Goal: Task Accomplishment & Management: Manage account settings

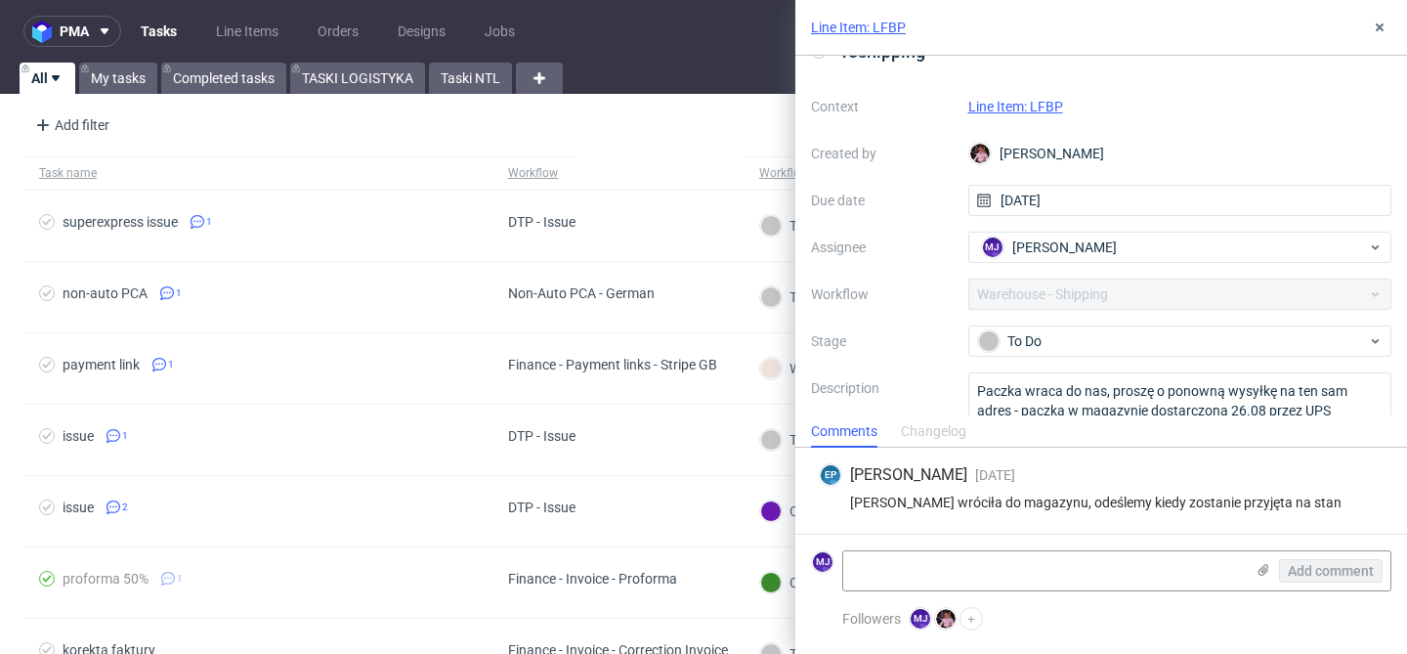
scroll to position [103, 0]
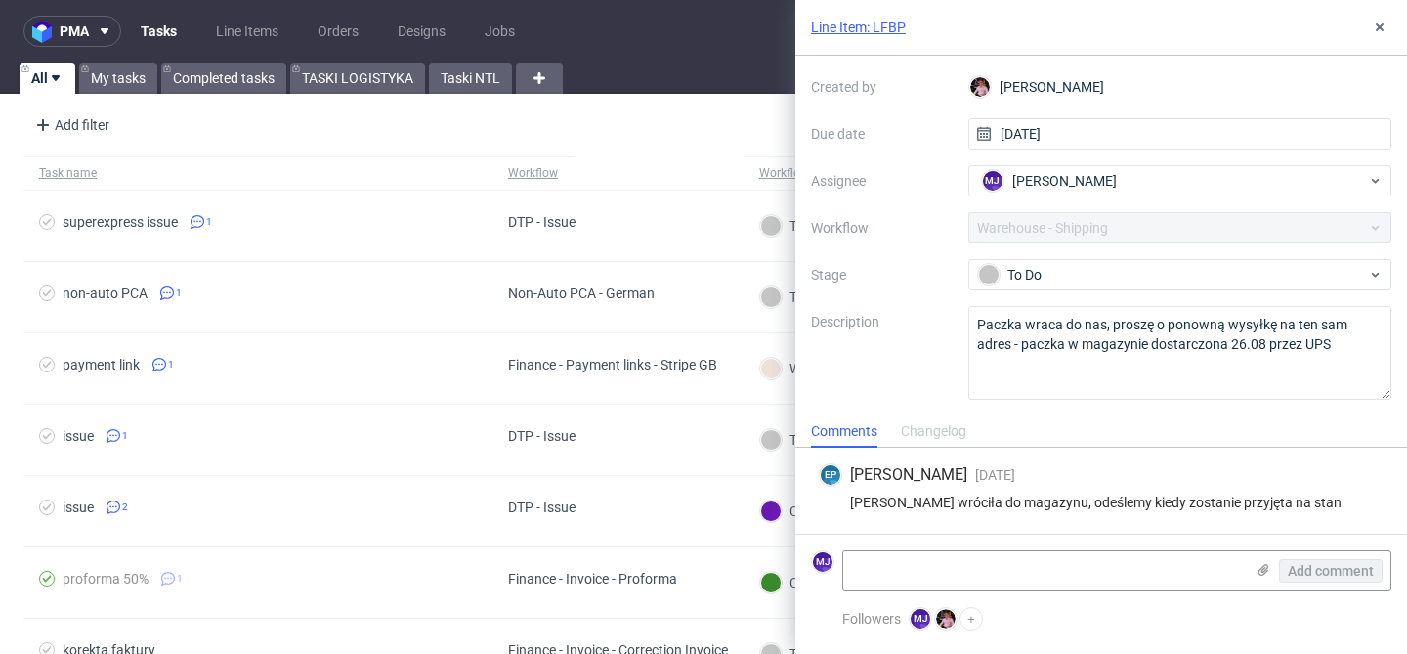
click at [883, 30] on link "Line Item: LFBP" at bounding box center [858, 28] width 95 height 20
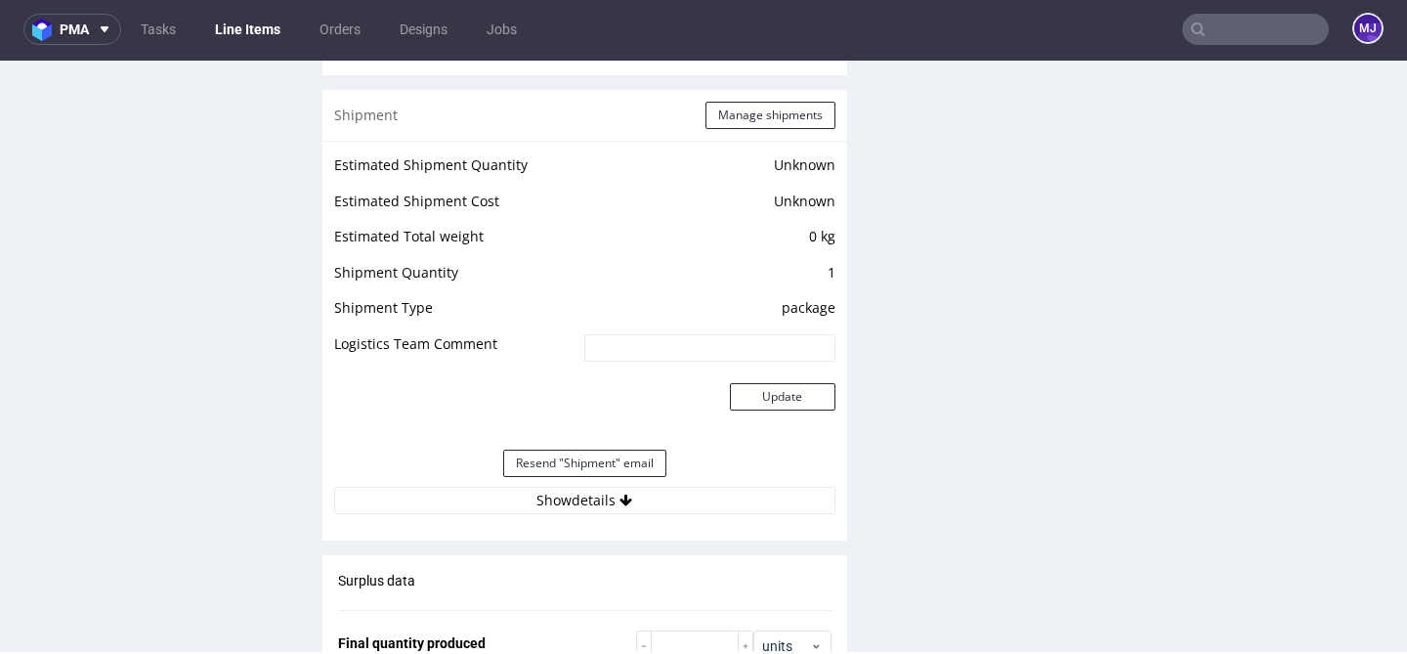
scroll to position [1662, 0]
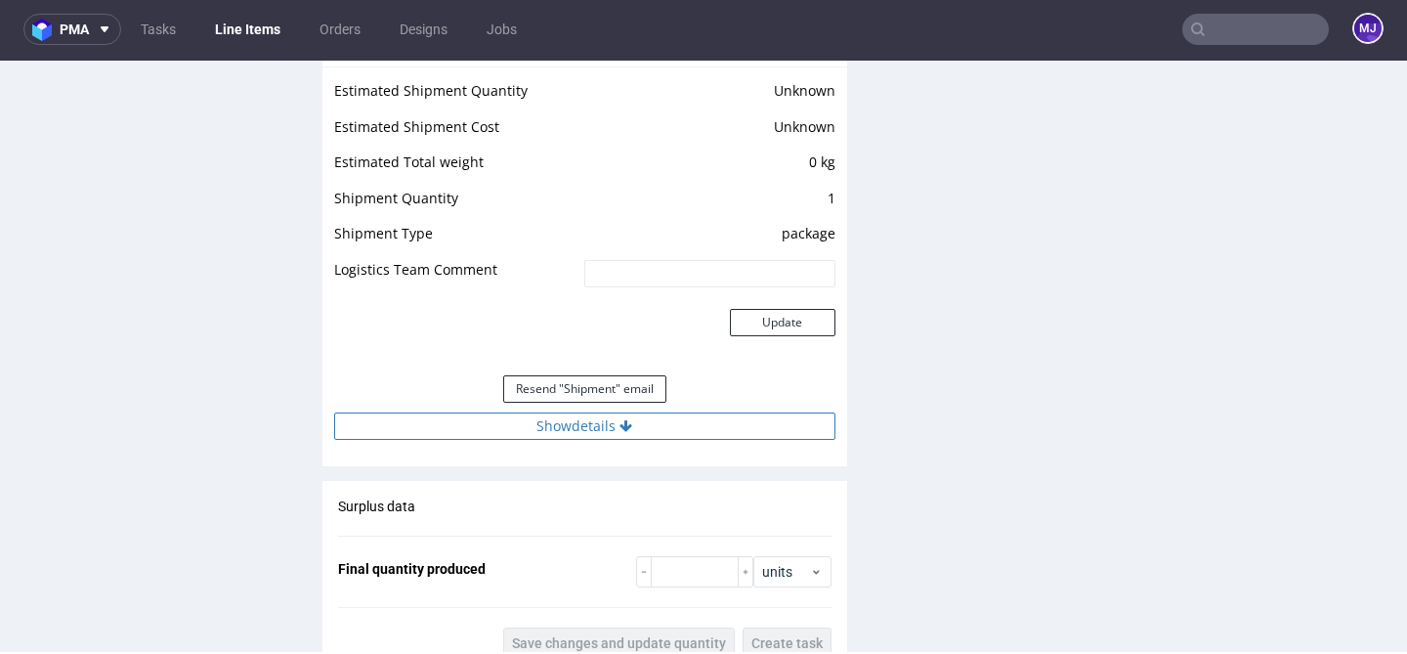
click at [549, 417] on button "Show details" at bounding box center [584, 425] width 501 height 27
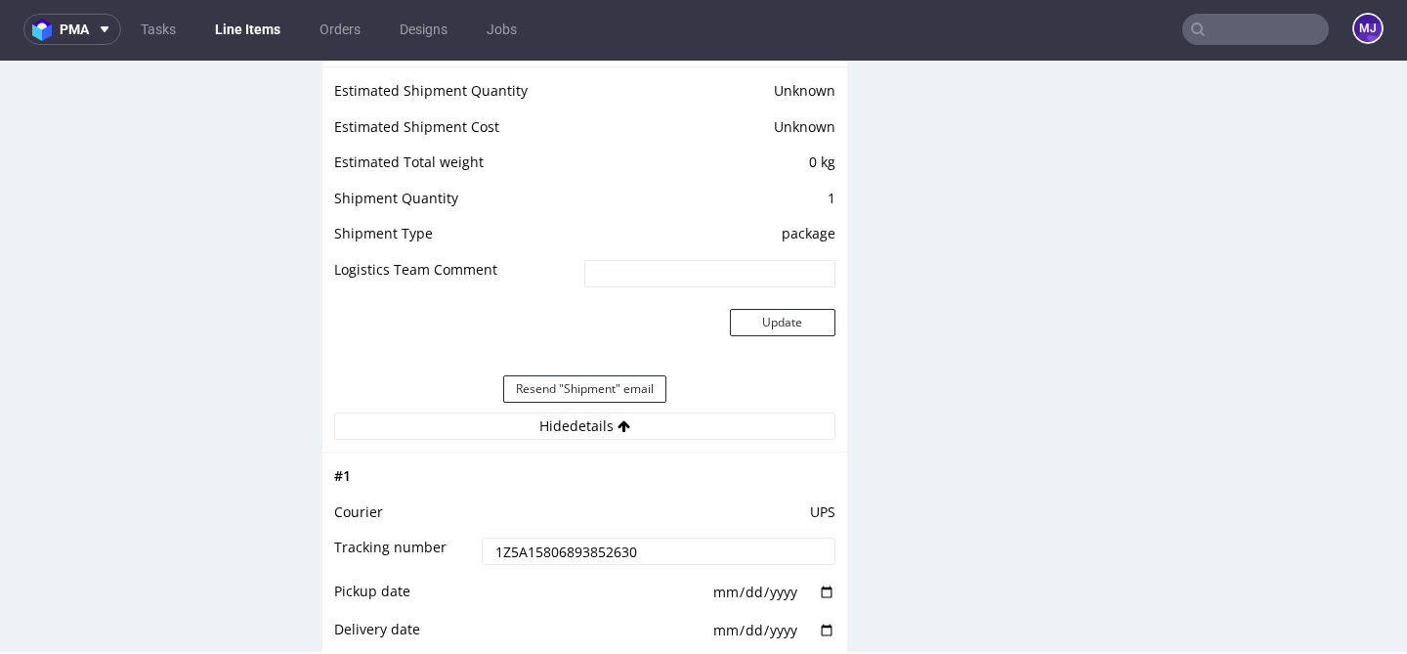
scroll to position [1892, 0]
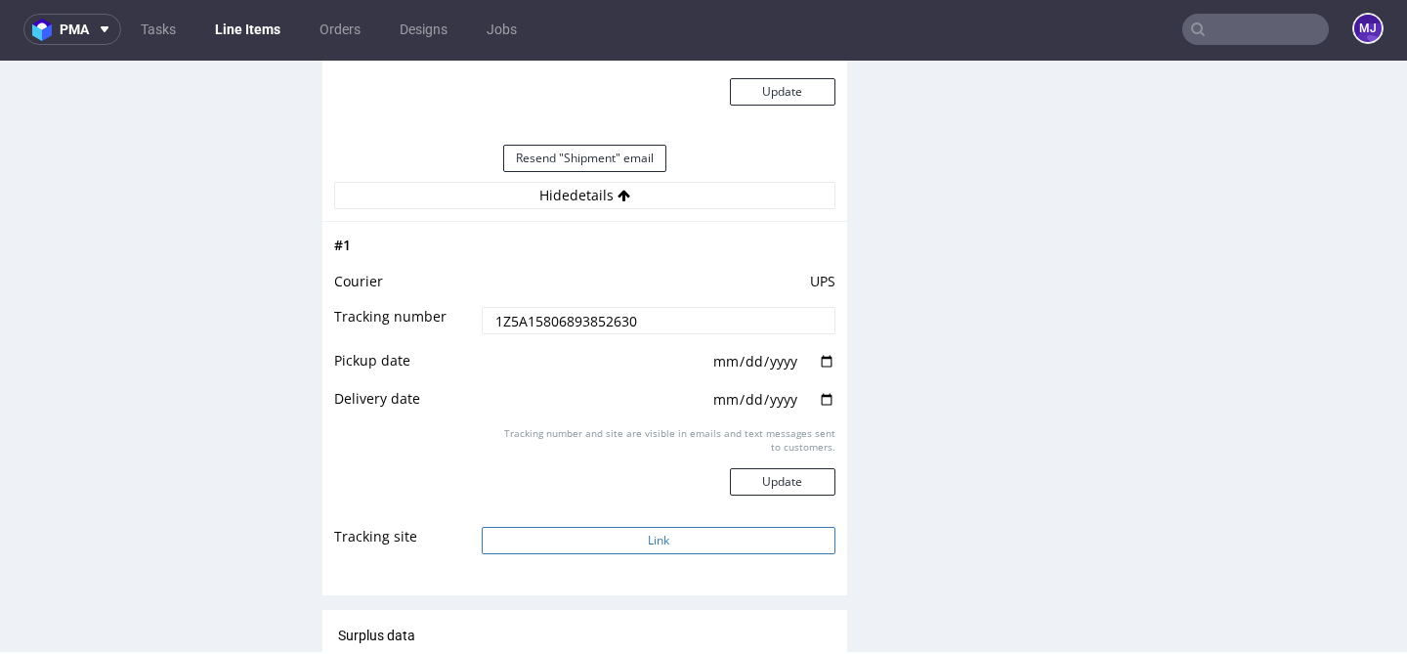
click at [535, 537] on button "Link" at bounding box center [658, 540] width 353 height 27
click at [1228, 27] on input "text" at bounding box center [1255, 29] width 147 height 31
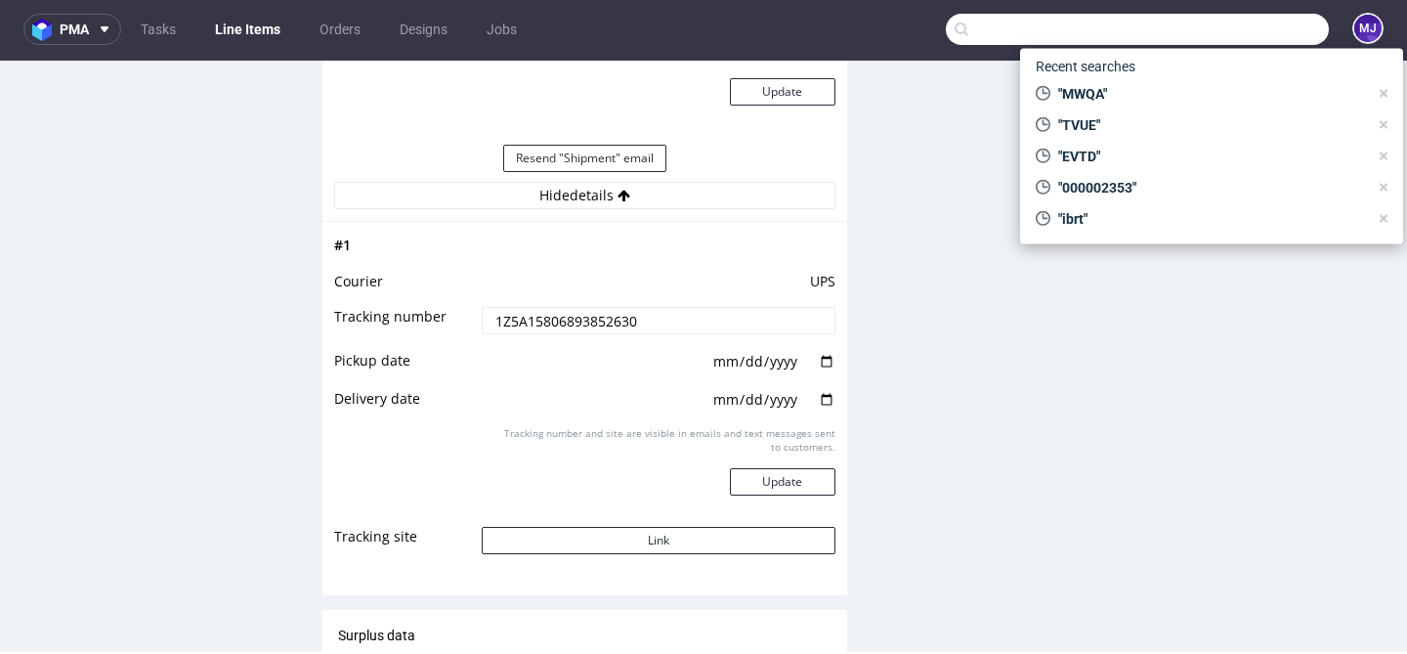
paste input "XHZO"
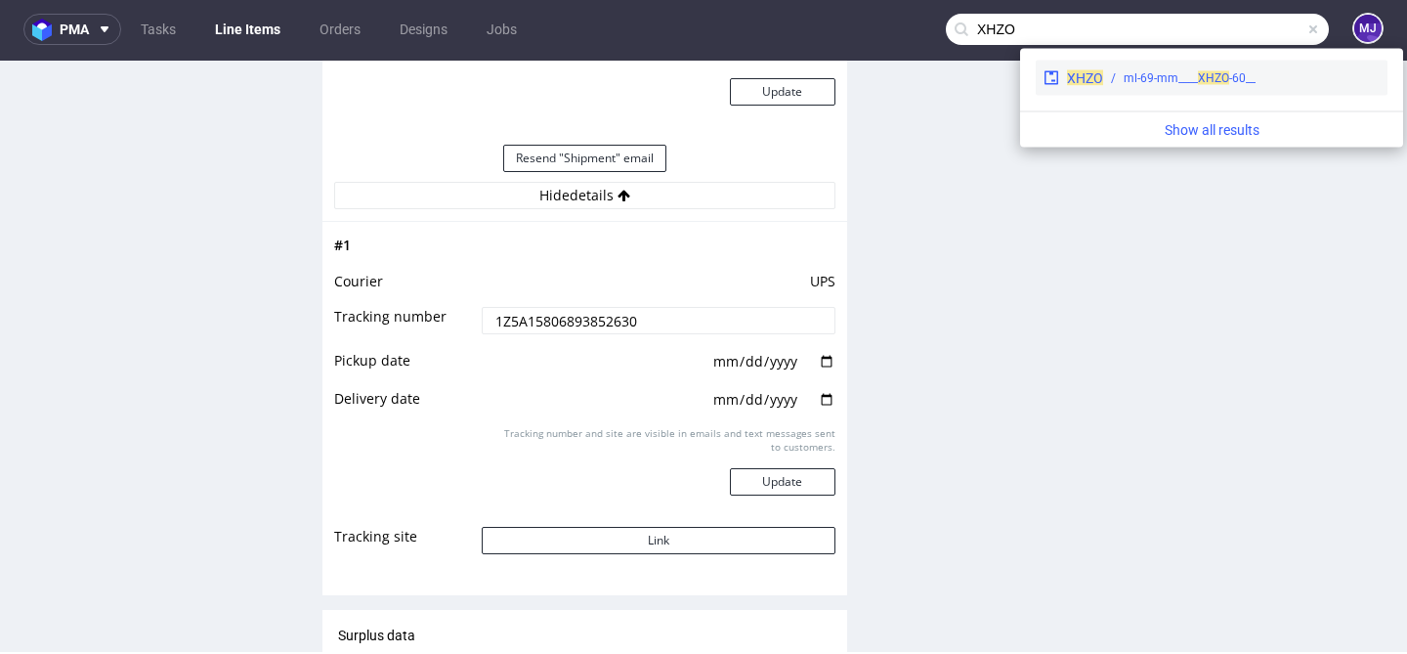
type input "XHZO"
click at [1204, 80] on span "XHZO" at bounding box center [1213, 78] width 31 height 14
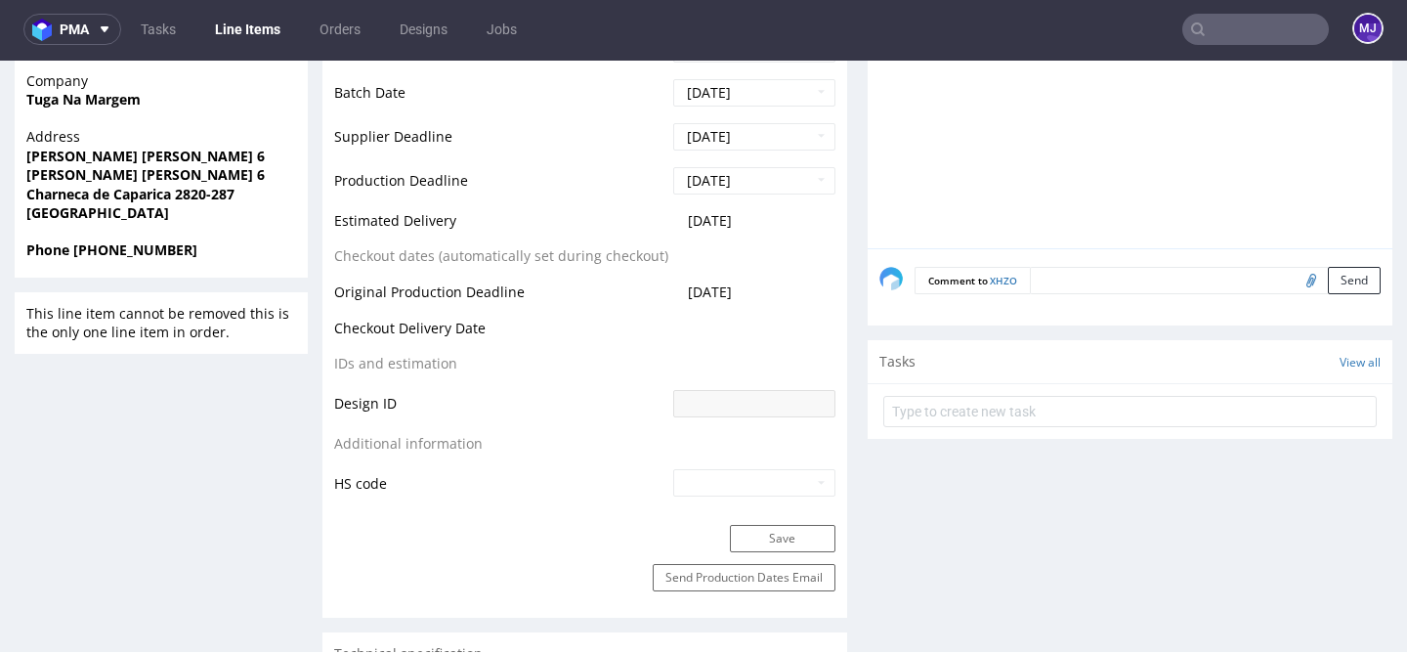
scroll to position [839, 0]
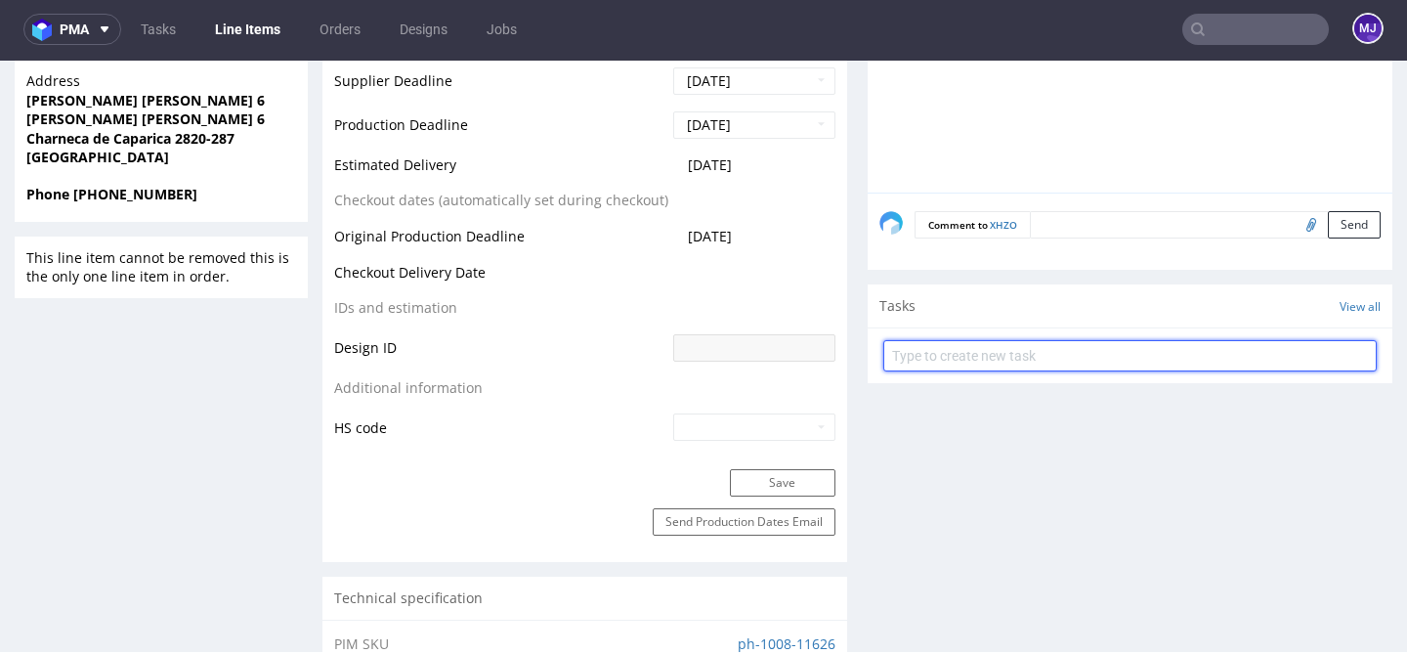
click at [946, 359] on input "text" at bounding box center [1129, 355] width 493 height 31
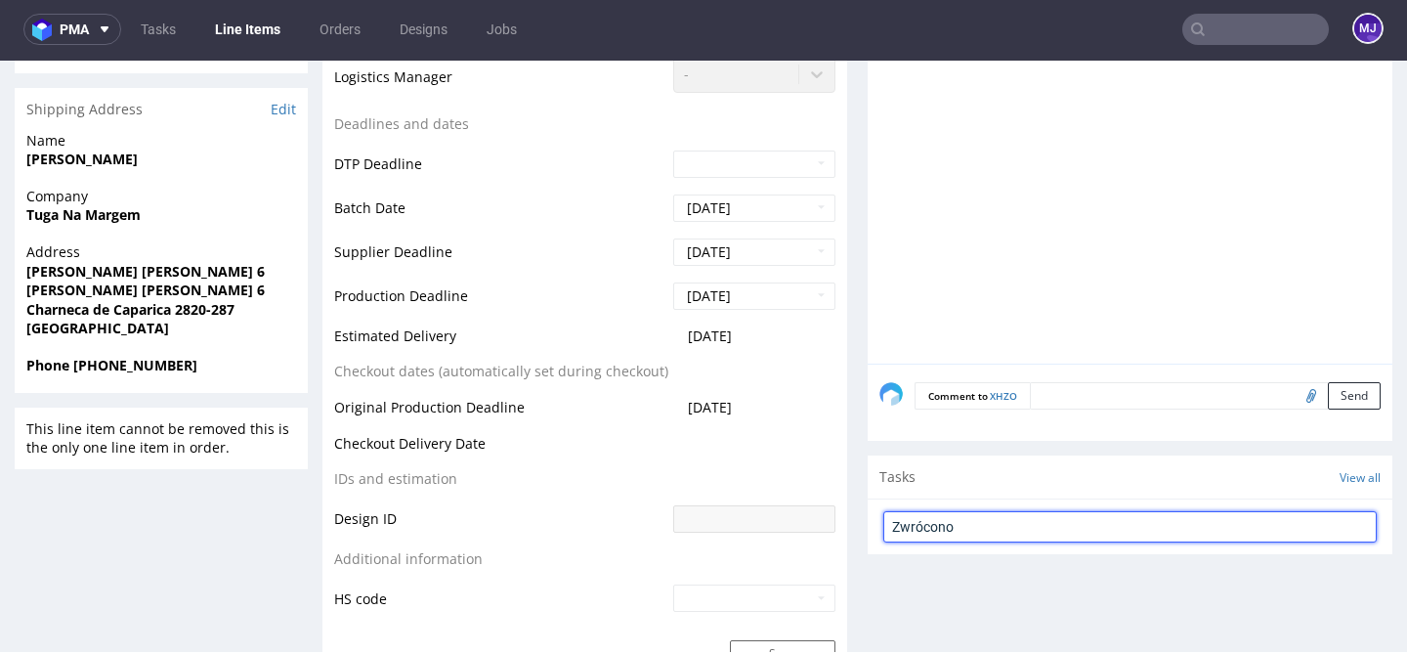
scroll to position [776, 0]
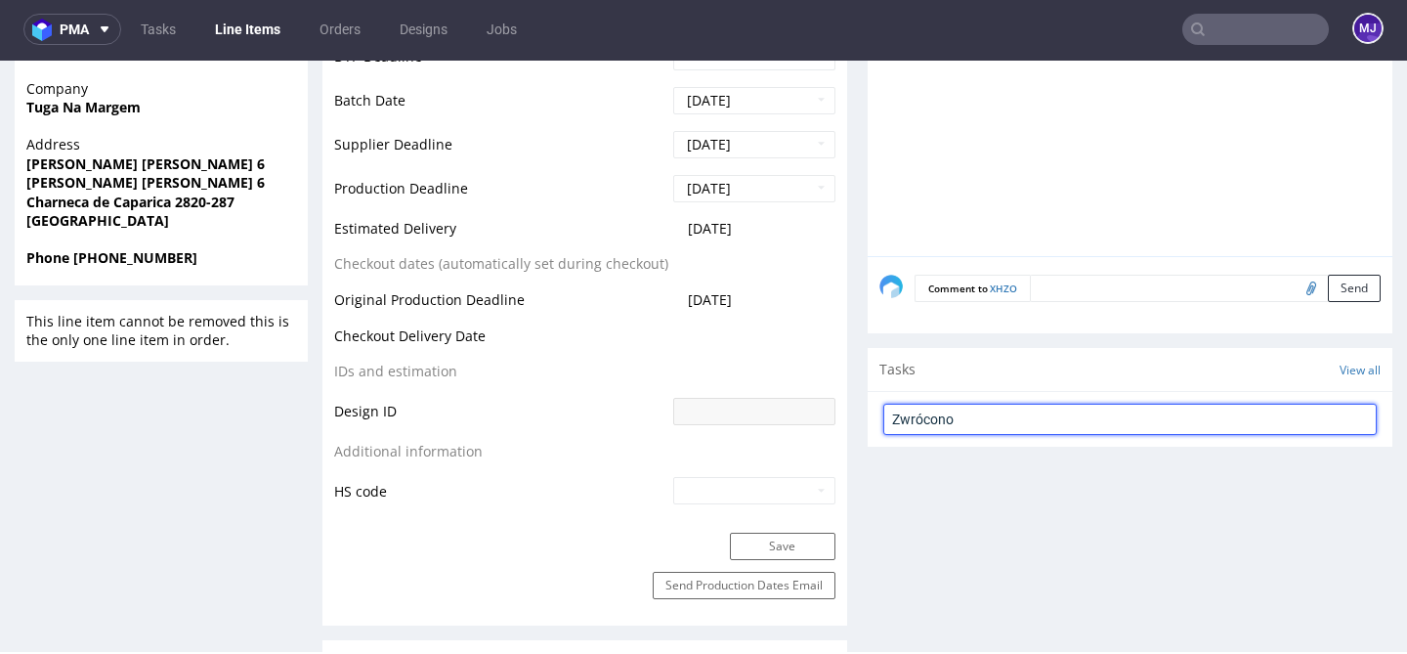
click at [971, 420] on input "Zwrócono" at bounding box center [1129, 418] width 493 height 31
type input "Zwrócono przesyłkę do magazynu. Proszę o dyspozycję"
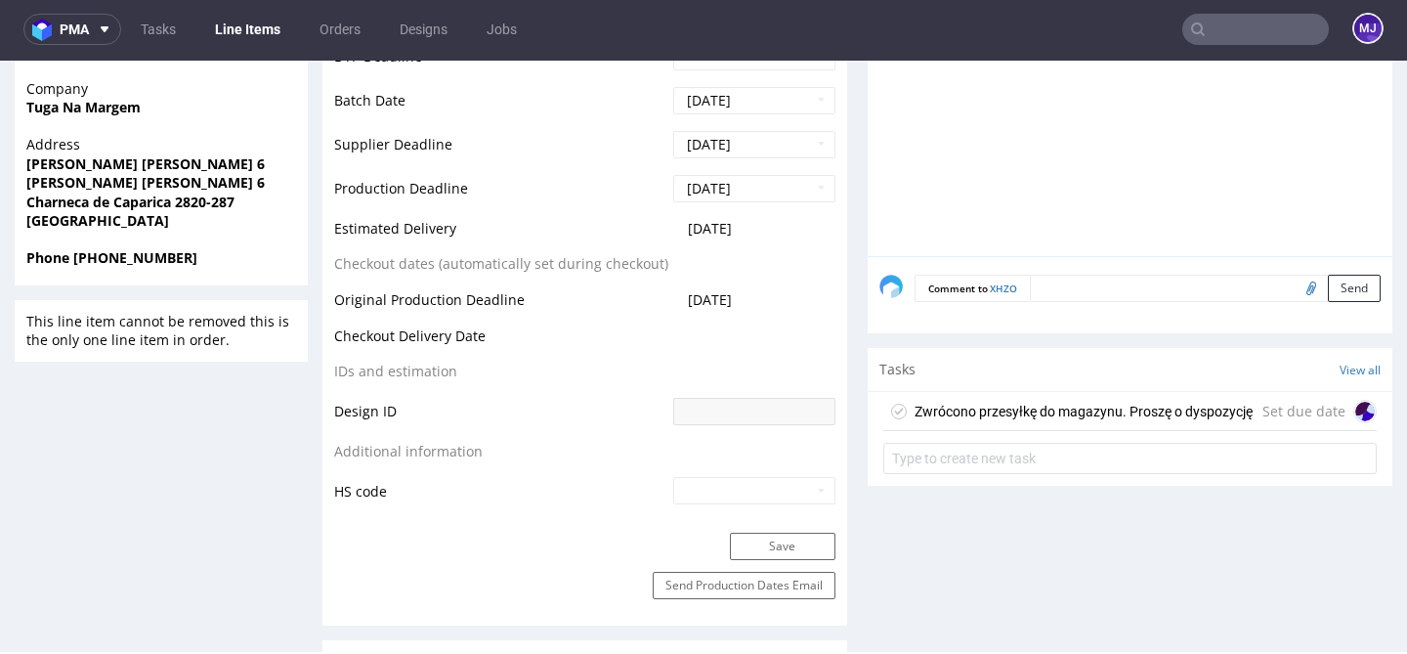
click at [1278, 409] on div "Set due date" at bounding box center [1319, 411] width 114 height 23
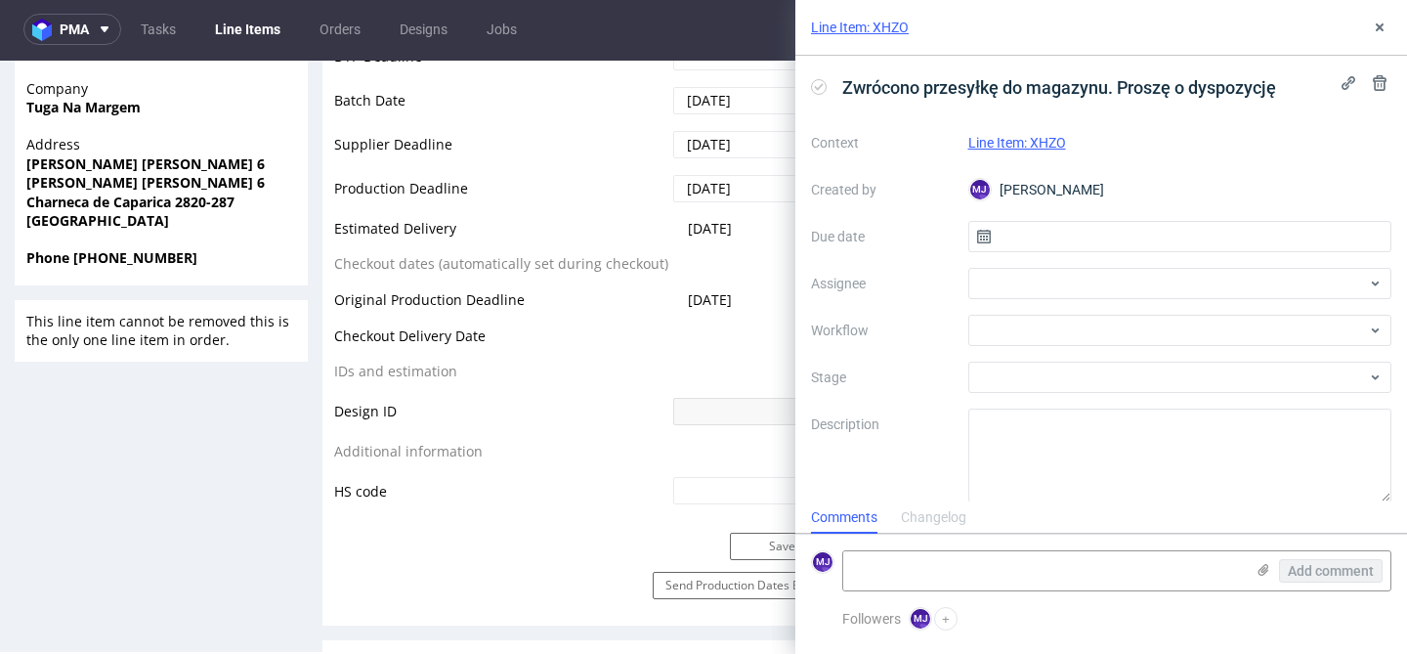
scroll to position [17, 0]
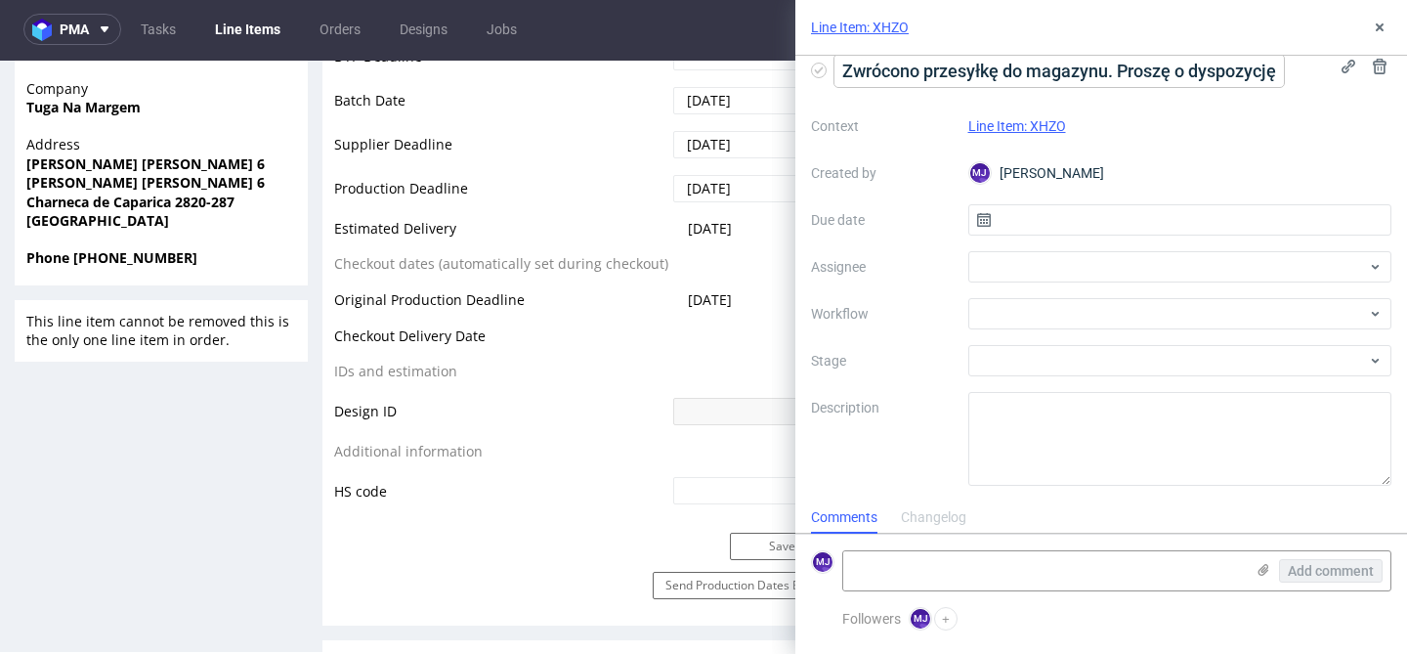
click at [878, 75] on span "Zwrócono przesyłkę do magazynu. Proszę o dyspozycję" at bounding box center [1058, 71] width 449 height 32
drag, startPoint x: 878, startPoint y: 75, endPoint x: 1208, endPoint y: 75, distance: 329.2
click at [1208, 75] on span "Zwrócono przesyłkę do magazynu. Proszę o dyspozycję" at bounding box center [1058, 71] width 449 height 32
copy span "Zwrócono przesyłkę do magazynu. Proszę o dyspozycję"
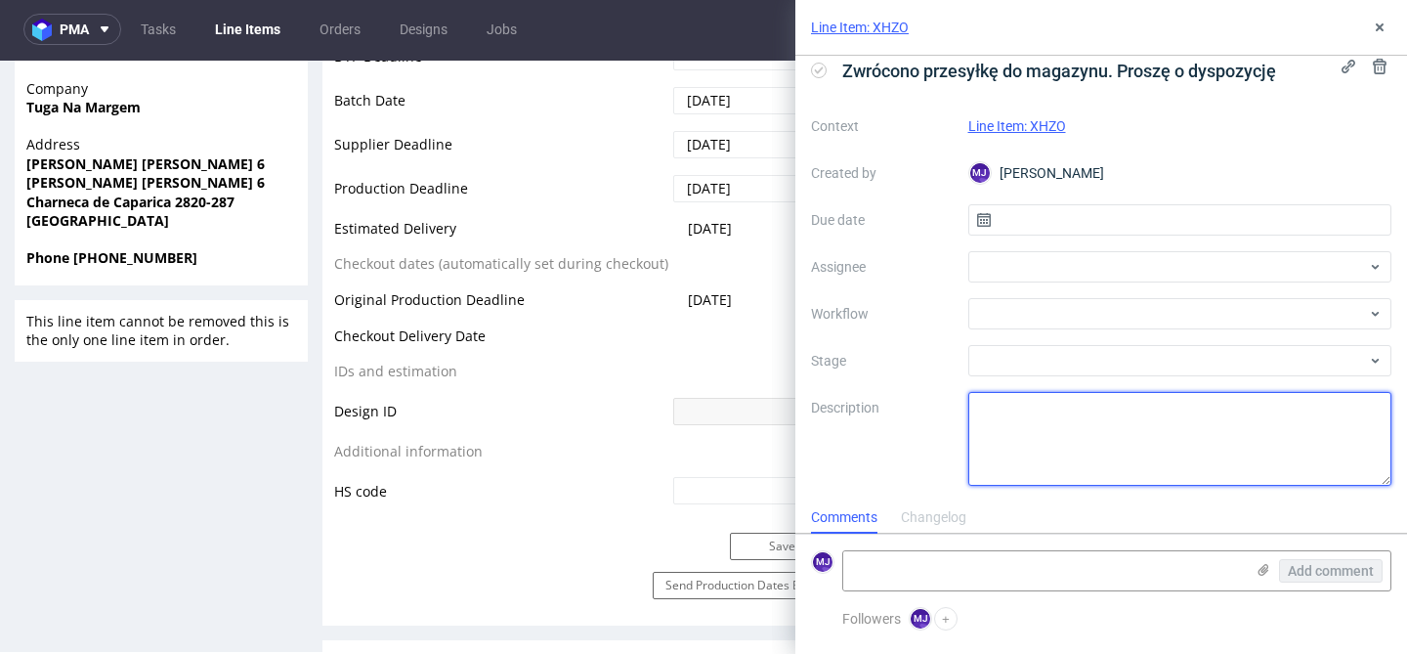
click at [1065, 457] on textarea at bounding box center [1180, 439] width 424 height 94
paste textarea "Zwrócono przesyłkę do magazynu. Proszę o dyspozycję"
type textarea "Zwrócono przesyłkę do magazynu. Proszę o dyspozycję"
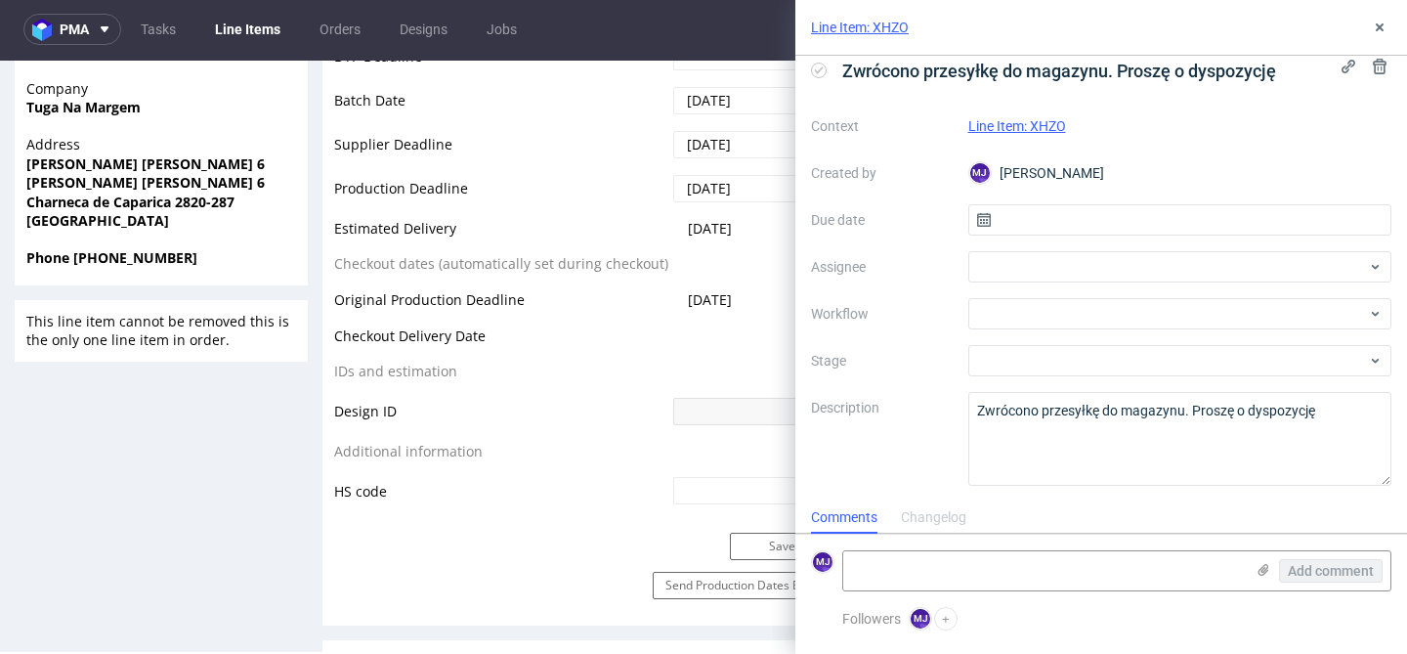
click at [1235, 106] on div "Zwrócono przesyłkę do magazynu. Proszę o dyspozycję Context Line Item: XHZO Cre…" at bounding box center [1101, 278] width 612 height 445
click at [1376, 32] on icon at bounding box center [1380, 28] width 16 height 16
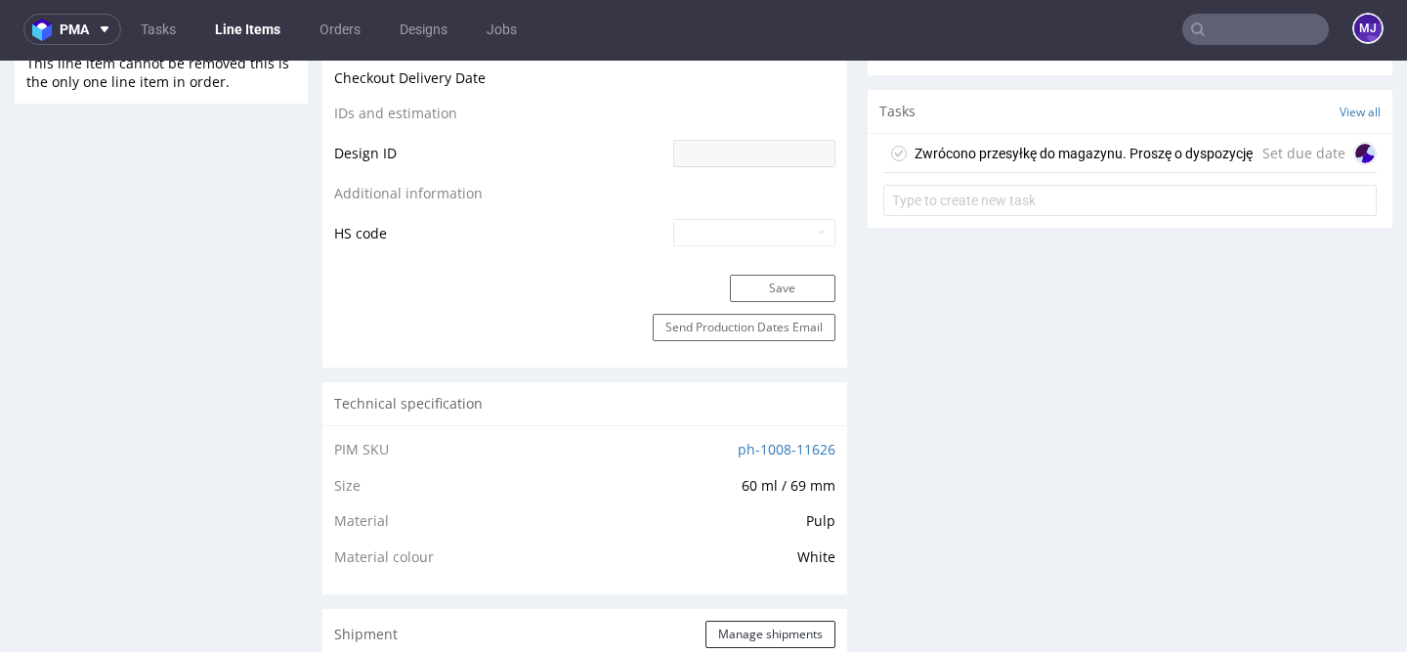
scroll to position [1041, 0]
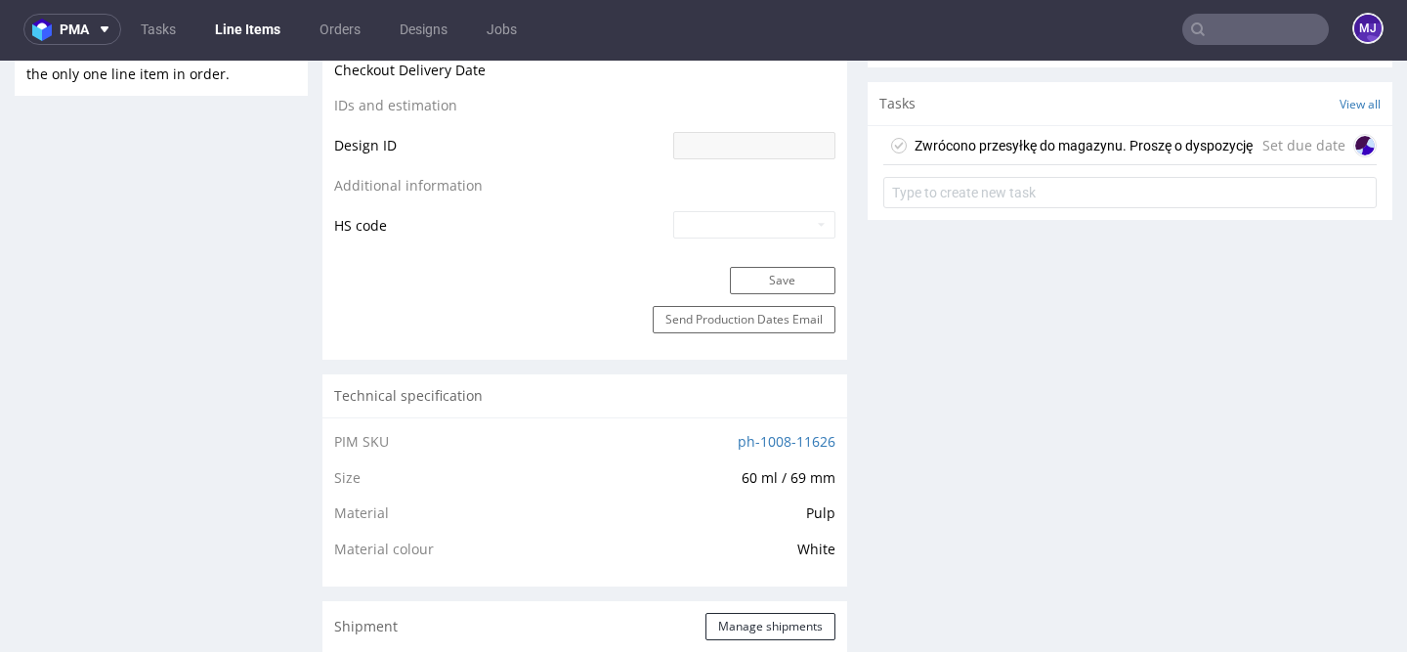
click at [1087, 143] on div "Zwrócono przesyłkę do magazynu. Proszę o dyspozycję" at bounding box center [1083, 145] width 338 height 23
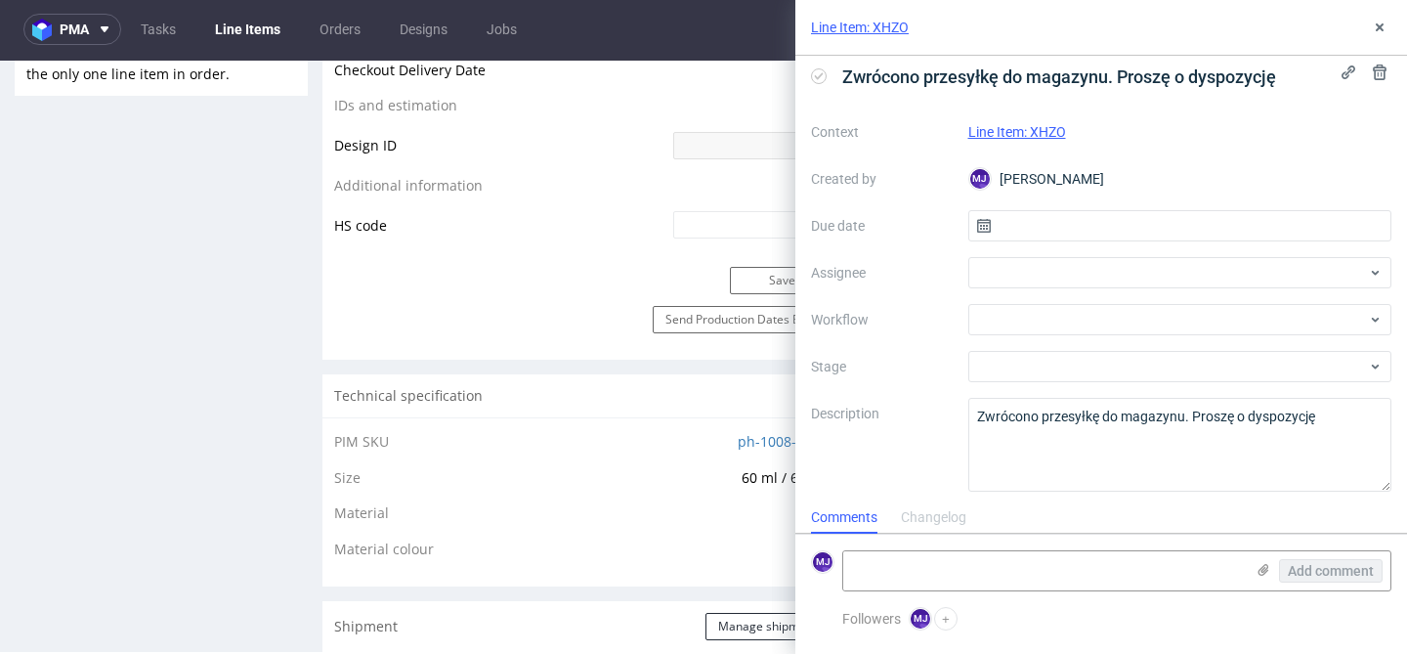
scroll to position [13, 0]
click at [1030, 127] on link "Line Item: XHZO" at bounding box center [1017, 130] width 98 height 16
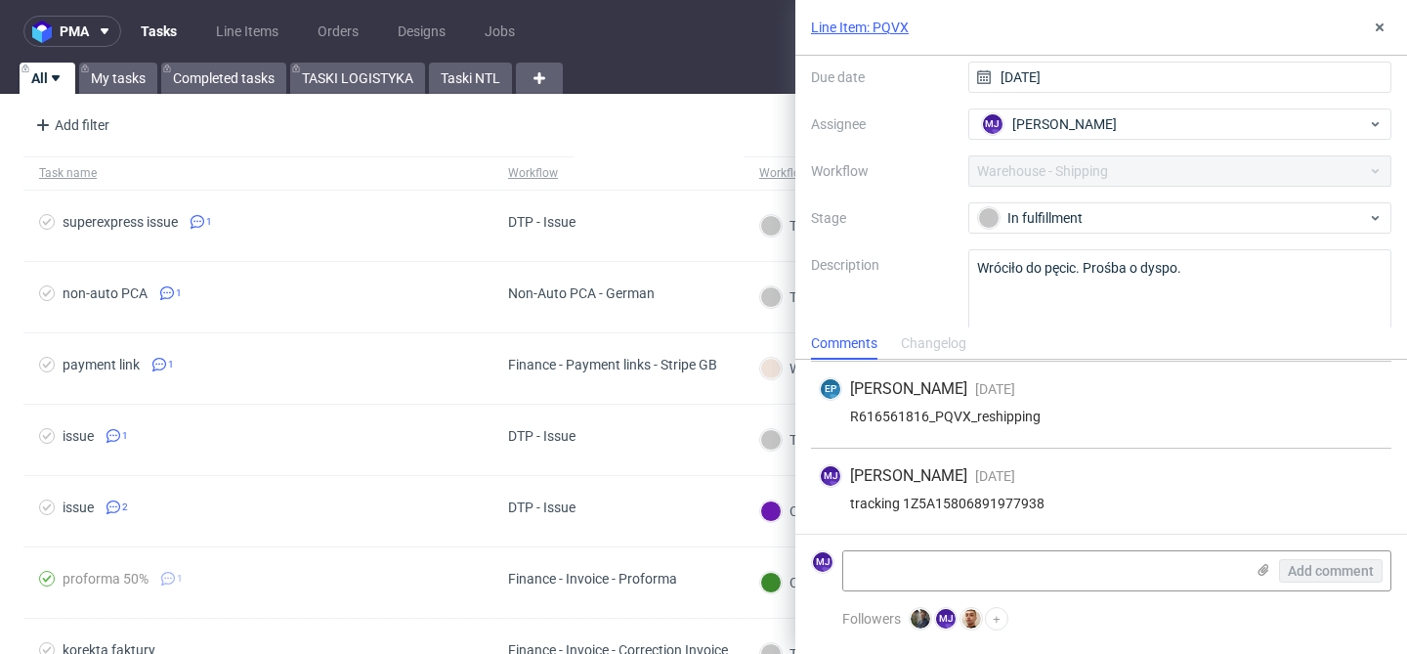
scroll to position [165, 0]
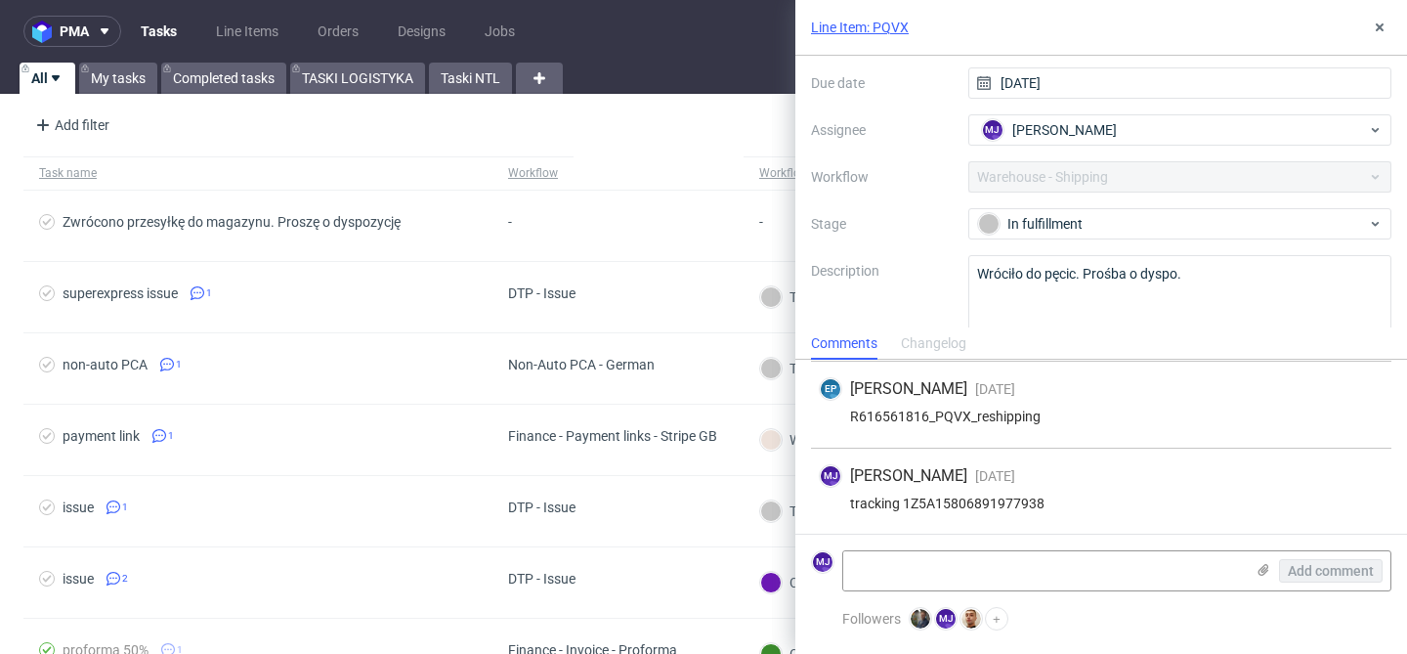
scroll to position [191, 0]
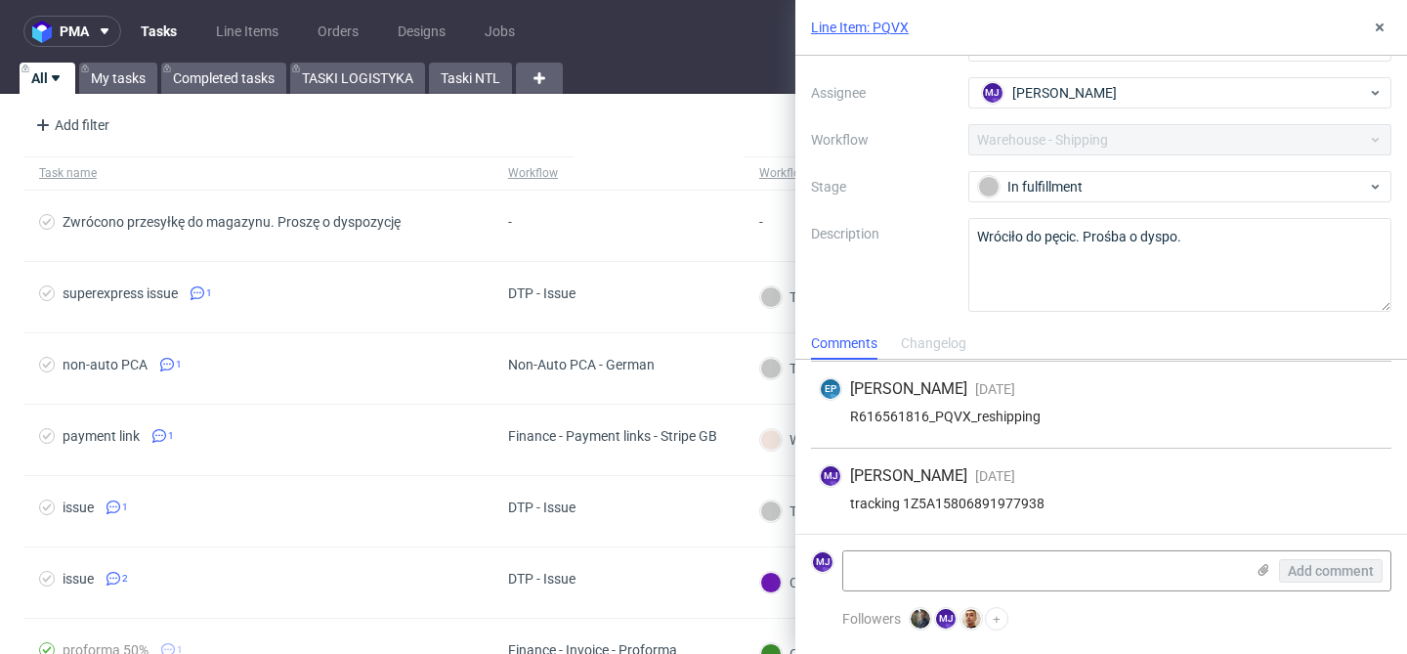
click at [895, 19] on link "Line Item: PQVX" at bounding box center [860, 28] width 98 height 20
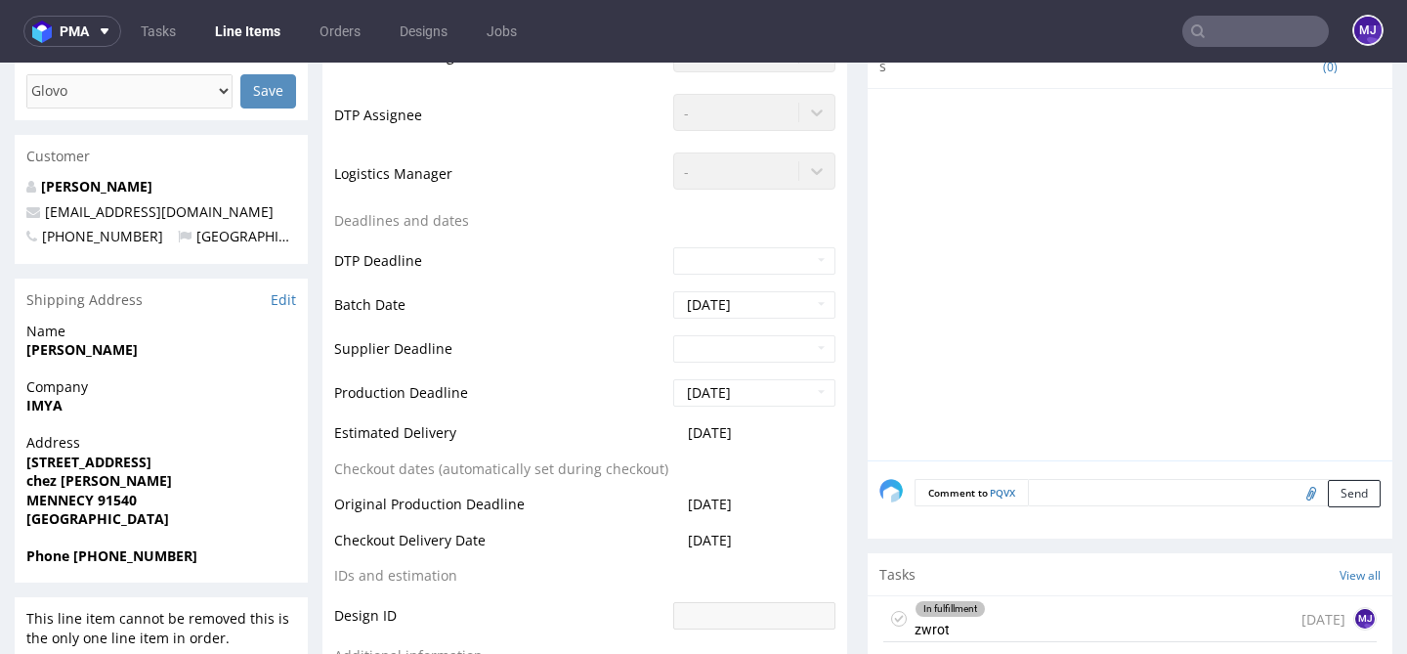
scroll to position [726, 0]
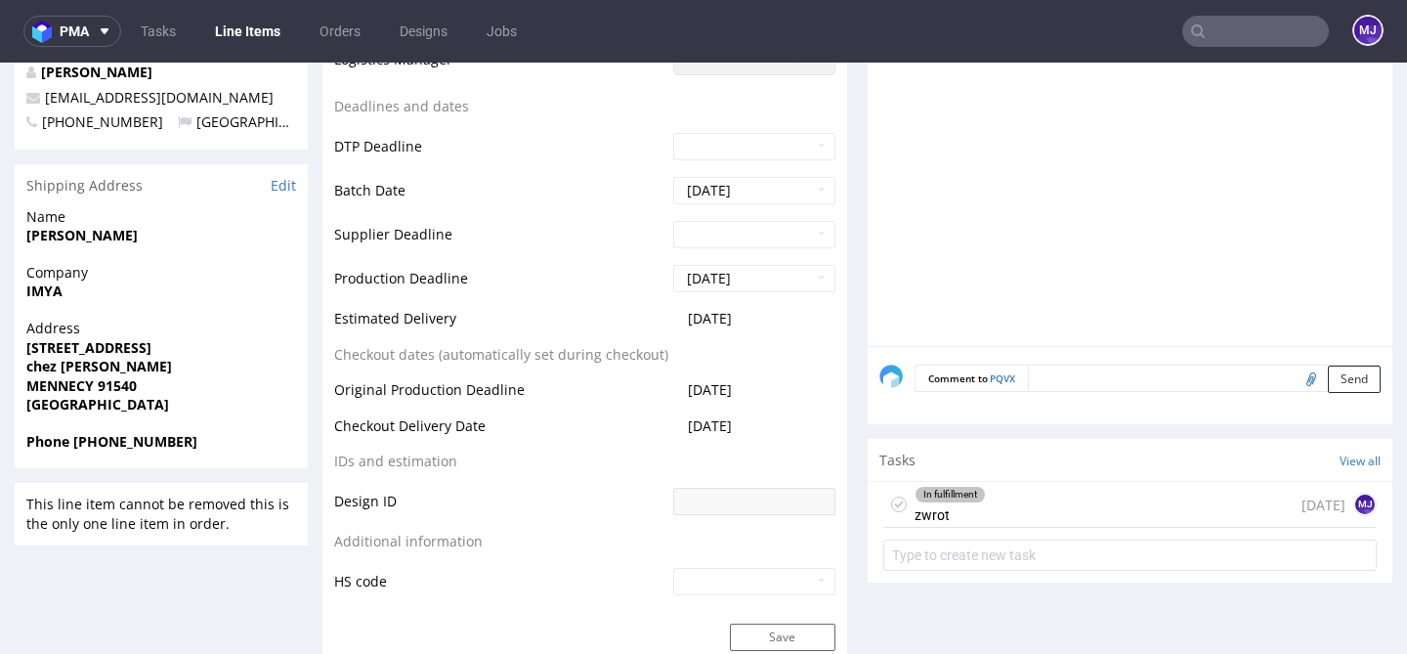
click at [1008, 512] on div "In fulfillment zwrot 8 days ago MJ" at bounding box center [1129, 505] width 493 height 46
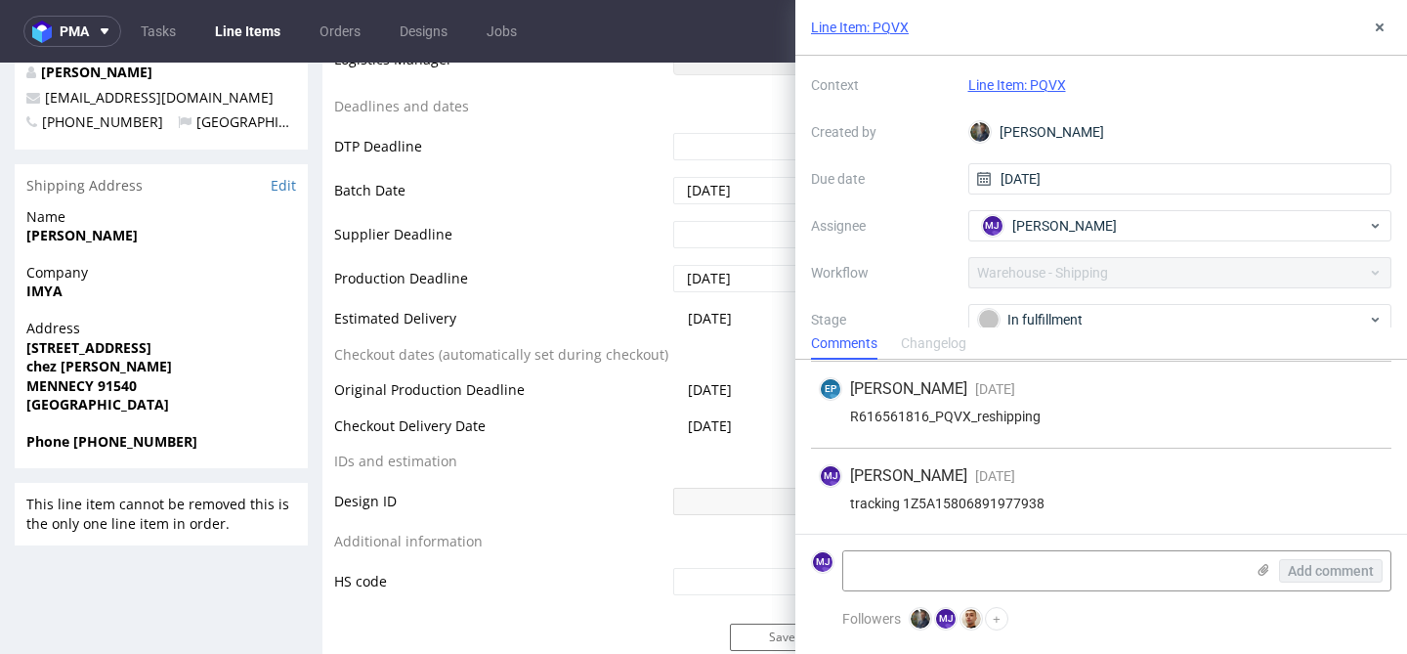
scroll to position [60, 0]
click at [1387, 28] on button at bounding box center [1379, 27] width 23 height 23
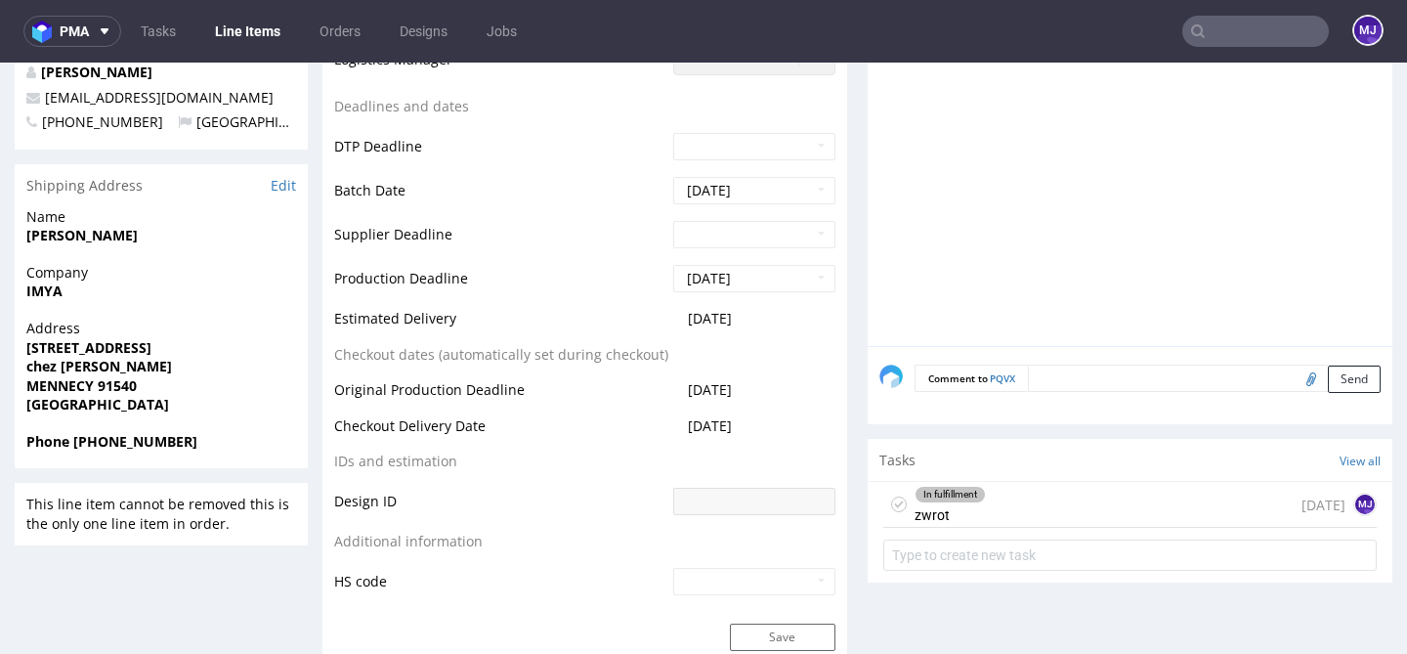
click at [1238, 38] on input "text" at bounding box center [1255, 31] width 147 height 31
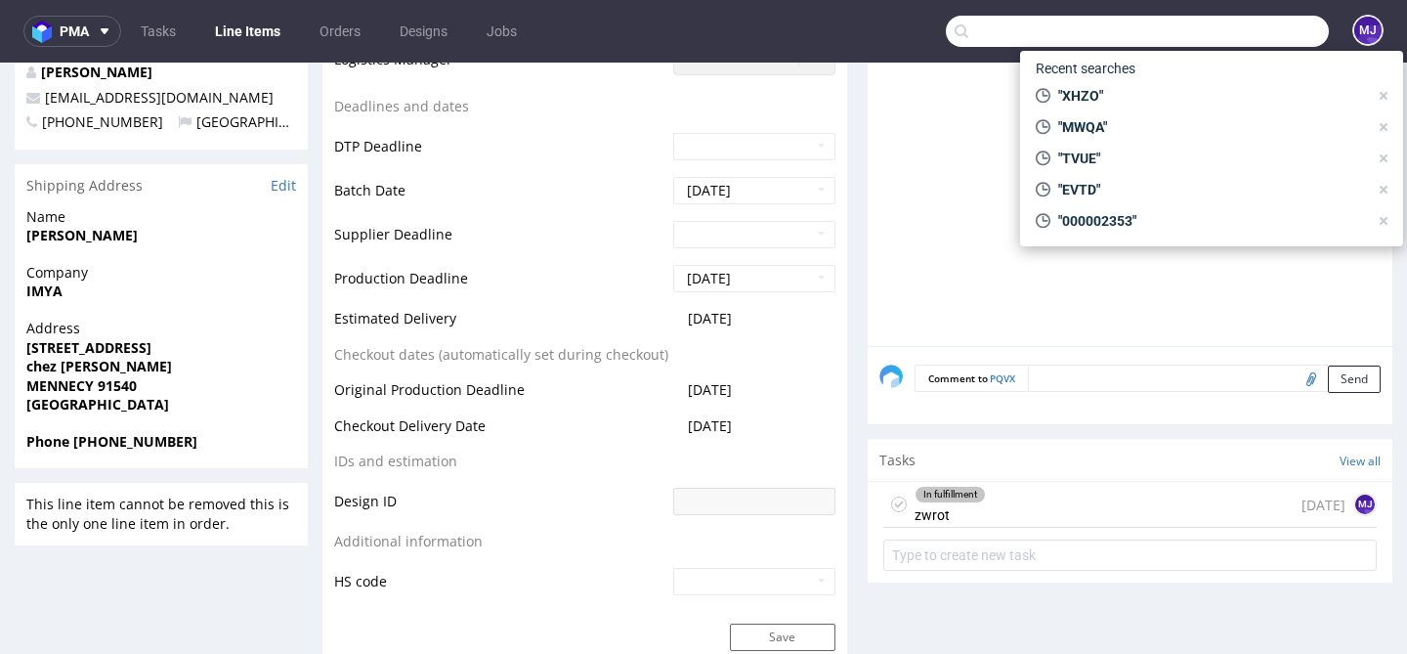
paste input "CIIX"
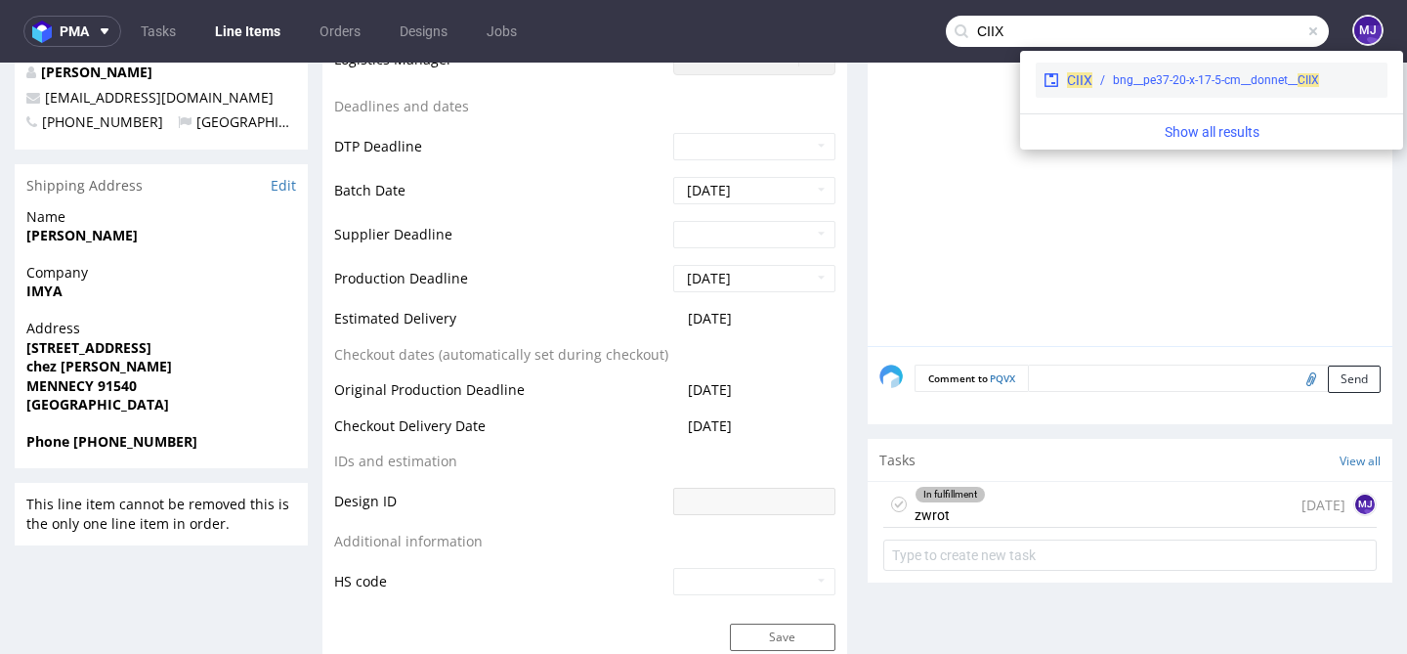
type input "CIIX"
click at [1137, 79] on div "bng__pe37-20-x-17-5-cm__donnet__ CIIX" at bounding box center [1216, 80] width 206 height 18
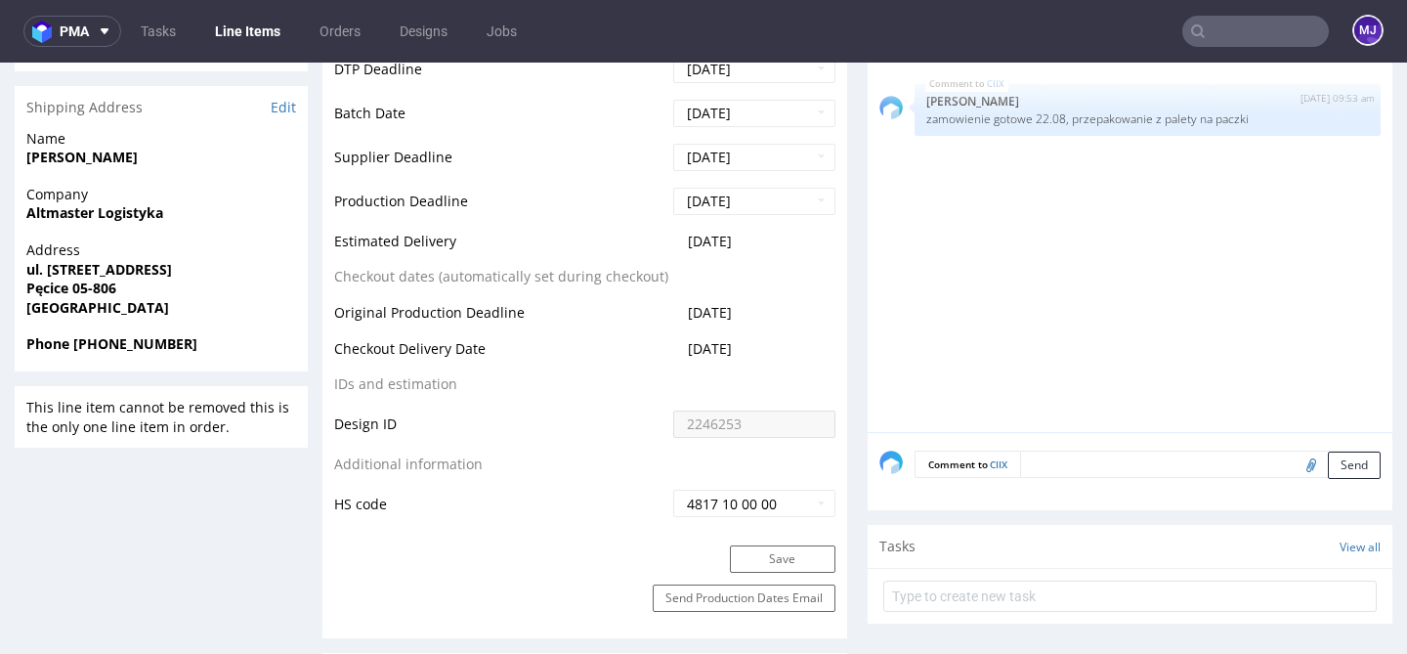
scroll to position [823, 0]
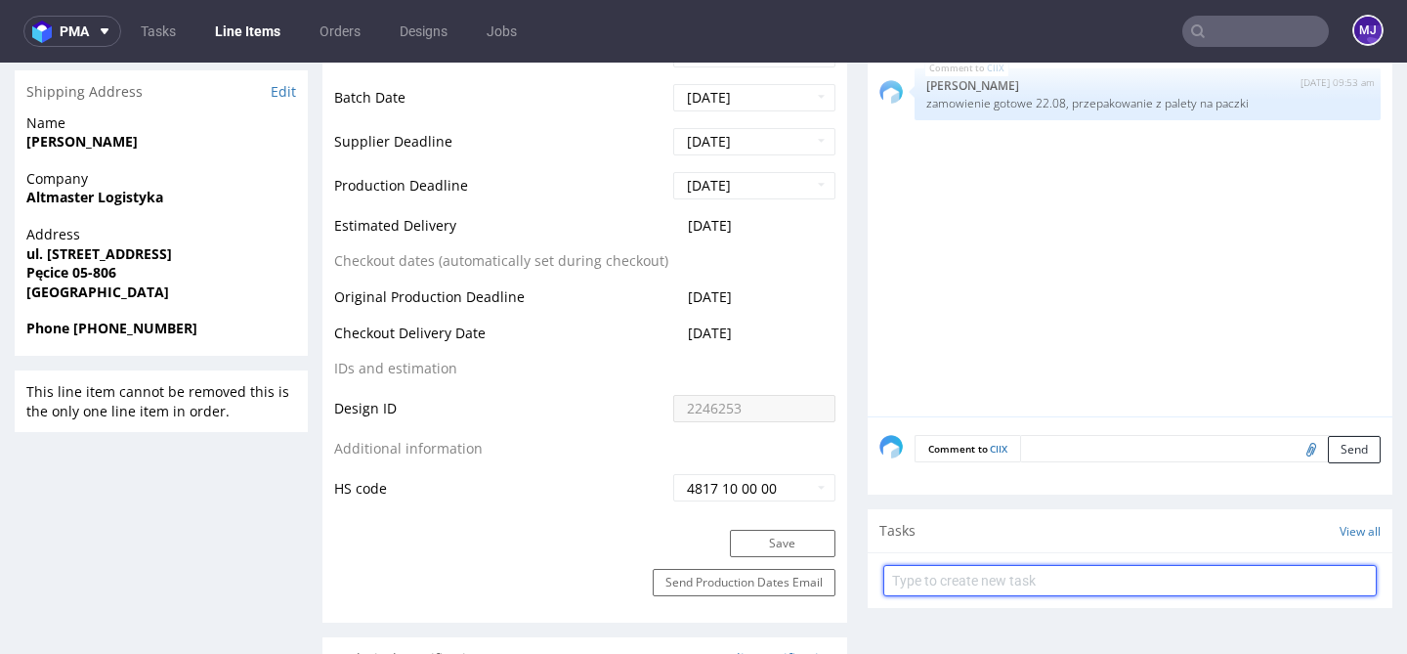
click at [994, 573] on input "text" at bounding box center [1129, 580] width 493 height 31
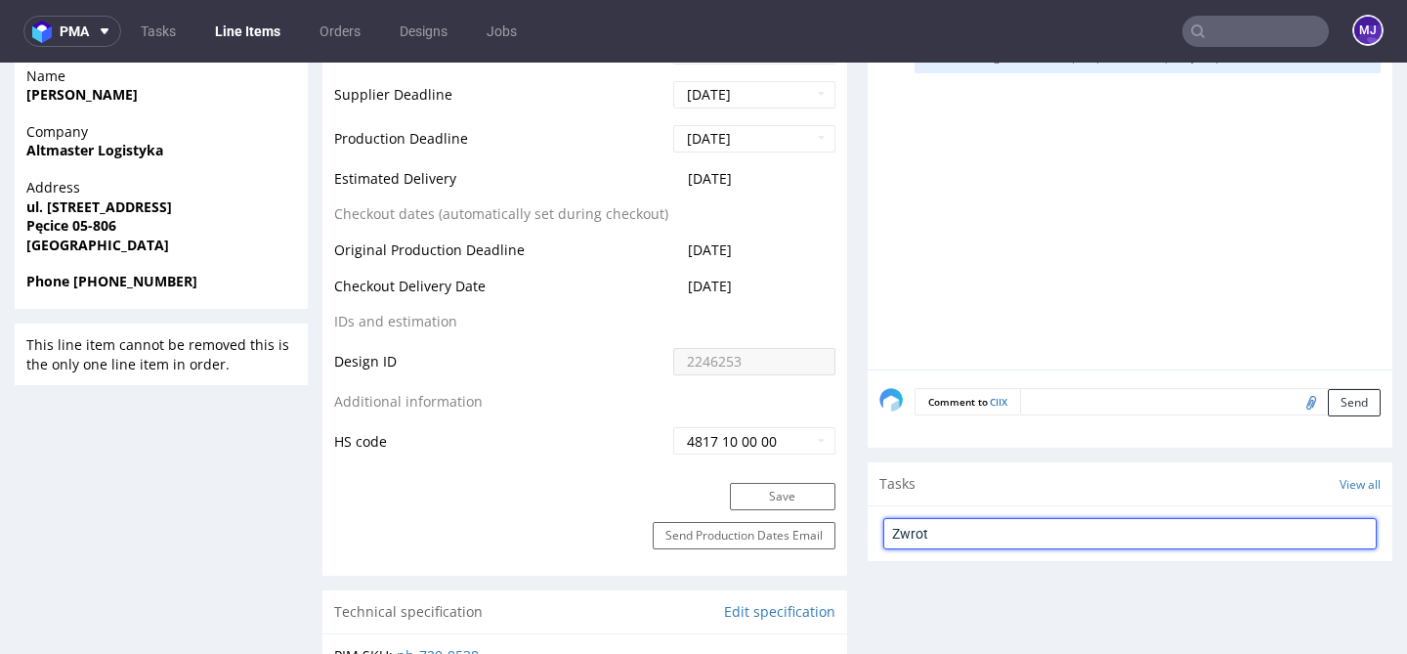
scroll to position [917, 0]
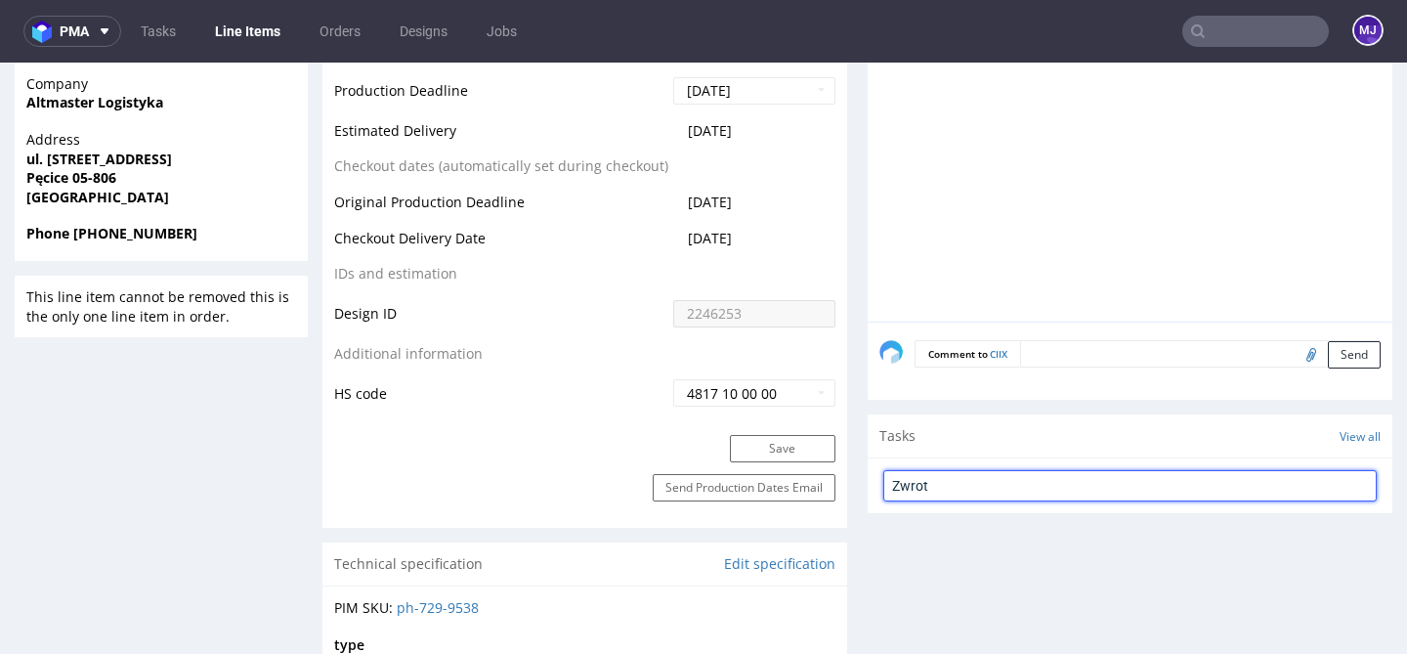
type input "Zwrot"
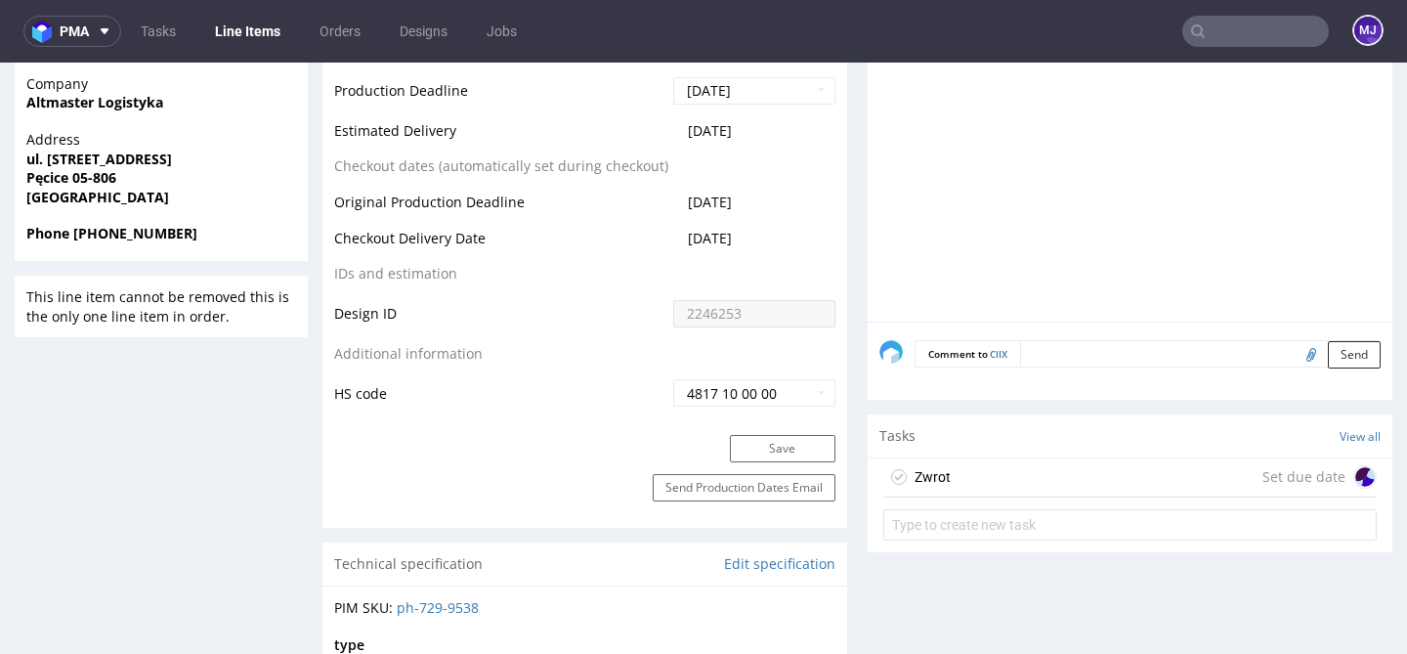
click at [1014, 471] on div "Zwrot Set due date" at bounding box center [1129, 477] width 493 height 39
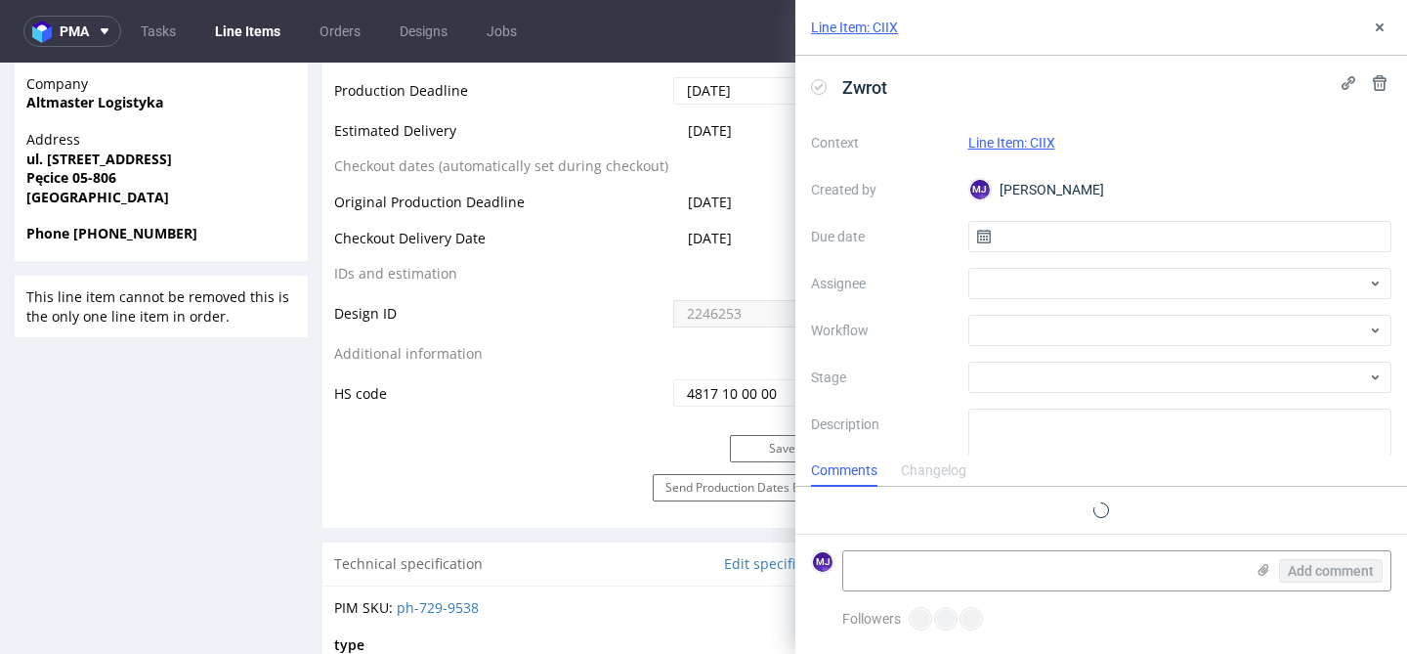
scroll to position [16, 0]
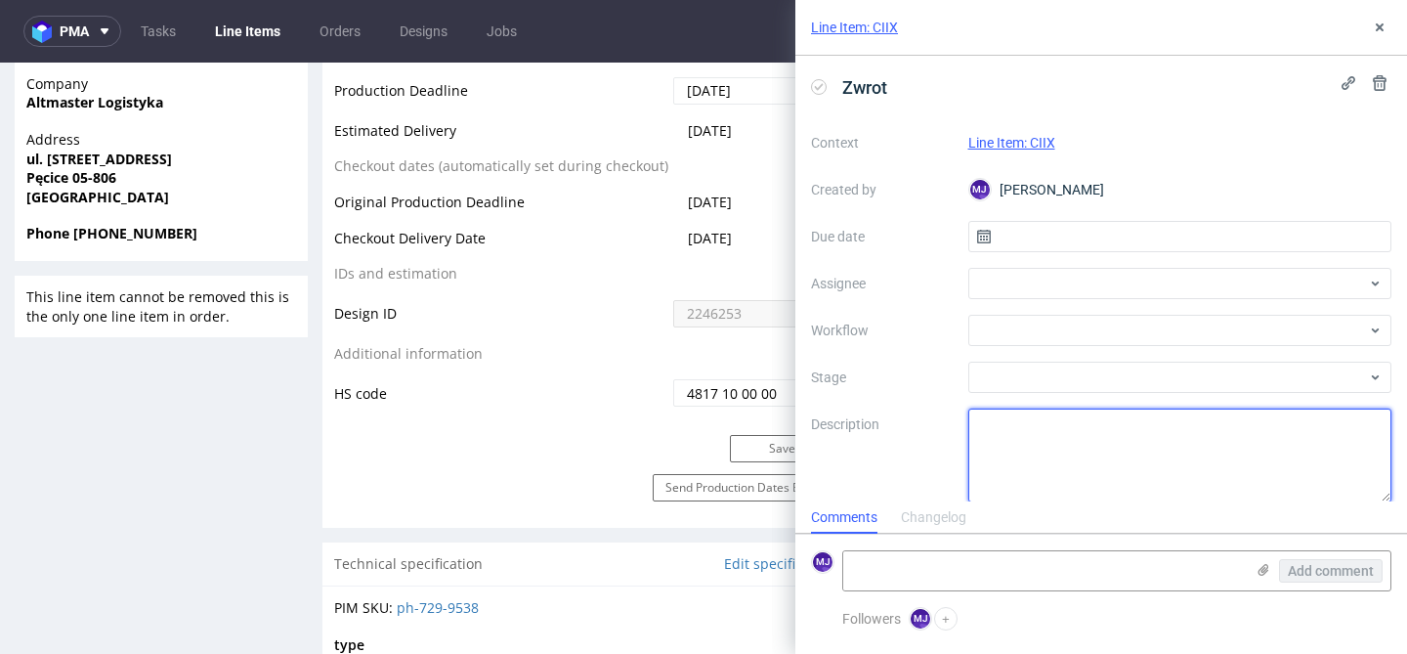
click at [1024, 448] on textarea at bounding box center [1180, 455] width 424 height 94
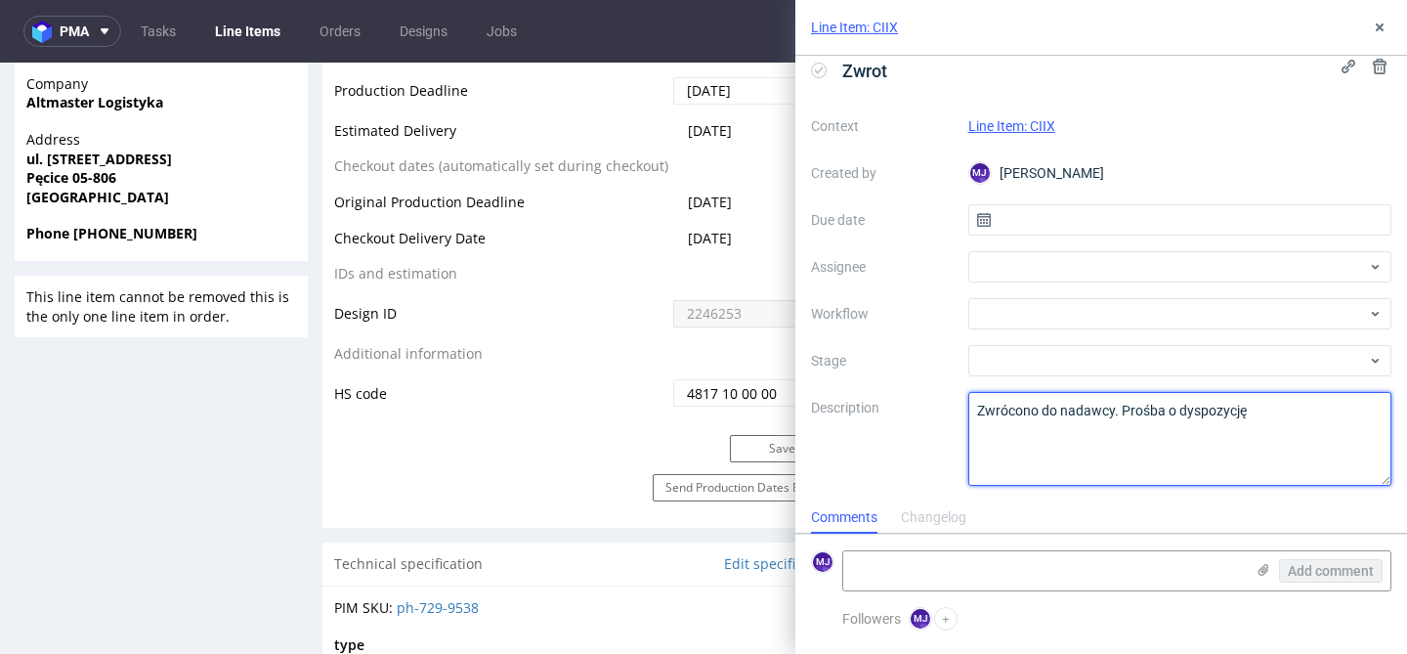
type textarea "Zwrócono do nadawcy. Prośba o dyspozycję"
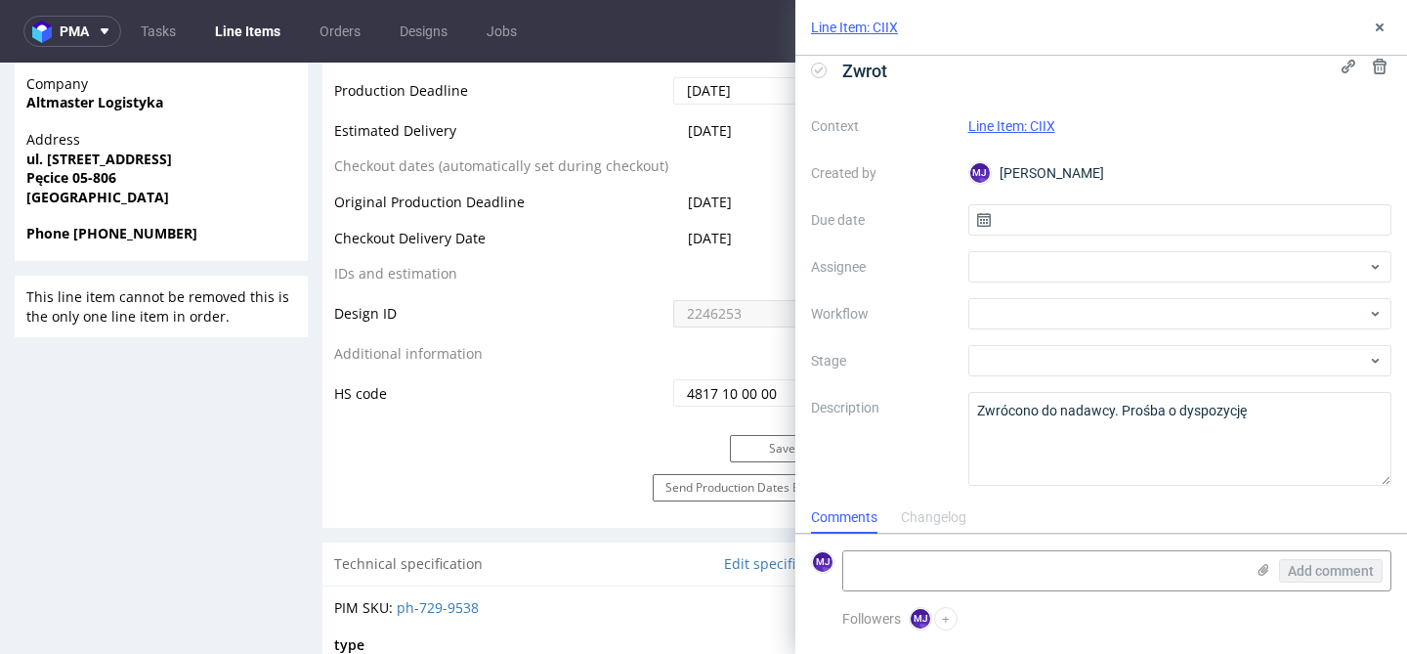
click at [1248, 133] on div "Line Item: CIIX" at bounding box center [1180, 125] width 424 height 23
click at [1374, 35] on button at bounding box center [1379, 27] width 23 height 23
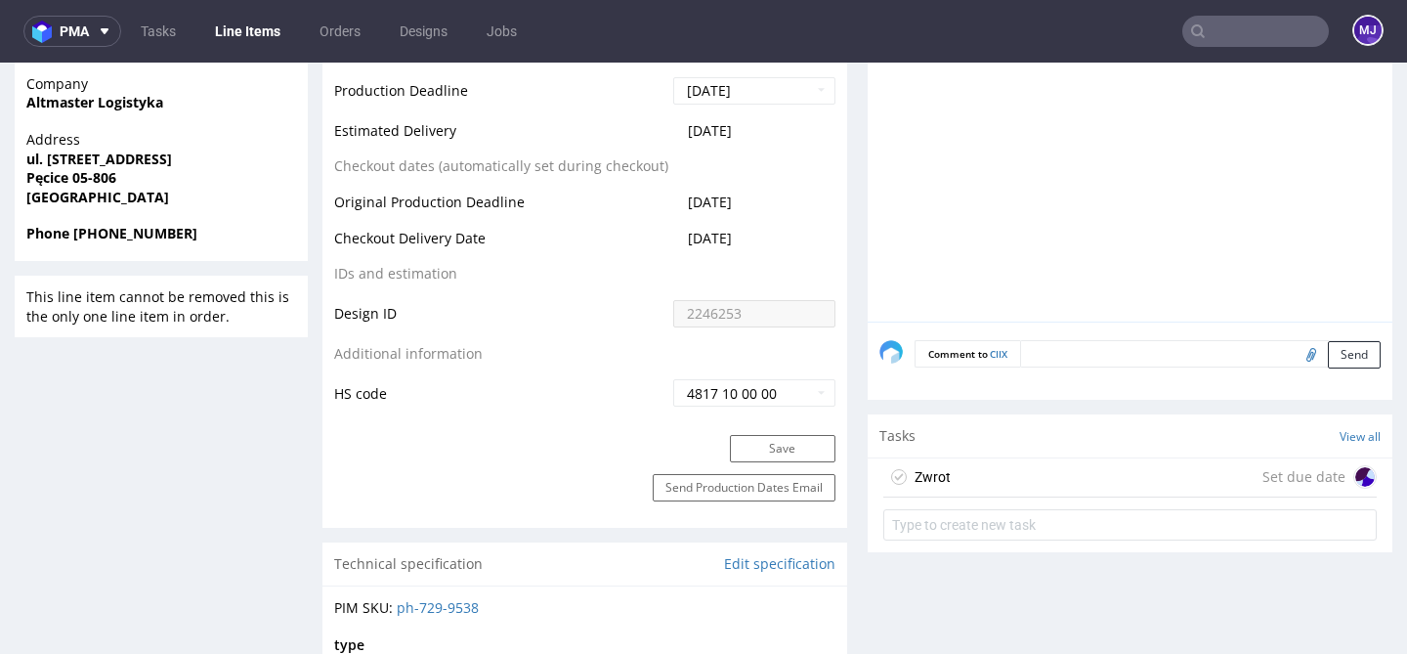
click at [1047, 483] on div "Zwrot Set due date" at bounding box center [1129, 477] width 493 height 39
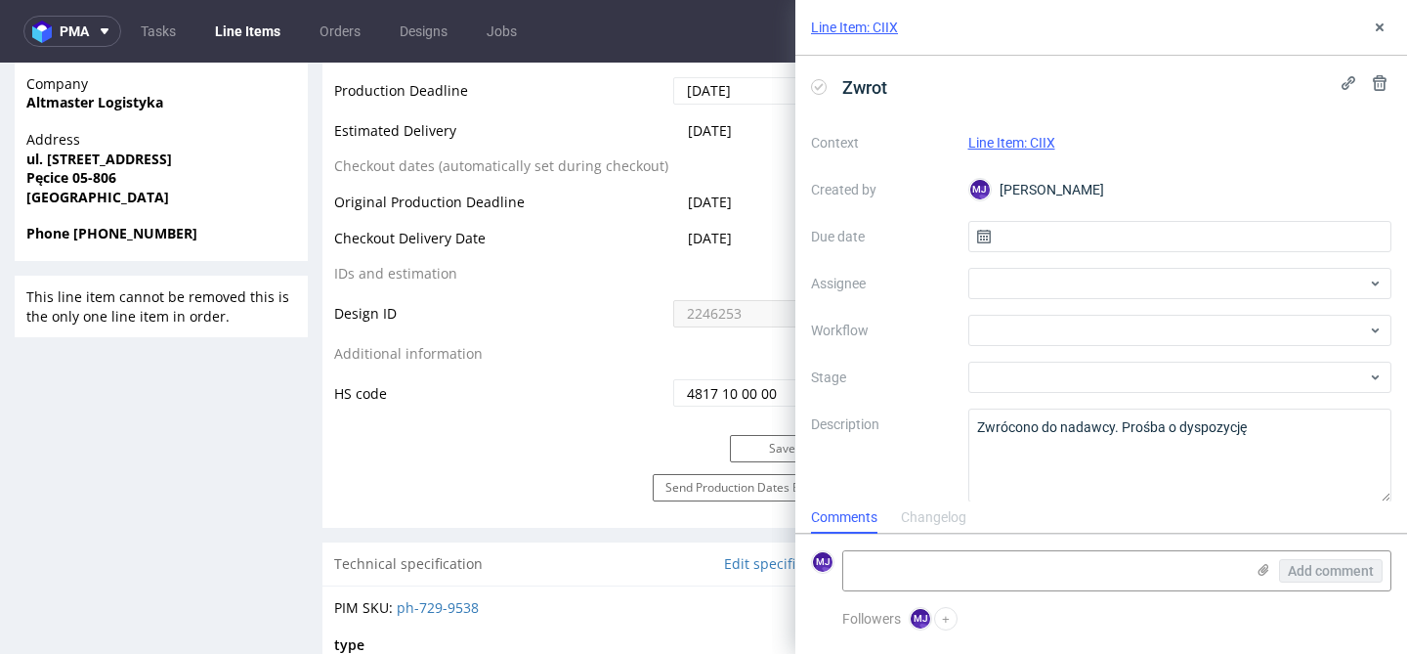
scroll to position [16, 0]
click at [1375, 28] on icon at bounding box center [1380, 28] width 16 height 16
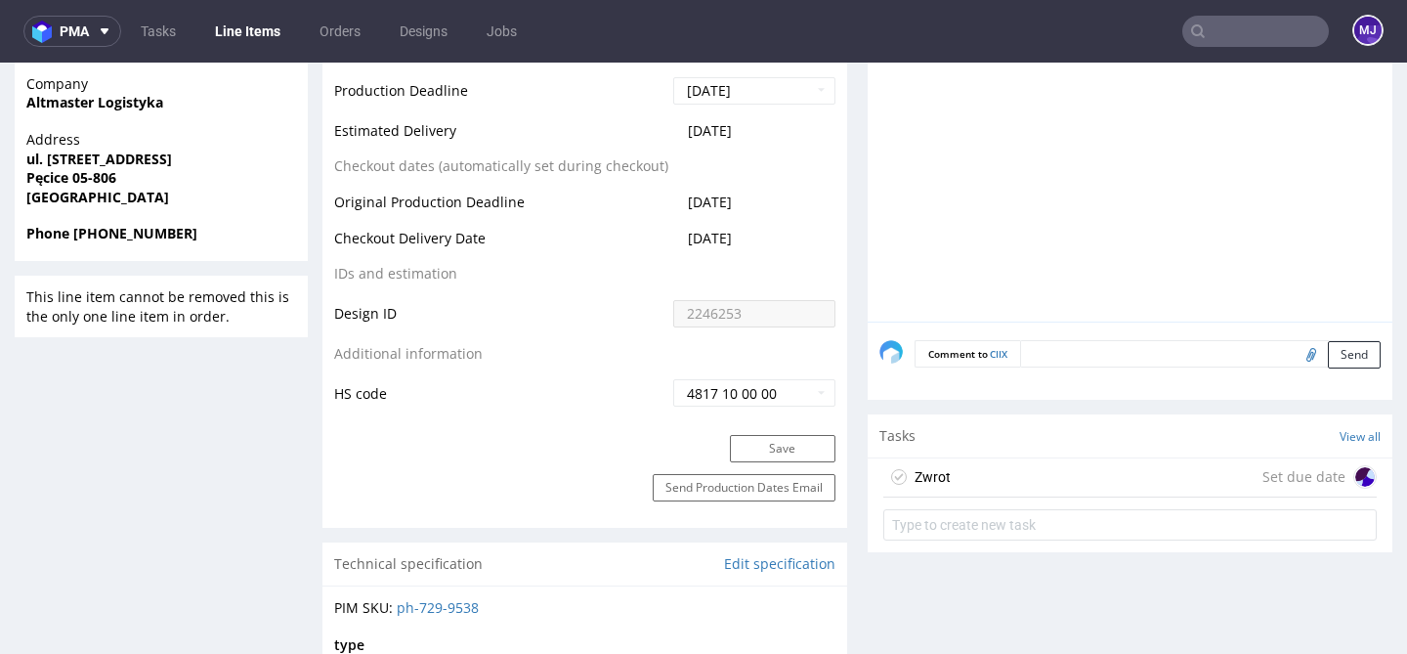
click at [1066, 468] on div "Zwrot Set due date" at bounding box center [1129, 477] width 493 height 39
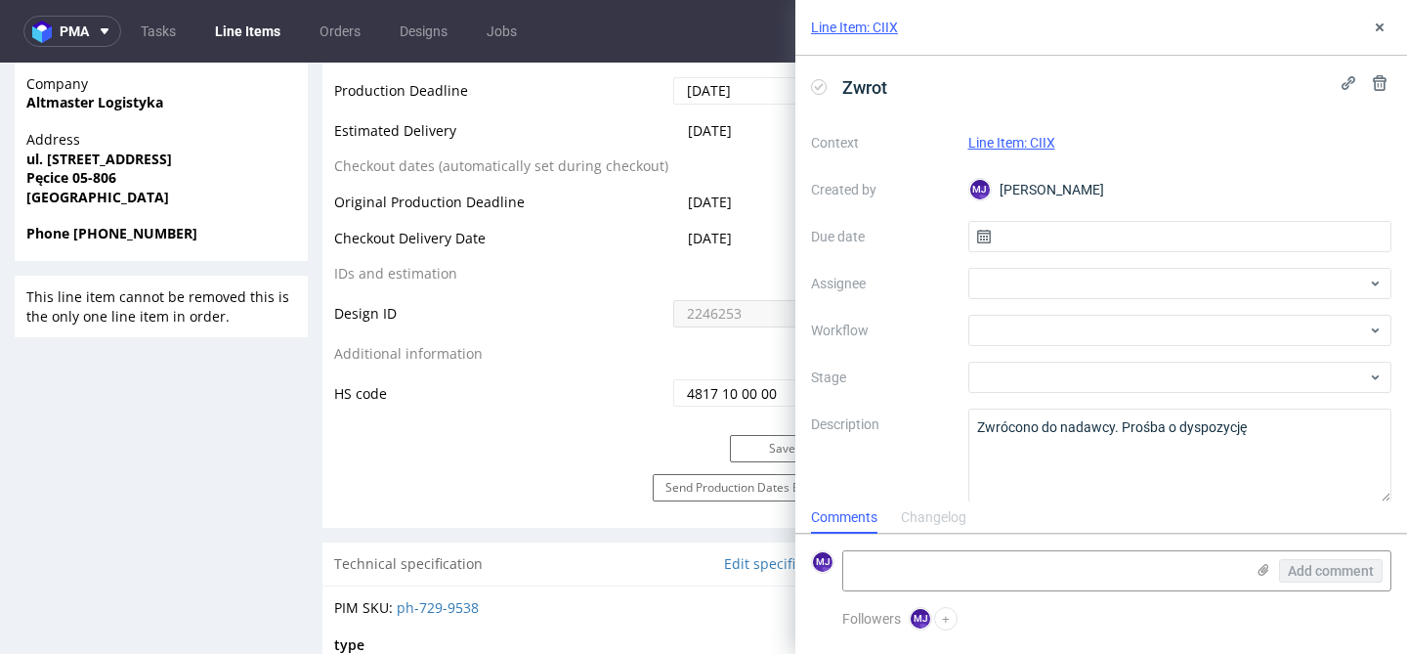
scroll to position [16, 0]
click at [1039, 280] on div at bounding box center [1180, 283] width 424 height 31
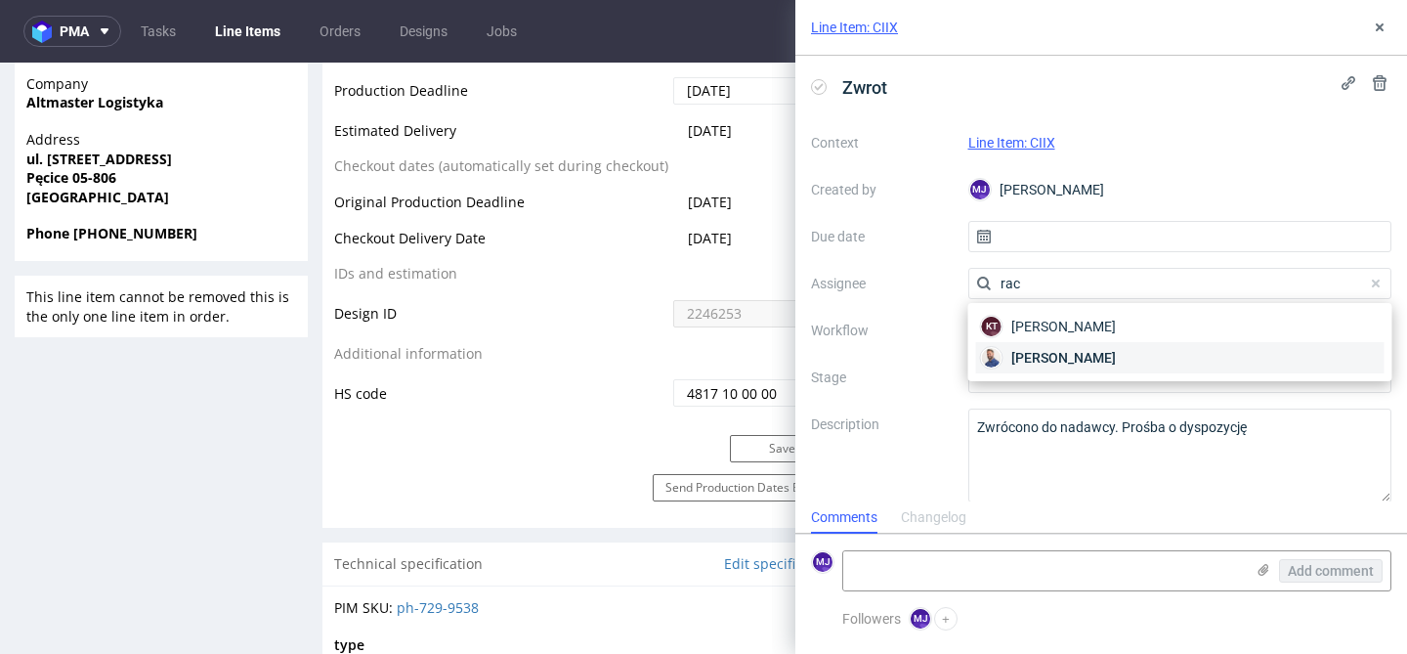
type input "rac"
click at [1050, 354] on span "[PERSON_NAME]" at bounding box center [1063, 358] width 105 height 20
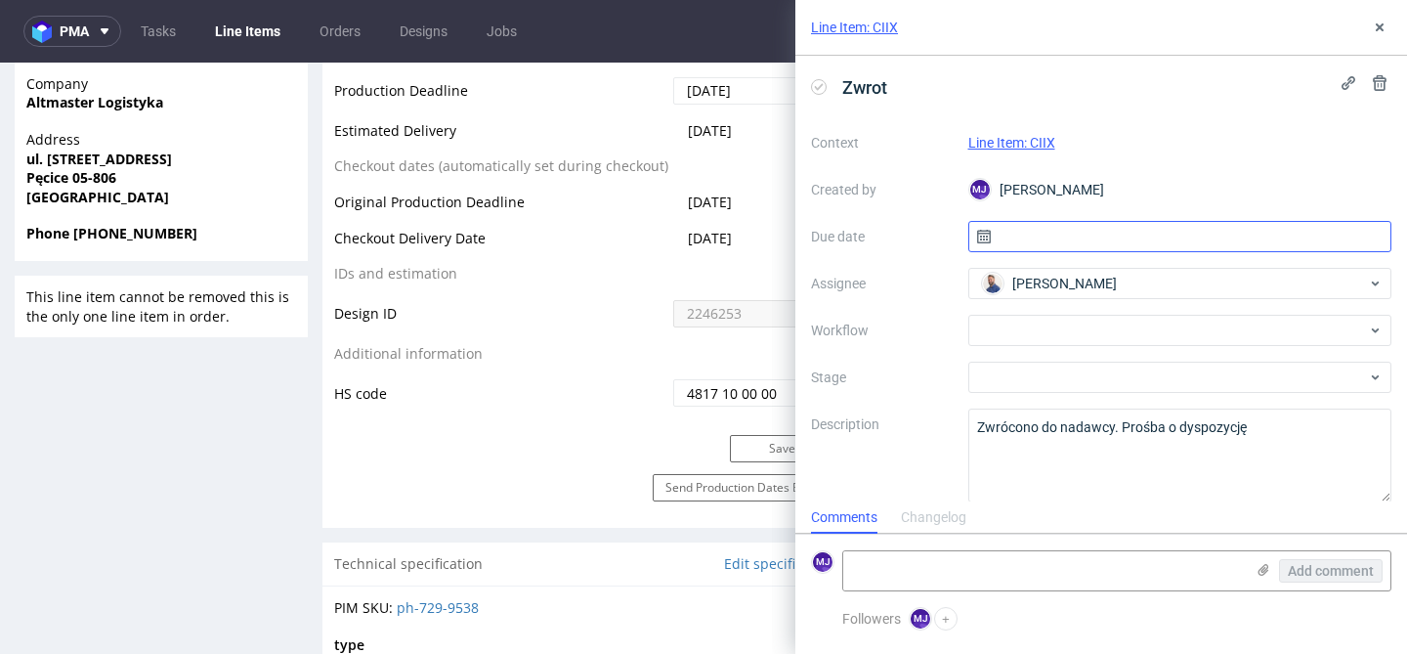
click at [1071, 232] on input "text" at bounding box center [1180, 236] width 424 height 31
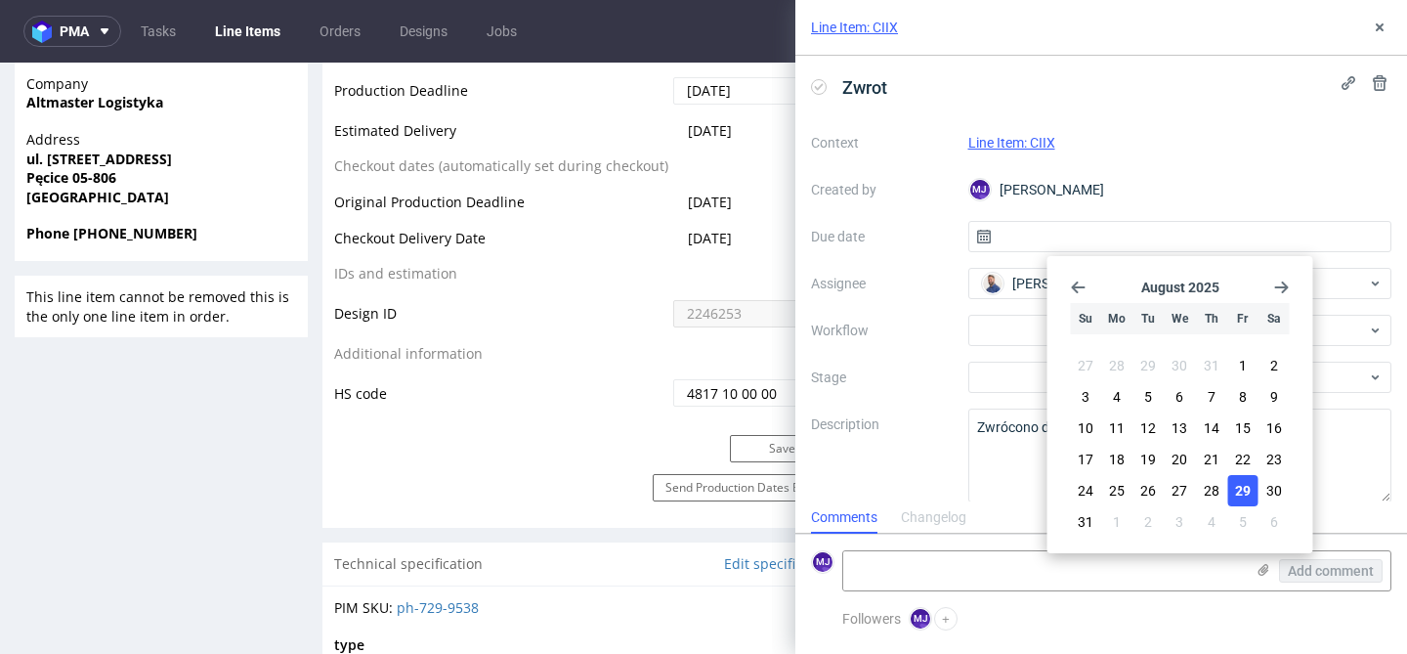
click at [1241, 492] on span "29" at bounding box center [1243, 491] width 16 height 20
type input "[DATE]"
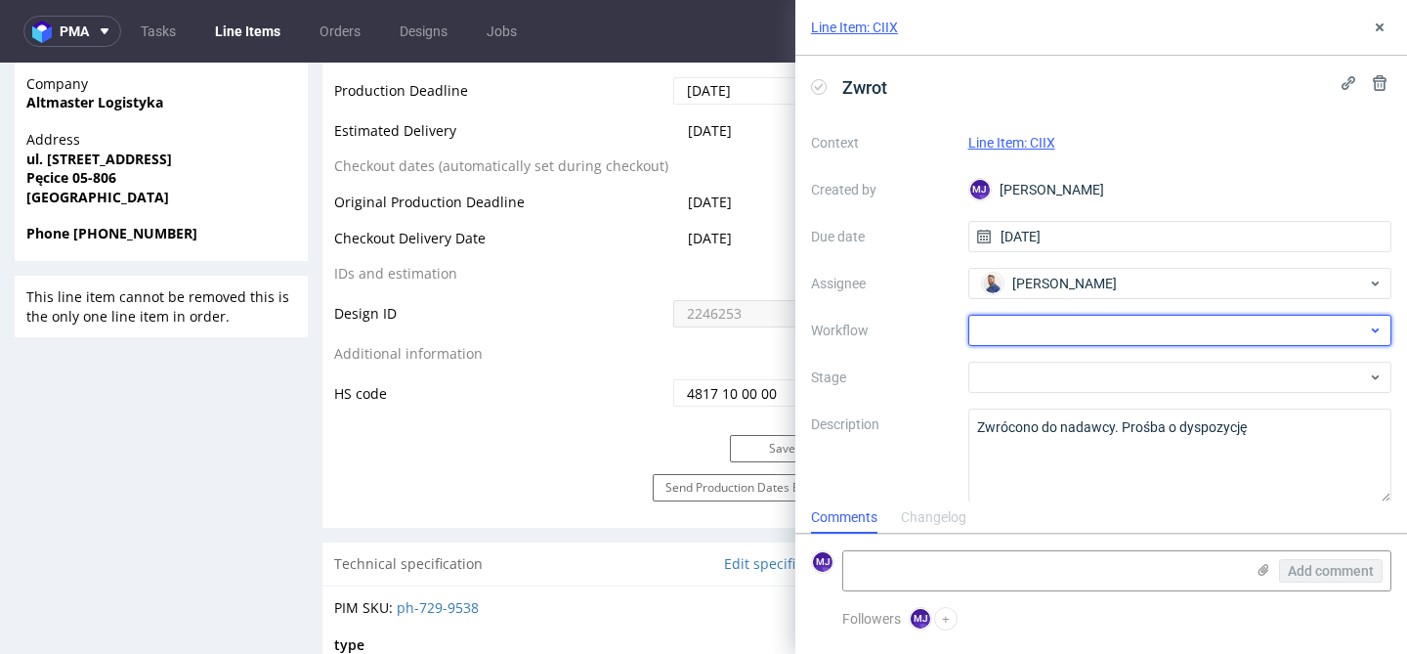
click at [1023, 326] on div at bounding box center [1180, 330] width 424 height 31
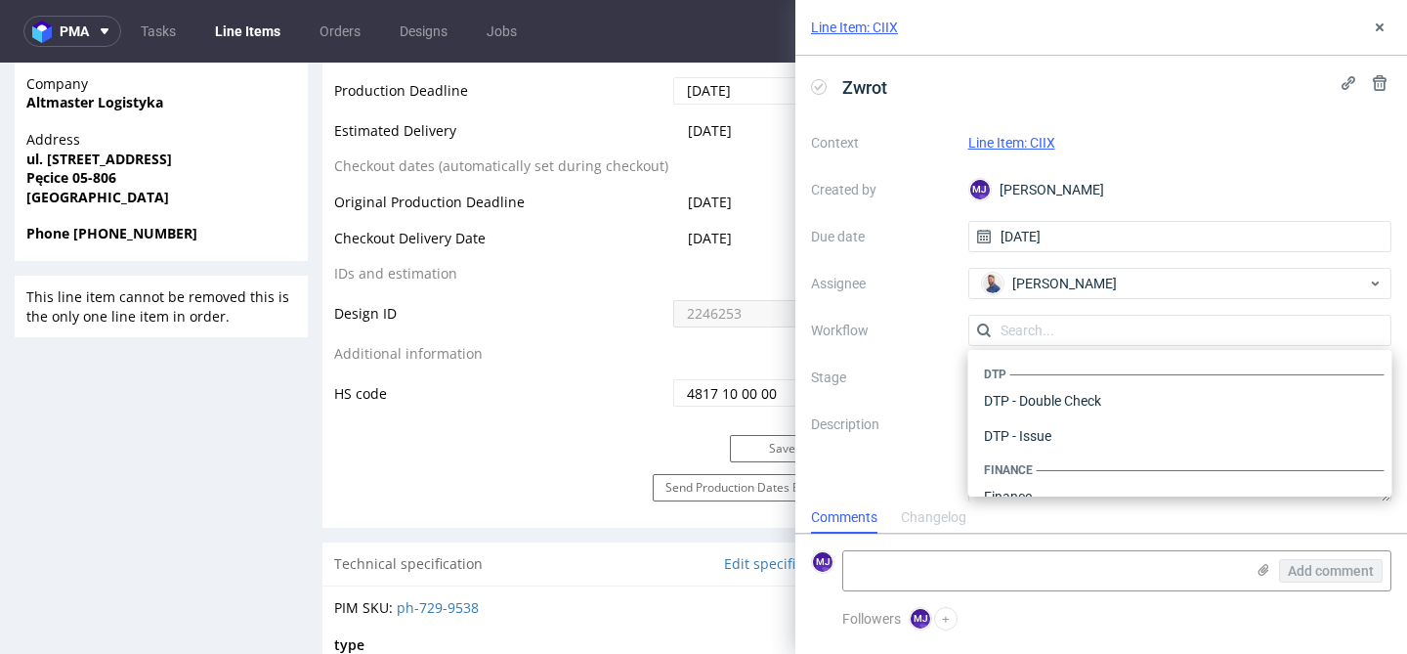
scroll to position [1202, 0]
click at [937, 317] on div "Context Line Item: CIIX Created by MJ Maciej Jankowski Due date 29/08/2025 Assi…" at bounding box center [1101, 314] width 580 height 375
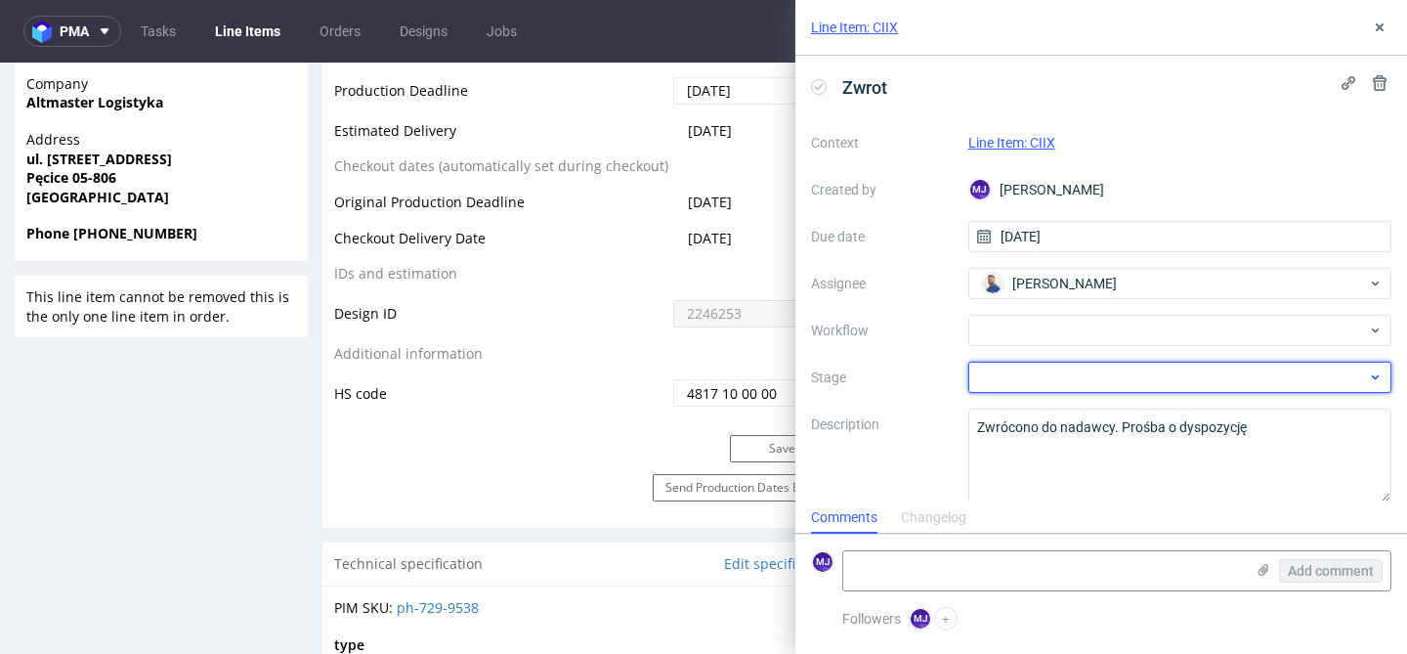
click at [1025, 384] on div at bounding box center [1180, 376] width 424 height 31
click at [1049, 382] on input "text" at bounding box center [1180, 376] width 424 height 31
click at [1049, 382] on div at bounding box center [1180, 376] width 424 height 31
click at [1307, 383] on input "text" at bounding box center [1180, 376] width 424 height 31
click at [1307, 383] on div at bounding box center [1180, 376] width 424 height 31
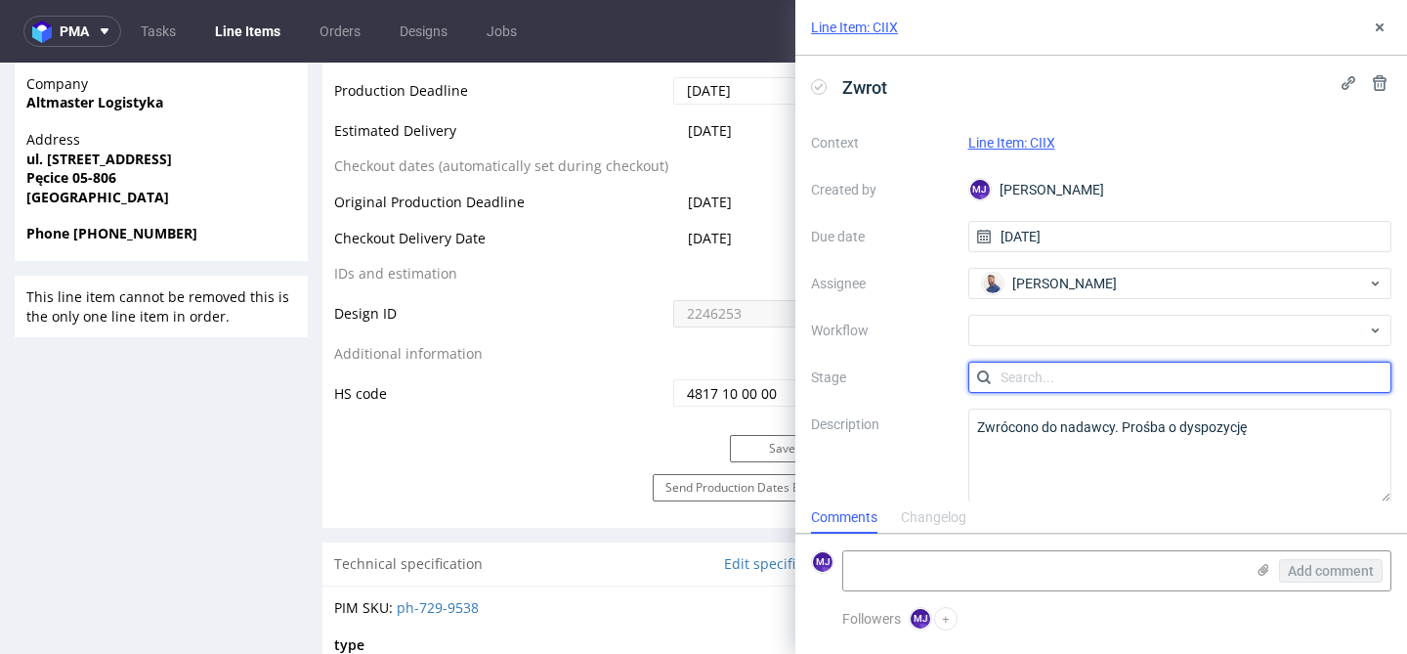
click at [1336, 386] on input "text" at bounding box center [1180, 376] width 424 height 31
click at [1378, 383] on icon at bounding box center [1375, 377] width 15 height 16
click at [1379, 379] on input "text" at bounding box center [1180, 376] width 424 height 31
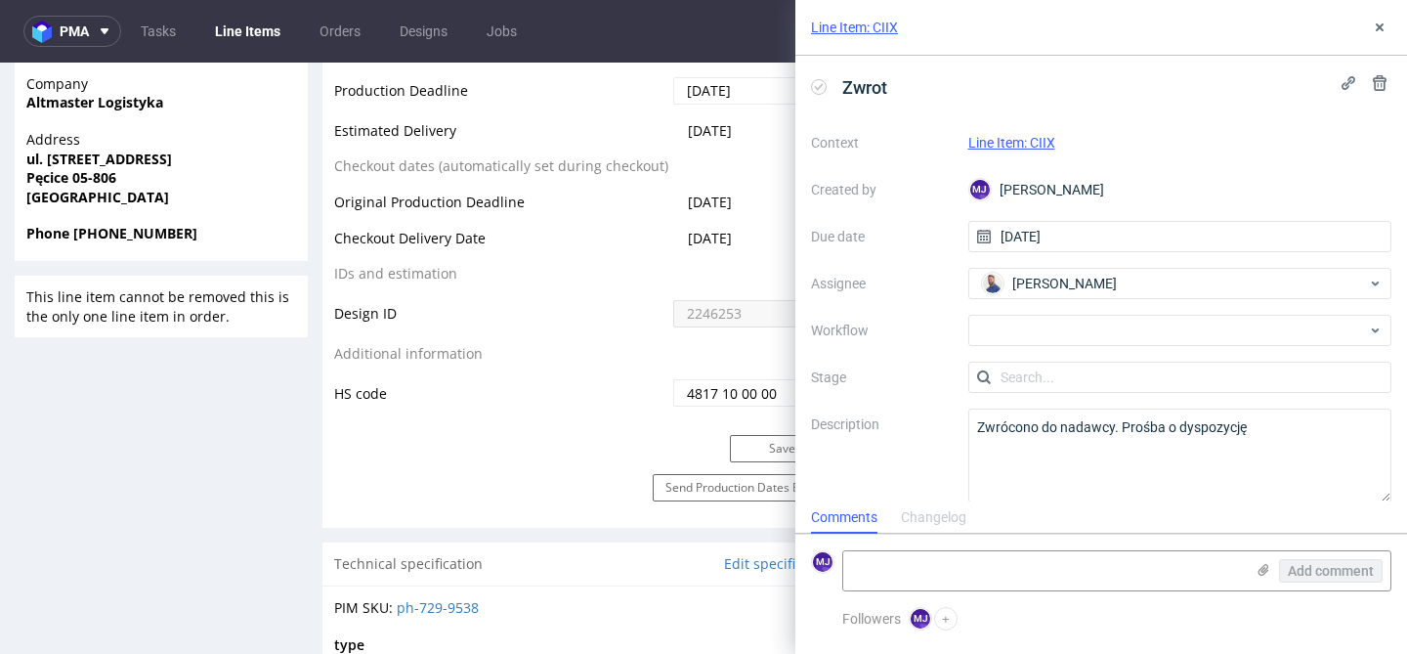
click at [873, 385] on label "Stage" at bounding box center [882, 376] width 142 height 23
click at [1041, 330] on div at bounding box center [1180, 330] width 424 height 31
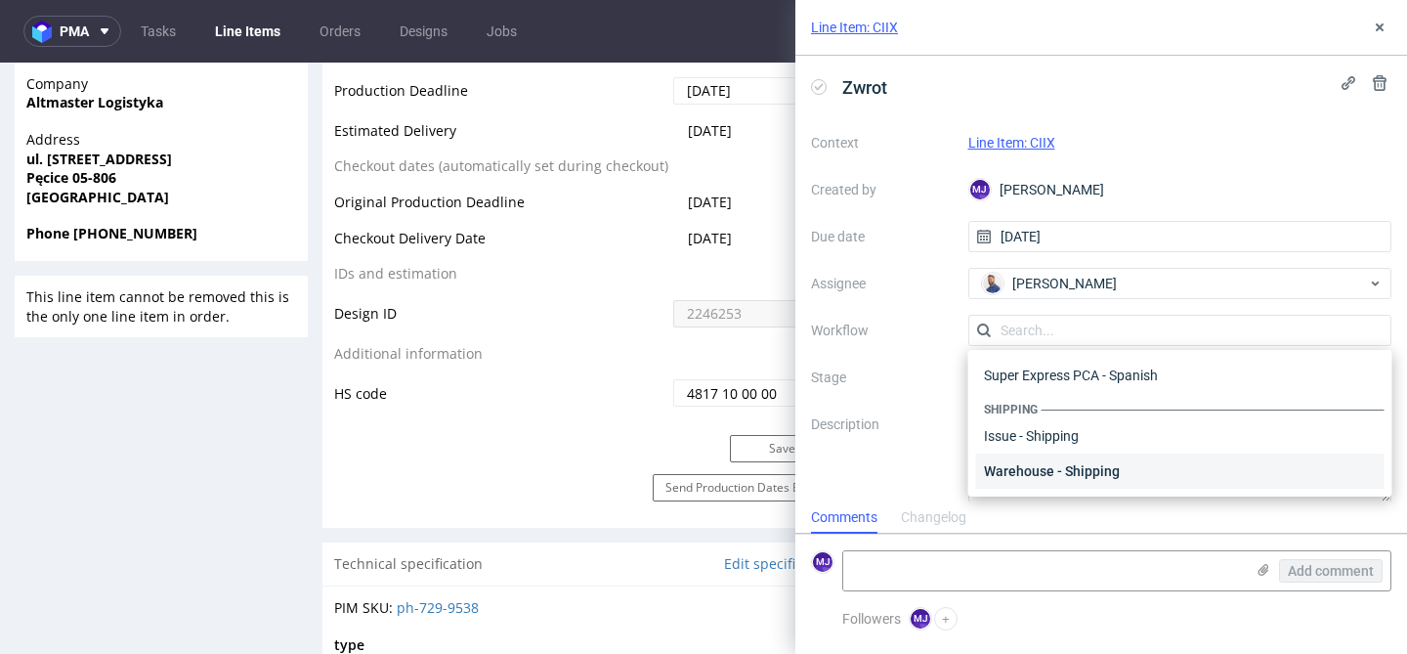
click at [1044, 466] on div "Warehouse - Shipping" at bounding box center [1180, 470] width 408 height 35
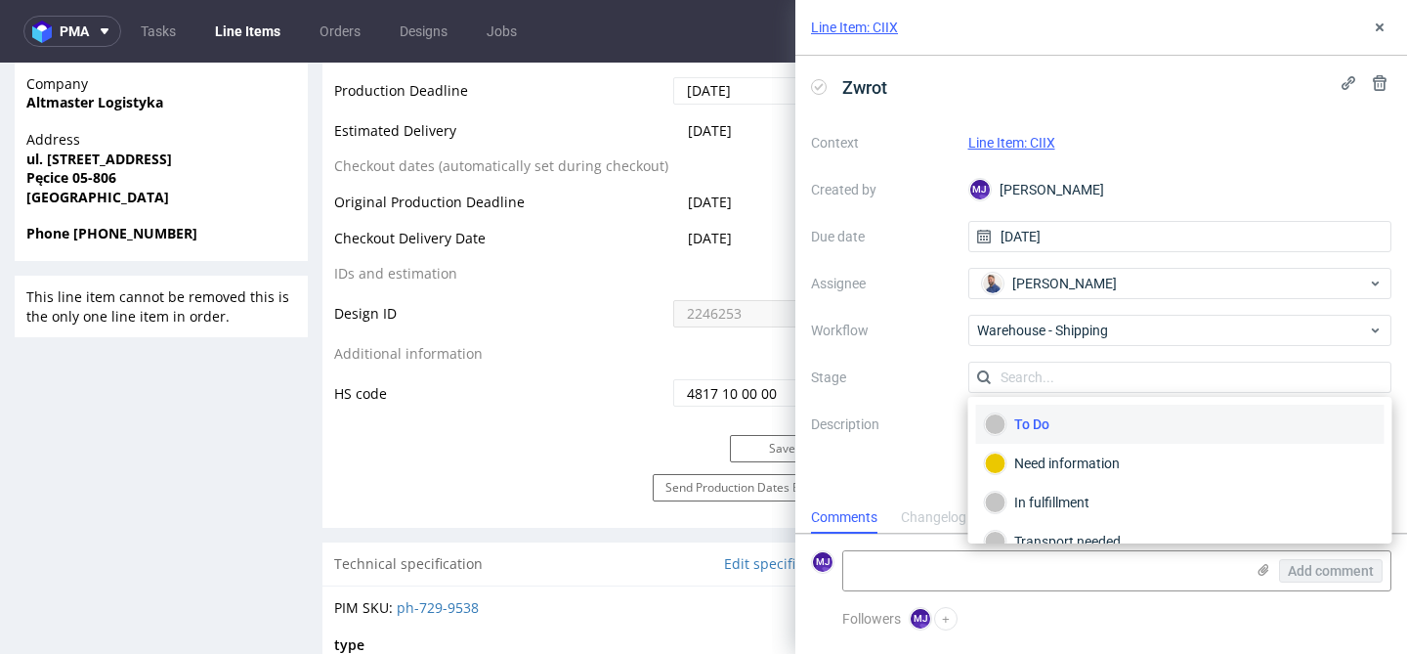
click at [1094, 416] on div "To Do" at bounding box center [1180, 423] width 391 height 21
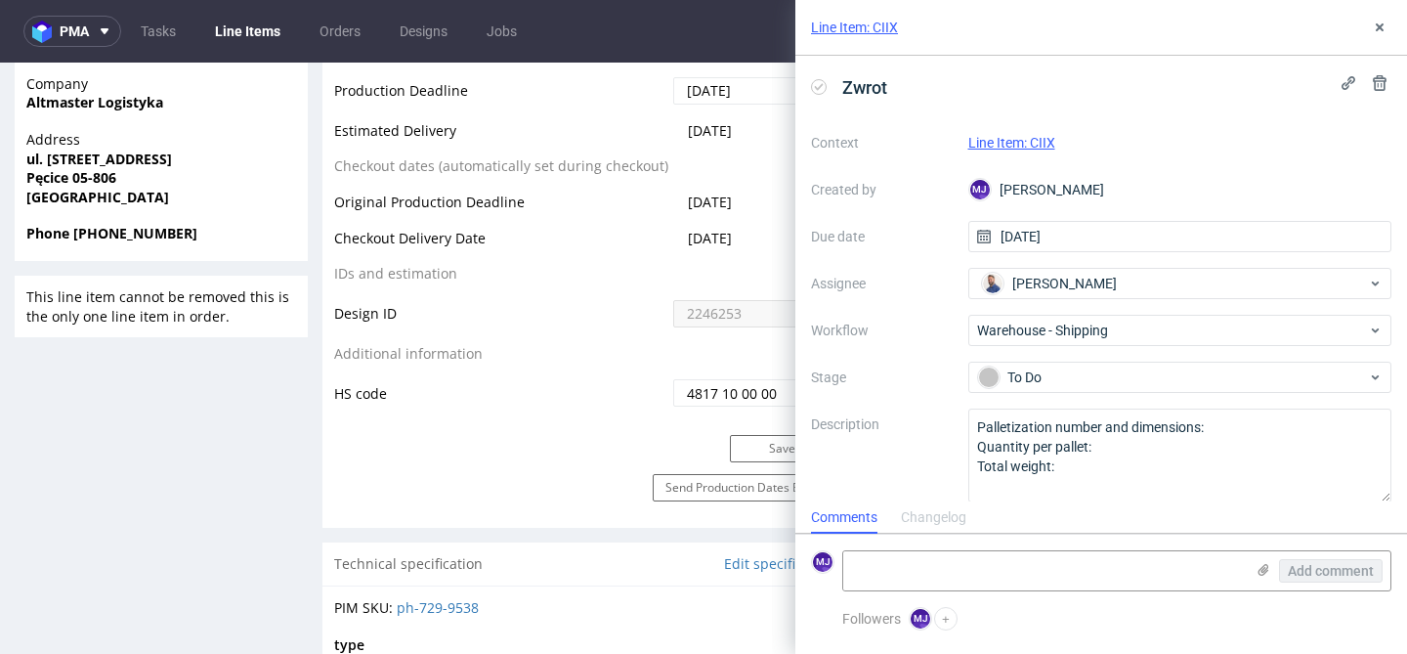
scroll to position [17, 0]
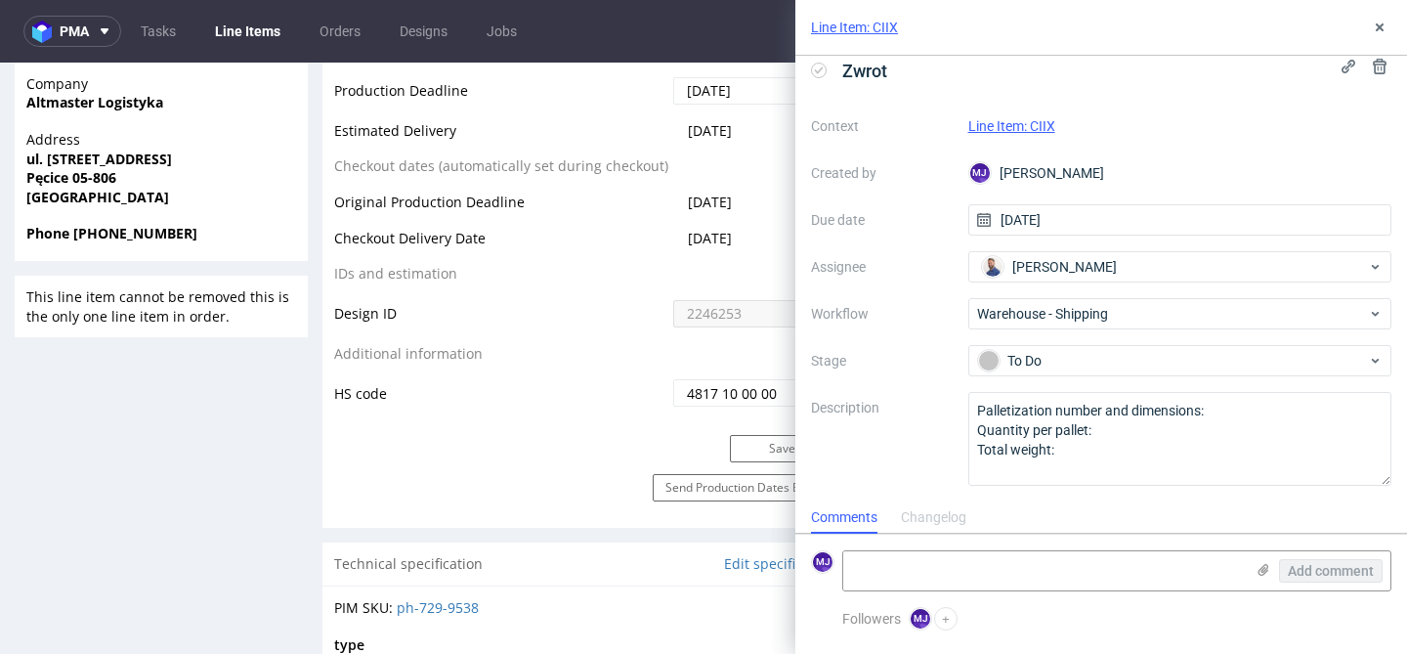
click at [928, 411] on label "Description" at bounding box center [882, 439] width 142 height 86
click at [1376, 31] on icon at bounding box center [1380, 28] width 16 height 16
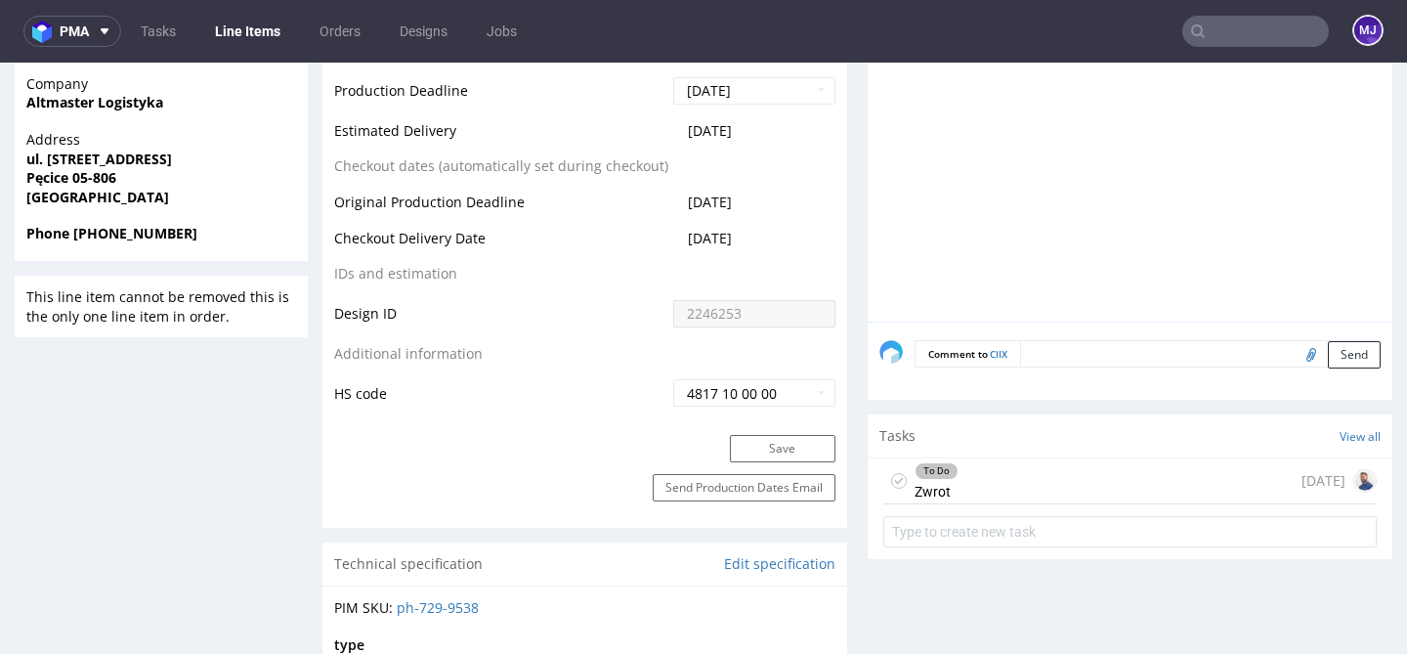
click at [977, 484] on div "To Do Zwrot today" at bounding box center [1129, 481] width 493 height 46
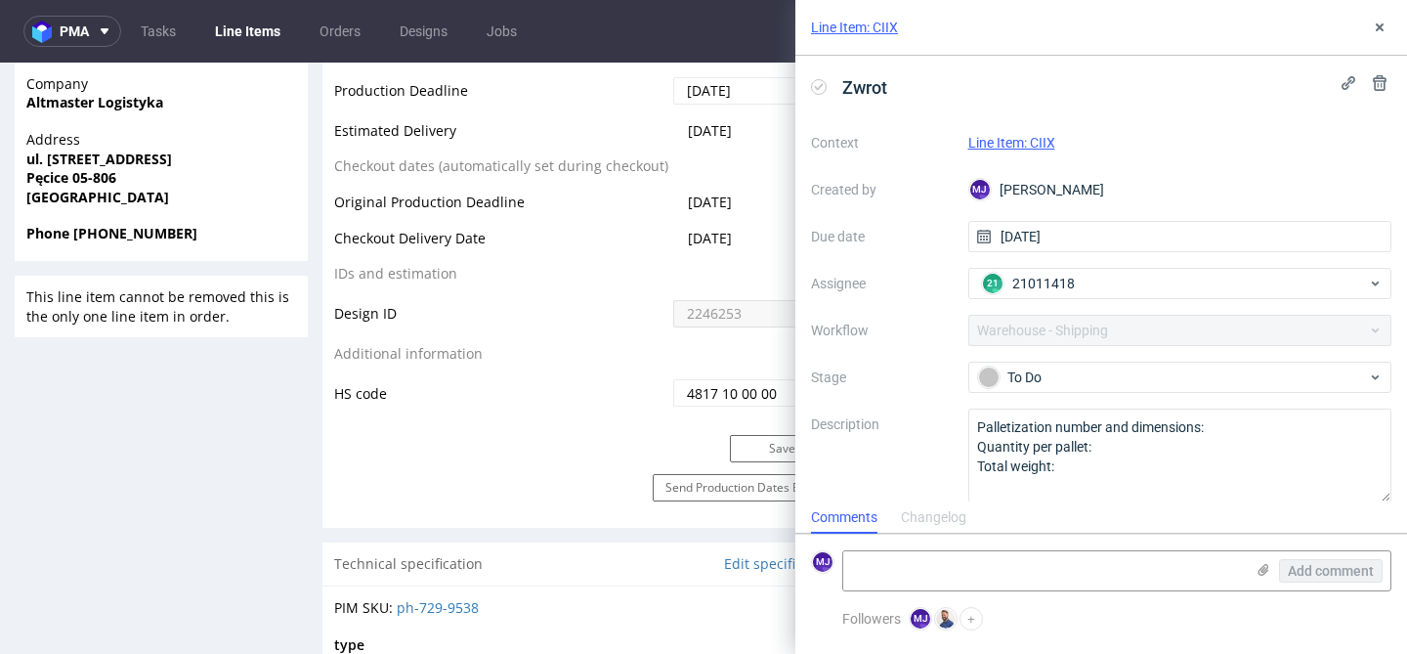
scroll to position [16, 0]
click at [1379, 30] on icon at bounding box center [1380, 28] width 16 height 16
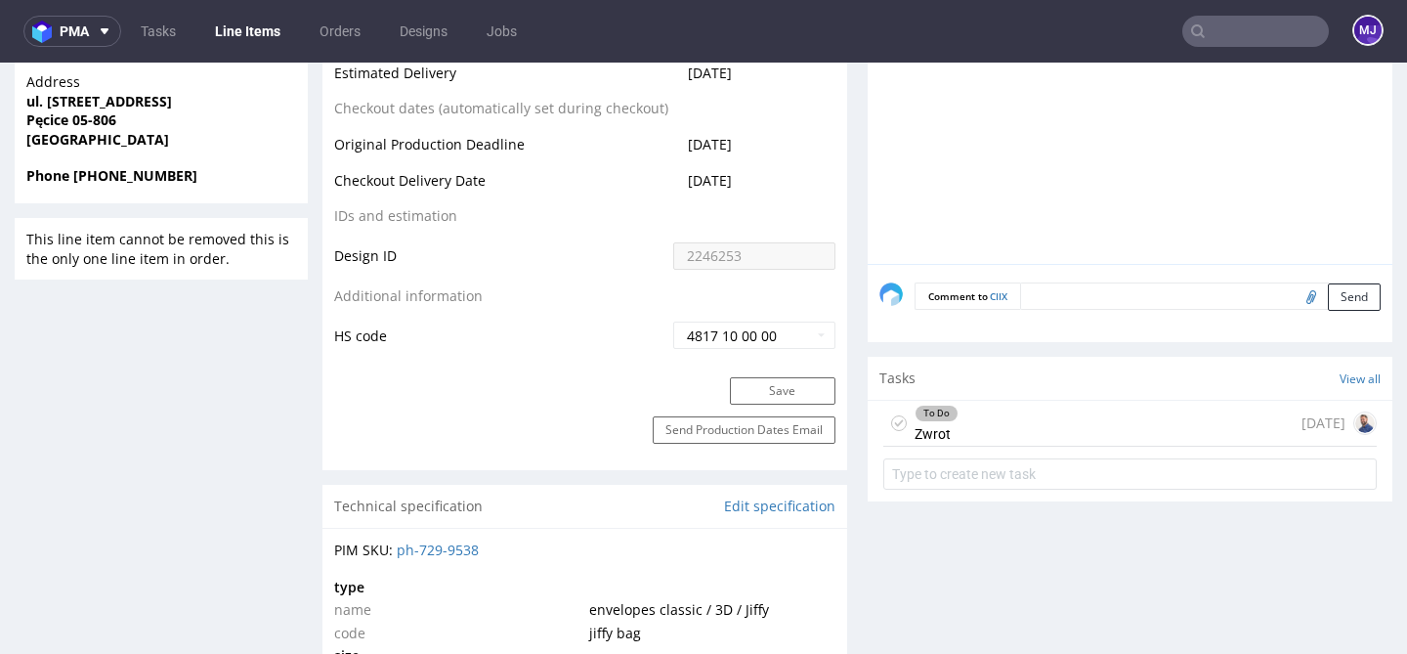
scroll to position [962, 0]
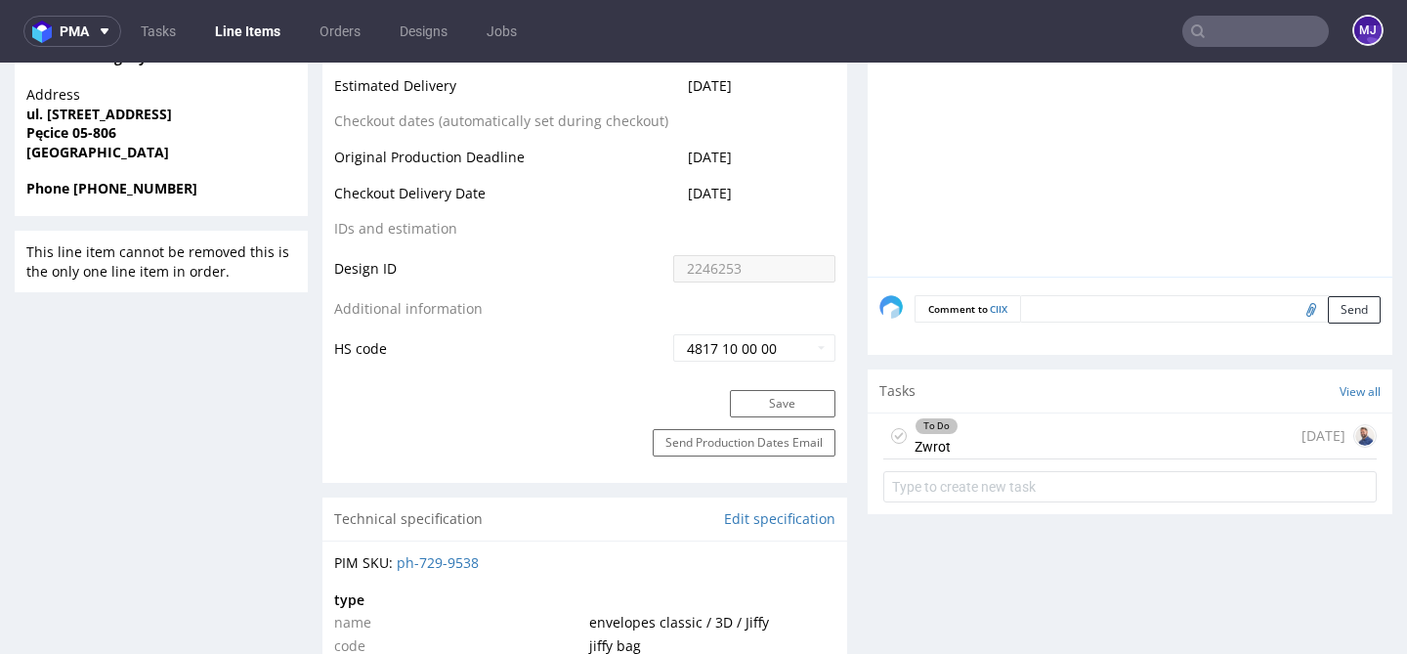
click at [1058, 431] on div "To Do Zwrot today" at bounding box center [1129, 436] width 493 height 46
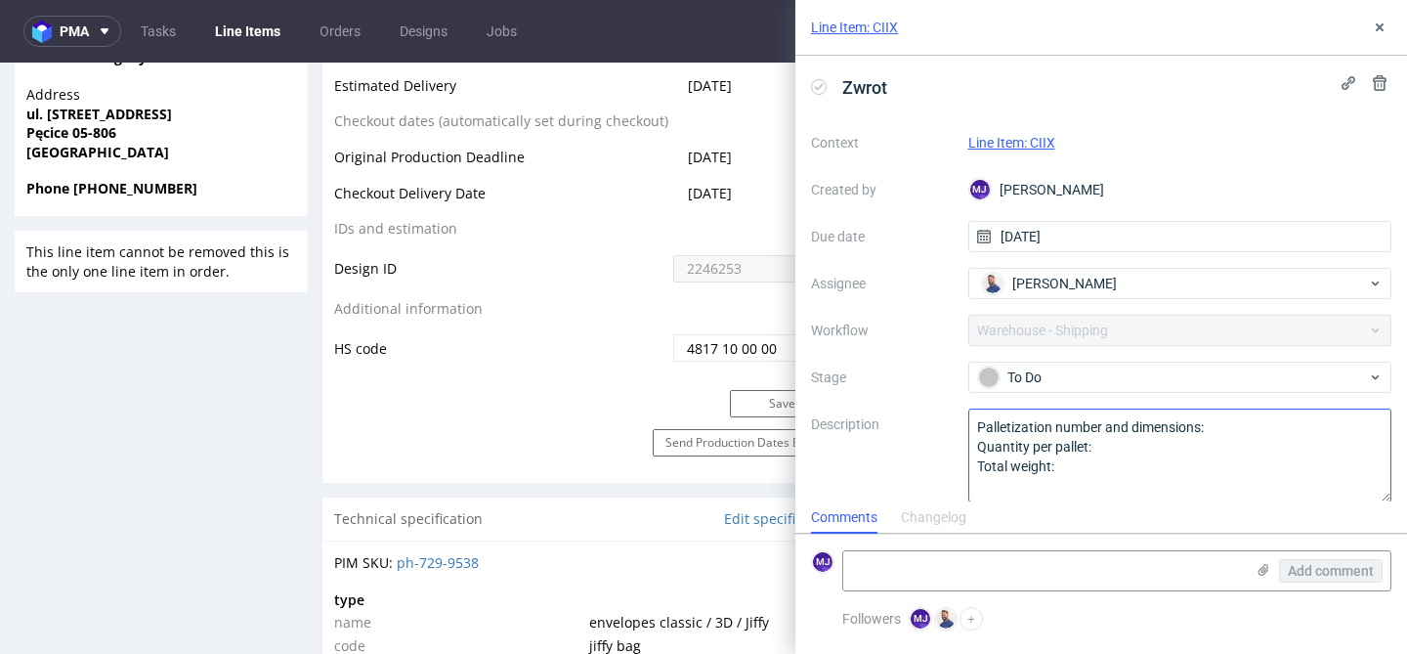
scroll to position [16, 0]
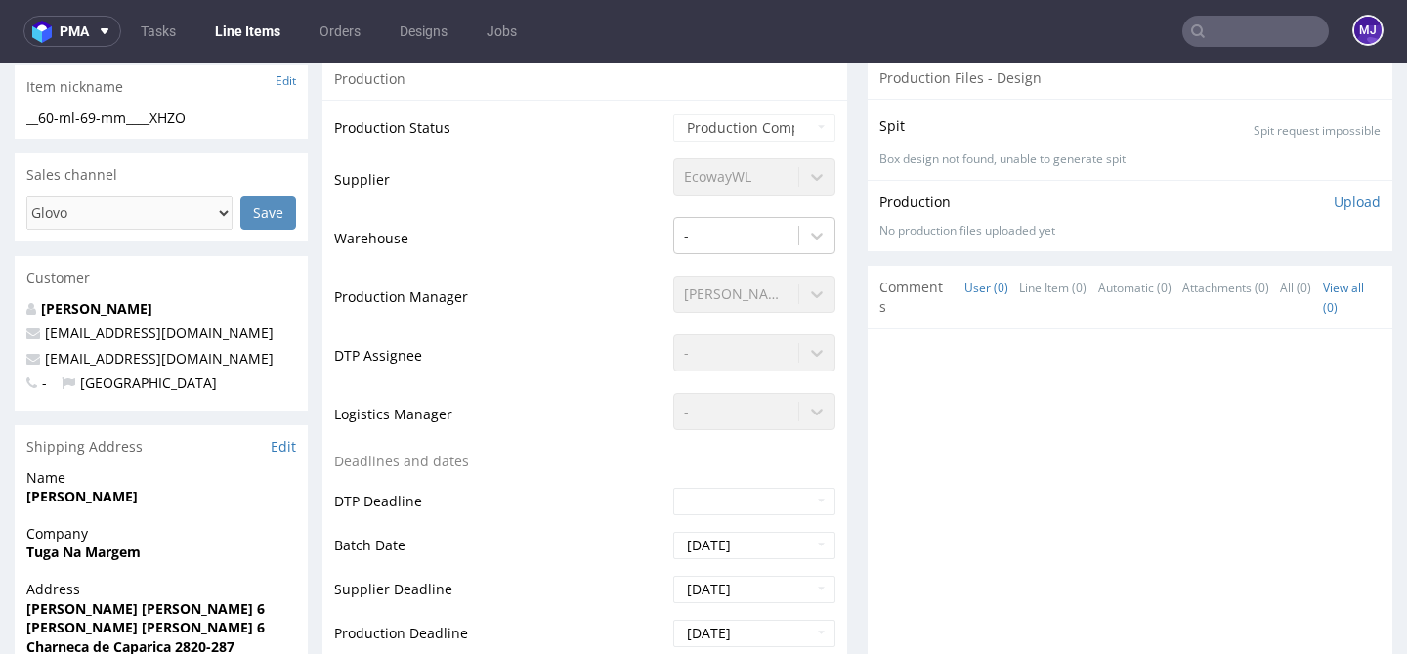
scroll to position [669, 0]
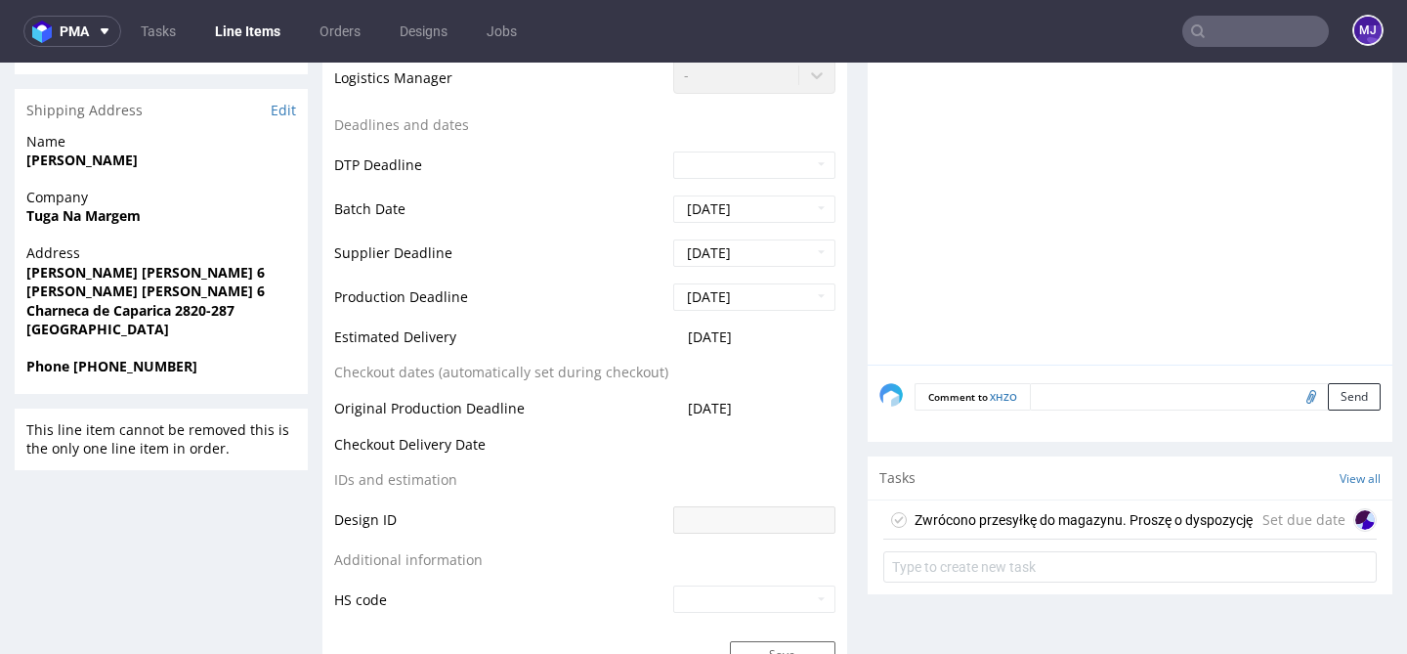
click at [978, 518] on div "Zwrócono przesyłkę do magazynu. Proszę o dyspozycję" at bounding box center [1083, 519] width 338 height 23
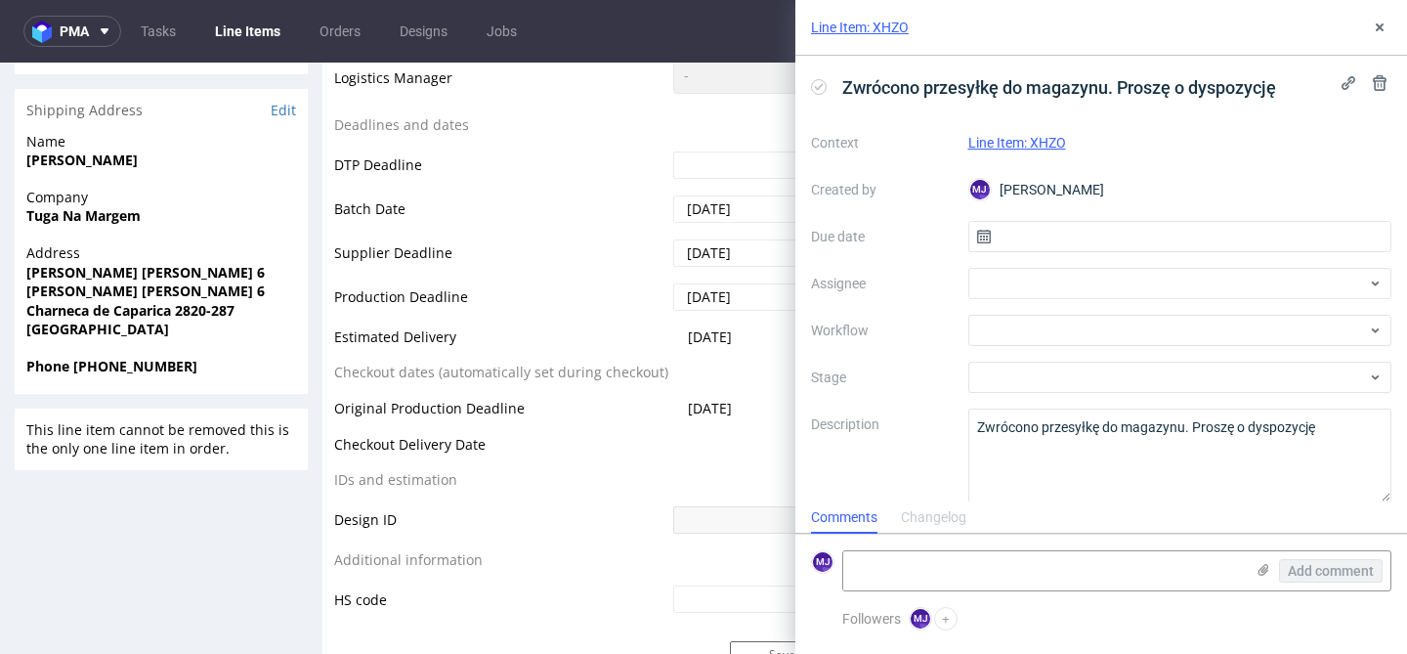
scroll to position [16, 0]
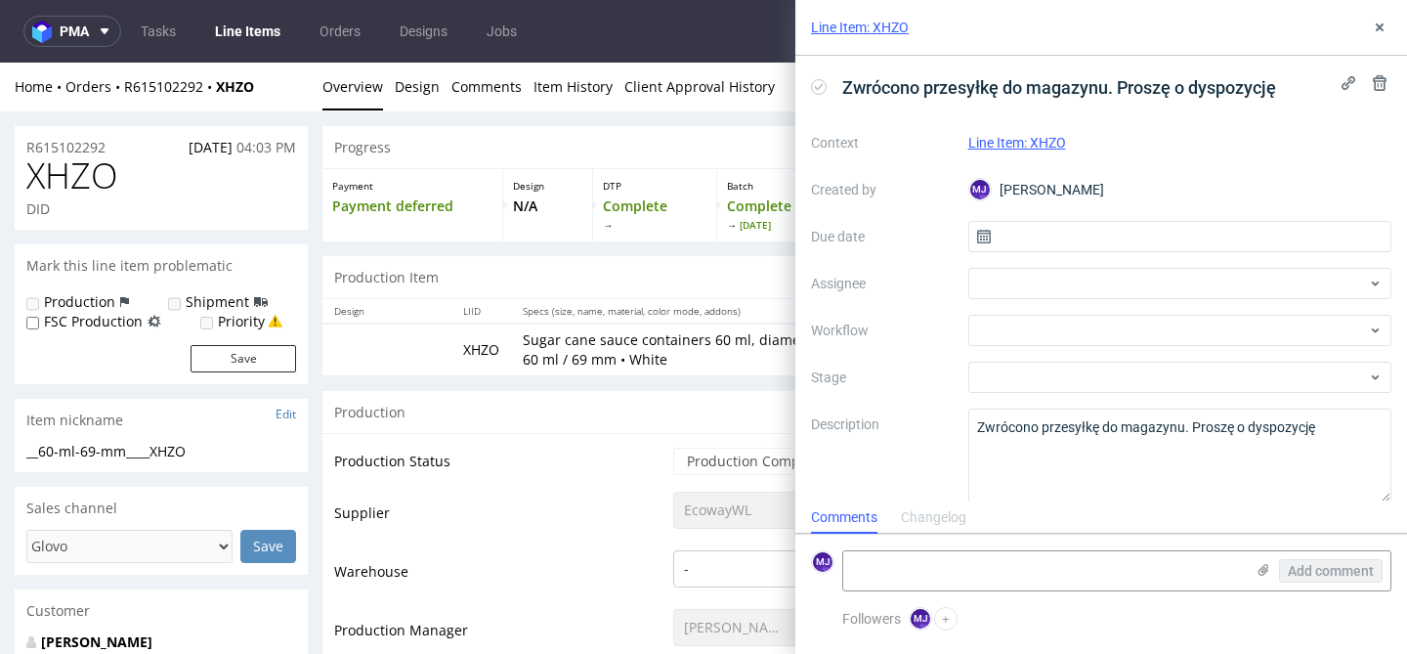
scroll to position [17, 0]
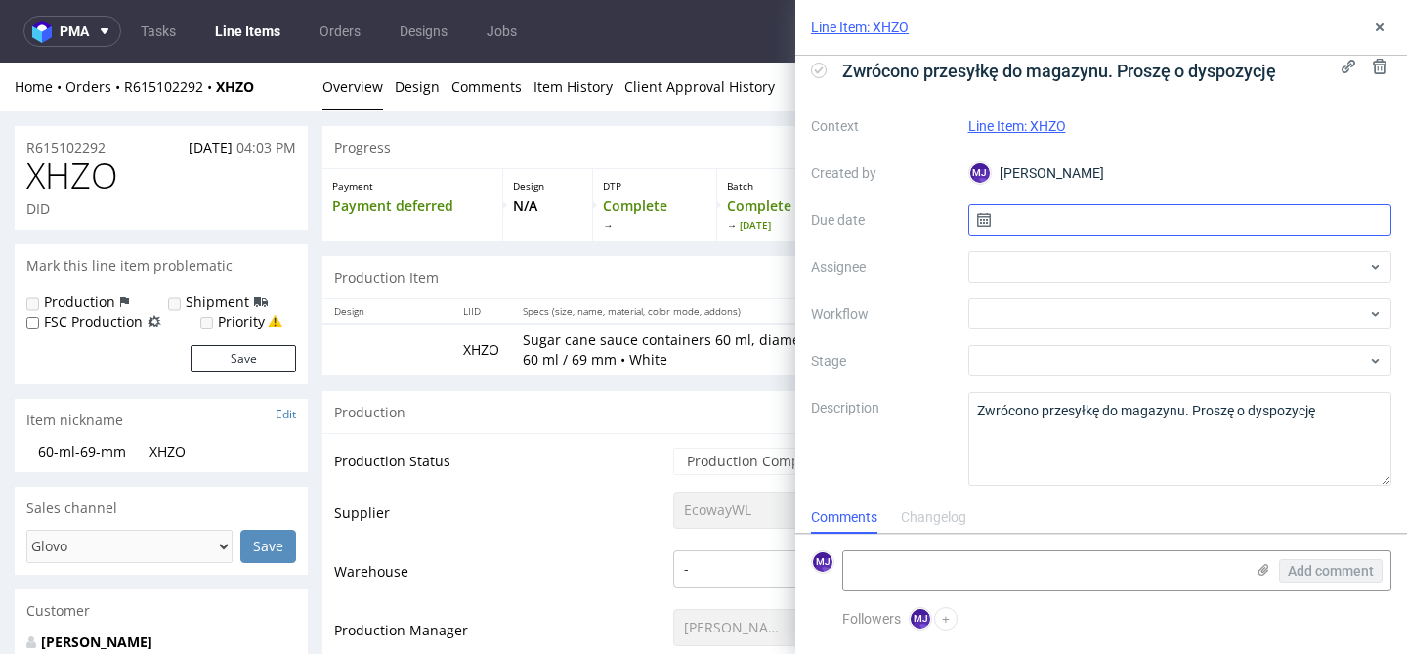
click at [1036, 221] on input "text" at bounding box center [1180, 219] width 424 height 31
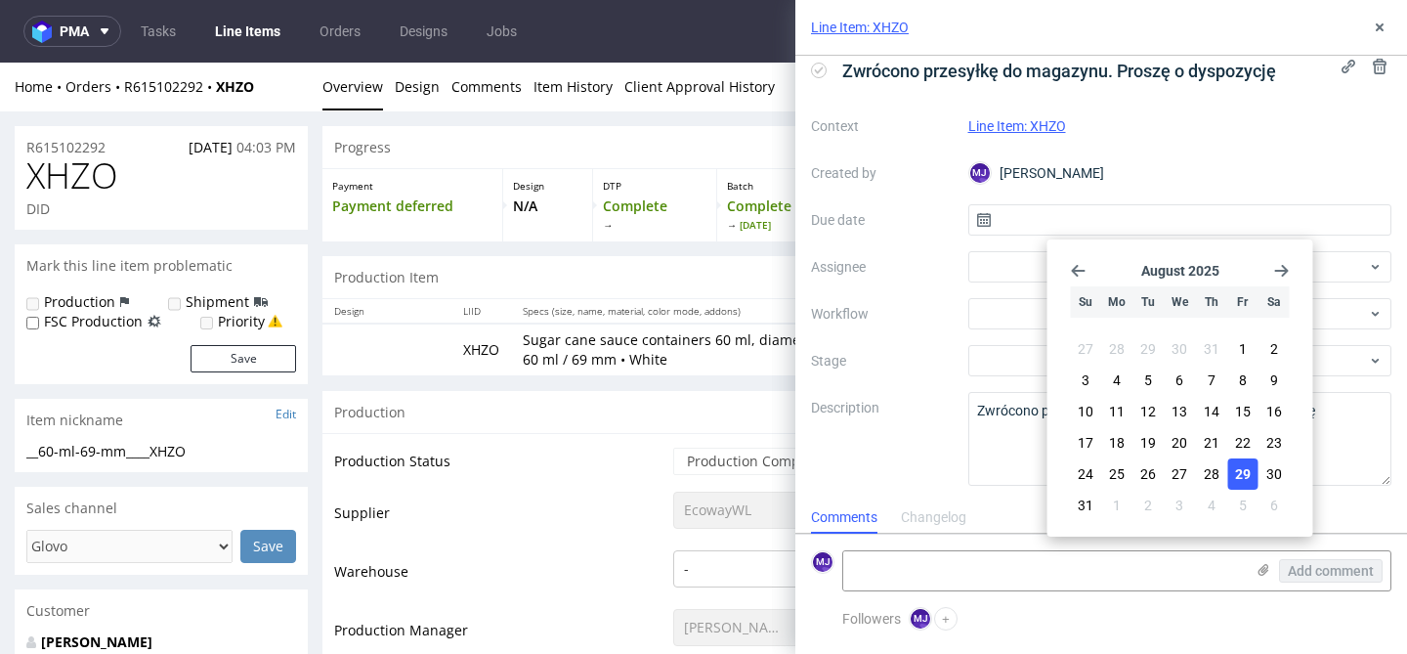
click at [1243, 475] on span "29" at bounding box center [1243, 474] width 16 height 20
type input "[DATE]"
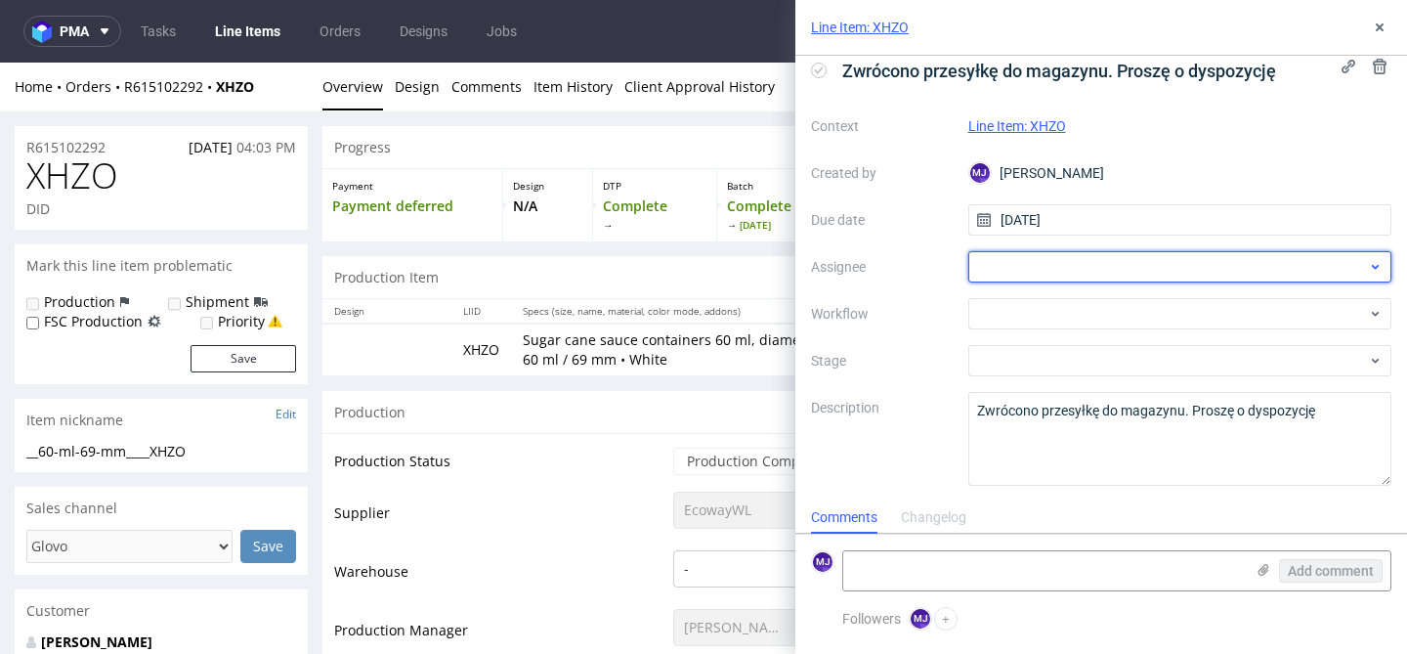
click at [1322, 265] on div at bounding box center [1180, 266] width 424 height 31
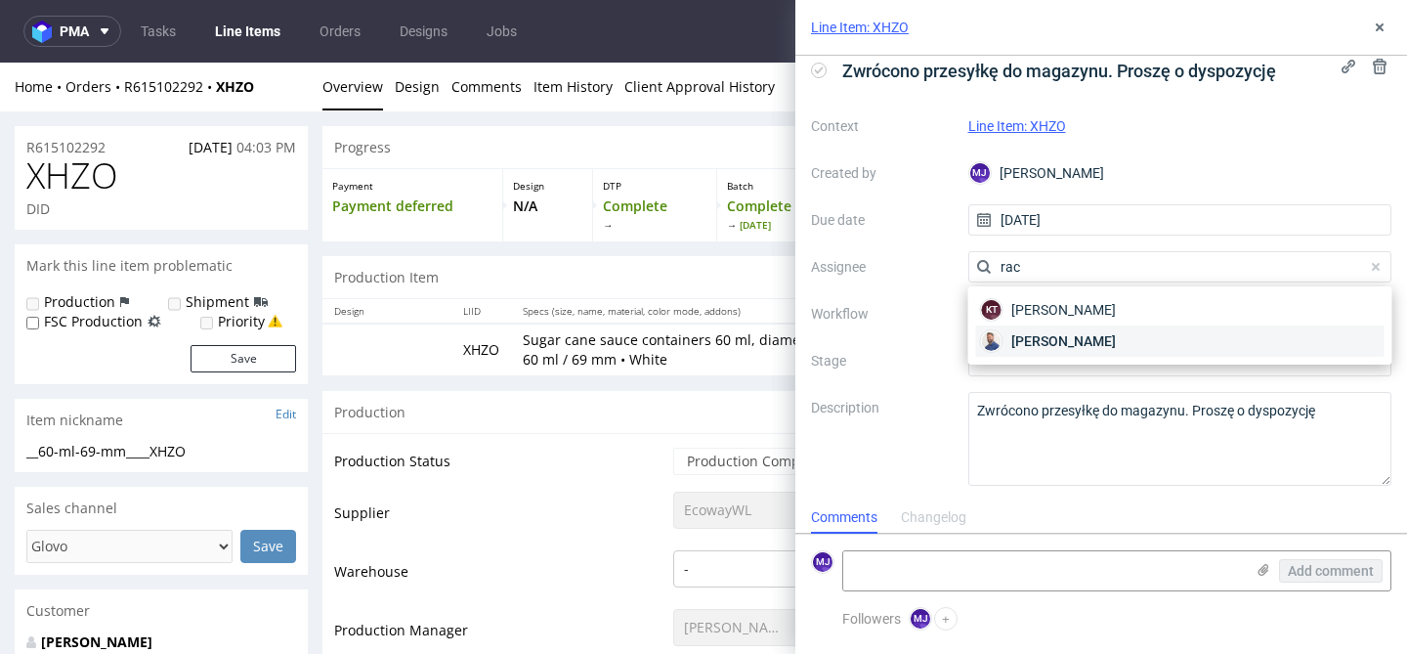
type input "rac"
click at [1151, 335] on div "Michał Rachański" at bounding box center [1180, 340] width 408 height 31
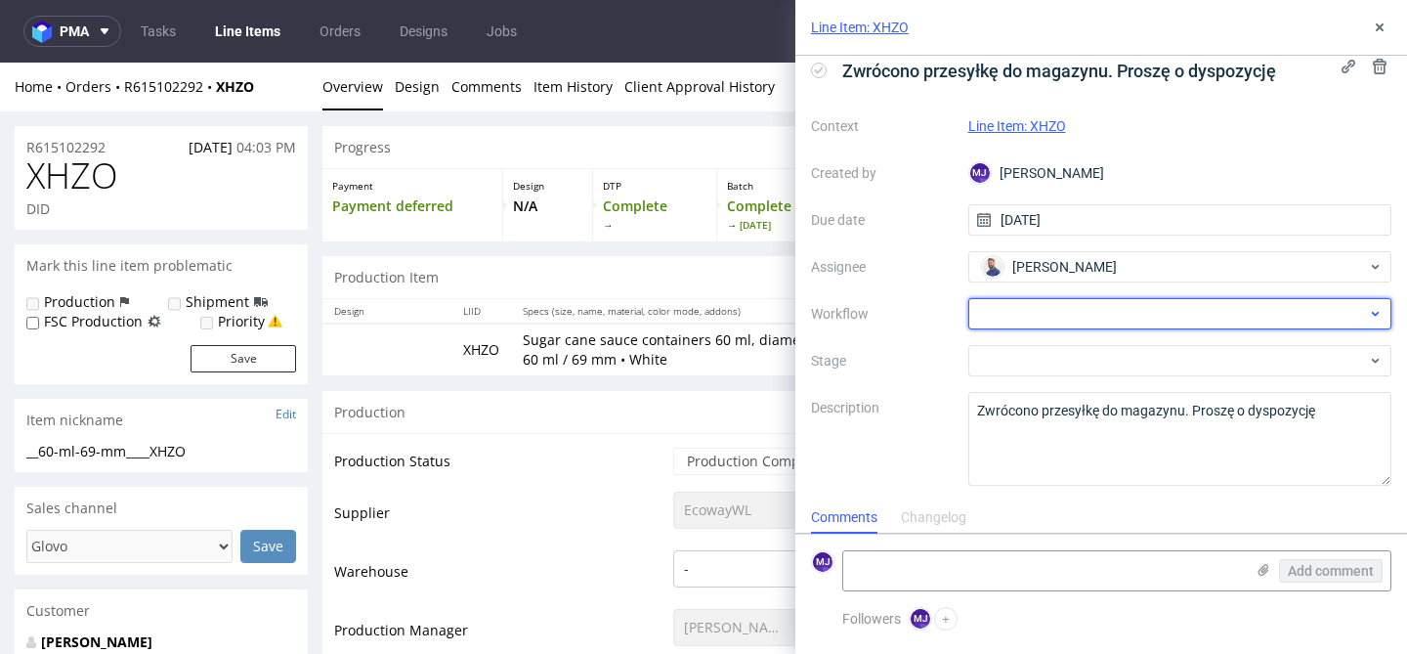
click at [1292, 315] on div at bounding box center [1180, 313] width 424 height 31
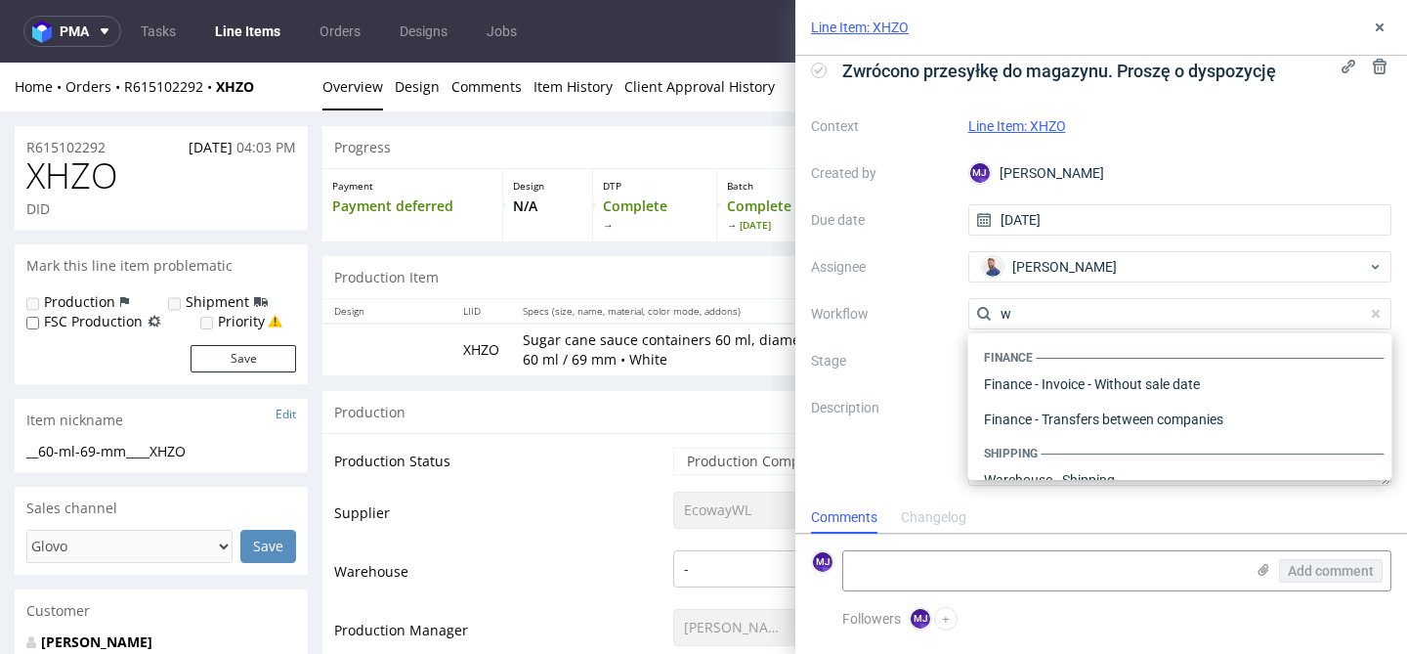
scroll to position [0, 0]
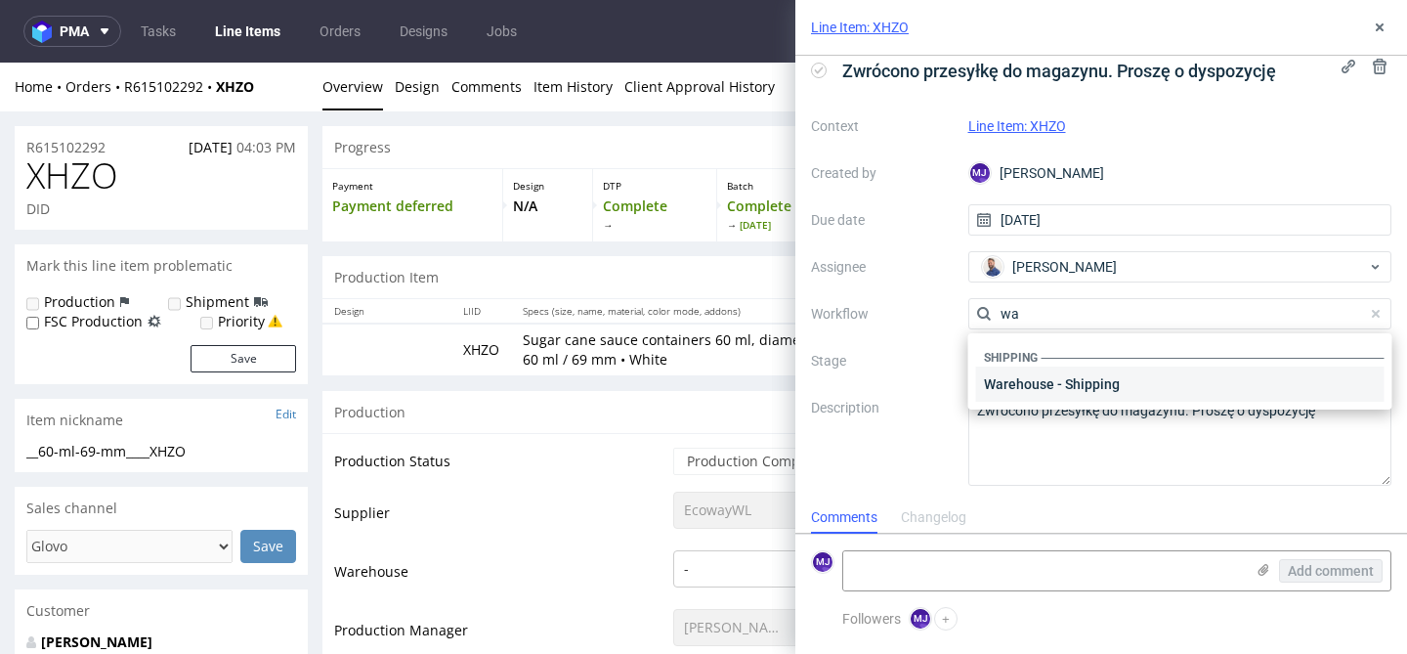
type input "wa"
click at [1083, 387] on div "Warehouse - Shipping" at bounding box center [1180, 383] width 408 height 35
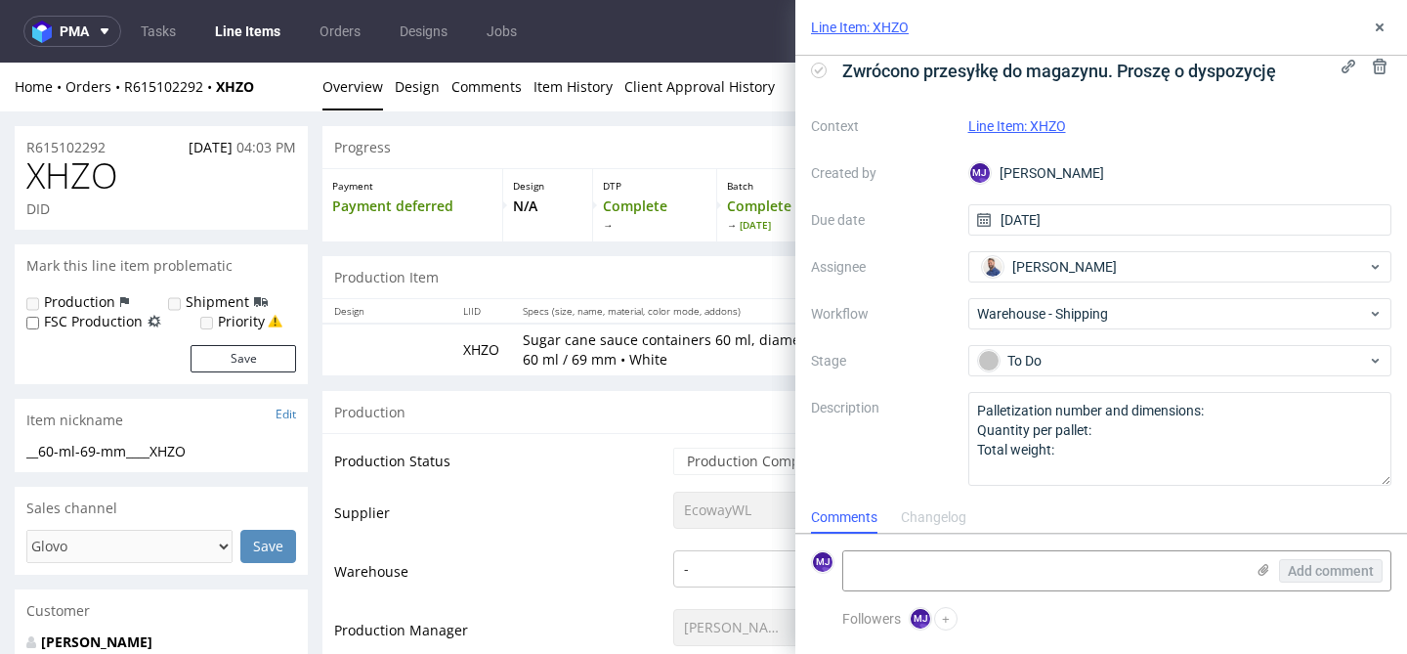
click at [914, 441] on label "Description" at bounding box center [882, 439] width 142 height 86
click at [1380, 30] on icon at bounding box center [1380, 28] width 16 height 16
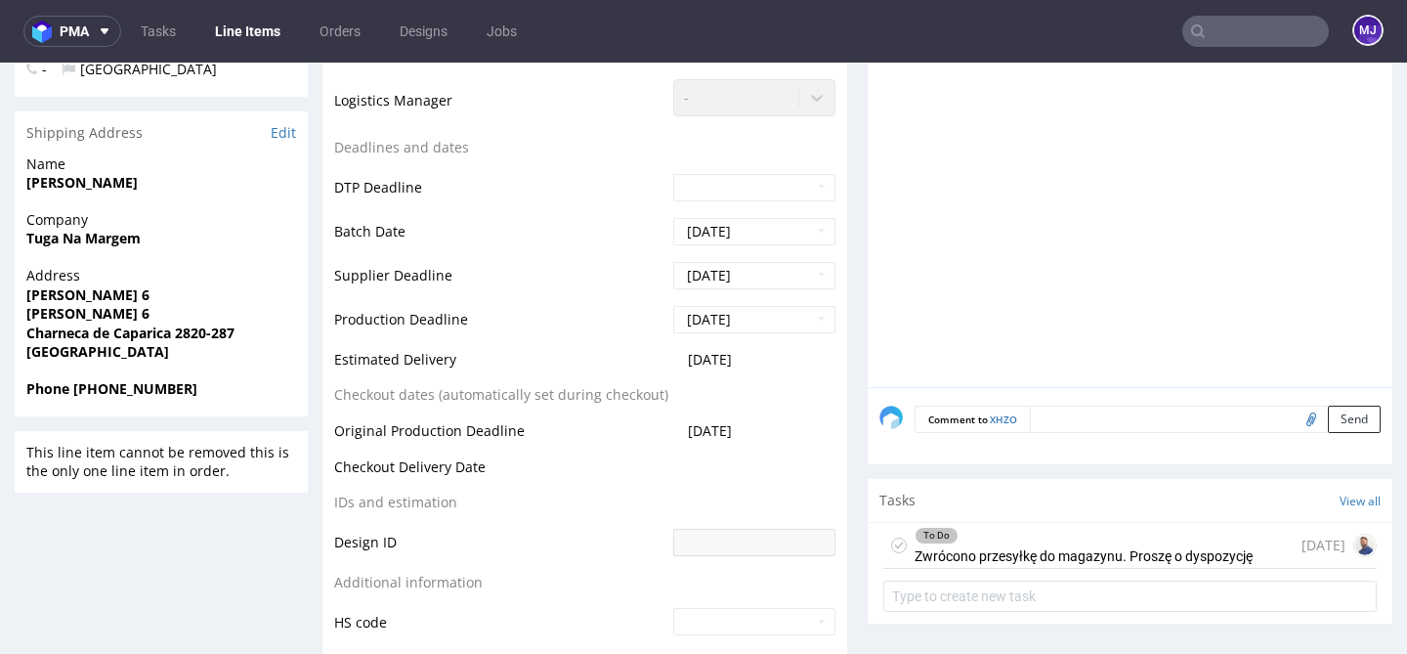
scroll to position [692, 0]
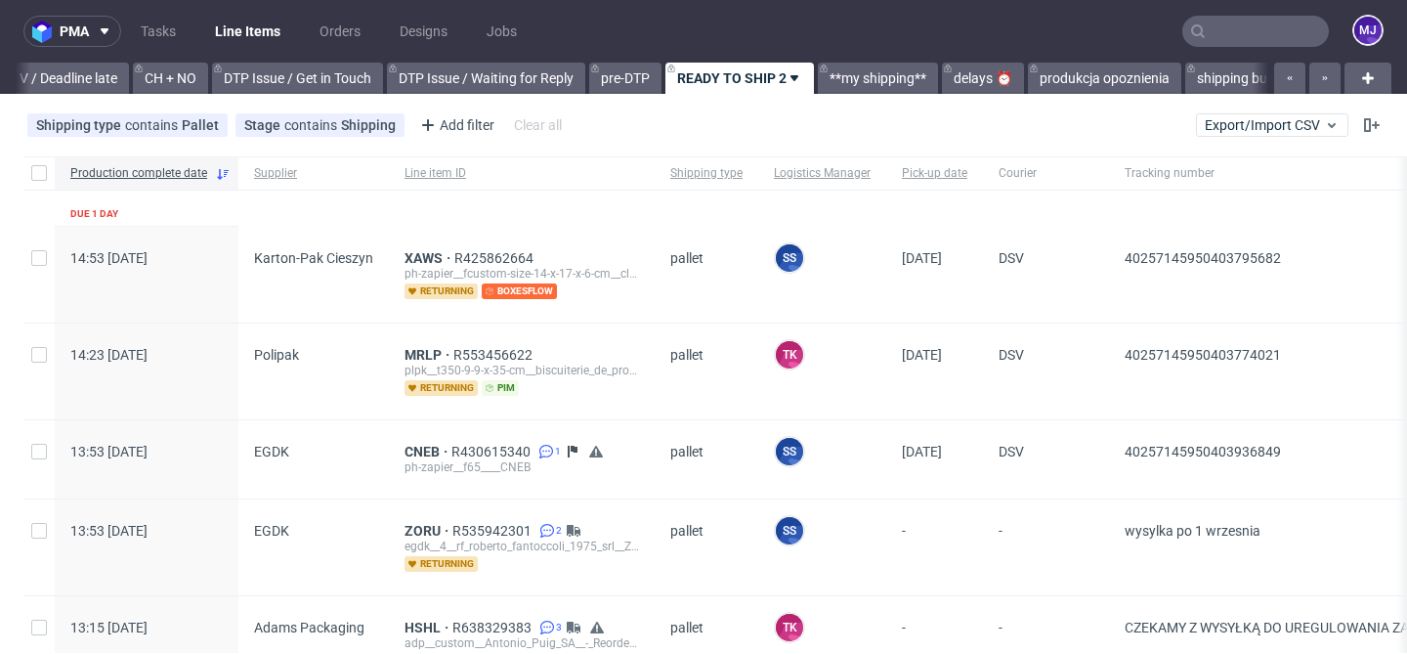
scroll to position [0, 2857]
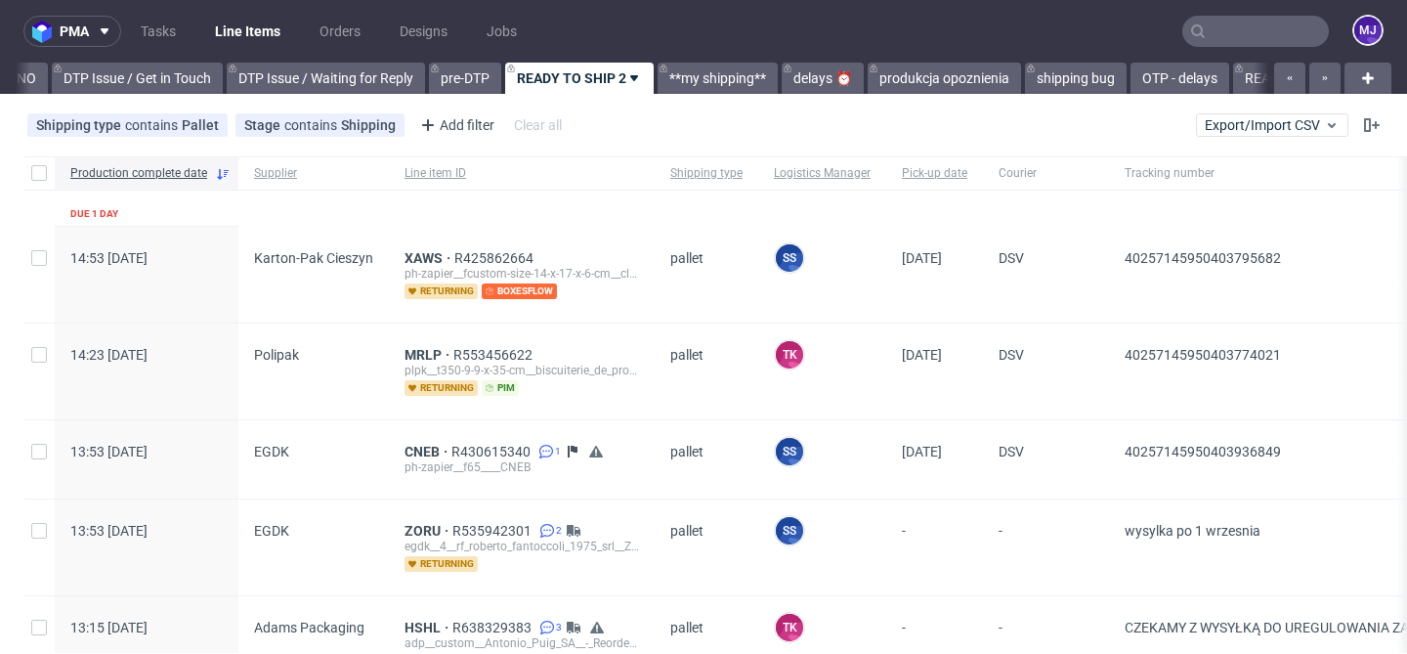
click at [1229, 42] on input "text" at bounding box center [1255, 31] width 147 height 31
paste input "CIIX"
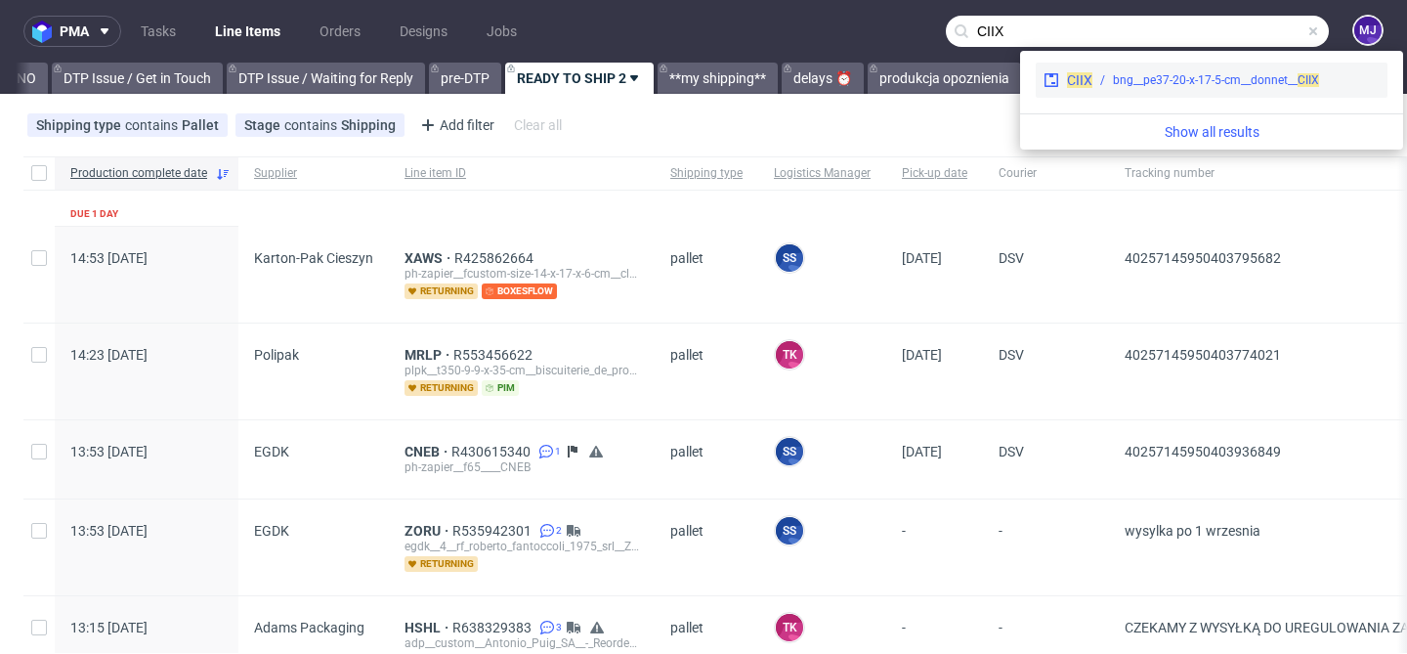
type input "CIIX"
click at [1127, 82] on div "bng__pe37-20-x-17-5-cm__donnet__ CIIX" at bounding box center [1216, 80] width 206 height 18
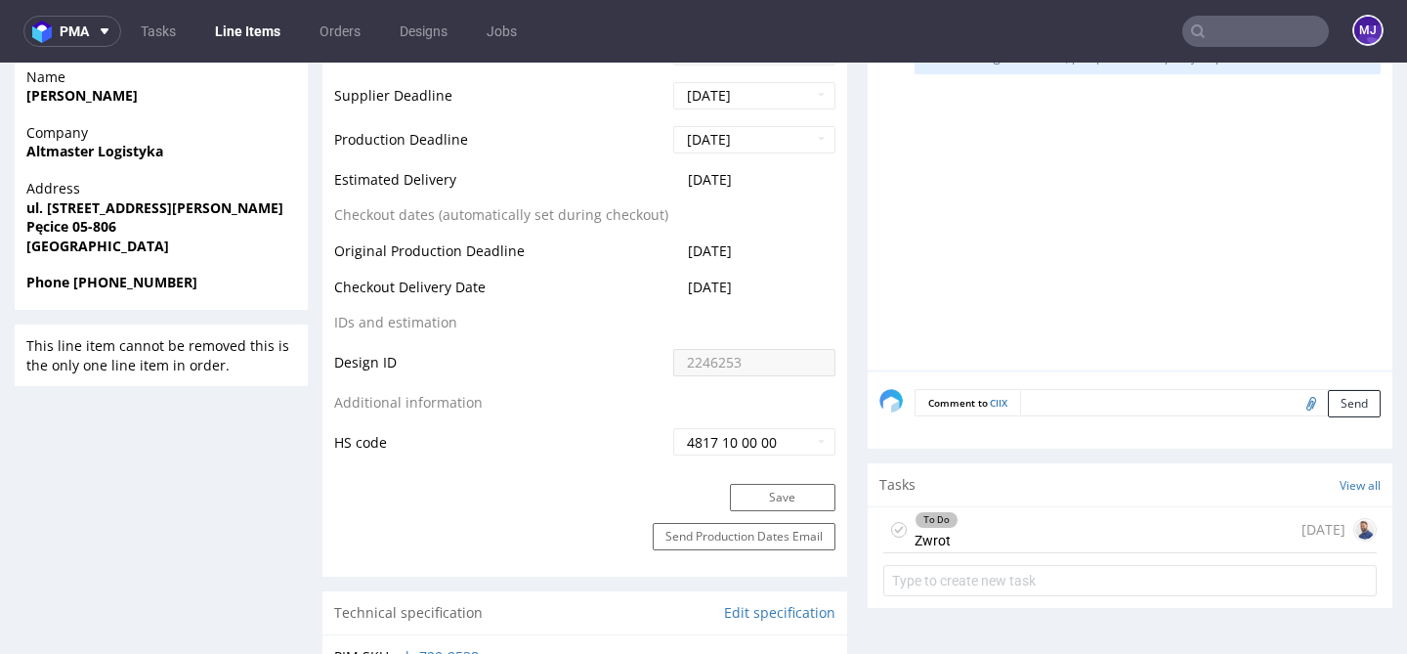
scroll to position [876, 0]
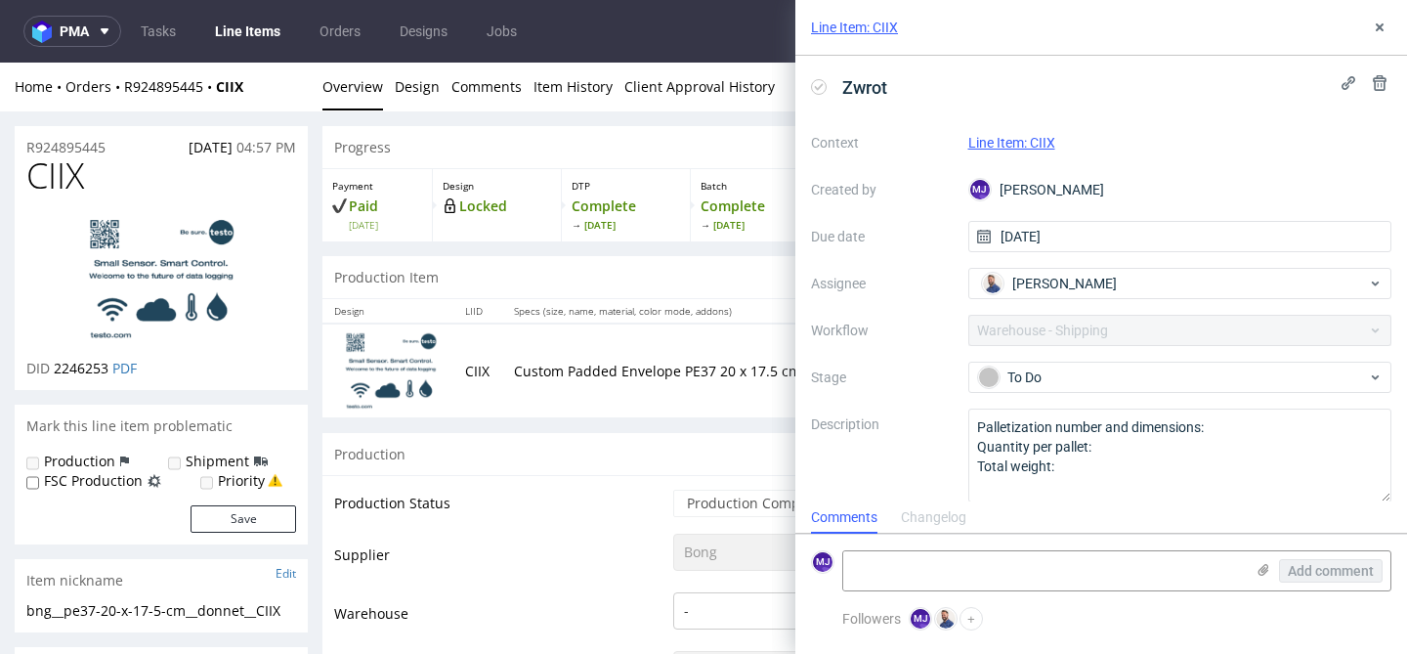
click at [873, 24] on link "Line Item: CIIX" at bounding box center [854, 28] width 87 height 20
click at [1039, 135] on link "Line Item: CIIX" at bounding box center [1011, 143] width 87 height 16
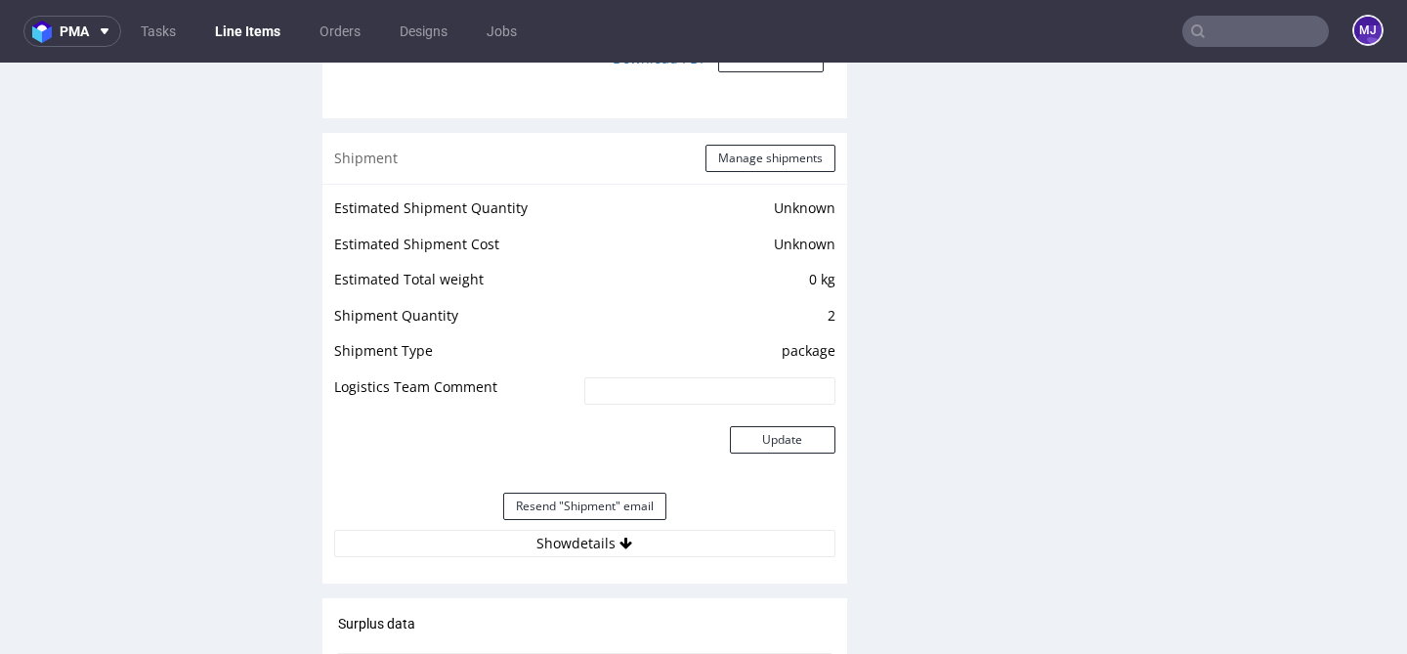
scroll to position [1905, 0]
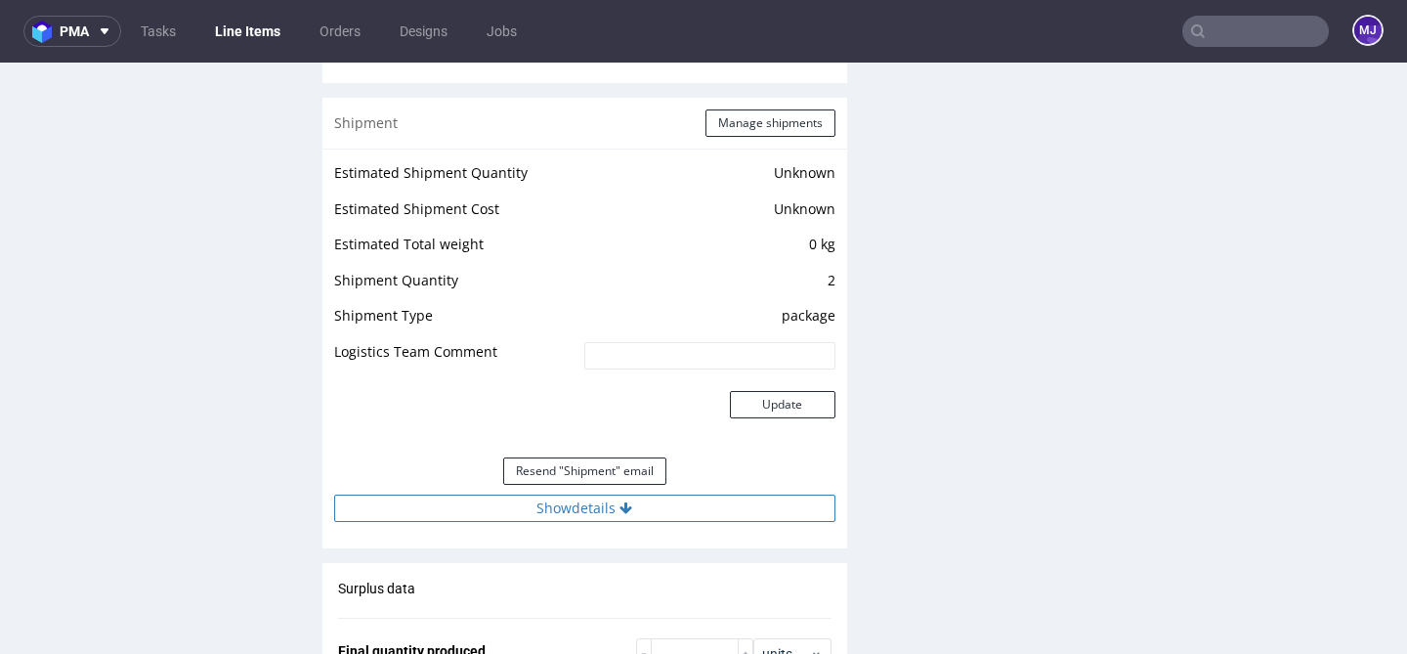
click at [573, 504] on button "Show details" at bounding box center [584, 507] width 501 height 27
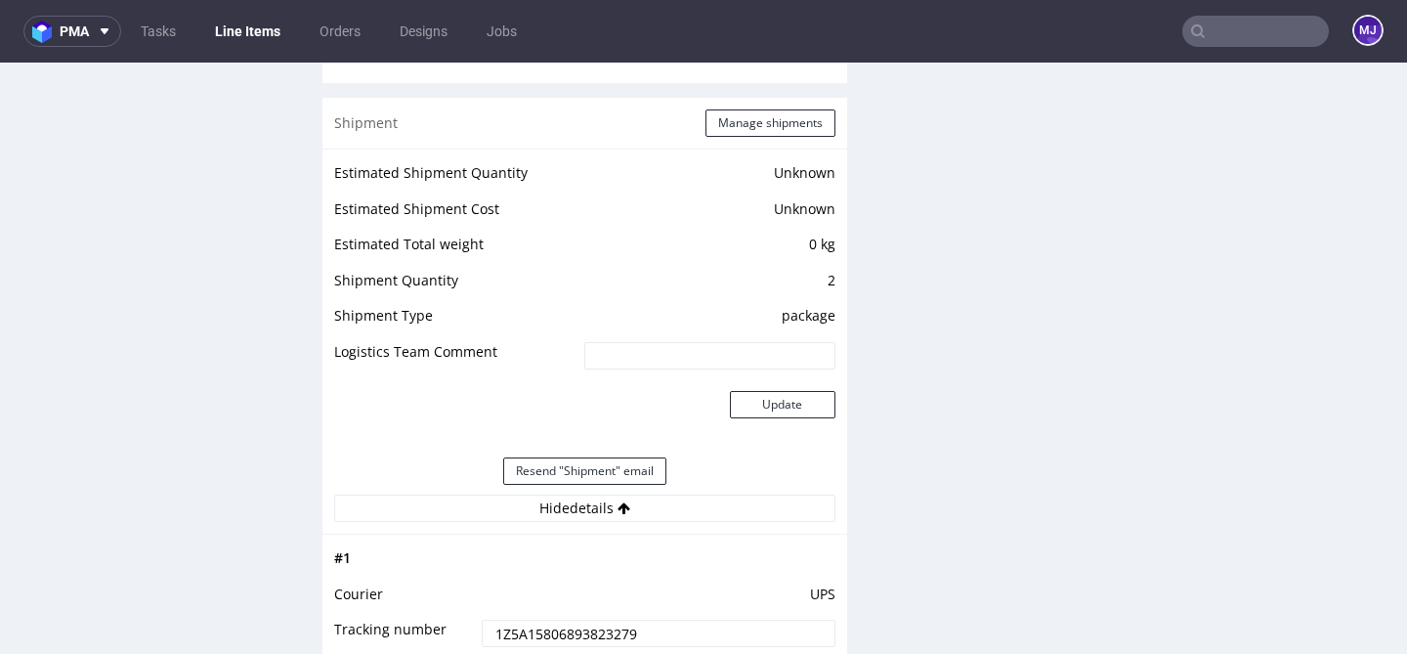
scroll to position [2113, 0]
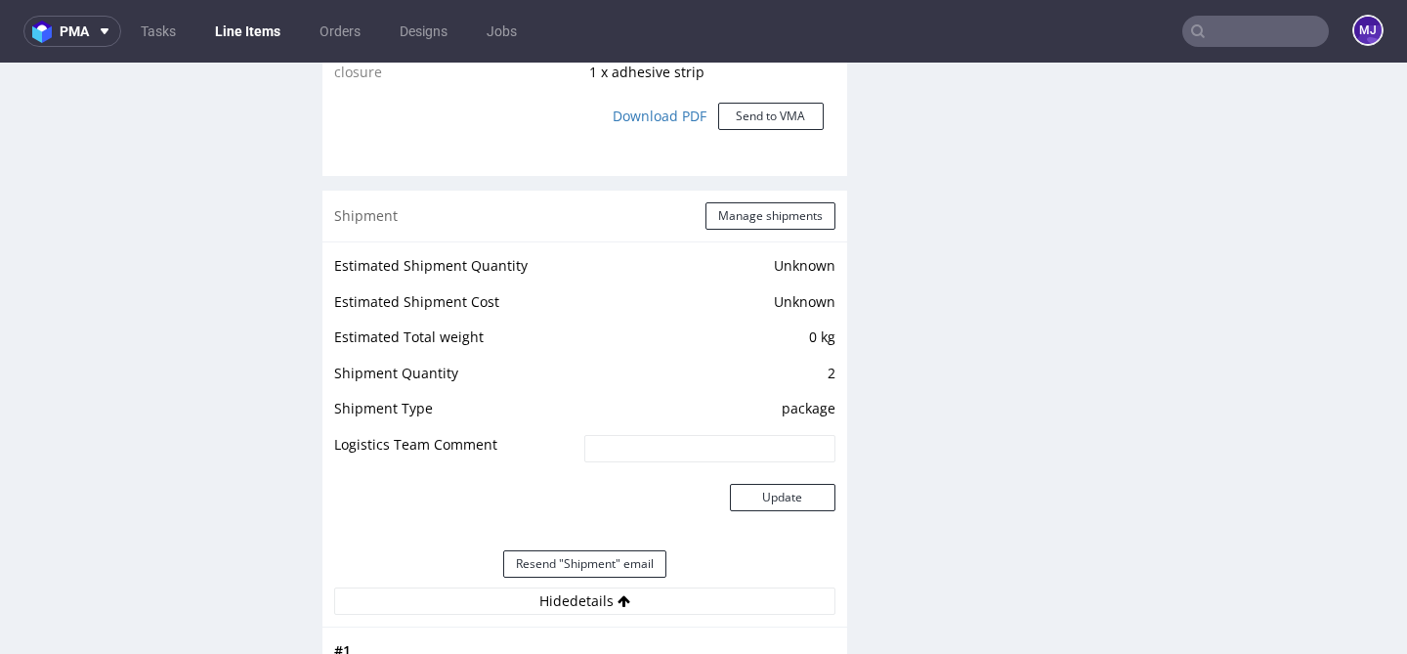
scroll to position [1679, 0]
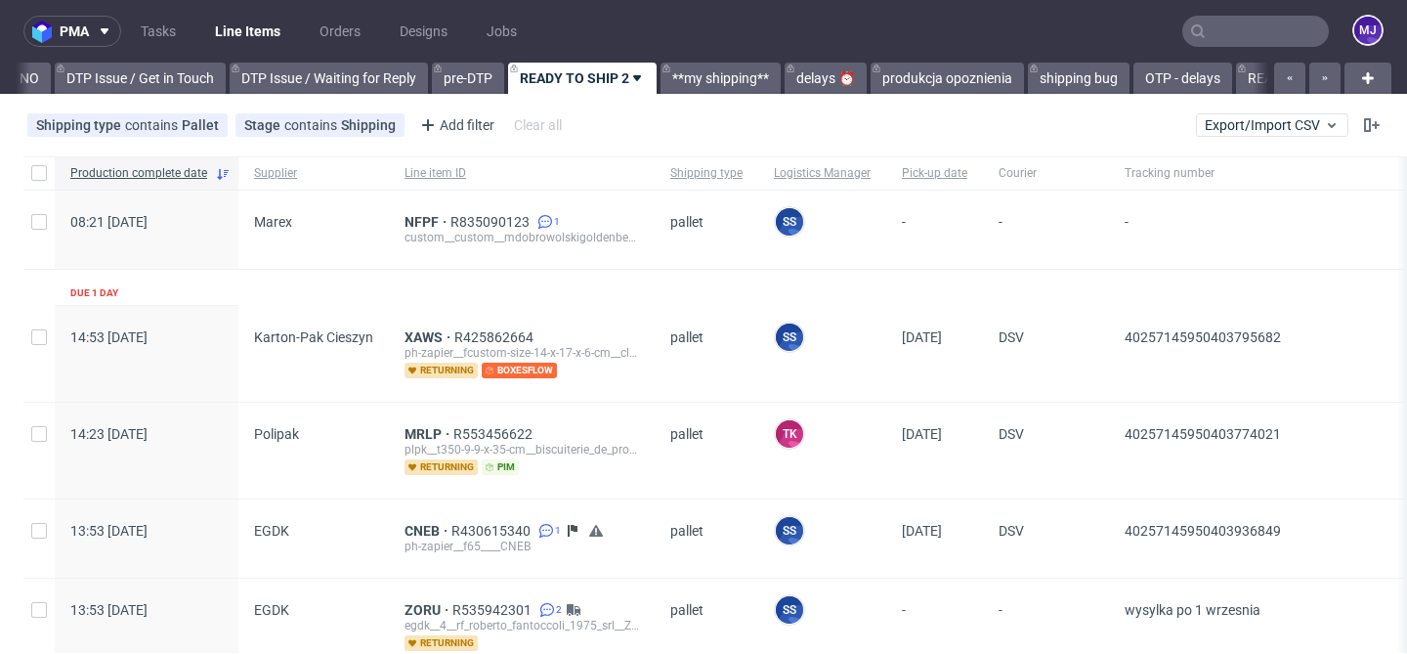
scroll to position [0, 2857]
click at [1232, 46] on input "text" at bounding box center [1255, 31] width 147 height 31
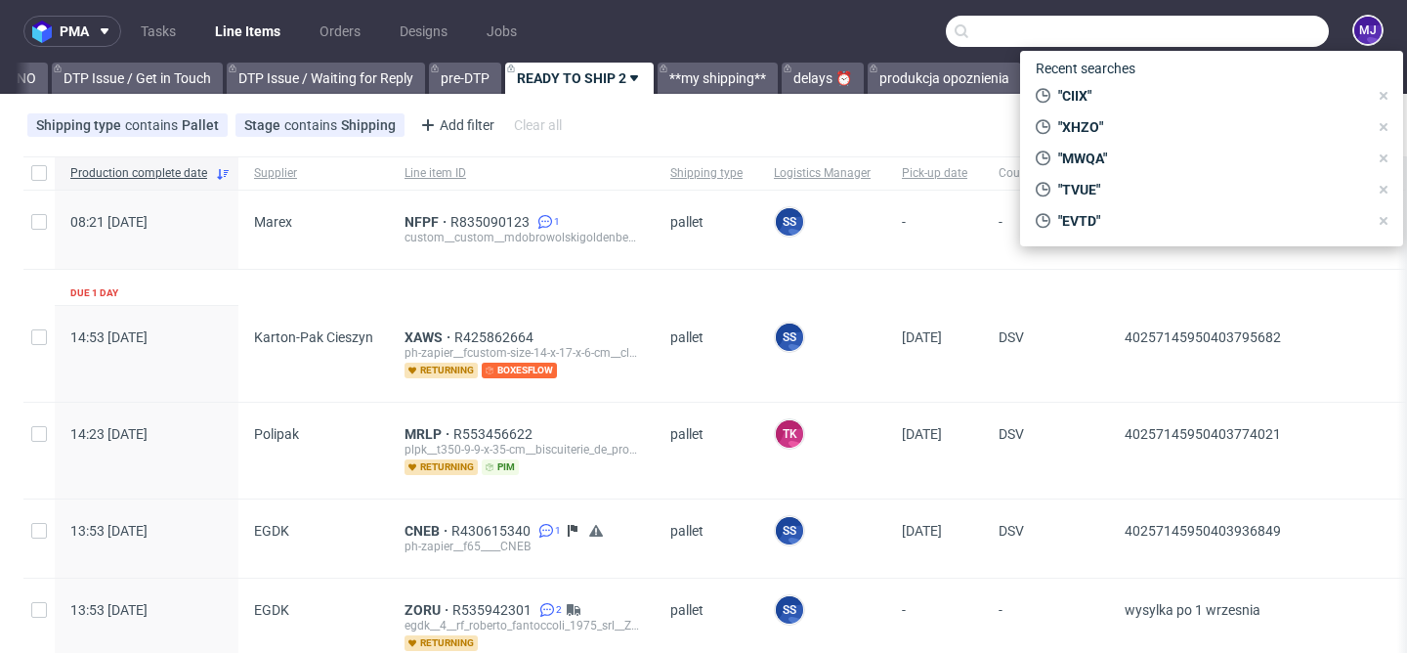
paste input "QKOQ"
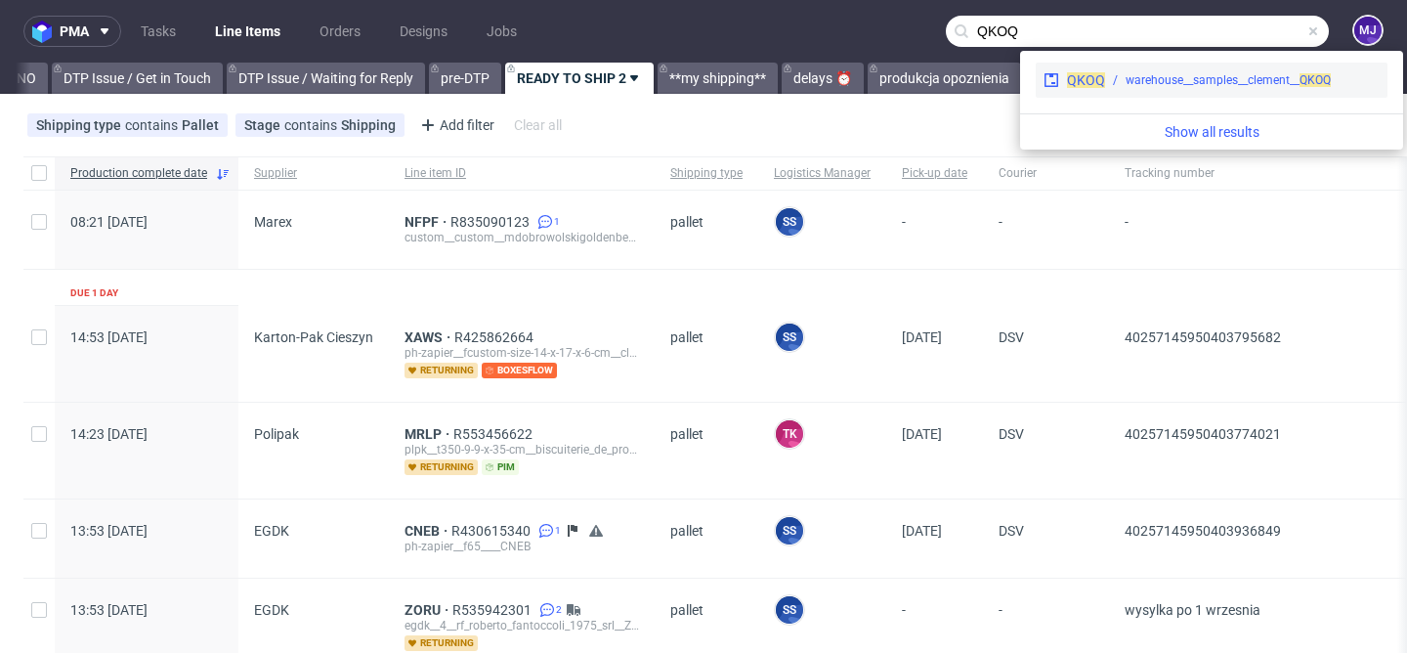
type input "QKOQ"
click at [1136, 73] on div "warehouse__samples__clement__ QKOQ" at bounding box center [1227, 80] width 205 height 18
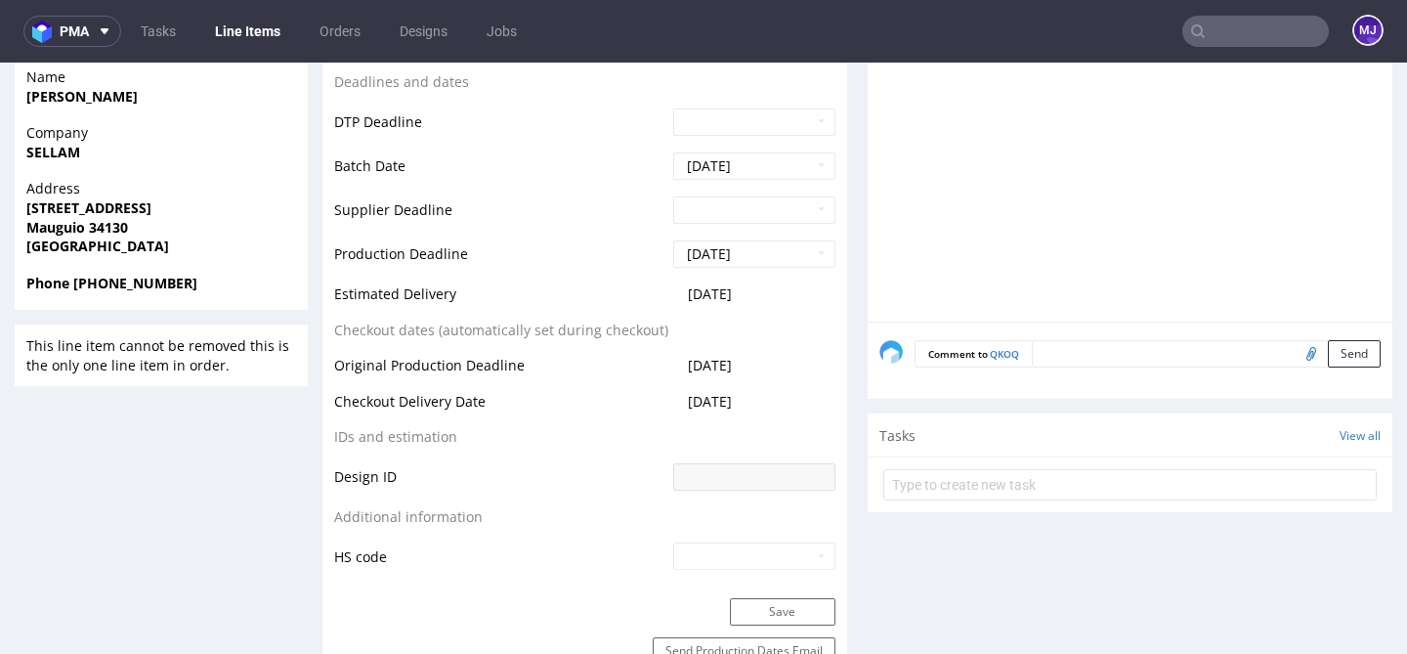
scroll to position [850, 0]
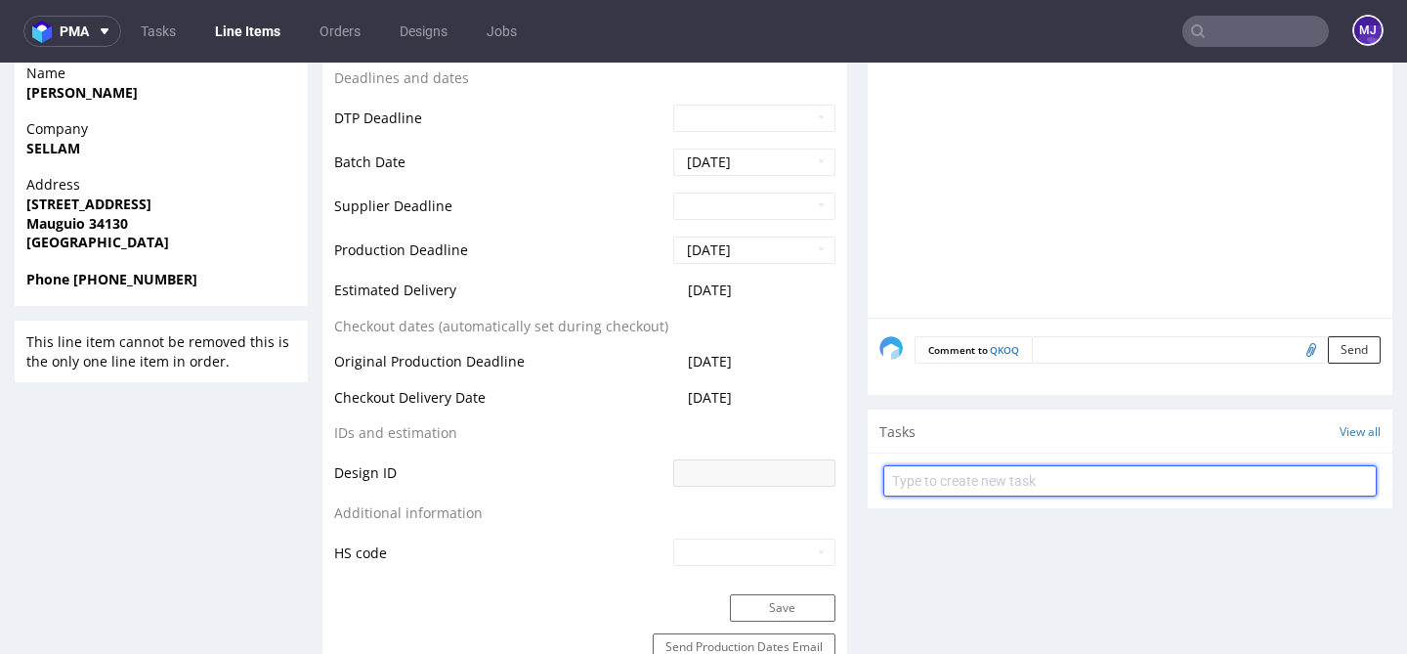
click at [964, 475] on input "text" at bounding box center [1129, 480] width 493 height 31
type input "Zwrot"
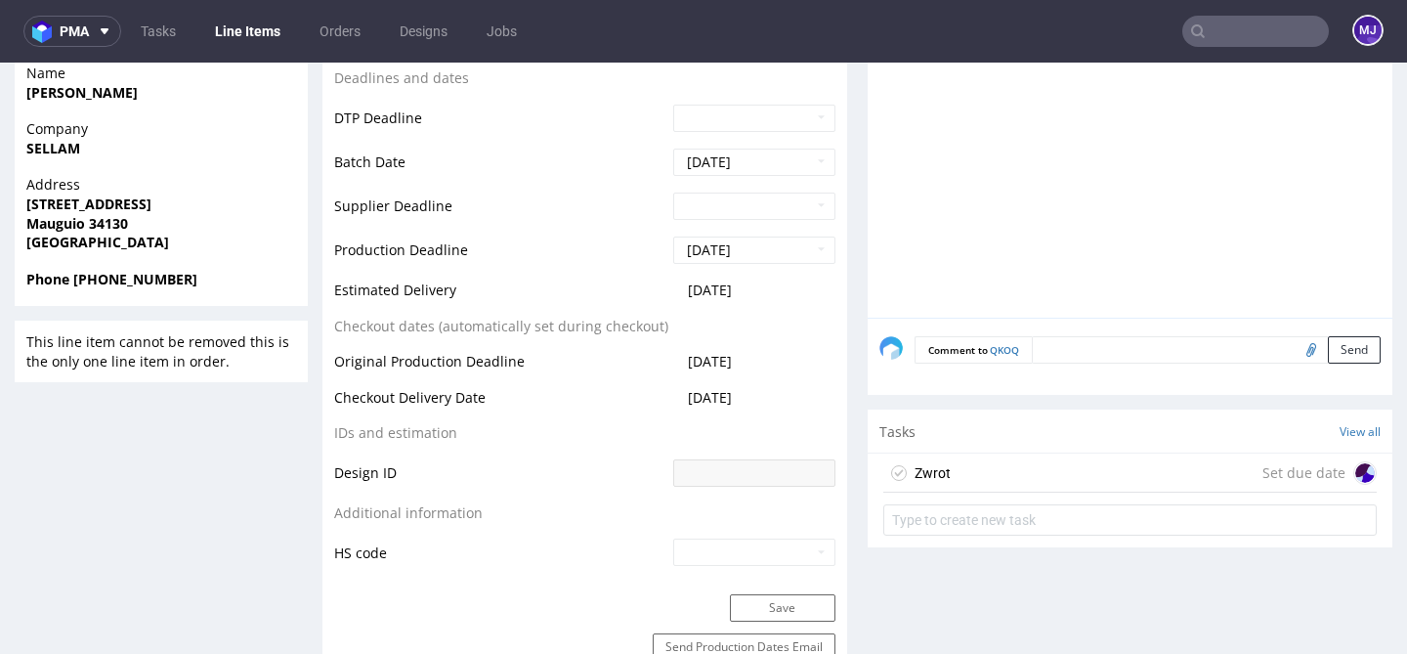
click at [1134, 466] on div "Zwrot Set due date" at bounding box center [1129, 472] width 493 height 39
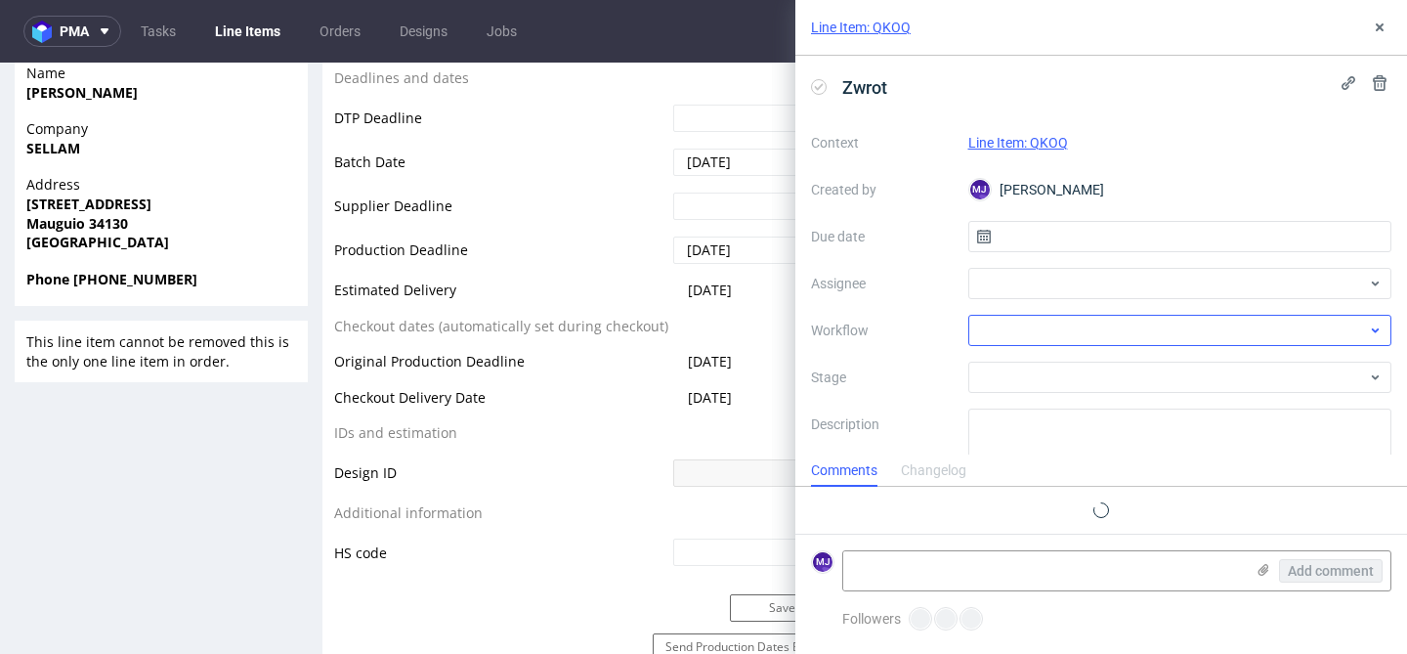
scroll to position [16, 0]
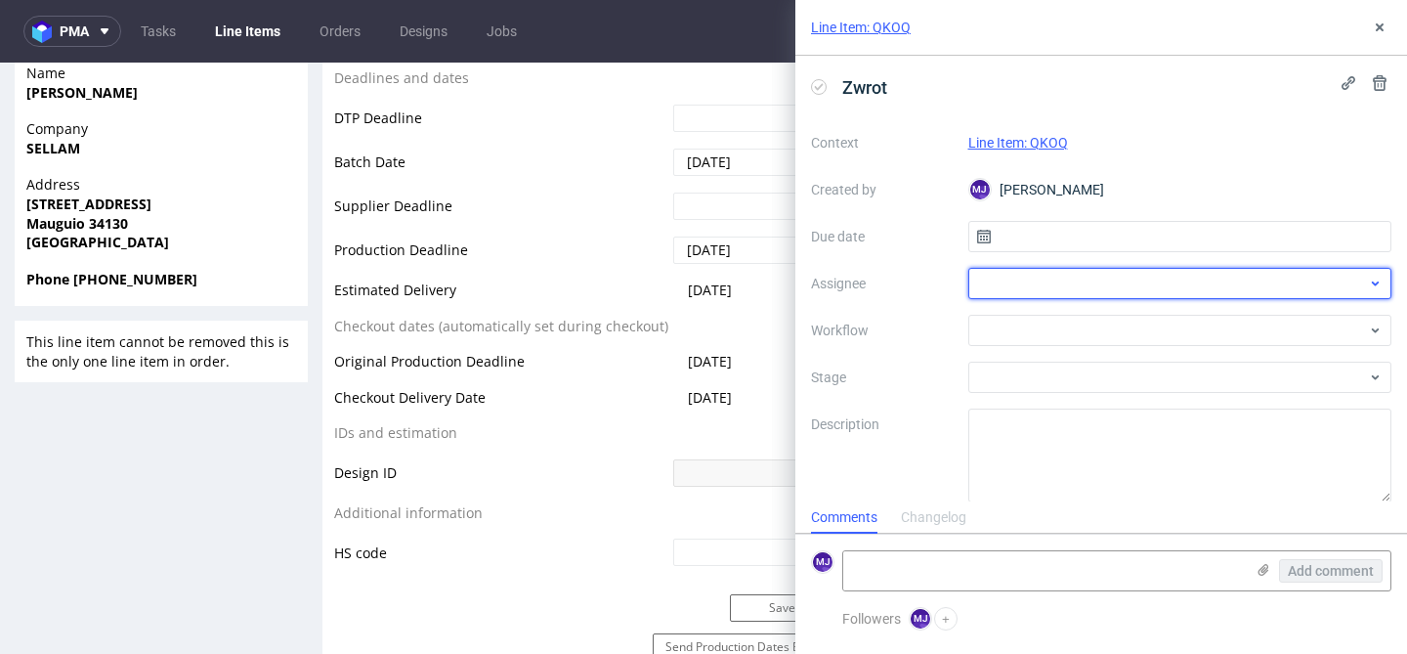
click at [1058, 280] on div at bounding box center [1180, 283] width 424 height 31
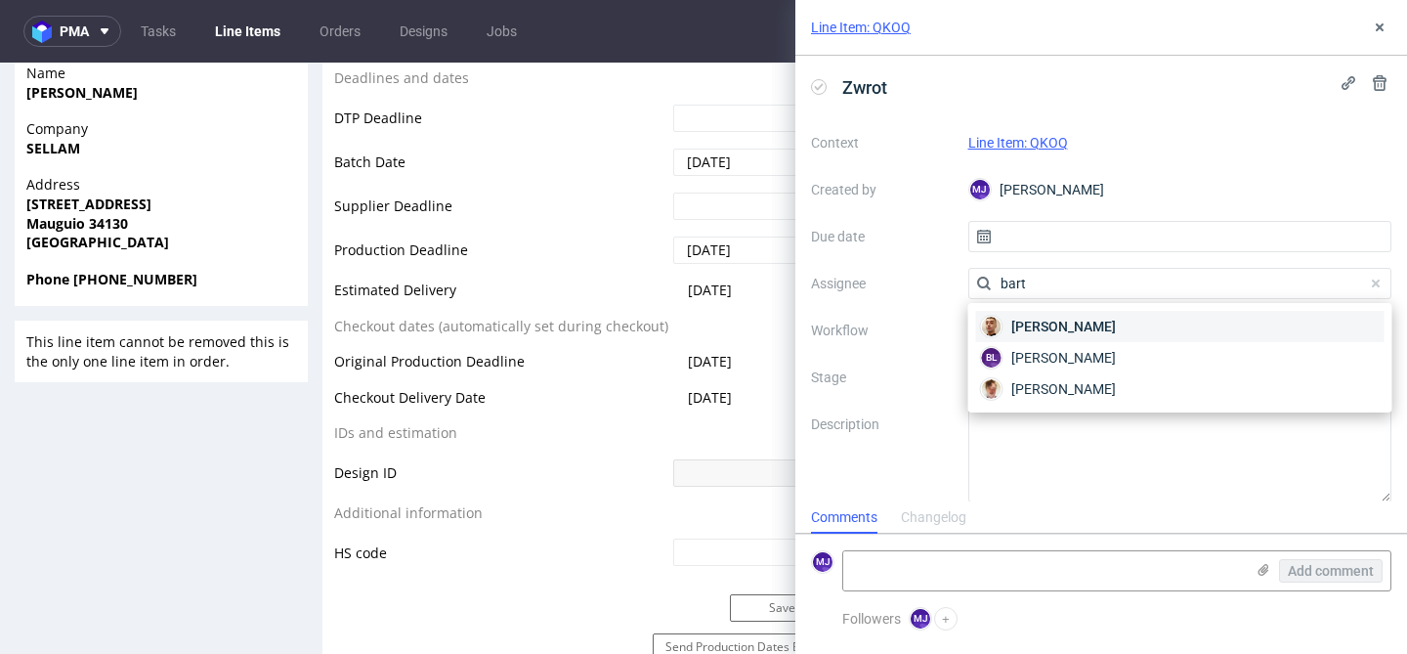
type input "bart"
click at [1074, 323] on span "Bartłomiej Leśniczuk" at bounding box center [1063, 327] width 105 height 20
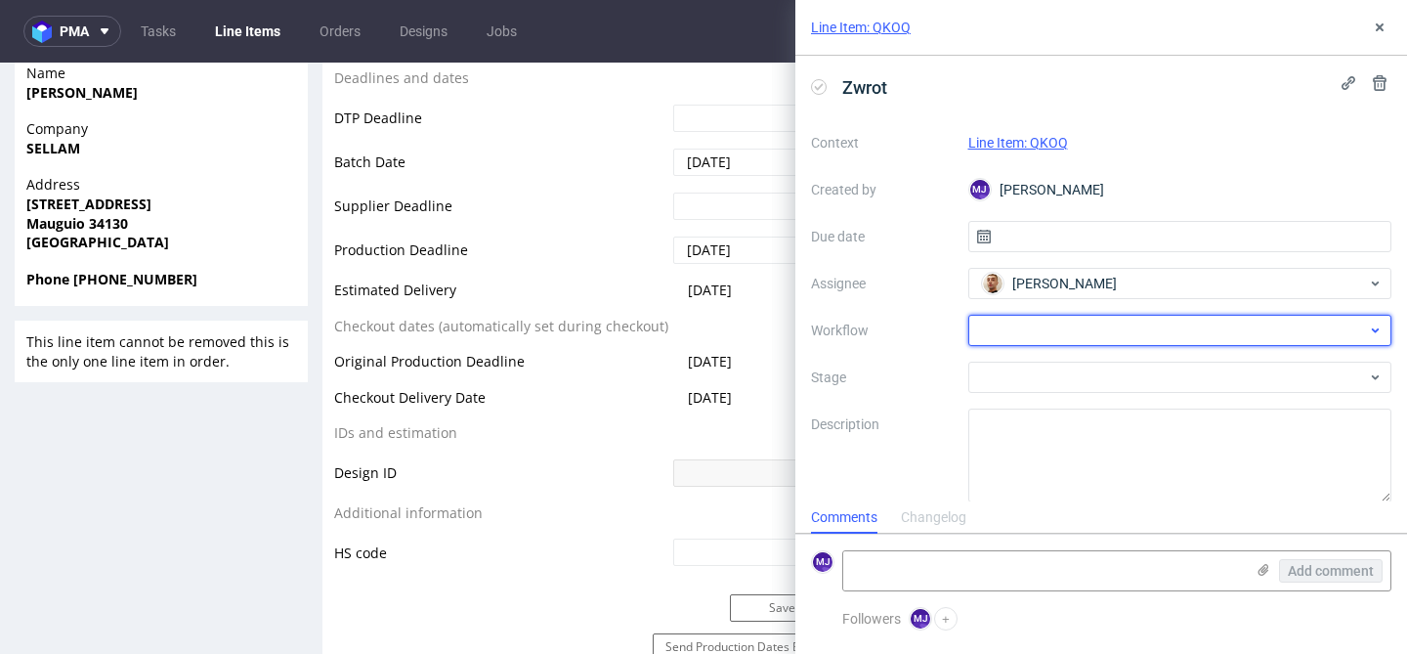
click at [1049, 333] on div at bounding box center [1180, 330] width 424 height 31
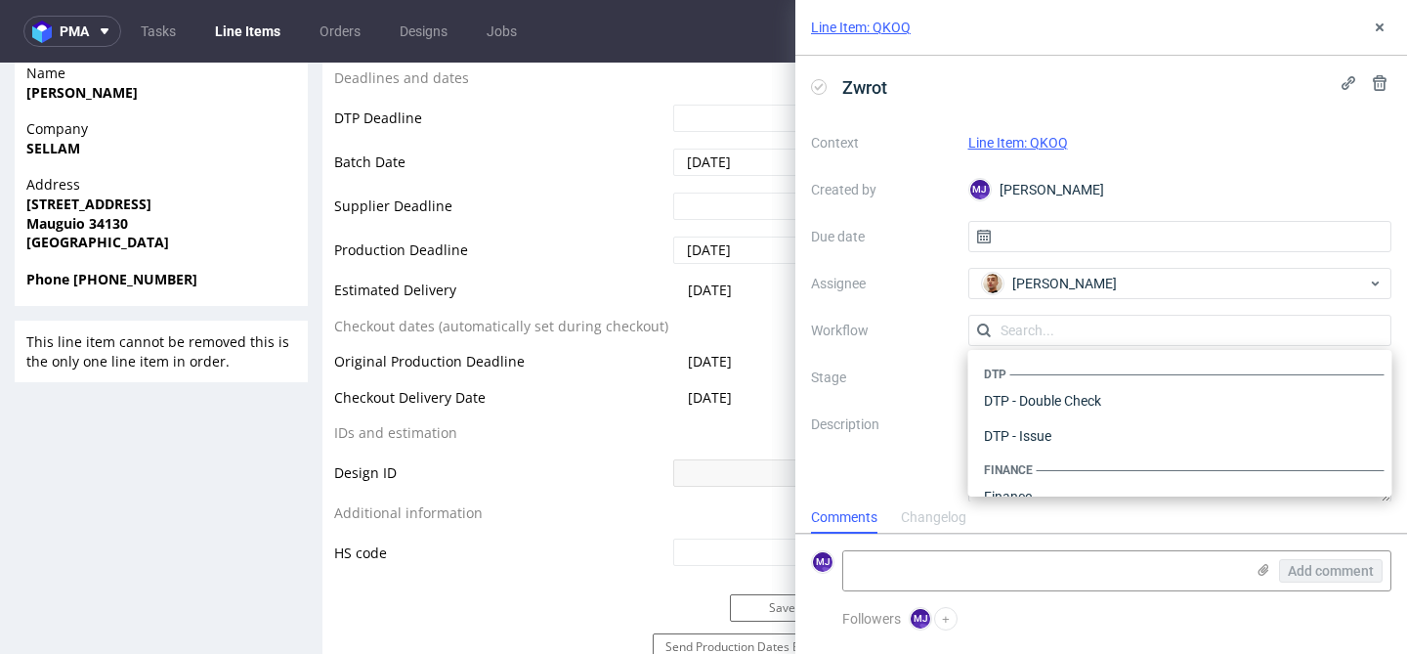
scroll to position [1202, 0]
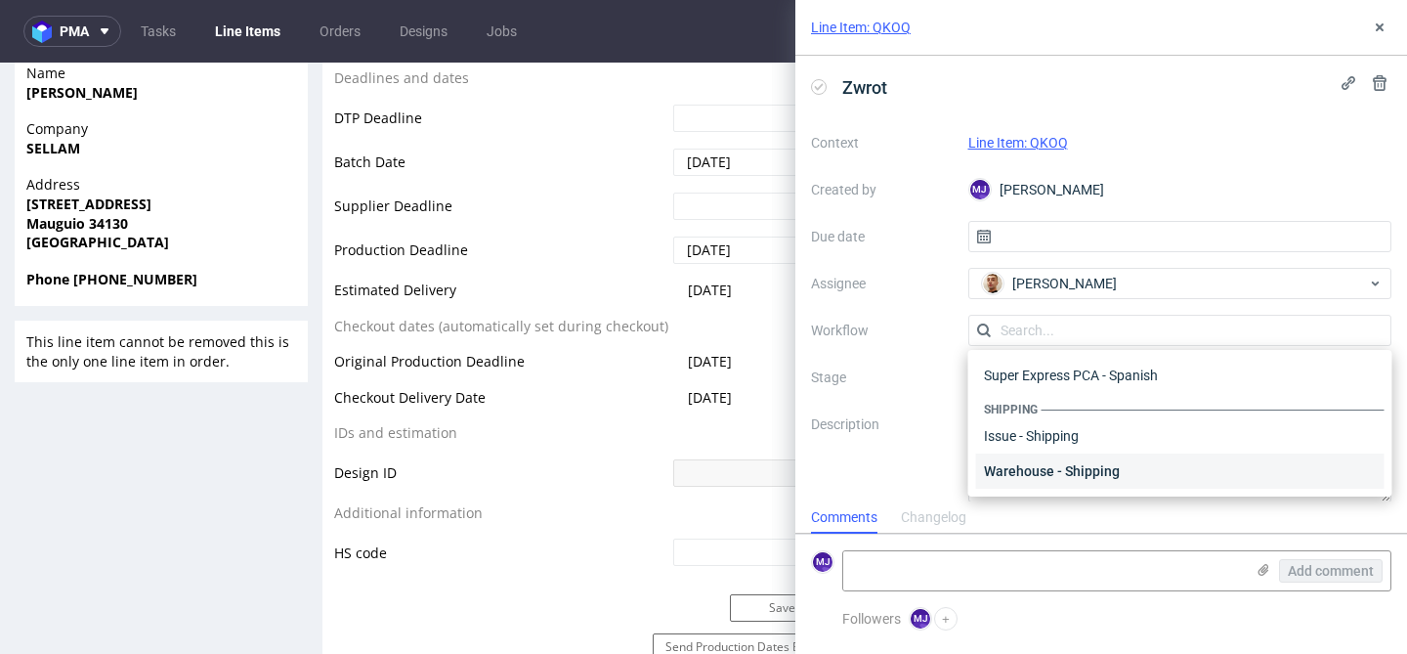
click at [1036, 470] on div "Warehouse - Shipping" at bounding box center [1180, 470] width 408 height 35
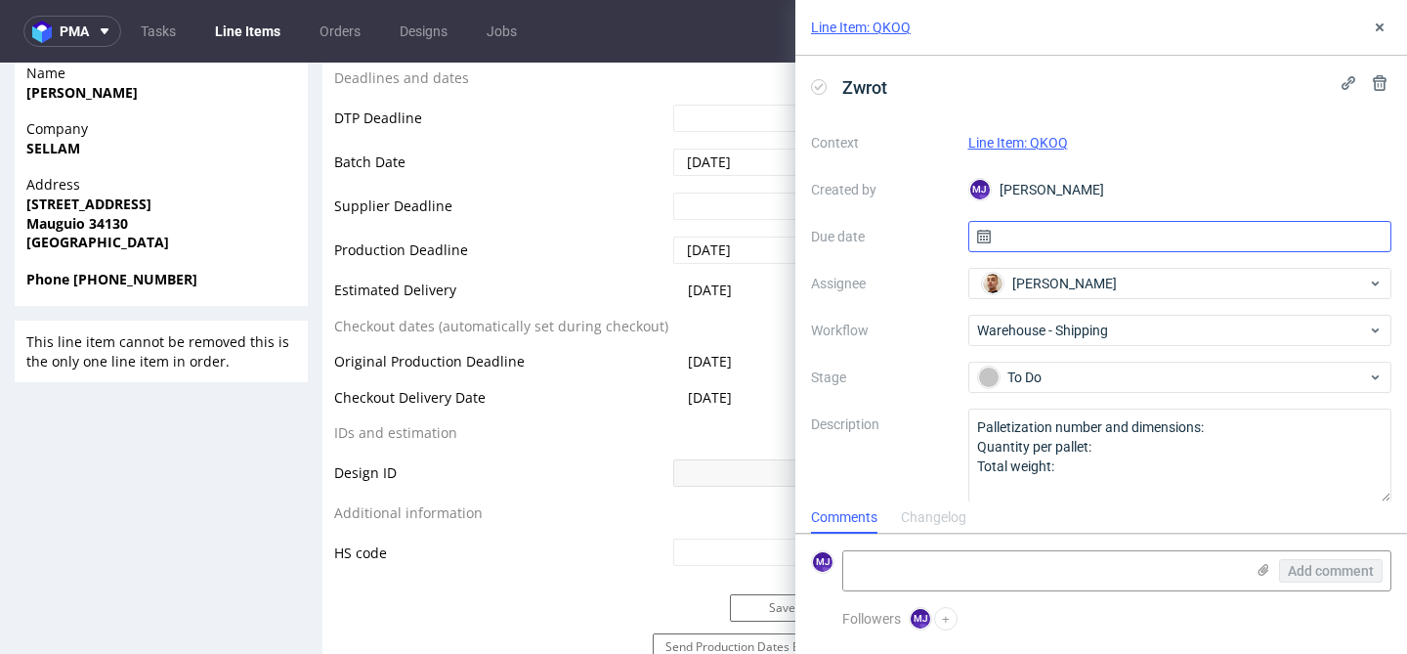
click at [1040, 235] on input "text" at bounding box center [1180, 236] width 424 height 31
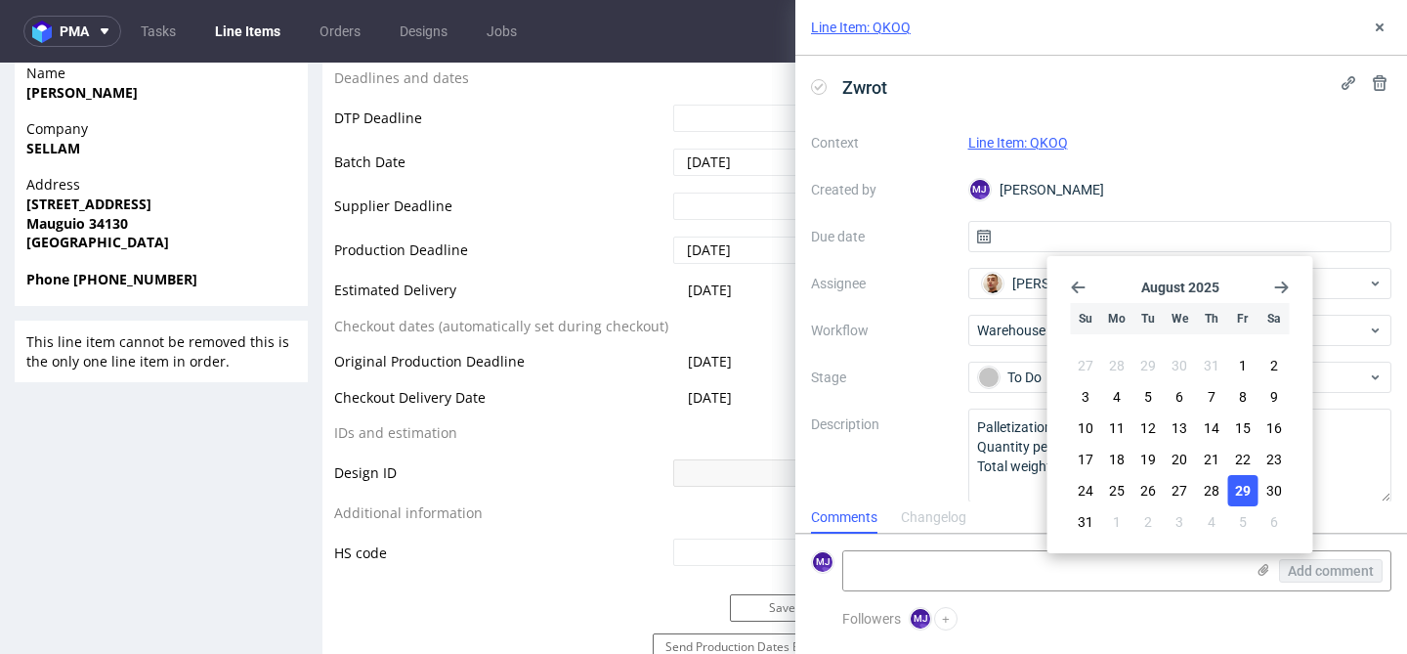
click at [1251, 489] on button "29" at bounding box center [1242, 490] width 30 height 31
type input "[DATE]"
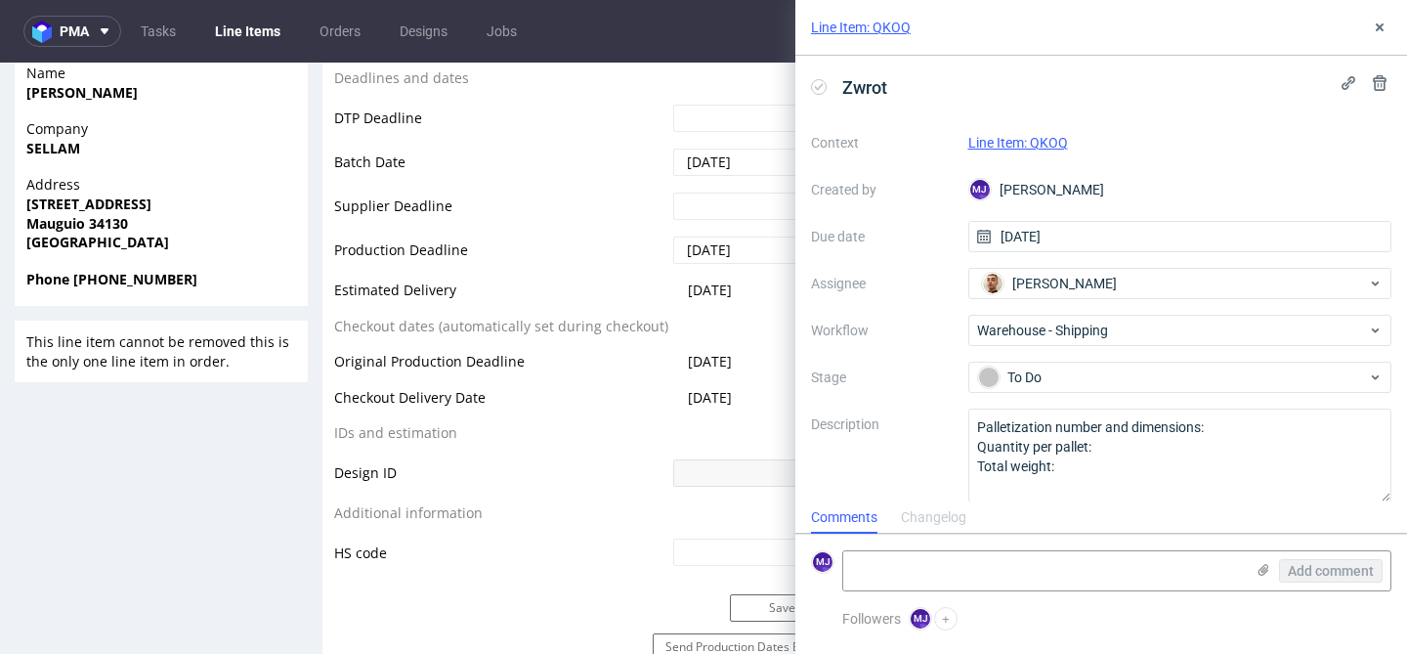
click at [927, 378] on label "Stage" at bounding box center [882, 376] width 142 height 23
click at [1378, 31] on icon at bounding box center [1380, 28] width 16 height 16
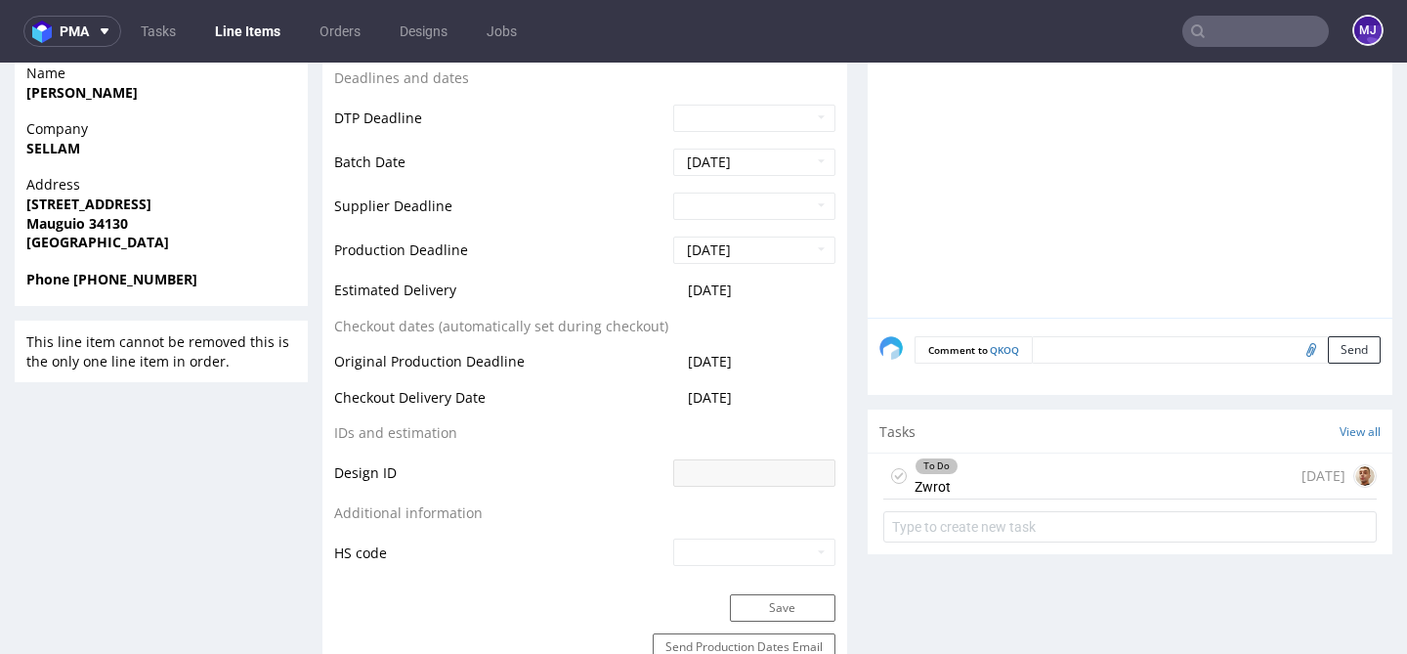
click at [1008, 476] on div "To Do Zwrot today" at bounding box center [1129, 476] width 493 height 46
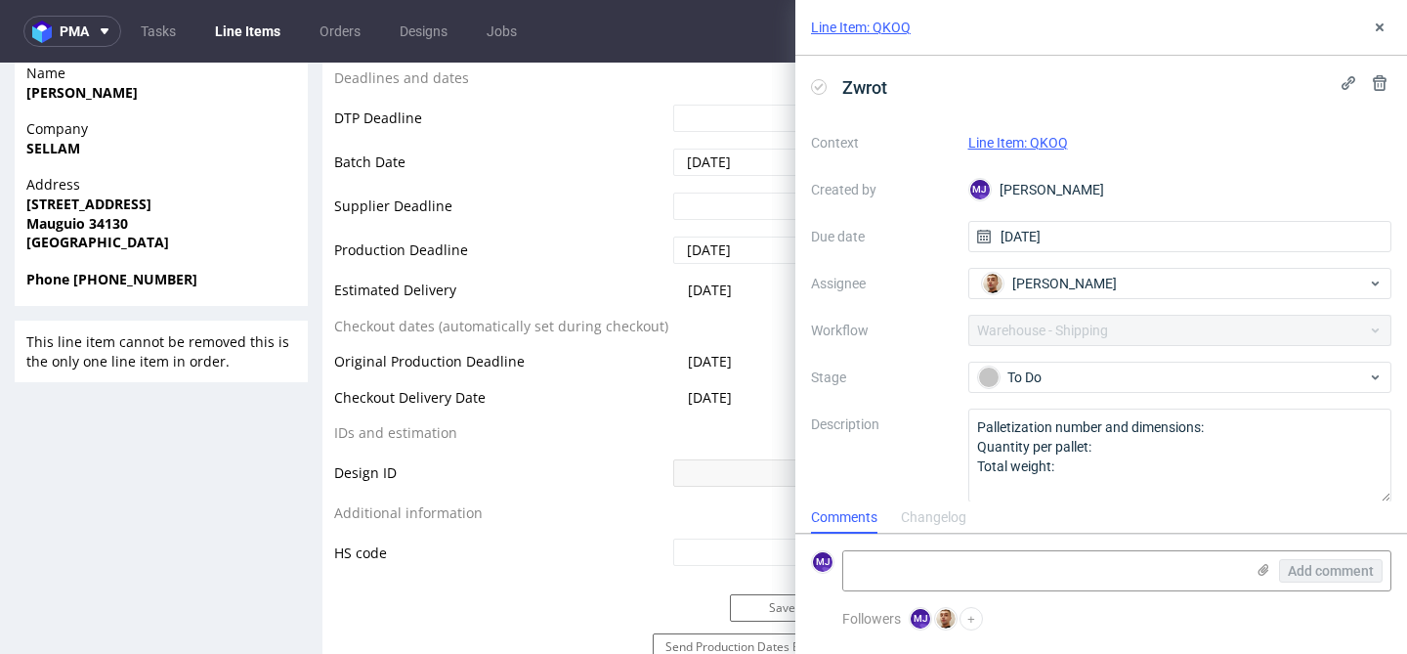
scroll to position [16, 0]
click at [1383, 26] on icon at bounding box center [1380, 28] width 16 height 16
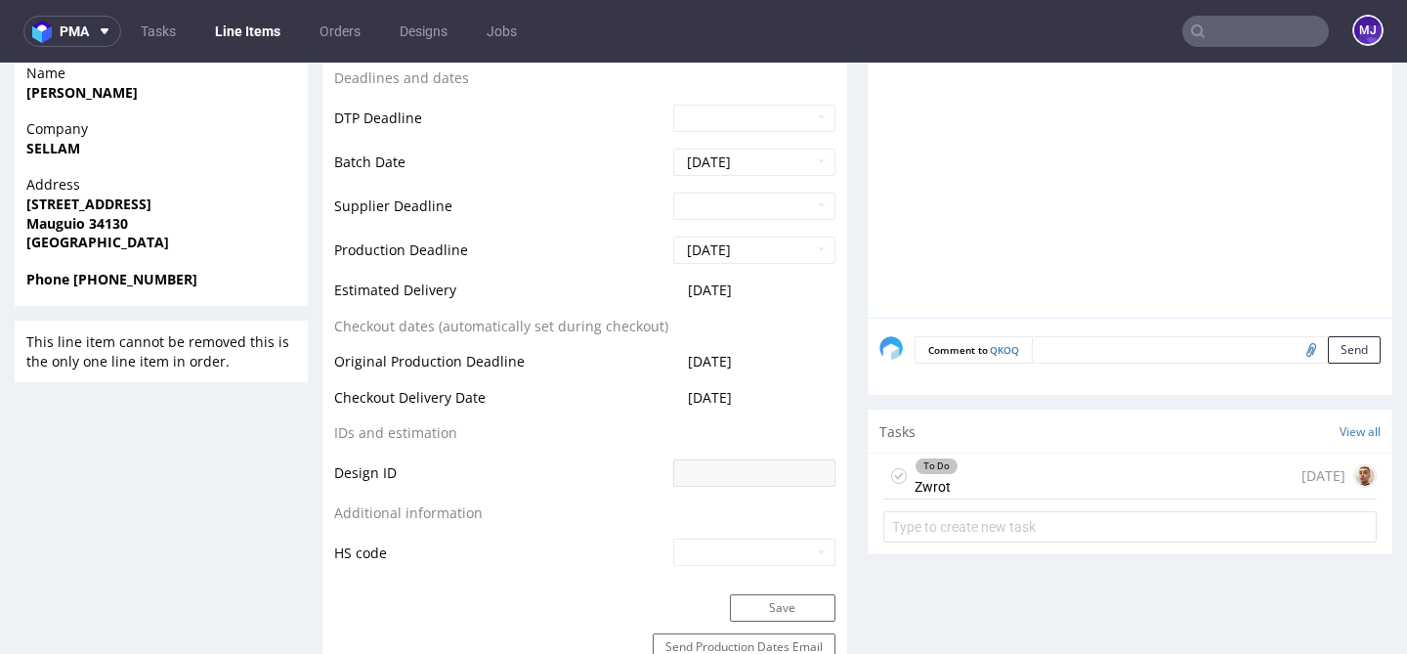
click at [1211, 25] on input "text" at bounding box center [1255, 31] width 147 height 31
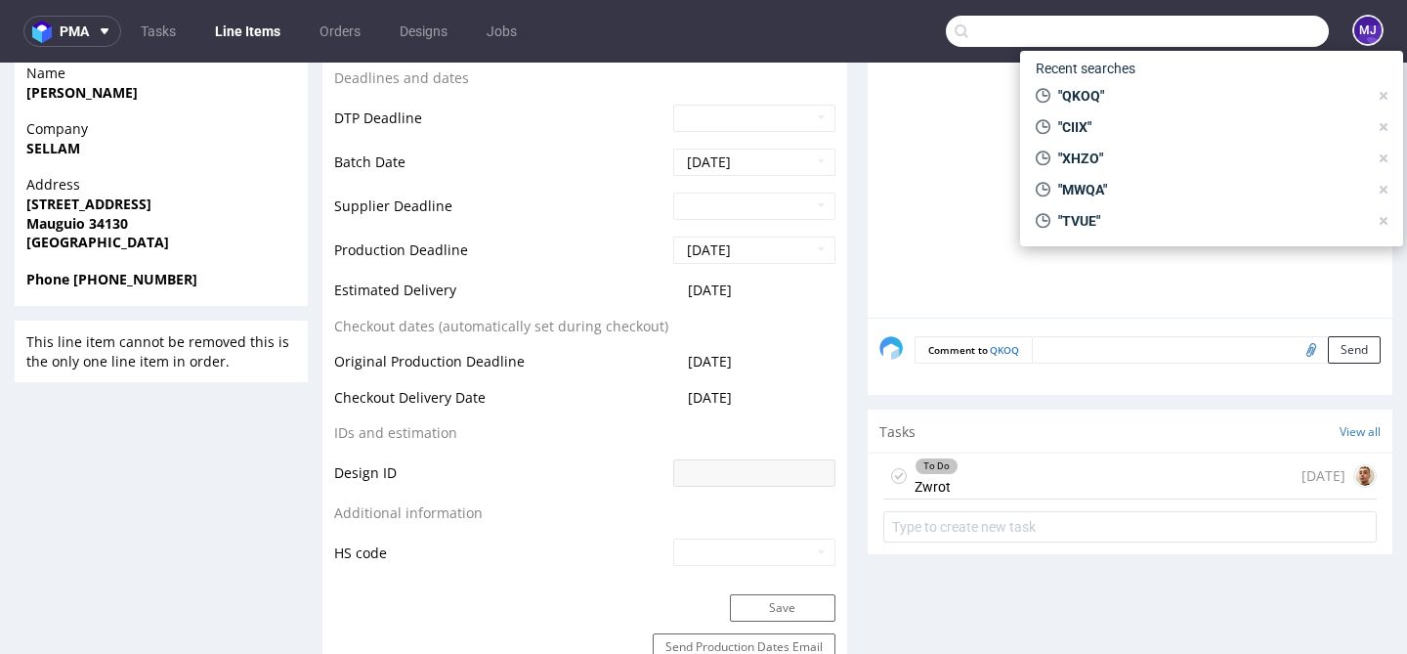
paste input "JGOK"
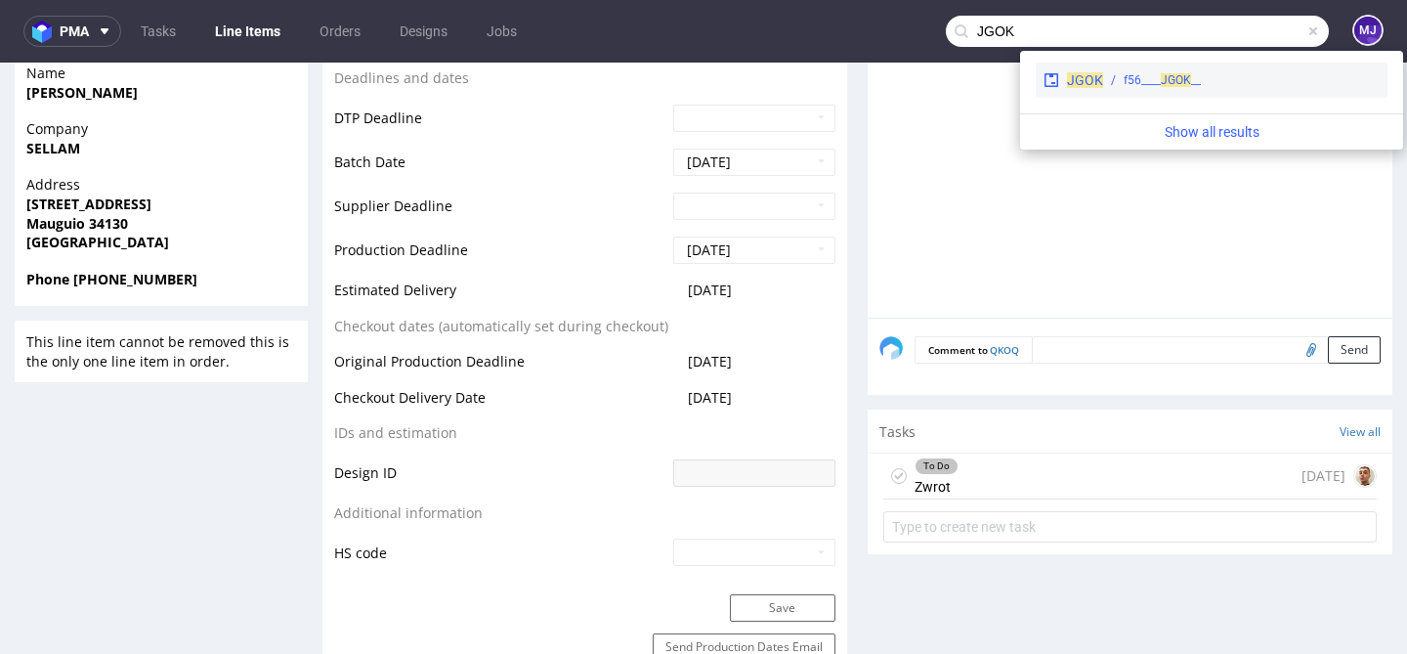
type input "JGOK"
click at [1116, 78] on div "__f56____ JGOK" at bounding box center [1241, 80] width 276 height 18
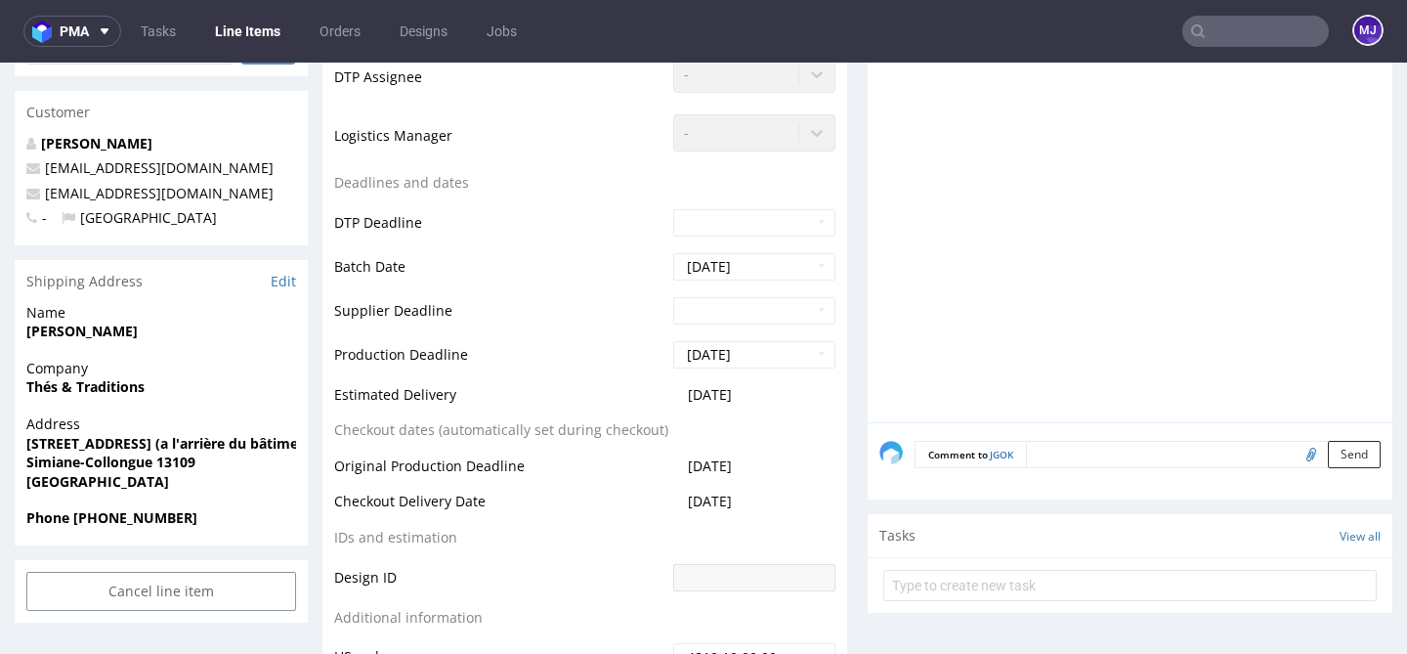
scroll to position [827, 0]
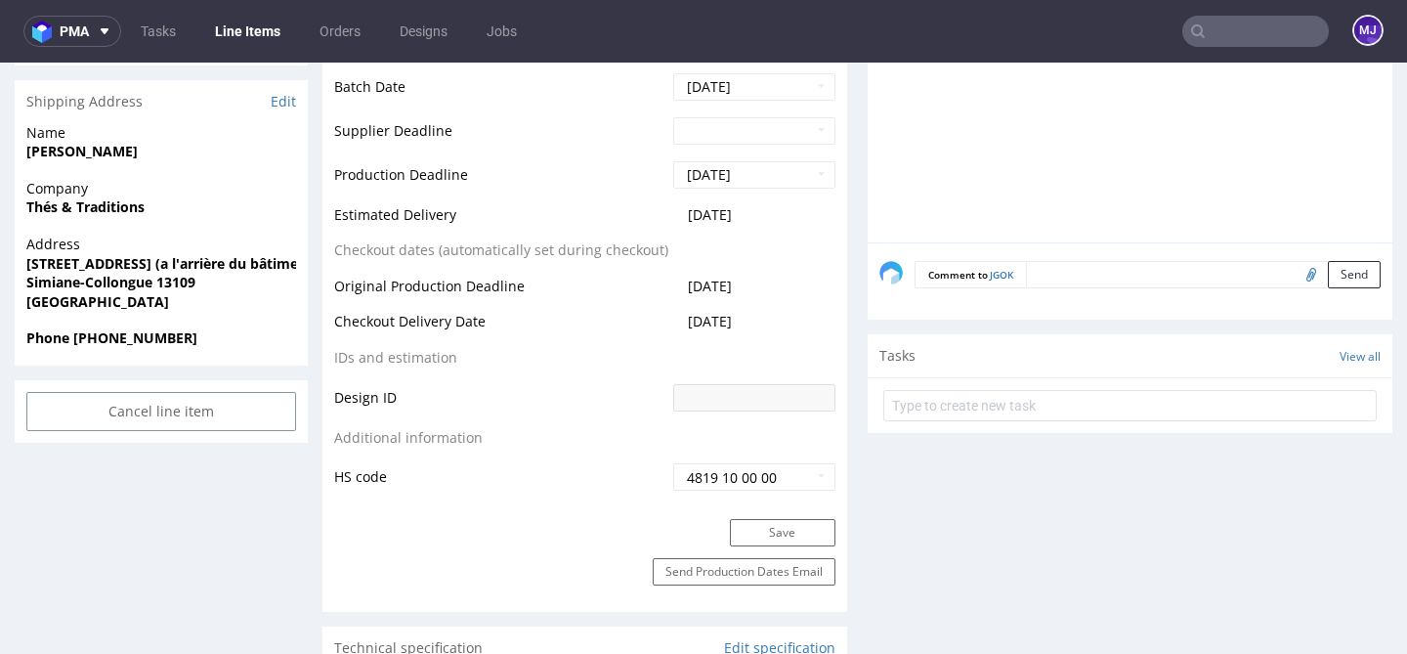
click at [526, 387] on td "Design ID" at bounding box center [501, 404] width 334 height 44
click at [521, 387] on td "Design ID" at bounding box center [501, 404] width 334 height 44
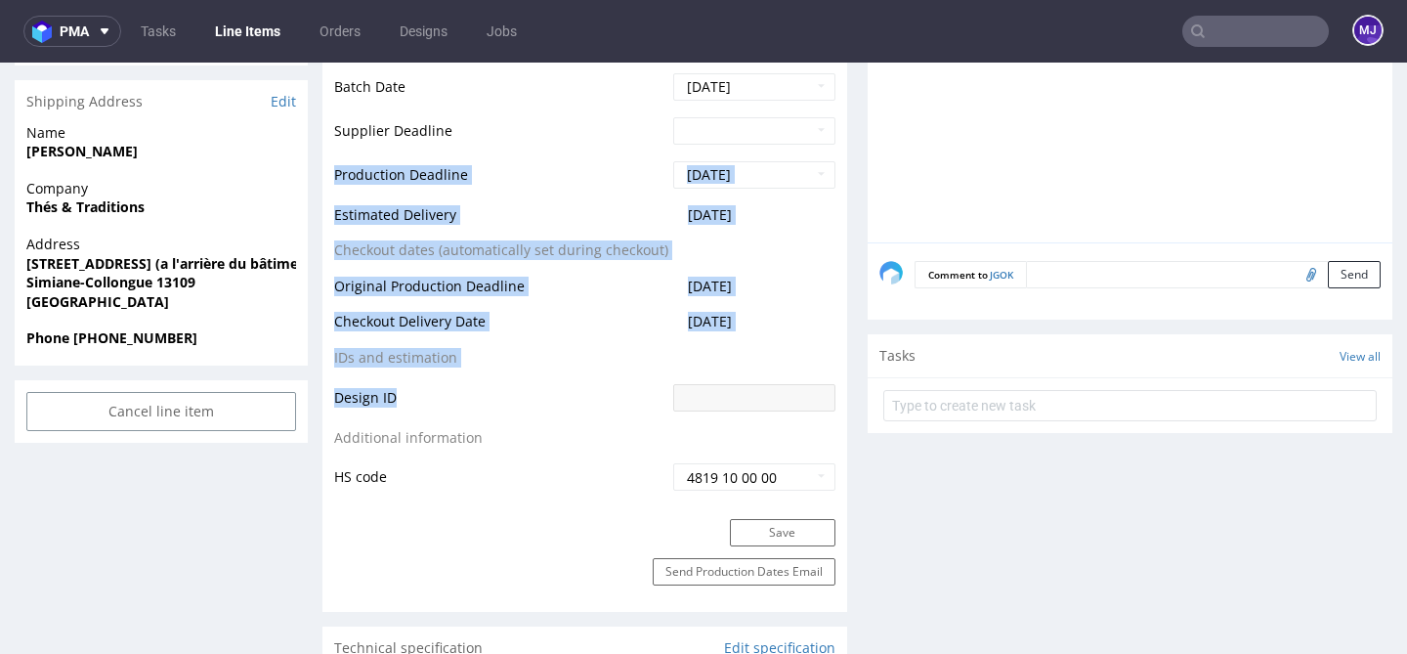
drag, startPoint x: 446, startPoint y: 404, endPoint x: 486, endPoint y: 153, distance: 254.1
click at [486, 153] on tbody "Production Status Waiting for Artwork Waiting for Diecut Waiting for Mockup Wai…" at bounding box center [584, 73] width 501 height 838
drag, startPoint x: 486, startPoint y: 96, endPoint x: 489, endPoint y: 413, distance: 317.5
click at [489, 413] on tbody "Production Status Waiting for Artwork Waiting for Diecut Waiting for Mockup Wai…" at bounding box center [584, 73] width 501 height 838
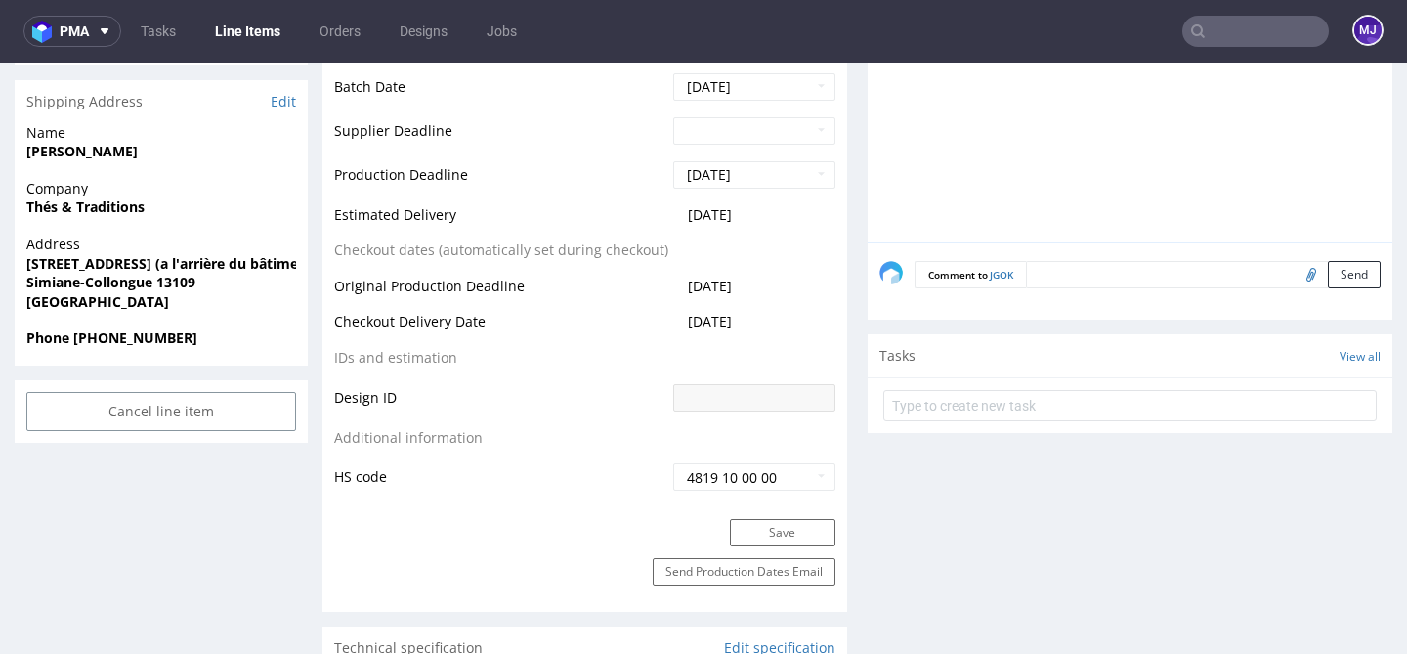
click at [497, 405] on td "Design ID" at bounding box center [501, 404] width 334 height 44
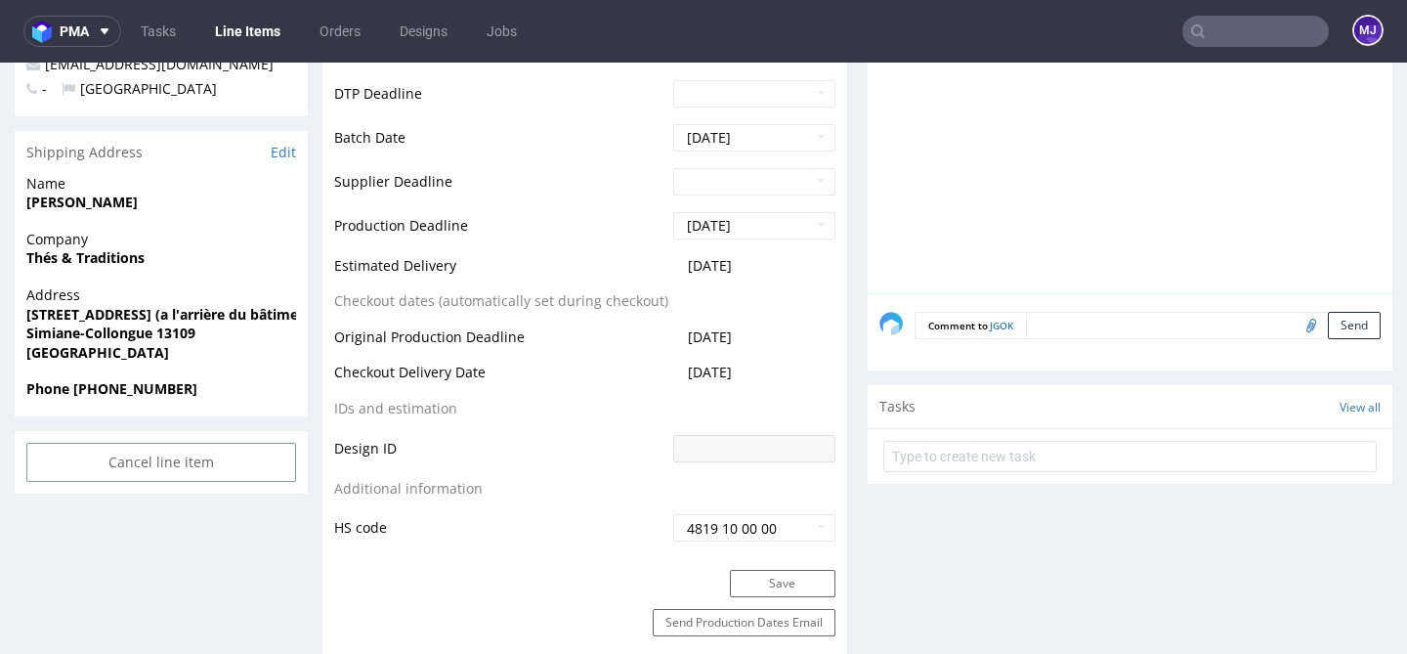
scroll to position [715, 0]
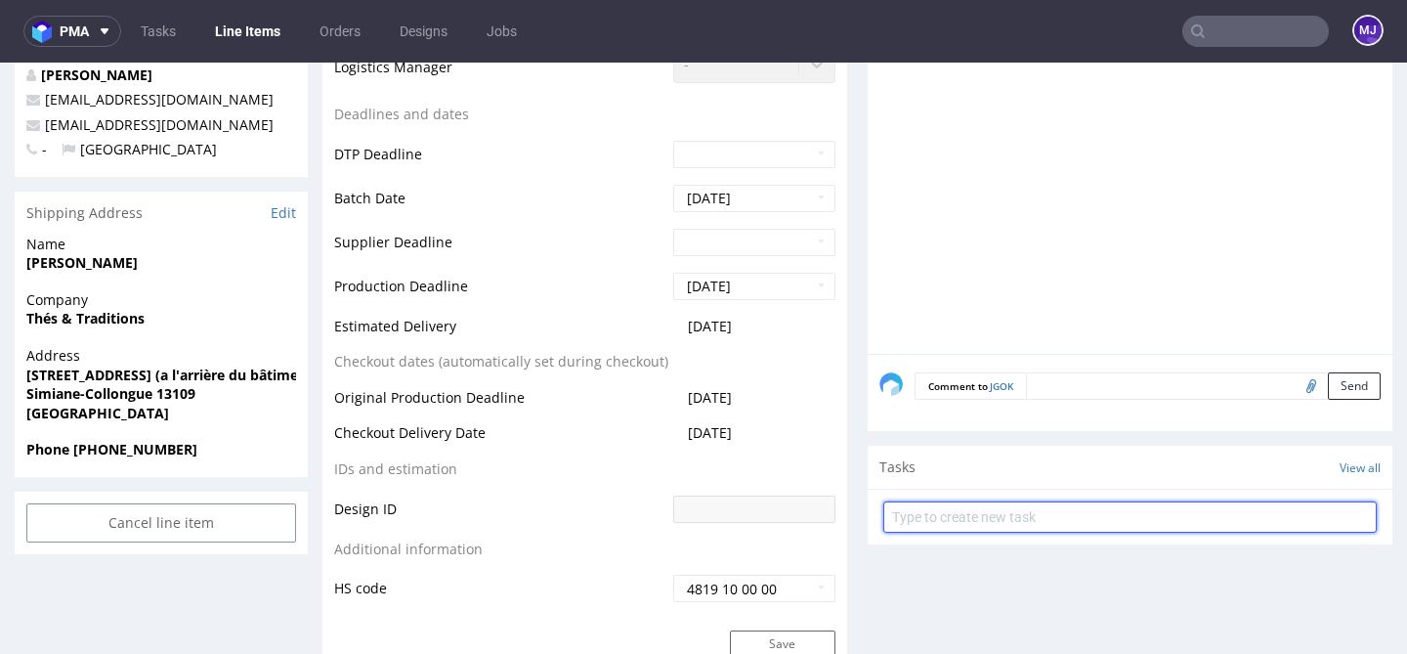
click at [1117, 523] on input "text" at bounding box center [1129, 516] width 493 height 31
type input "Zwrot"
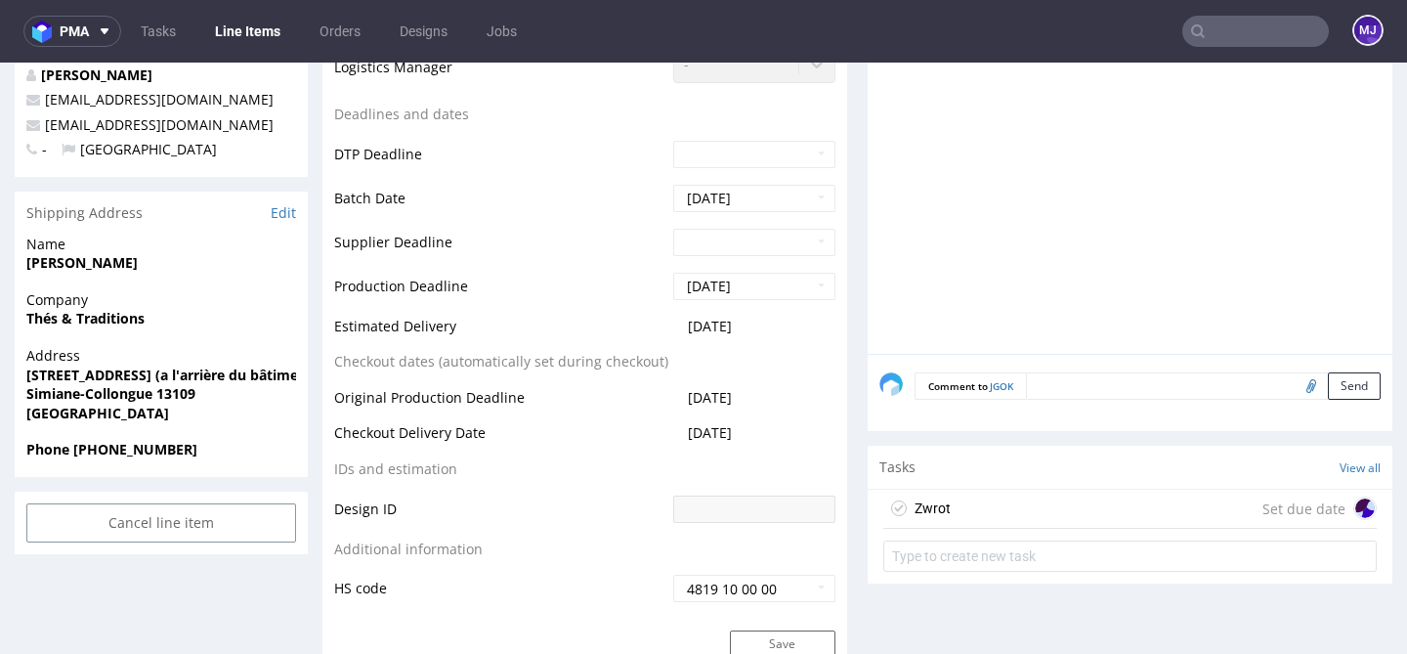
click at [1247, 505] on div "Zwrot Set due date" at bounding box center [1129, 508] width 493 height 39
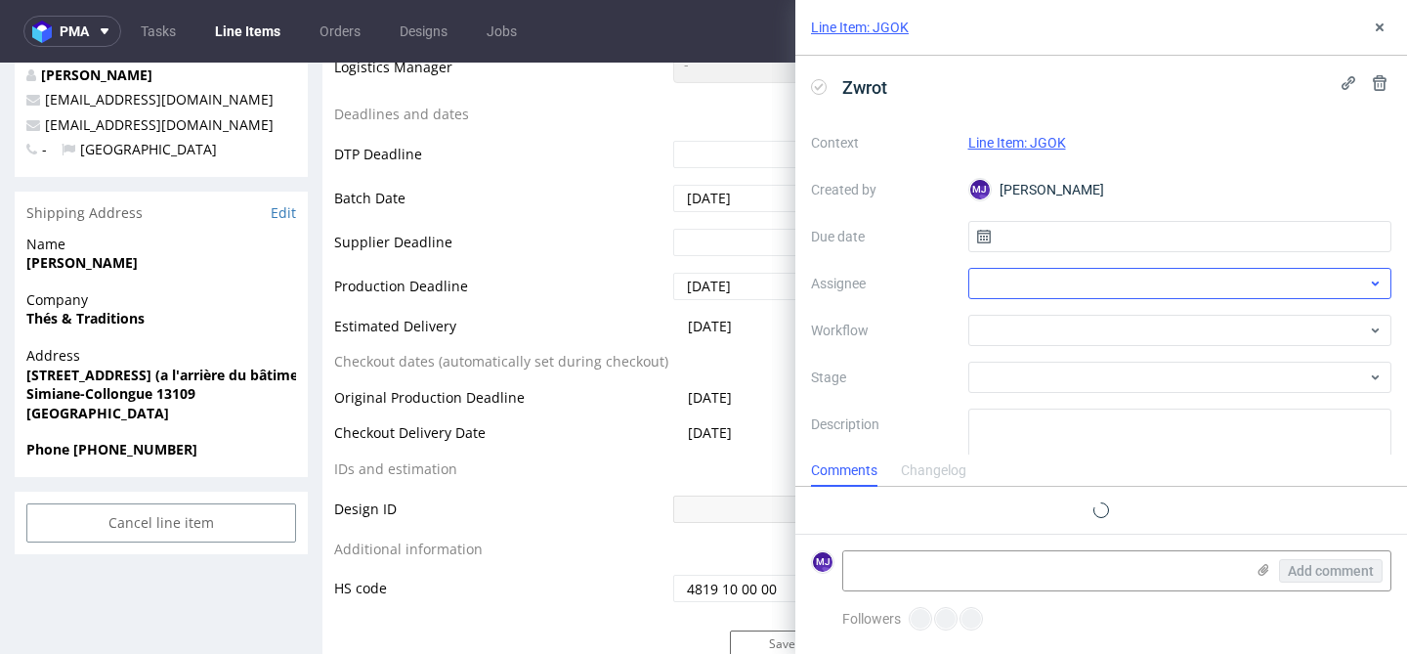
scroll to position [16, 0]
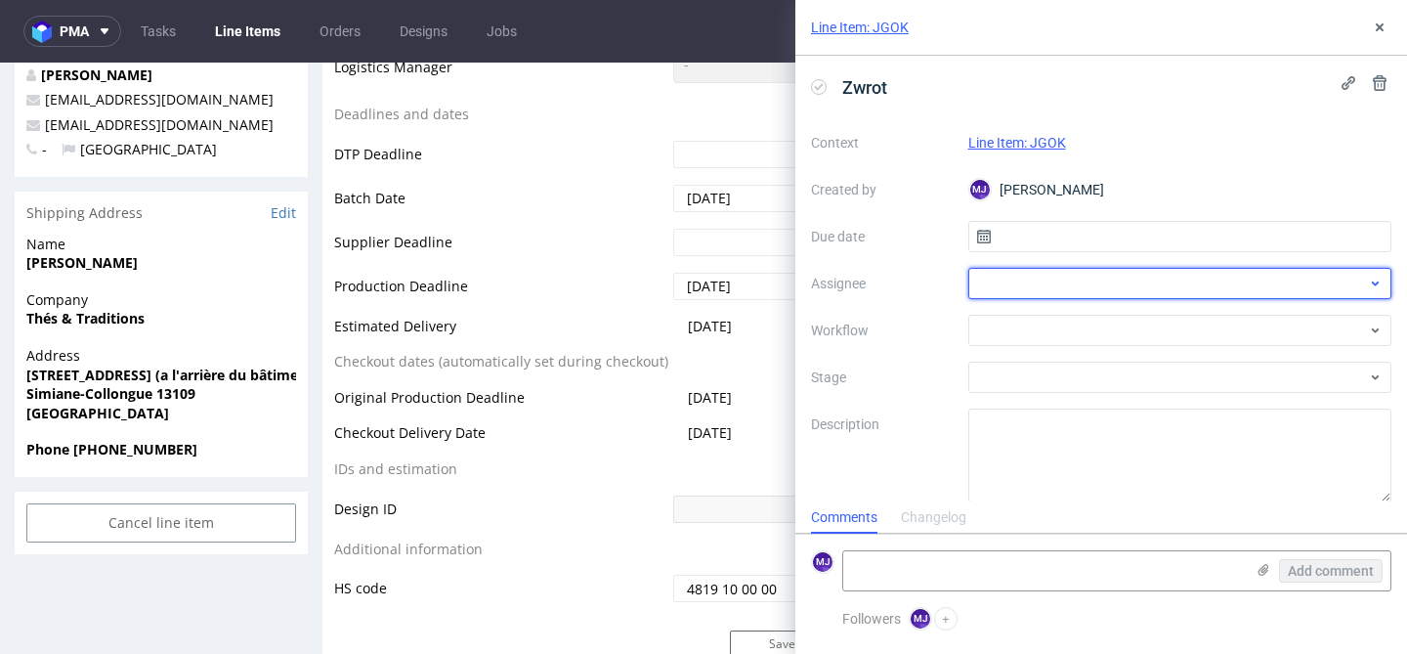
click at [1036, 282] on div at bounding box center [1180, 283] width 424 height 31
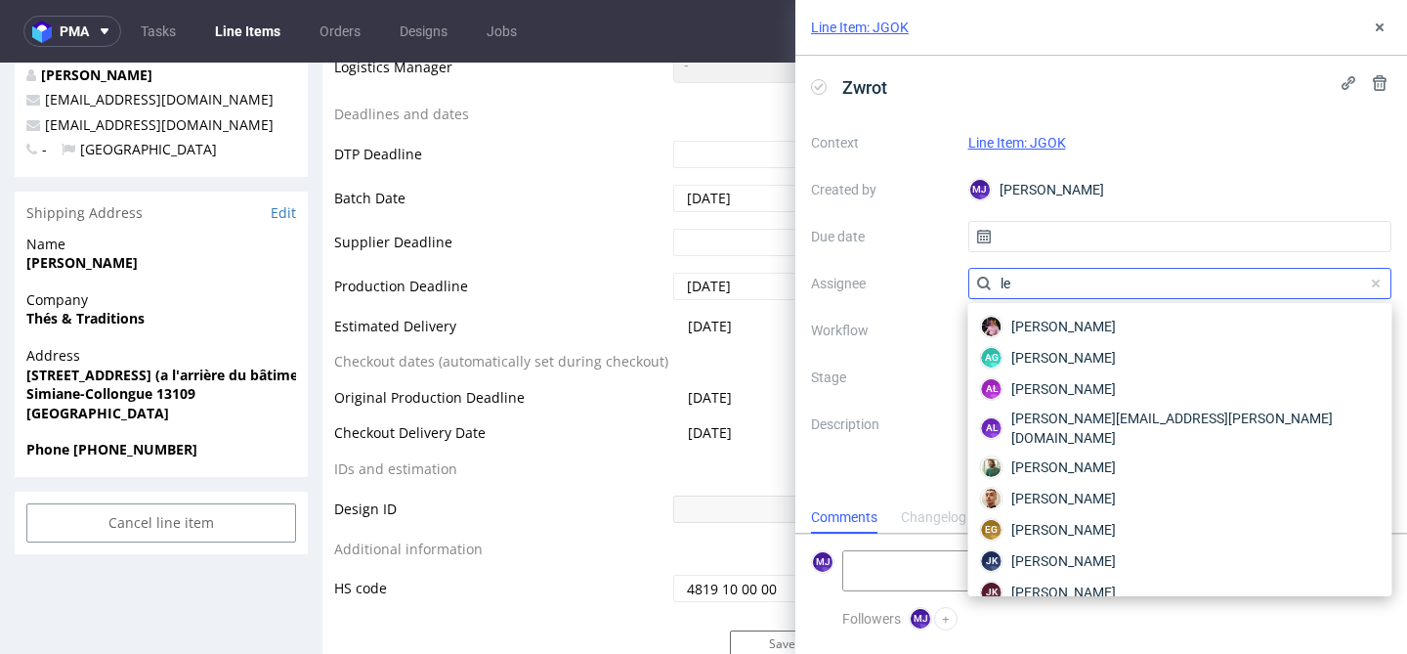
type input "l"
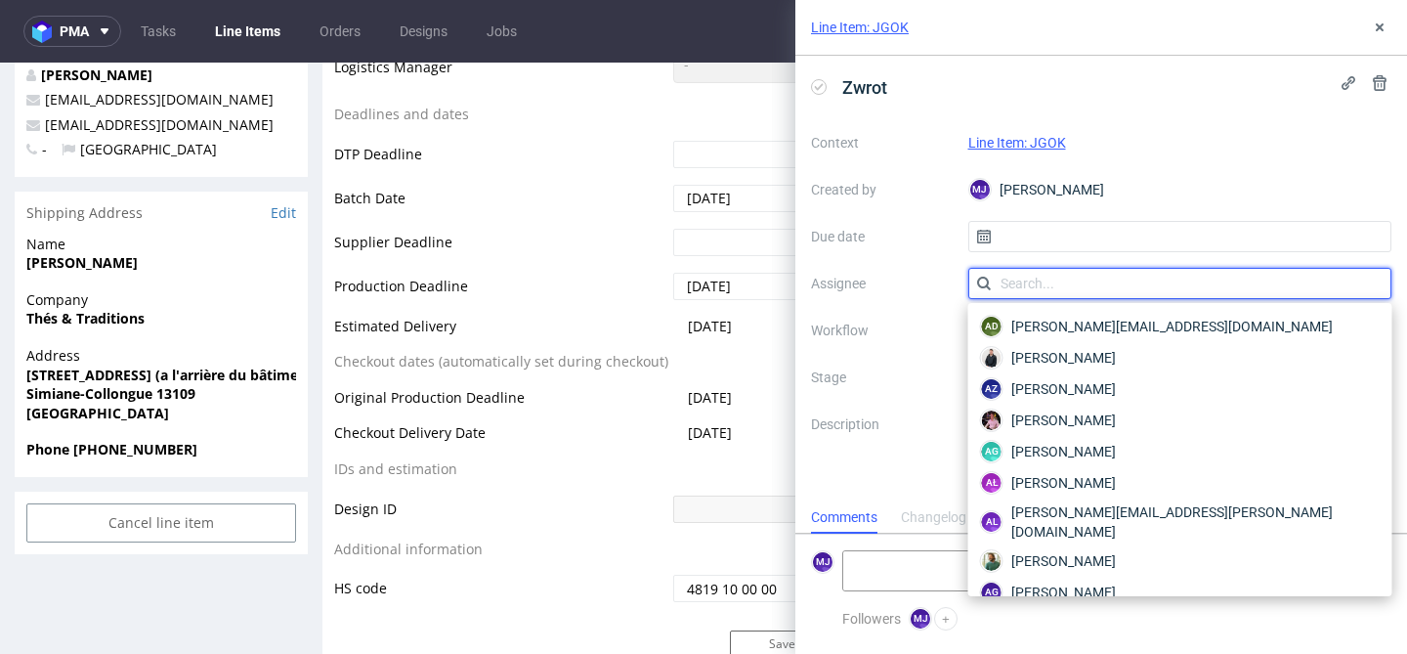
click at [1040, 284] on input "text" at bounding box center [1180, 283] width 424 height 31
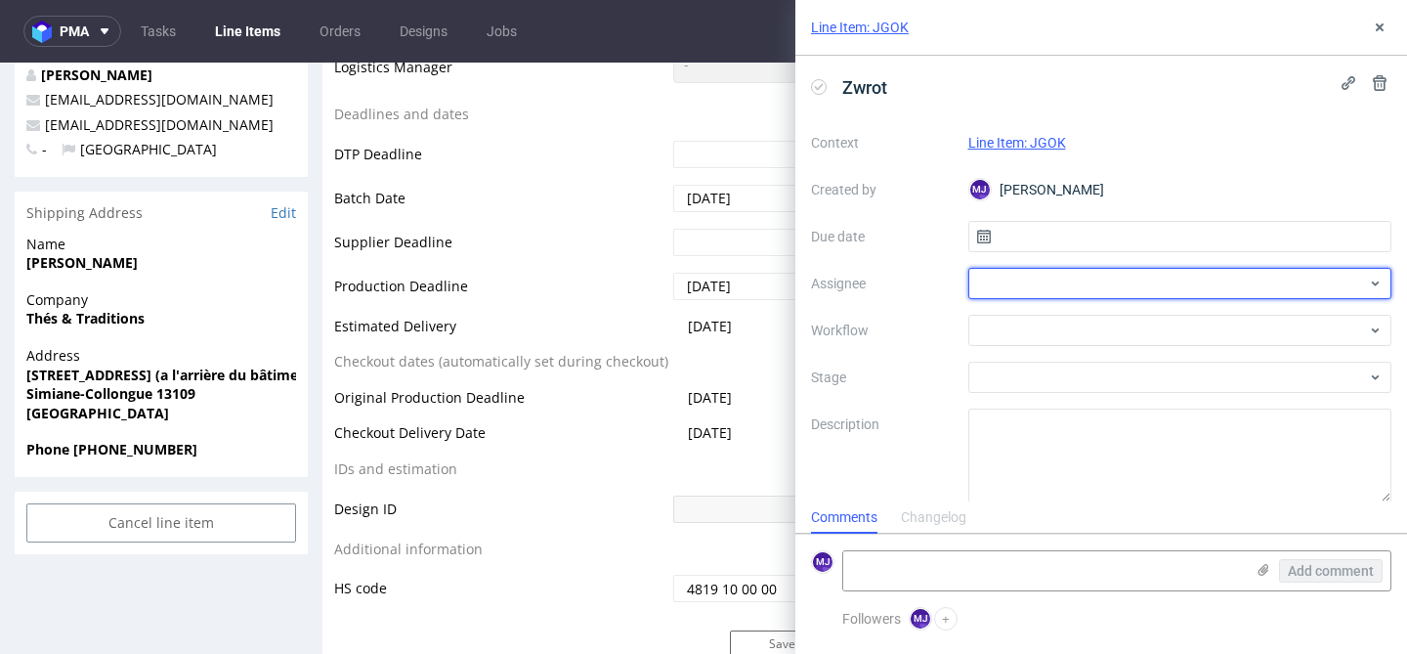
click at [1042, 284] on div at bounding box center [1180, 283] width 424 height 31
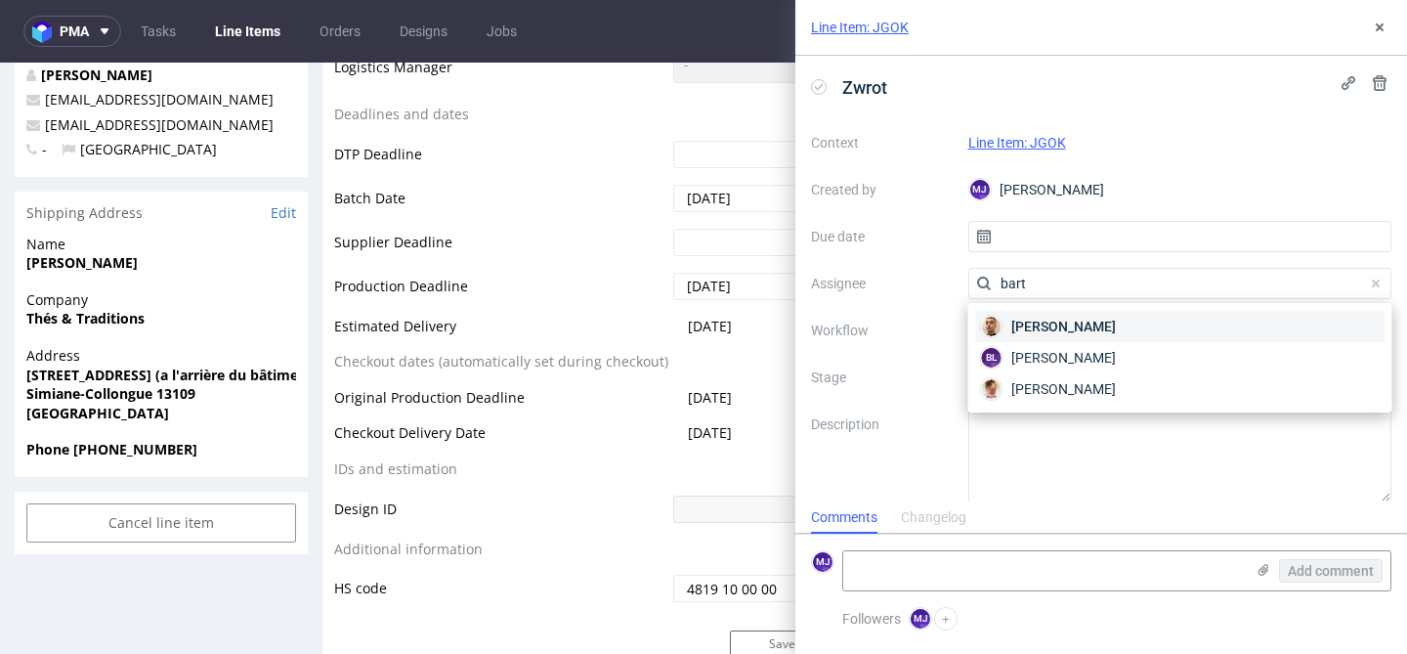
type input "bart"
click at [1061, 321] on span "Bartłomiej Leśniczuk" at bounding box center [1063, 327] width 105 height 20
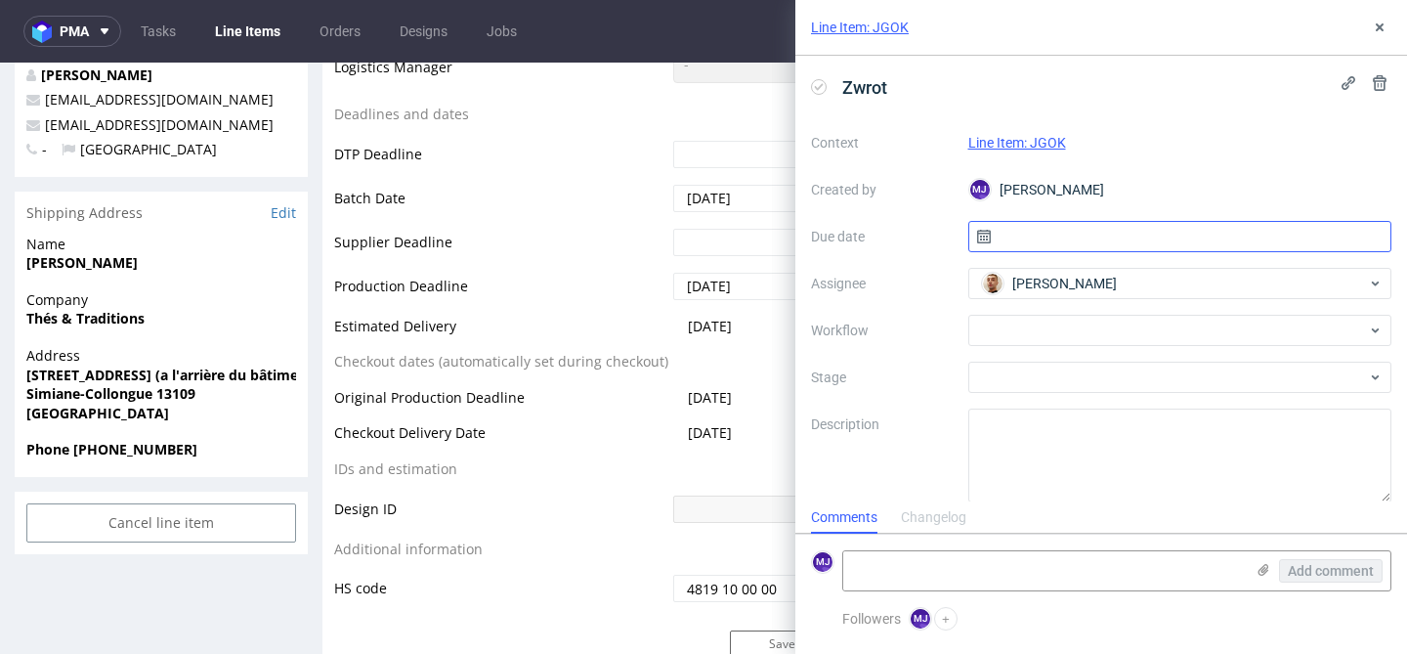
click at [1034, 233] on input "text" at bounding box center [1180, 236] width 424 height 31
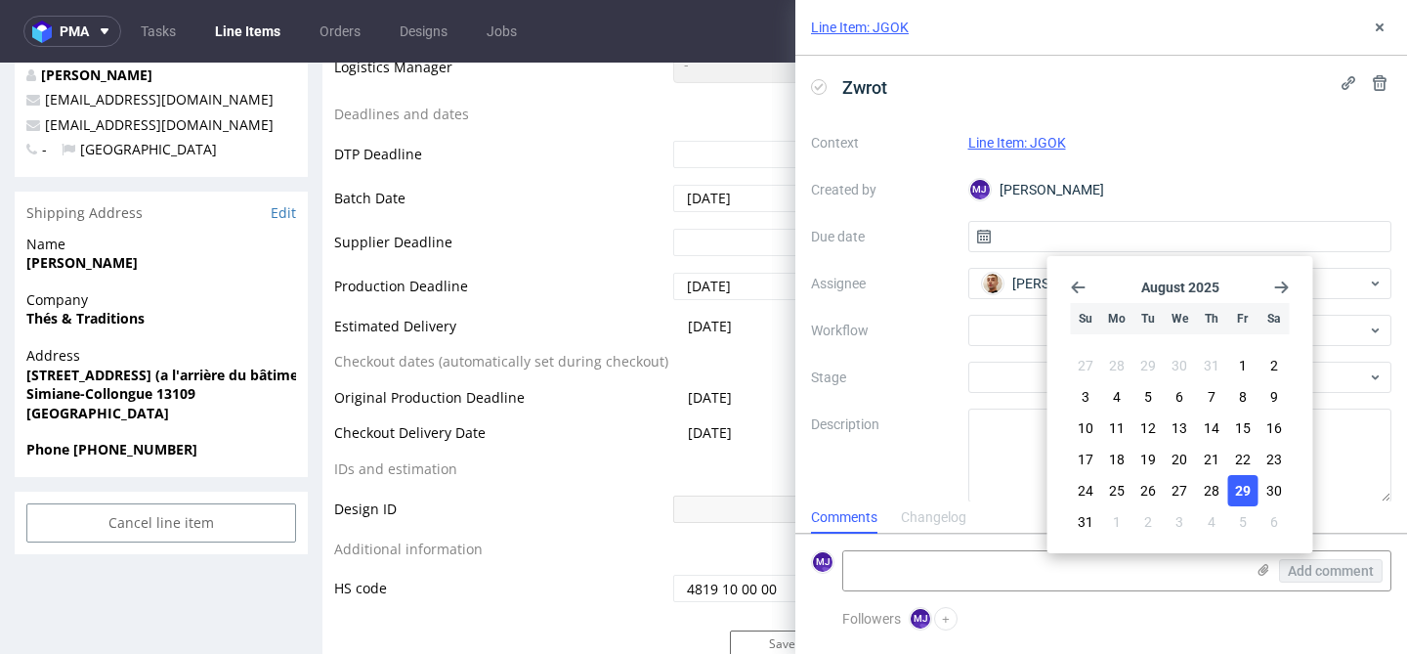
click at [1245, 488] on span "29" at bounding box center [1243, 491] width 16 height 20
type input "29/08/2025"
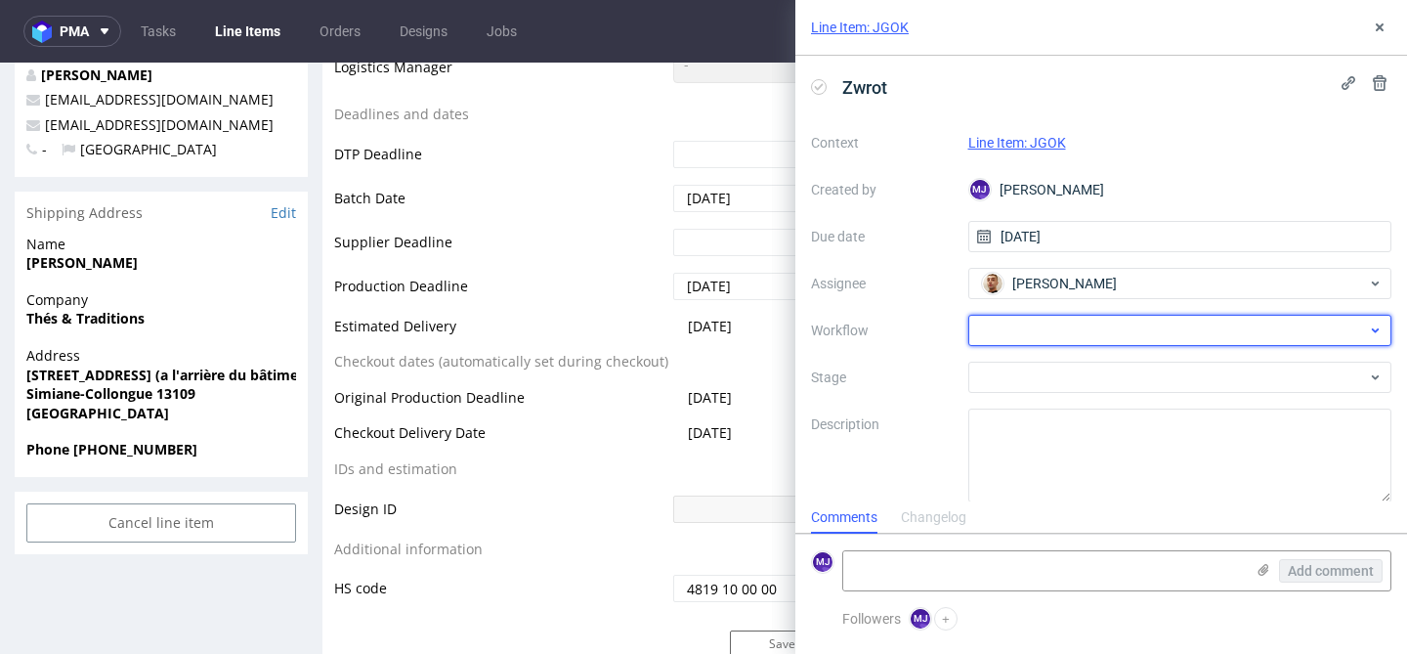
click at [1120, 322] on div at bounding box center [1180, 330] width 424 height 31
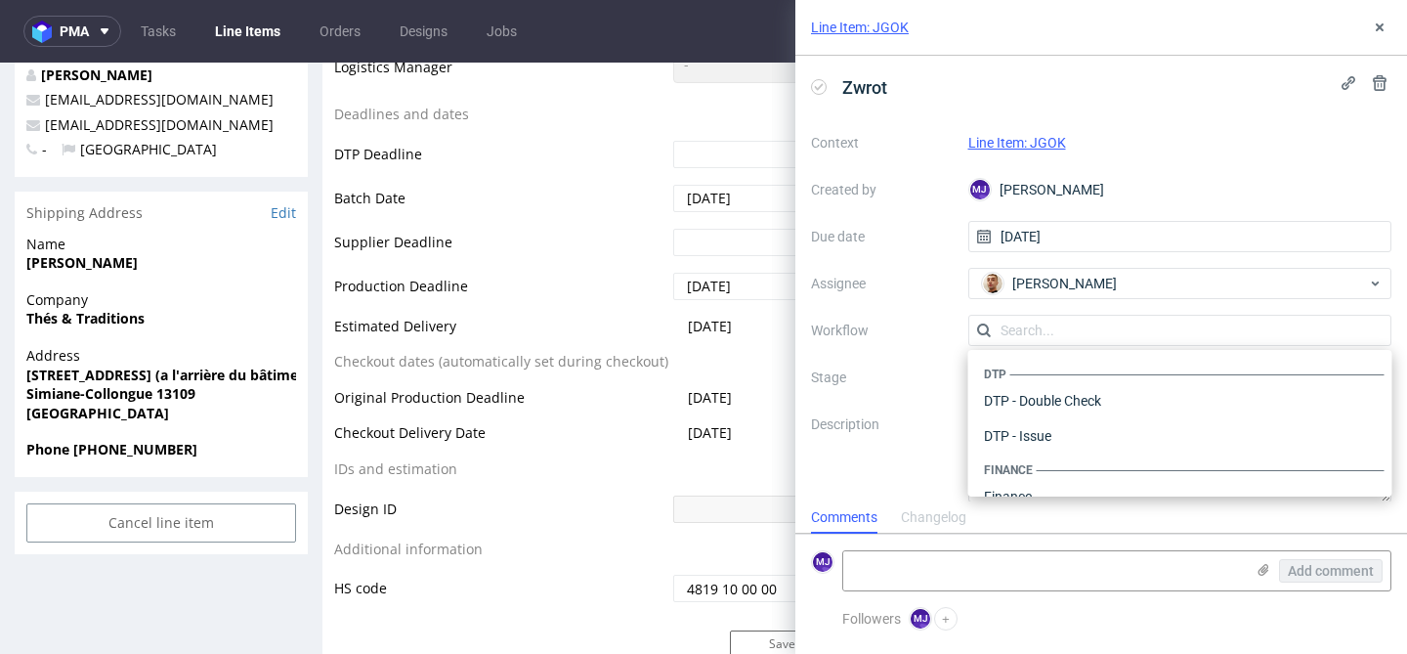
scroll to position [1202, 0]
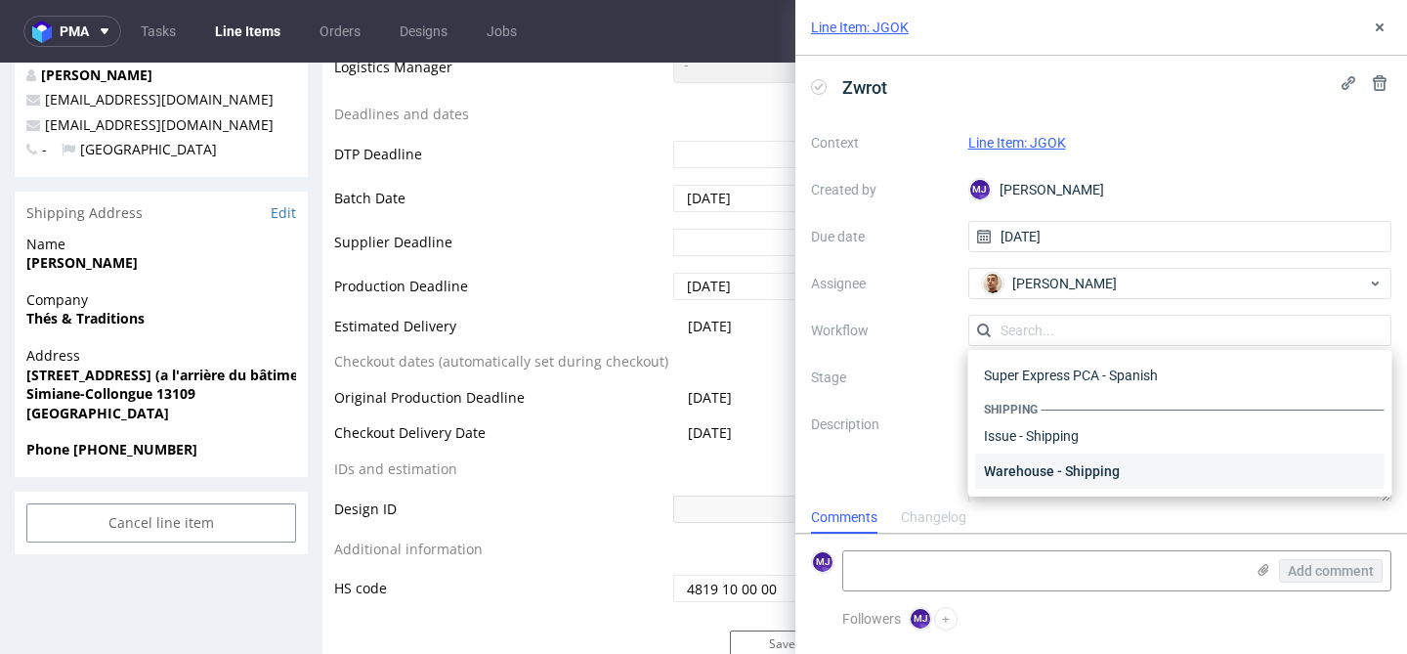
click at [1075, 457] on div "Warehouse - Shipping" at bounding box center [1180, 470] width 408 height 35
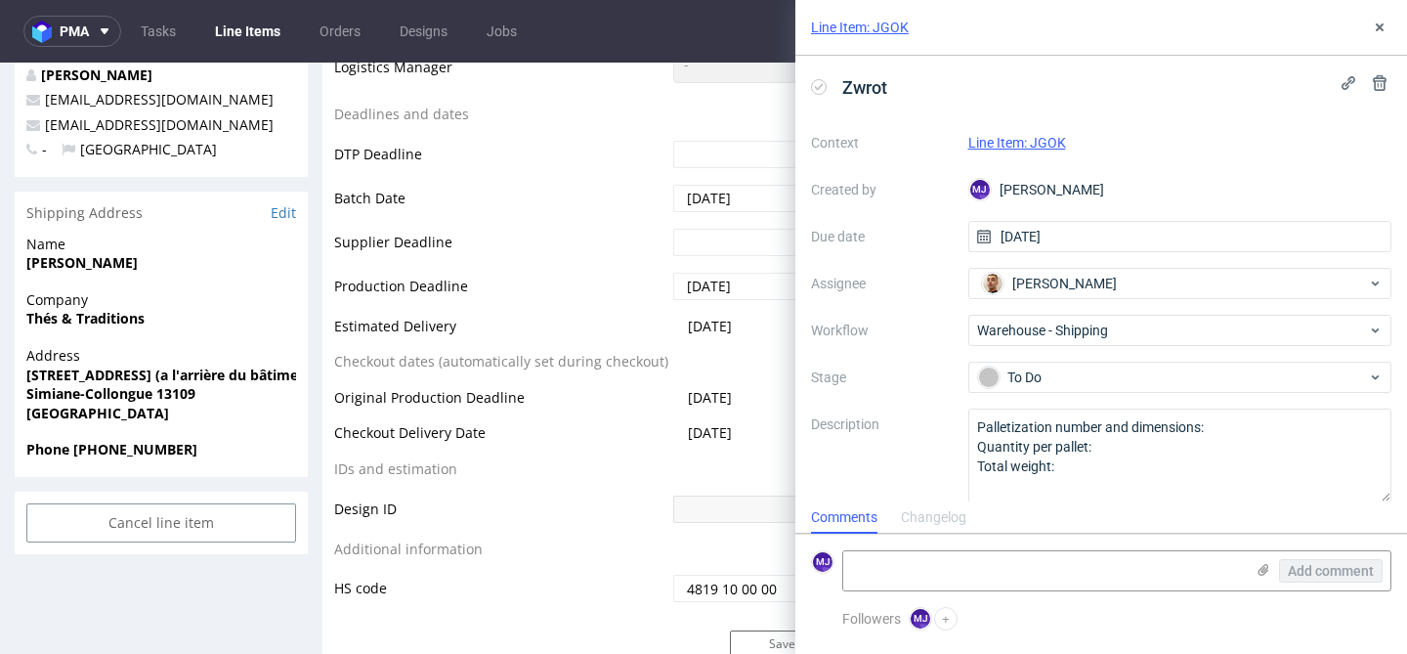
click at [930, 399] on div "Context Line Item: JGOK Created by MJ Maciej Jankowski Due date 29/08/2025 Assi…" at bounding box center [1101, 314] width 580 height 375
click at [1377, 26] on icon at bounding box center [1380, 28] width 16 height 16
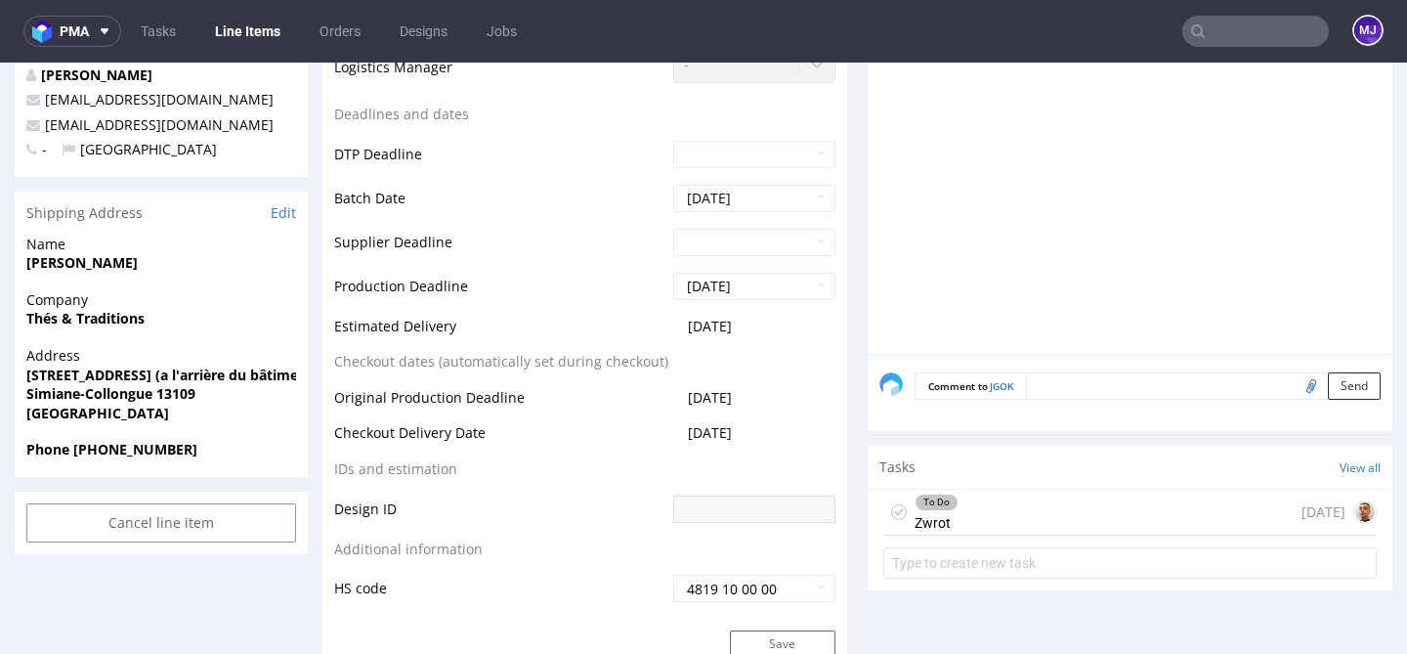
drag, startPoint x: 1001, startPoint y: 520, endPoint x: 979, endPoint y: 557, distance: 43.4
click at [1001, 520] on div "To Do Zwrot today" at bounding box center [1129, 512] width 493 height 46
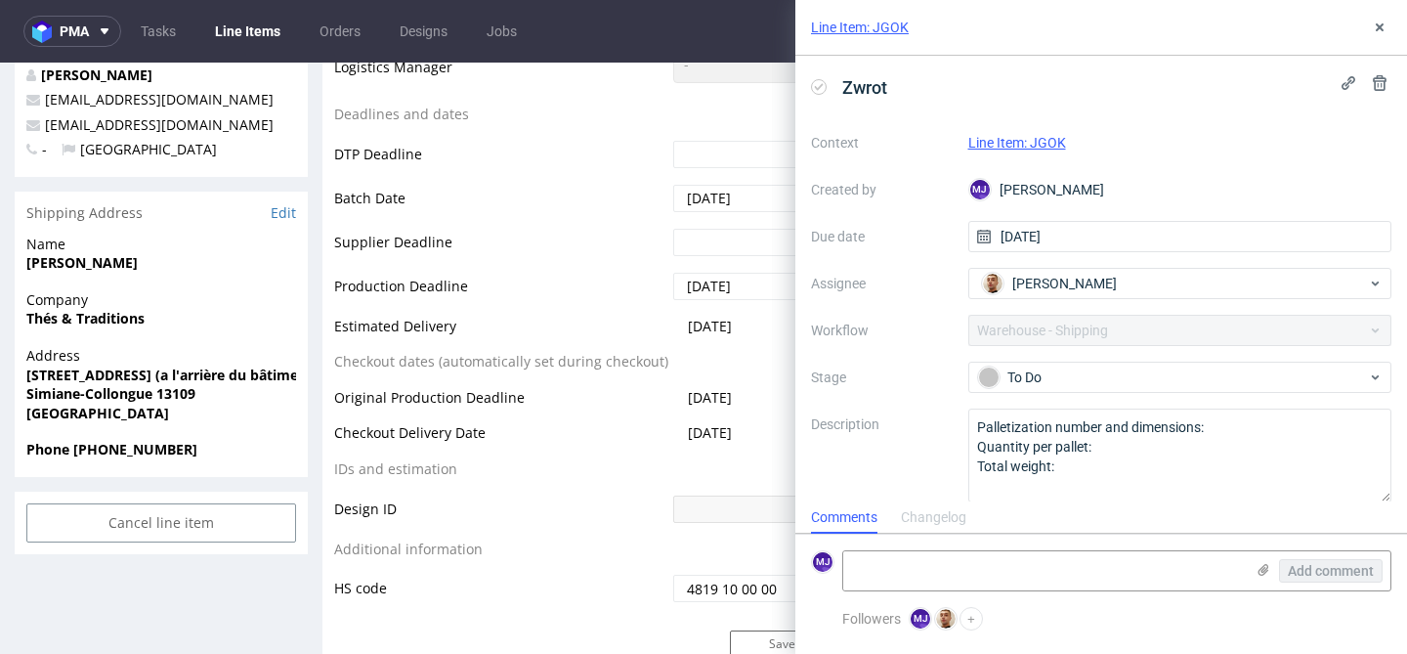
scroll to position [16, 0]
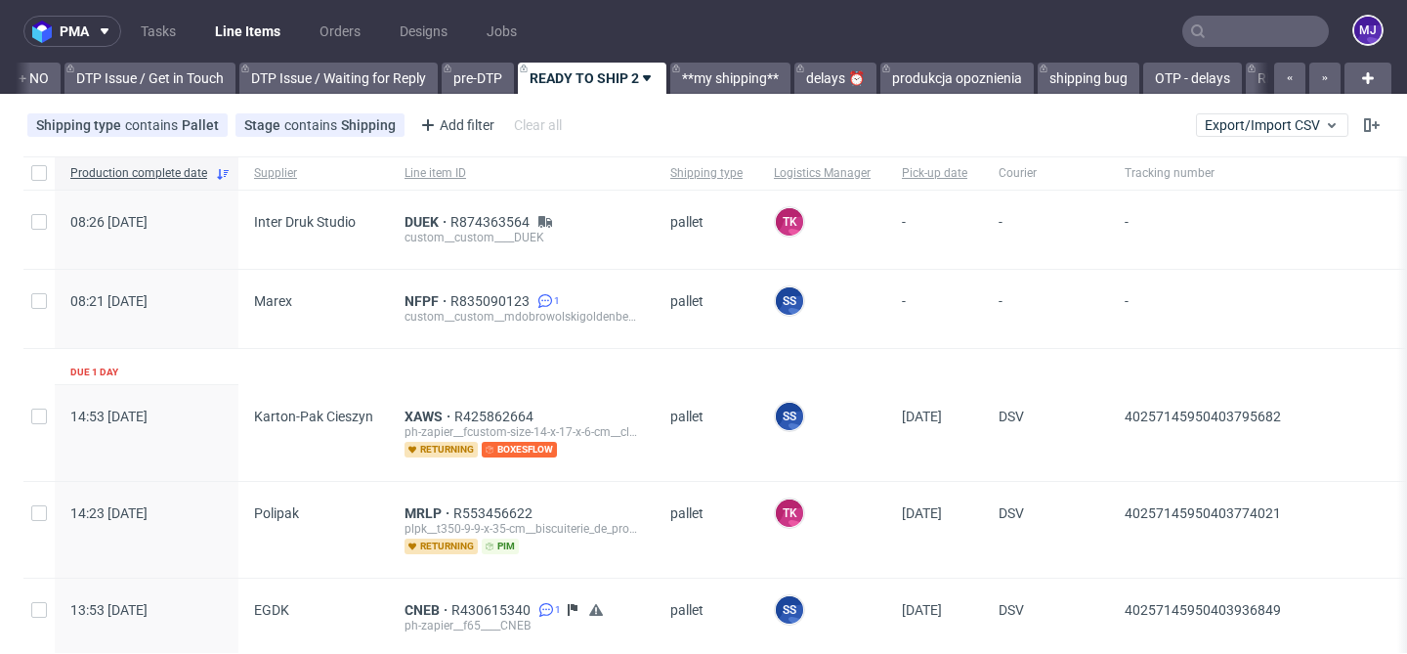
scroll to position [0, 2857]
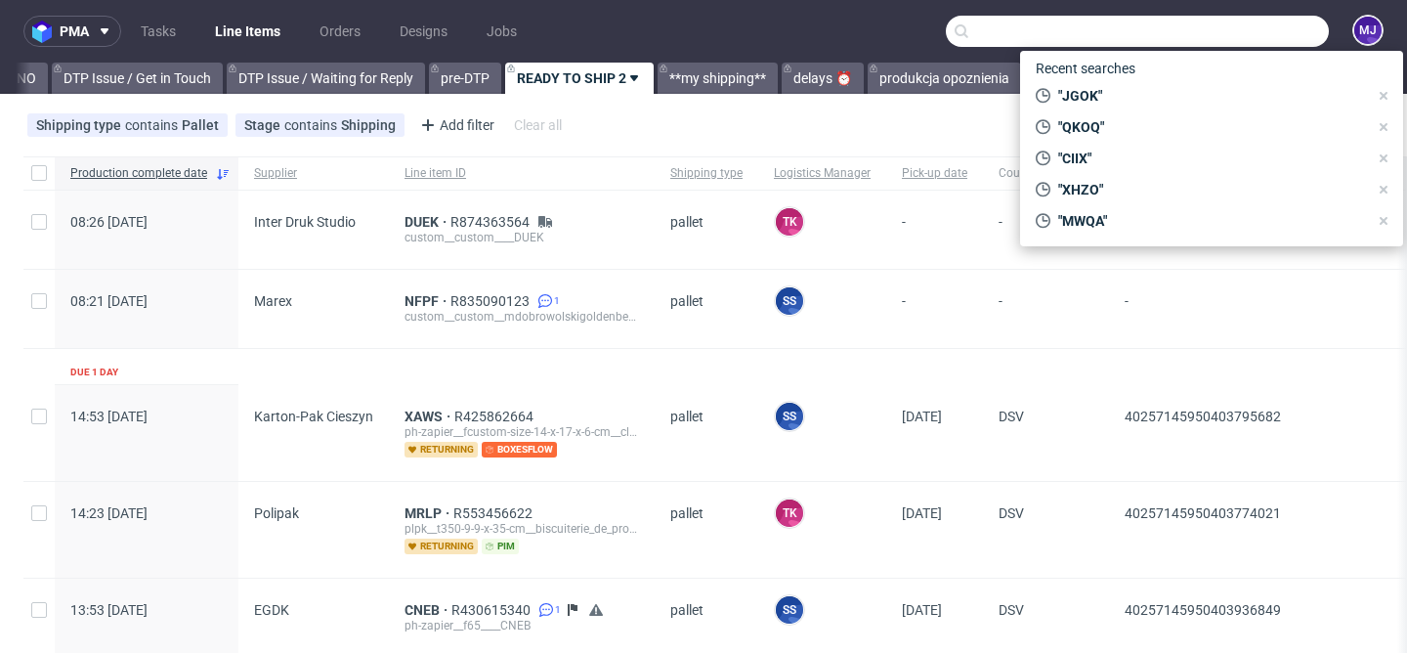
click at [1221, 30] on input "text" at bounding box center [1137, 31] width 383 height 31
paste input "RFYY"
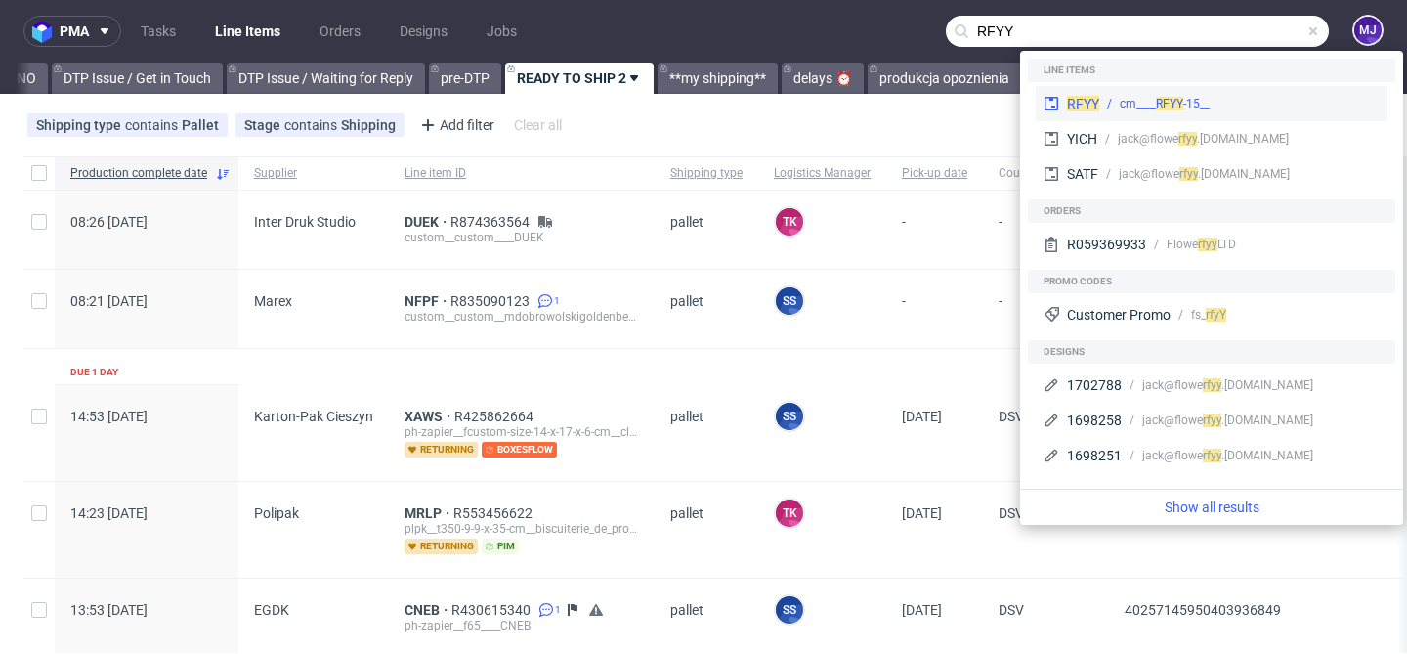
type input "RFYY"
click at [1168, 103] on span "RFYY" at bounding box center [1169, 104] width 27 height 14
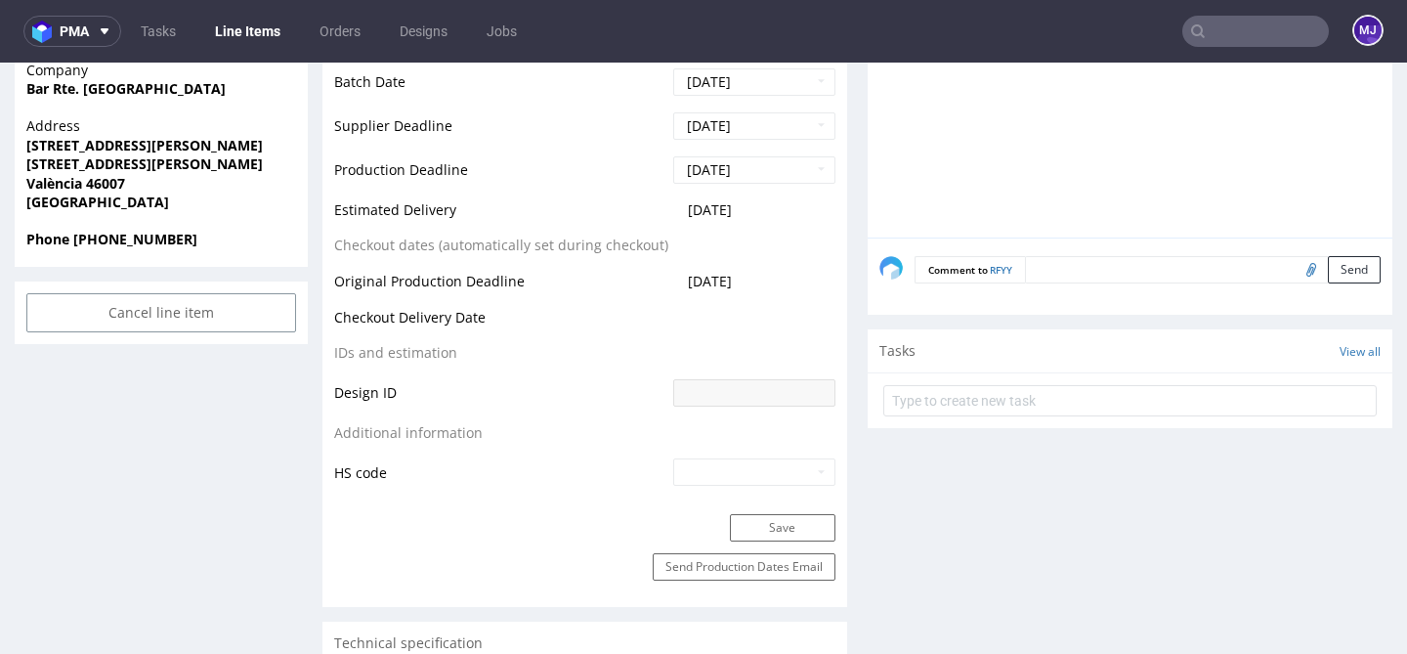
scroll to position [795, 0]
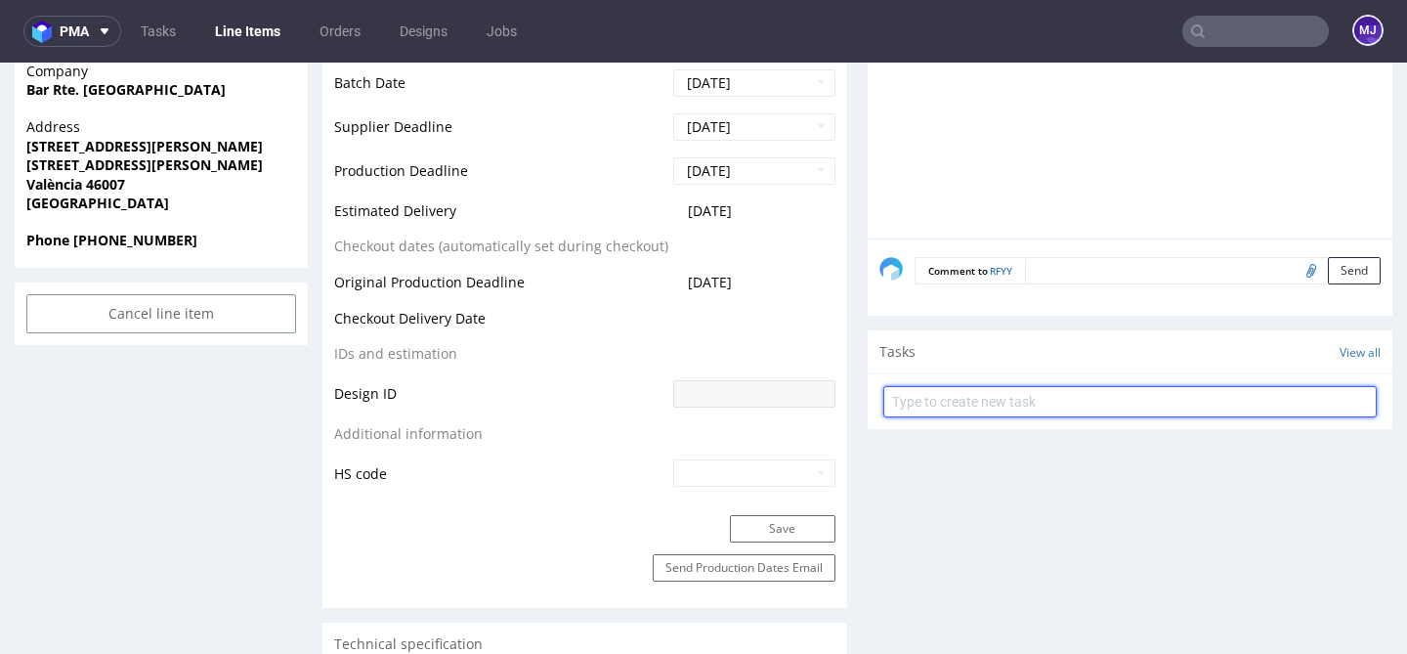
click at [969, 416] on input "text" at bounding box center [1129, 401] width 493 height 31
type input "Zwrot"
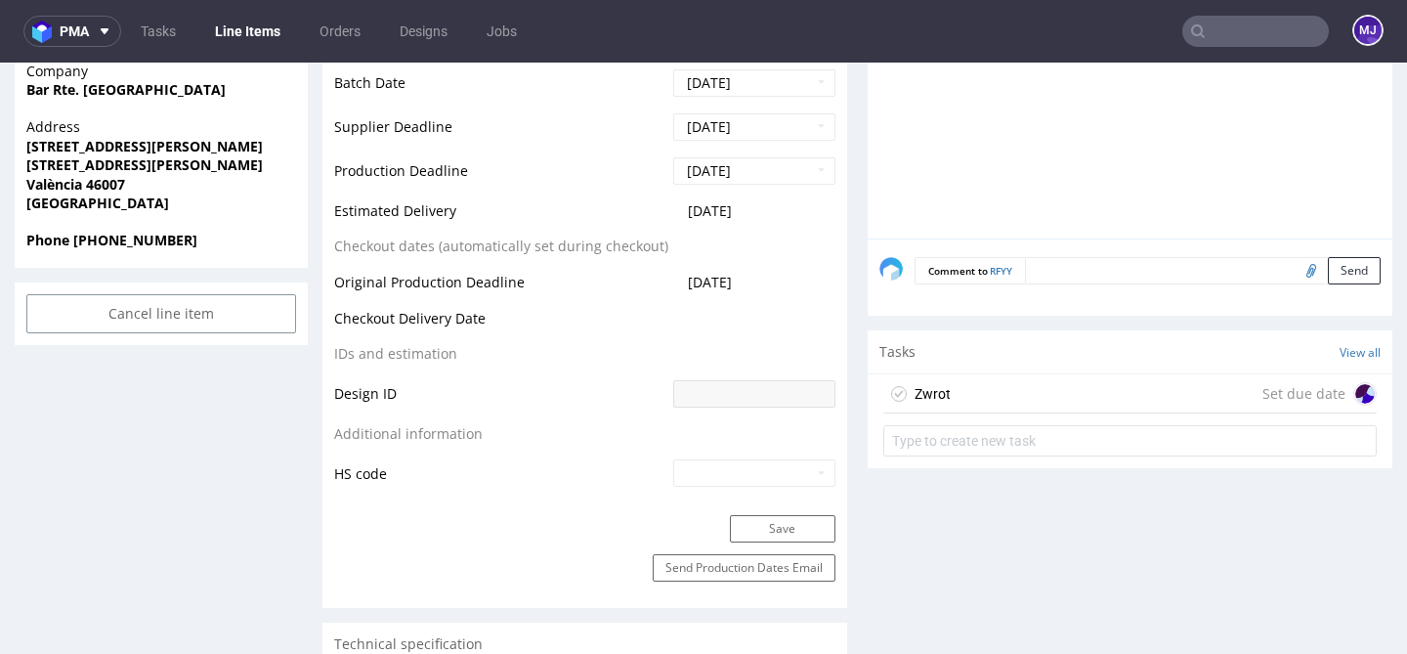
click at [1016, 403] on div "Zwrot Set due date" at bounding box center [1129, 393] width 493 height 39
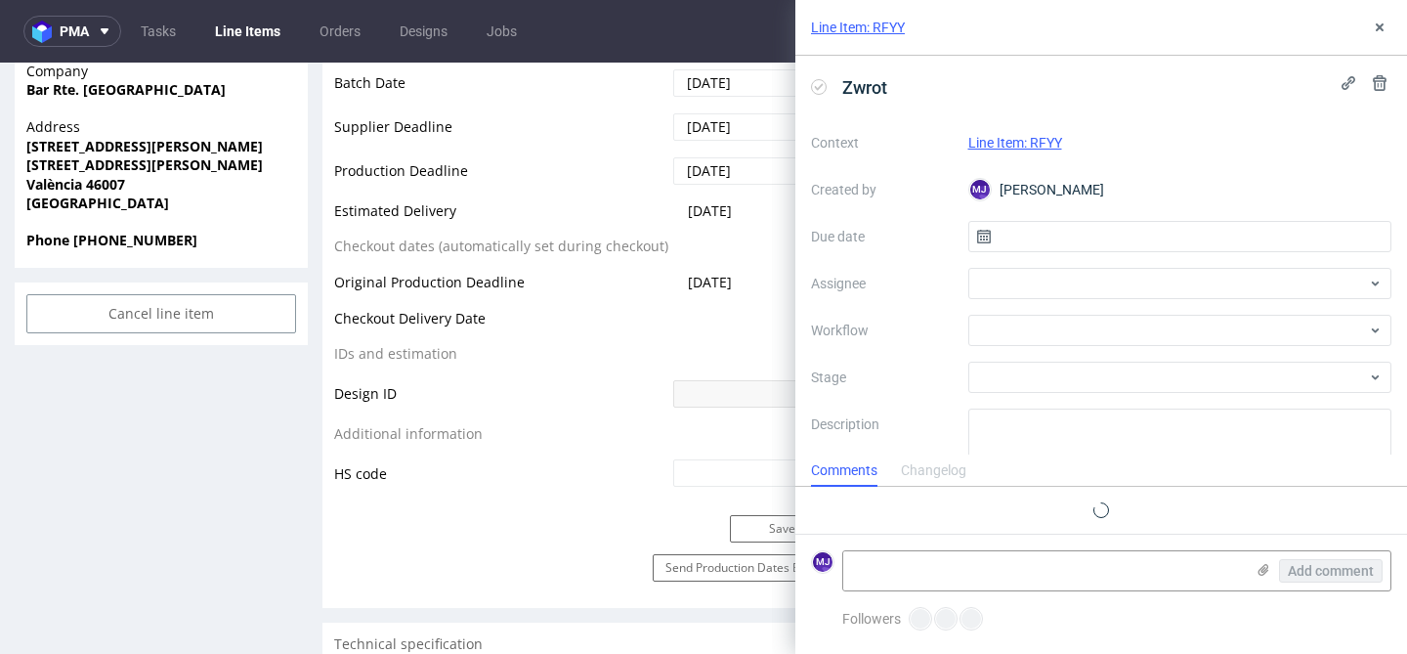
scroll to position [16, 0]
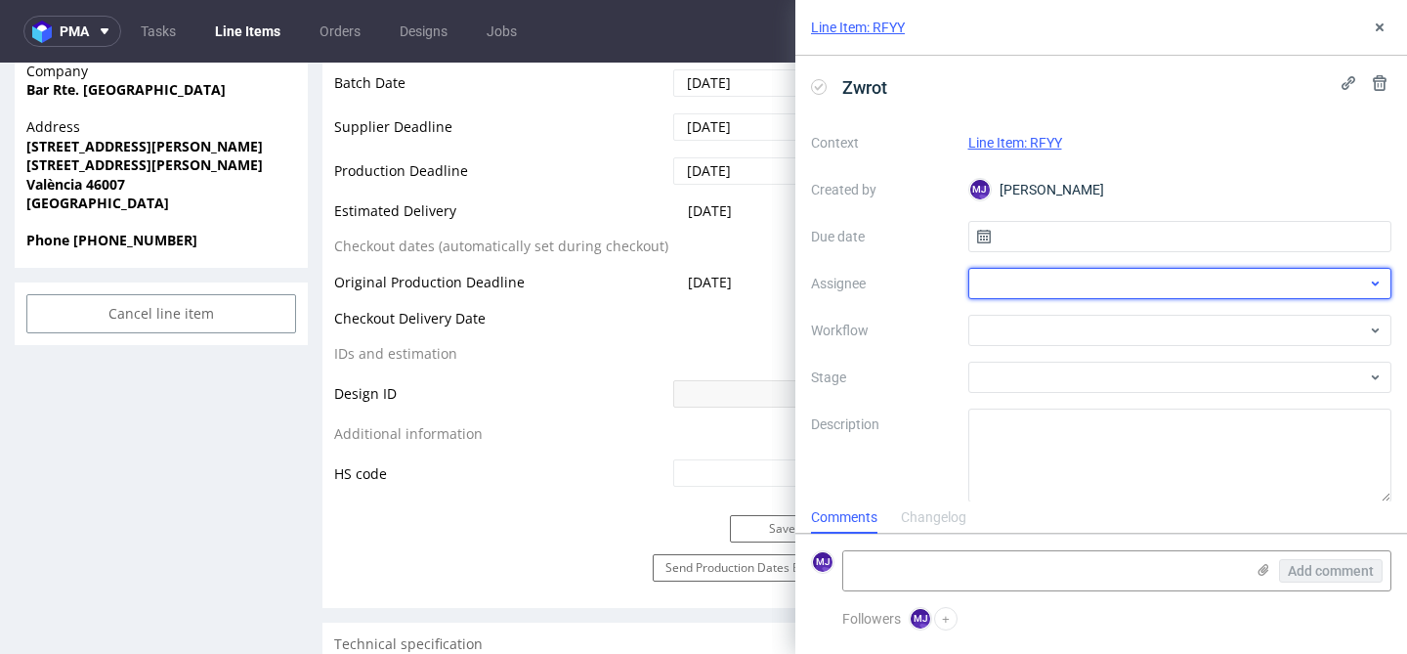
click at [1021, 283] on div at bounding box center [1180, 283] width 424 height 31
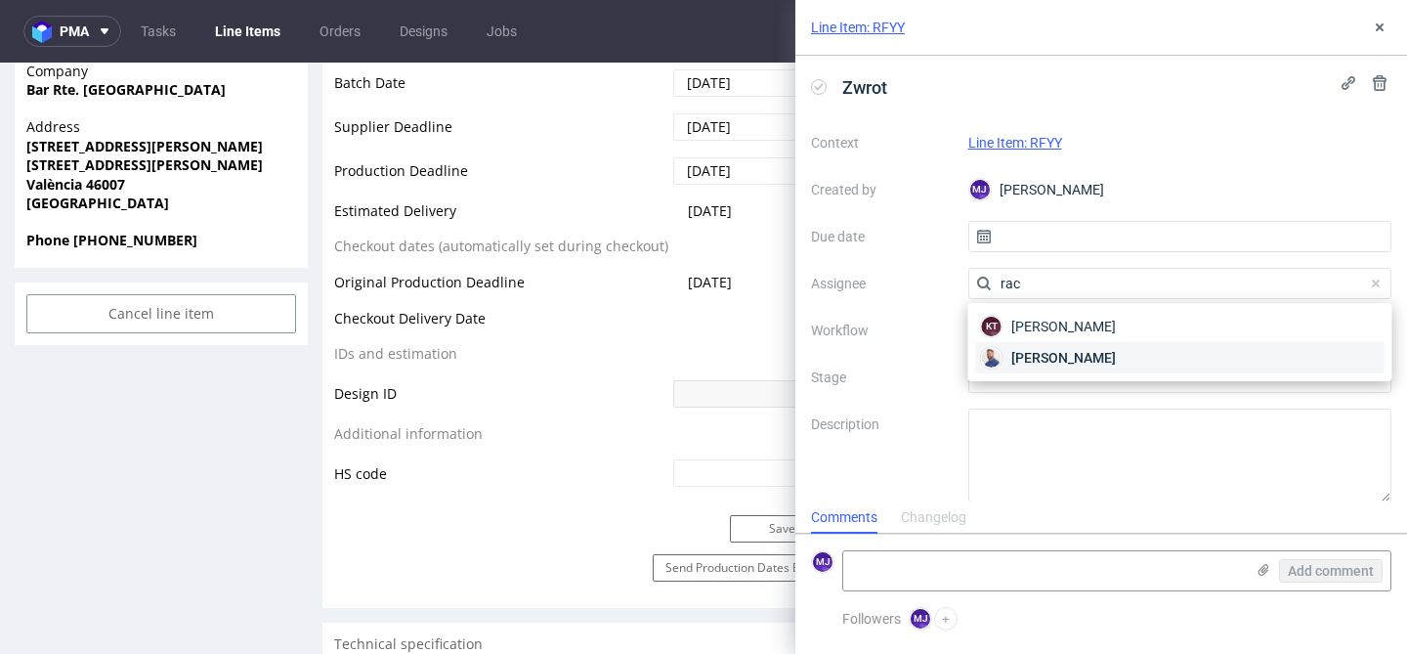
type input "rac"
click at [1040, 349] on span "[PERSON_NAME]" at bounding box center [1063, 358] width 105 height 20
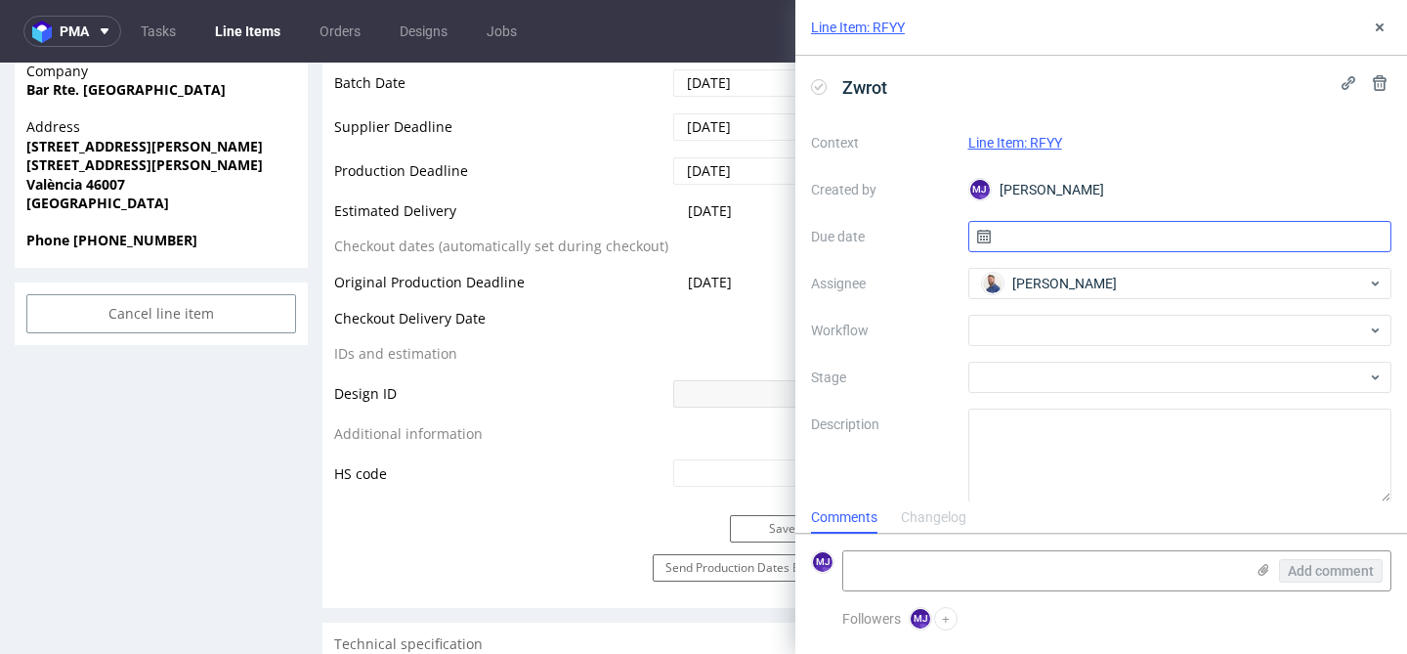
click at [1054, 234] on input "text" at bounding box center [1180, 236] width 424 height 31
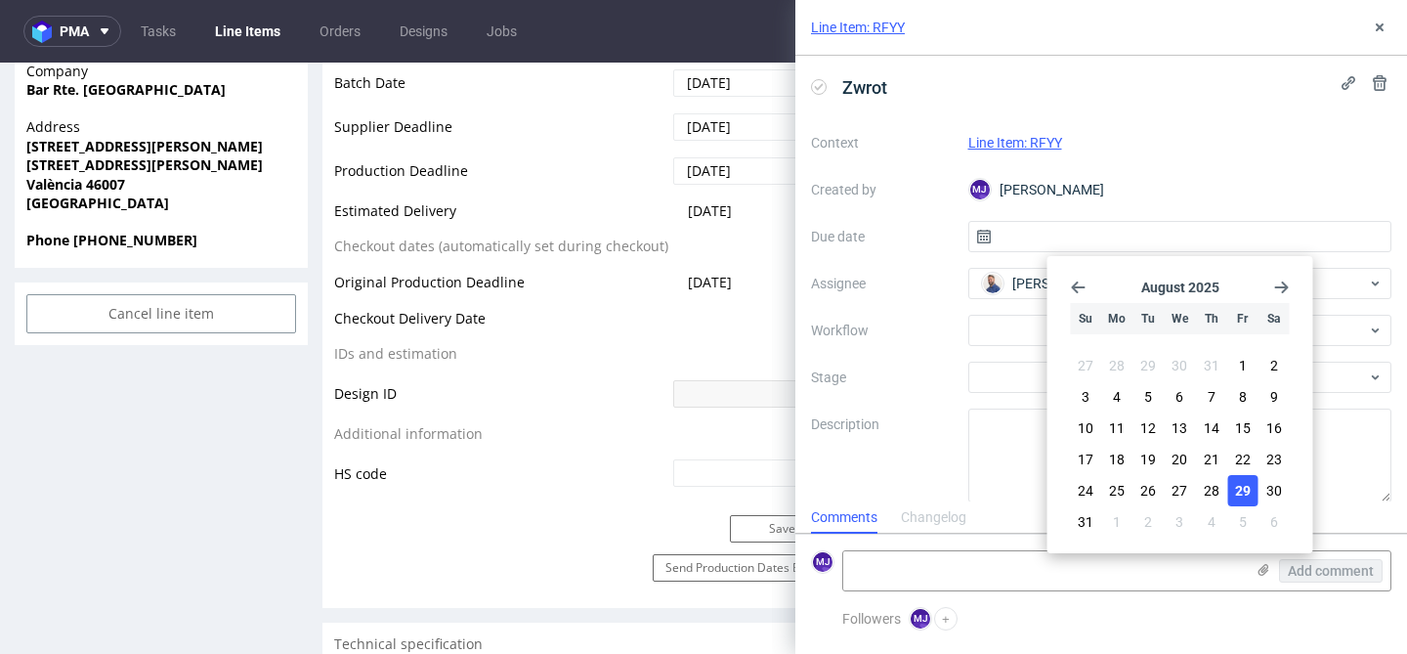
click at [1237, 498] on span "29" at bounding box center [1243, 491] width 16 height 20
type input "[DATE]"
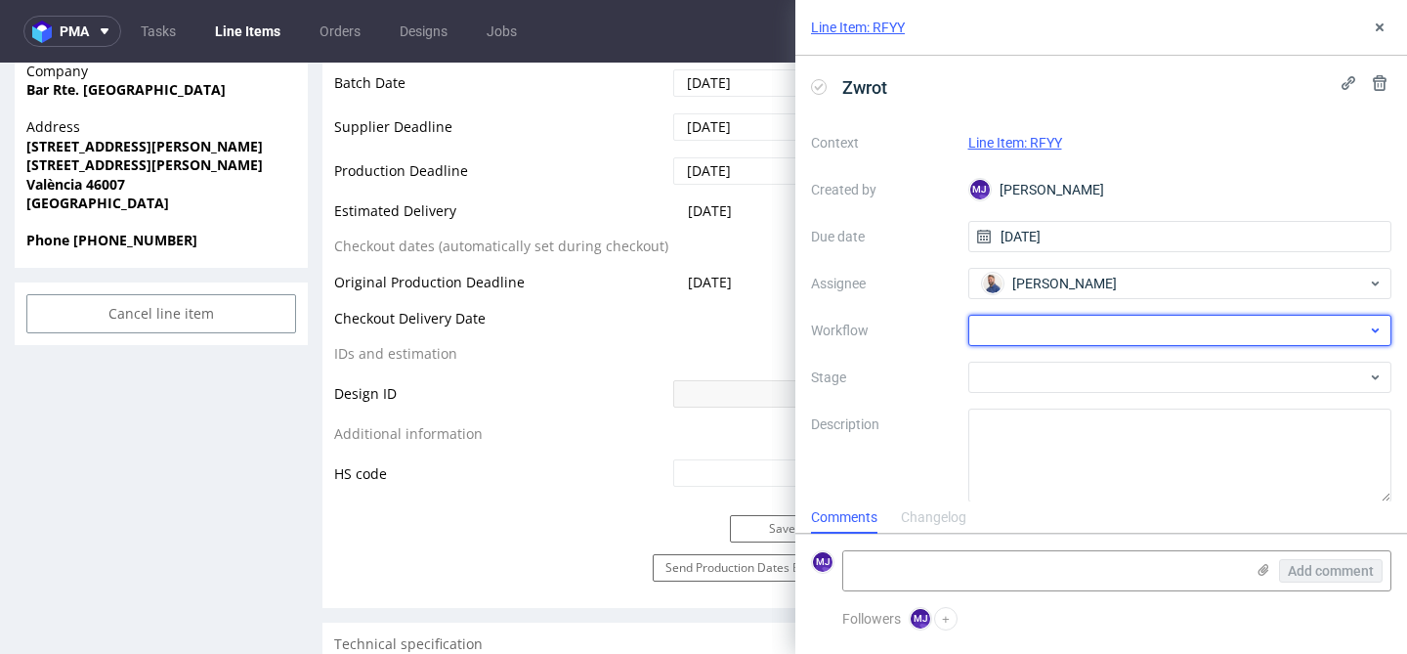
click at [1075, 328] on div at bounding box center [1180, 330] width 424 height 31
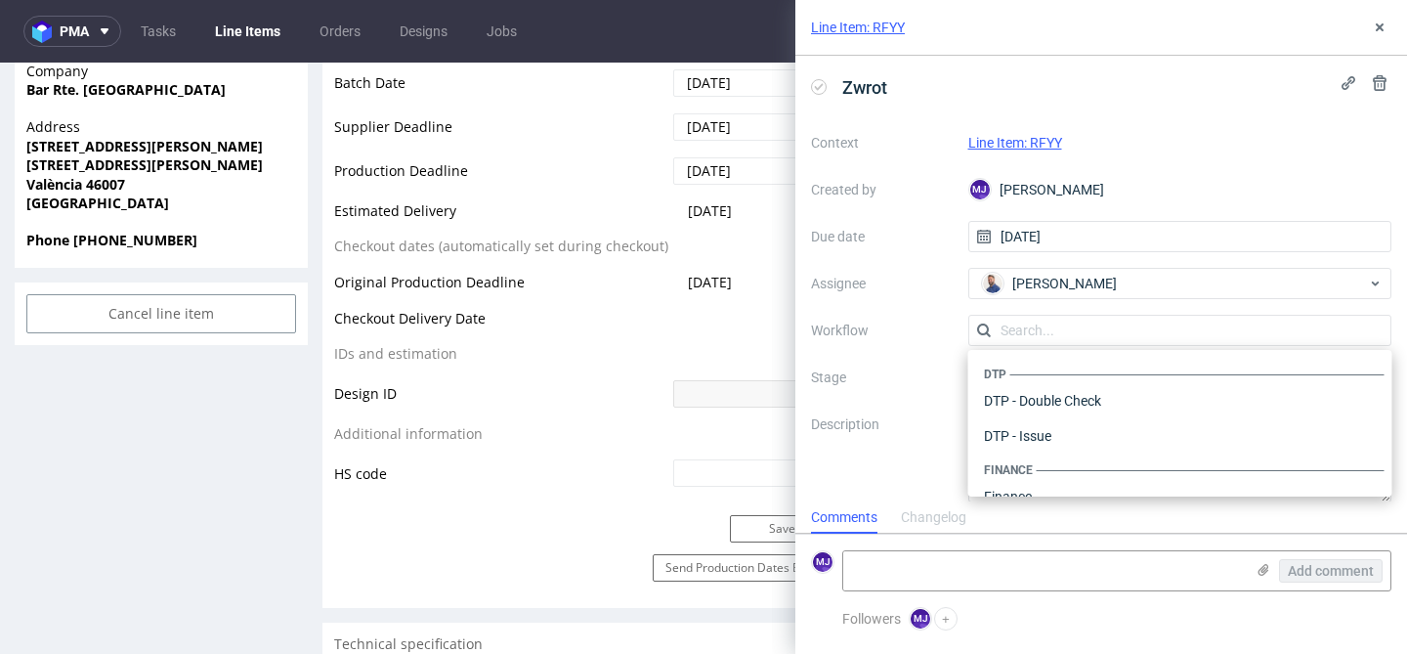
scroll to position [1202, 0]
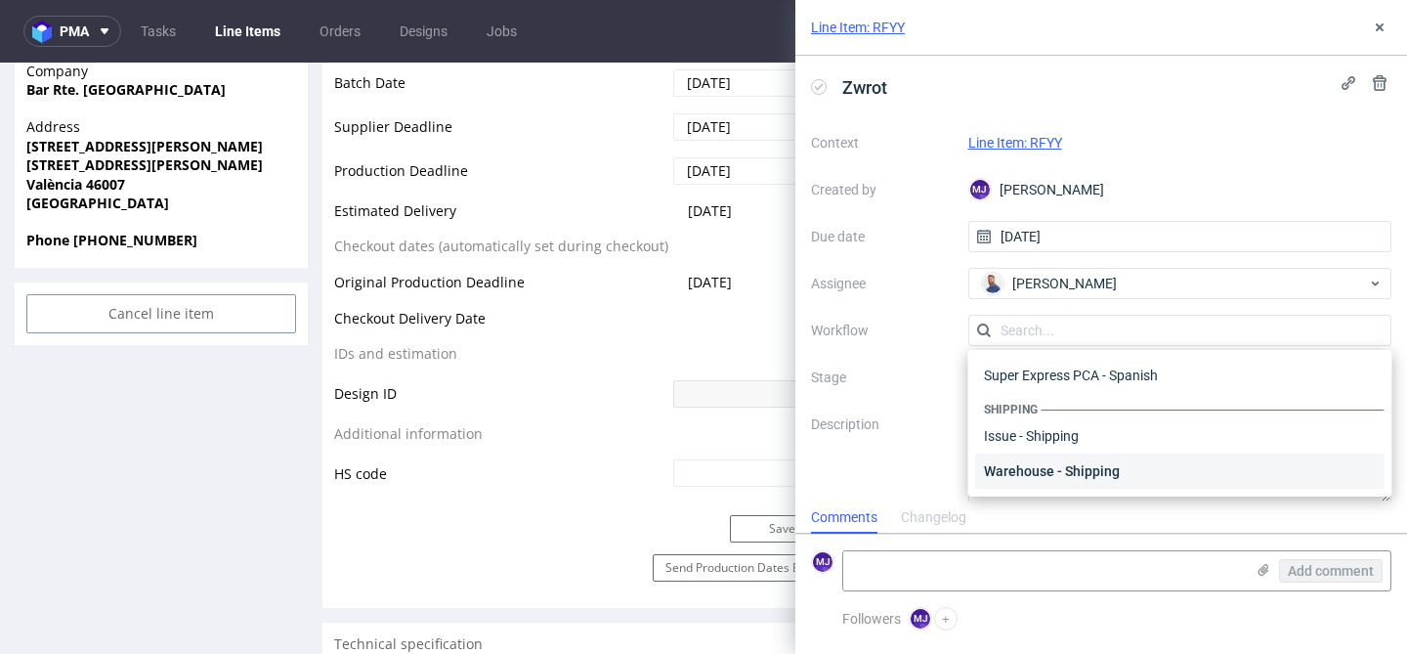
click at [1061, 472] on div "Warehouse - Shipping" at bounding box center [1180, 470] width 408 height 35
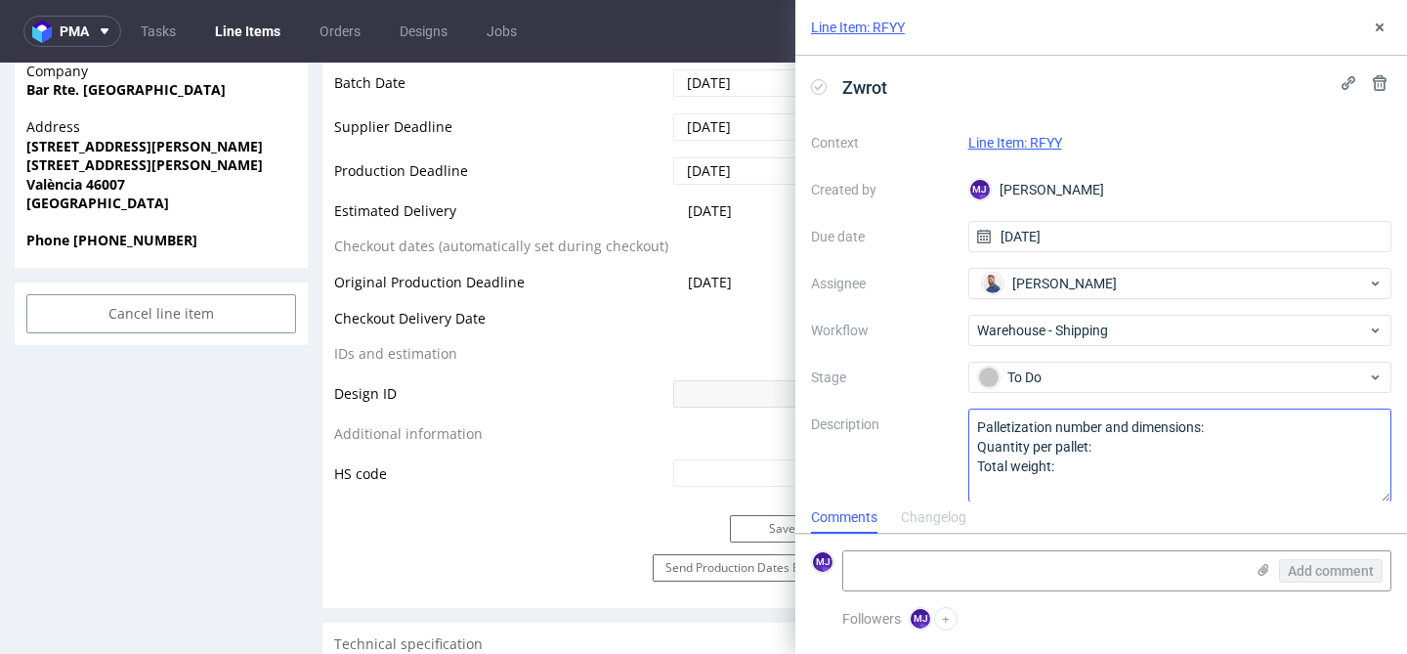
scroll to position [17, 0]
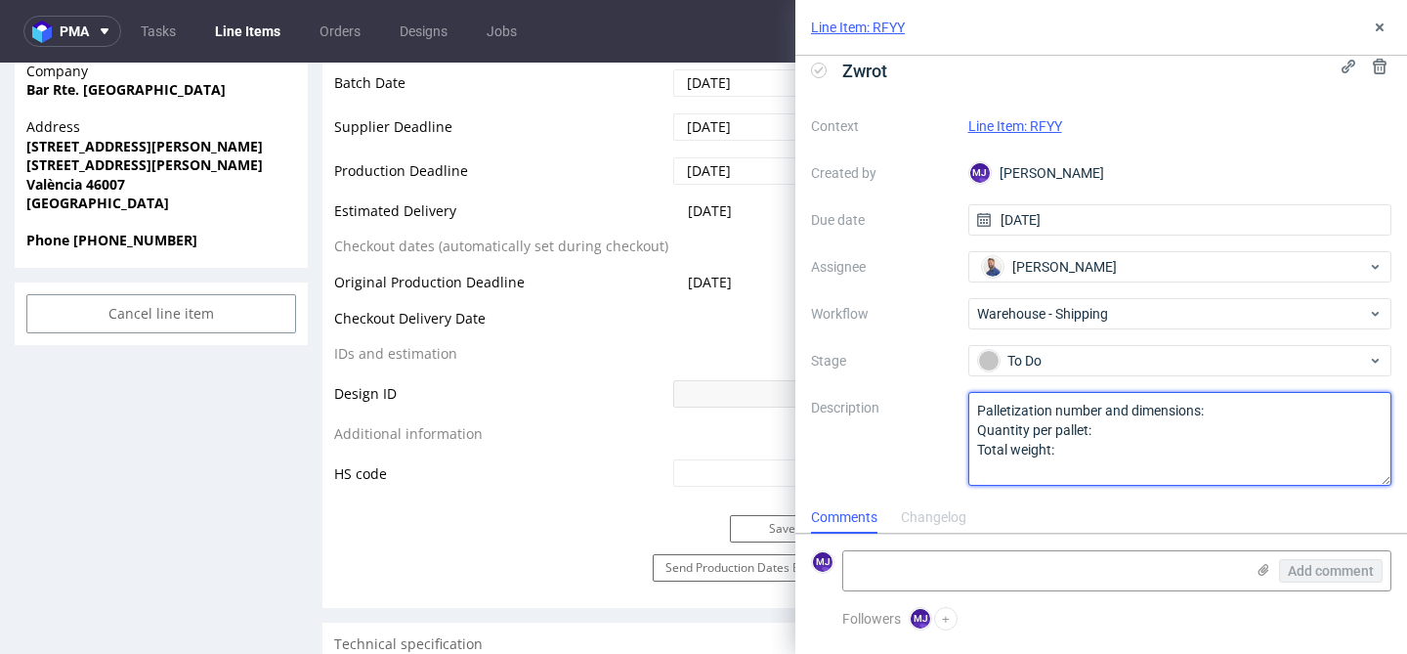
drag, startPoint x: 1071, startPoint y: 445, endPoint x: 917, endPoint y: 393, distance: 162.2
click at [917, 393] on div "Context Line Item: RFYY Created by MJ Maciej Jankowski Due date 29/08/2025 Assi…" at bounding box center [1101, 297] width 580 height 375
paste textarea "RFYY"
drag, startPoint x: 1322, startPoint y: 413, endPoint x: 858, endPoint y: 408, distance: 464.1
click at [857, 408] on div "Context Line Item: RFYY Created by MJ Maciej Jankowski Due date 29/08/2025 Assi…" at bounding box center [1101, 297] width 580 height 375
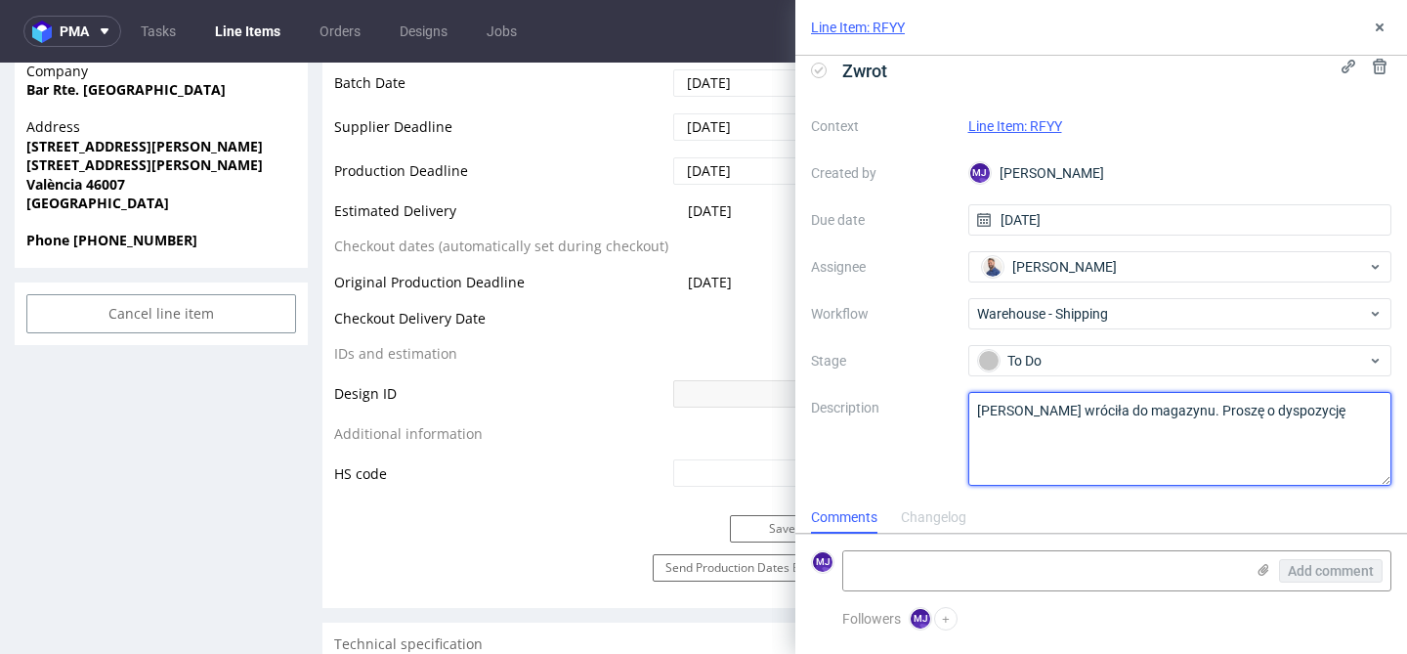
type textarea "[PERSON_NAME] wróciła do magazynu. Proszę o dyspozycję"
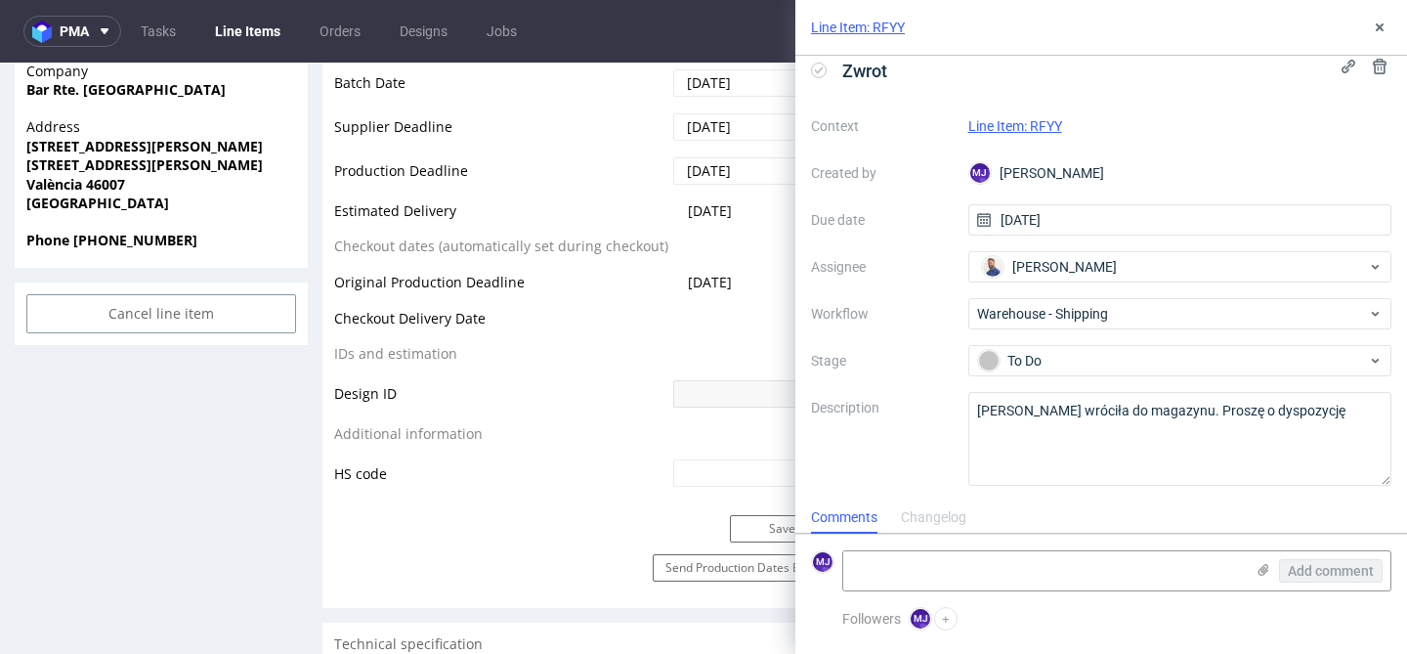
click at [1228, 112] on div "Context Line Item: RFYY Created by MJ Maciej Jankowski Due date 29/08/2025 Assi…" at bounding box center [1101, 297] width 580 height 375
click at [1378, 31] on icon at bounding box center [1380, 28] width 16 height 16
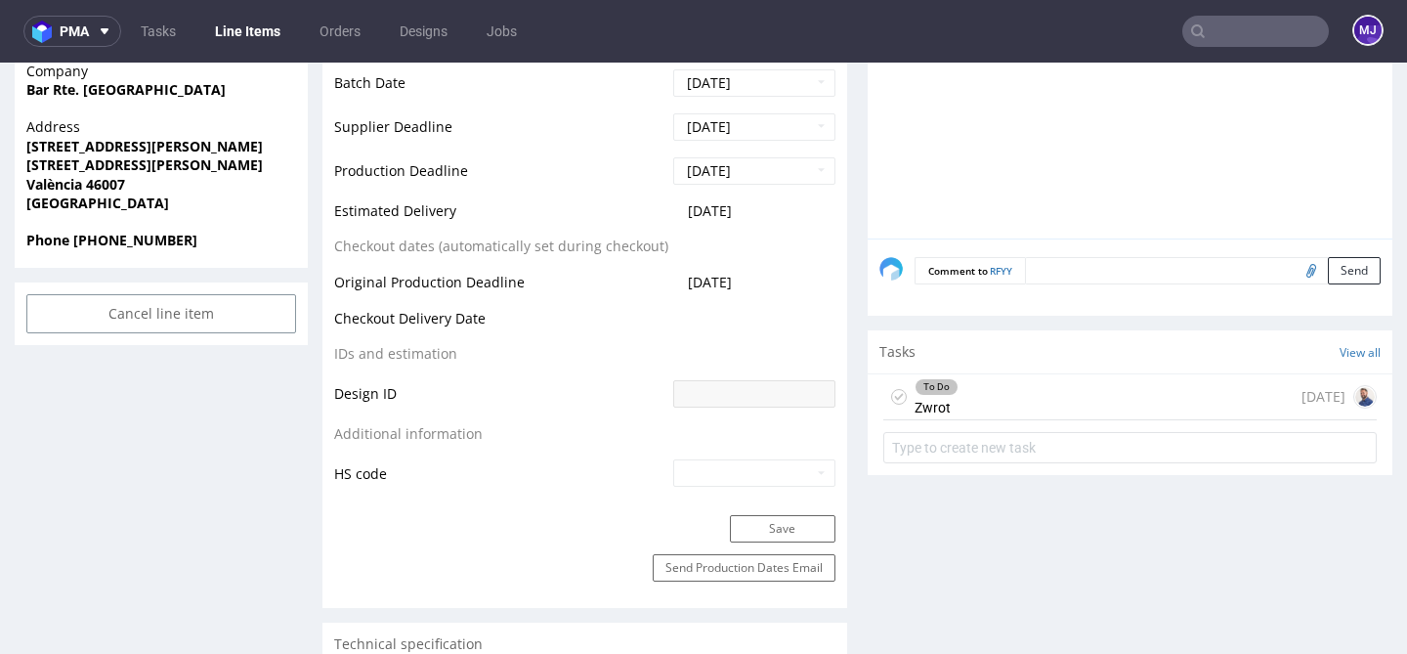
click at [992, 405] on div "To Do Zwrot today" at bounding box center [1129, 397] width 493 height 46
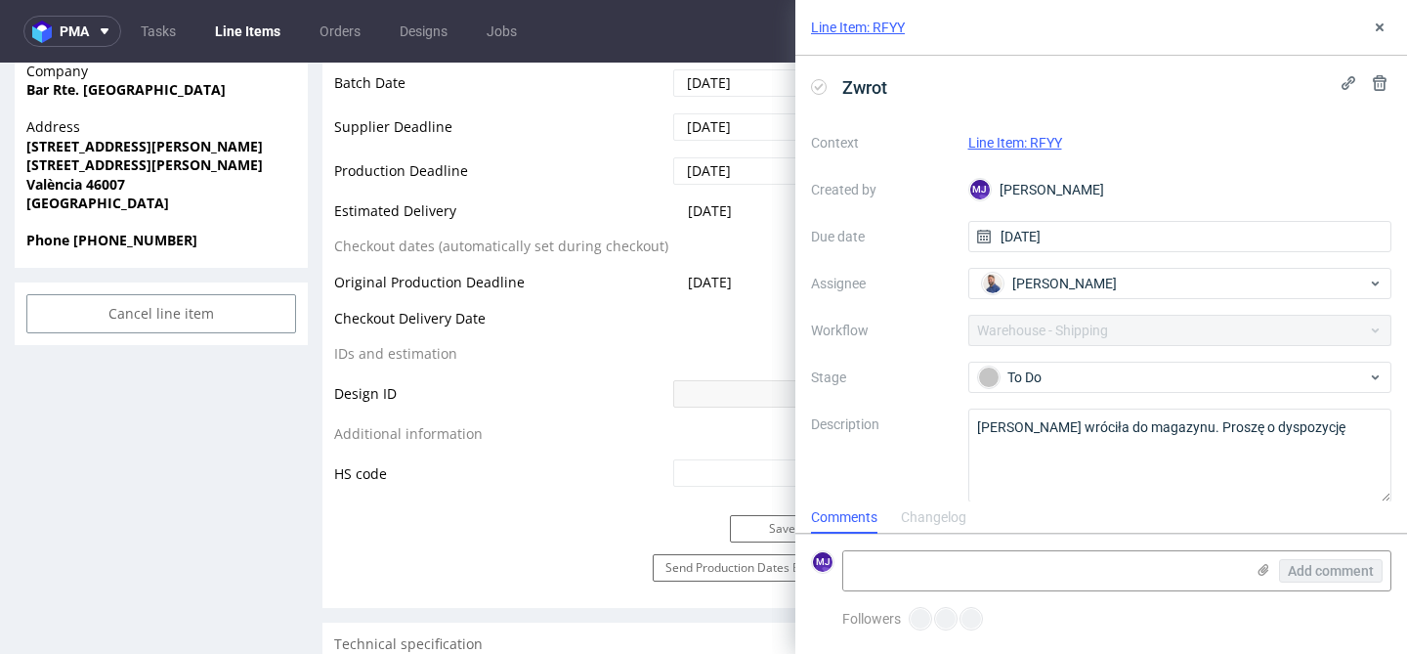
scroll to position [16, 0]
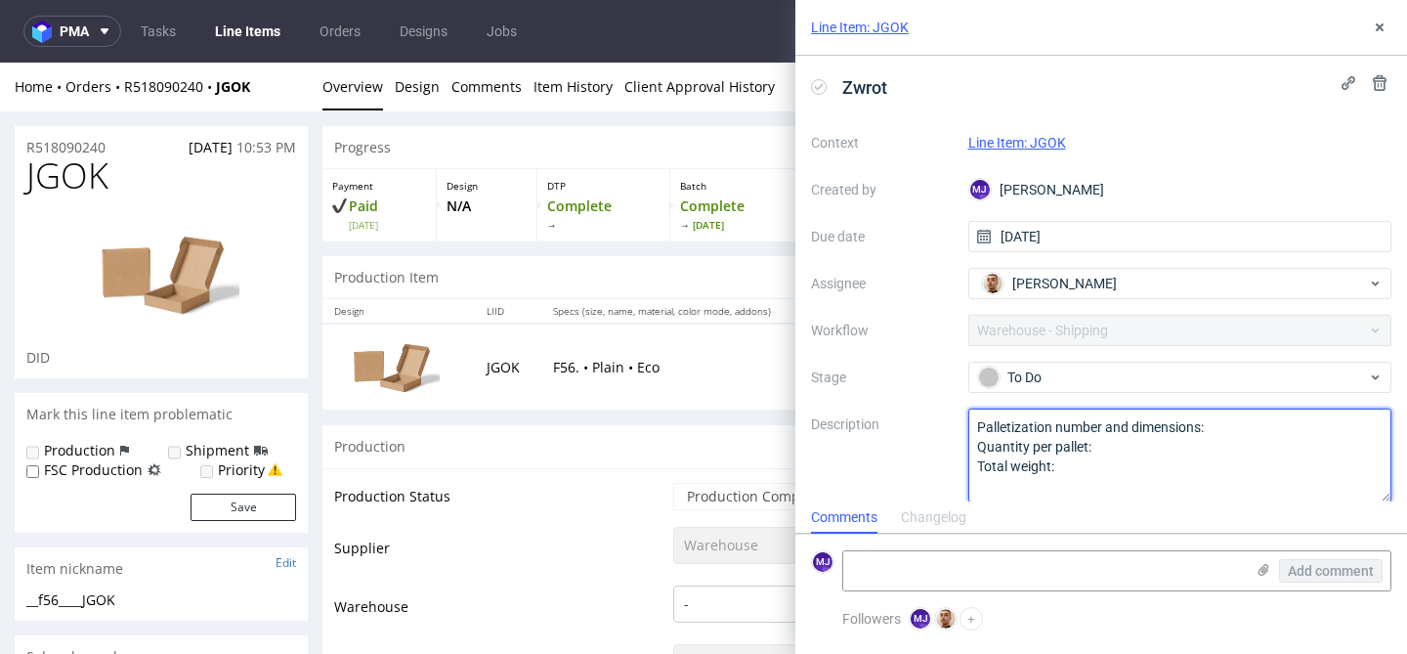
drag, startPoint x: 1067, startPoint y: 472, endPoint x: 892, endPoint y: 387, distance: 194.4
click at [892, 387] on div "Context Line Item: JGOK Created by [PERSON_NAME] Due date [DATE] Assignee Bartł…" at bounding box center [1101, 314] width 580 height 375
paste textarea "rzesyłka wróciła do magazynu. Proszę o dyspozycję"
type textarea "[PERSON_NAME] wróciła do magazynu. Proszę o dyspozycję"
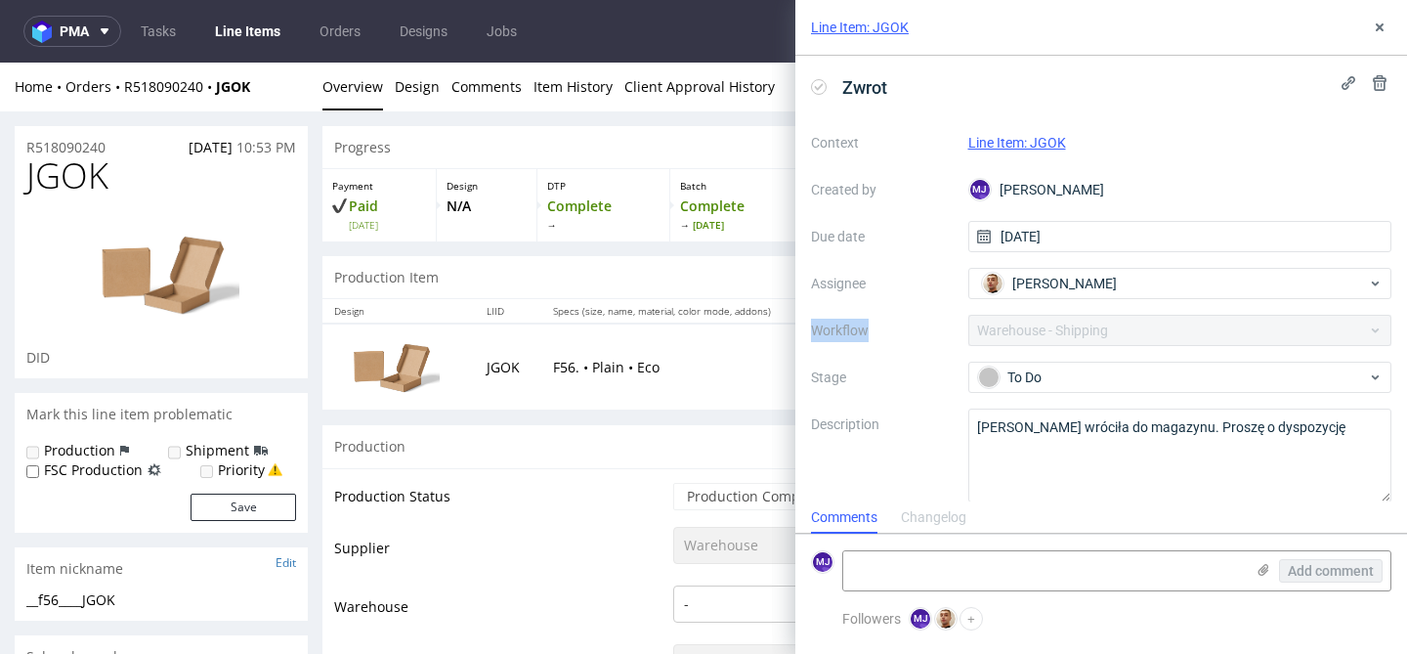
click at [923, 318] on label "Workflow" at bounding box center [882, 329] width 142 height 23
click at [1379, 29] on icon at bounding box center [1380, 28] width 16 height 16
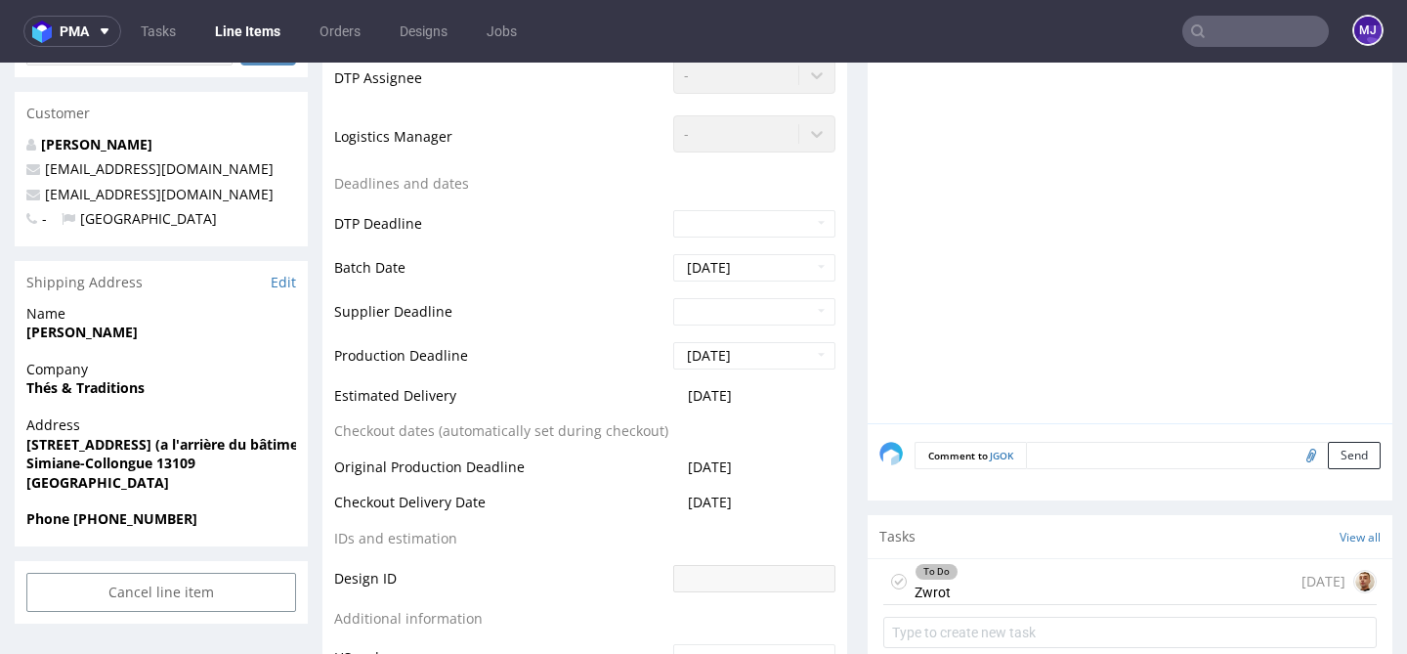
scroll to position [737, 0]
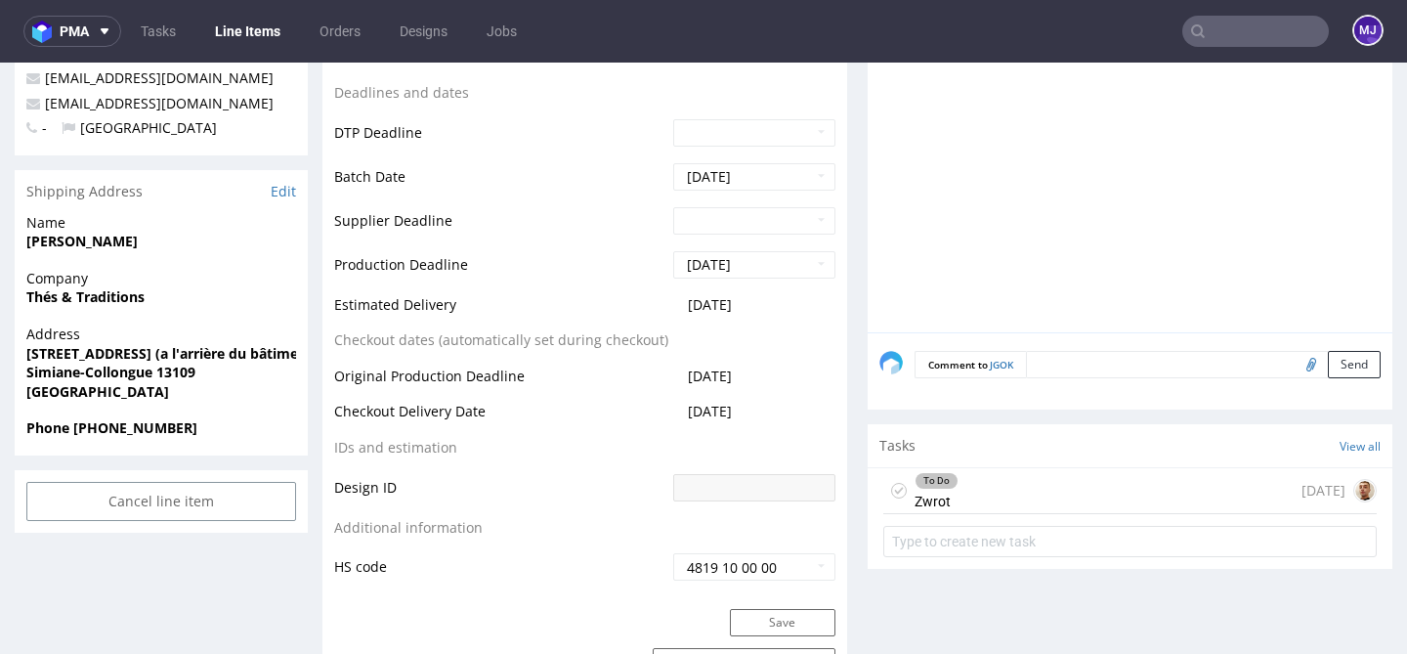
click at [1022, 488] on div "To Do Zwrot [DATE]" at bounding box center [1129, 491] width 493 height 46
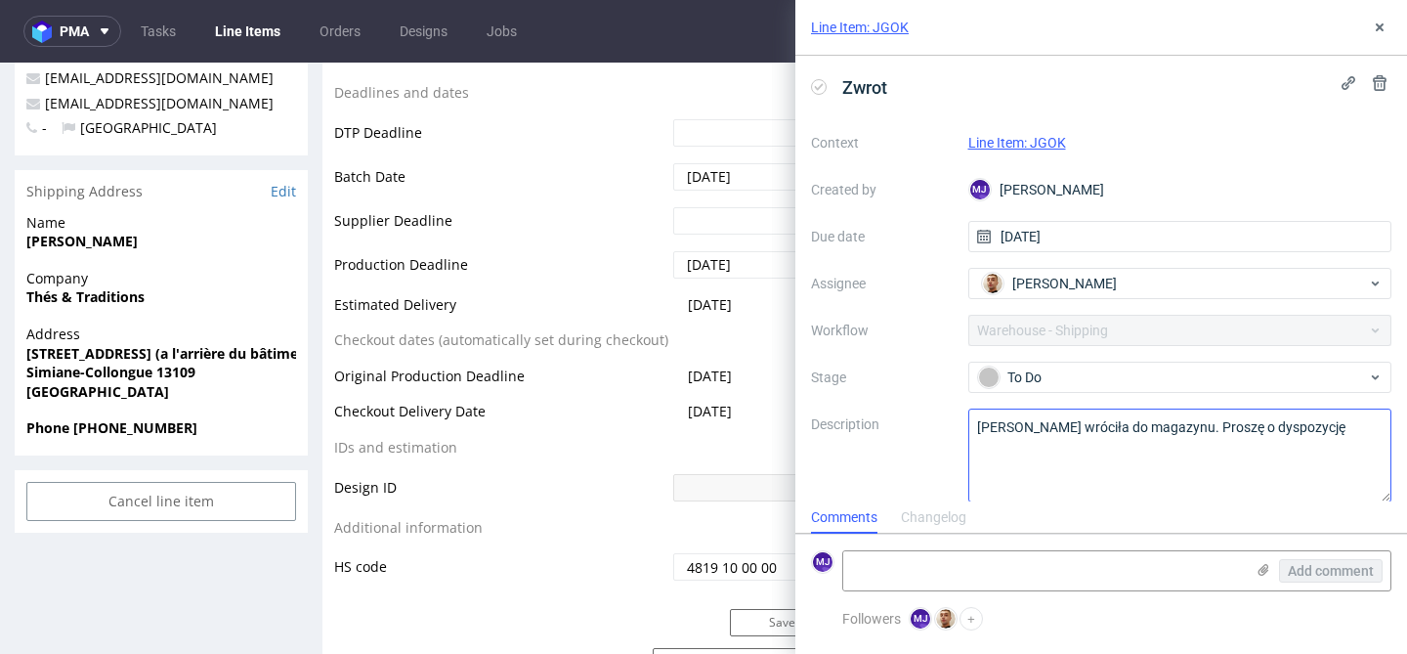
scroll to position [16, 0]
click at [1378, 25] on use at bounding box center [1380, 27] width 8 height 8
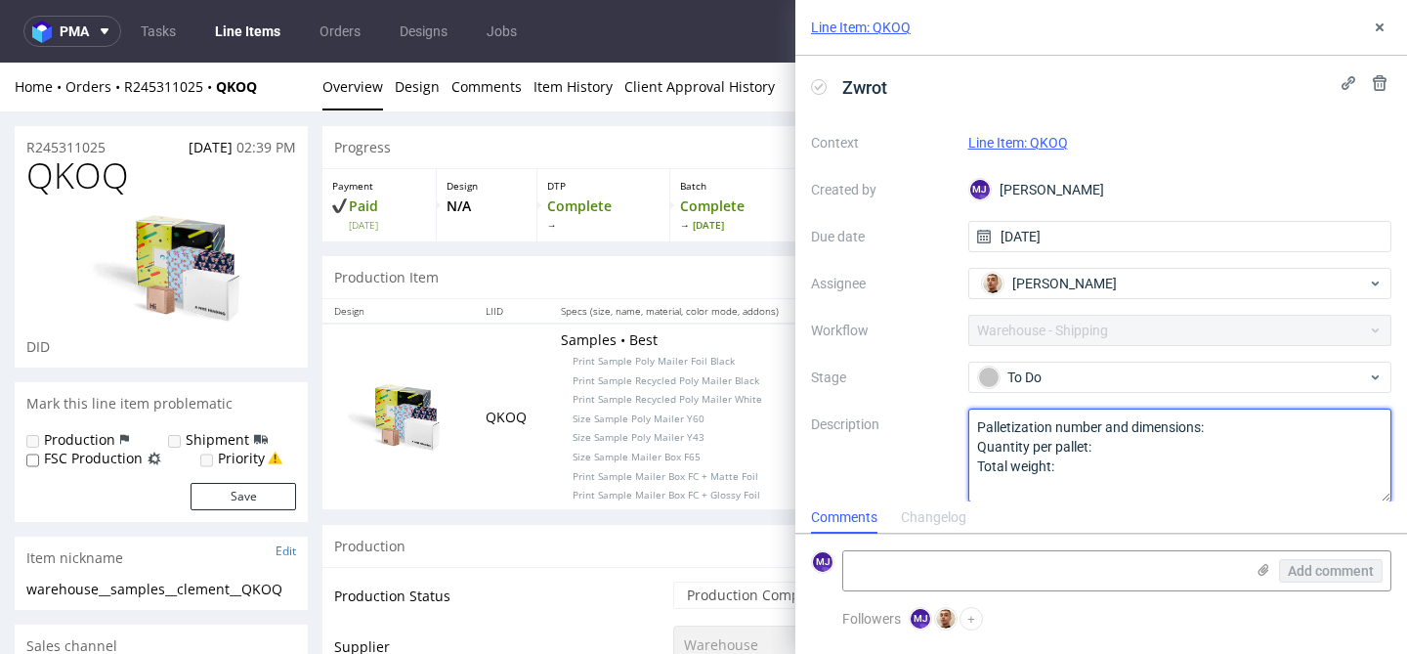
drag, startPoint x: 1072, startPoint y: 482, endPoint x: 869, endPoint y: 367, distance: 233.2
click at [869, 367] on div "Context Line Item: QKOQ Created by [PERSON_NAME] Due date [DATE] Assignee [PERS…" at bounding box center [1101, 314] width 580 height 375
paste textarea "rzesyłka wróciła do magazynu. Proszę o dyspozycję"
type textarea "[PERSON_NAME] wróciła do magazynu. Proszę o dyspozycję"
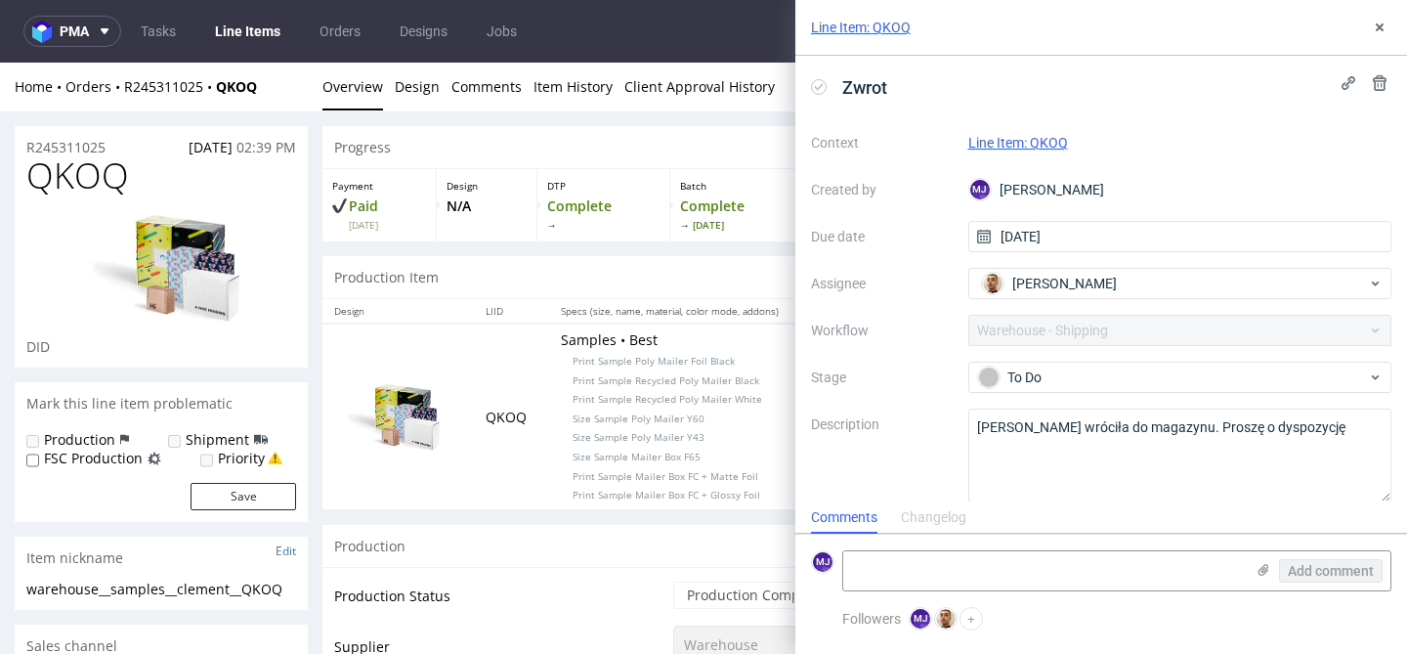
click at [891, 318] on div "Context Line Item: QKOQ Created by [PERSON_NAME] Due date [DATE] Assignee [PERS…" at bounding box center [1101, 314] width 580 height 375
click at [1379, 27] on use at bounding box center [1380, 27] width 8 height 8
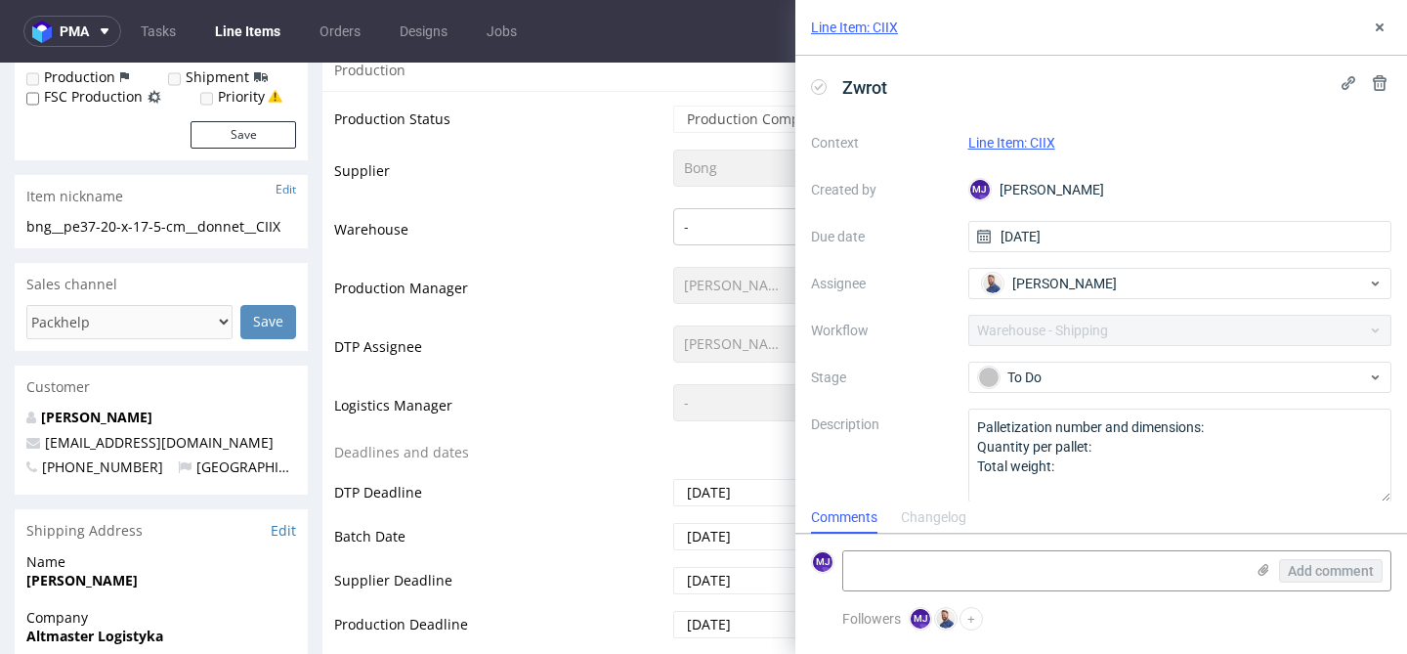
scroll to position [389, 0]
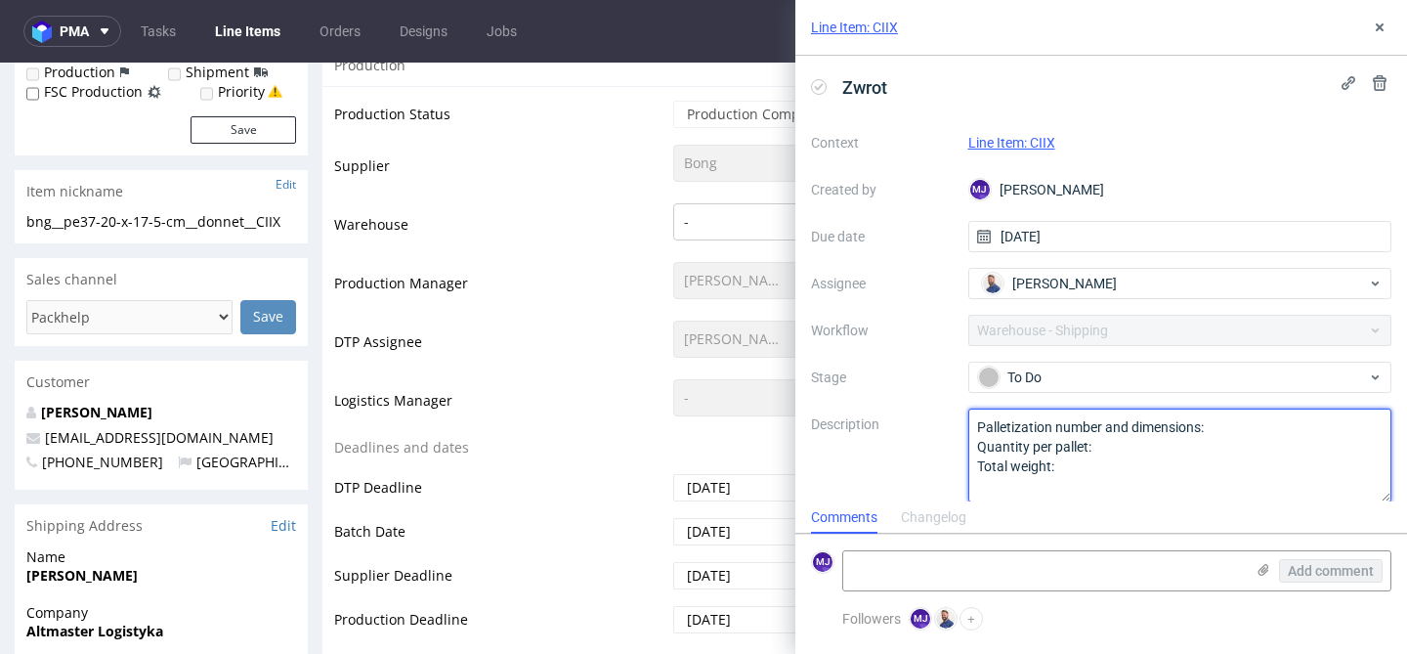
drag, startPoint x: 1111, startPoint y: 479, endPoint x: 903, endPoint y: 373, distance: 233.3
click at [903, 373] on div "Context Line Item: CIIX Created by [PERSON_NAME] Due date [DATE] Assignee [PERS…" at bounding box center [1101, 314] width 580 height 375
paste textarea "rzesyłka wróciła do magazynu. Proszę o dyspozycję"
type textarea "[PERSON_NAME] wróciła do magazynu. Proszę o dyspozycję"
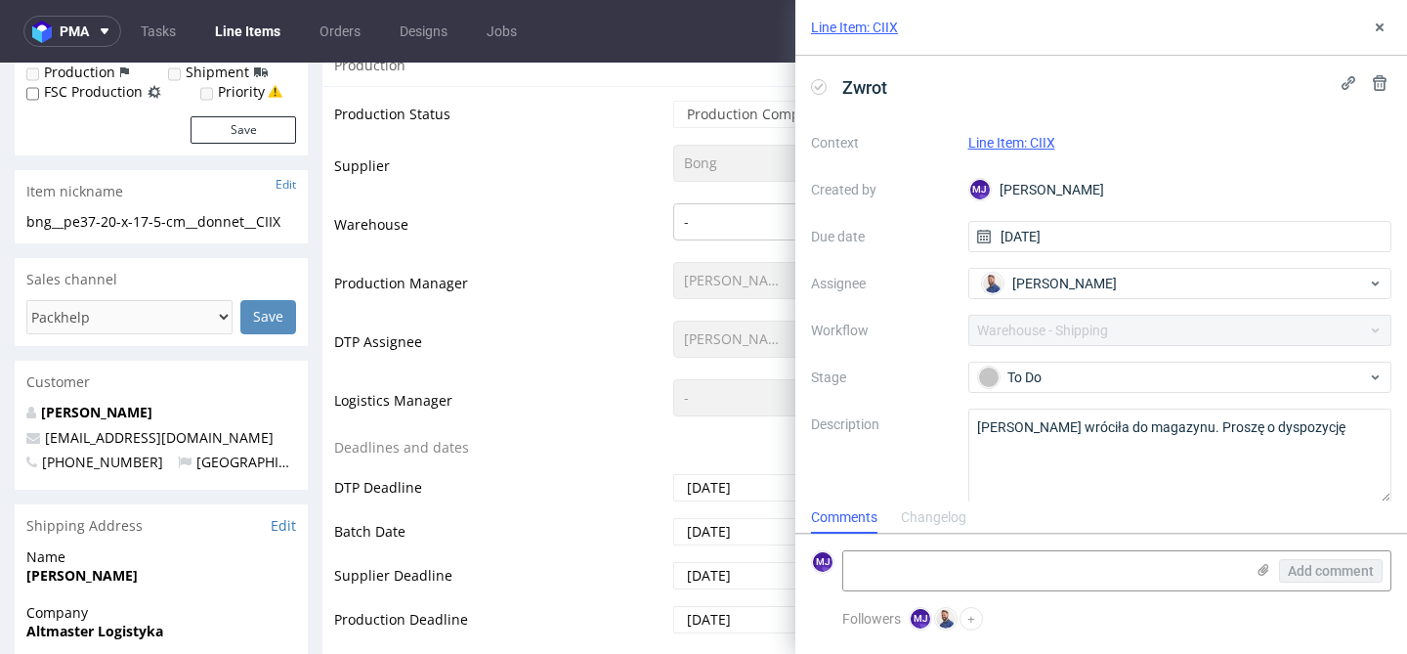
click at [916, 344] on div "Context Line Item: CIIX Created by [PERSON_NAME] Due date [DATE] Assignee [PERS…" at bounding box center [1101, 314] width 580 height 375
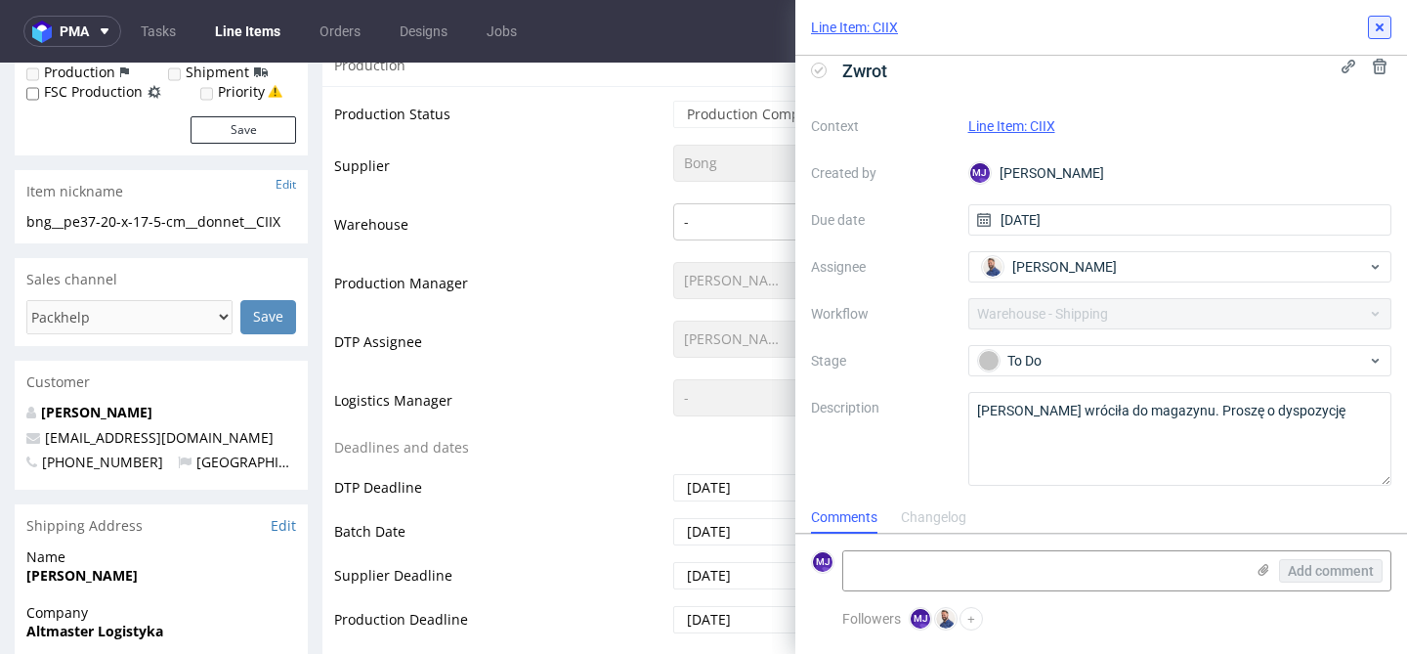
click at [1378, 36] on button at bounding box center [1379, 27] width 23 height 23
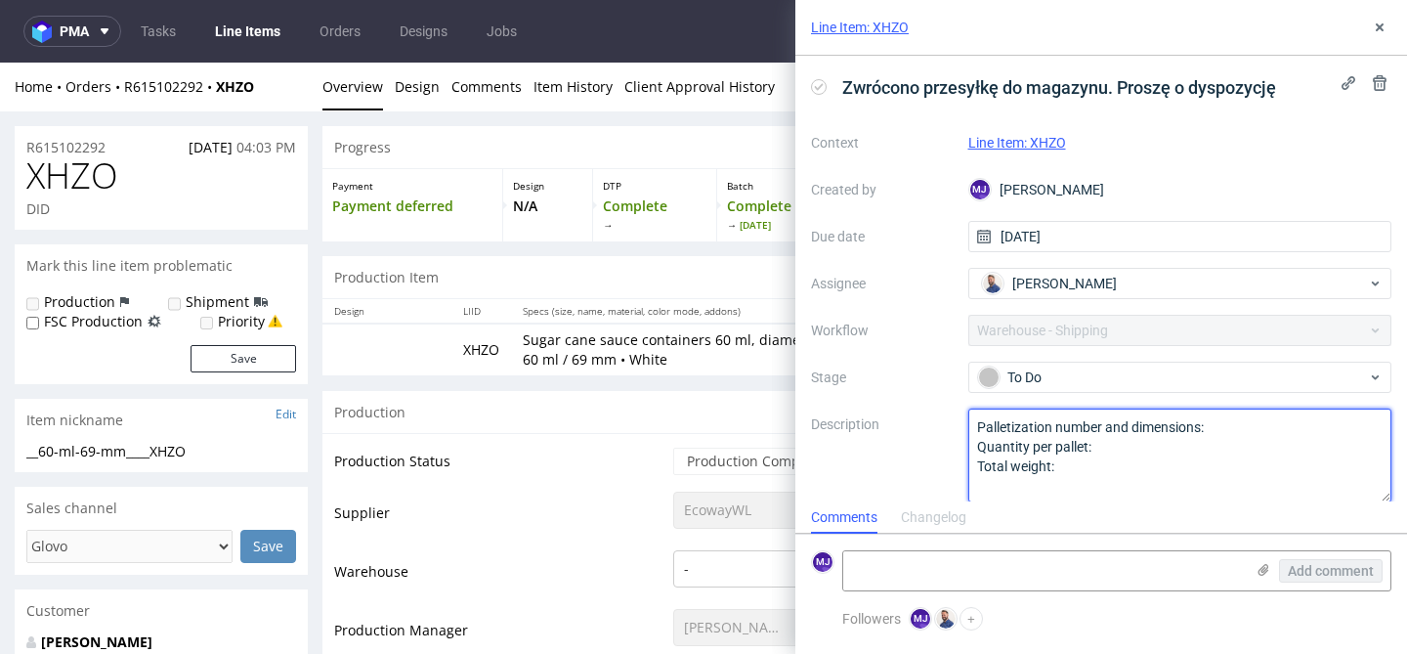
drag, startPoint x: 1063, startPoint y: 465, endPoint x: 833, endPoint y: 357, distance: 253.9
click at [833, 357] on div "Context Line Item: XHZO Created by [PERSON_NAME] Due date [DATE] Assignee [PERS…" at bounding box center [1101, 314] width 580 height 375
paste textarea "rzesyłka wróciła do magazynu. Proszę o dyspozycję"
type textarea "[PERSON_NAME] wróciła do magazynu. Proszę o dyspozycję"
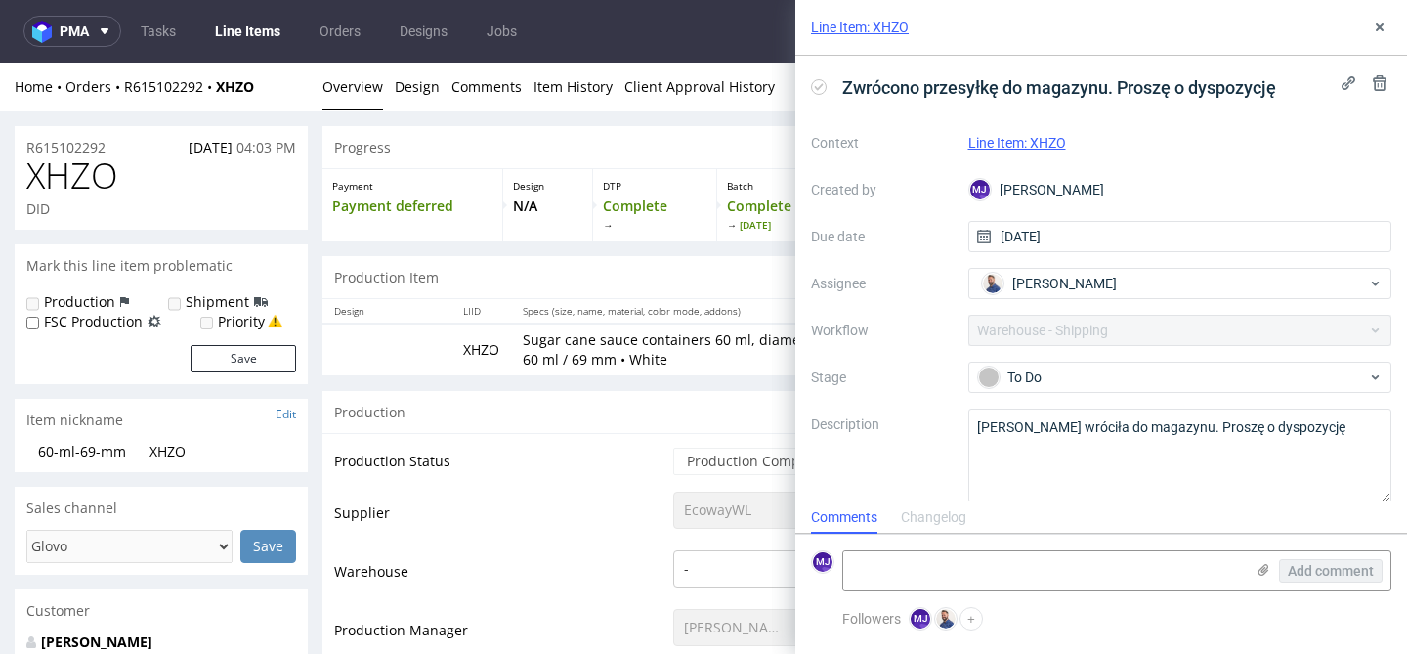
click at [912, 336] on label "Workflow" at bounding box center [882, 329] width 142 height 23
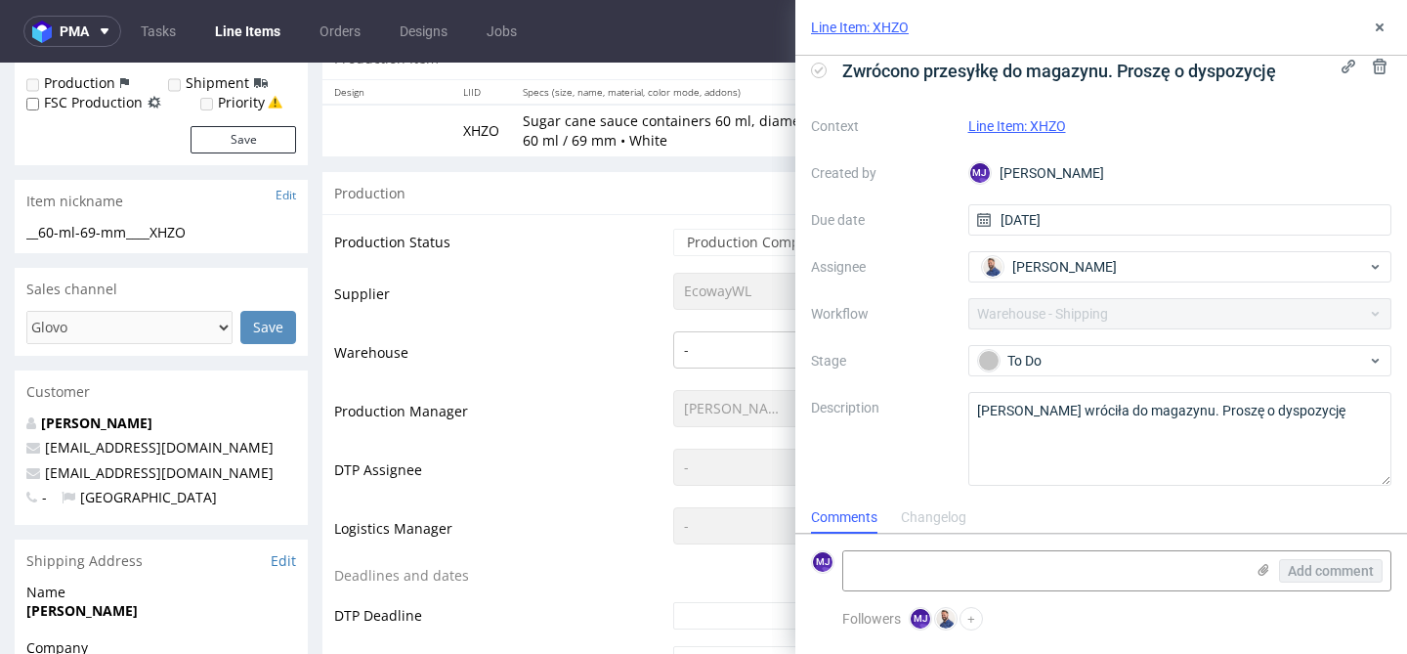
scroll to position [217, 0]
click at [1382, 28] on icon at bounding box center [1380, 28] width 16 height 16
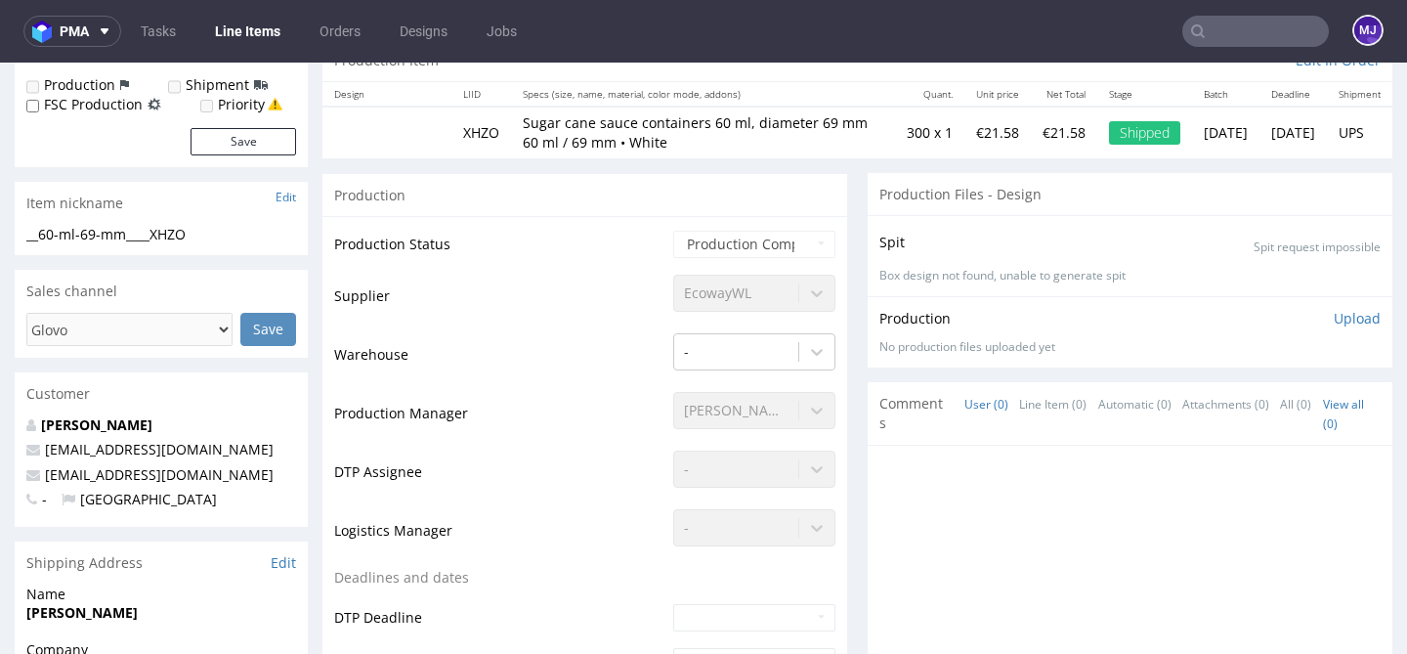
click at [558, 219] on div "Production Status Waiting for Artwork Waiting for Diecut Waiting for Mockup Wai…" at bounding box center [584, 654] width 525 height 877
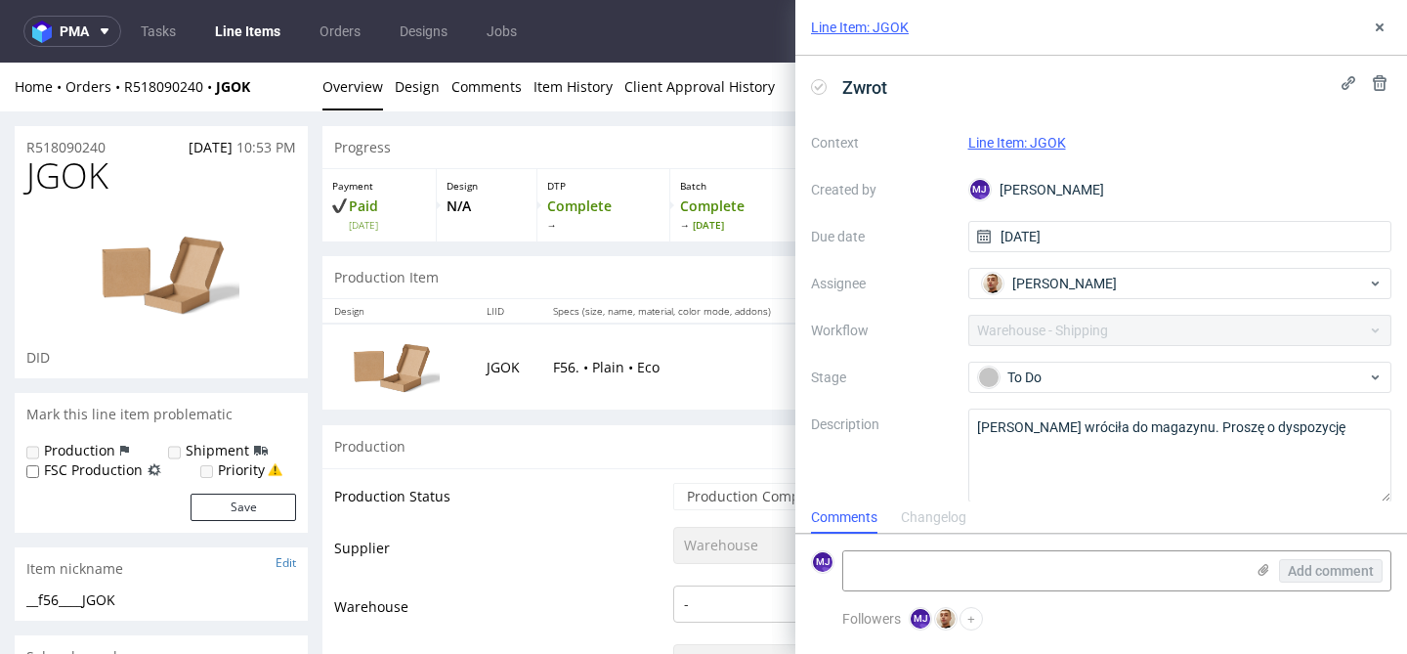
click at [1037, 144] on link "Line Item: JGOK" at bounding box center [1017, 143] width 98 height 16
drag, startPoint x: 1073, startPoint y: 145, endPoint x: 1033, endPoint y: 145, distance: 40.1
click at [1033, 145] on div "Line Item: JGOK" at bounding box center [1180, 142] width 424 height 23
copy link "JGOK"
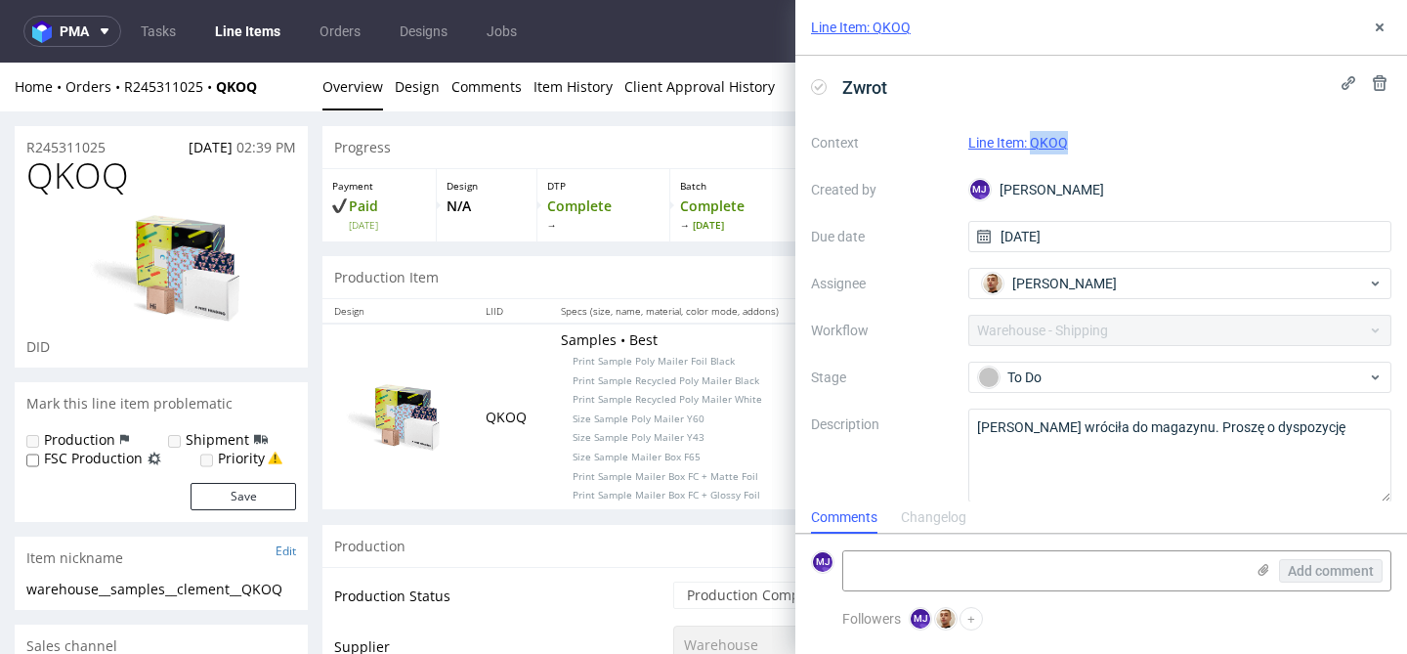
drag, startPoint x: 1076, startPoint y: 148, endPoint x: 1033, endPoint y: 148, distance: 43.0
click at [1033, 148] on div "Line Item: QKOQ" at bounding box center [1180, 142] width 424 height 23
copy link "QKOQ"
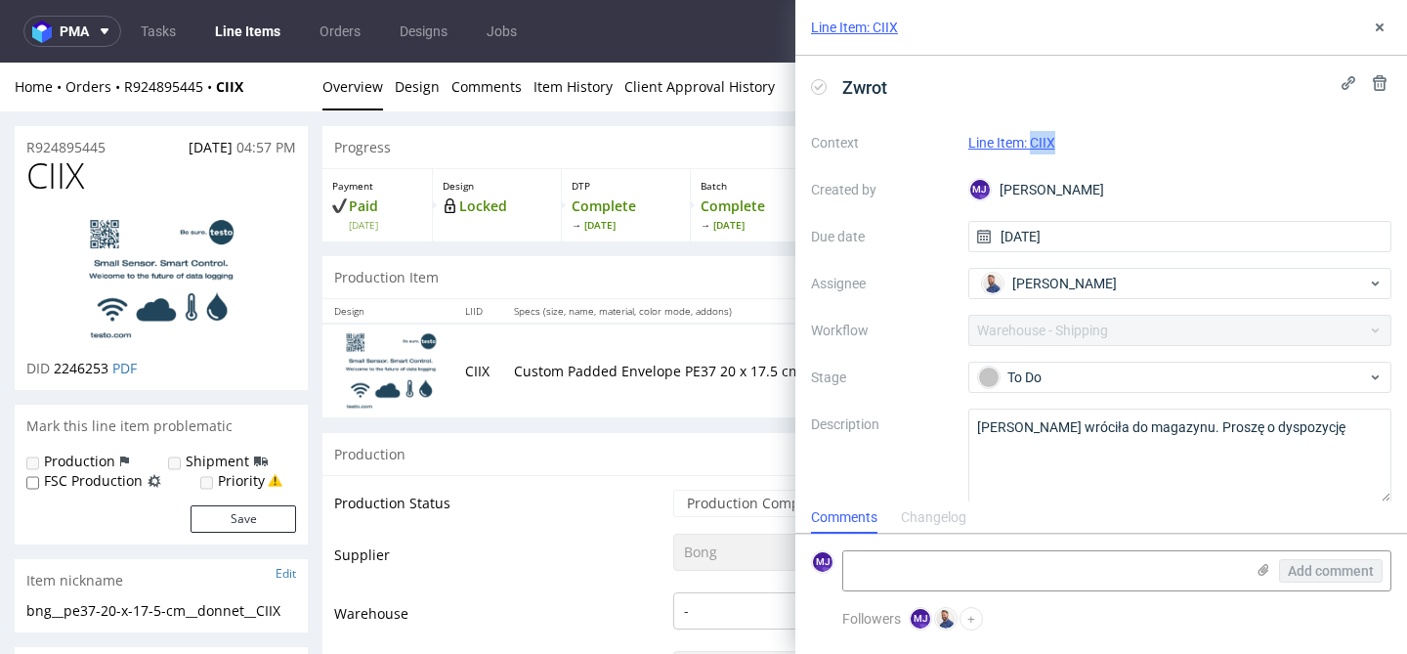
drag, startPoint x: 1065, startPoint y: 139, endPoint x: 1033, endPoint y: 139, distance: 32.2
click at [1033, 139] on div "Line Item: CIIX" at bounding box center [1180, 142] width 424 height 23
copy link "CIIX"
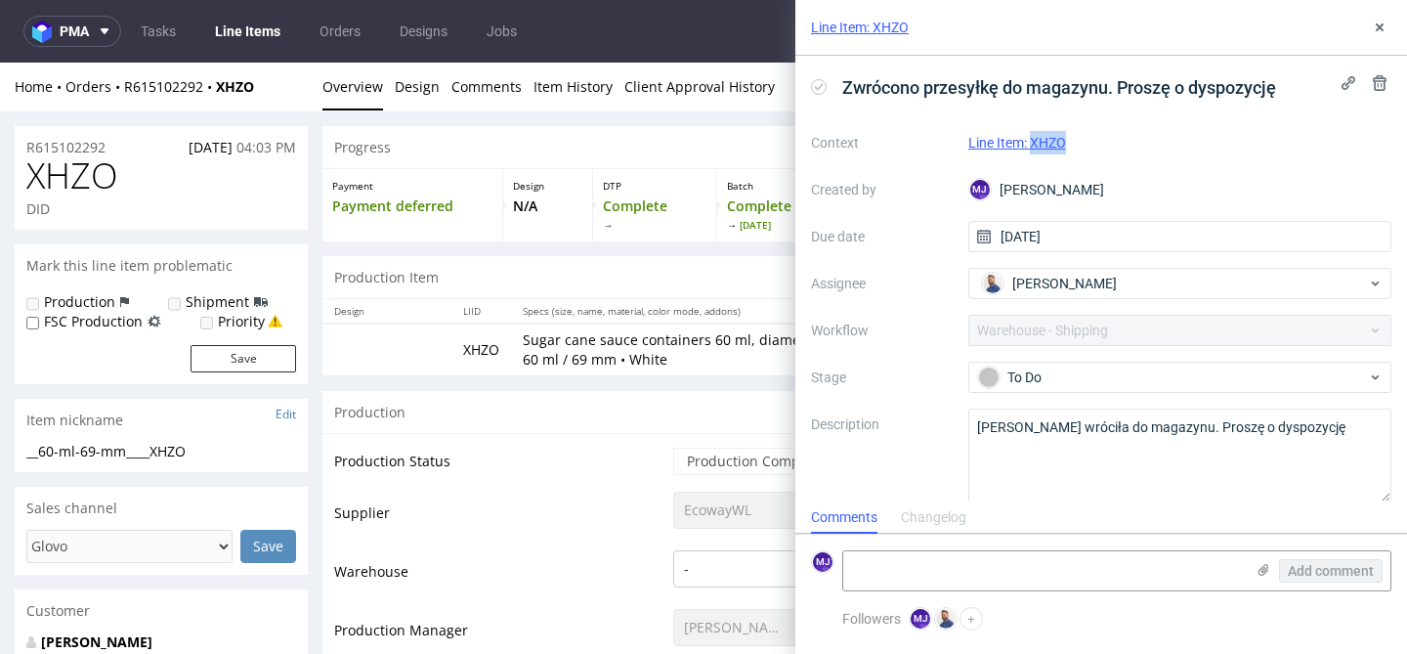
drag, startPoint x: 1076, startPoint y: 142, endPoint x: 1031, endPoint y: 143, distance: 45.0
click at [1031, 143] on div "Line Item: XHZO" at bounding box center [1180, 142] width 424 height 23
copy link "XHZO"
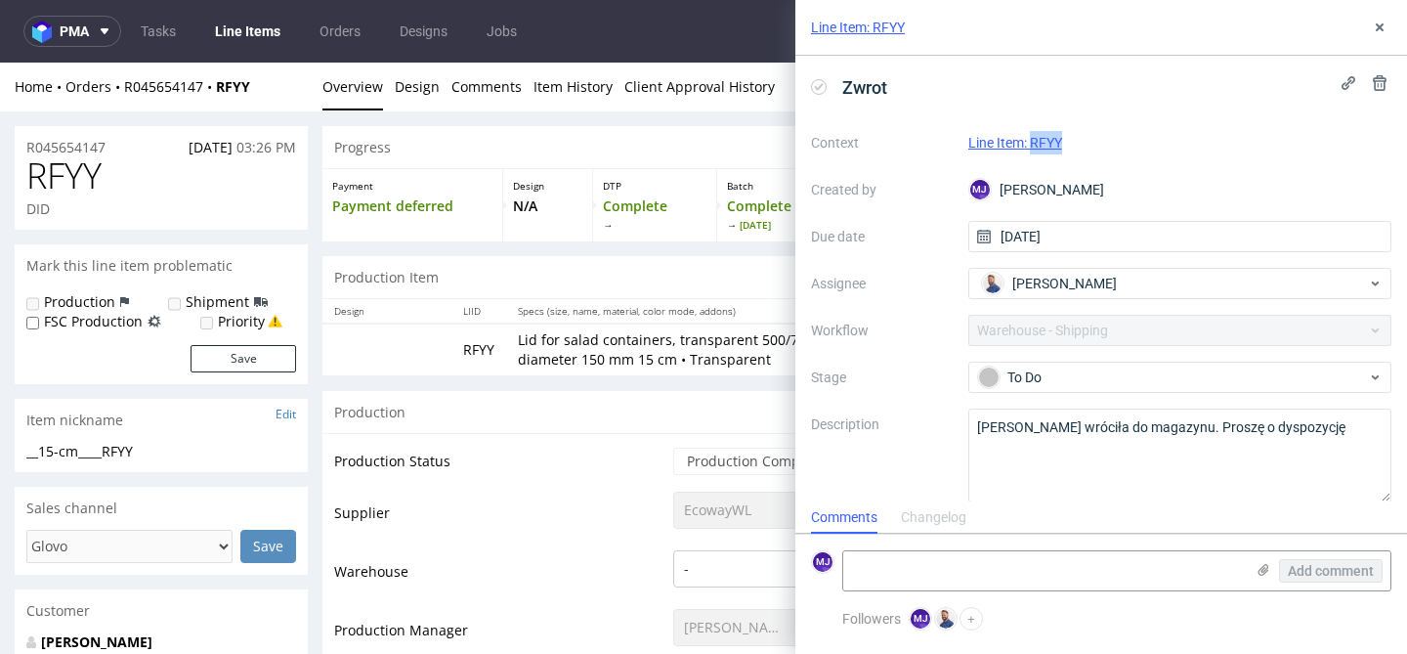
drag, startPoint x: 1069, startPoint y: 141, endPoint x: 1029, endPoint y: 140, distance: 40.1
click at [1033, 142] on div "Line Item: RFYY" at bounding box center [1180, 142] width 424 height 23
copy link "RFYY"
click at [1380, 25] on use at bounding box center [1380, 27] width 8 height 8
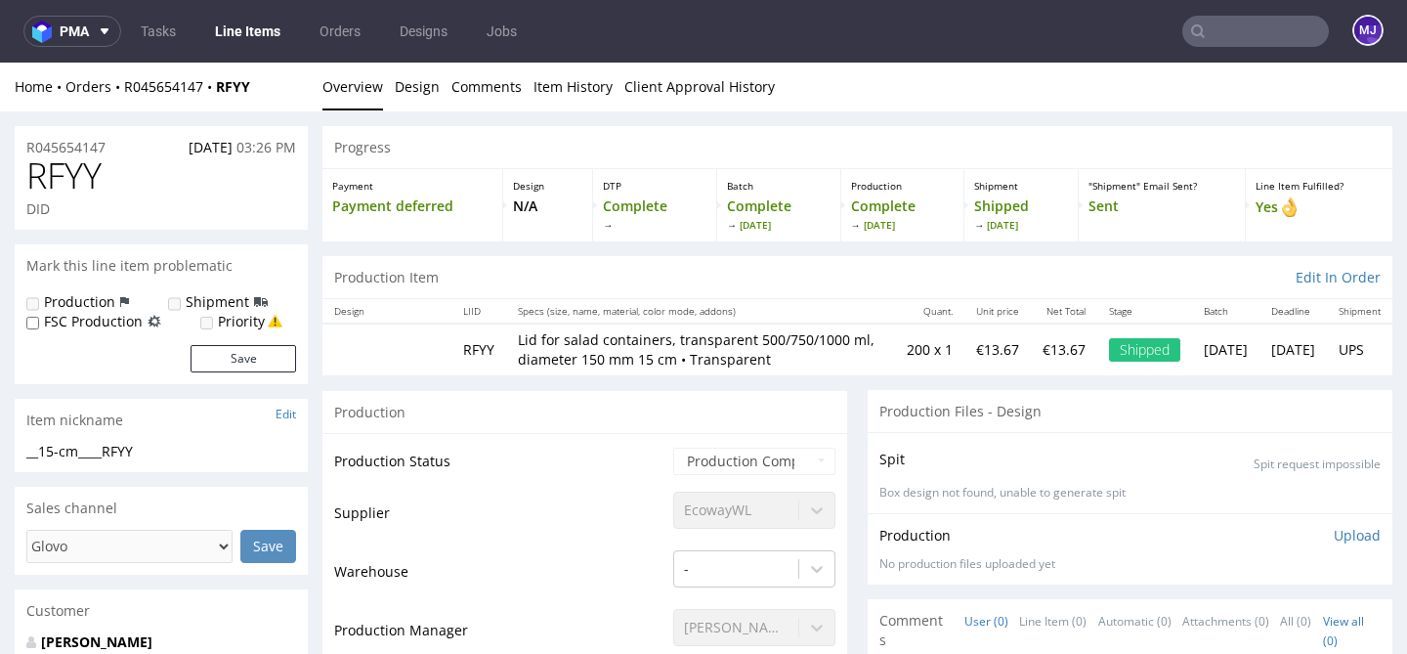
click at [1285, 33] on input "text" at bounding box center [1255, 31] width 147 height 31
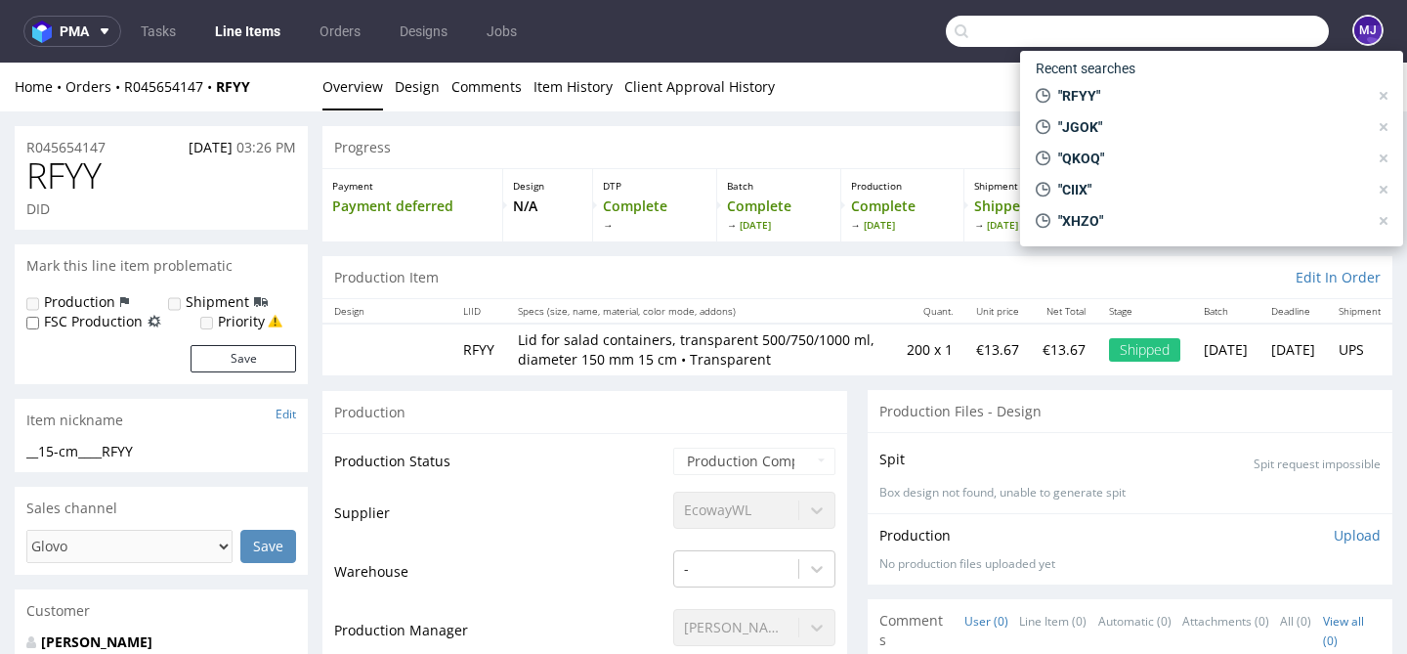
paste input "PCDA"
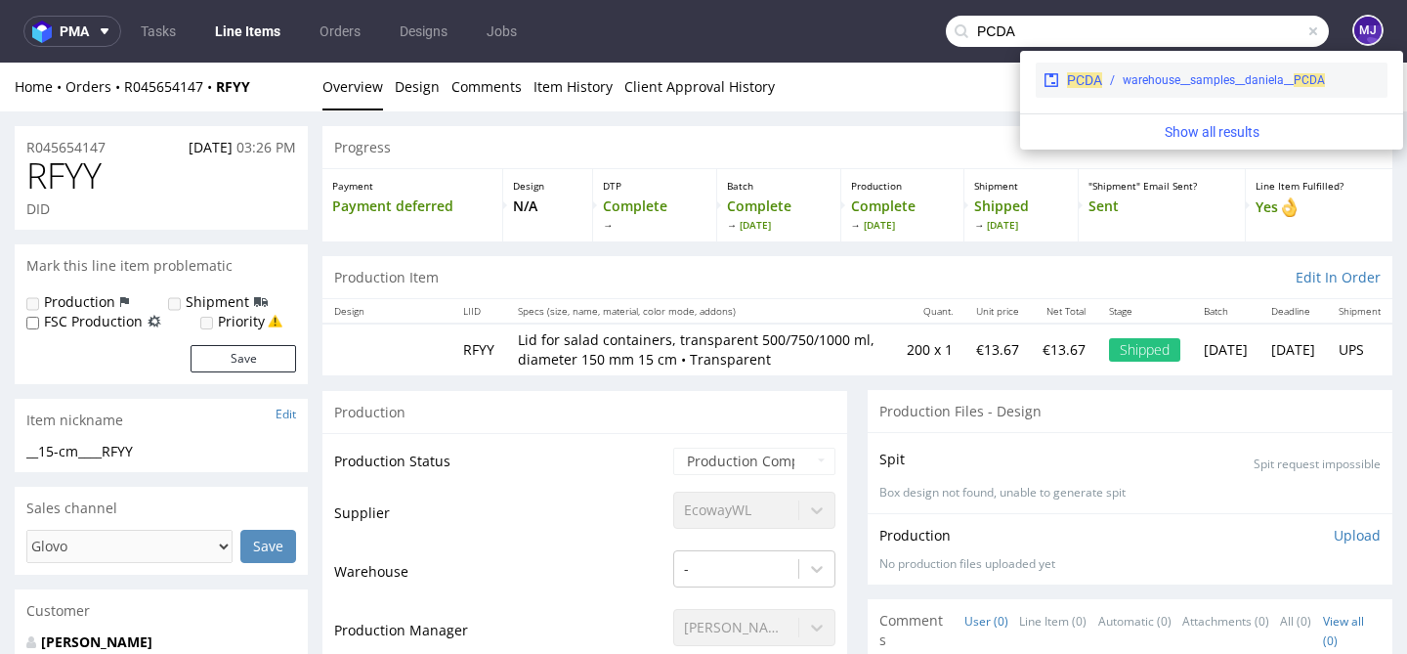
type input "PCDA"
click at [1164, 77] on div "warehouse__samples__daniela__ PCDA" at bounding box center [1224, 80] width 202 height 18
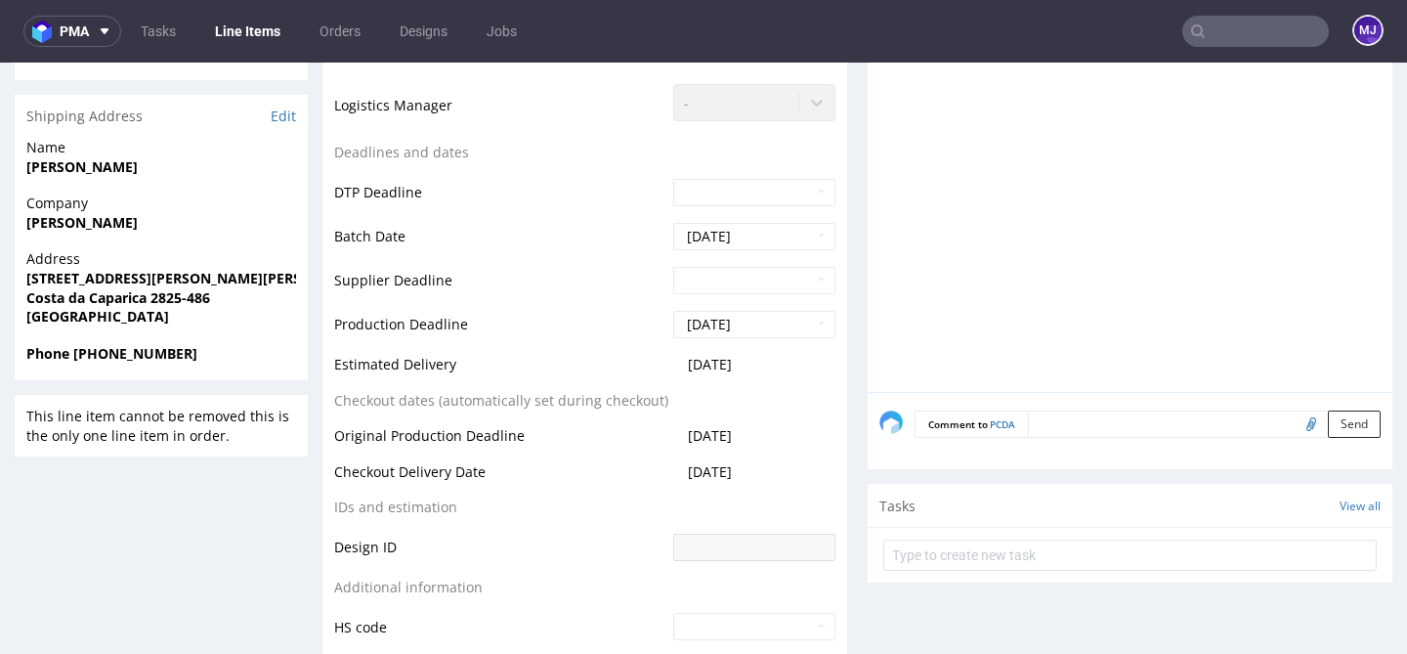
scroll to position [777, 0]
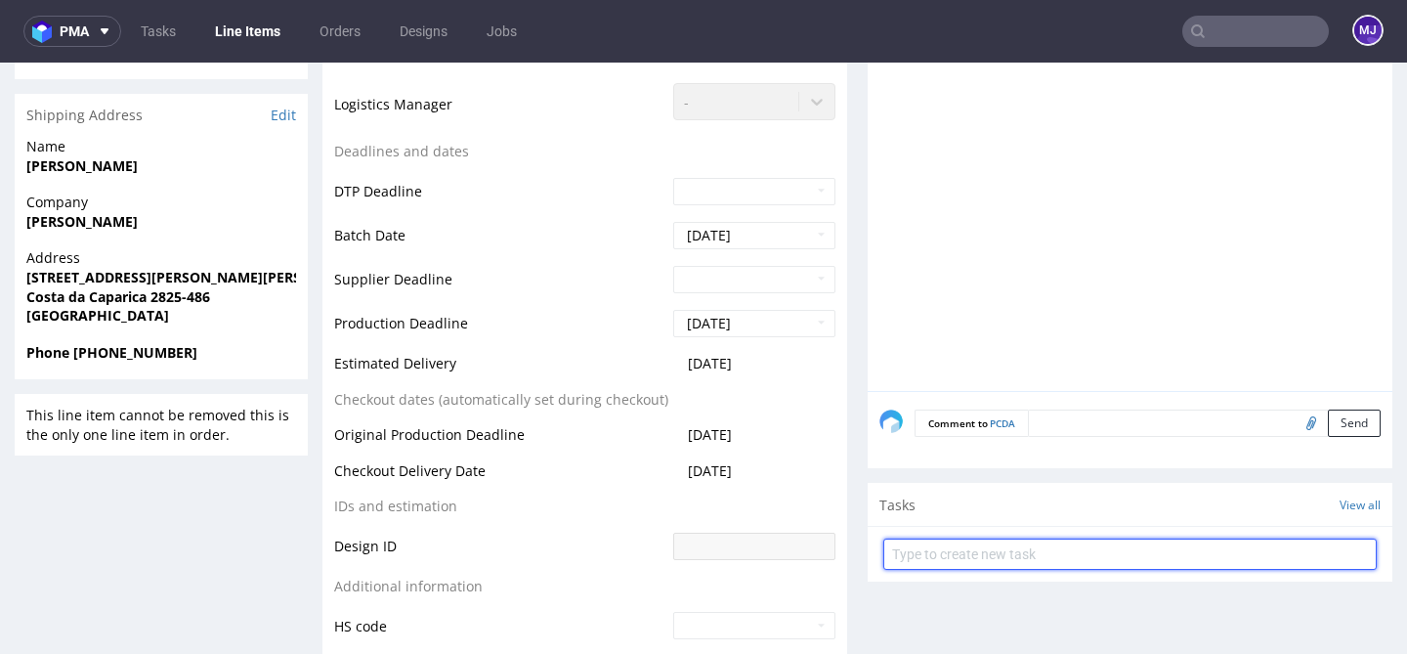
click at [917, 551] on input "text" at bounding box center [1129, 553] width 493 height 31
type input "Zwrot"
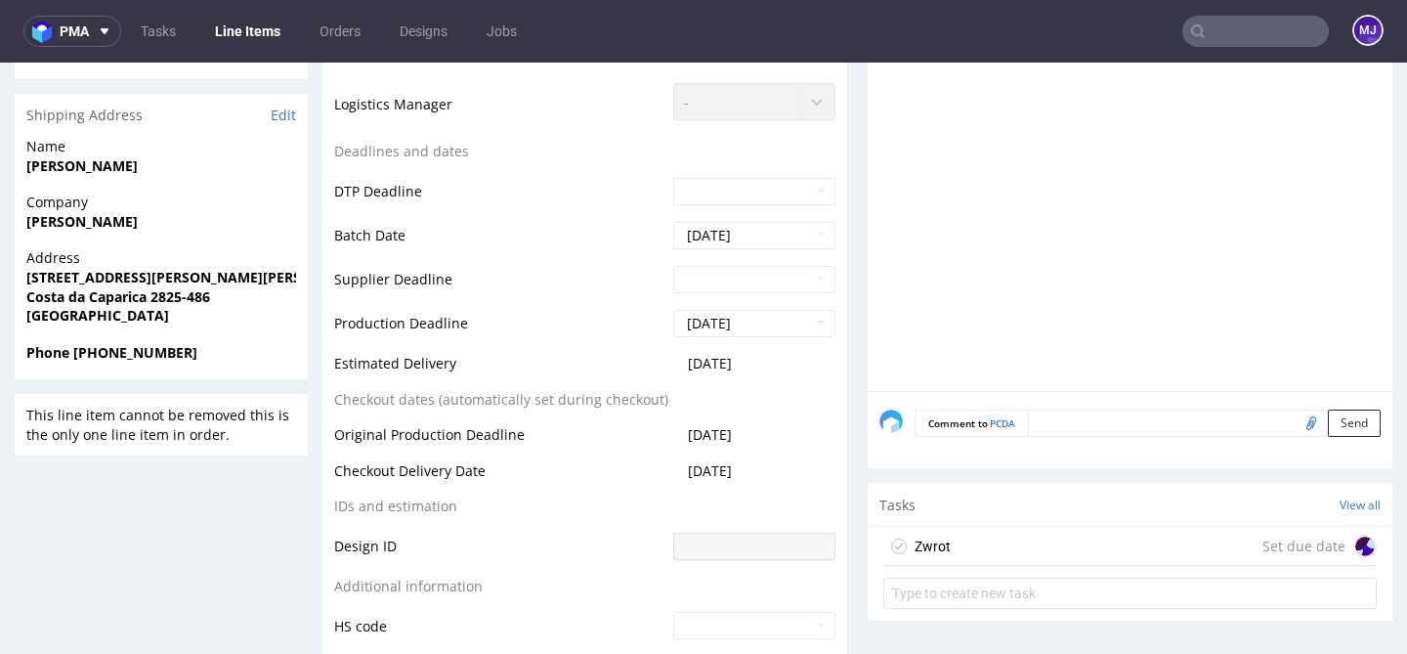
click at [980, 547] on div "Zwrot Set due date" at bounding box center [1129, 546] width 493 height 39
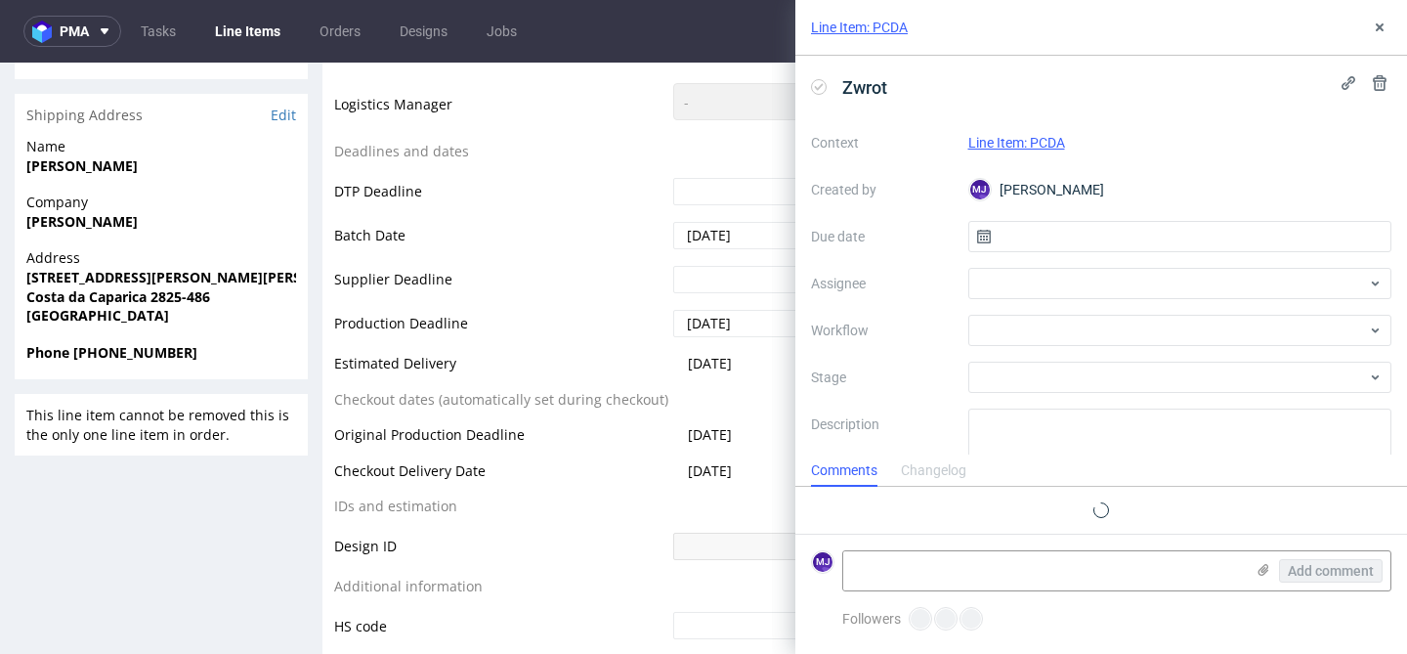
scroll to position [16, 0]
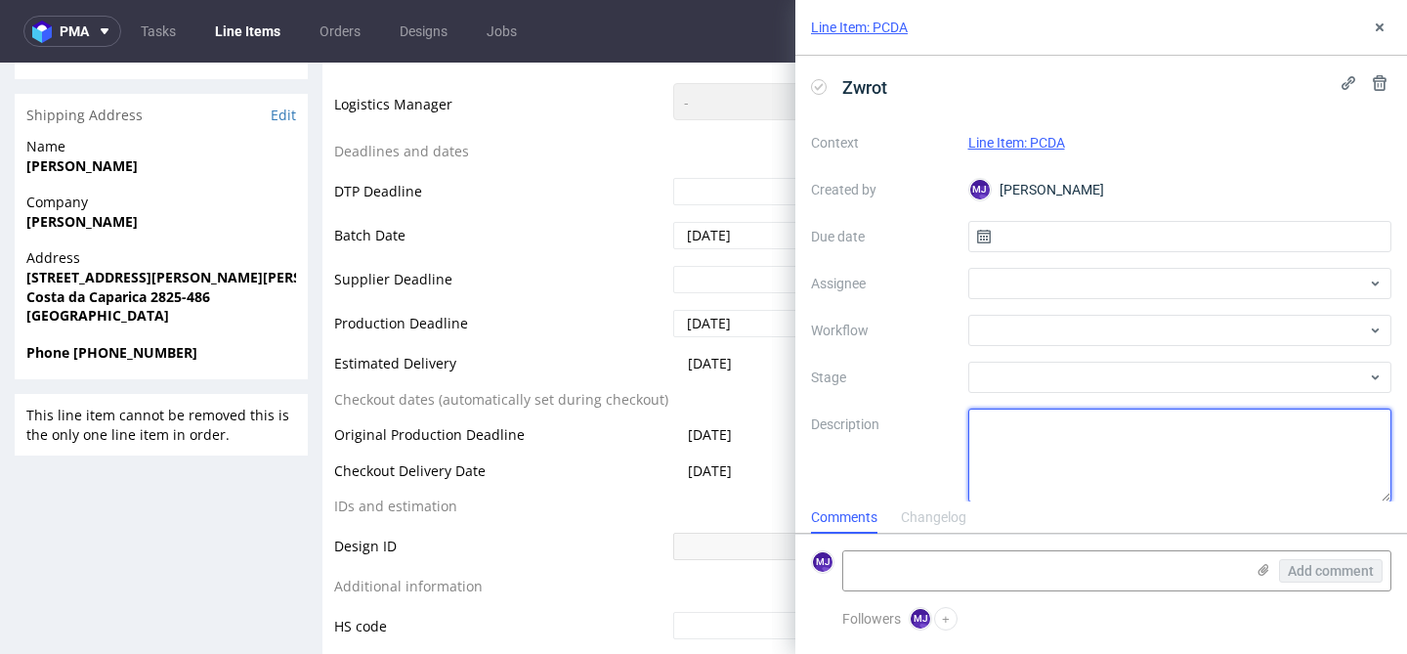
click at [1038, 445] on textarea at bounding box center [1180, 455] width 424 height 94
paste textarea "[PERSON_NAME] wróciła do magazynu. Proszę o dyspozycję"
type textarea "[PERSON_NAME] wróciła do magazynu. Proszę o dyspozycję"
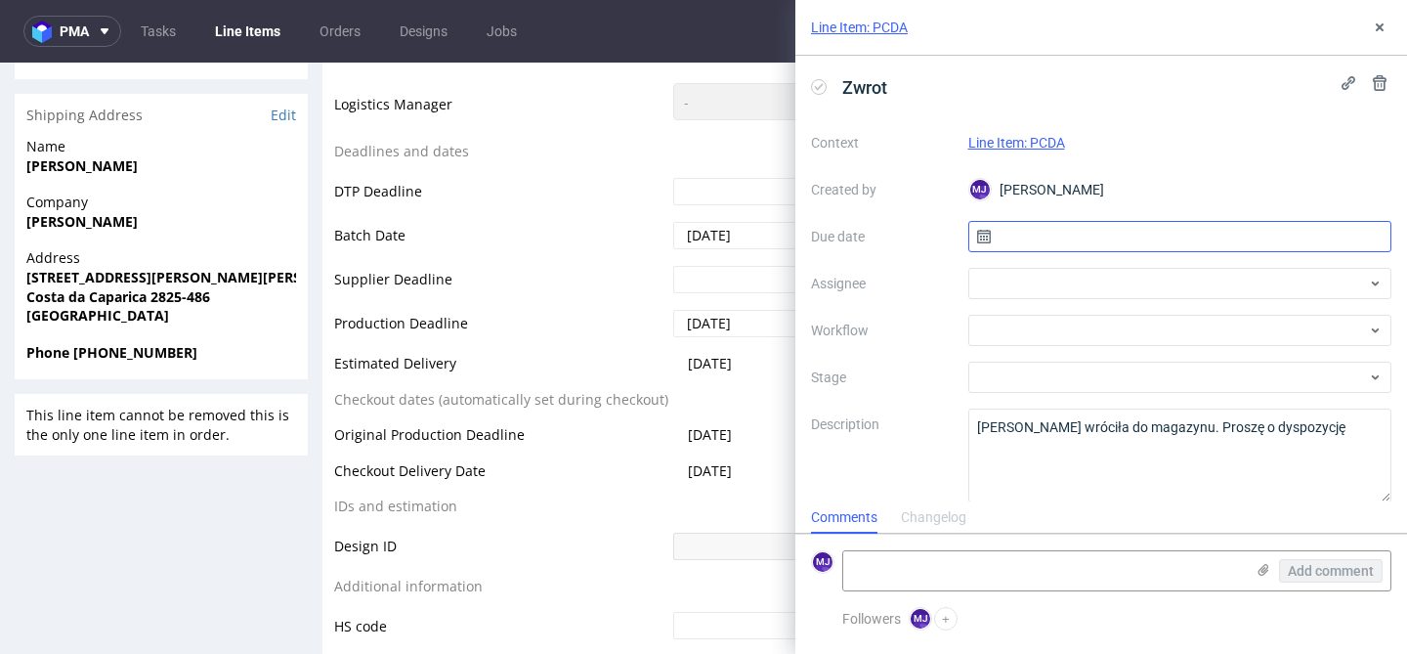
click at [1012, 239] on input "text" at bounding box center [1180, 236] width 424 height 31
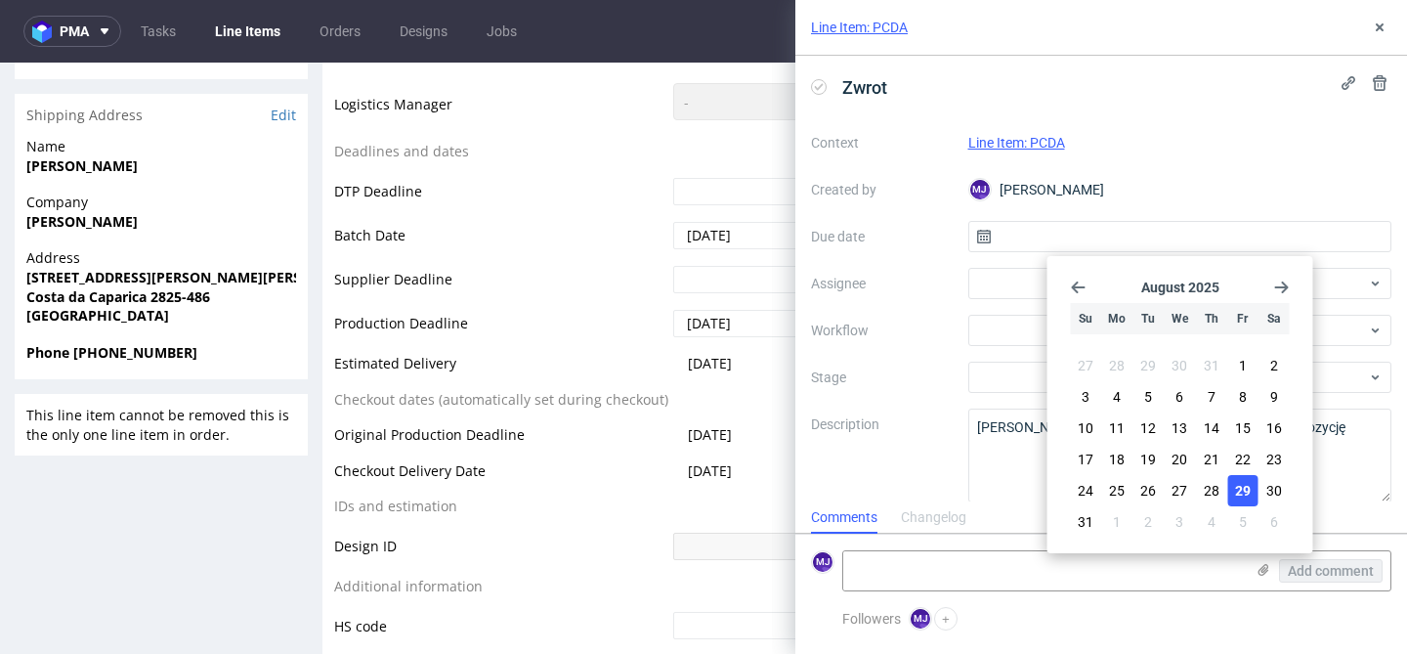
click at [1241, 488] on span "29" at bounding box center [1243, 491] width 16 height 20
type input "[DATE]"
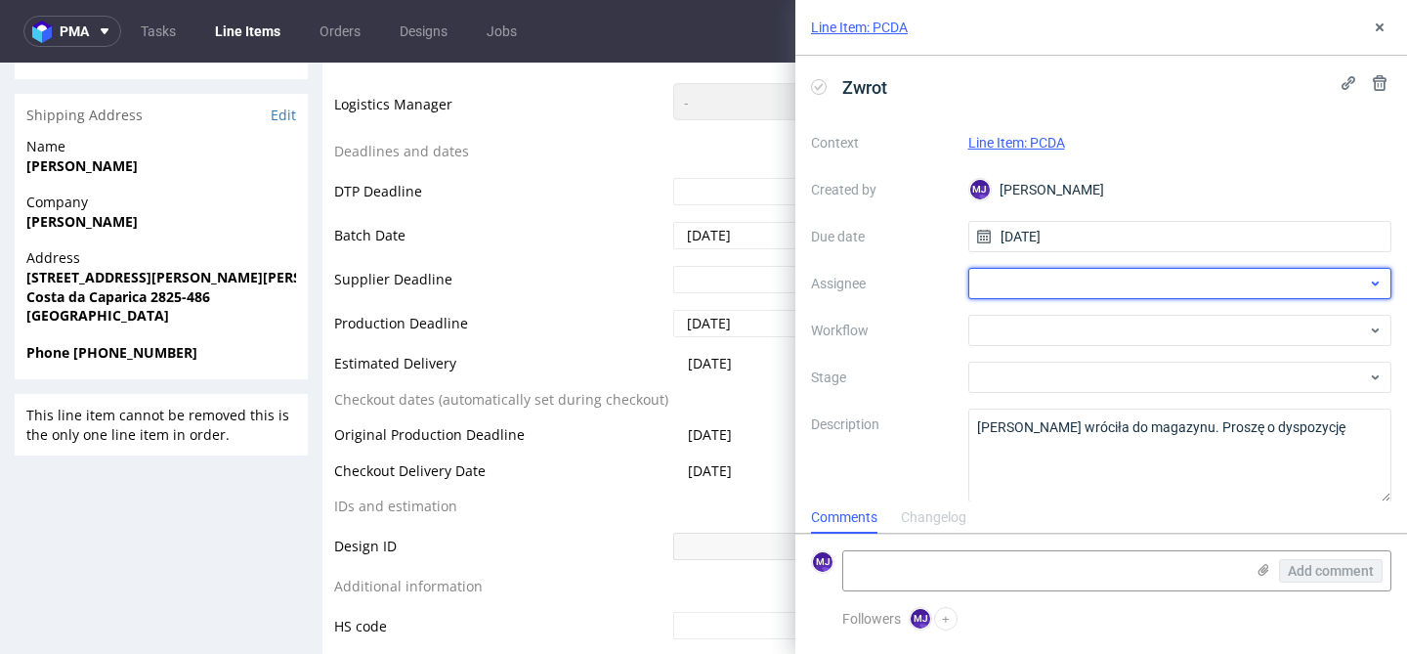
click at [1009, 279] on div at bounding box center [1180, 283] width 424 height 31
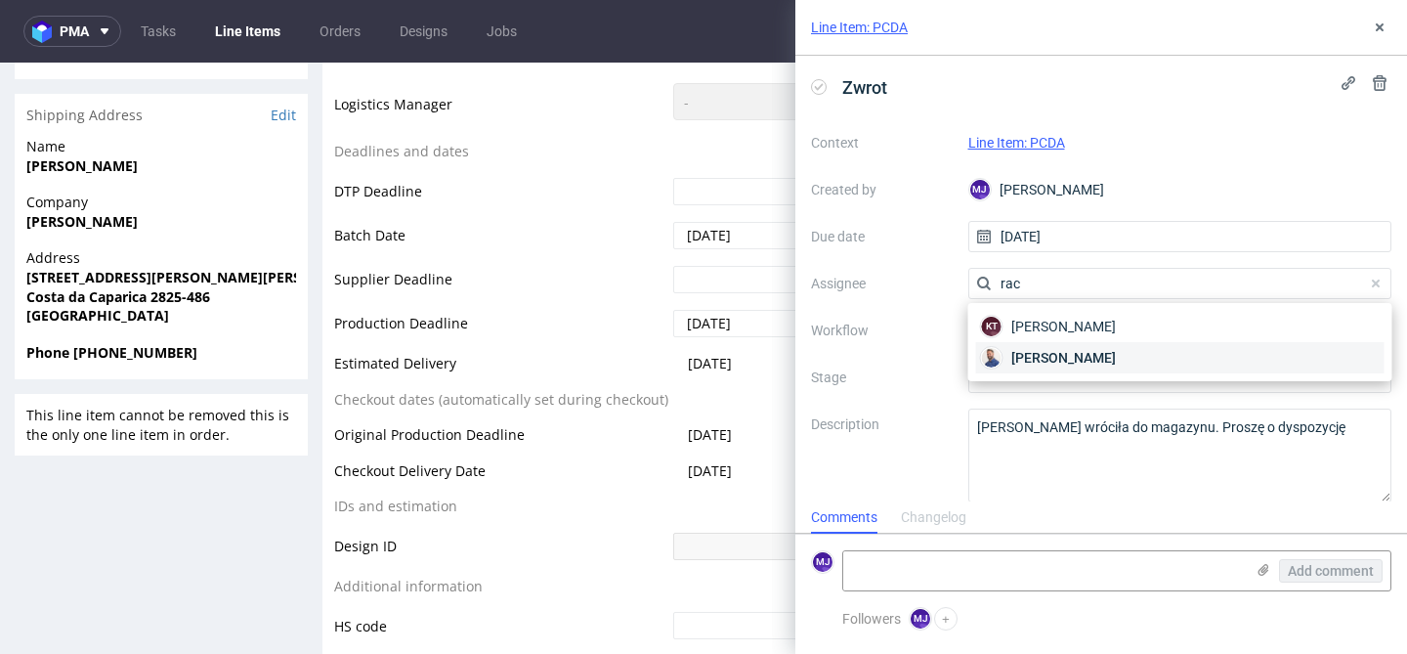
type input "rac"
click at [1038, 352] on span "Michał Rachański" at bounding box center [1063, 358] width 105 height 20
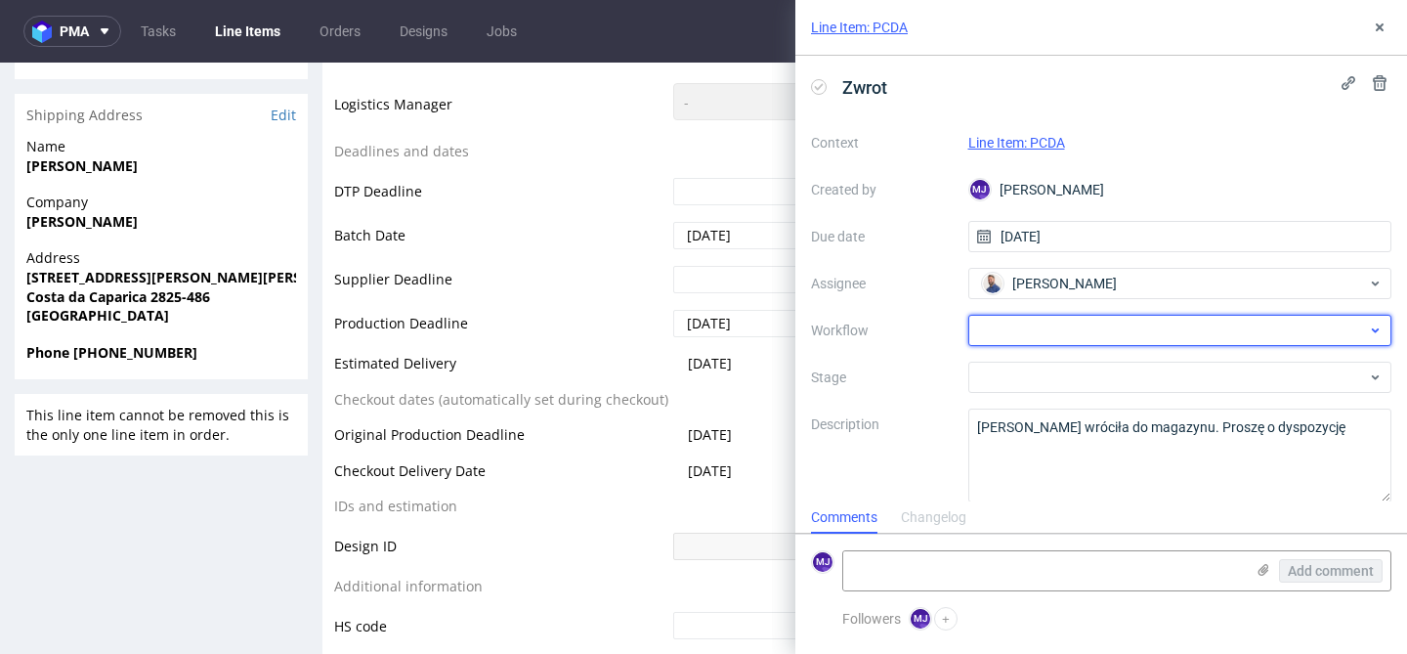
click at [1034, 331] on div at bounding box center [1180, 330] width 424 height 31
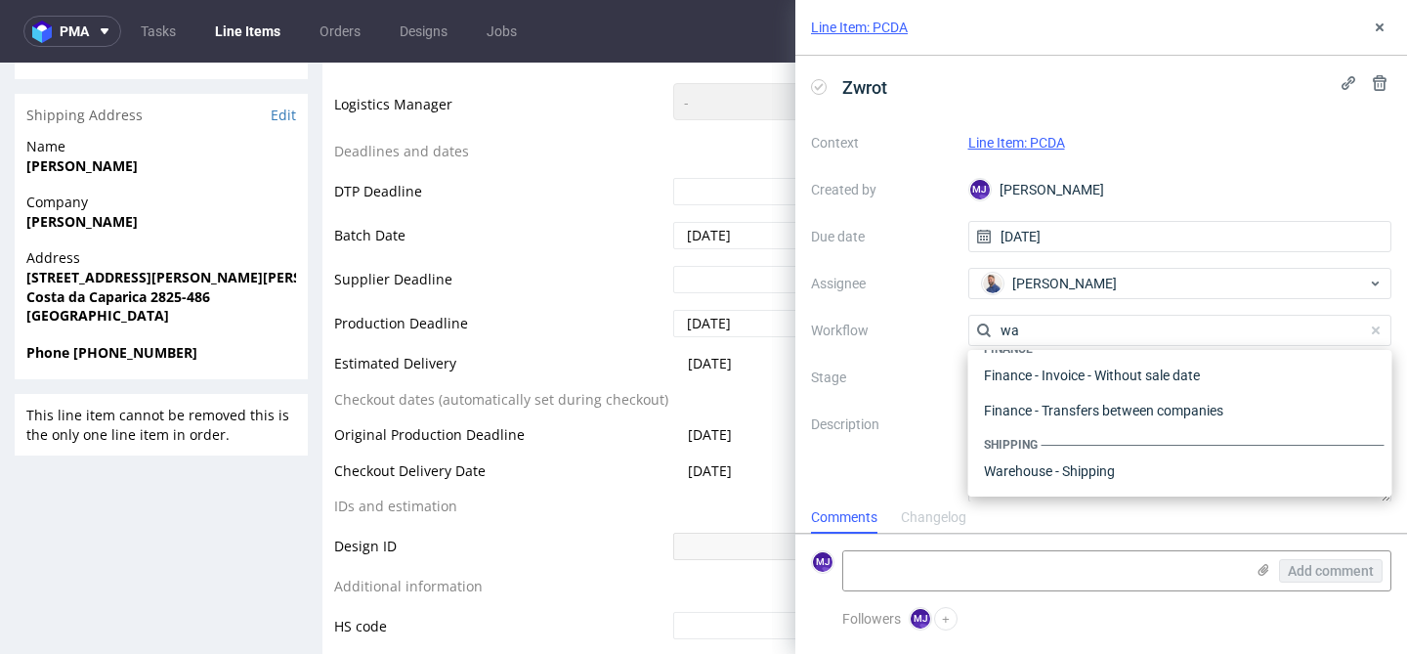
scroll to position [0, 0]
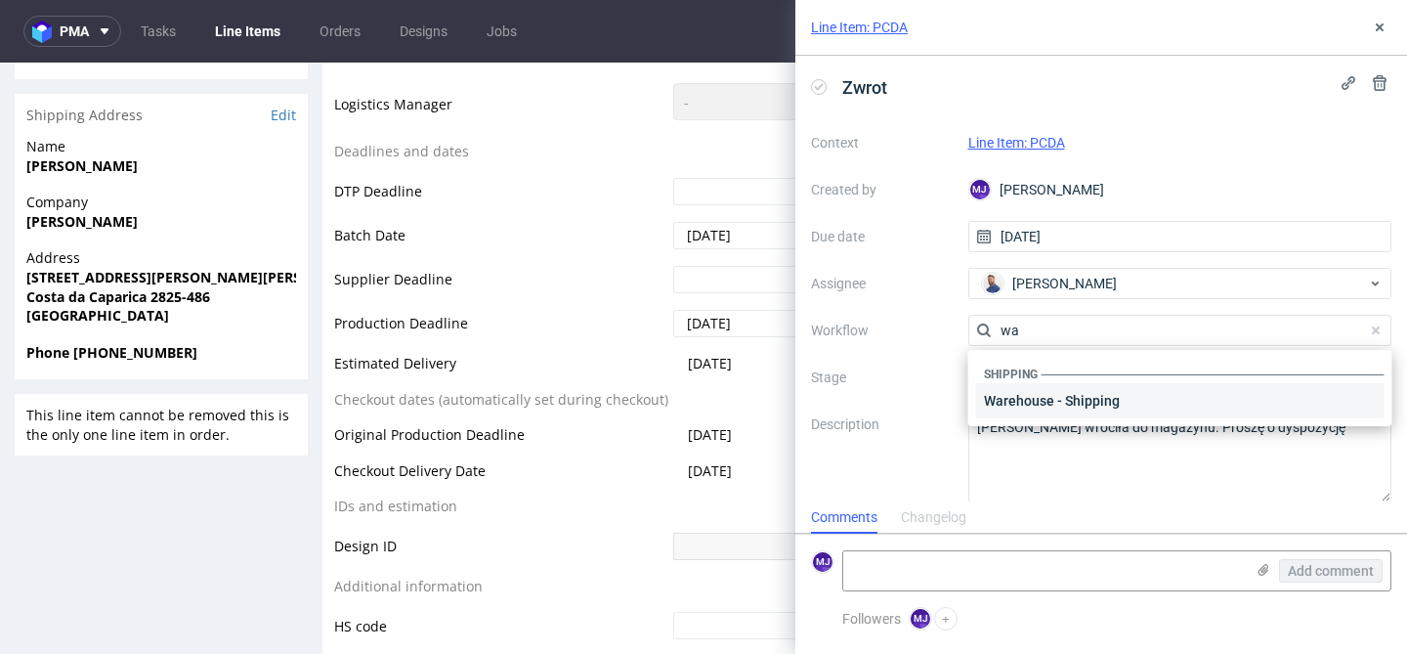
type input "wa"
click at [1041, 402] on div "Warehouse - Shipping" at bounding box center [1180, 400] width 408 height 35
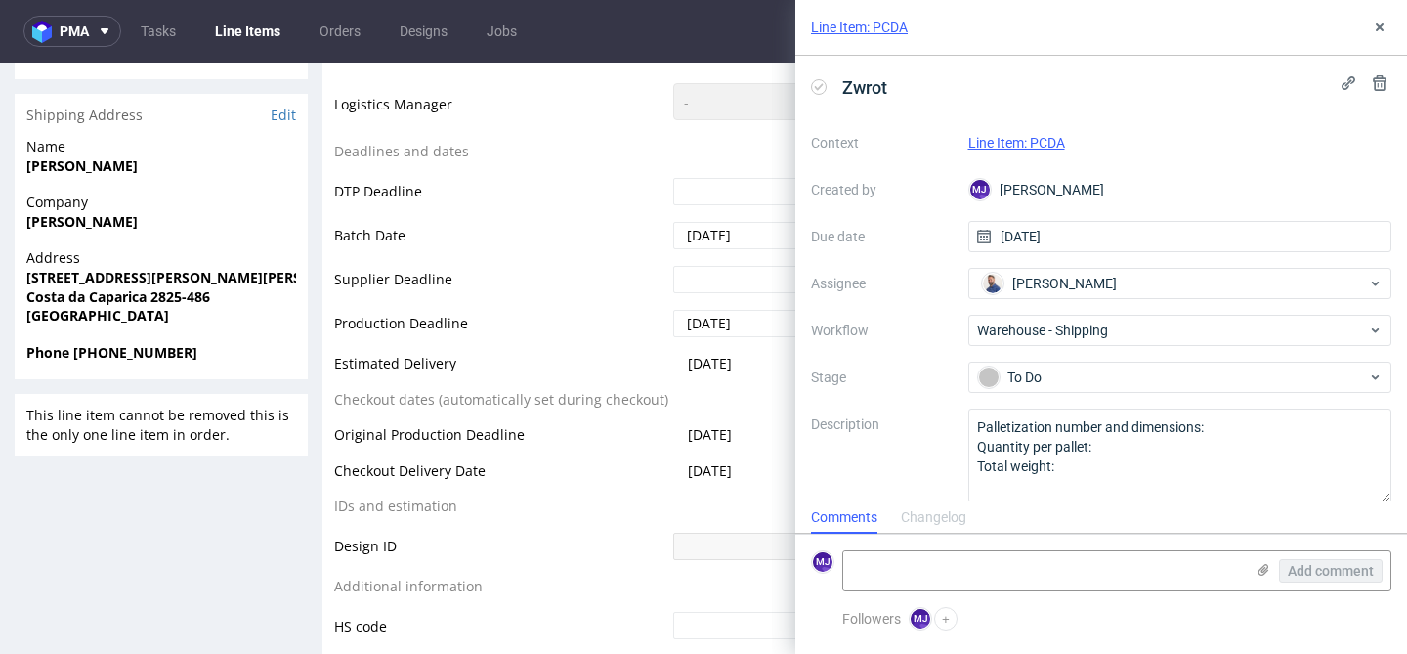
click at [890, 441] on label "Description" at bounding box center [882, 455] width 142 height 86
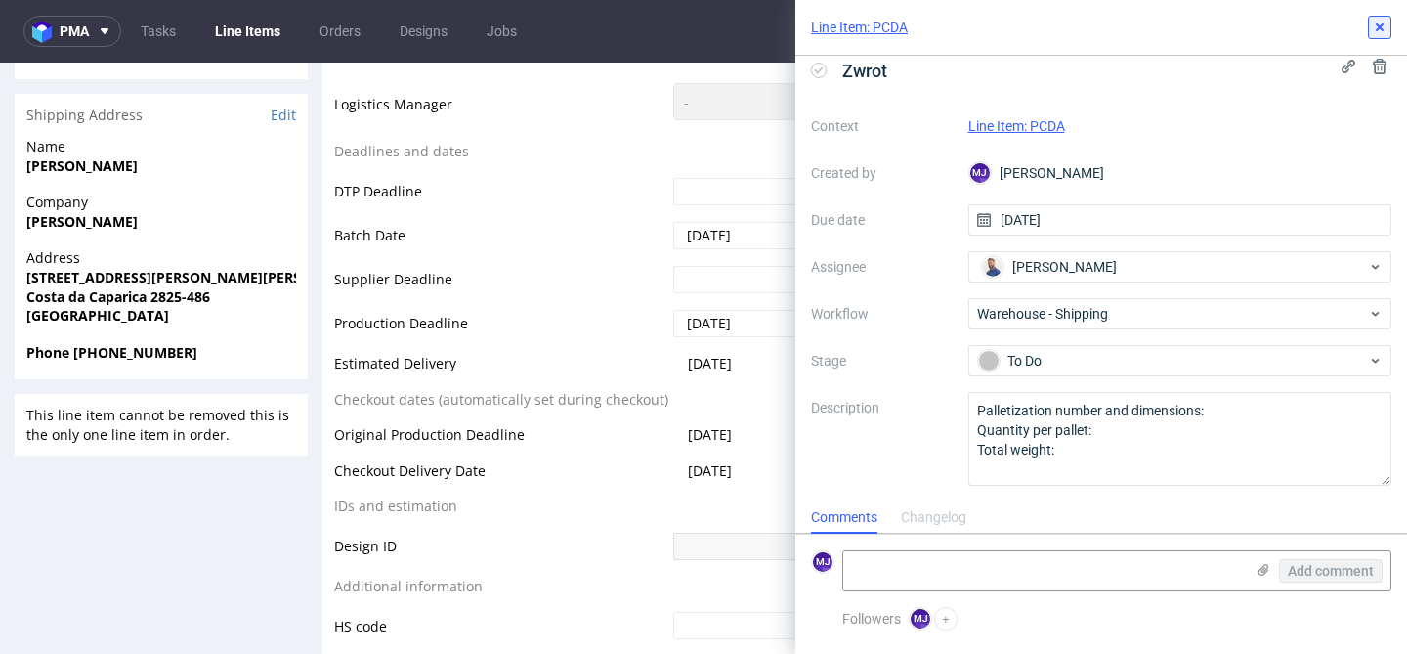
click at [1380, 28] on use at bounding box center [1380, 27] width 8 height 8
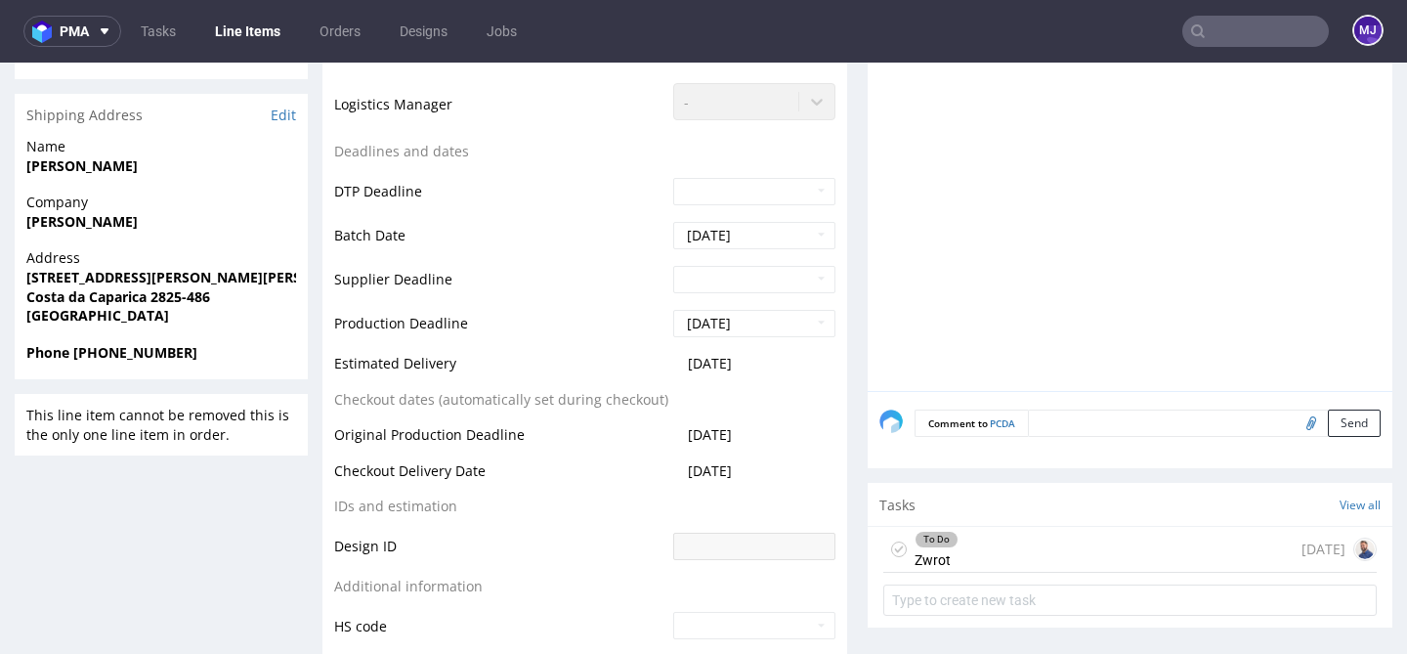
click at [937, 201] on div at bounding box center [1135, 211] width 513 height 360
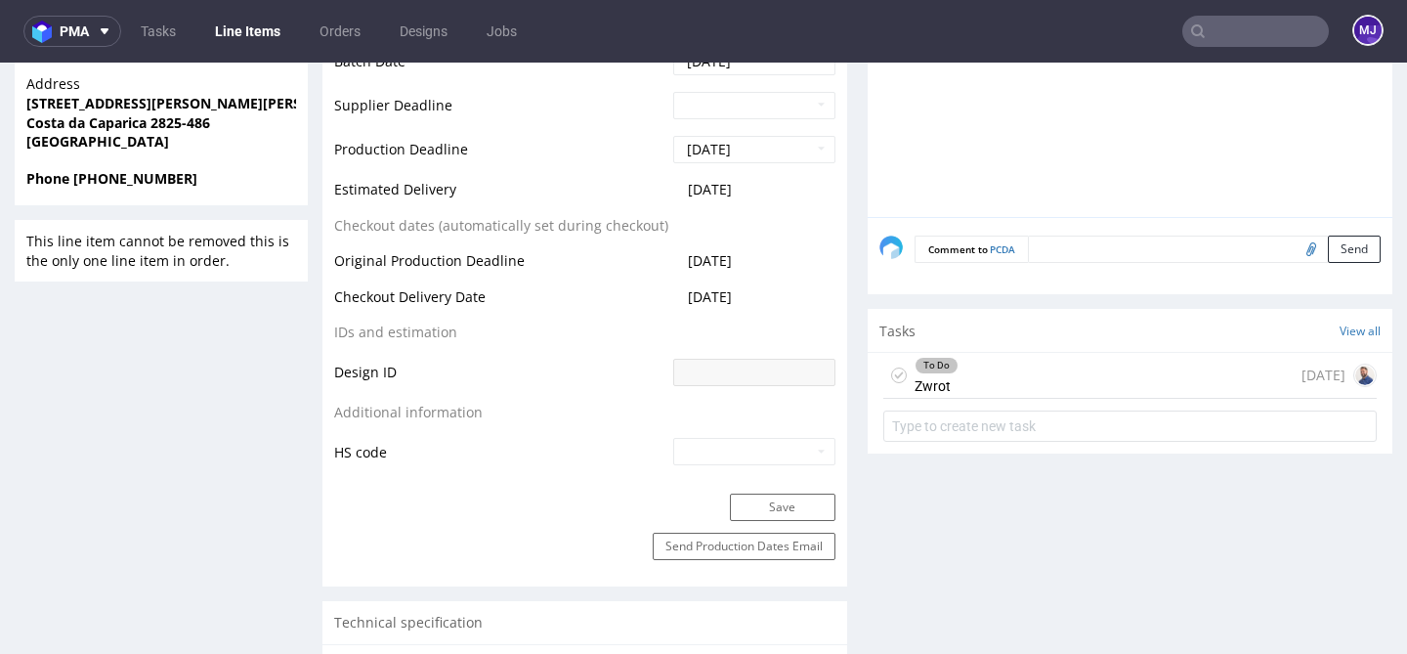
click at [972, 372] on div "To Do Zwrot today" at bounding box center [1129, 376] width 493 height 46
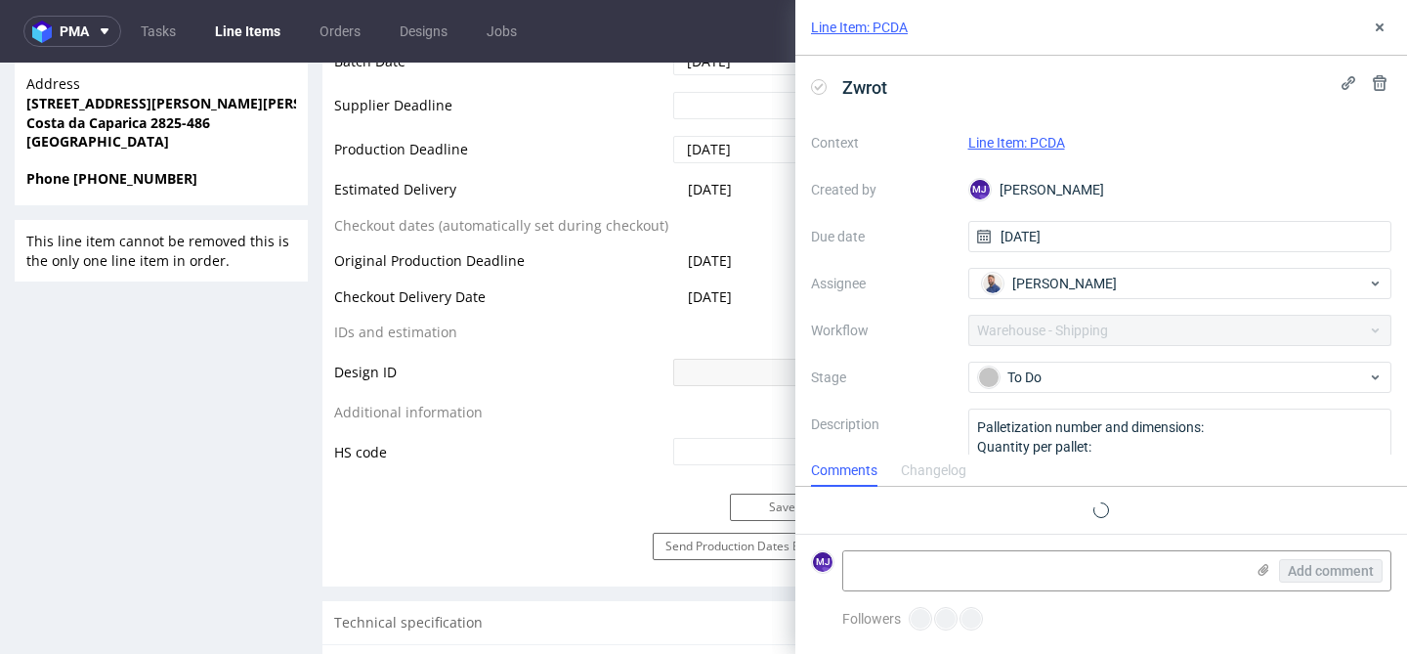
scroll to position [16, 0]
click at [1380, 26] on use at bounding box center [1380, 27] width 8 height 8
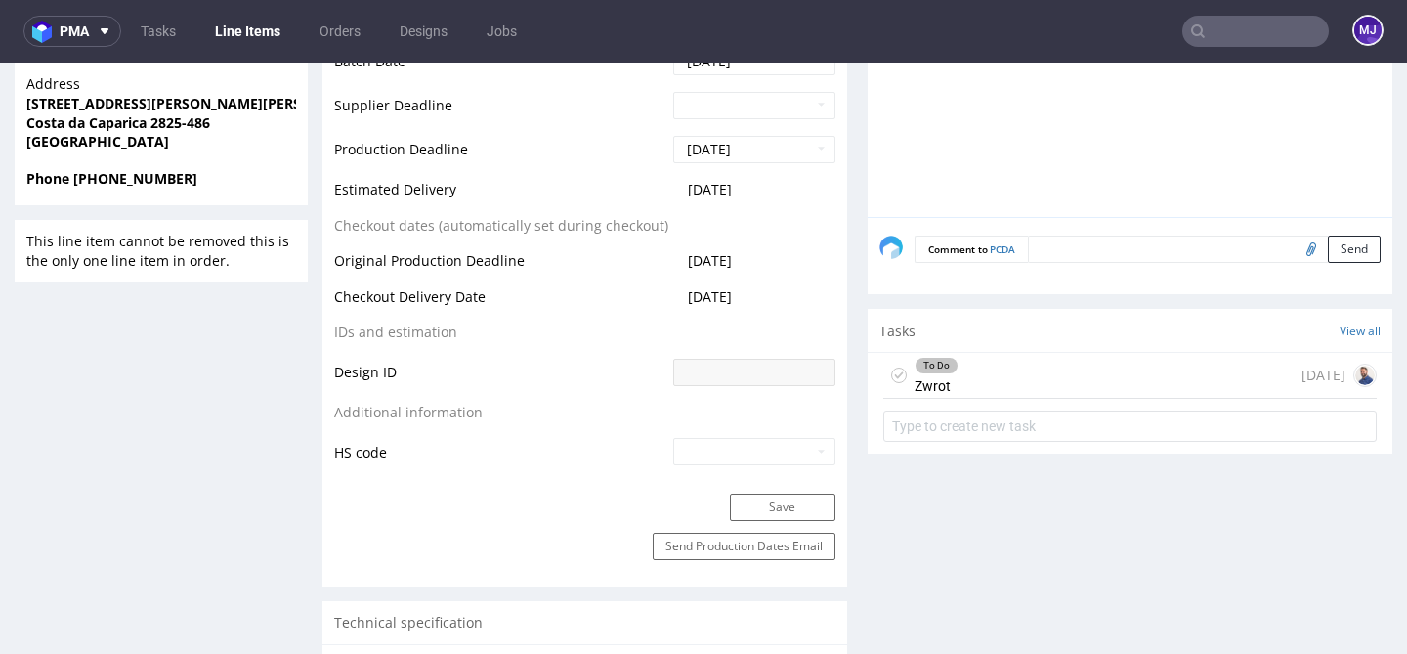
click at [968, 367] on div "To Do Zwrot today" at bounding box center [1129, 376] width 493 height 46
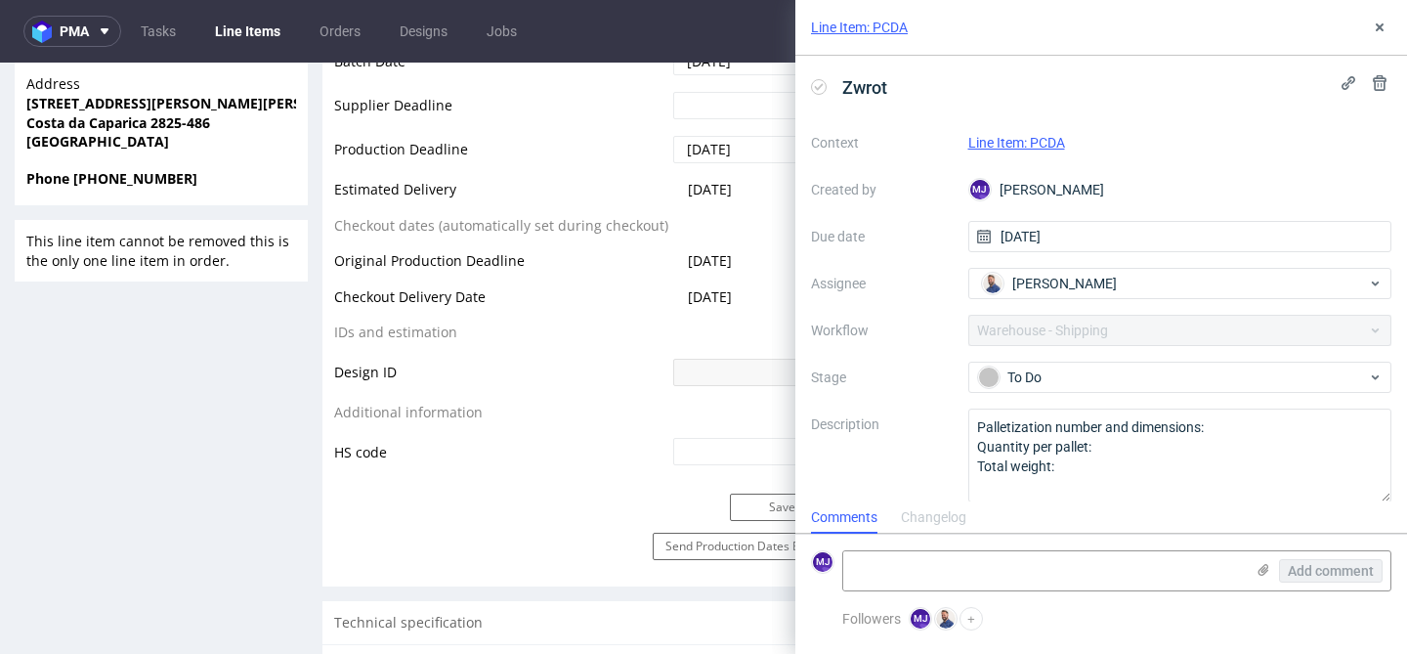
scroll to position [16, 0]
click at [1385, 28] on icon at bounding box center [1380, 28] width 16 height 16
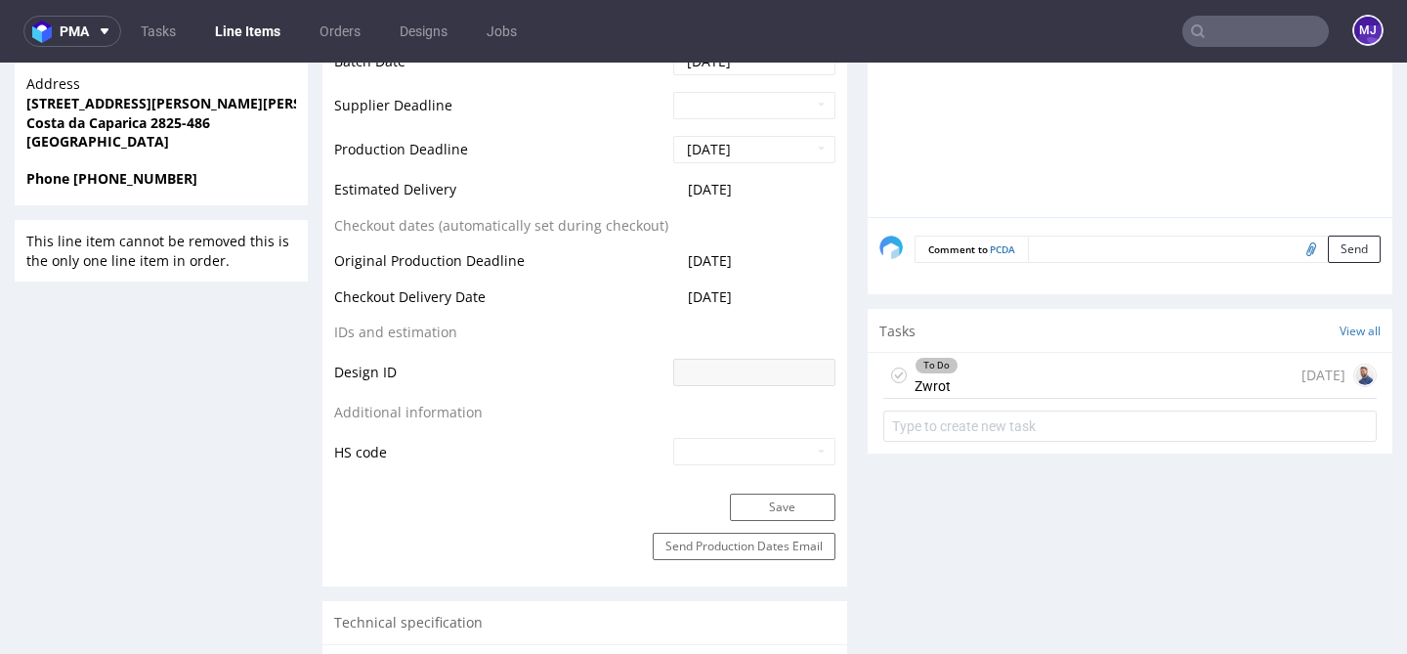
click at [1235, 31] on input "text" at bounding box center [1255, 31] width 147 height 31
paste input "WLQS"
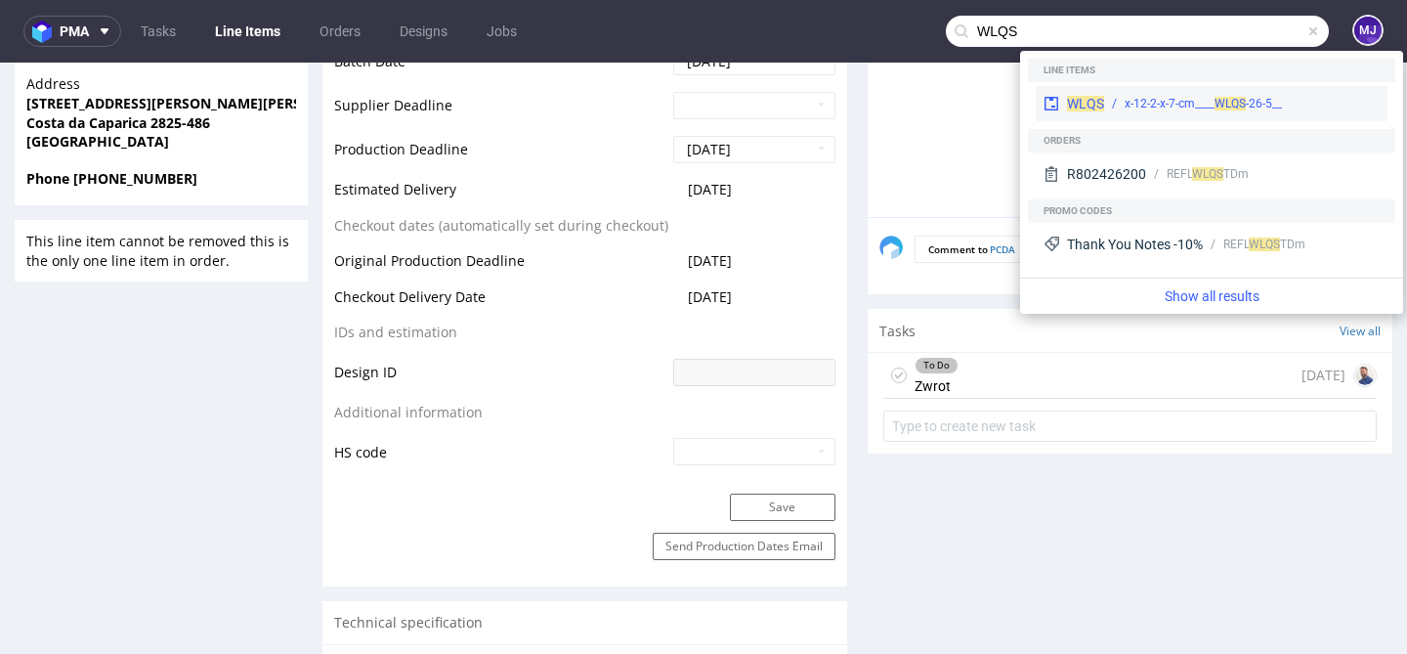
type input "WLQS"
click at [1127, 97] on div "__26-5-x-12-2-x-7-cm____ WLQS" at bounding box center [1202, 104] width 157 height 18
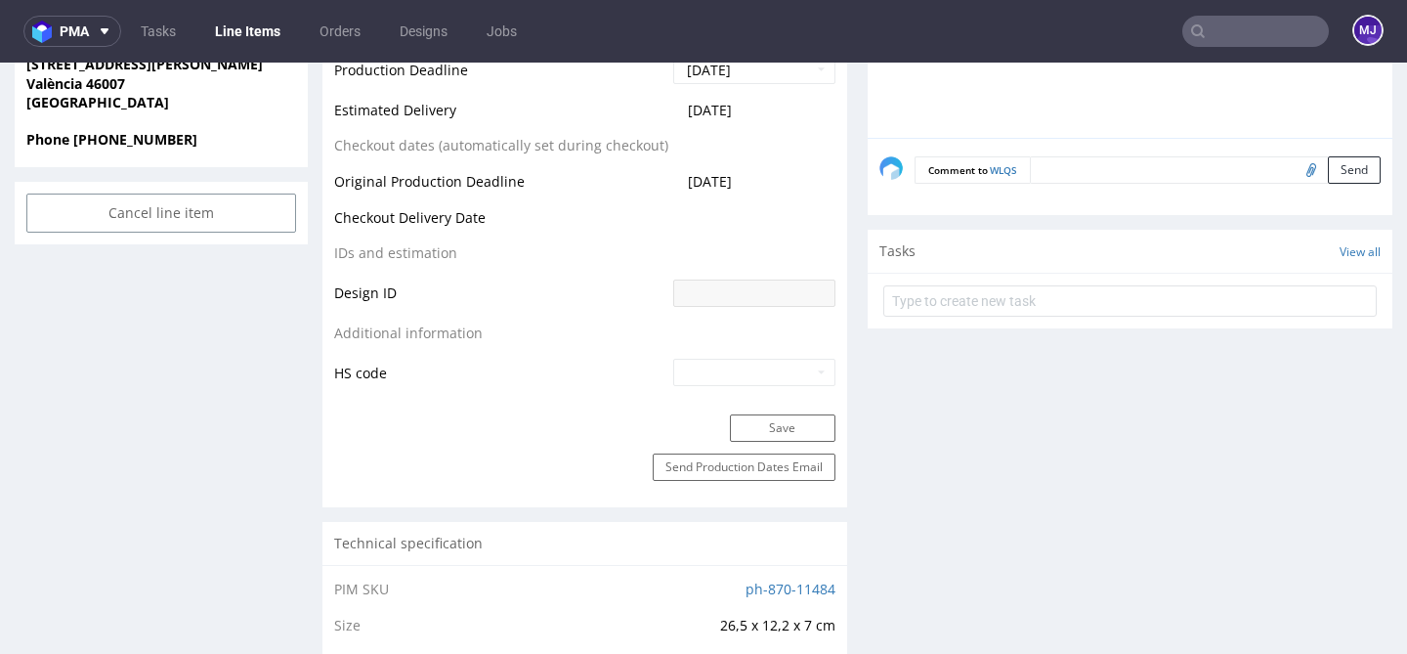
scroll to position [611, 0]
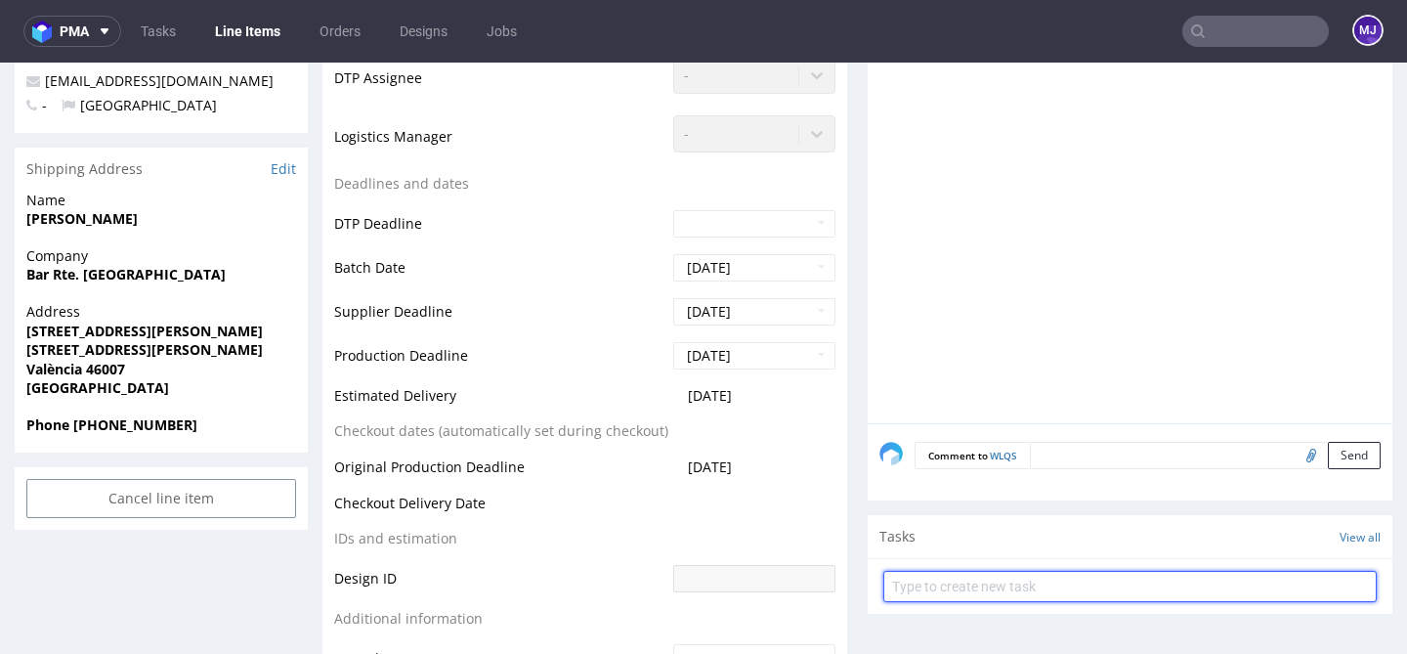
click at [981, 584] on input "text" at bounding box center [1129, 586] width 493 height 31
type input "Zwrot"
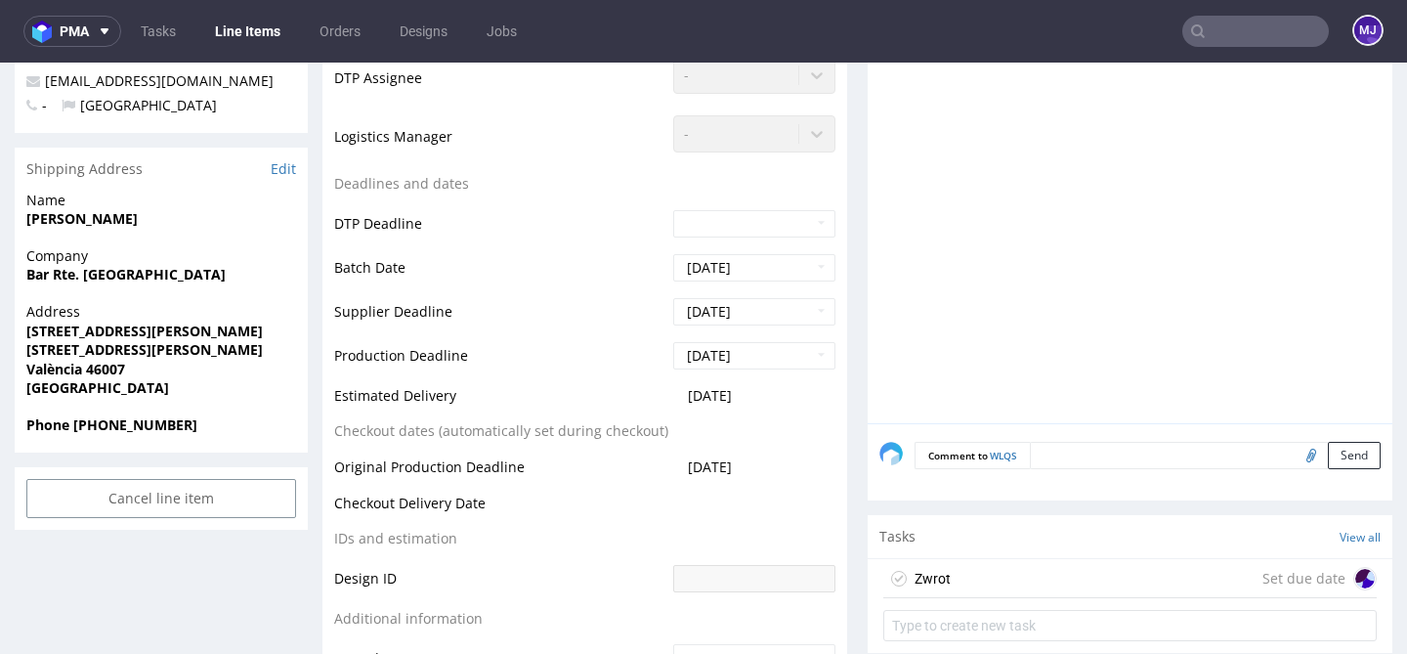
click at [1042, 573] on div "Zwrot Set due date" at bounding box center [1129, 578] width 493 height 39
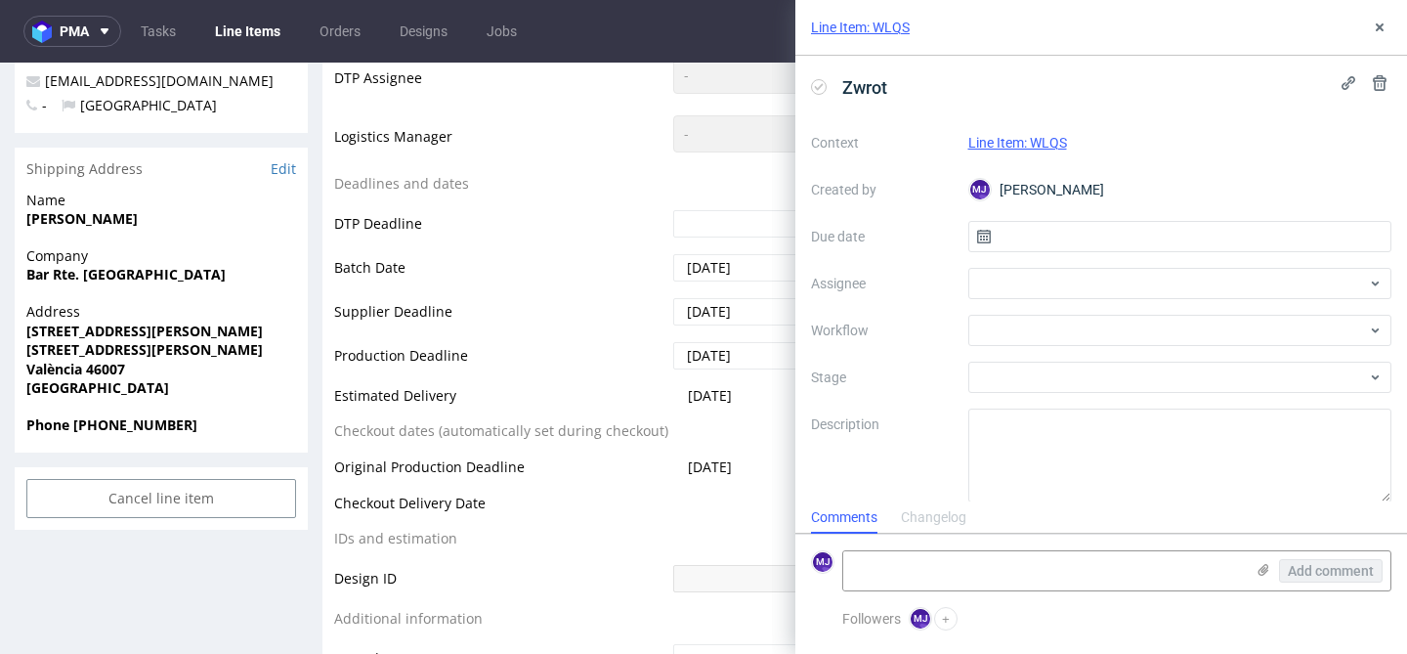
scroll to position [16, 0]
click at [1001, 275] on div at bounding box center [1180, 283] width 424 height 31
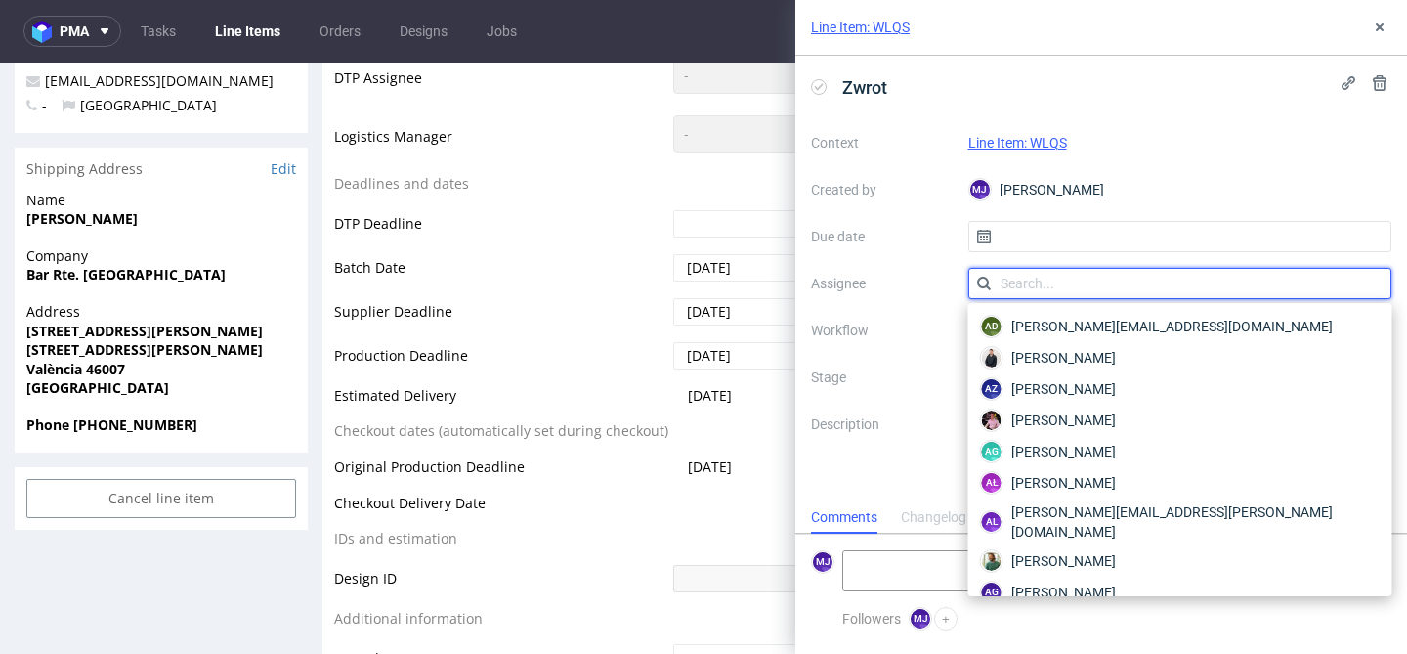
click at [1005, 292] on input "text" at bounding box center [1180, 283] width 424 height 31
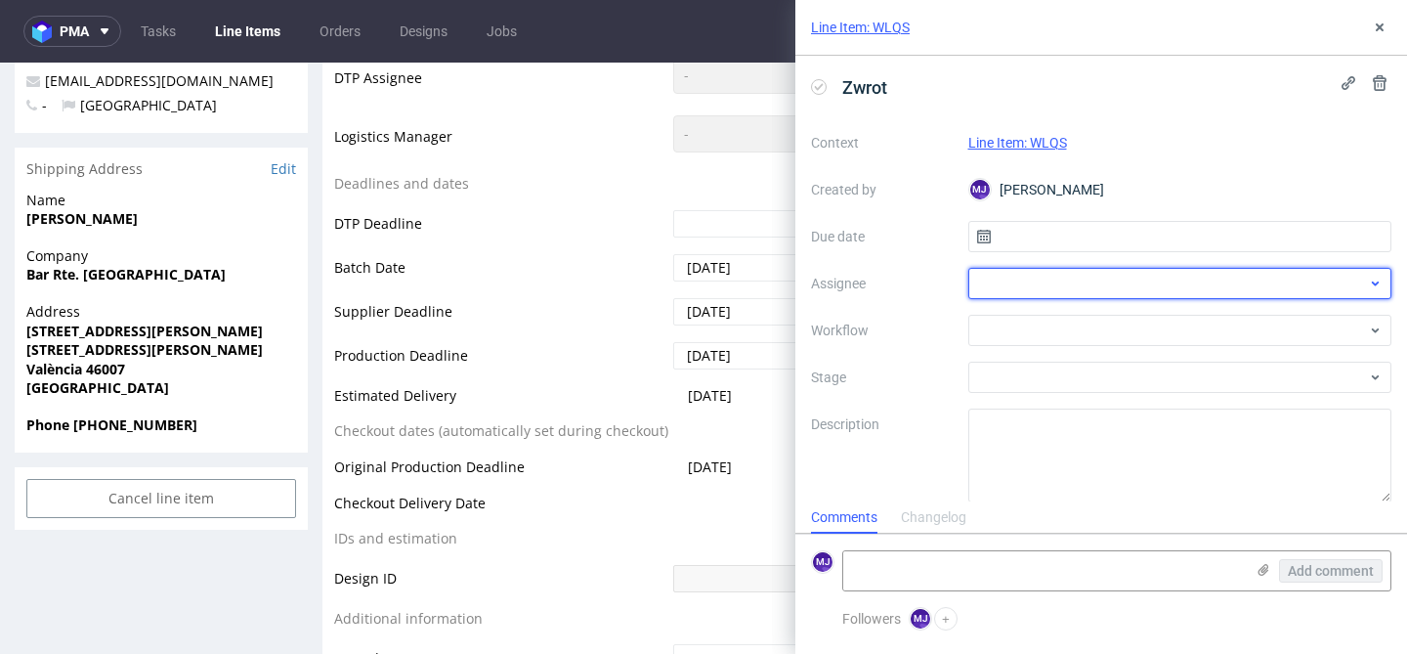
click at [1011, 282] on div at bounding box center [1180, 283] width 424 height 31
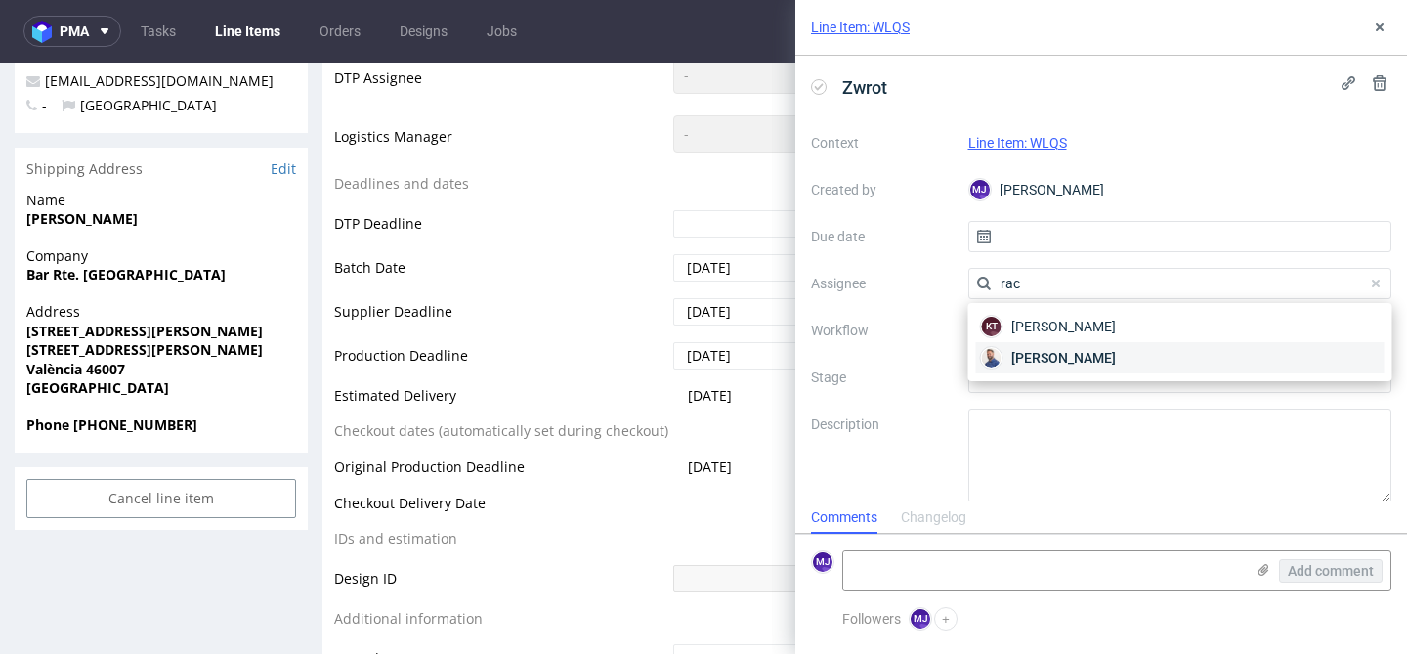
type input "rac"
click at [1042, 356] on span "[PERSON_NAME]" at bounding box center [1063, 358] width 105 height 20
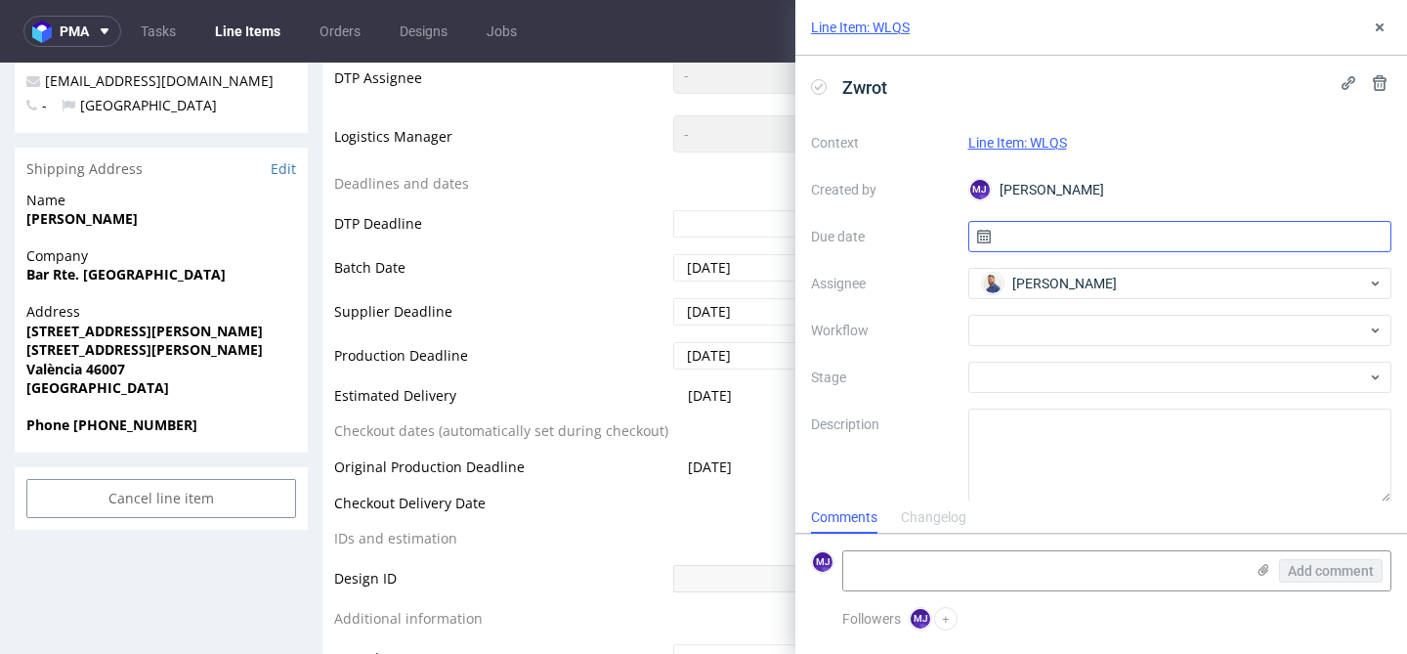
click at [1090, 233] on input "text" at bounding box center [1180, 236] width 424 height 31
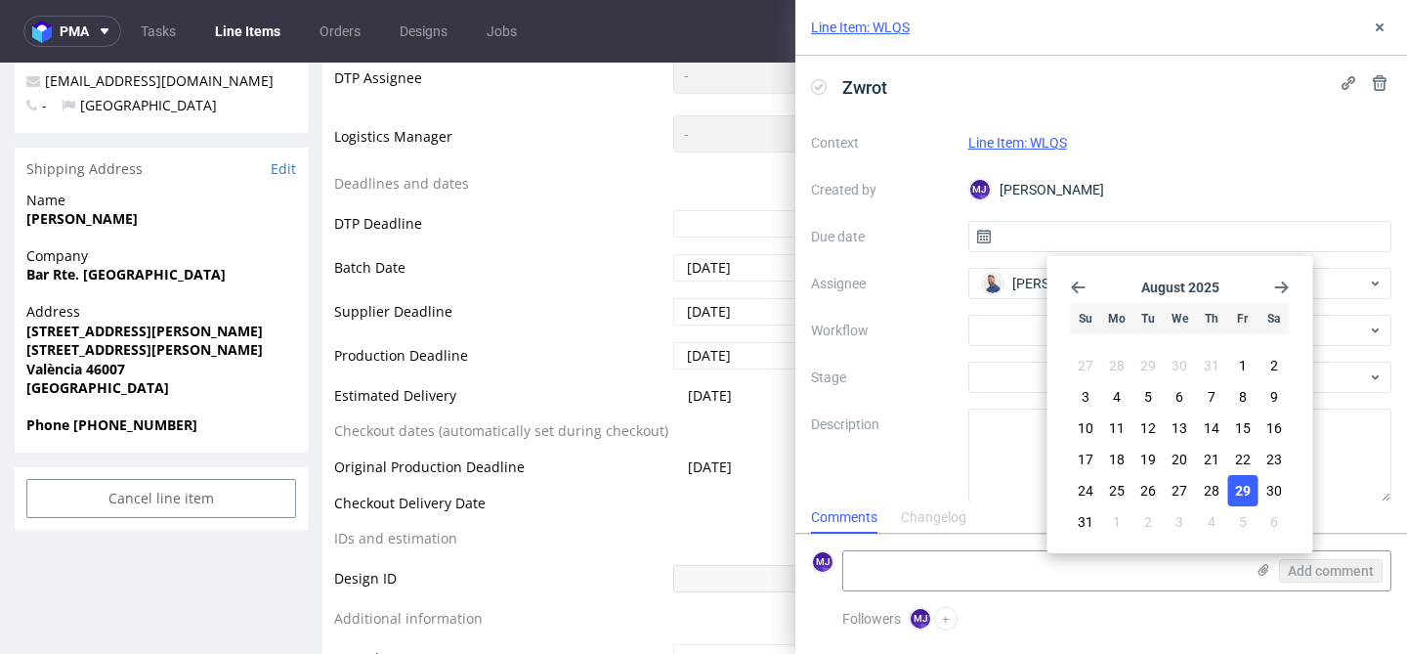
click at [1249, 491] on span "29" at bounding box center [1243, 491] width 16 height 20
type input "[DATE]"
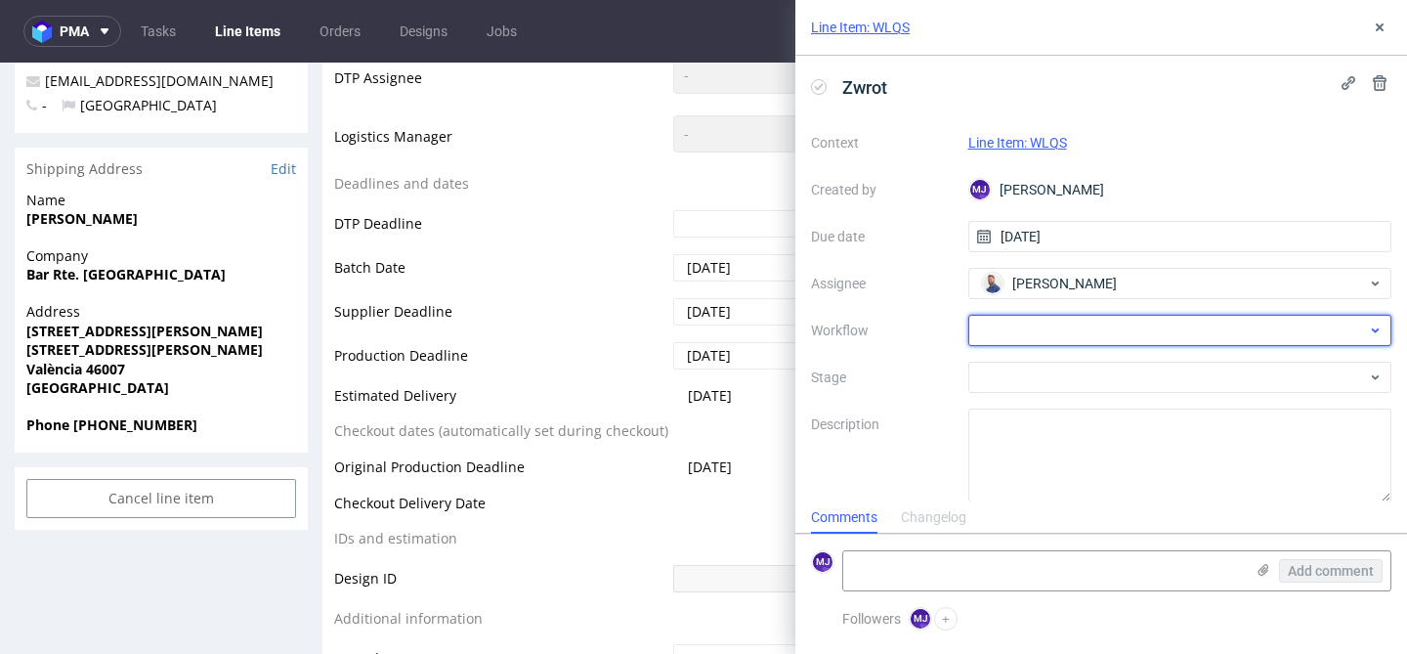
click at [1048, 325] on div at bounding box center [1180, 330] width 424 height 31
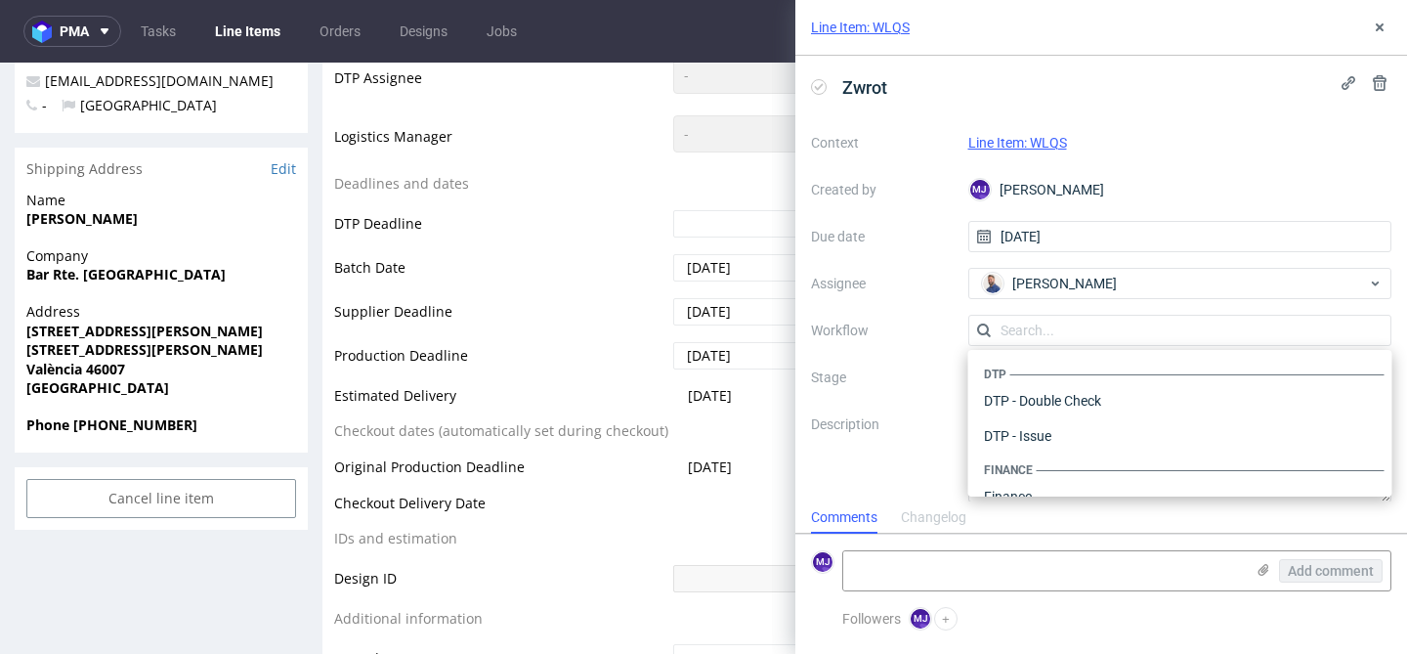
scroll to position [1202, 0]
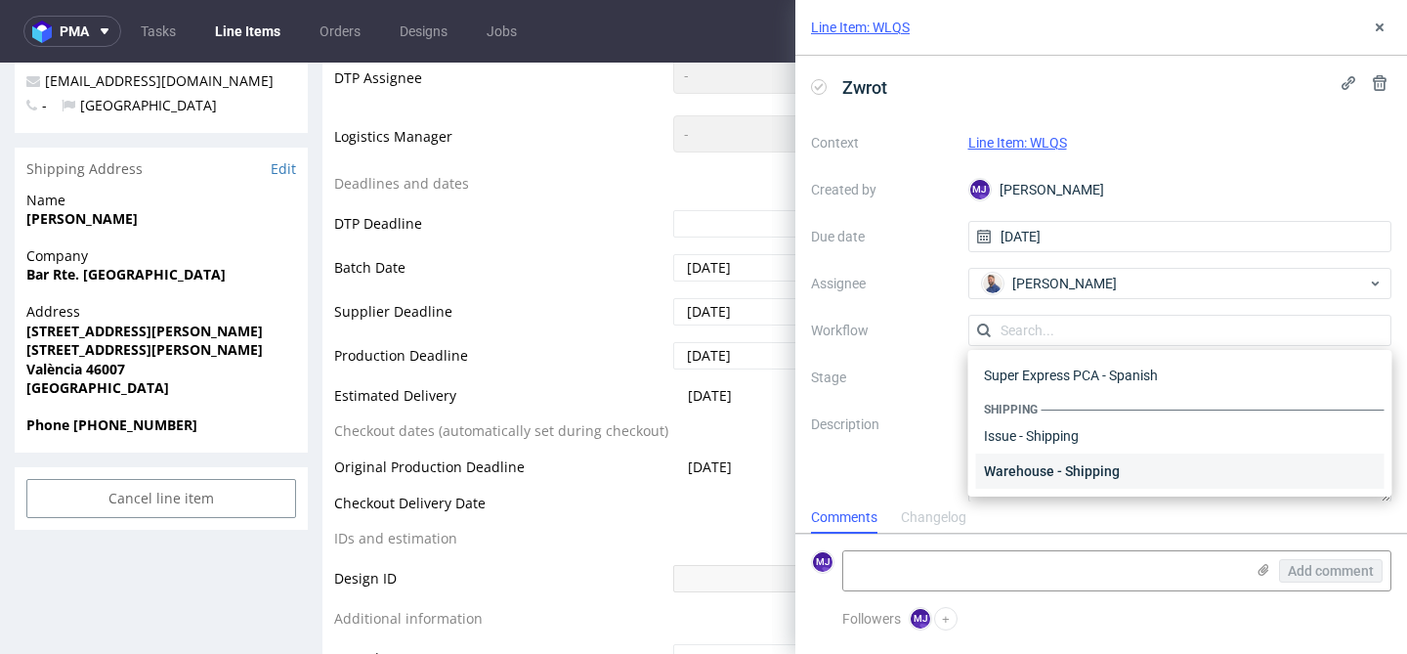
click at [1047, 476] on div "Warehouse - Shipping" at bounding box center [1180, 470] width 408 height 35
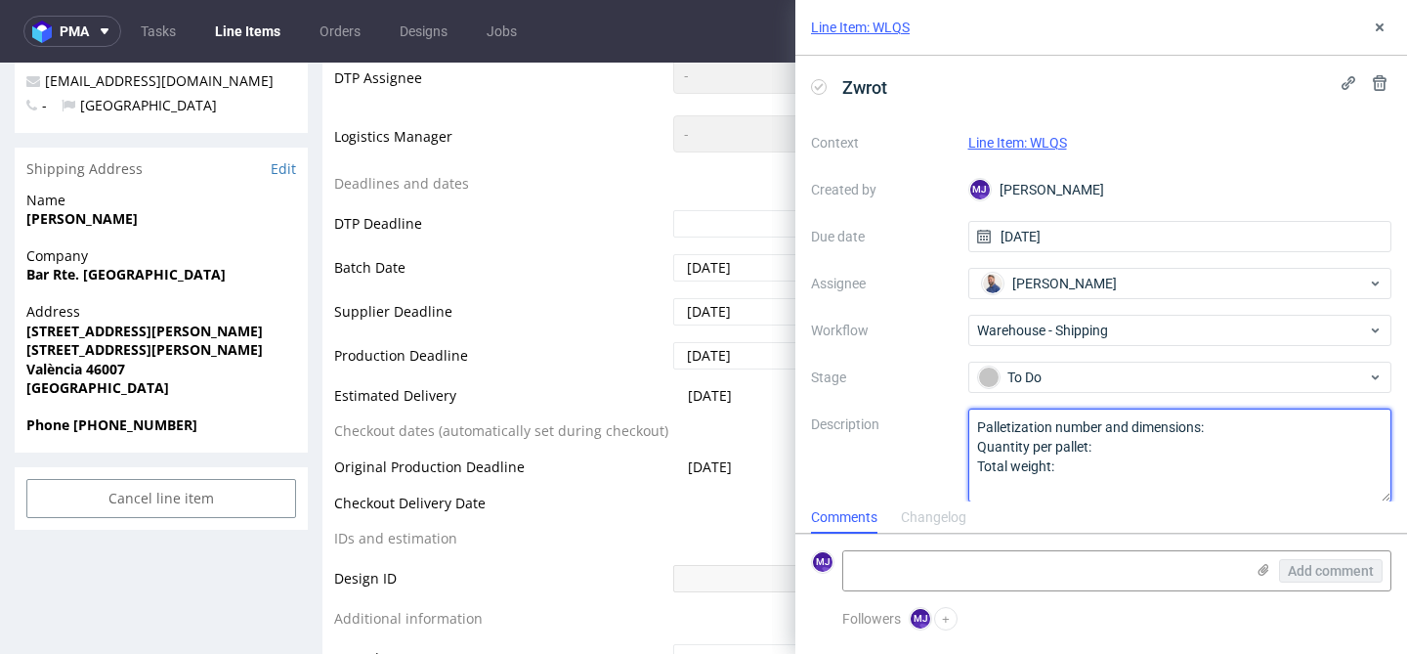
drag, startPoint x: 1068, startPoint y: 471, endPoint x: 915, endPoint y: 354, distance: 192.3
click at [915, 354] on div "Context Line Item: WLQS Created by MJ Maciej Jankowski Due date 29/08/2025 Assi…" at bounding box center [1101, 314] width 580 height 375
paste textarea "[PERSON_NAME] wróciła do magazynu. Proszę o dyspozycję"
click at [1001, 433] on textarea at bounding box center [1180, 455] width 424 height 94
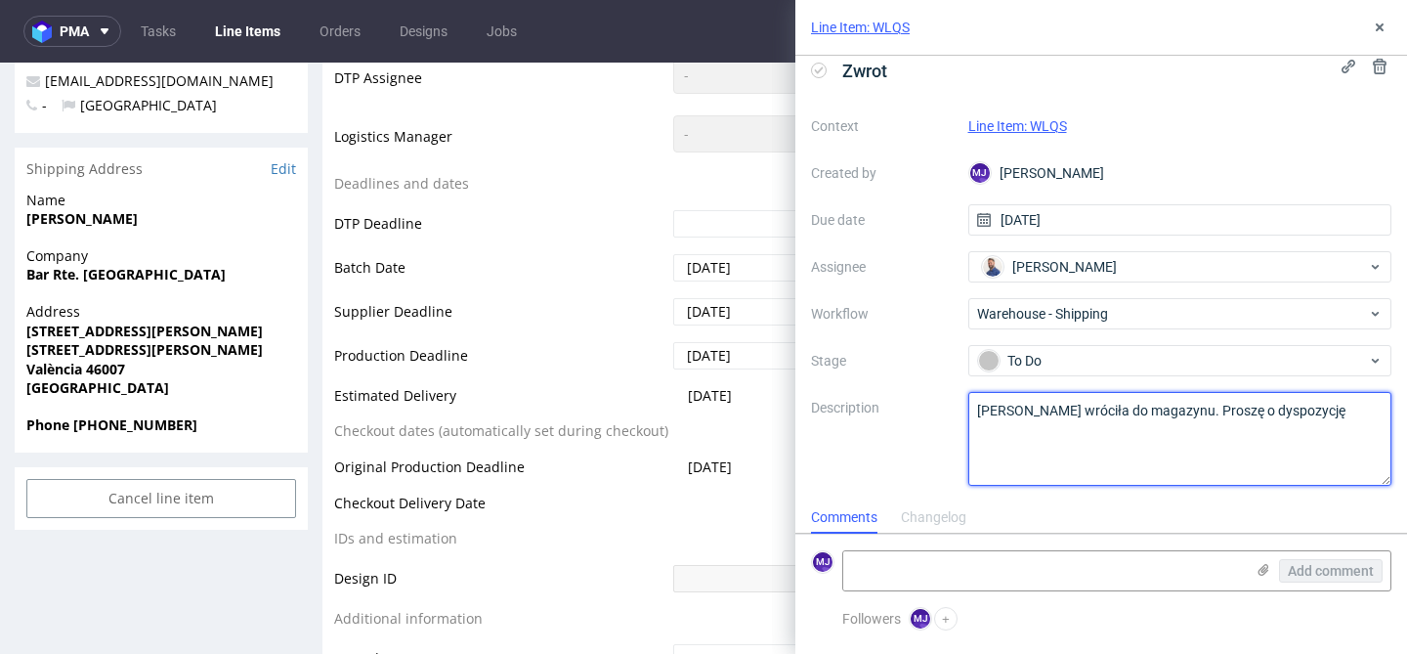
type textarea "[PERSON_NAME] wróciła do magazynu. Proszę o dyspozycję"
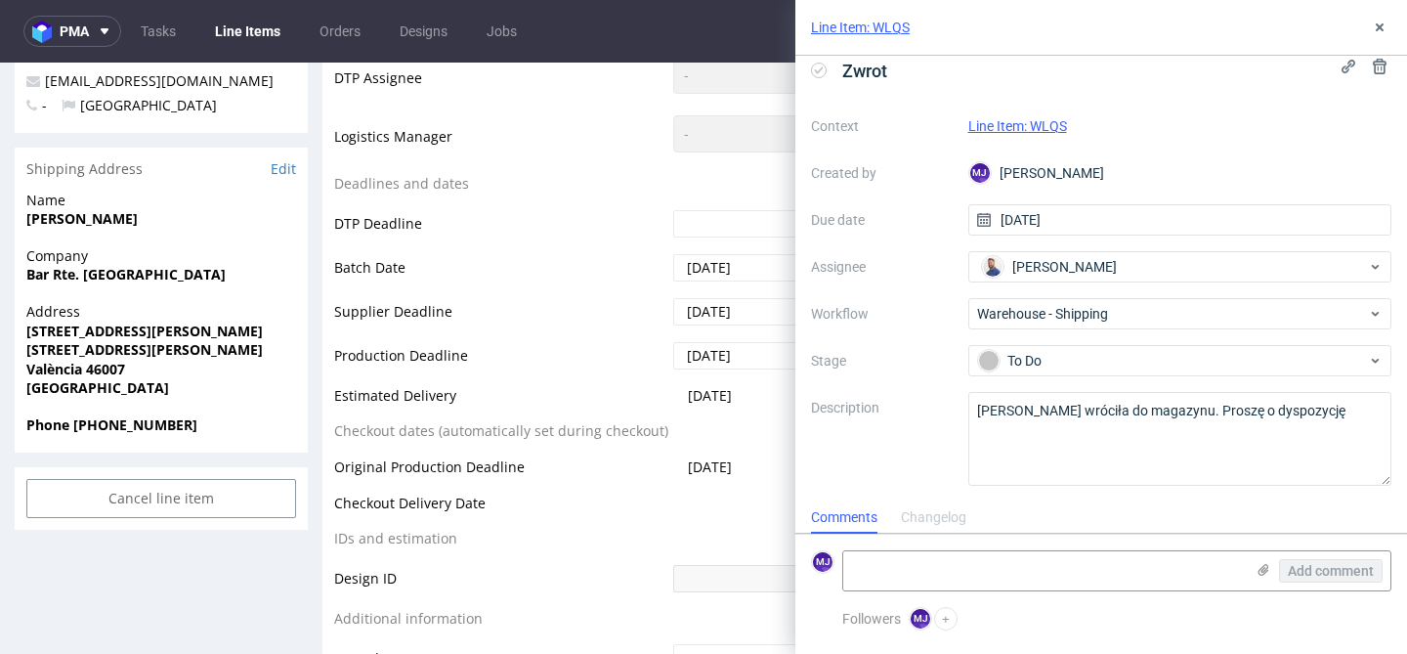
click at [949, 410] on label "Description" at bounding box center [882, 439] width 142 height 86
click at [1385, 34] on icon at bounding box center [1380, 28] width 16 height 16
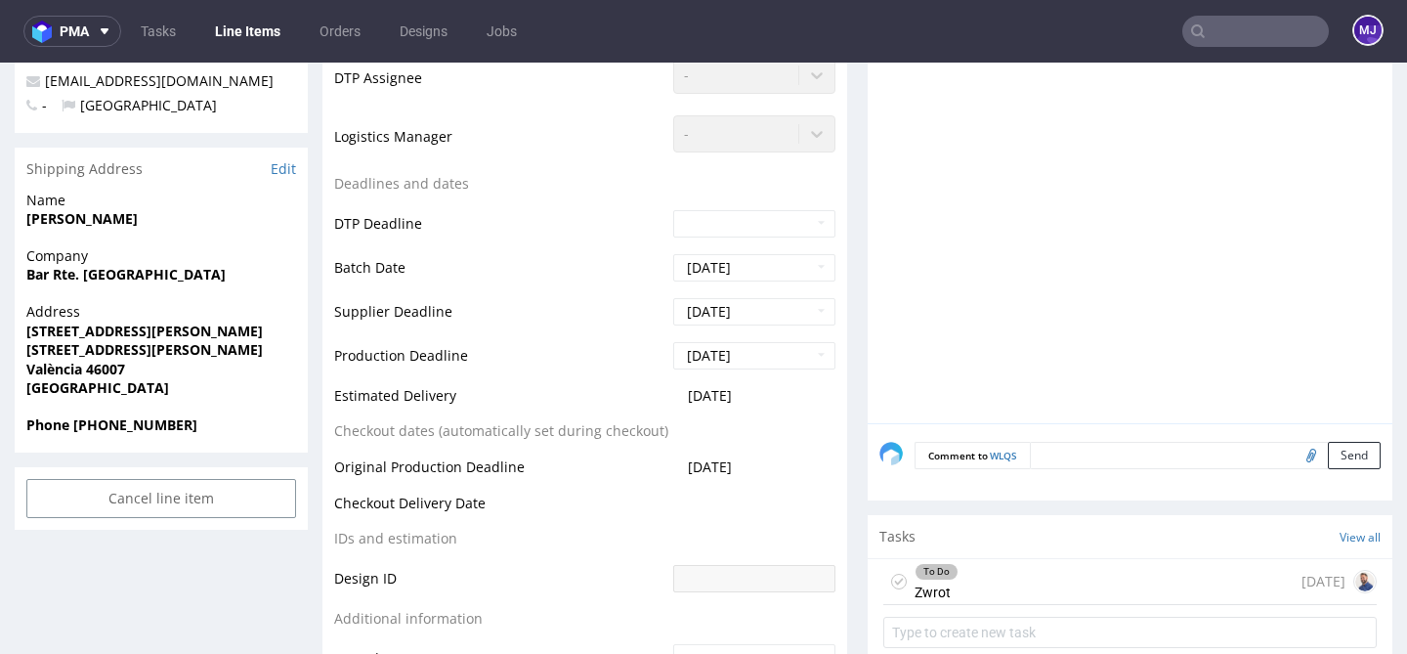
click at [969, 577] on div "To Do Zwrot today" at bounding box center [1129, 582] width 493 height 46
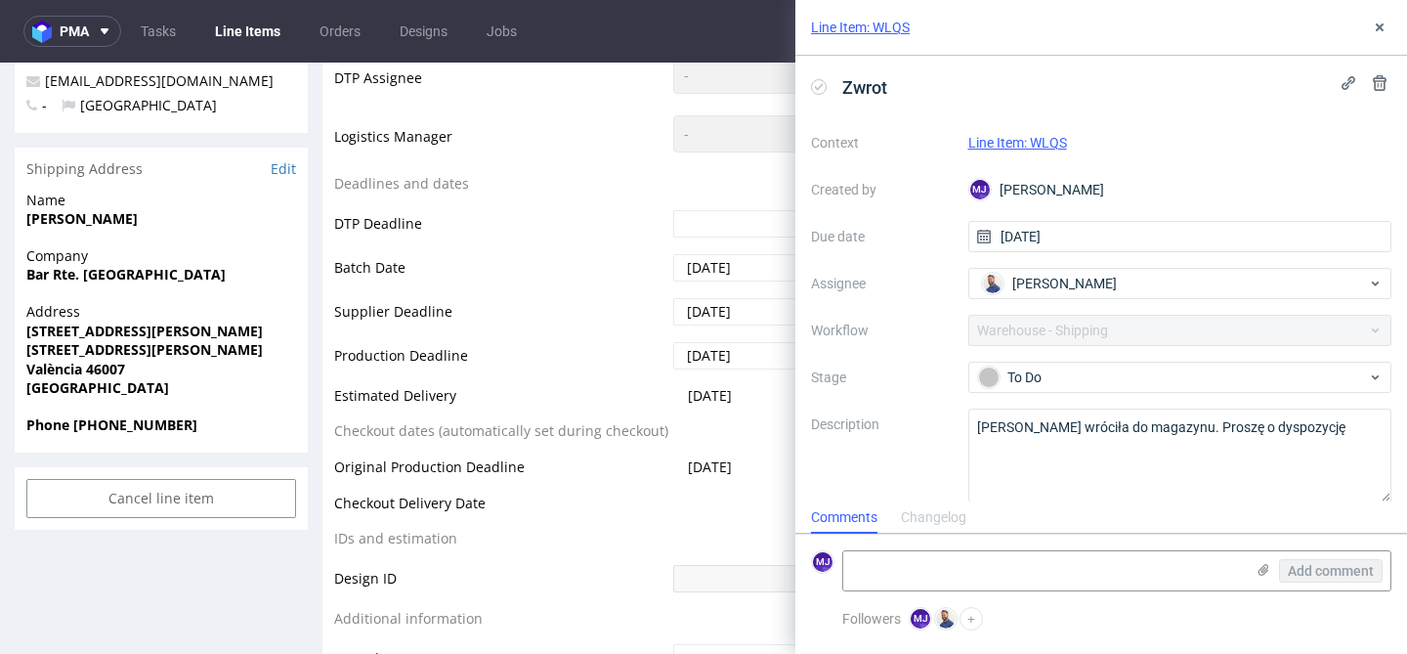
scroll to position [16, 0]
click at [1373, 26] on icon at bounding box center [1380, 28] width 16 height 16
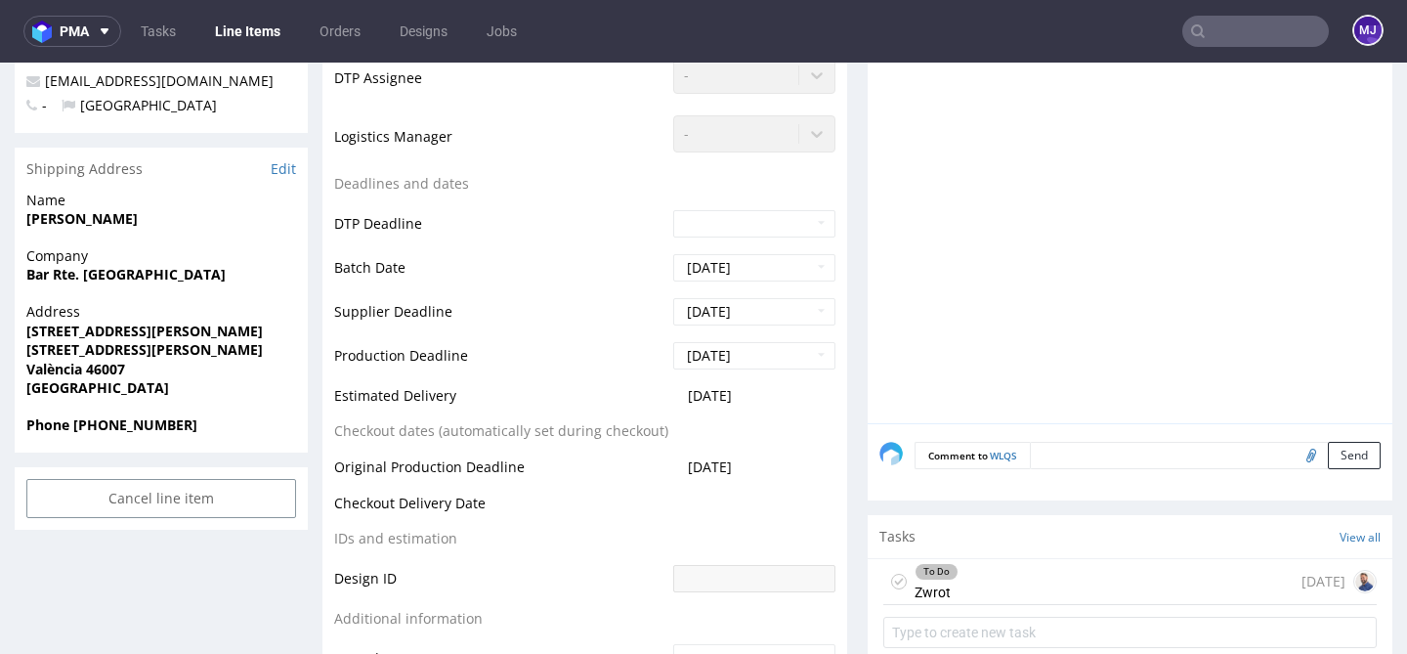
click at [1236, 34] on input "text" at bounding box center [1255, 31] width 147 height 31
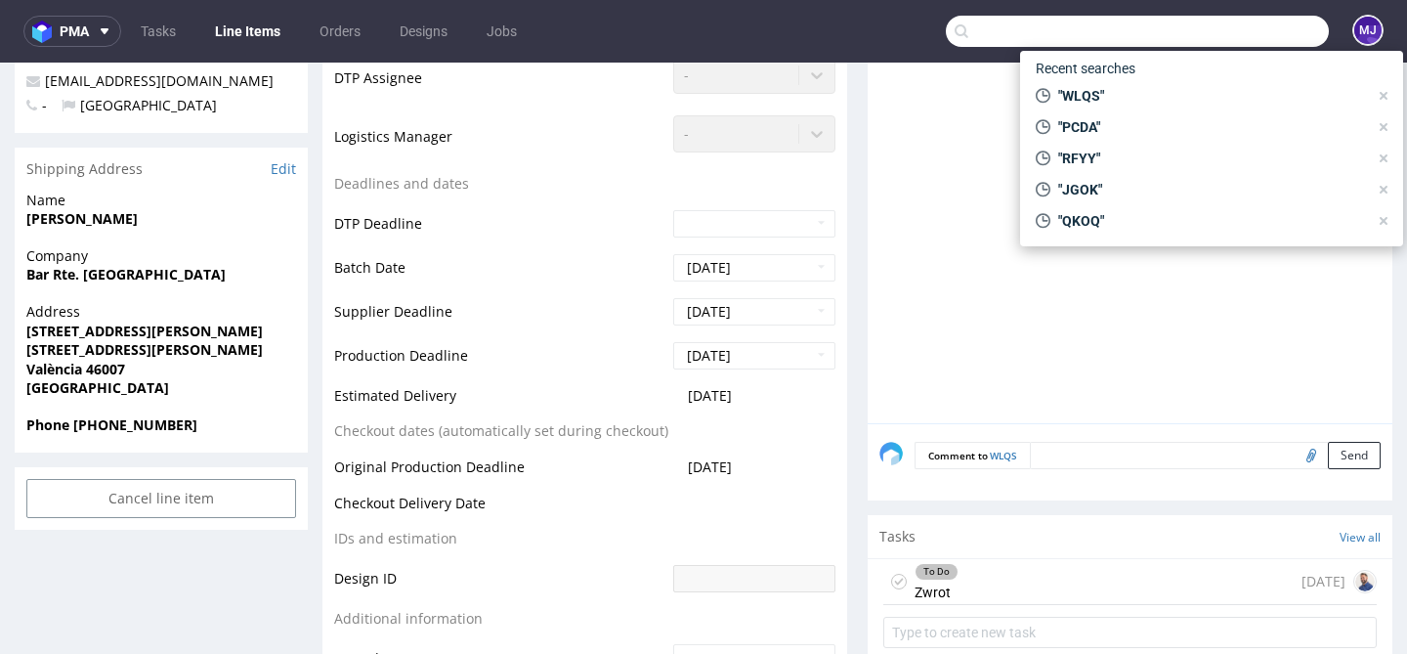
paste input "LASE"
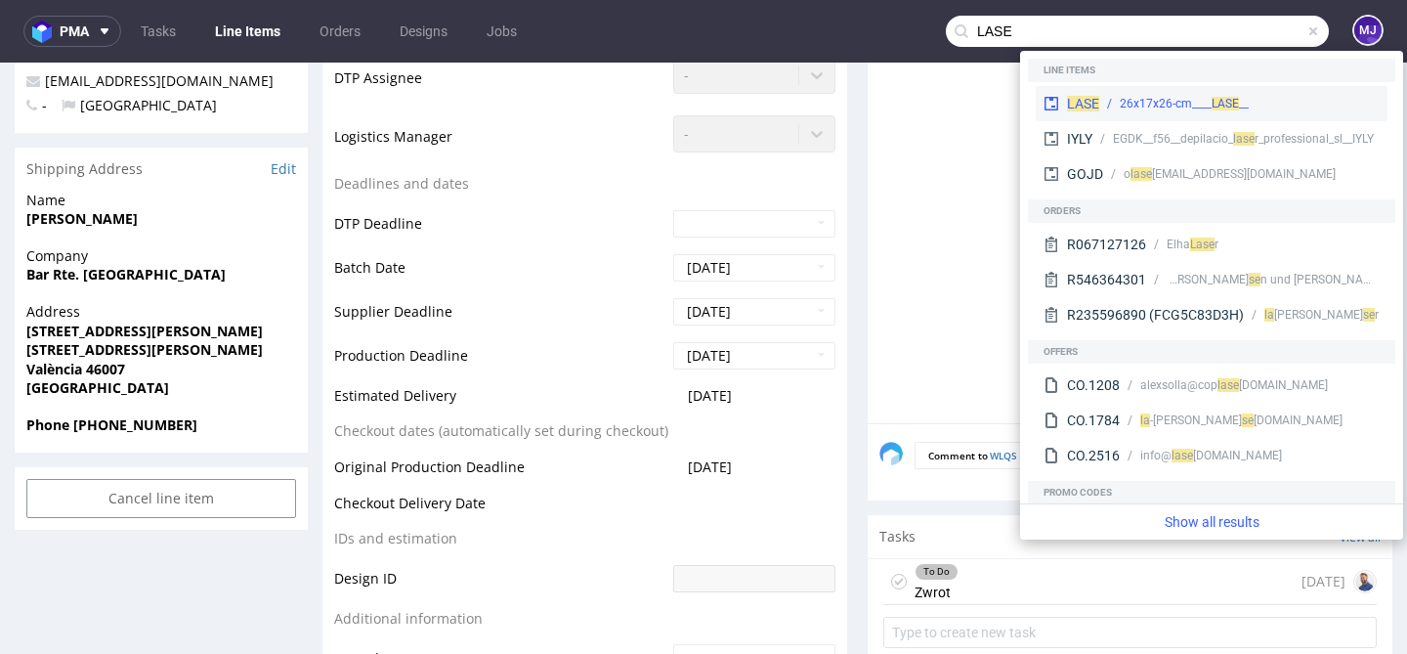
type input "LASE"
click at [1168, 101] on div "__26x17x26-cm____ LASE" at bounding box center [1184, 104] width 129 height 18
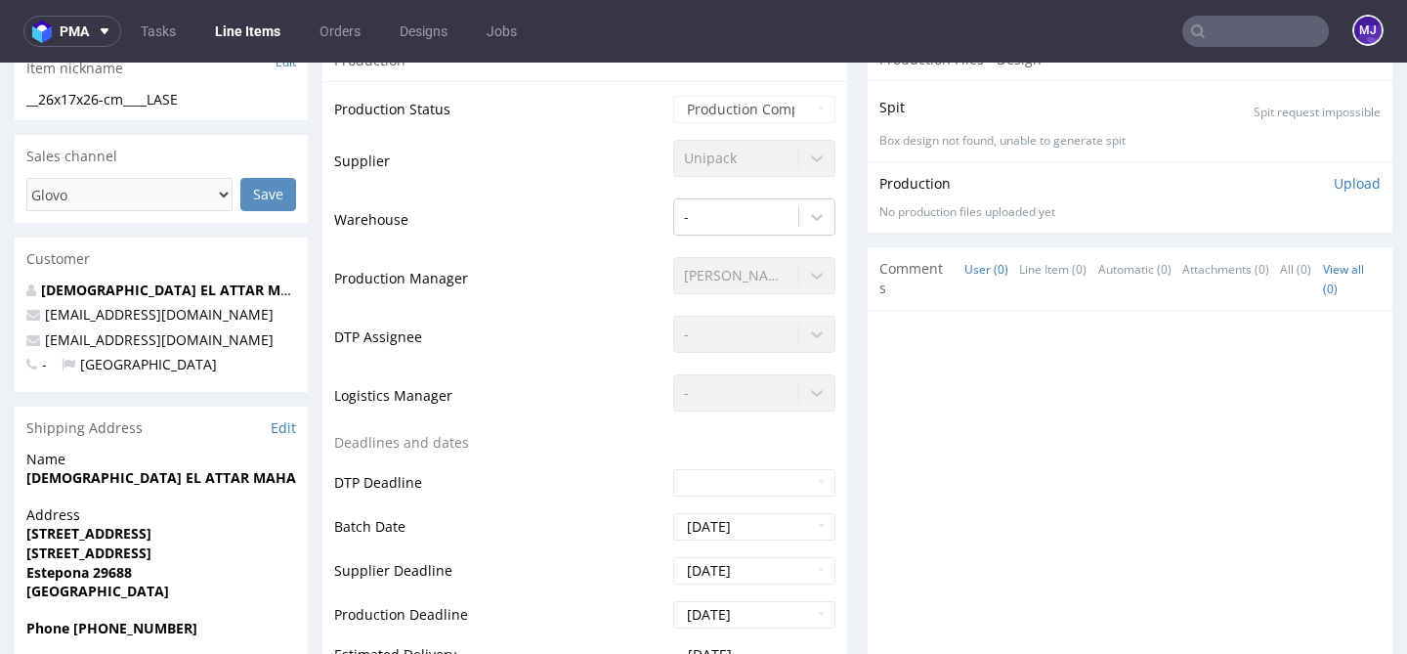
scroll to position [761, 0]
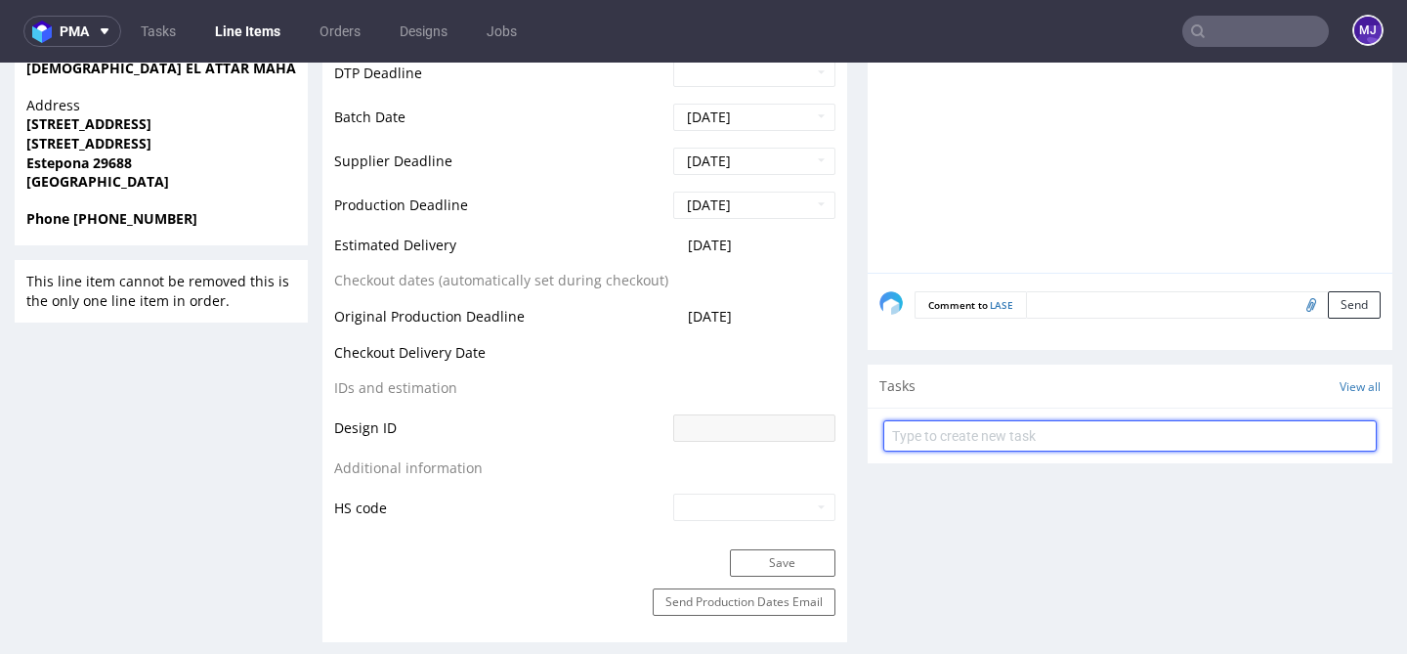
click at [1019, 440] on input "text" at bounding box center [1129, 435] width 493 height 31
type input "Zwrot"
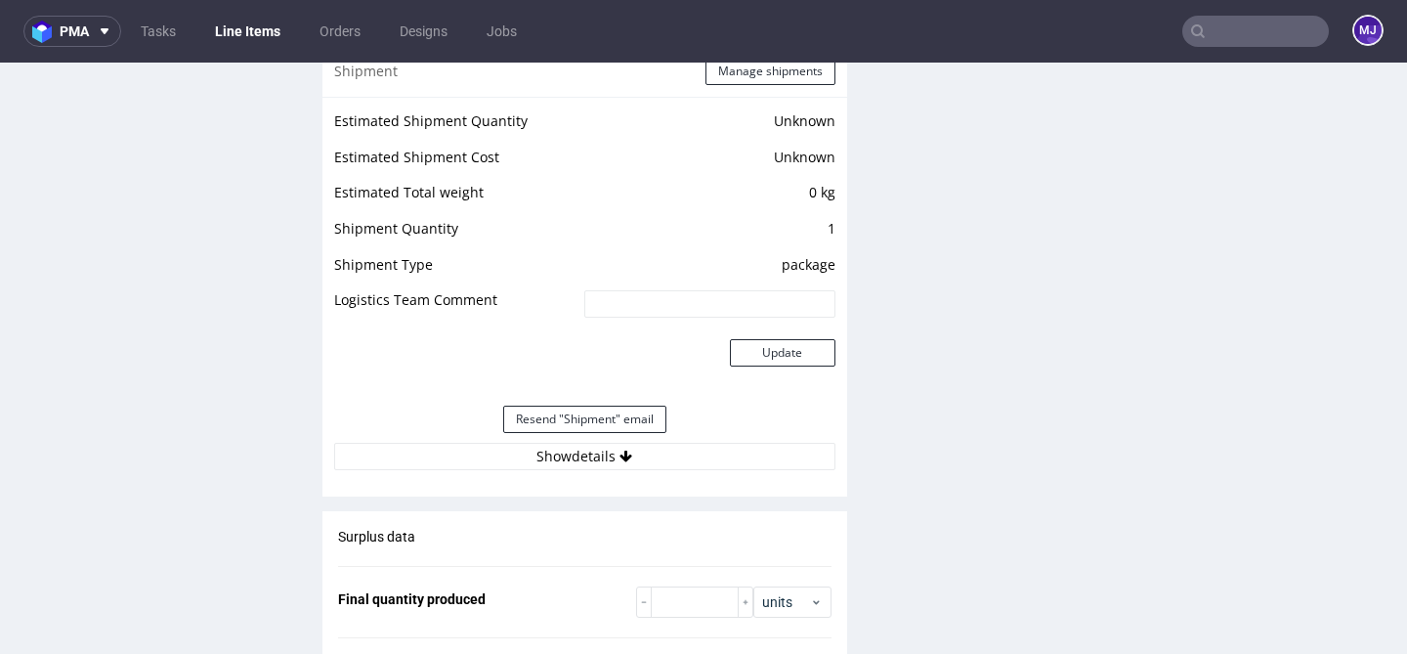
scroll to position [858, 0]
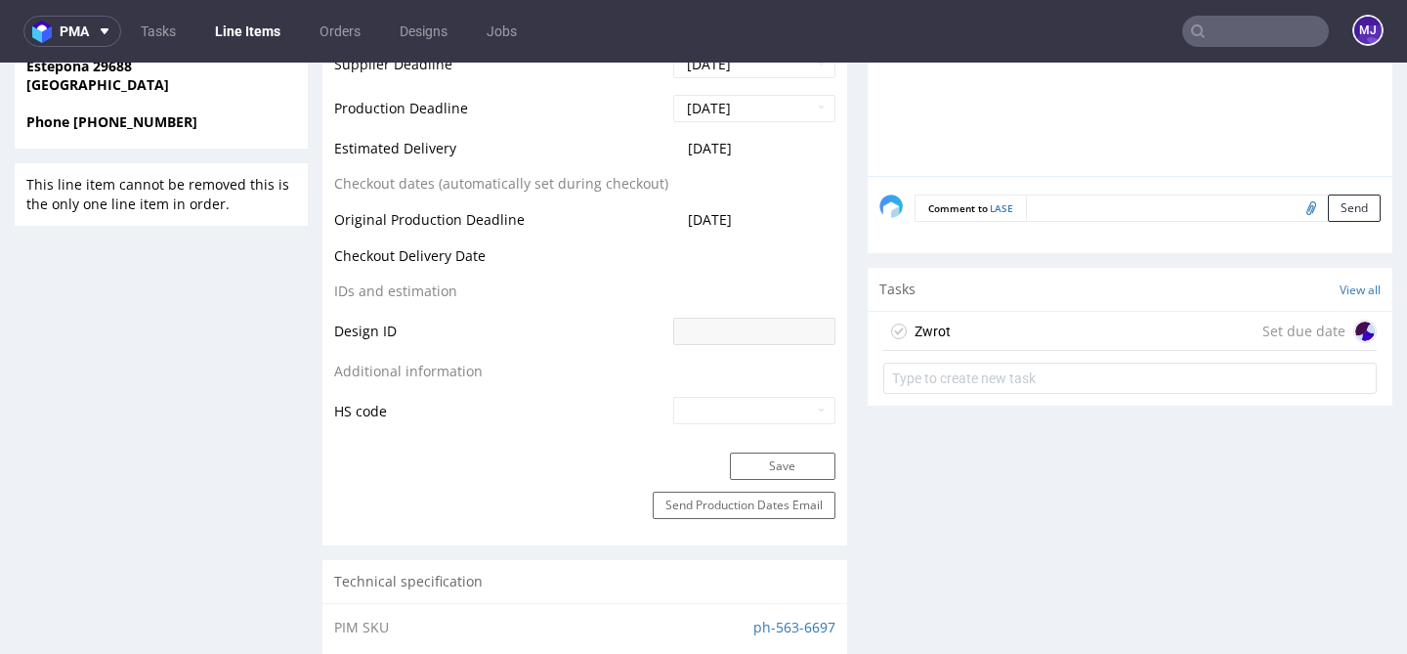
click at [1147, 335] on div "Zwrot Set due date" at bounding box center [1129, 331] width 493 height 39
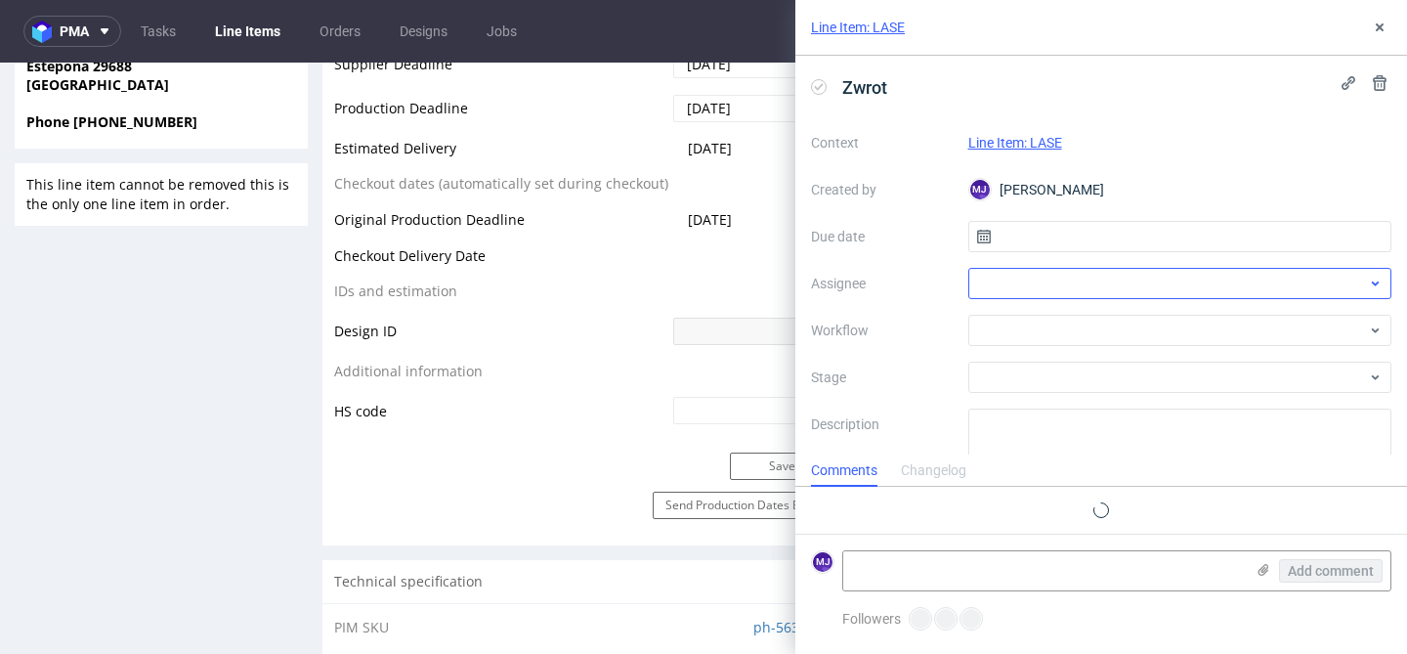
scroll to position [16, 0]
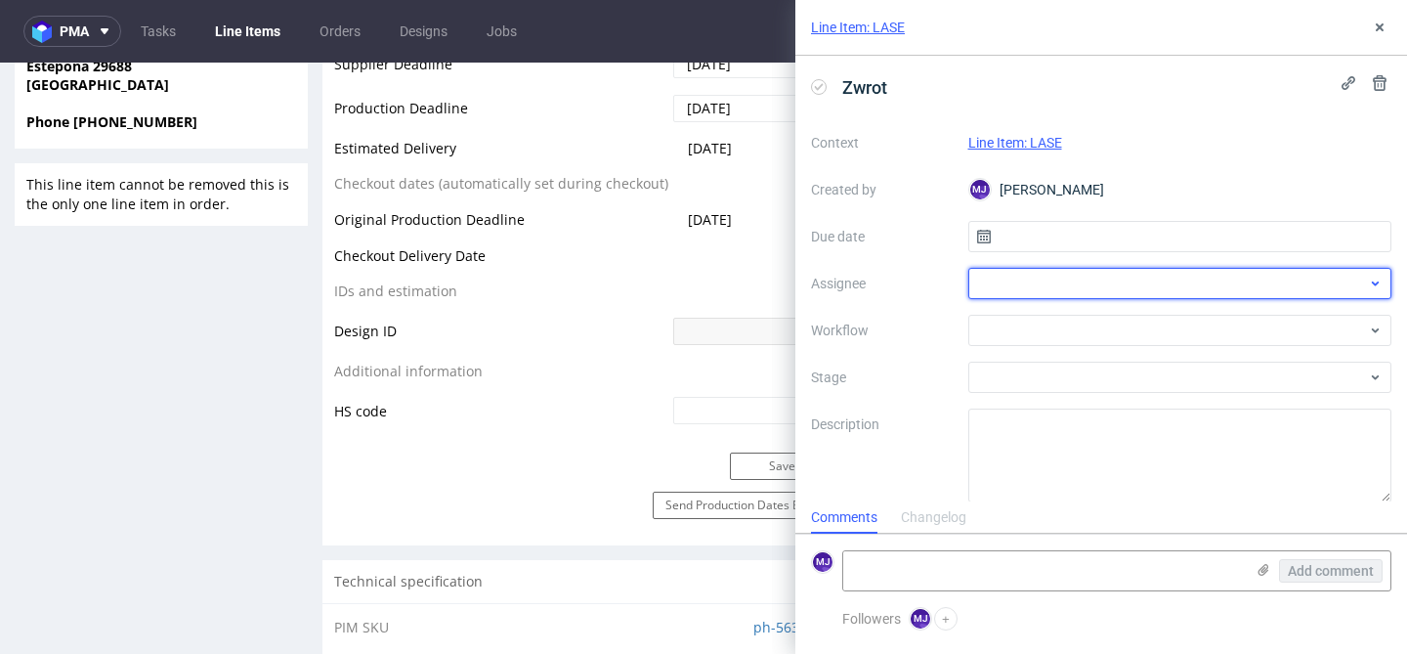
click at [1076, 288] on div at bounding box center [1180, 283] width 424 height 31
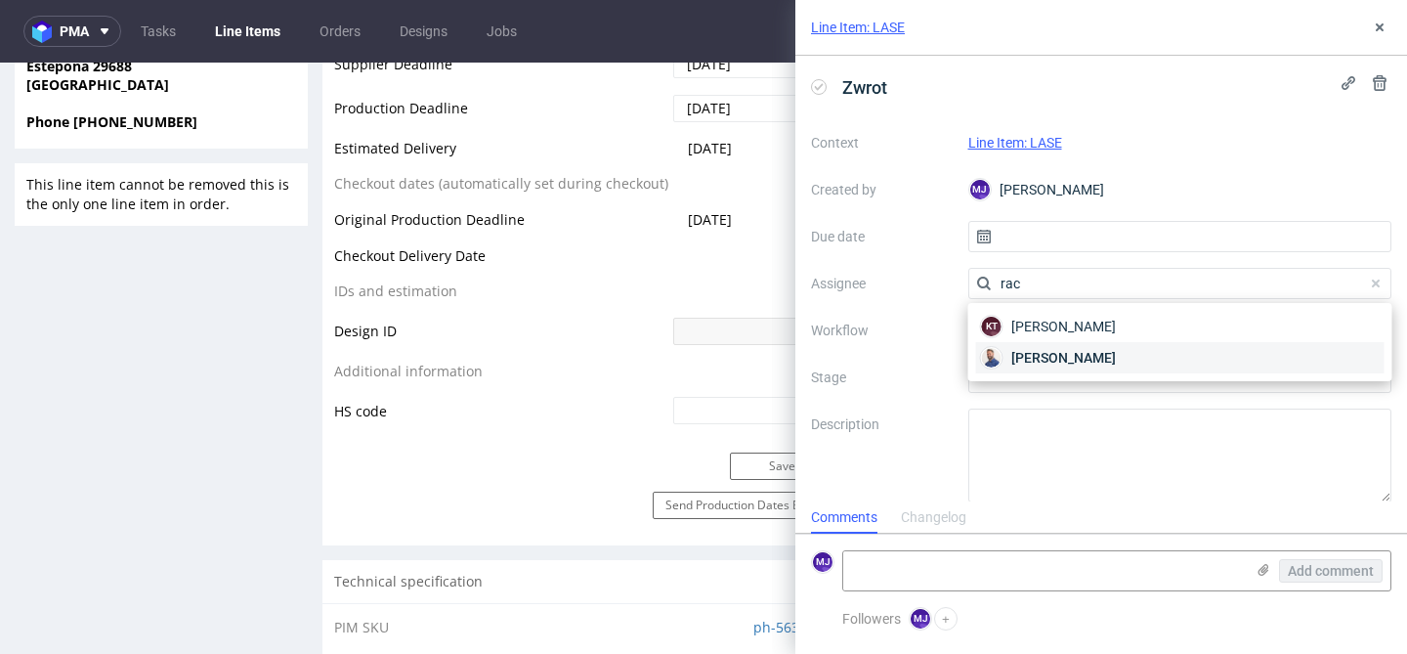
type input "rac"
click at [1078, 351] on span "[PERSON_NAME]" at bounding box center [1063, 358] width 105 height 20
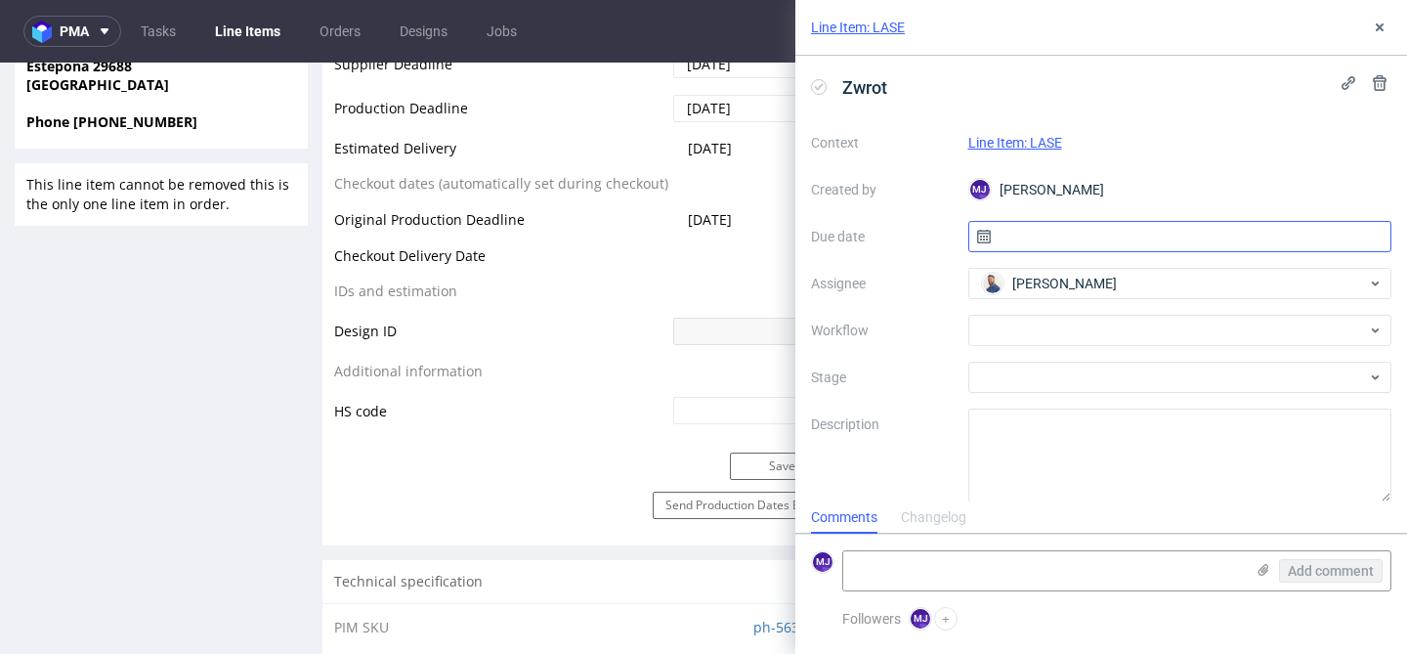
click at [1067, 237] on input "text" at bounding box center [1180, 236] width 424 height 31
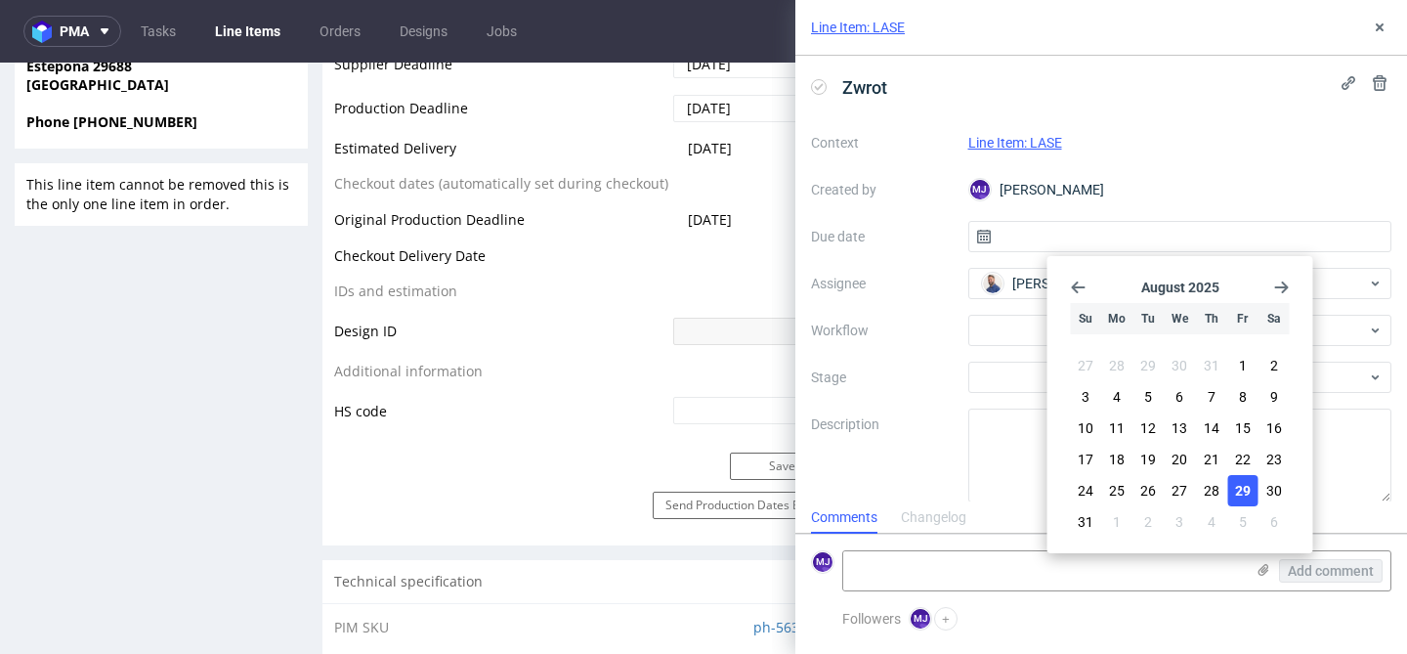
click at [1248, 487] on span "29" at bounding box center [1243, 491] width 16 height 20
type input "[DATE]"
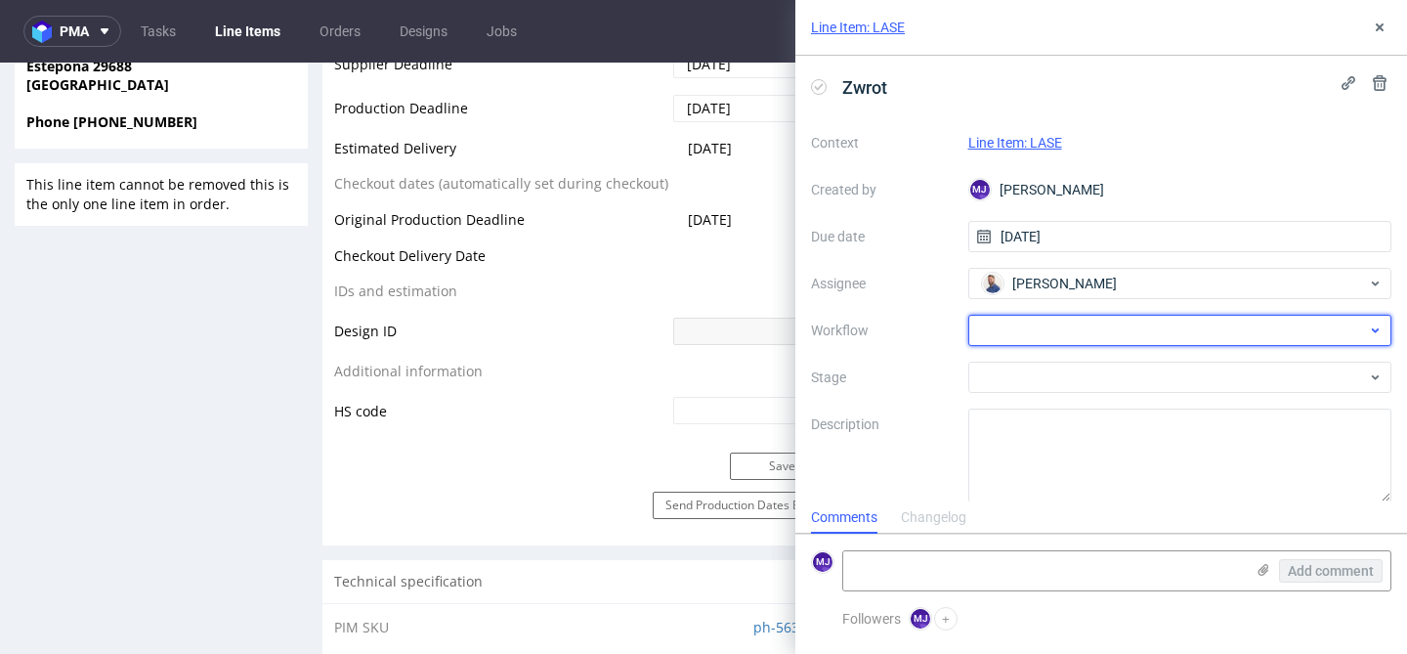
click at [1040, 332] on div at bounding box center [1180, 330] width 424 height 31
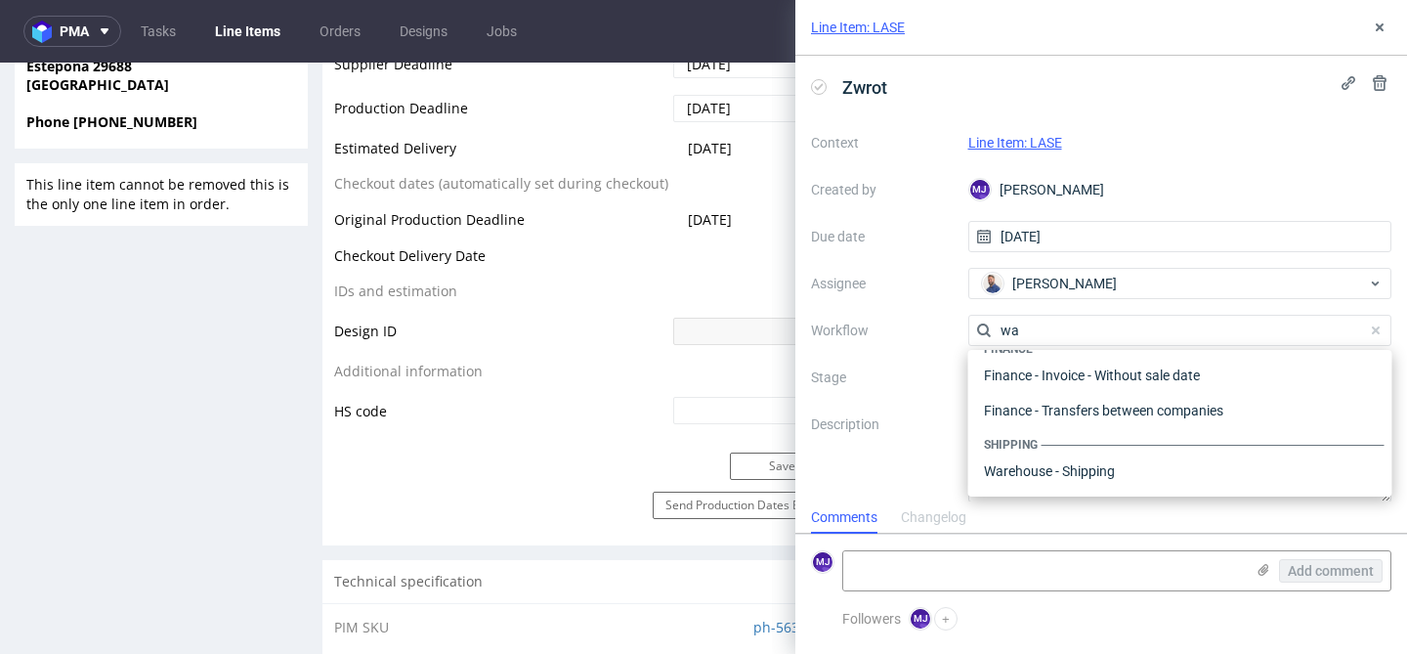
scroll to position [0, 0]
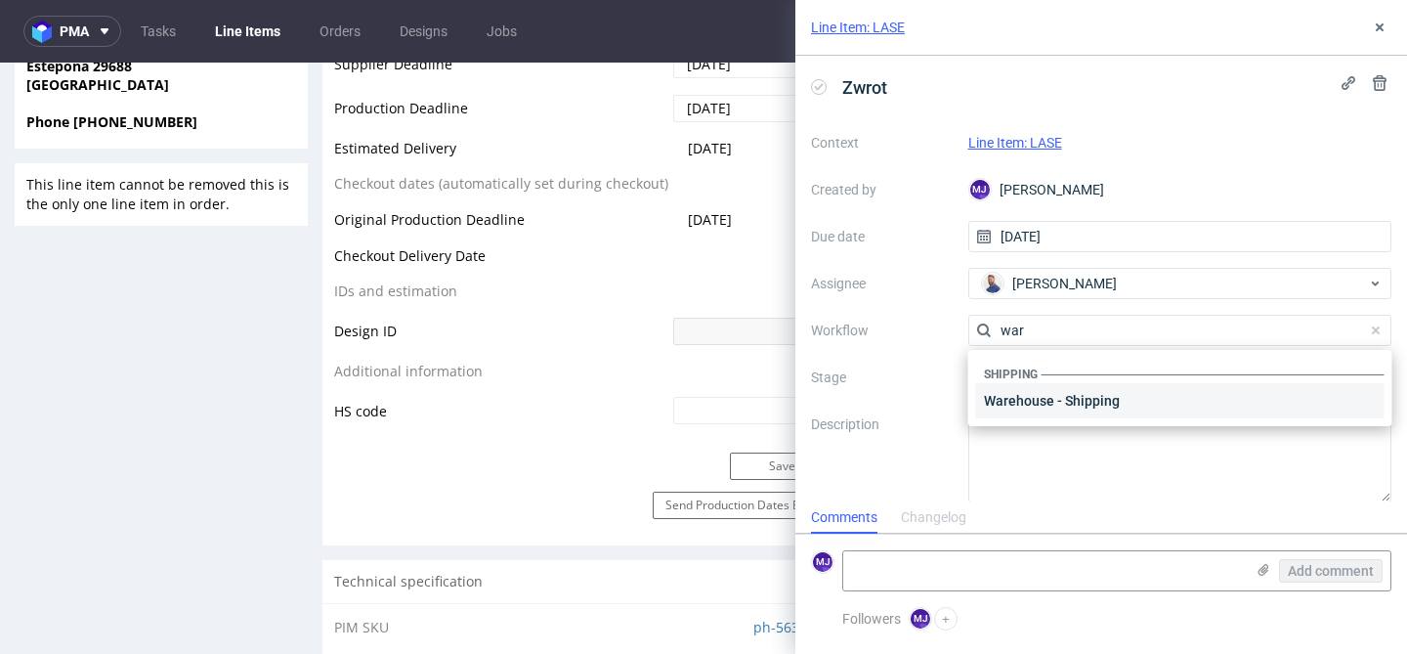
type input "war"
click at [1039, 395] on div "Warehouse - Shipping" at bounding box center [1180, 400] width 408 height 35
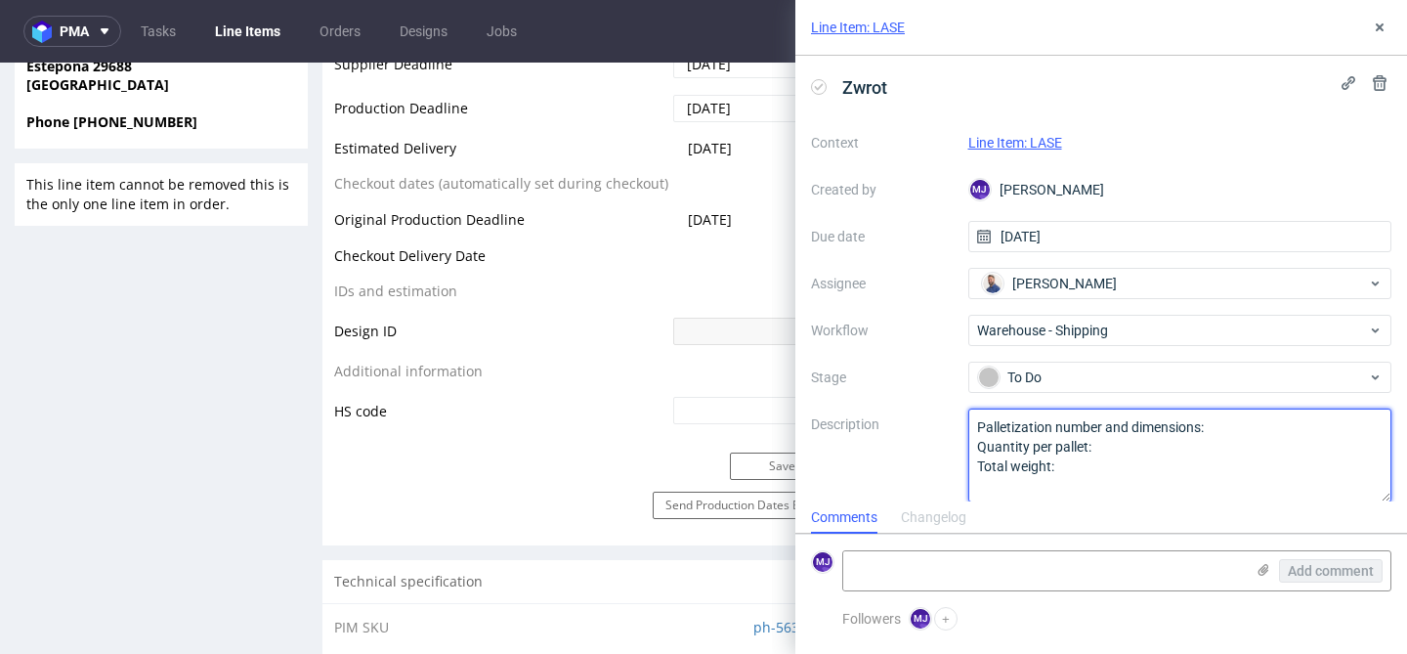
drag, startPoint x: 1074, startPoint y: 470, endPoint x: 855, endPoint y: 336, distance: 256.5
click at [855, 336] on div "Context Line Item: LASE Created by MJ Maciej Jankowski Due date 29/08/2025 Assi…" at bounding box center [1101, 314] width 580 height 375
paste textarea "rzesyłka wróciła do magazynu. Proszę o dyspozycję"
type textarea "[PERSON_NAME] wróciła do magazynu. Proszę o dyspozycję"
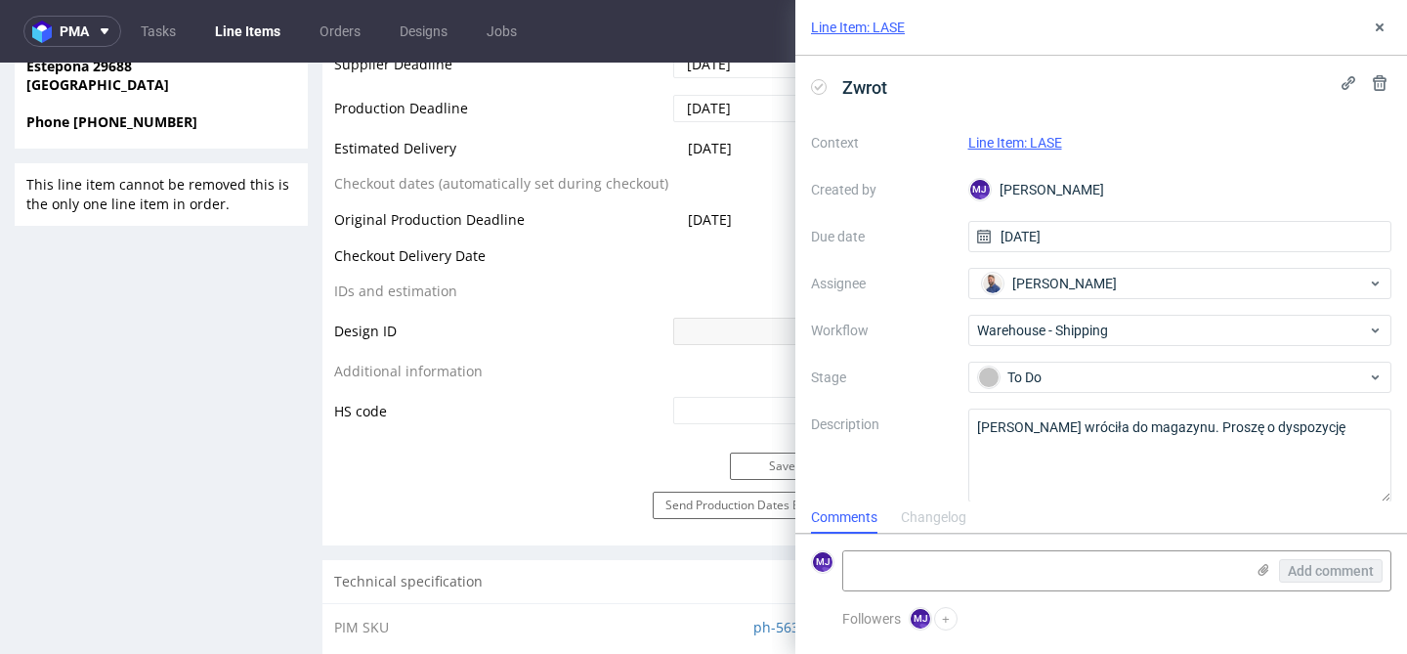
click at [906, 416] on label "Description" at bounding box center [882, 455] width 142 height 86
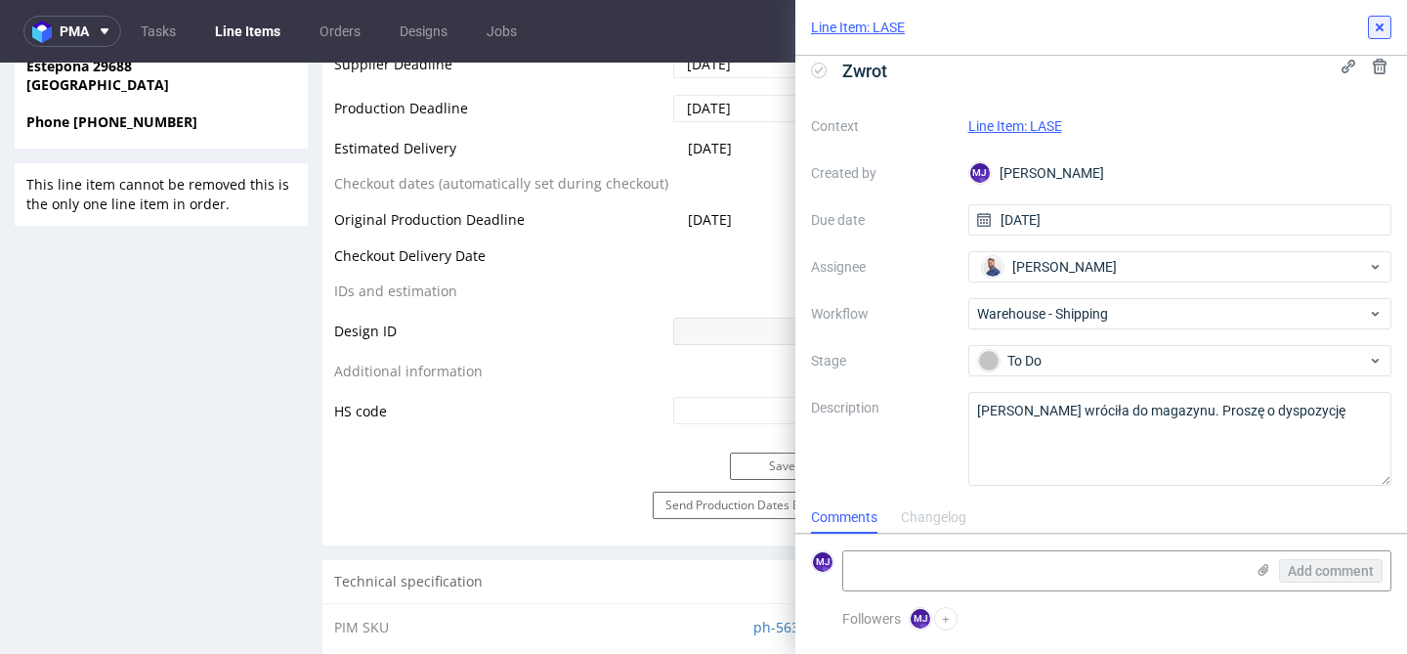
click at [1381, 24] on use at bounding box center [1380, 27] width 8 height 8
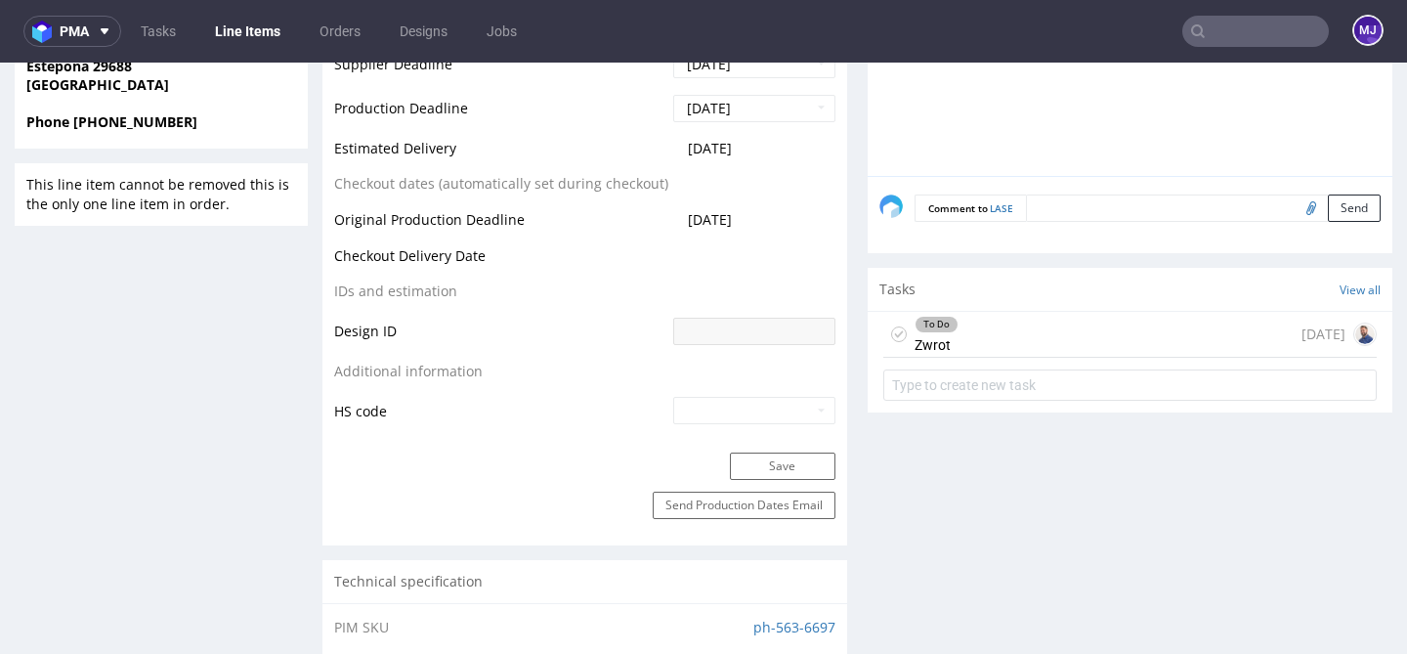
click at [843, 262] on div "Progress Payment Payment deferred Design N/A DTP Complete Batch Complete Thu 31…" at bounding box center [857, 593] width 1070 height 2651
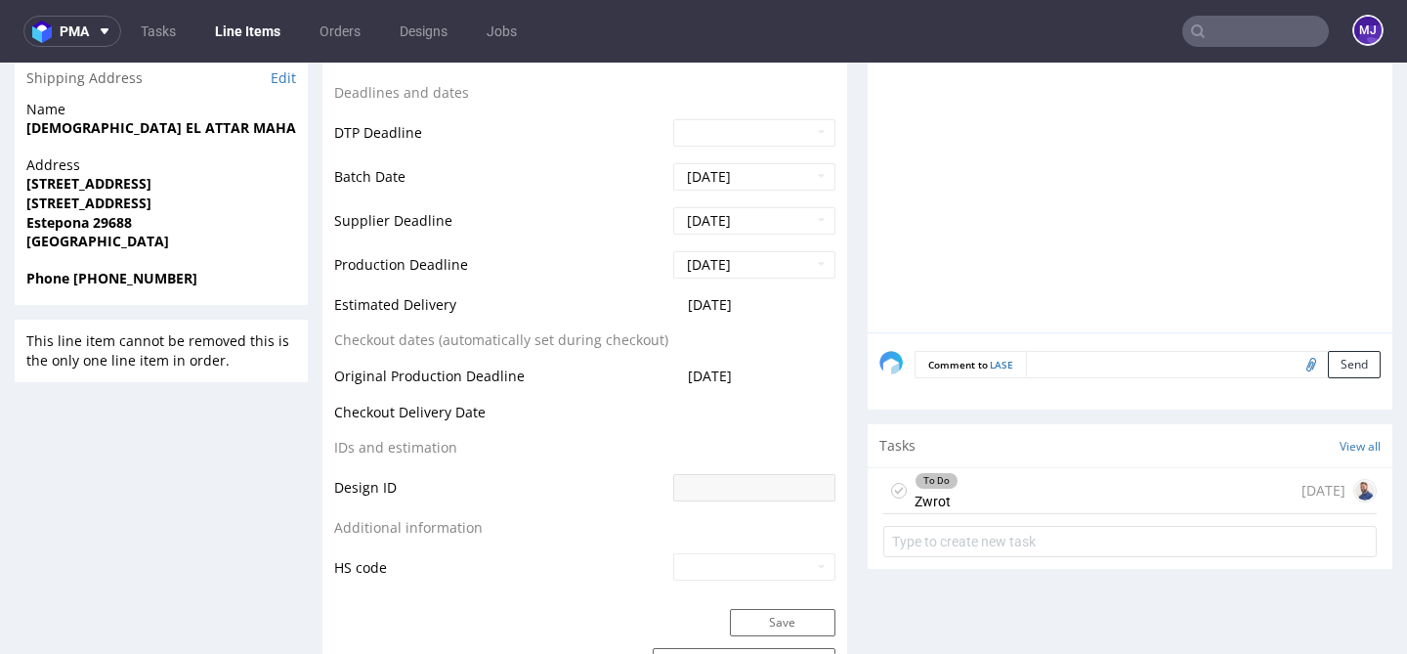
scroll to position [1, 0]
click at [1005, 483] on div "To Do Zwrot today" at bounding box center [1129, 491] width 493 height 46
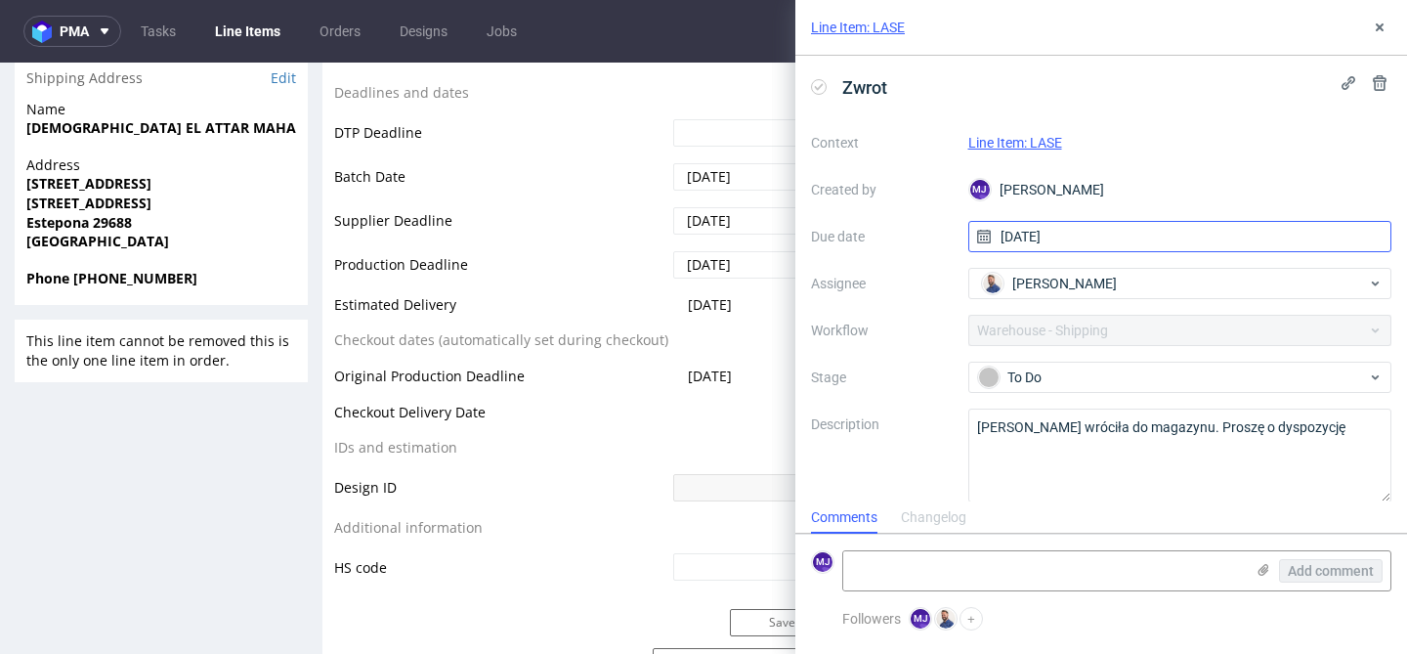
scroll to position [16, 0]
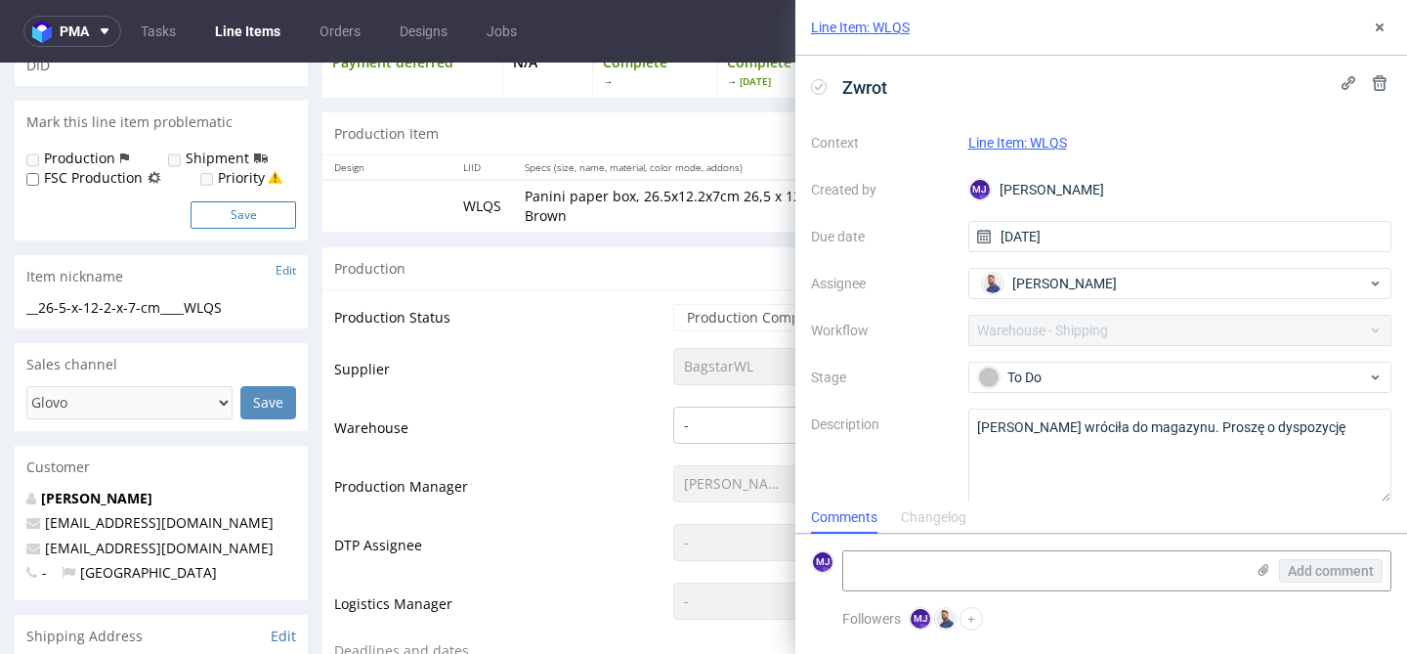
scroll to position [296, 0]
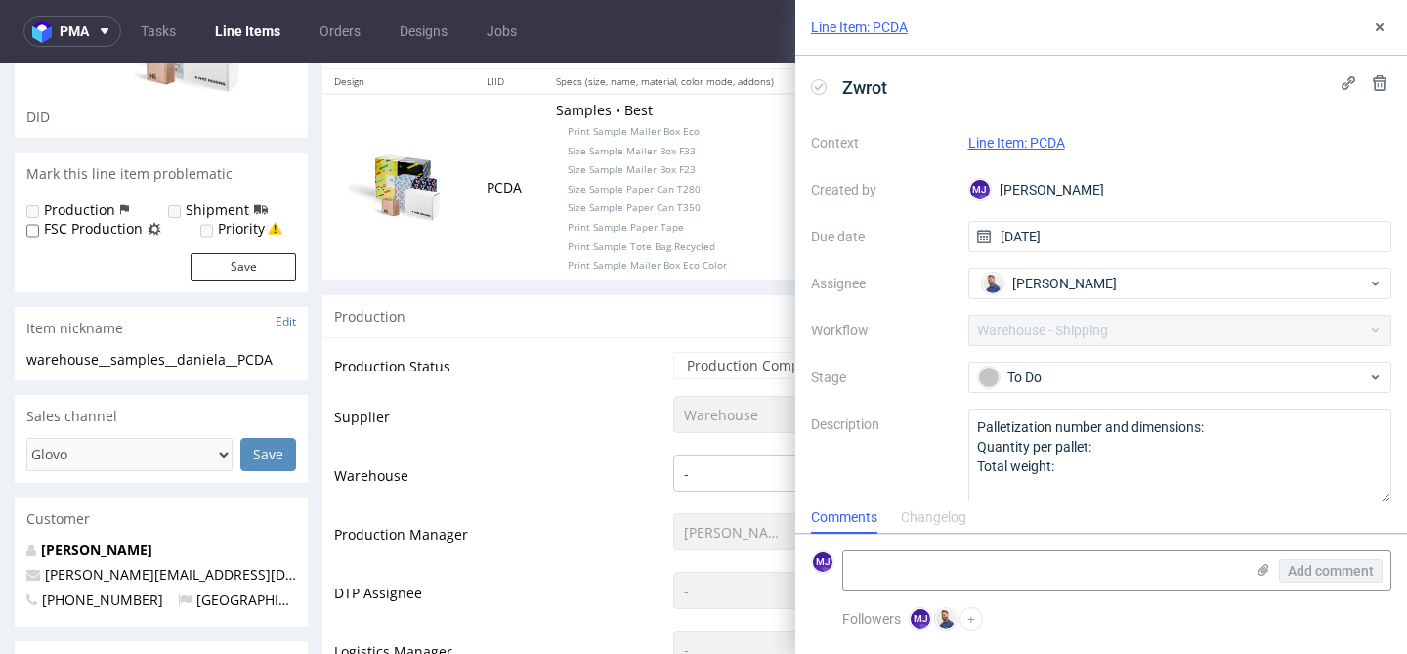
scroll to position [238, 0]
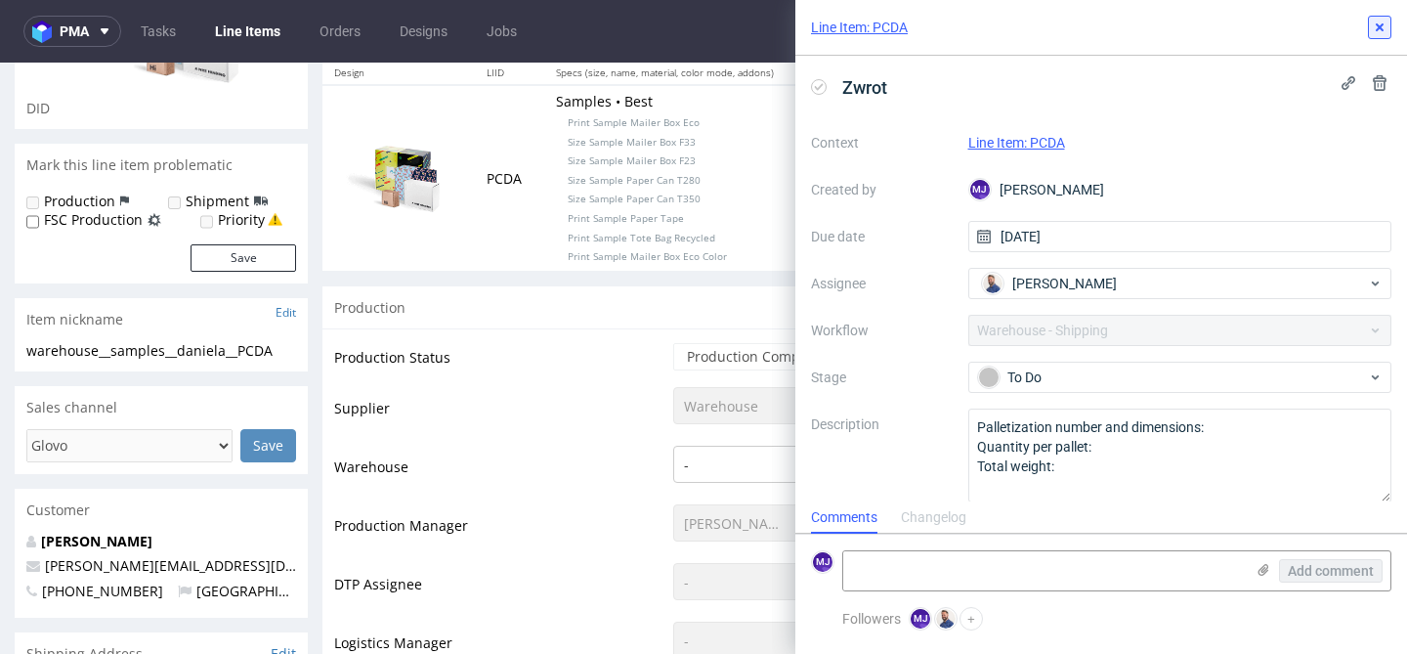
click at [1378, 25] on use at bounding box center [1380, 27] width 8 height 8
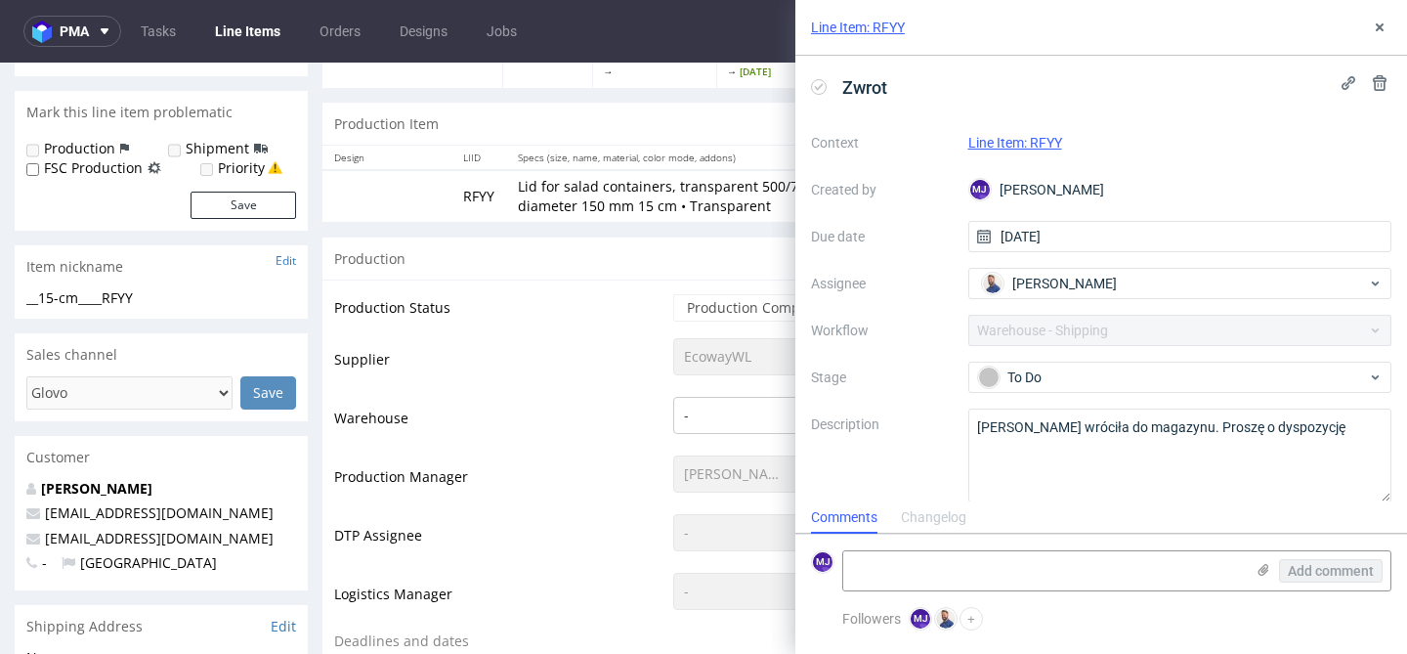
scroll to position [417, 0]
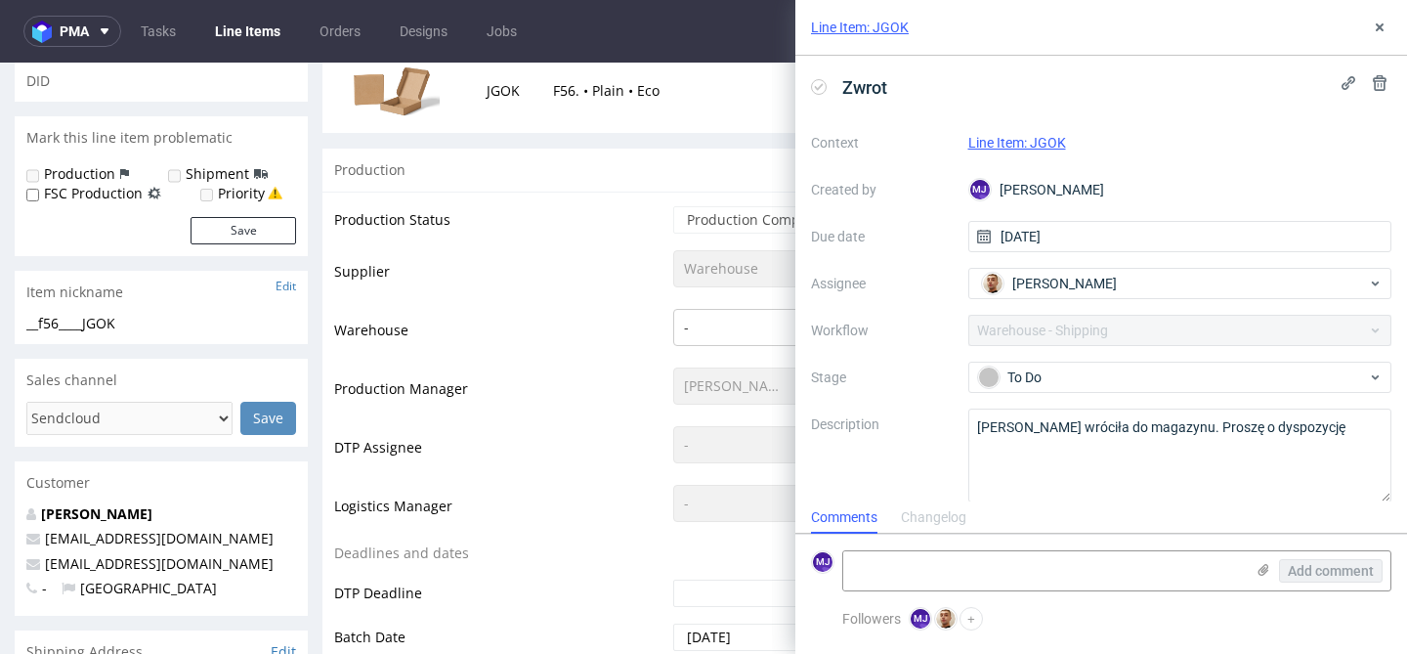
scroll to position [280, 0]
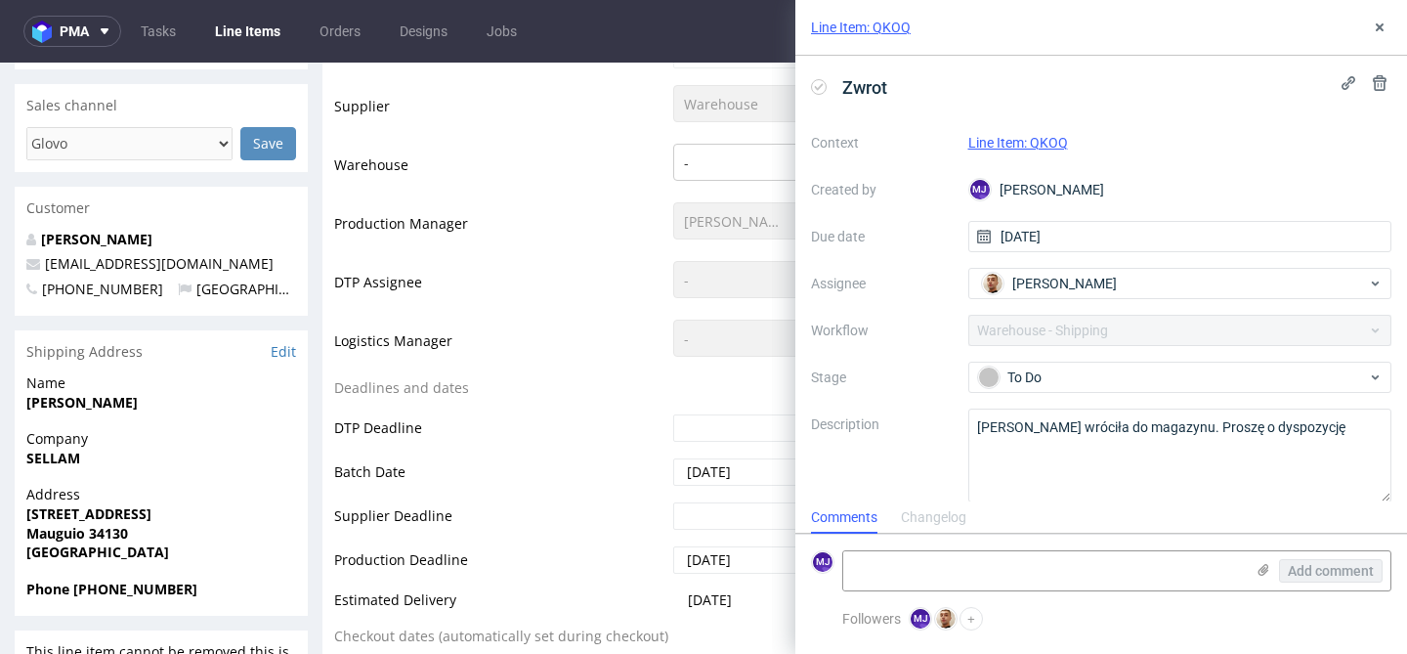
scroll to position [542, 0]
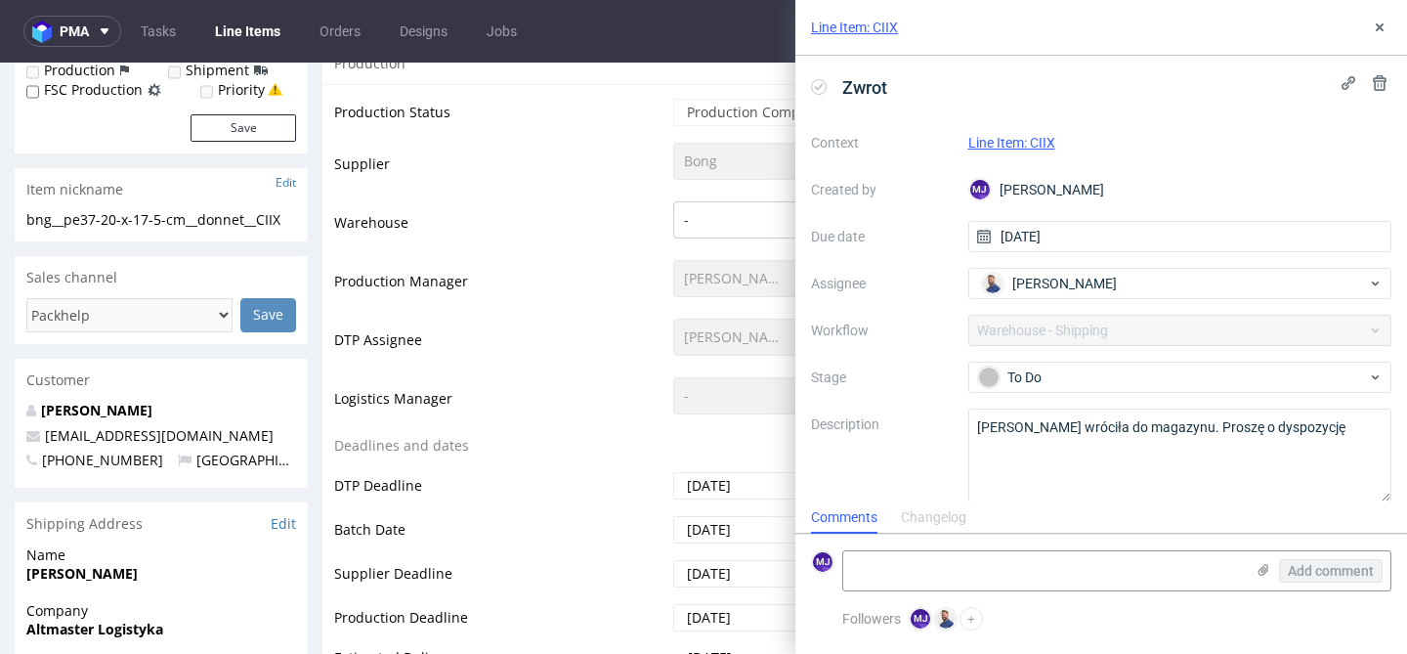
scroll to position [392, 0]
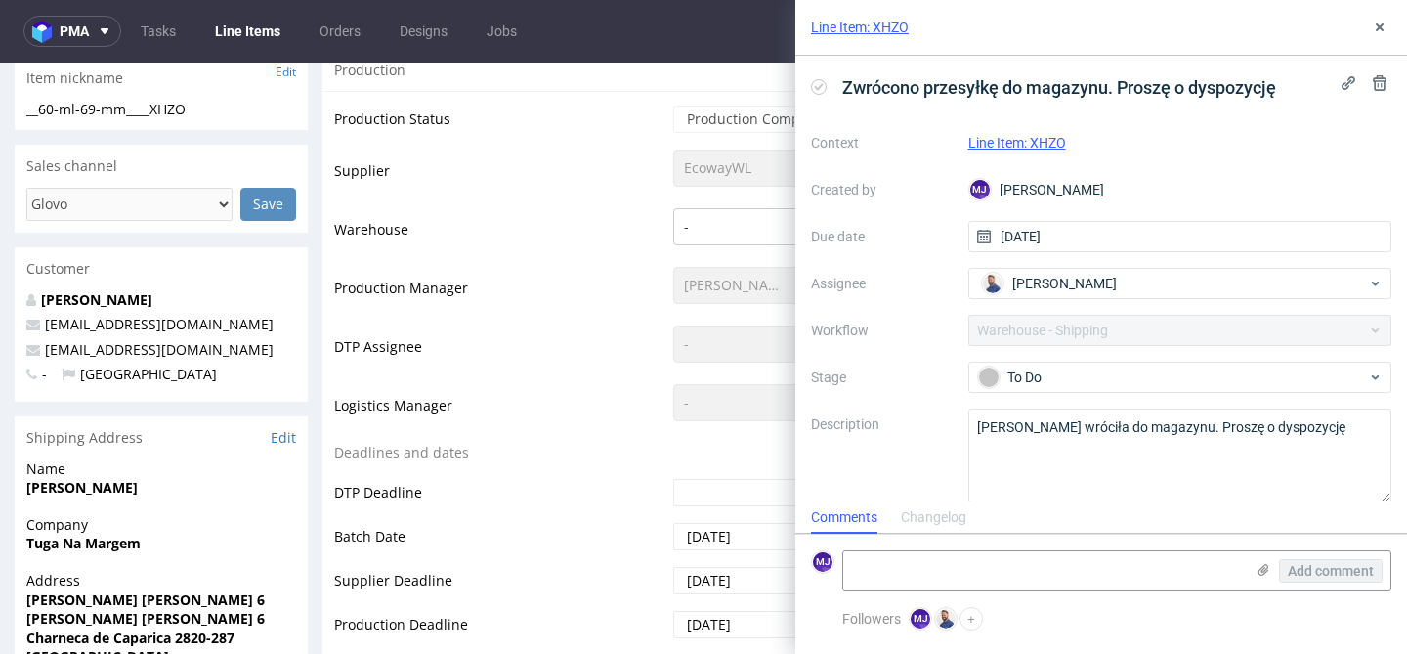
scroll to position [353, 0]
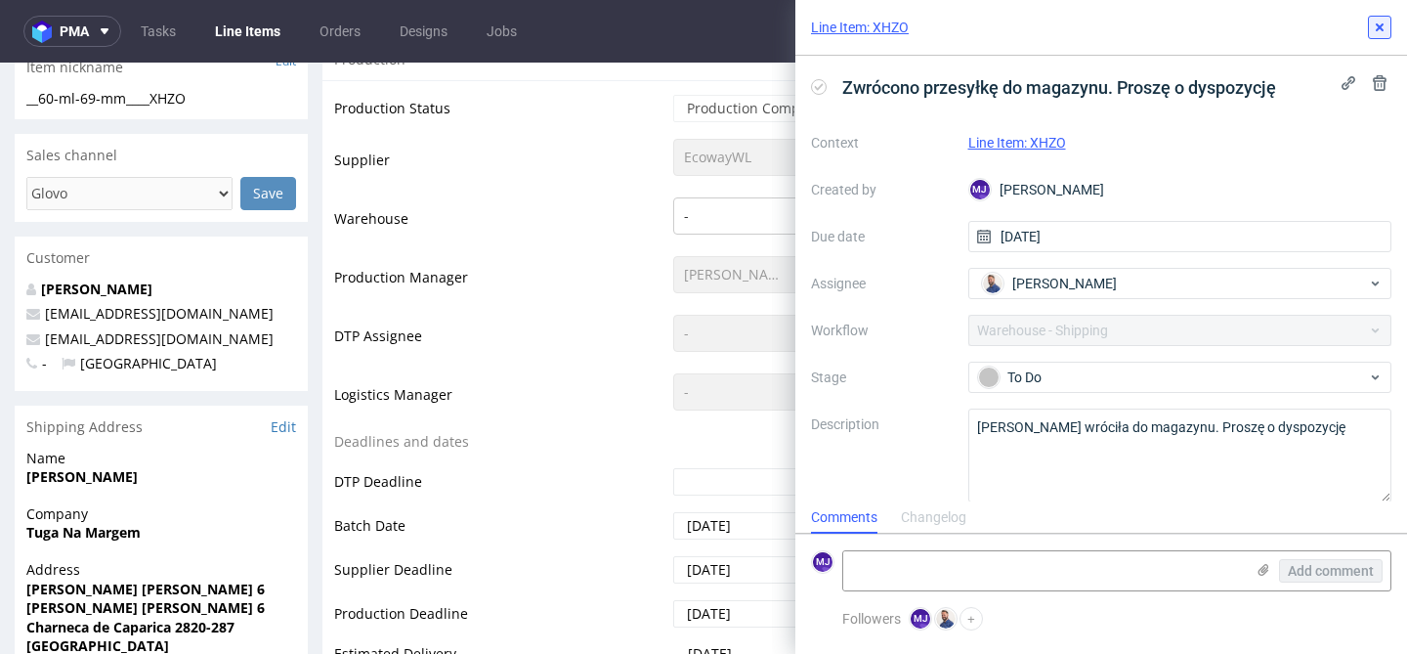
click at [1376, 28] on icon at bounding box center [1380, 28] width 16 height 16
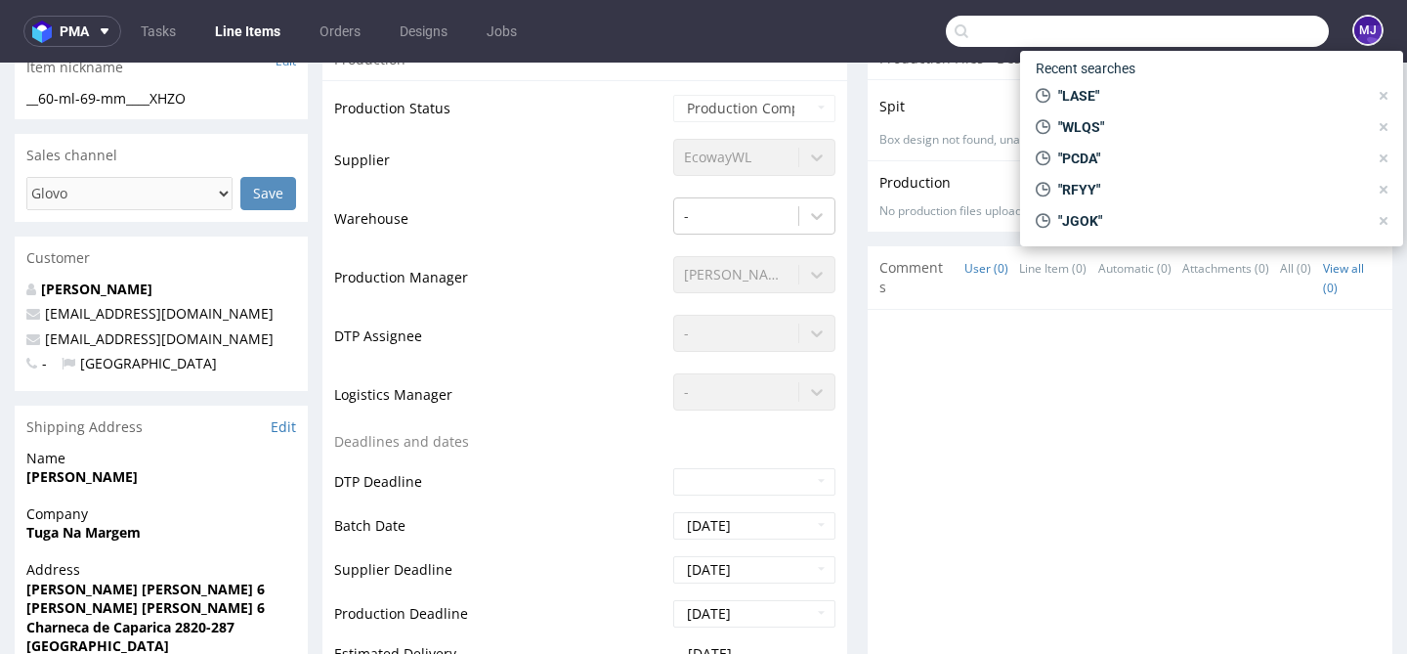
click at [1272, 36] on input "text" at bounding box center [1137, 31] width 383 height 31
paste input "LFBP"
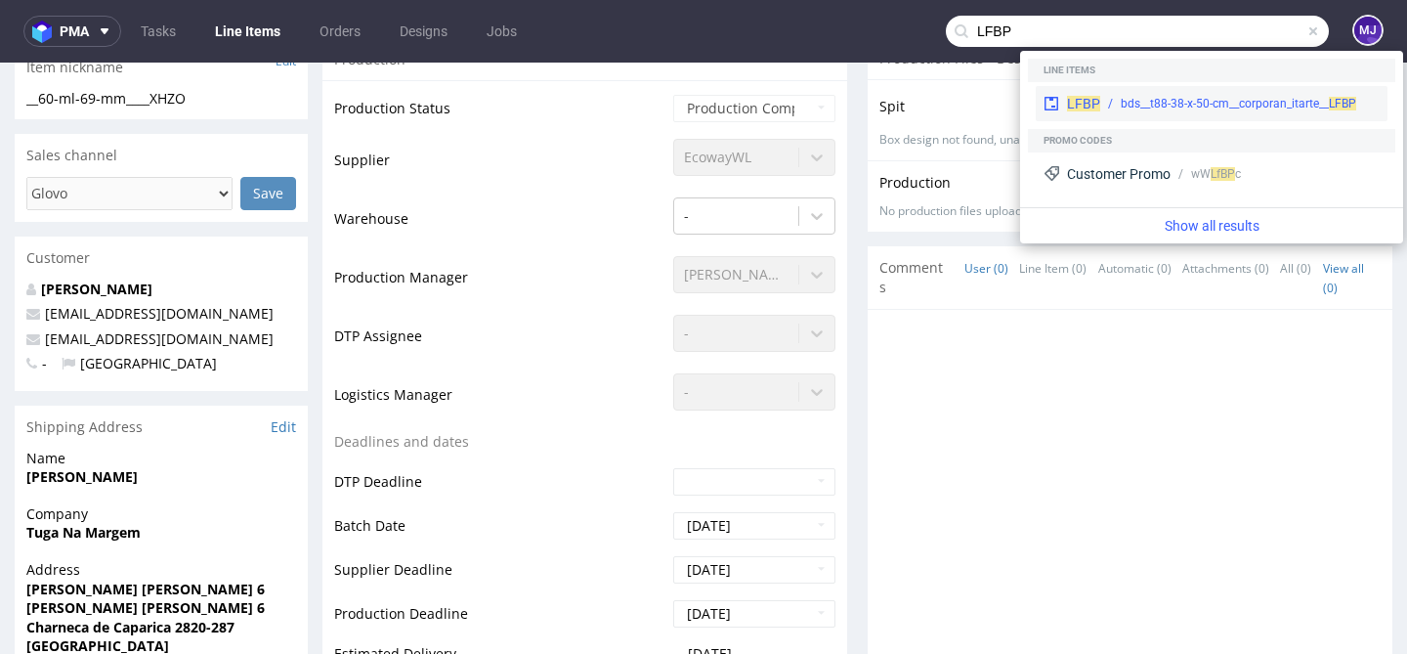
type input "LFBP"
drag, startPoint x: 1138, startPoint y: 105, endPoint x: 1078, endPoint y: 30, distance: 95.8
click at [1138, 105] on div "bds__t88-38-x-50-cm__corporan_itarte__ LFBP" at bounding box center [1238, 104] width 235 height 18
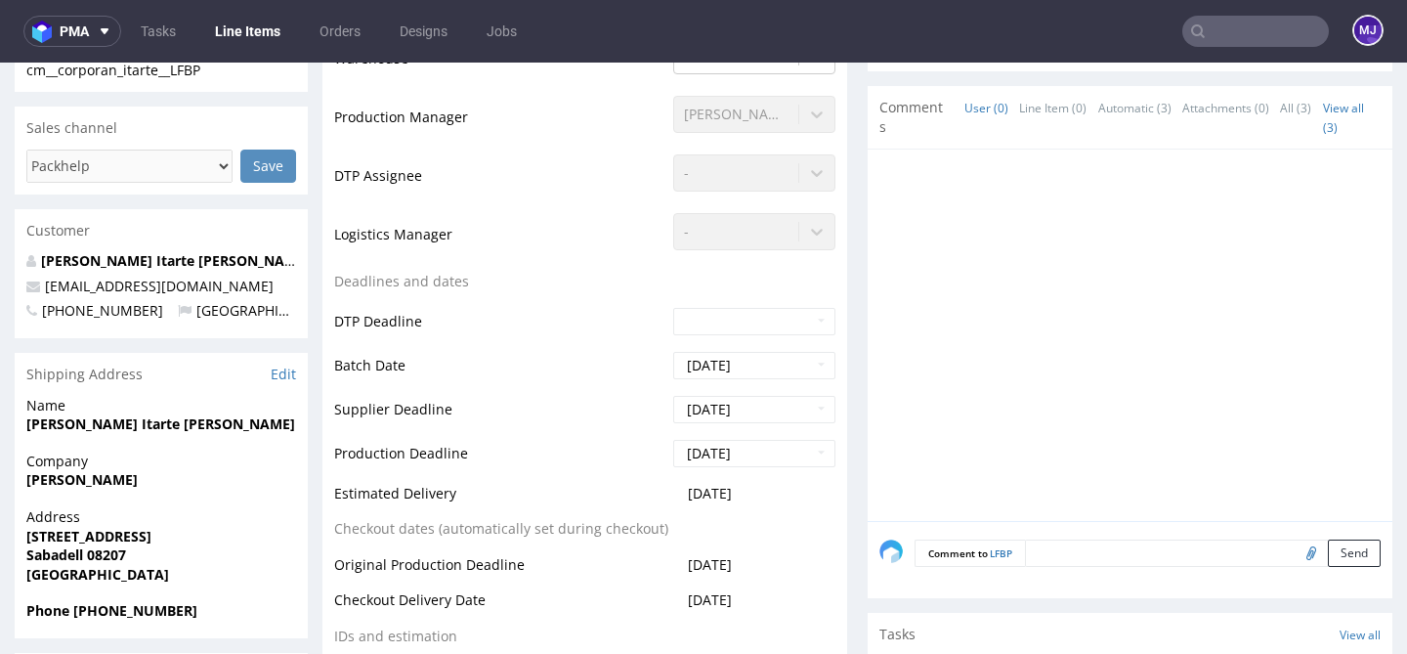
scroll to position [681, 0]
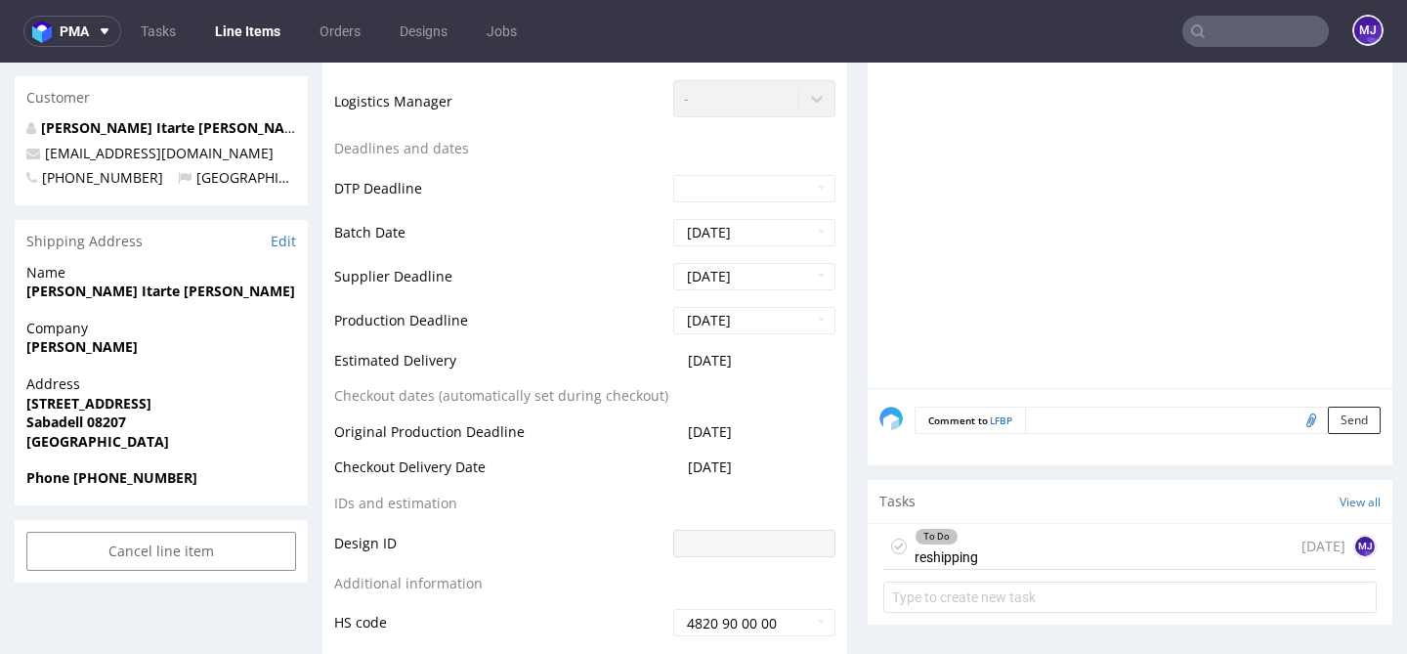
click at [995, 540] on div "To Do reshipping 2 days ago MJ" at bounding box center [1129, 547] width 493 height 46
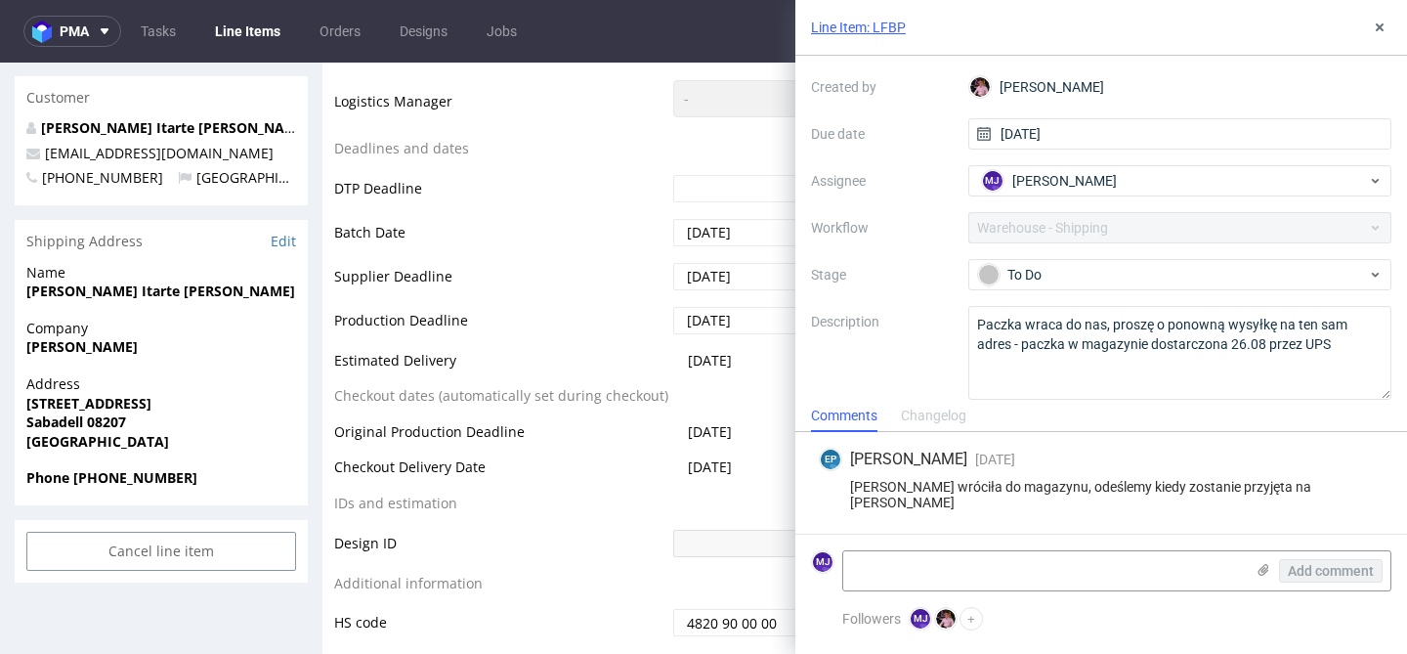
scroll to position [103, 0]
click at [1378, 24] on use at bounding box center [1380, 27] width 8 height 8
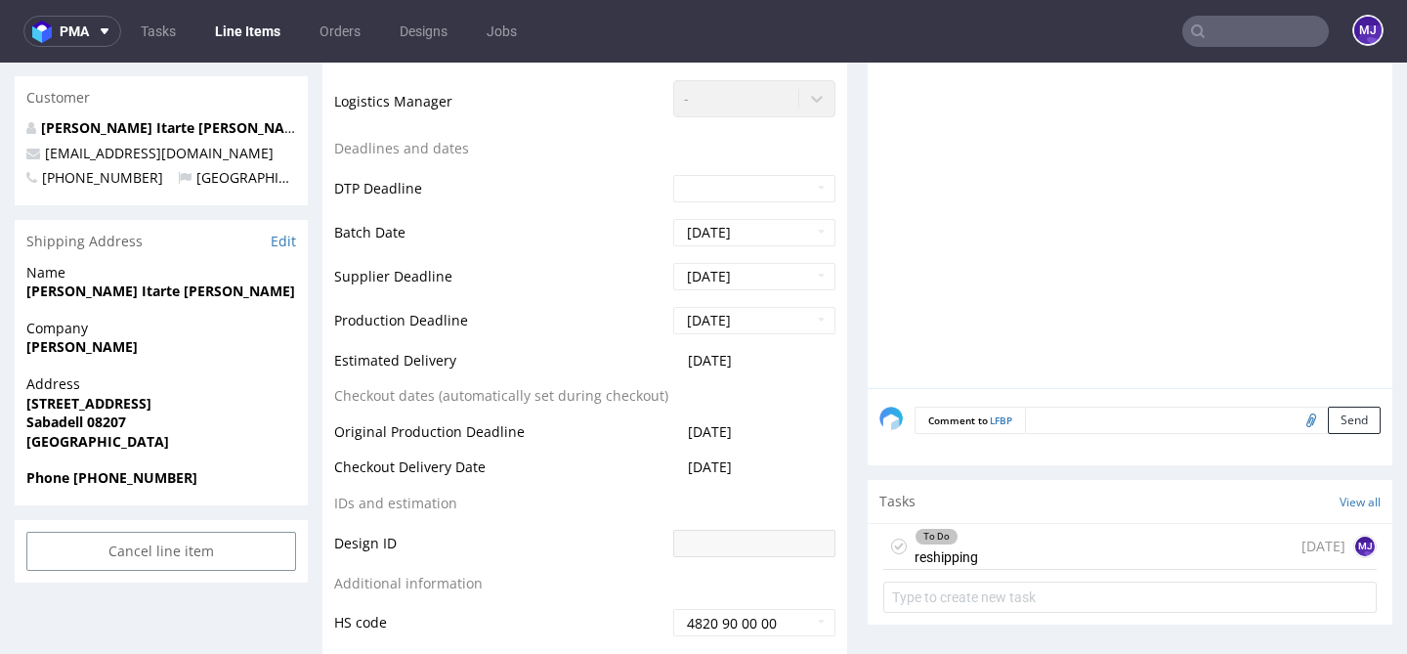
click at [1264, 36] on input "text" at bounding box center [1255, 31] width 147 height 31
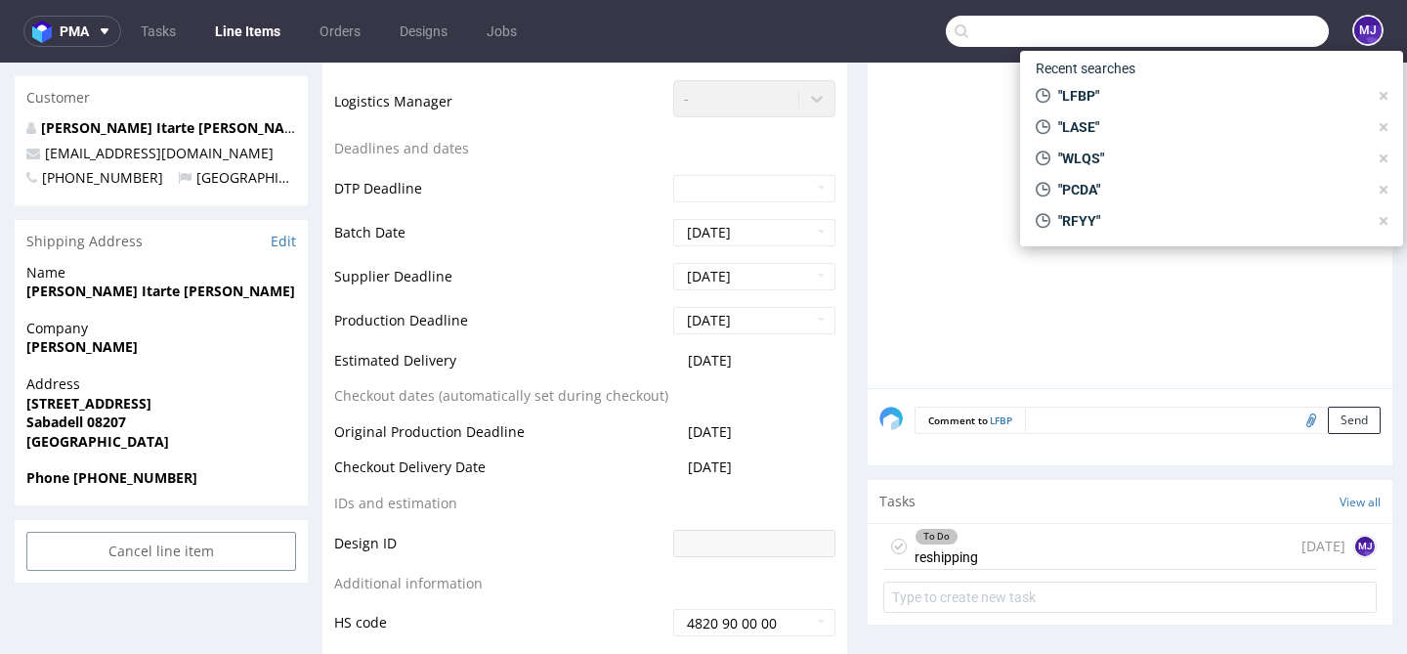
paste input "AWHY"
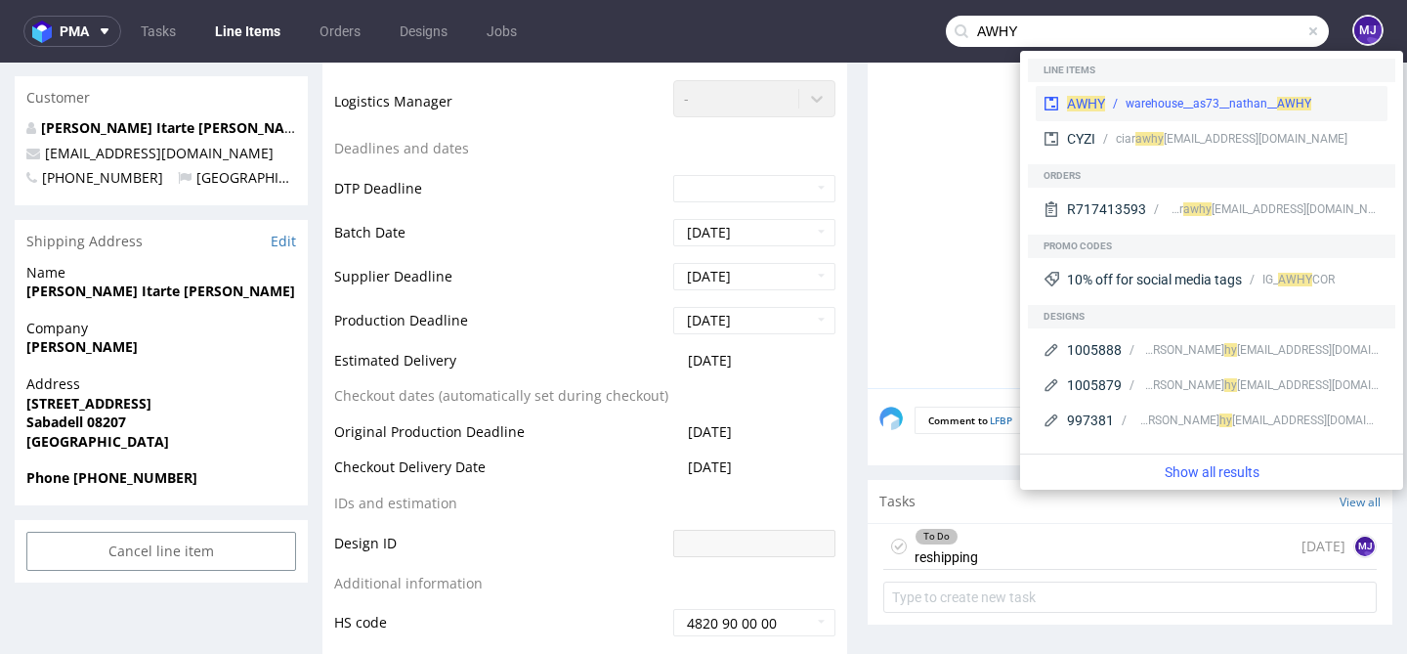
type input "AWHY"
click at [1143, 97] on div "warehouse__as73__nathan__ AWHY" at bounding box center [1218, 104] width 186 height 18
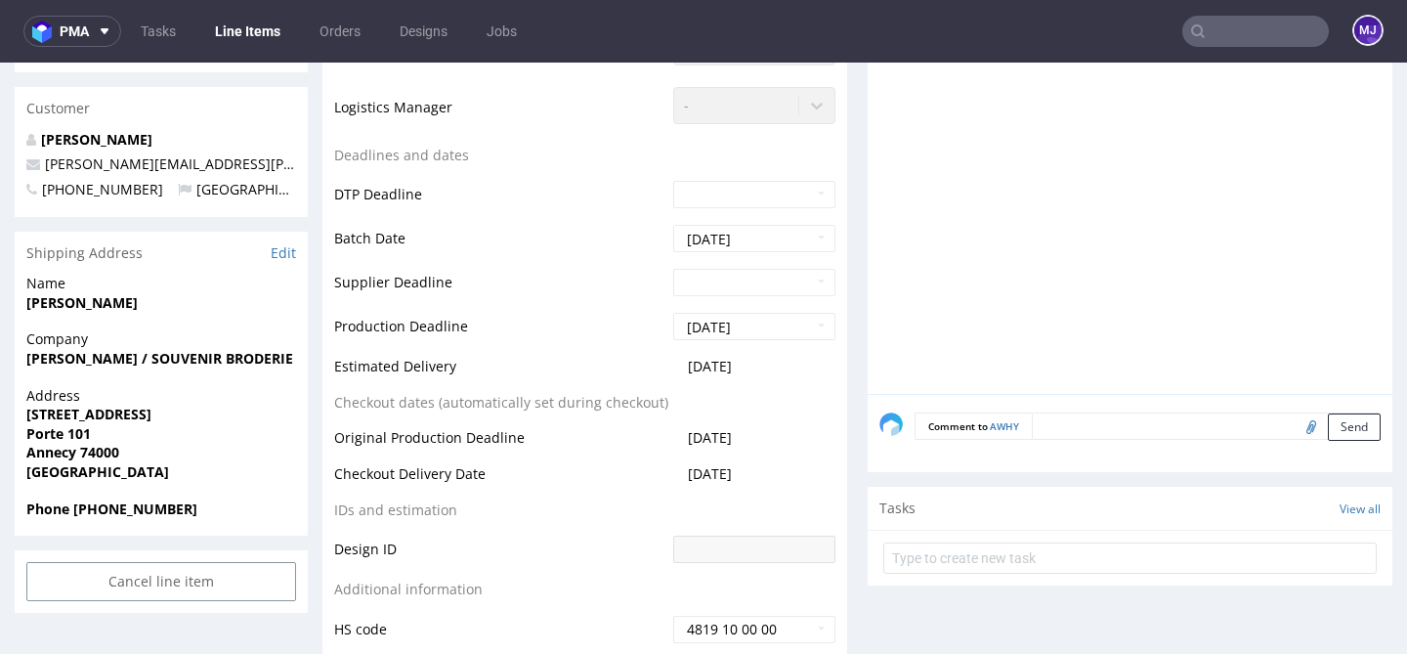
scroll to position [873, 0]
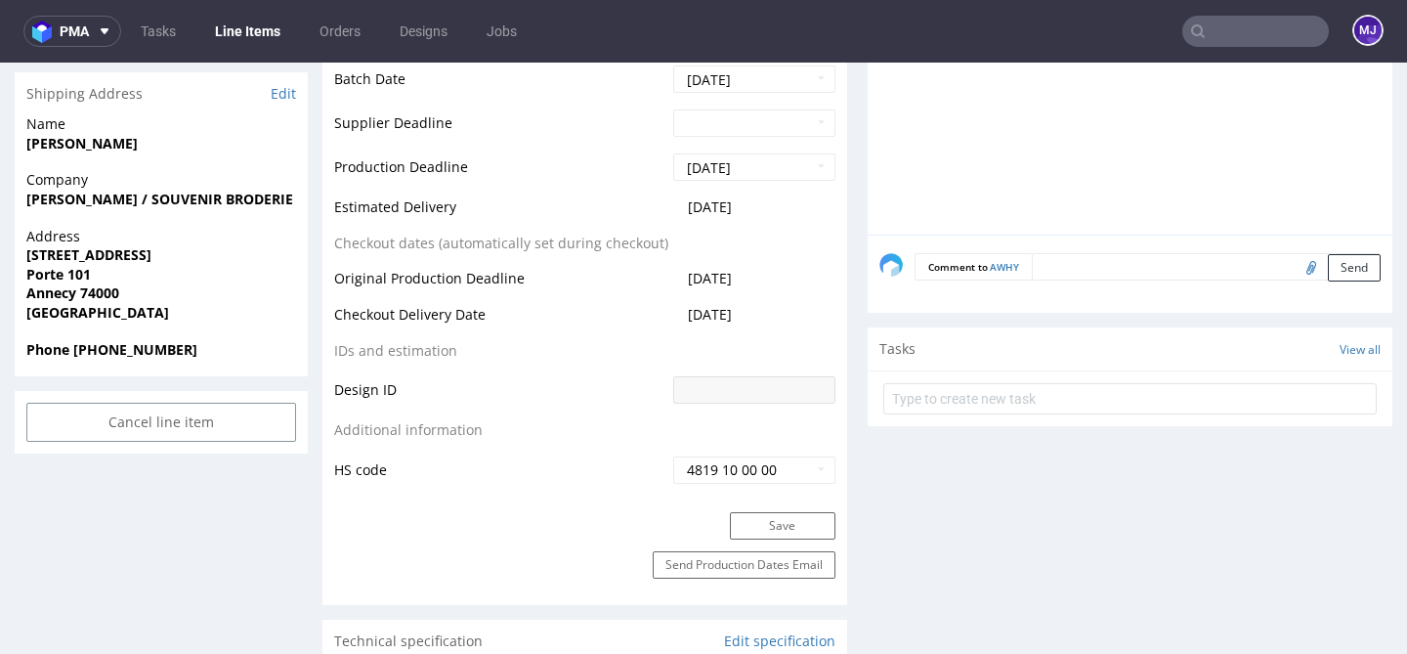
click at [1006, 413] on form at bounding box center [1129, 398] width 493 height 47
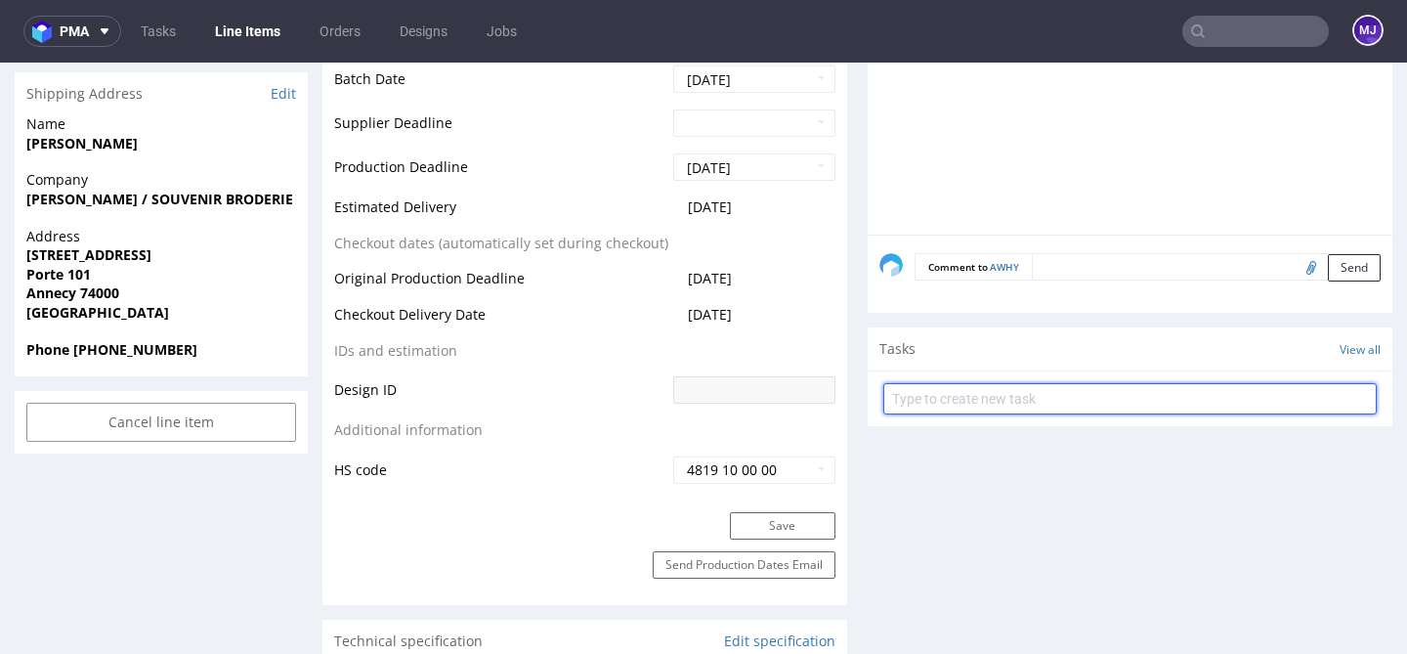
click at [1012, 395] on input "text" at bounding box center [1129, 398] width 493 height 31
type input "Zwrot"
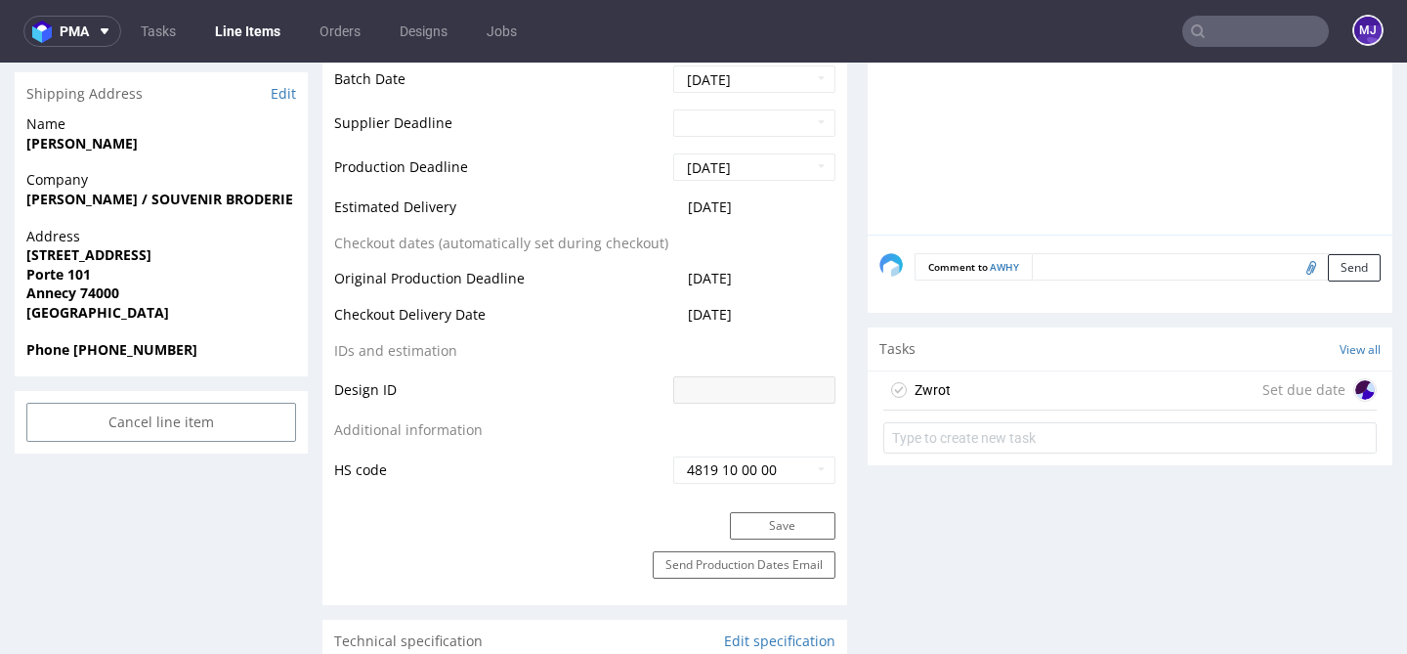
click at [1021, 391] on div "Zwrot Set due date" at bounding box center [1129, 390] width 493 height 39
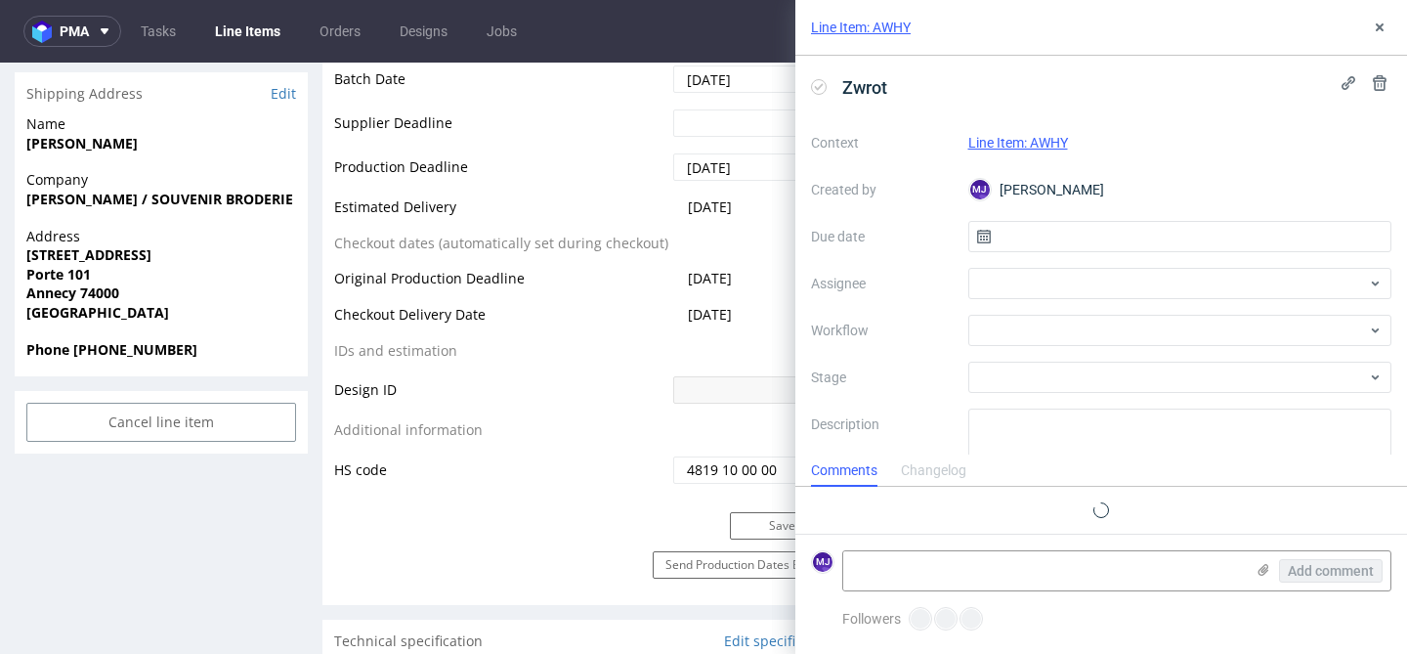
scroll to position [16, 0]
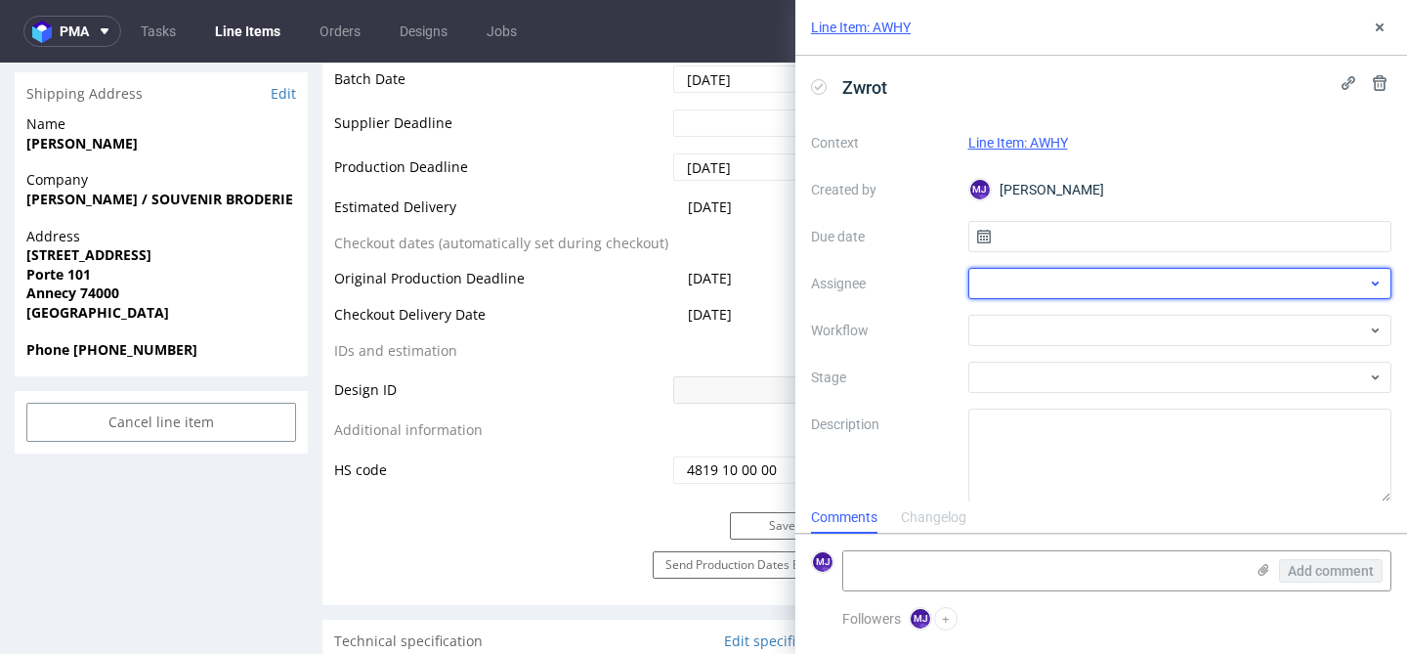
click at [1006, 279] on div at bounding box center [1180, 283] width 424 height 31
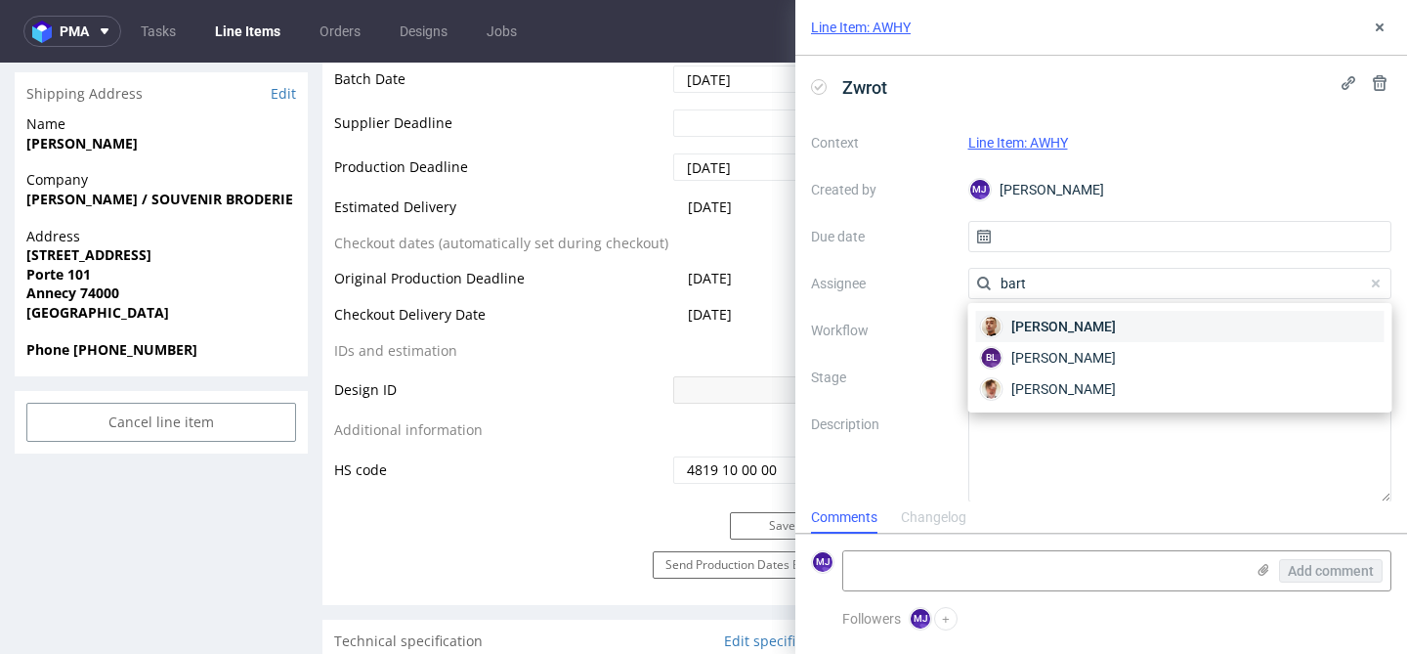
type input "bart"
click at [1055, 320] on span "Bartłomiej Leśniczuk" at bounding box center [1063, 327] width 105 height 20
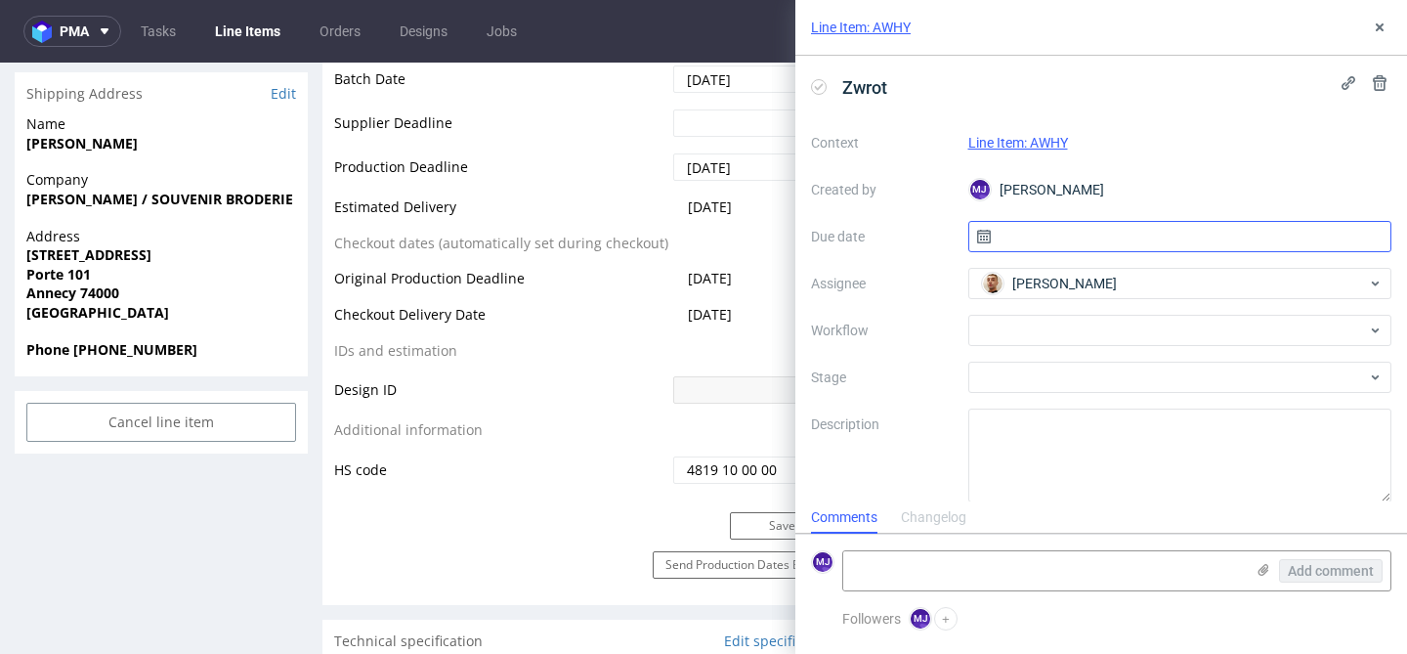
click at [1053, 241] on input "text" at bounding box center [1180, 236] width 424 height 31
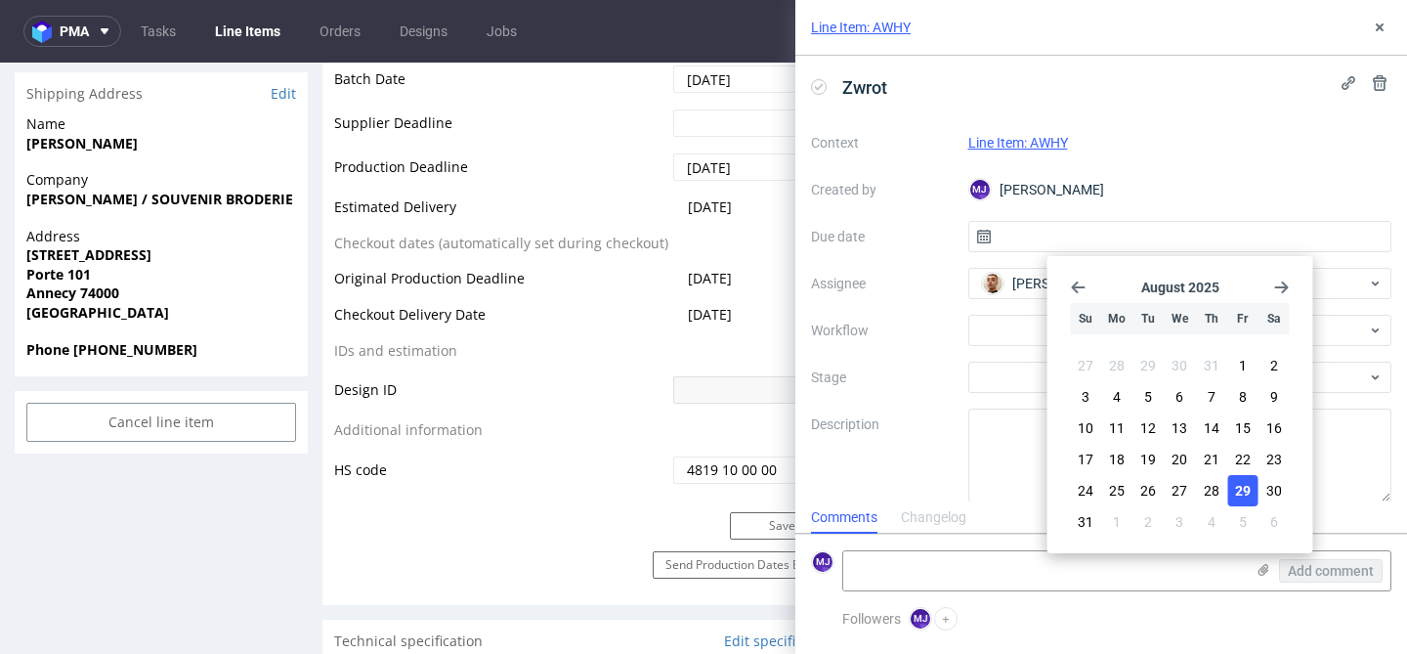
click at [1239, 490] on span "29" at bounding box center [1243, 491] width 16 height 20
type input "[DATE]"
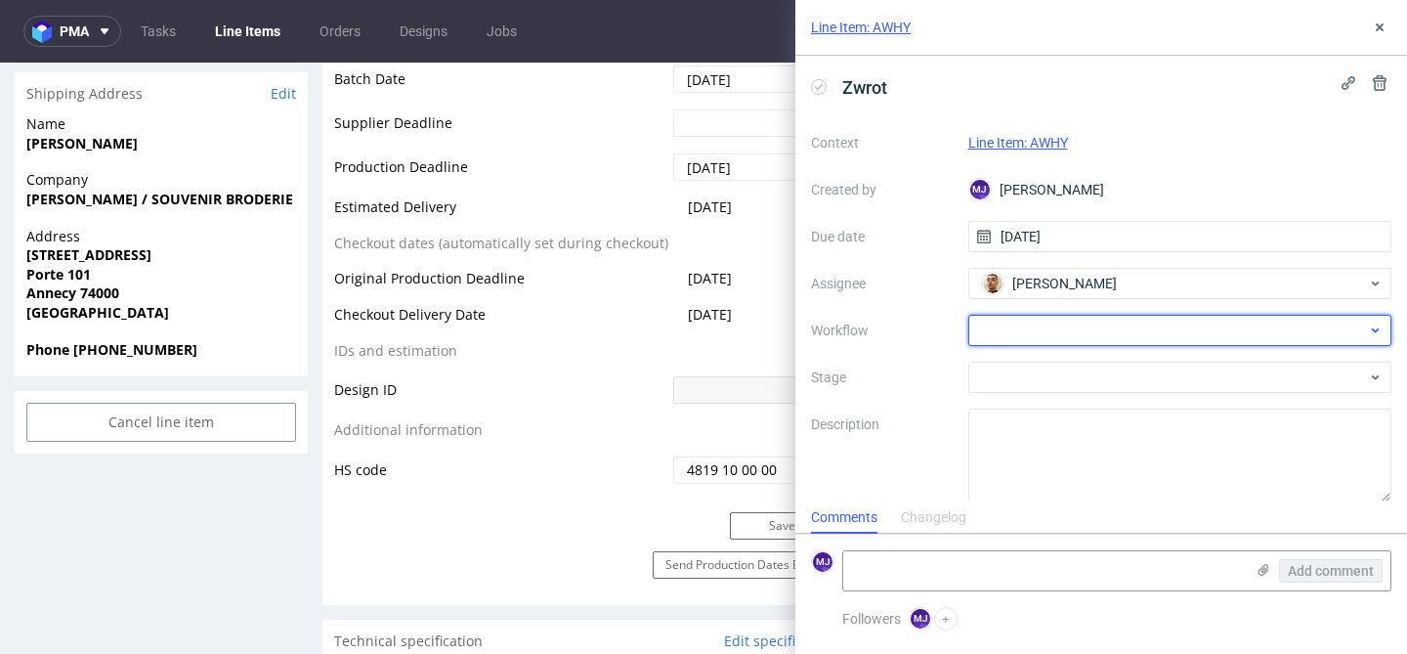
click at [1102, 333] on div at bounding box center [1180, 330] width 424 height 31
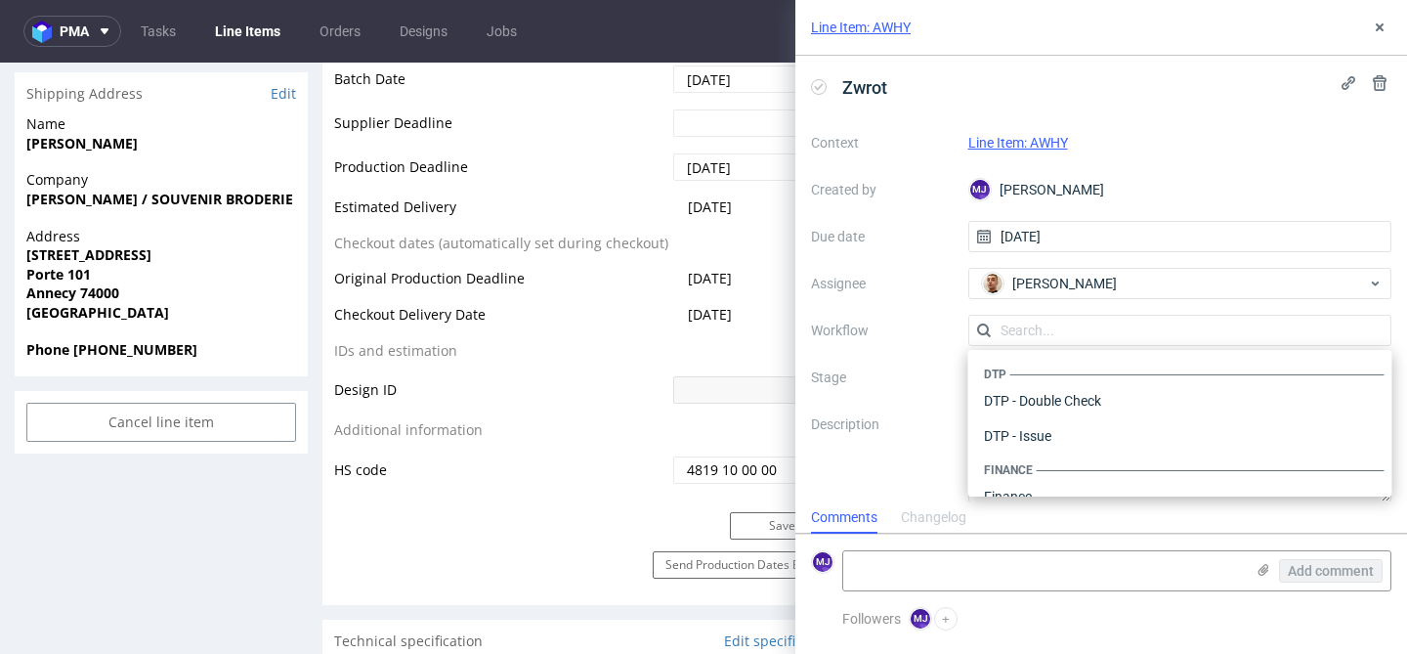
scroll to position [1202, 0]
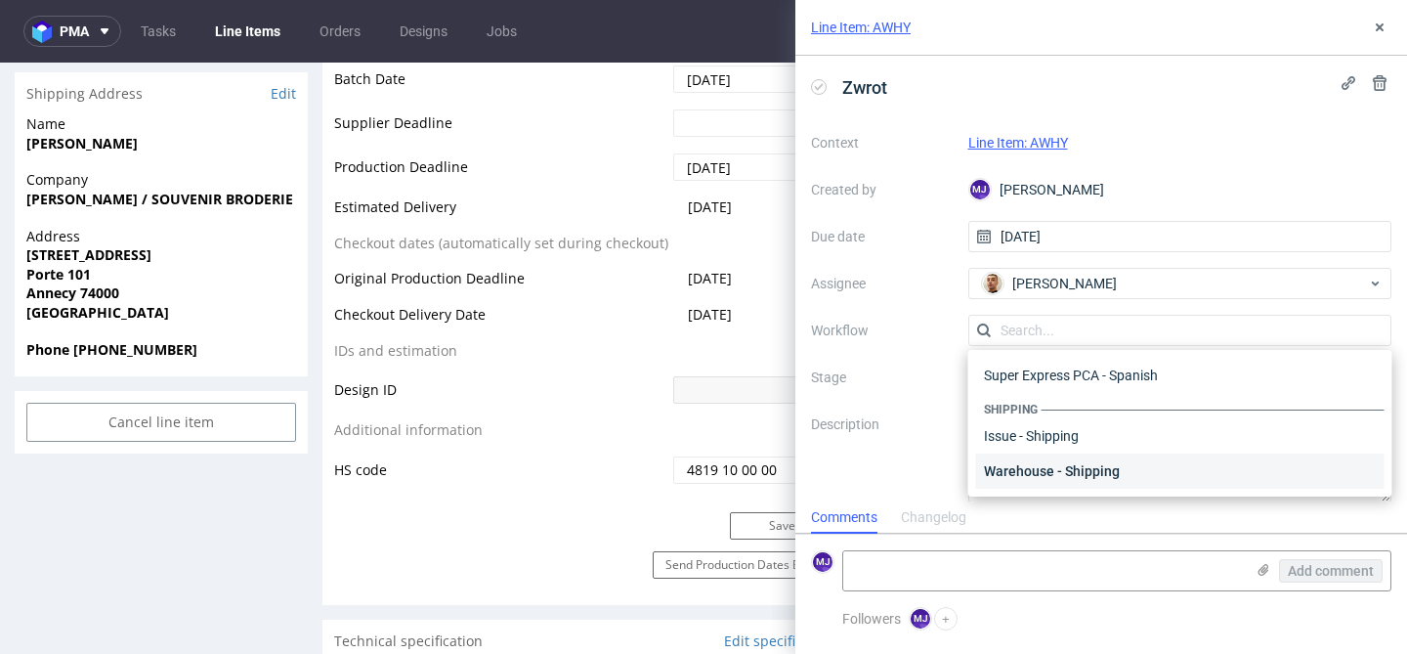
click at [1061, 469] on div "Warehouse - Shipping" at bounding box center [1180, 470] width 408 height 35
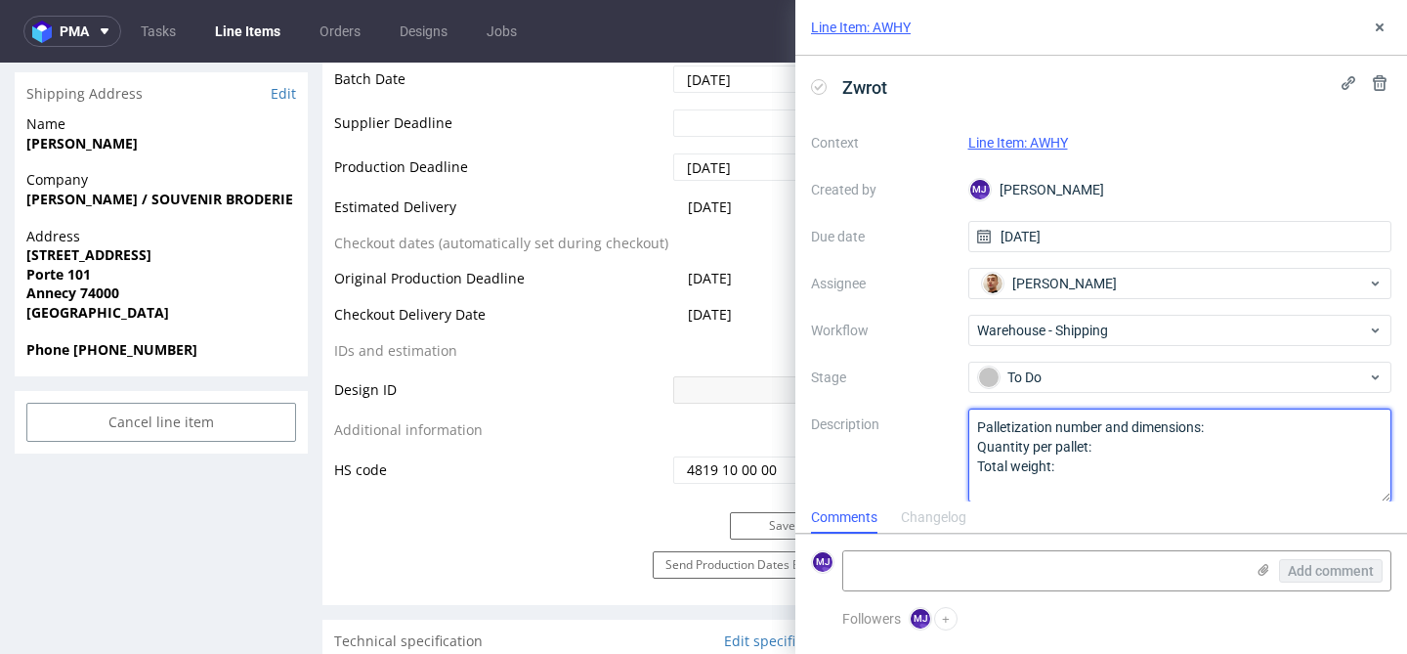
click at [1057, 472] on textarea "Palletization number and dimensions: Quantity per pallet: Total weight:" at bounding box center [1180, 455] width 424 height 94
paste textarea "rzesyłka wróciła do magazynu. Proszę o dyspozycję"
type textarea "[PERSON_NAME] wróciła do magazynu. Proszę o dyspozycję"
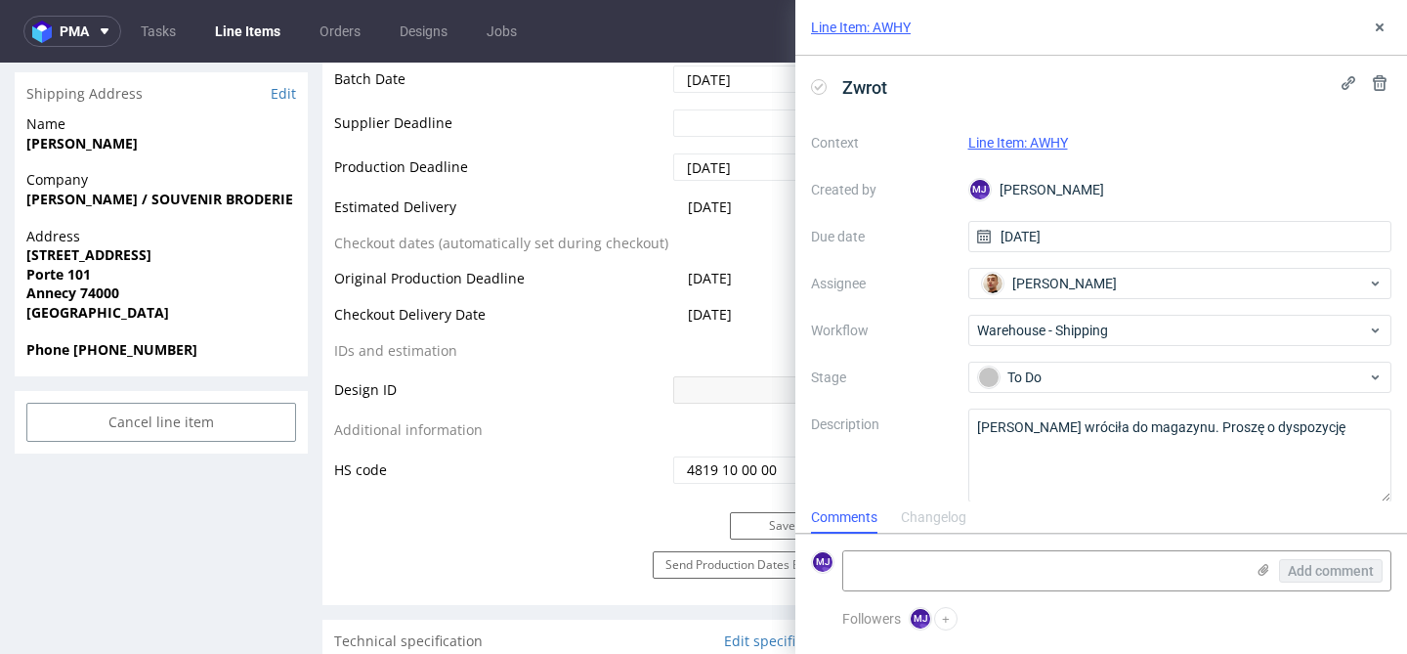
click at [938, 451] on label "Description" at bounding box center [882, 455] width 142 height 86
click at [1378, 33] on icon at bounding box center [1380, 28] width 16 height 16
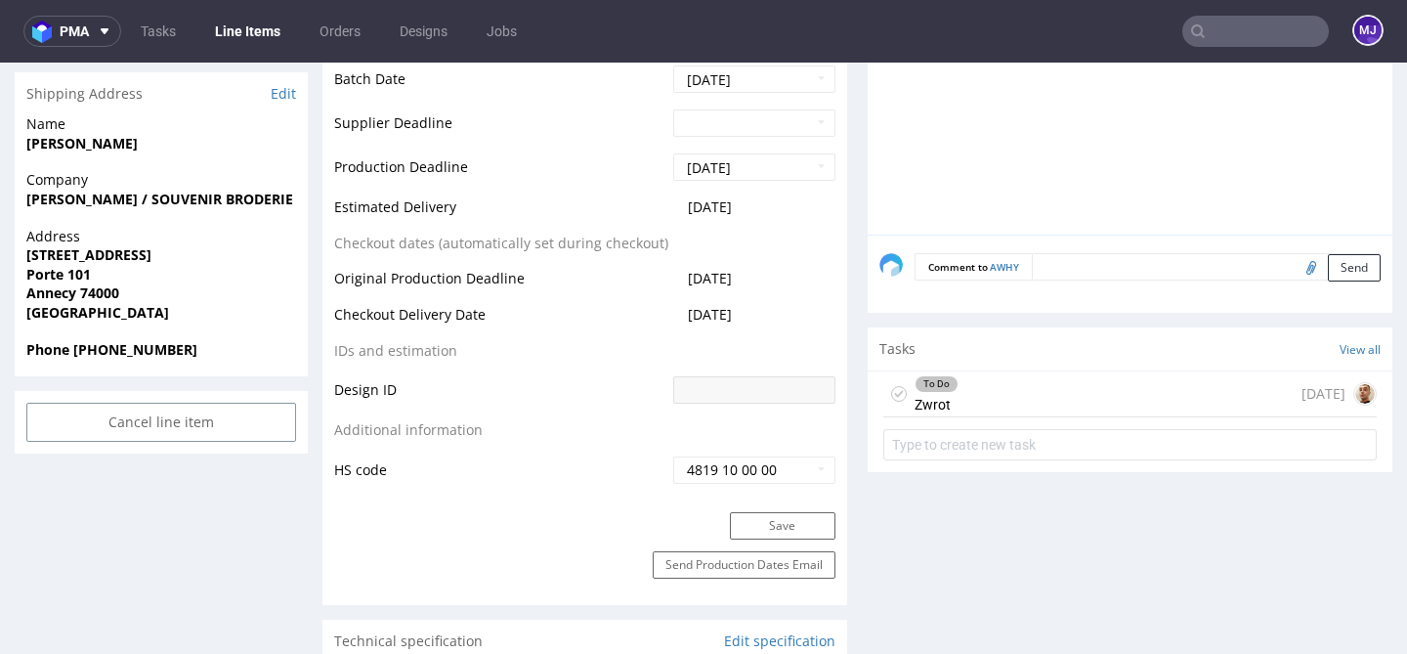
click at [1039, 383] on div "To Do Zwrot today" at bounding box center [1129, 394] width 493 height 46
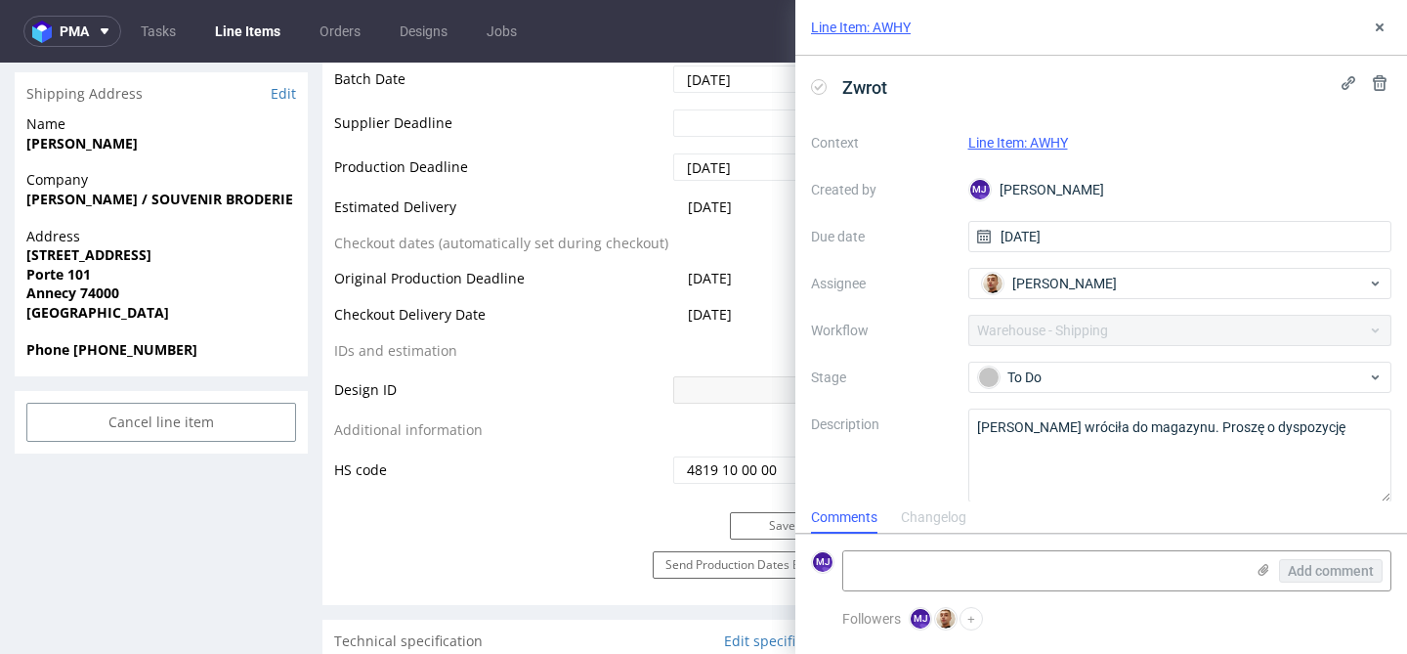
scroll to position [16, 0]
click at [1376, 30] on use at bounding box center [1380, 27] width 8 height 8
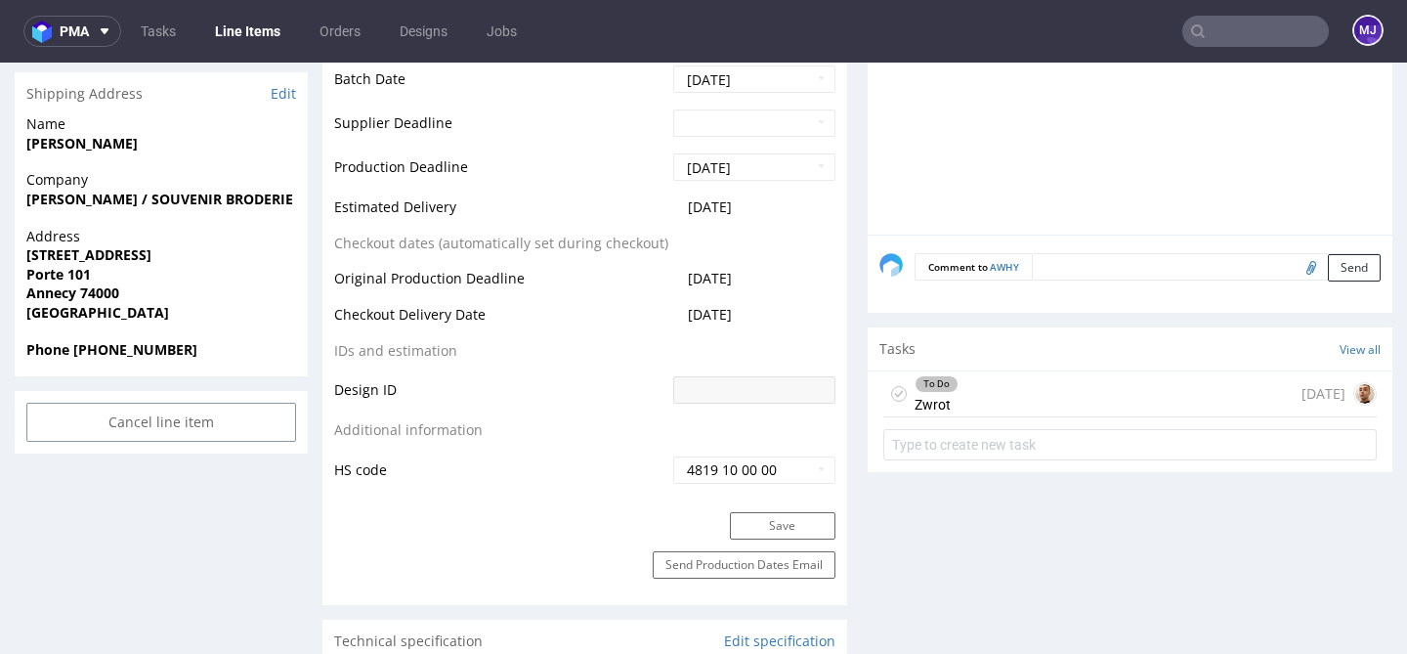
click at [1237, 38] on input "text" at bounding box center [1255, 31] width 147 height 31
paste input "LFBP"
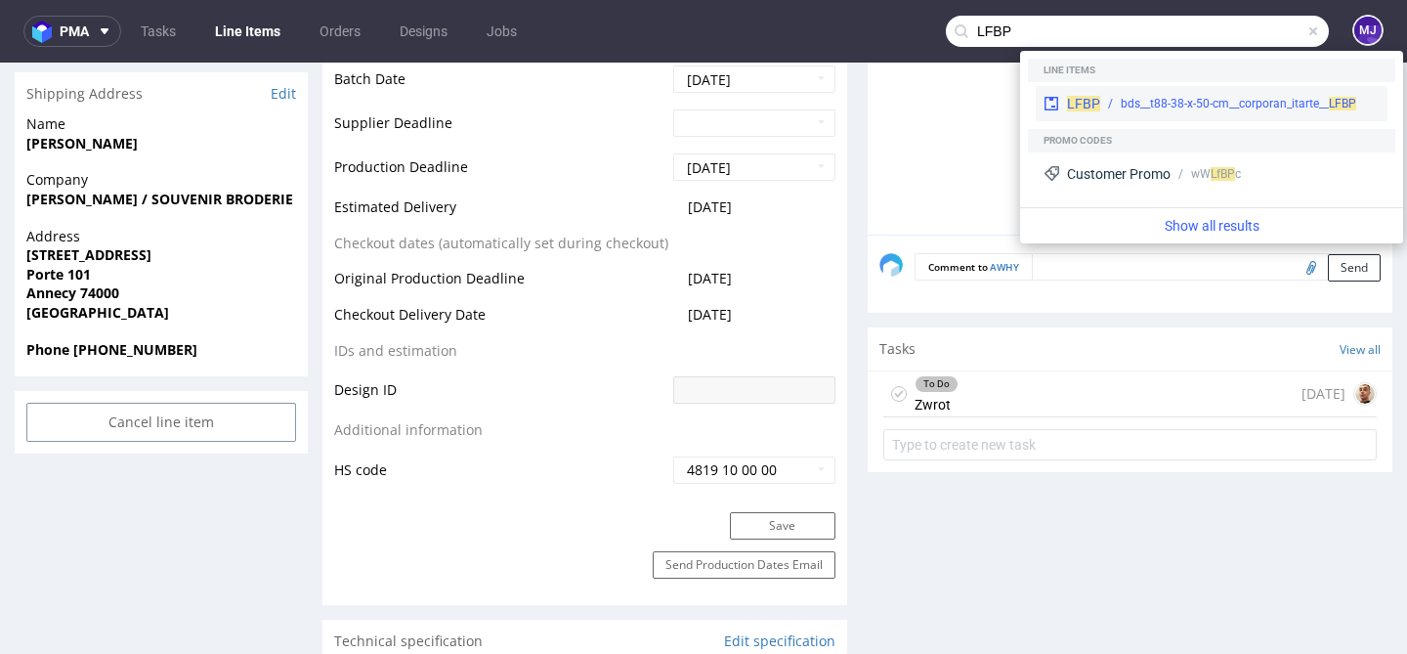
type input "LFBP"
drag, startPoint x: 1199, startPoint y: 96, endPoint x: 1060, endPoint y: 53, distance: 145.2
click at [1199, 96] on div "bds__t88-38-x-50-cm__corporan_itarte__ LFBP" at bounding box center [1238, 104] width 235 height 18
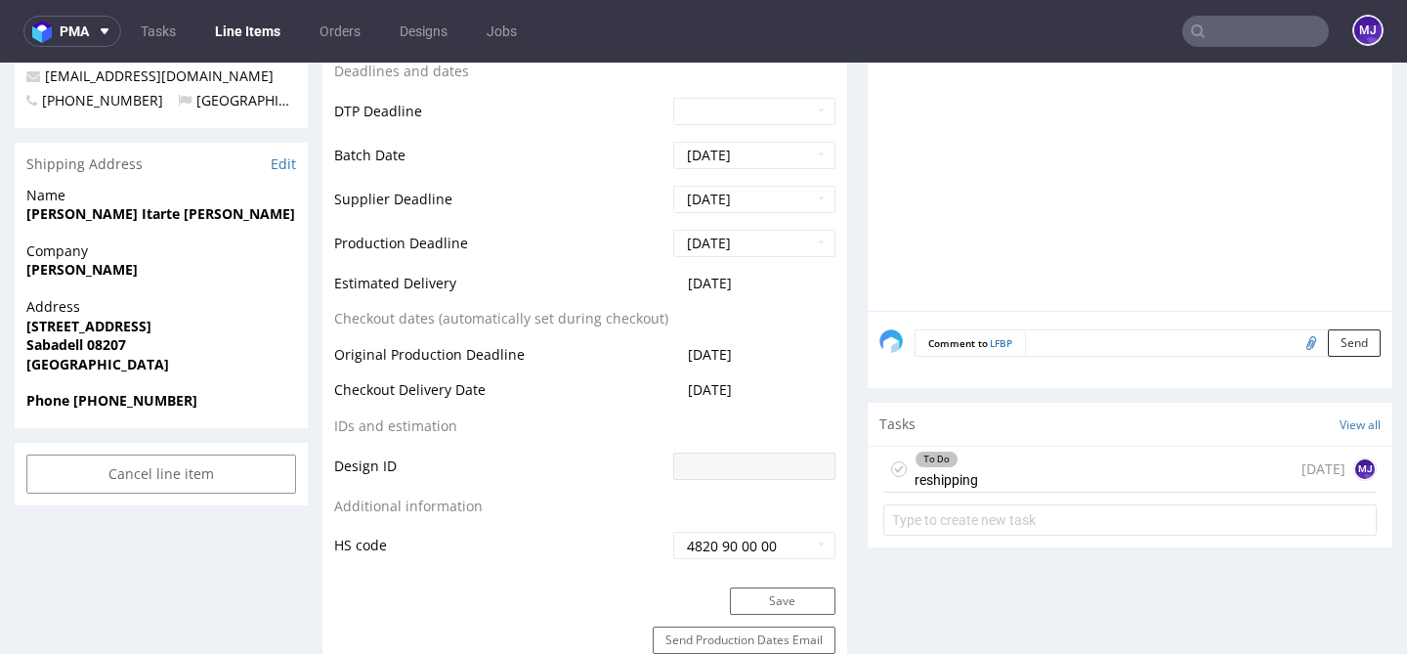
scroll to position [774, 0]
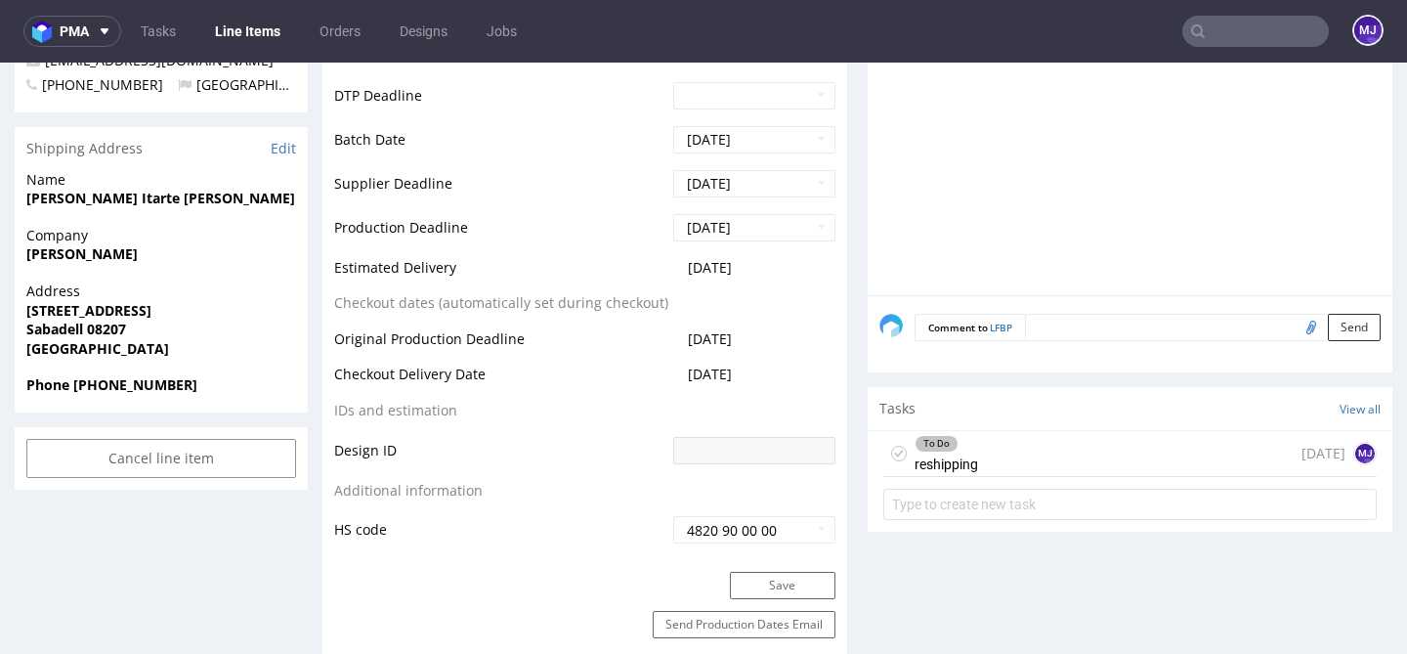
click at [1030, 464] on div "To Do reshipping 2 days ago MJ" at bounding box center [1129, 454] width 493 height 46
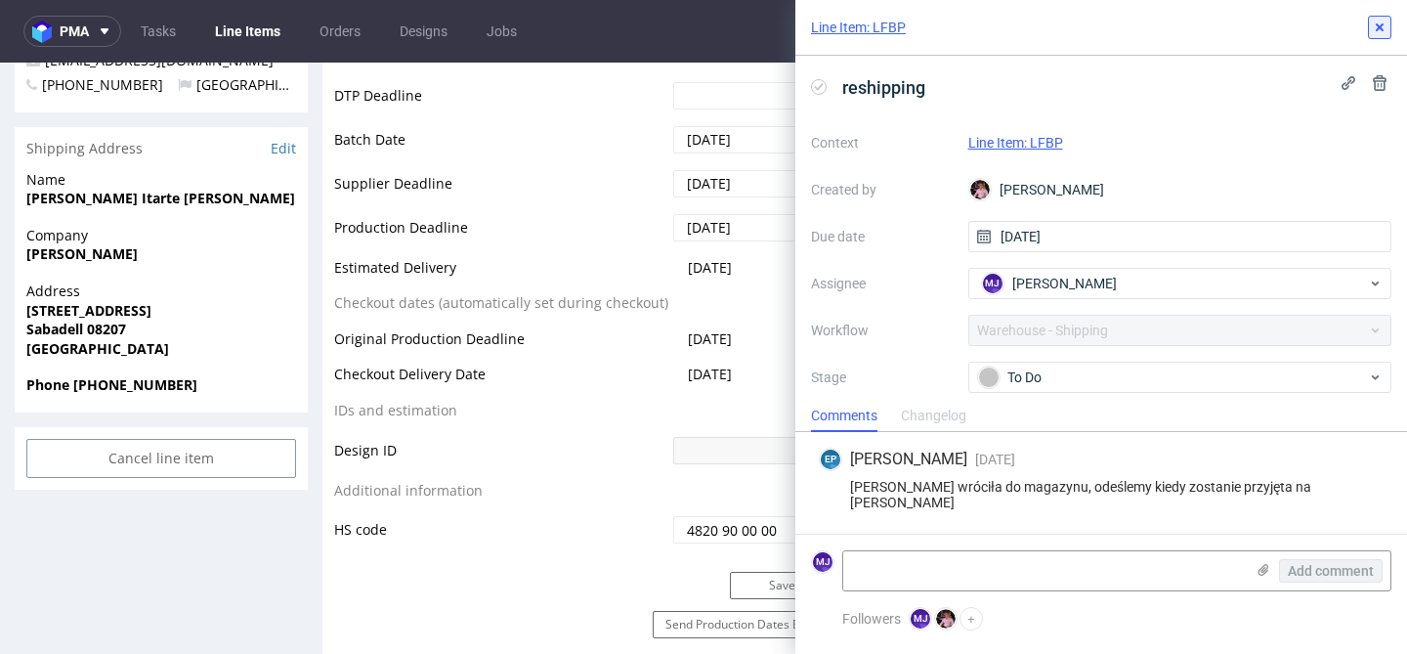
click at [1379, 23] on icon at bounding box center [1380, 28] width 16 height 16
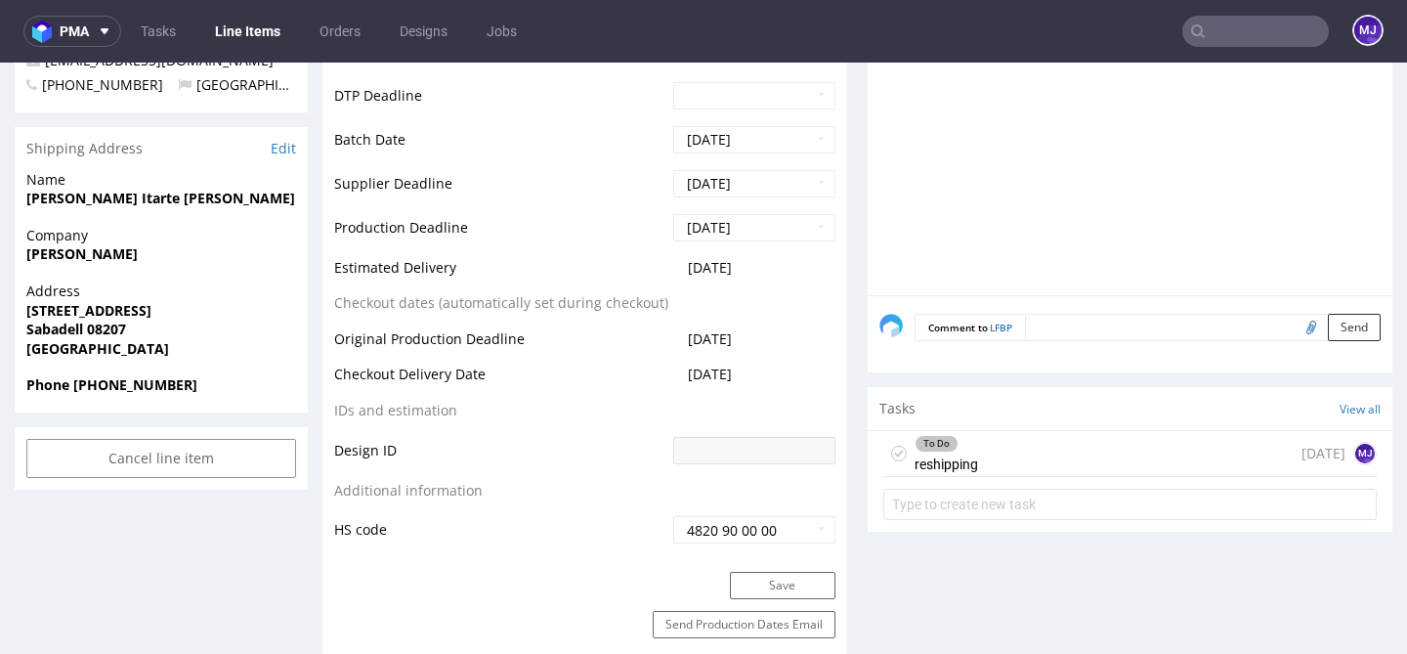
click at [1273, 33] on input "text" at bounding box center [1255, 31] width 147 height 31
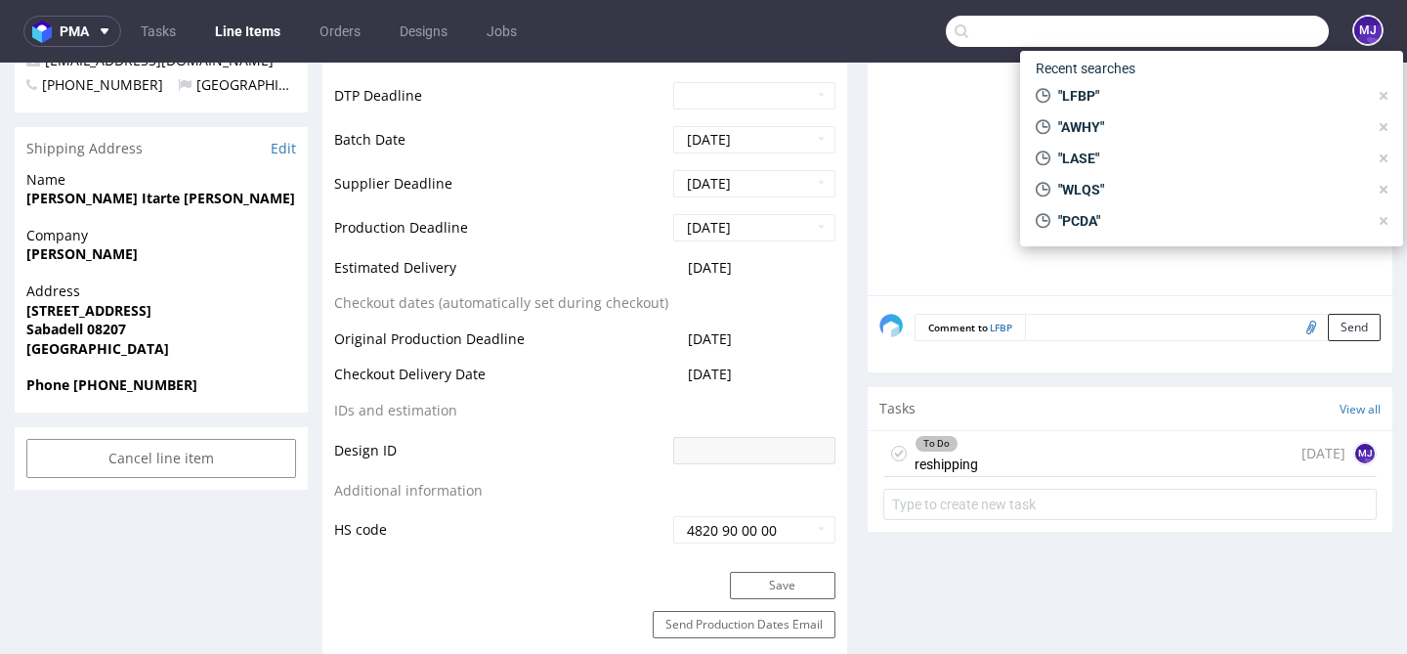
paste input "FFZV"
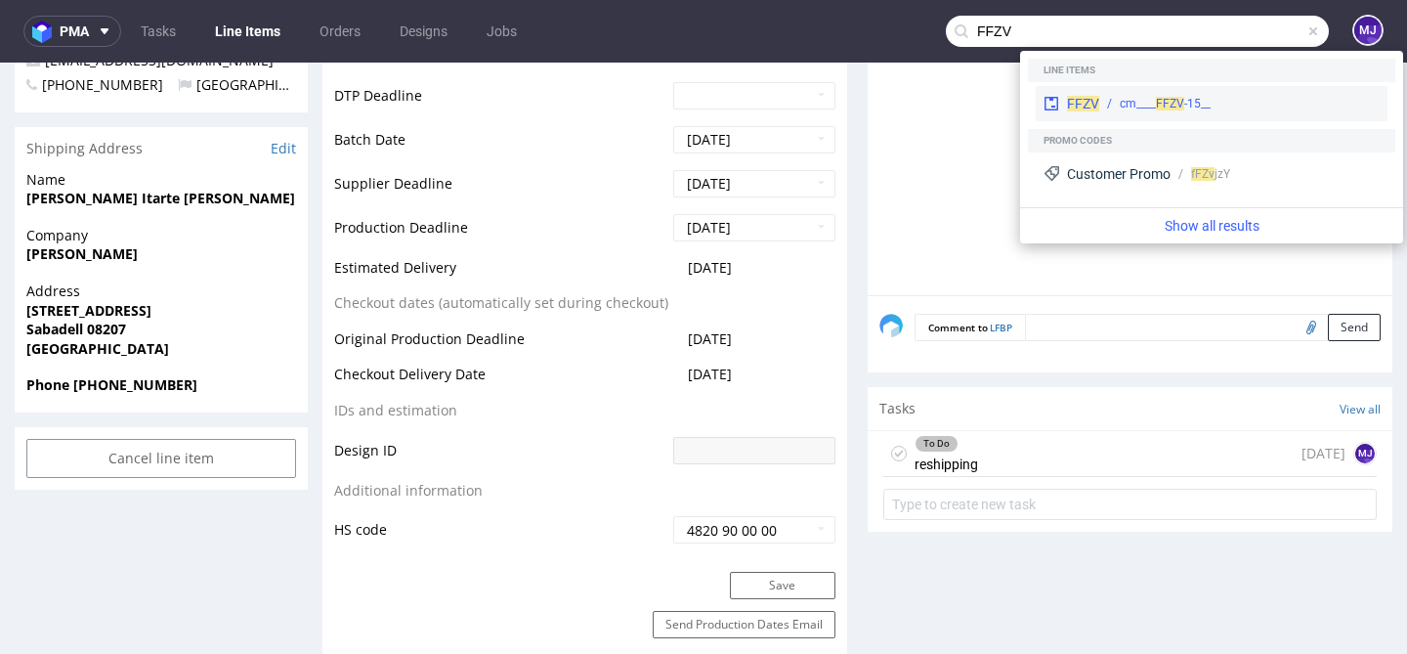
type input "FFZV"
click at [1117, 101] on div "__15-cm____ FFZV" at bounding box center [1239, 104] width 280 height 18
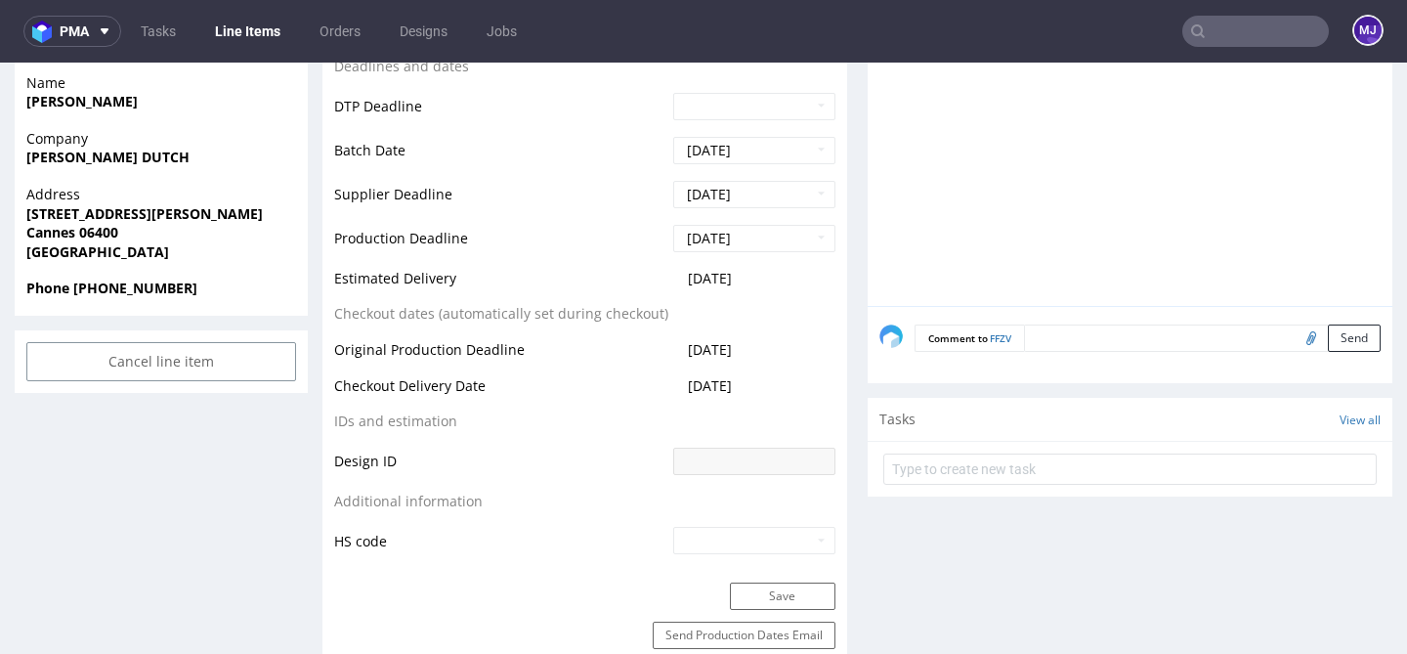
scroll to position [727, 0]
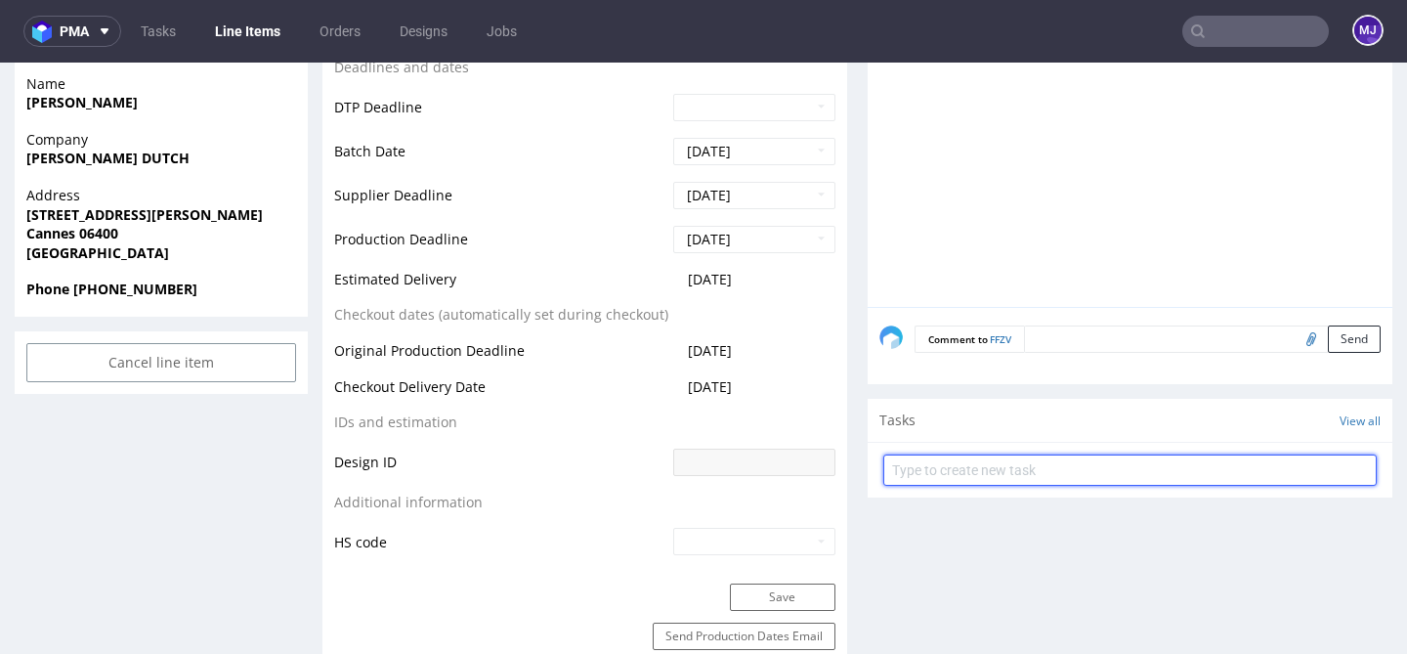
click at [1009, 480] on input "text" at bounding box center [1129, 469] width 493 height 31
type input "Zwrot"
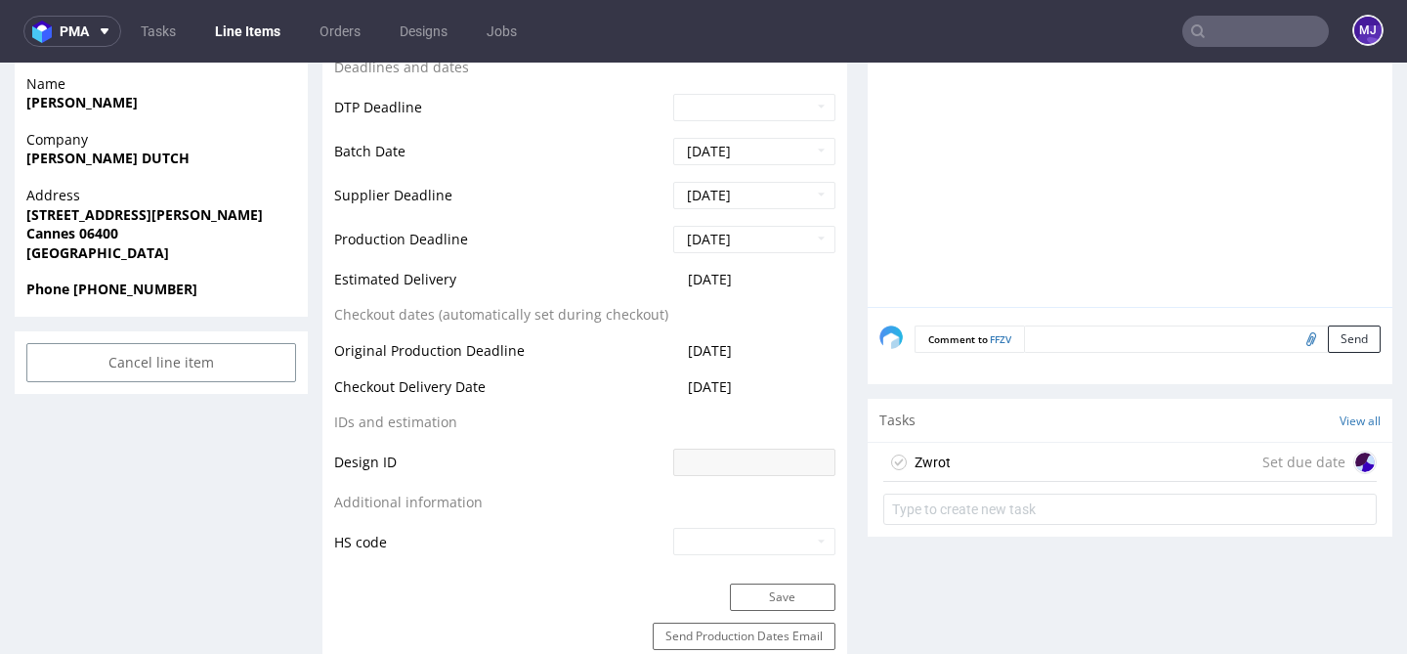
click at [1022, 481] on div "Zwrot Set due date" at bounding box center [1129, 462] width 493 height 39
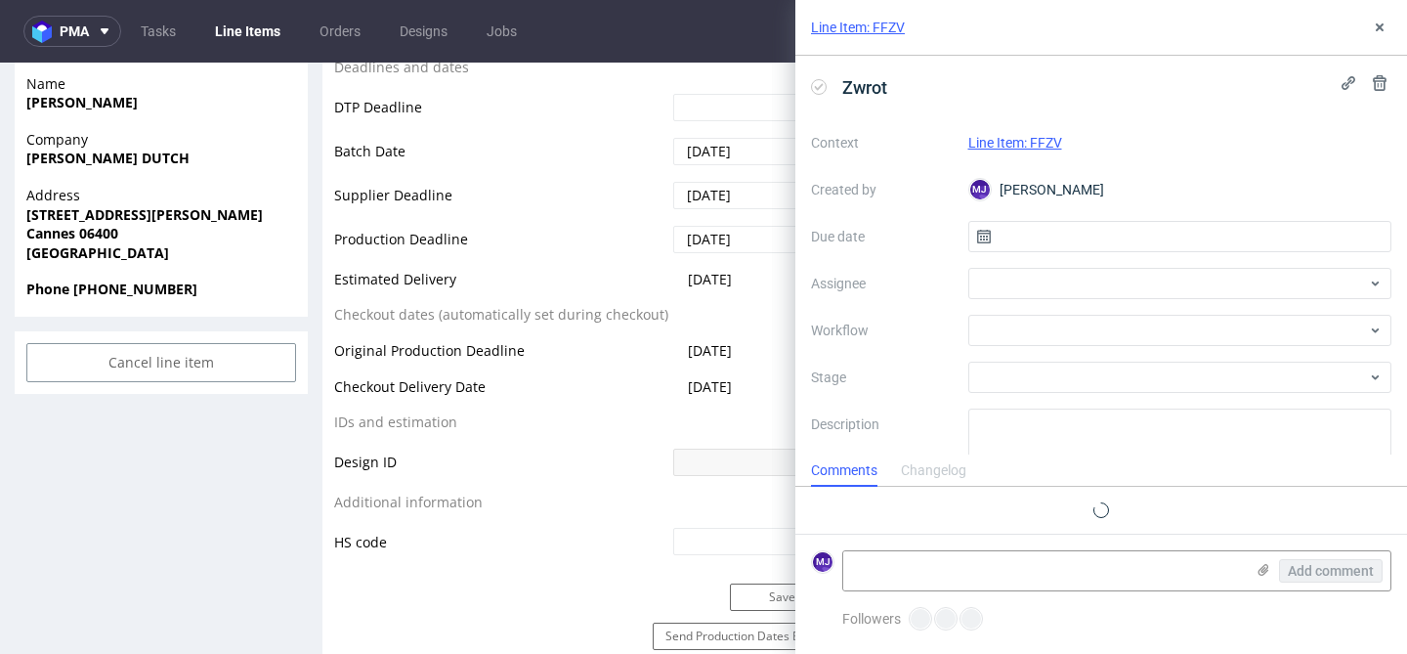
scroll to position [16, 0]
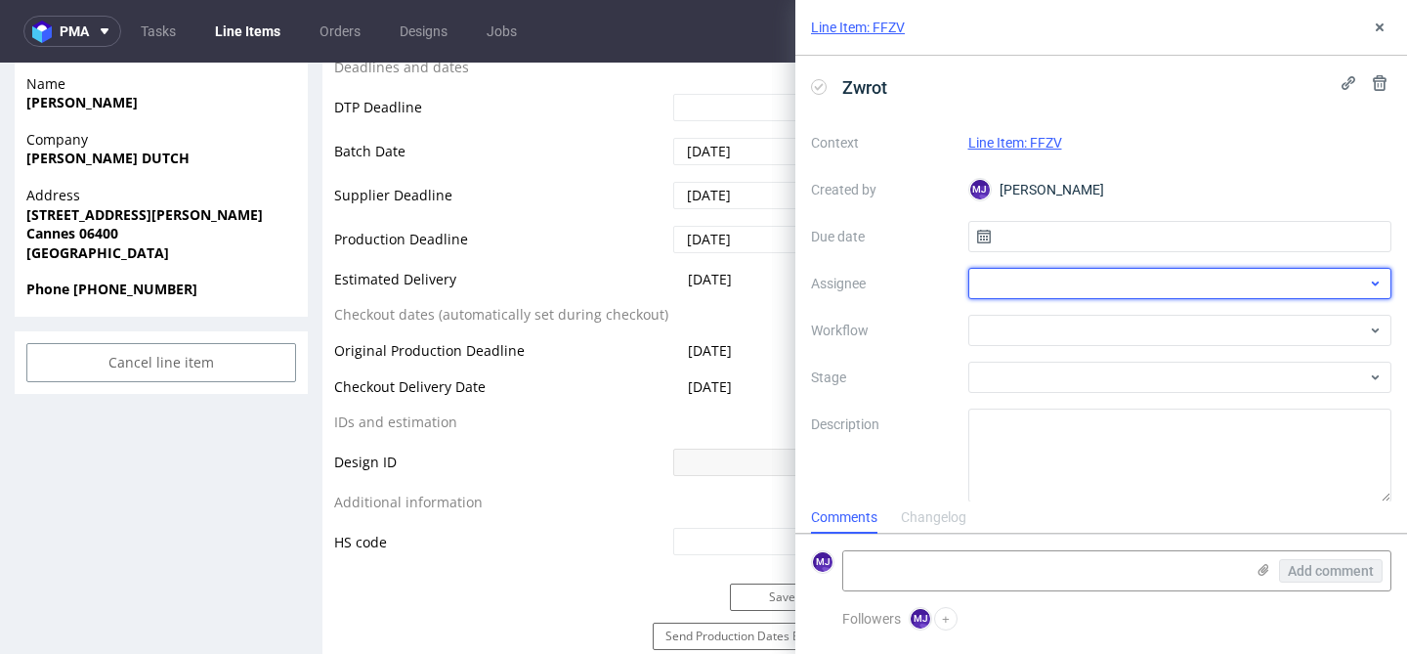
click at [1064, 285] on div at bounding box center [1180, 283] width 424 height 31
type input "b"
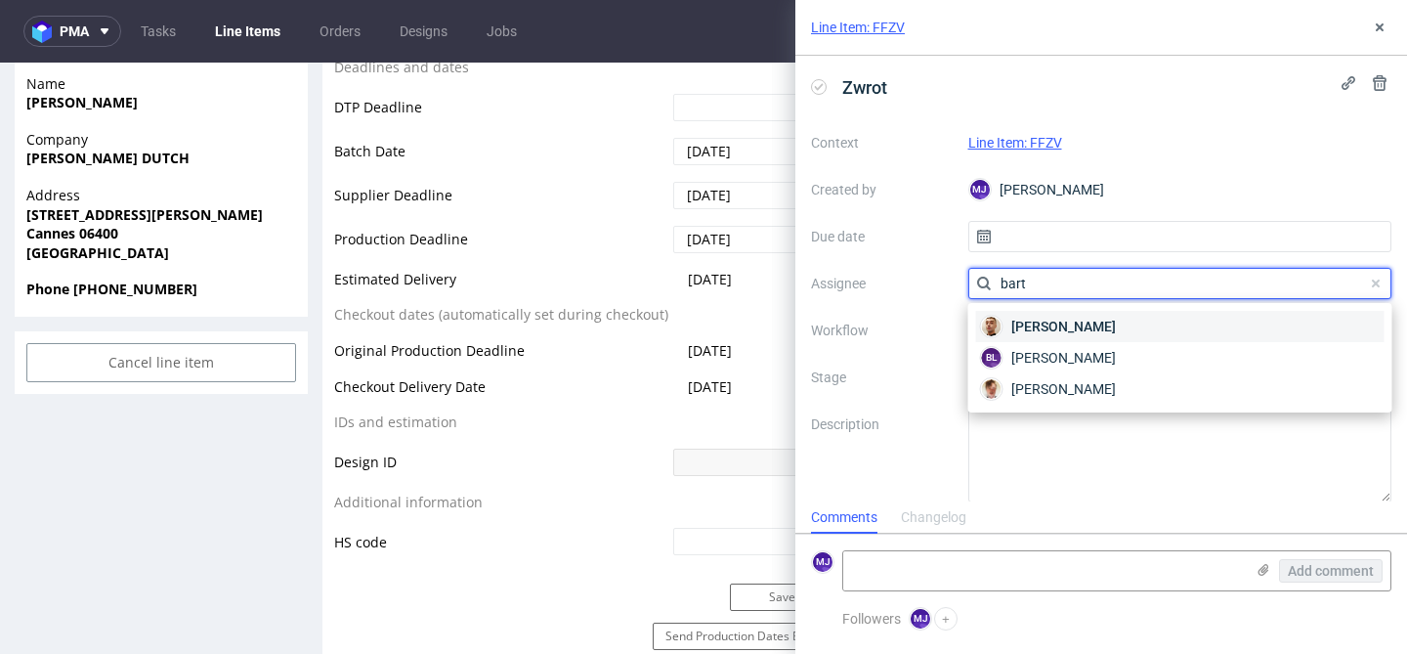
type input "bart"
click at [1086, 322] on span "Bartłomiej Leśniczuk" at bounding box center [1063, 327] width 105 height 20
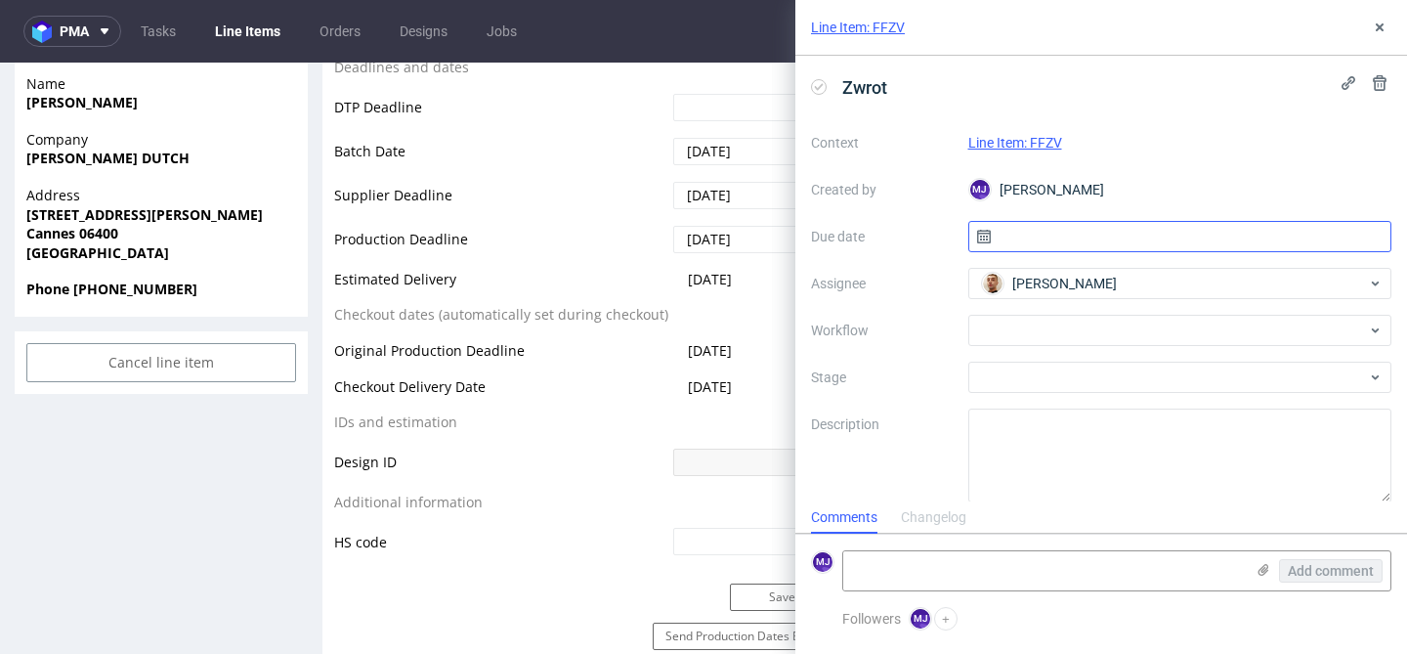
click at [1060, 229] on input "text" at bounding box center [1180, 236] width 424 height 31
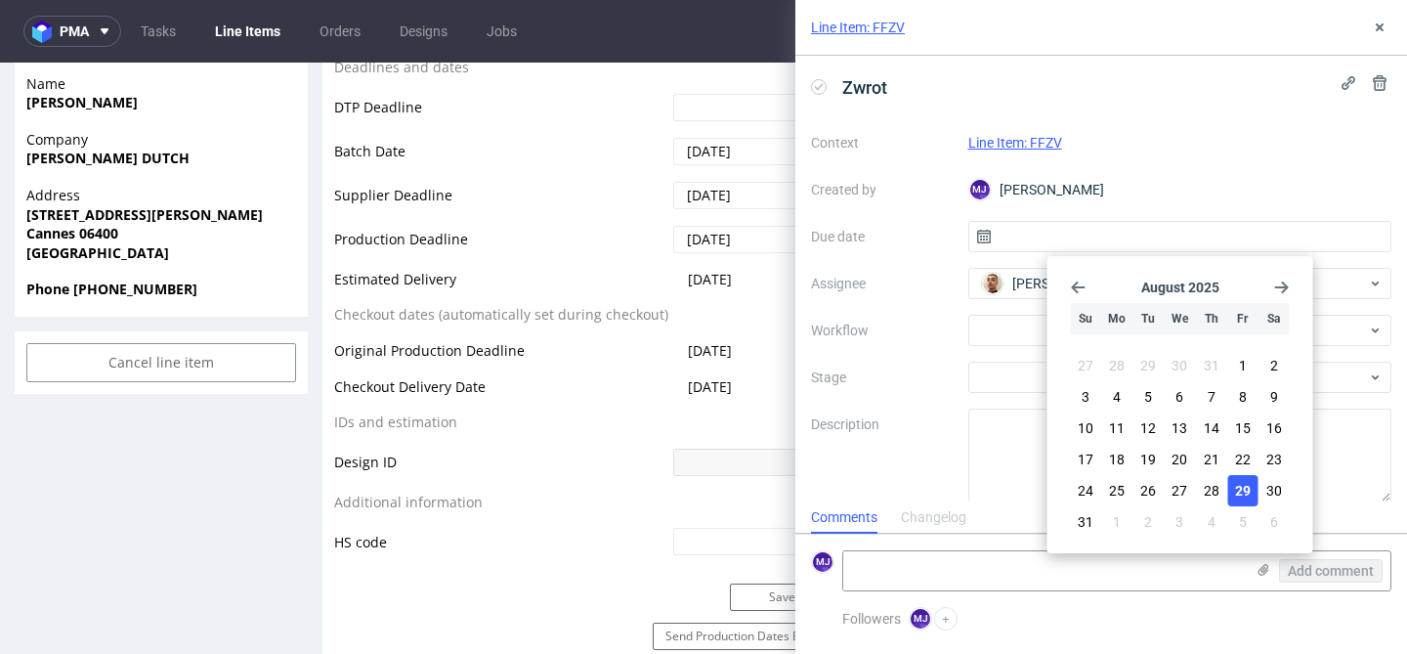
click at [1248, 492] on span "29" at bounding box center [1243, 491] width 16 height 20
type input "[DATE]"
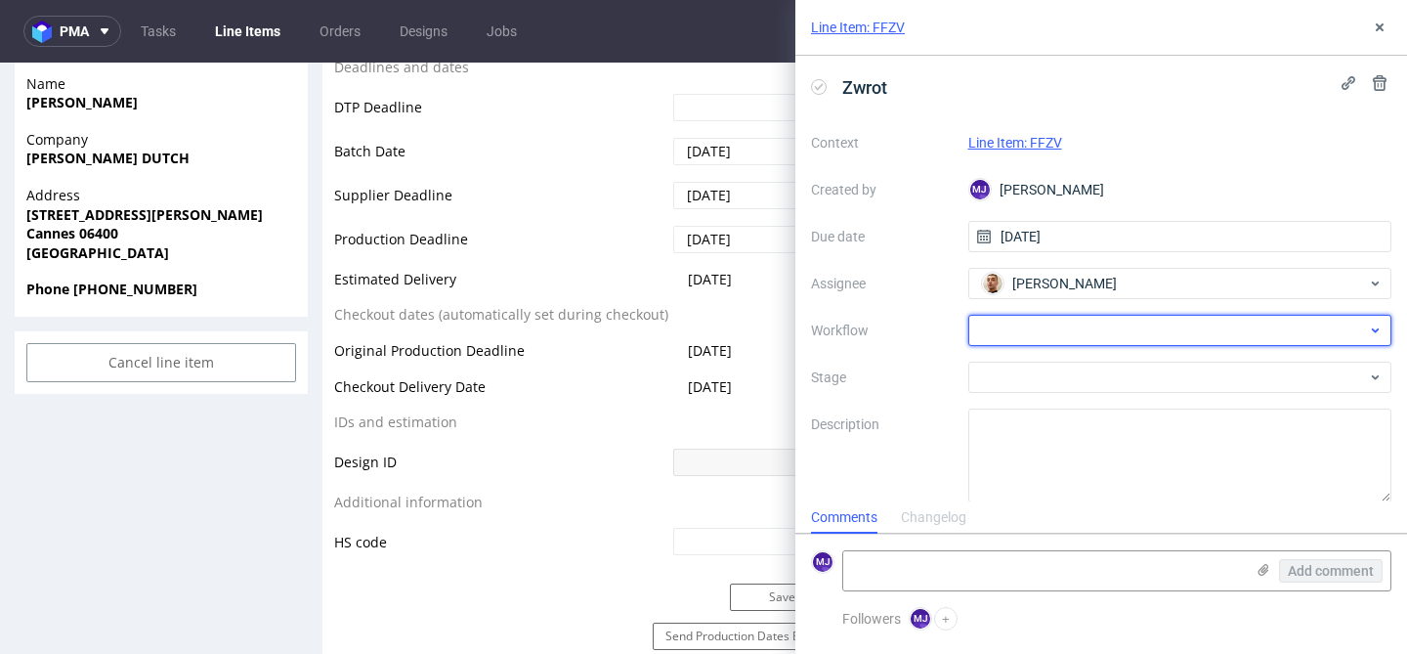
click at [1056, 334] on div at bounding box center [1180, 330] width 424 height 31
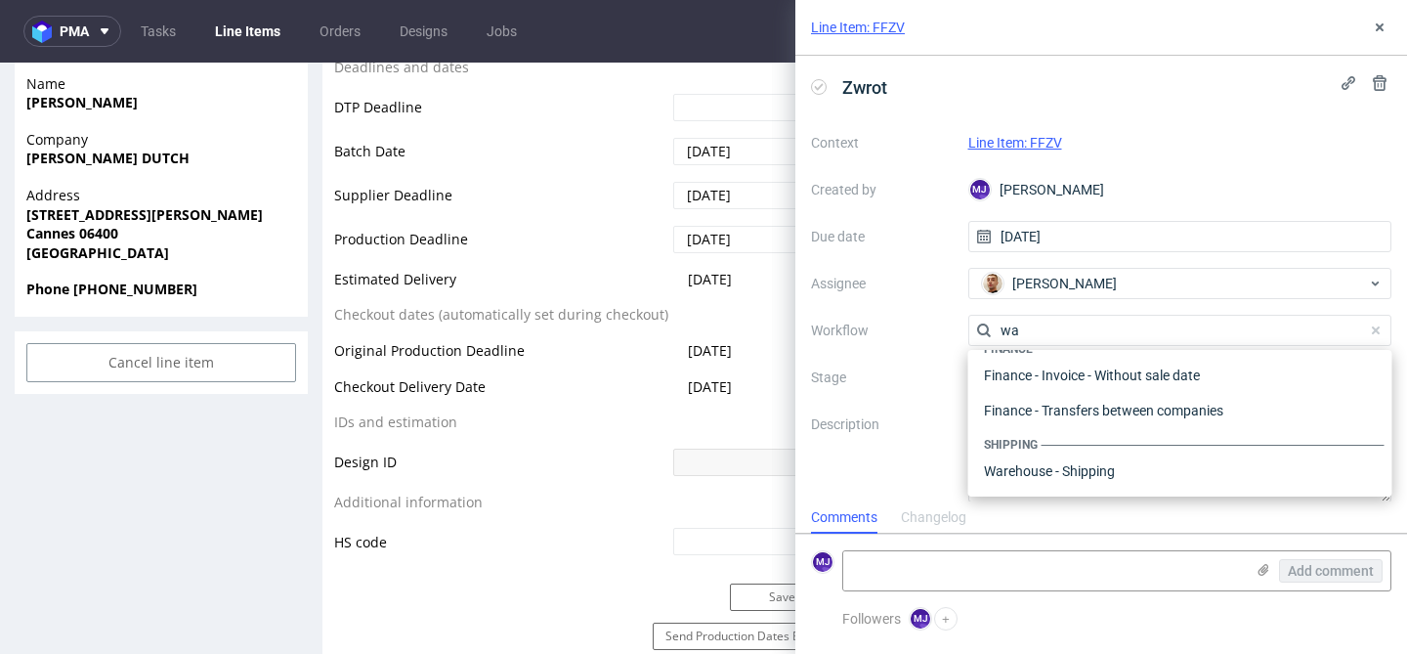
scroll to position [0, 0]
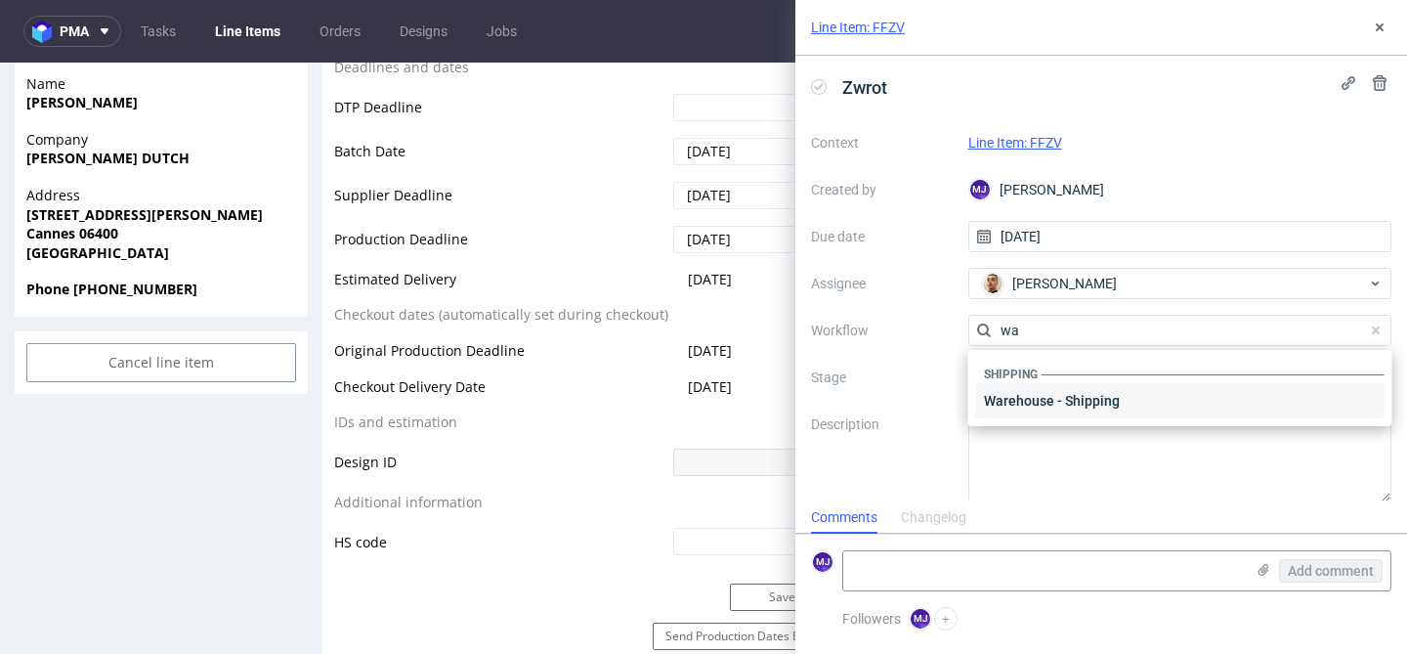
type input "wa"
click at [1032, 398] on div "Warehouse - Shipping" at bounding box center [1180, 400] width 408 height 35
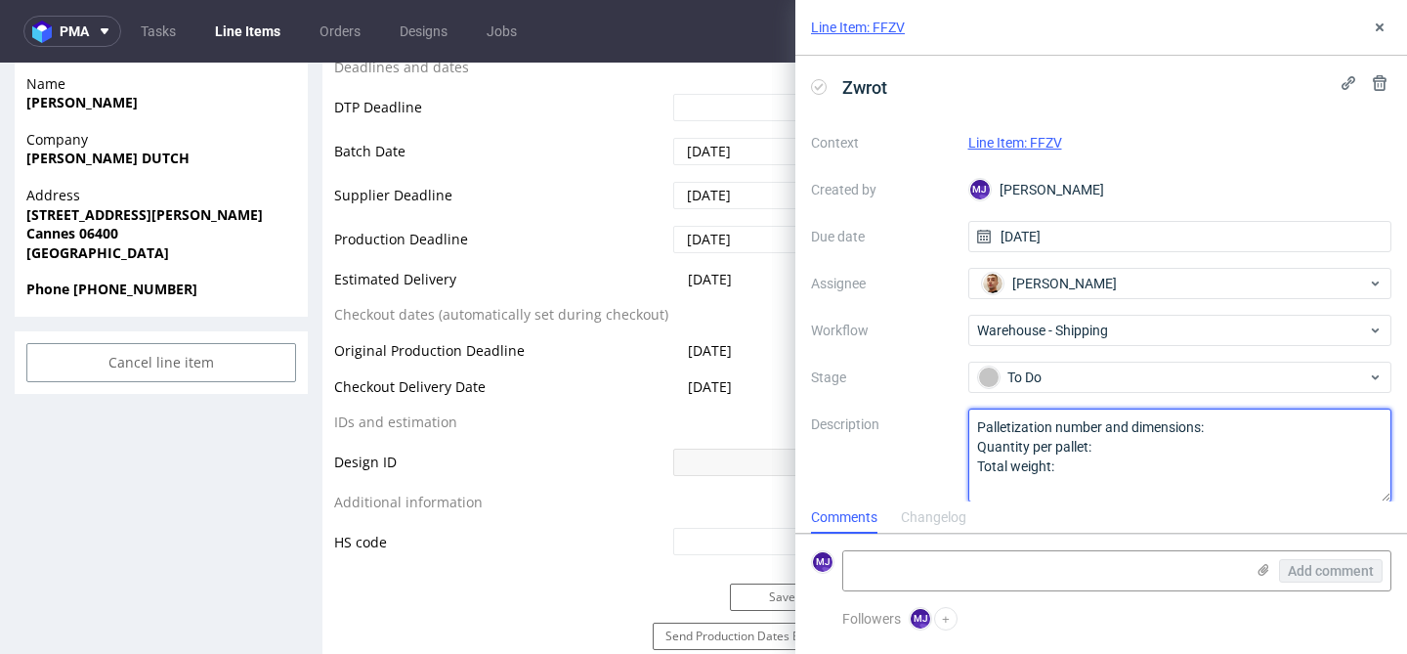
click at [1045, 462] on textarea "Palletization number and dimensions: Quantity per pallet: Total weight:" at bounding box center [1180, 455] width 424 height 94
paste textarea "[PERSON_NAME] wróciła do magazynu. Proszę o dyspozycję"
type textarea "[PERSON_NAME] wróciła do magazynu. Proszę o dyspozycję"
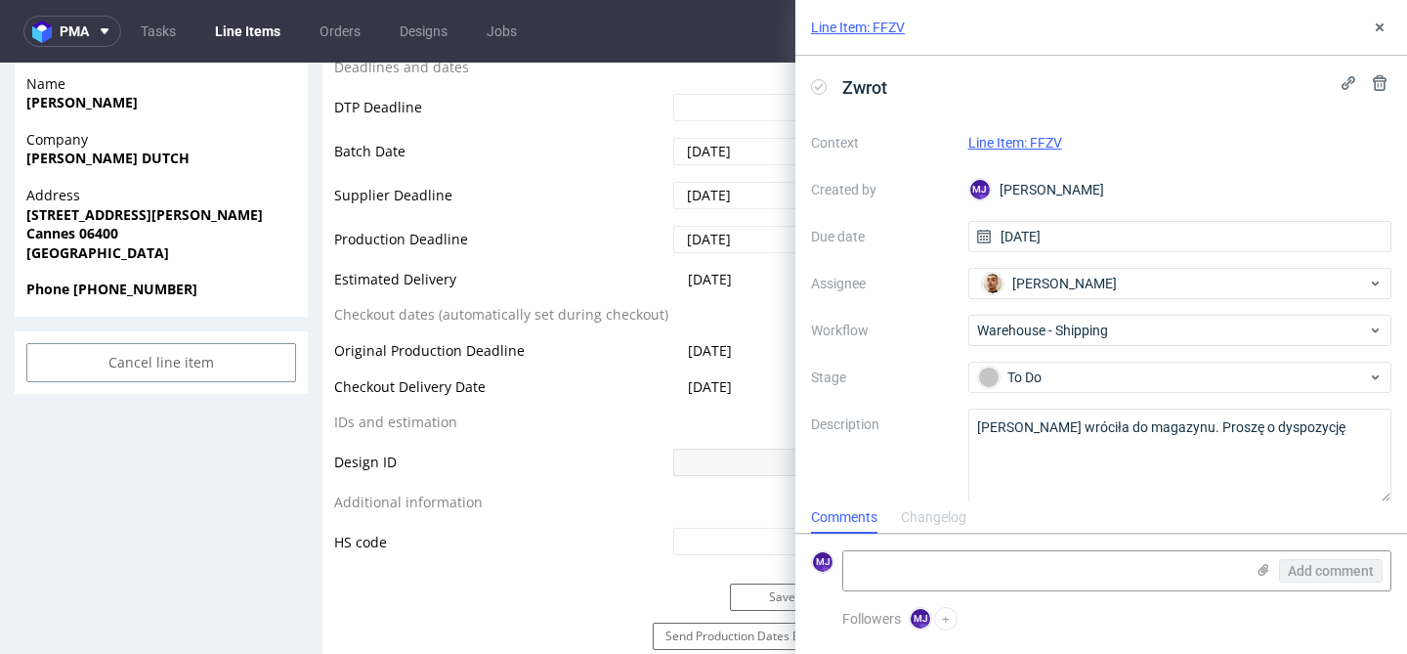
click at [934, 457] on label "Description" at bounding box center [882, 455] width 142 height 86
click at [1380, 25] on use at bounding box center [1380, 27] width 8 height 8
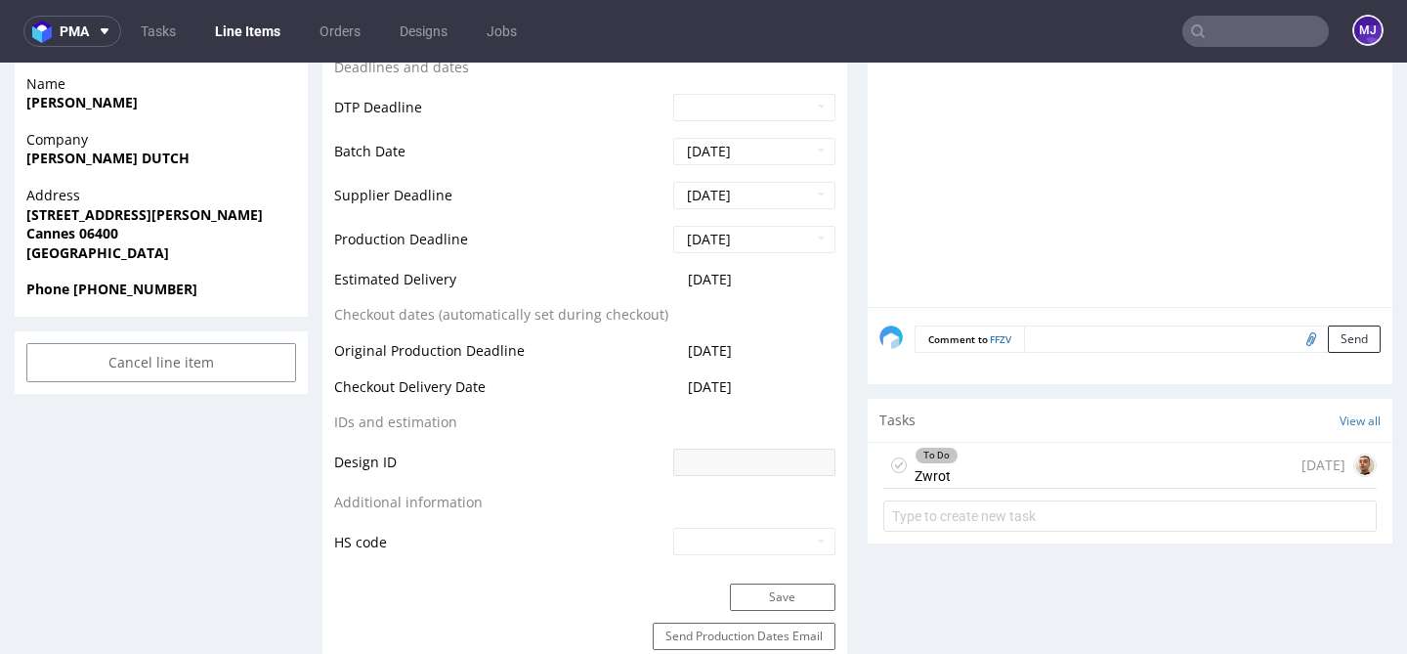
click at [973, 484] on div "To Do Zwrot today" at bounding box center [1129, 466] width 493 height 46
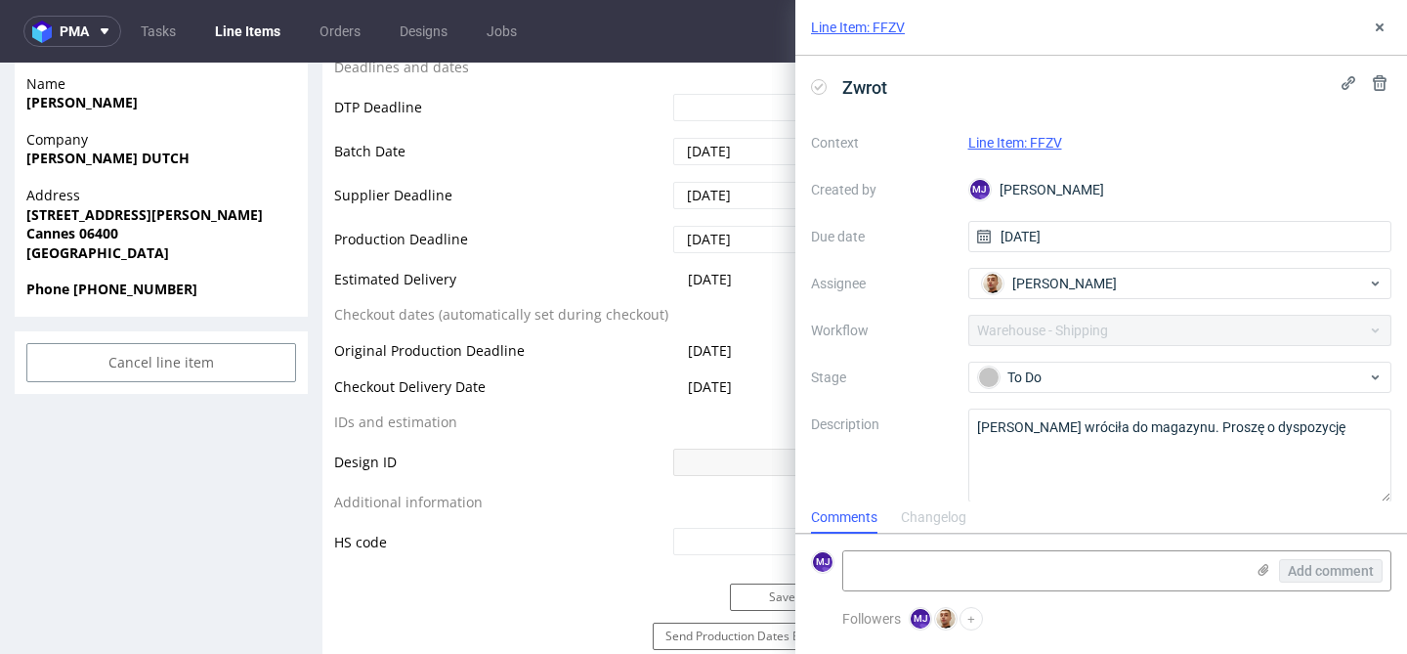
scroll to position [16, 0]
click at [1382, 28] on icon at bounding box center [1380, 28] width 16 height 16
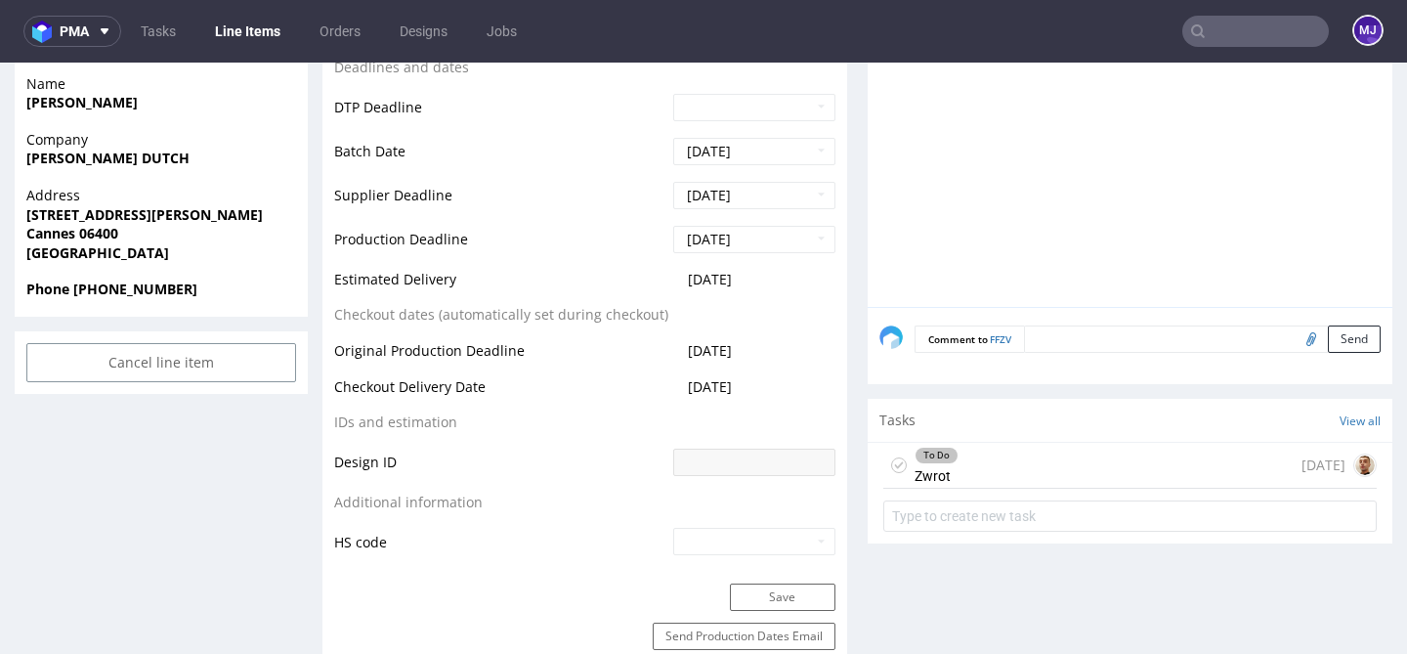
click at [1278, 30] on input "text" at bounding box center [1255, 31] width 147 height 31
paste input "OLOV"
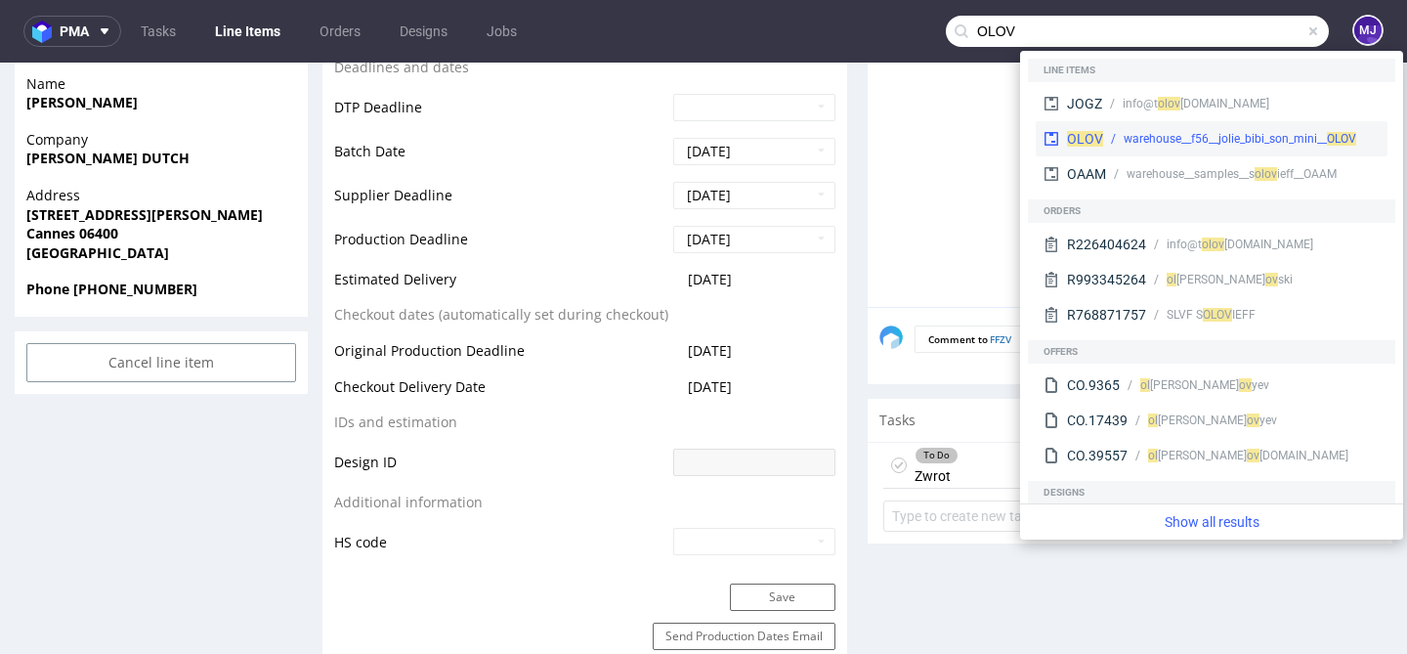
type input "OLOV"
click at [1181, 139] on div "warehouse__f56__jolie_bibi_son_mini__ OLOV" at bounding box center [1240, 139] width 233 height 18
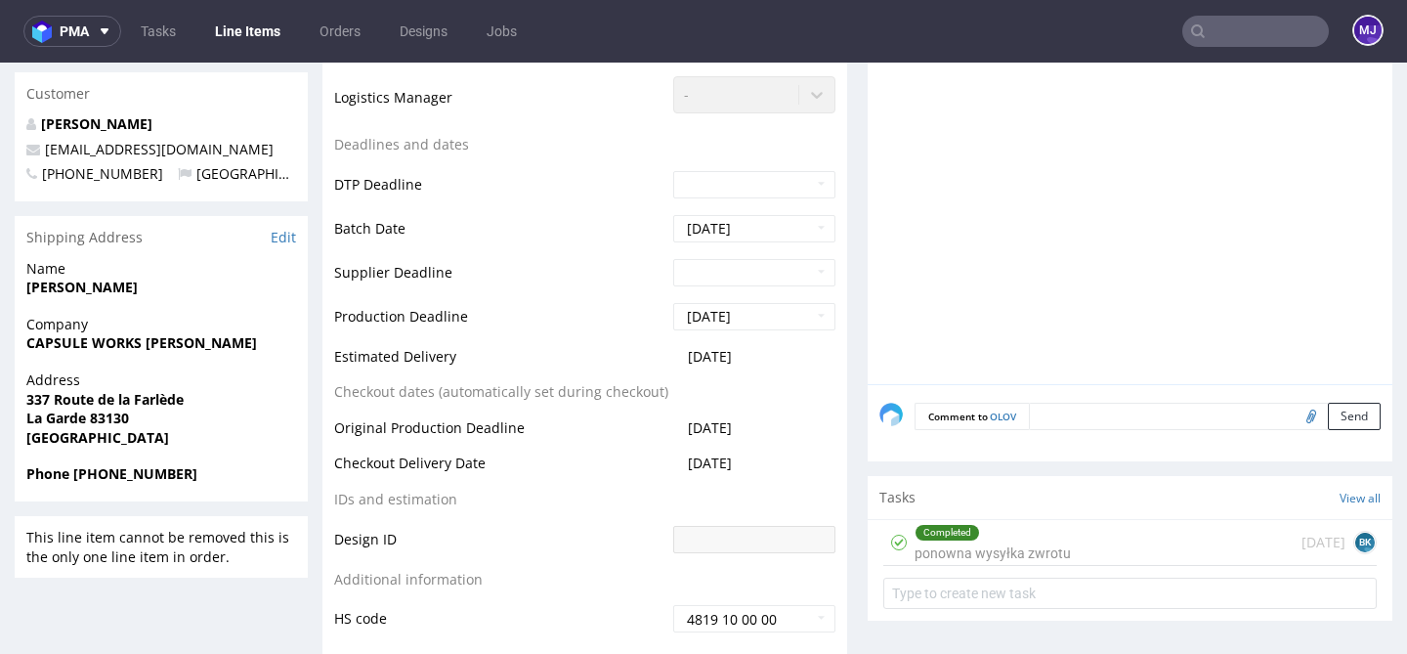
scroll to position [688, 0]
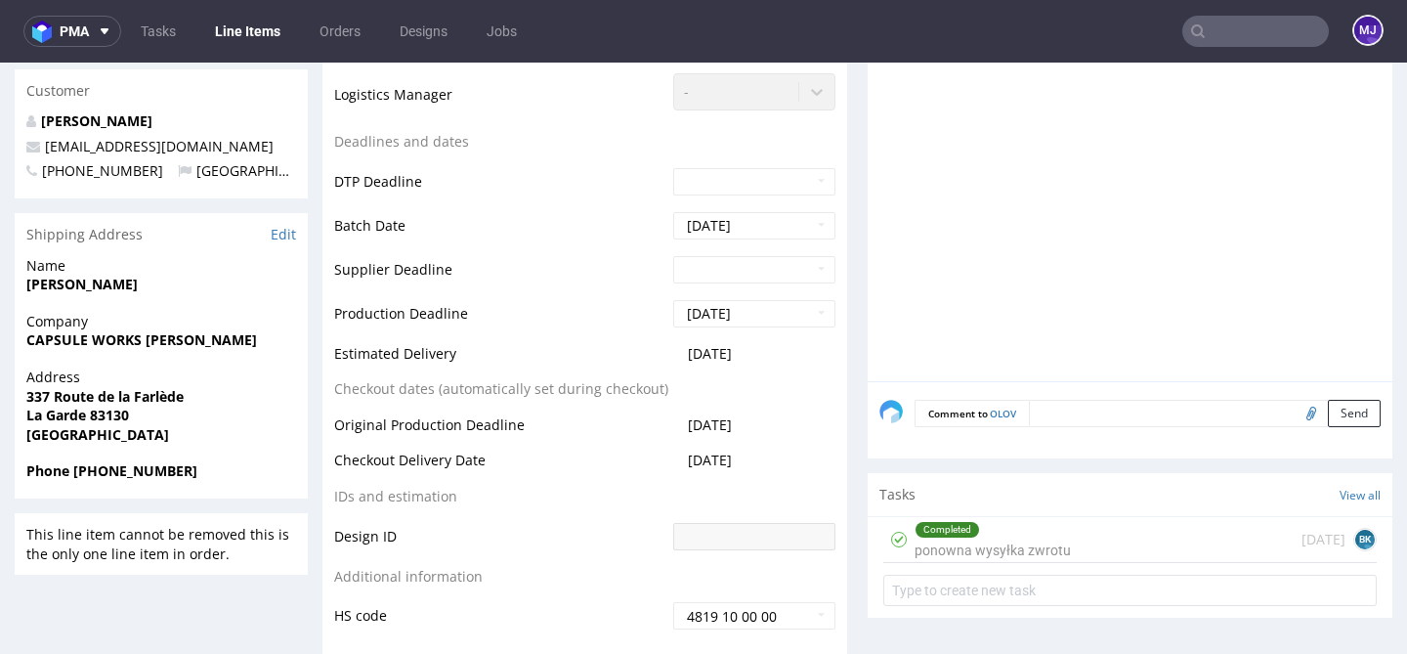
click at [1020, 528] on div "Completed" at bounding box center [992, 530] width 154 height 16
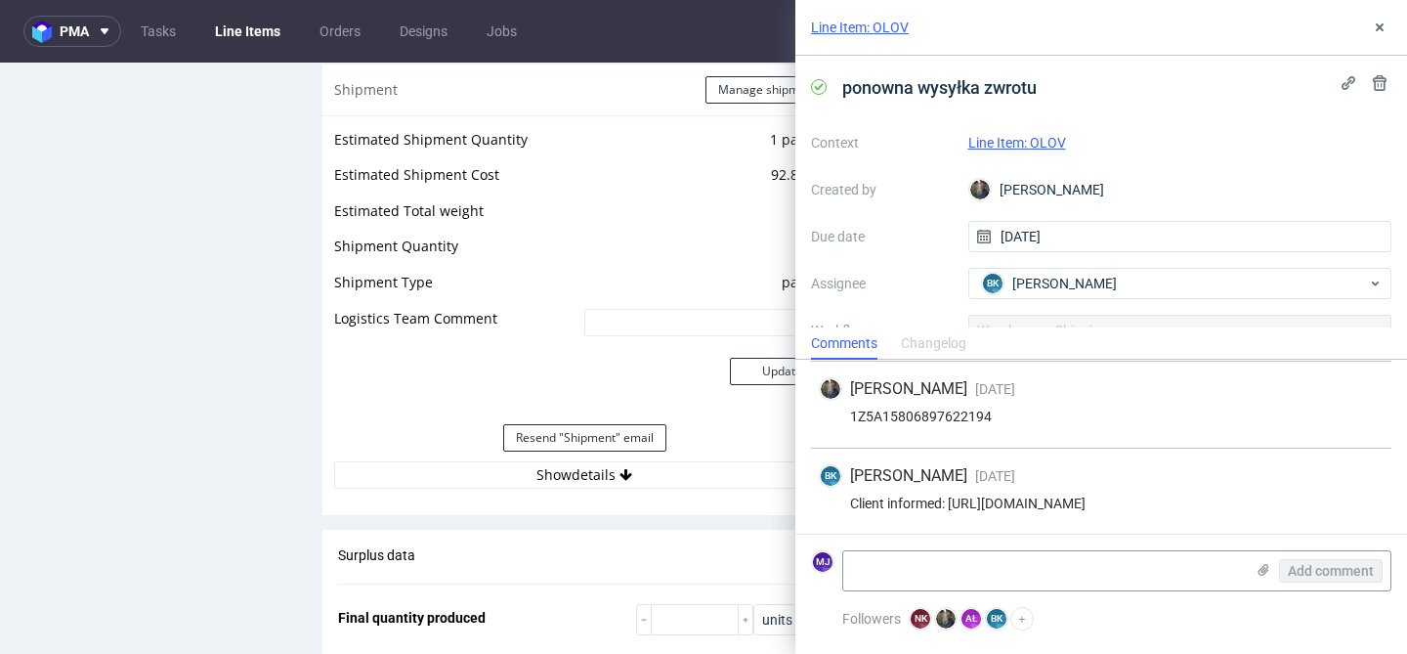
scroll to position [1930, 0]
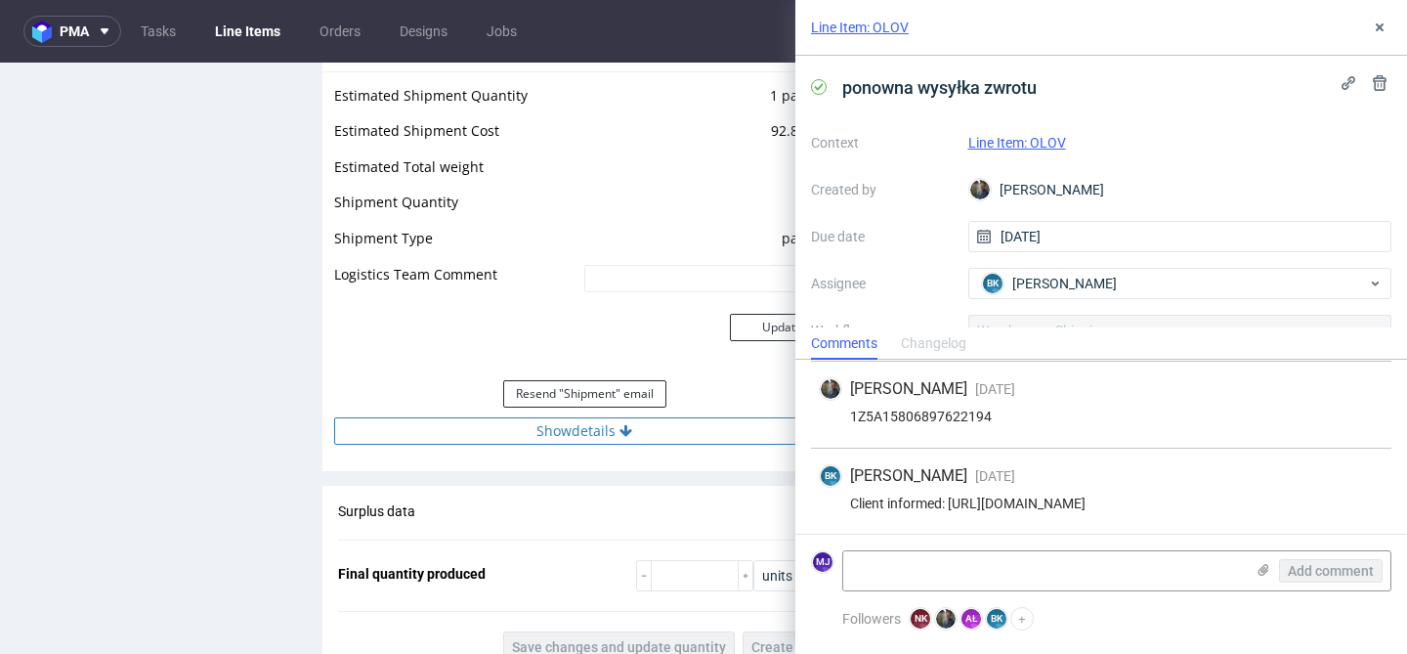
click at [482, 442] on button "Show details" at bounding box center [584, 430] width 501 height 27
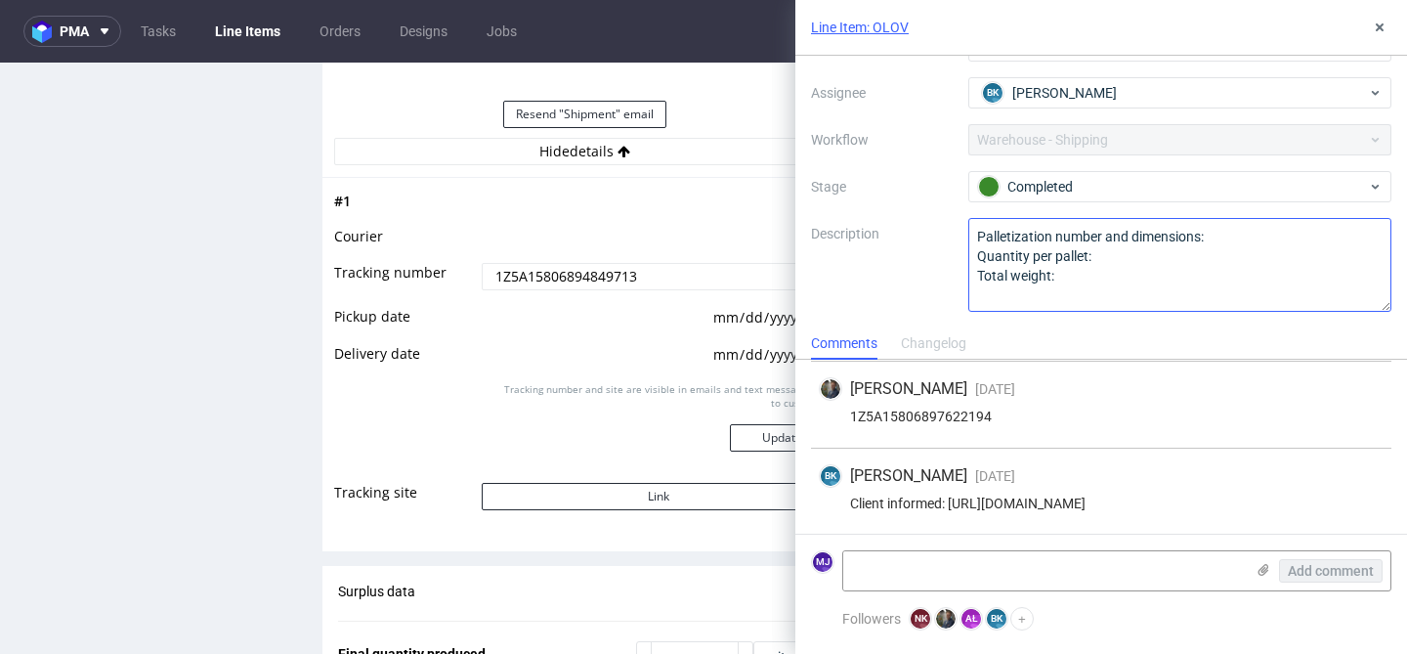
scroll to position [0, 0]
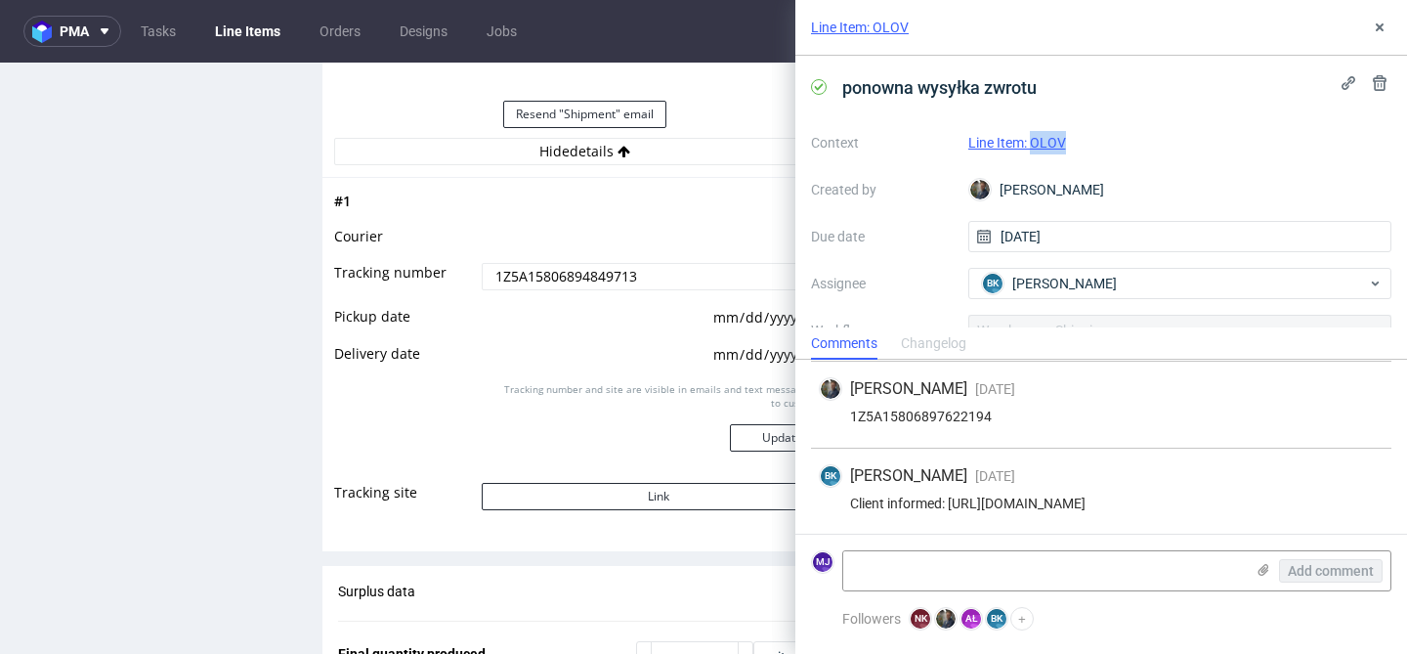
drag, startPoint x: 1087, startPoint y: 138, endPoint x: 1031, endPoint y: 147, distance: 57.3
click at [1031, 147] on div "Line Item: OLOV" at bounding box center [1180, 142] width 424 height 23
copy link "OLOV"
click at [1386, 24] on icon at bounding box center [1380, 28] width 16 height 16
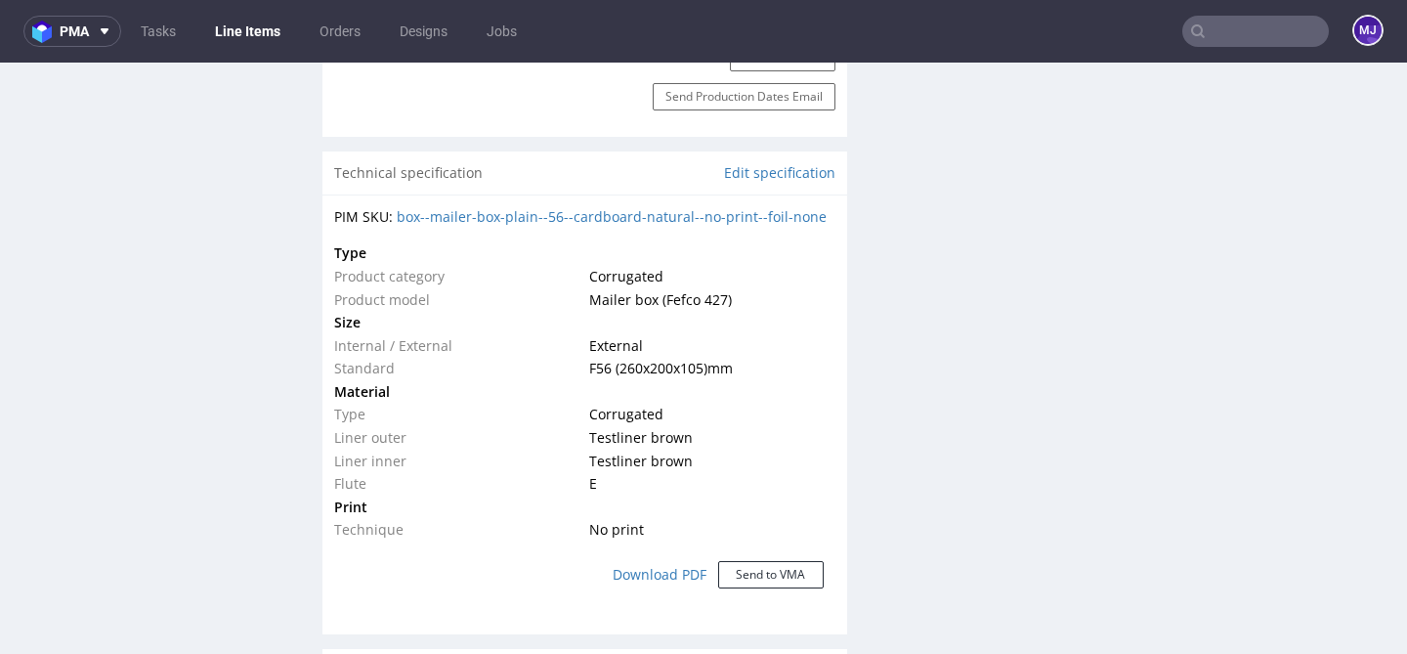
scroll to position [1039, 0]
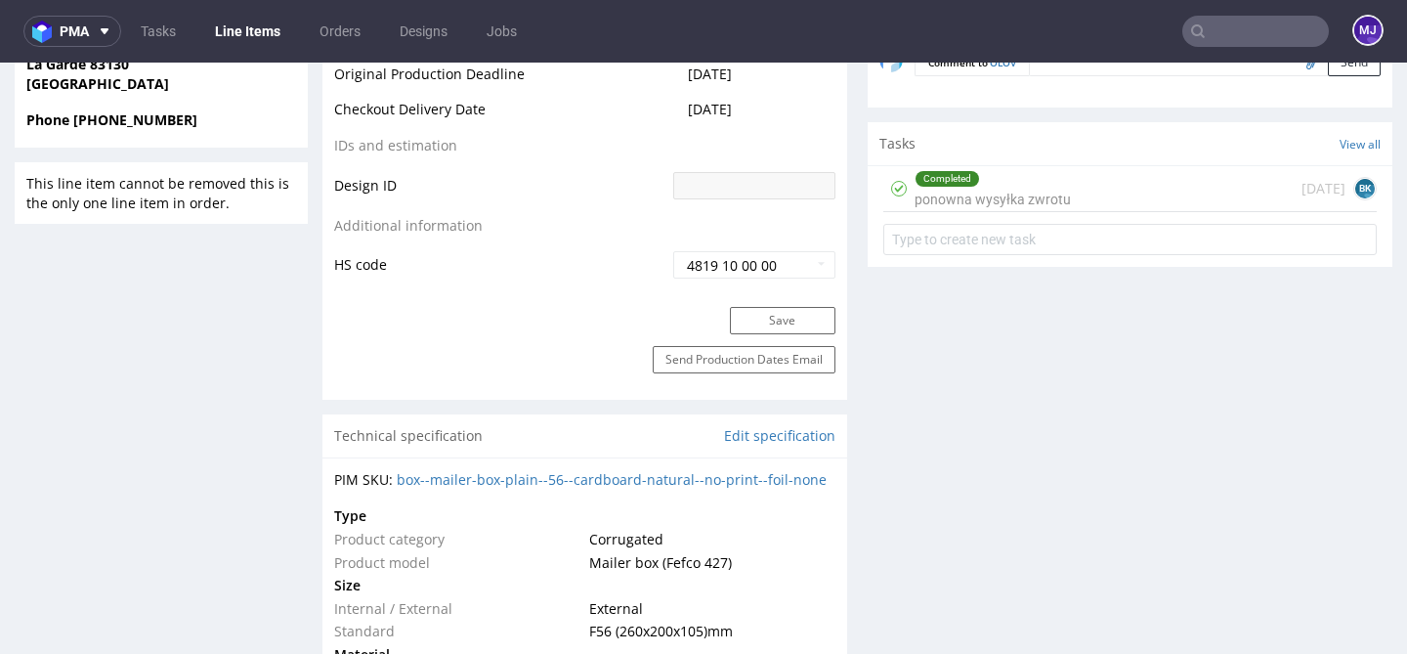
click at [1060, 196] on div "Completed ponowna wysyłka zwrotu 10 days ago BK" at bounding box center [1129, 189] width 493 height 46
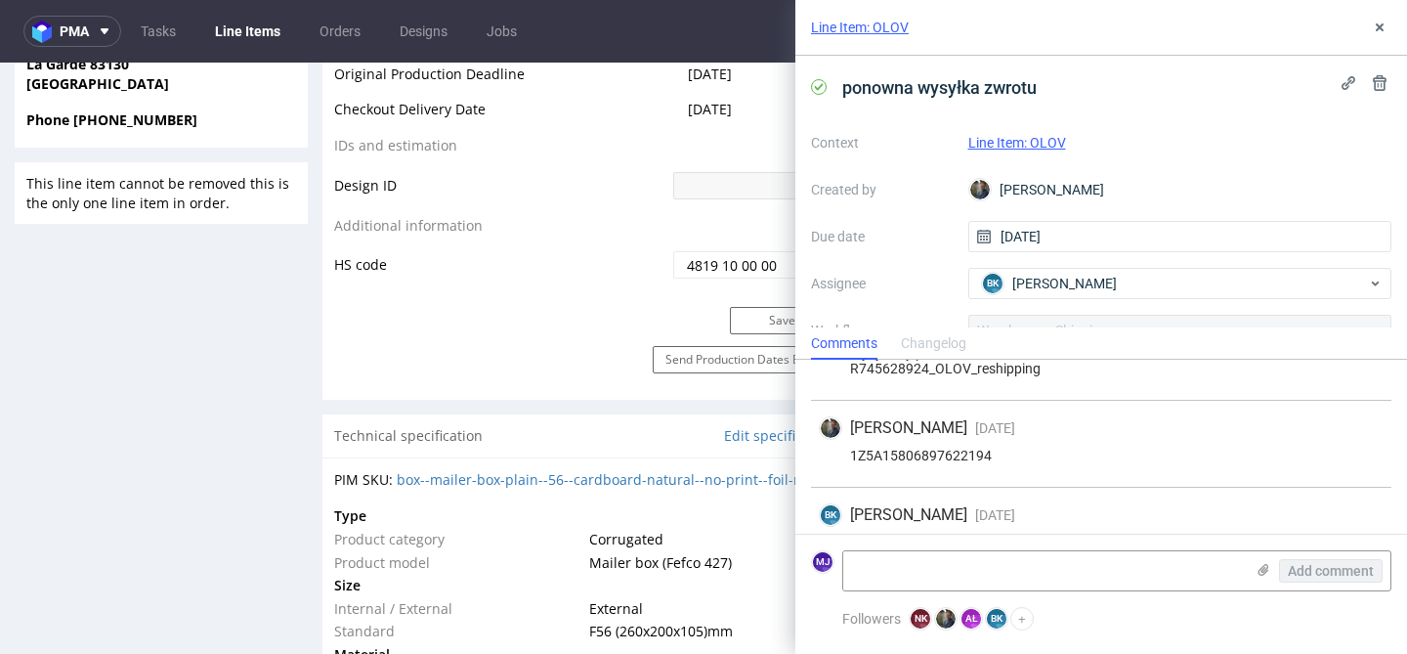
scroll to position [116, 0]
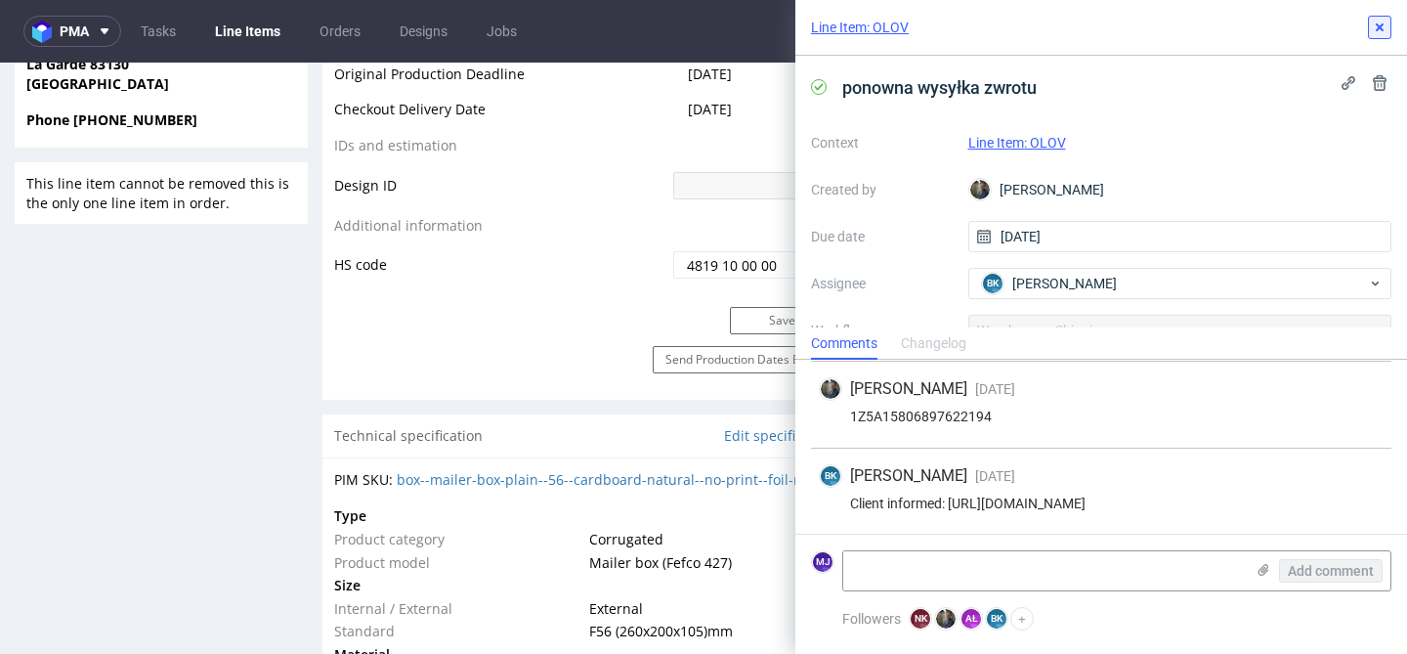
click at [1383, 22] on icon at bounding box center [1380, 28] width 16 height 16
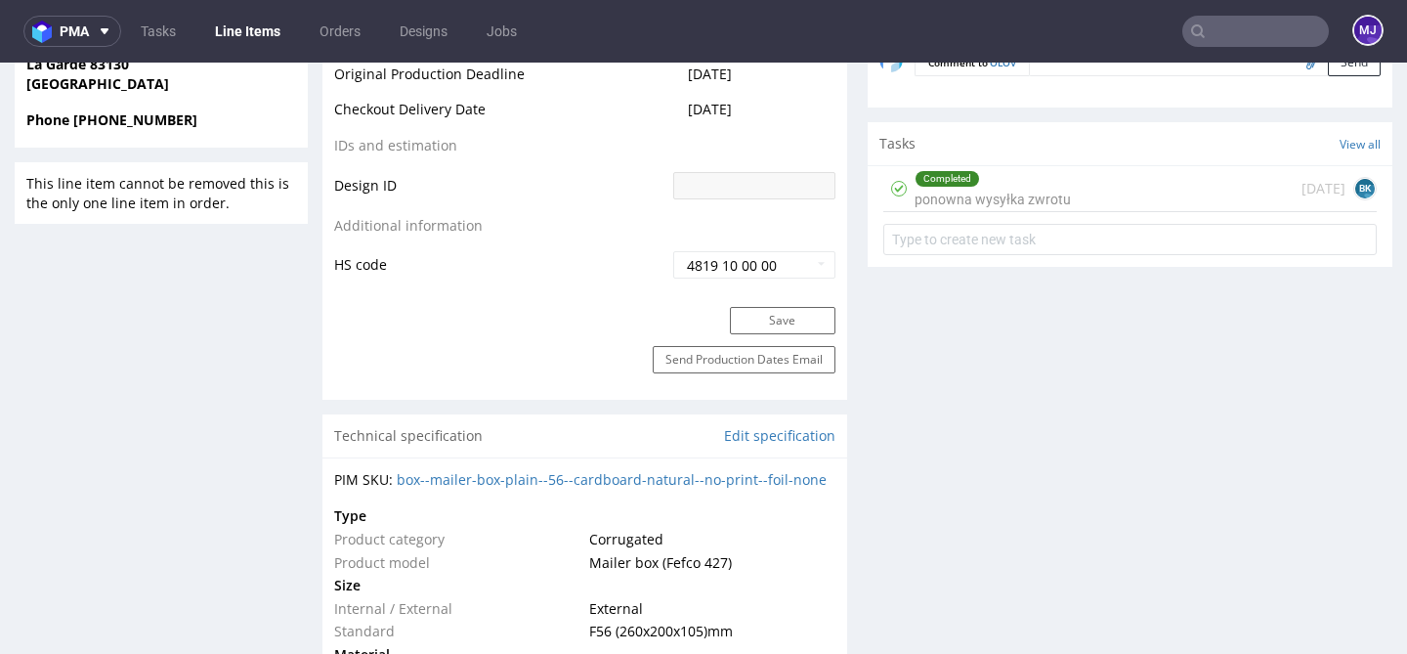
click at [1260, 40] on input "text" at bounding box center [1255, 31] width 147 height 31
paste input "FHHV"
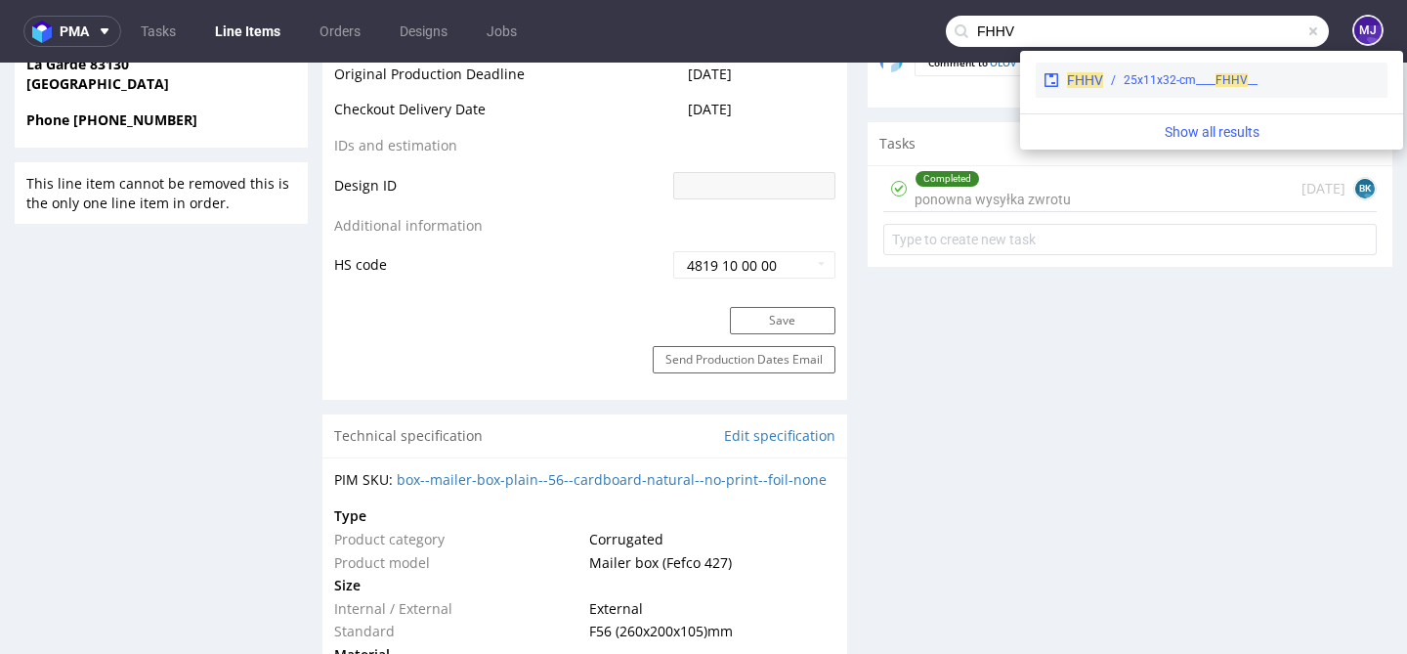
type input "FHHV"
click at [1155, 81] on div "__25x11x32-cm____ FHHV" at bounding box center [1191, 80] width 134 height 18
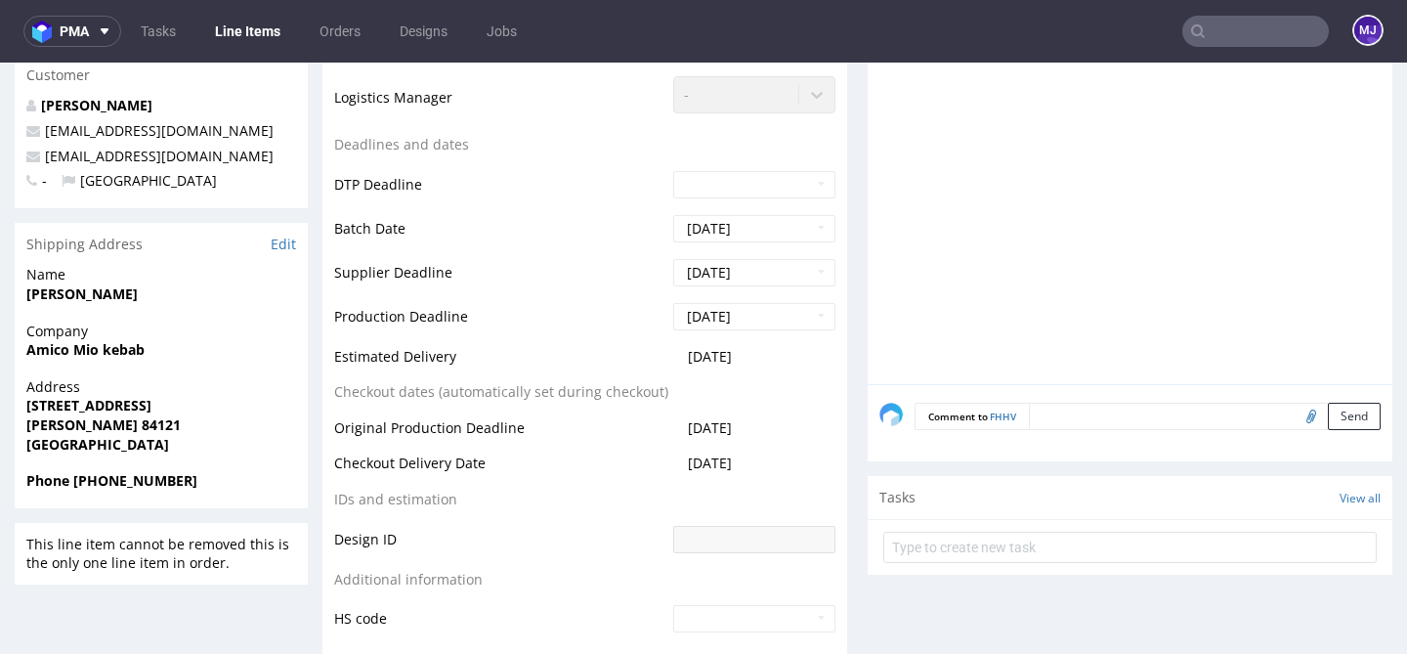
scroll to position [982, 0]
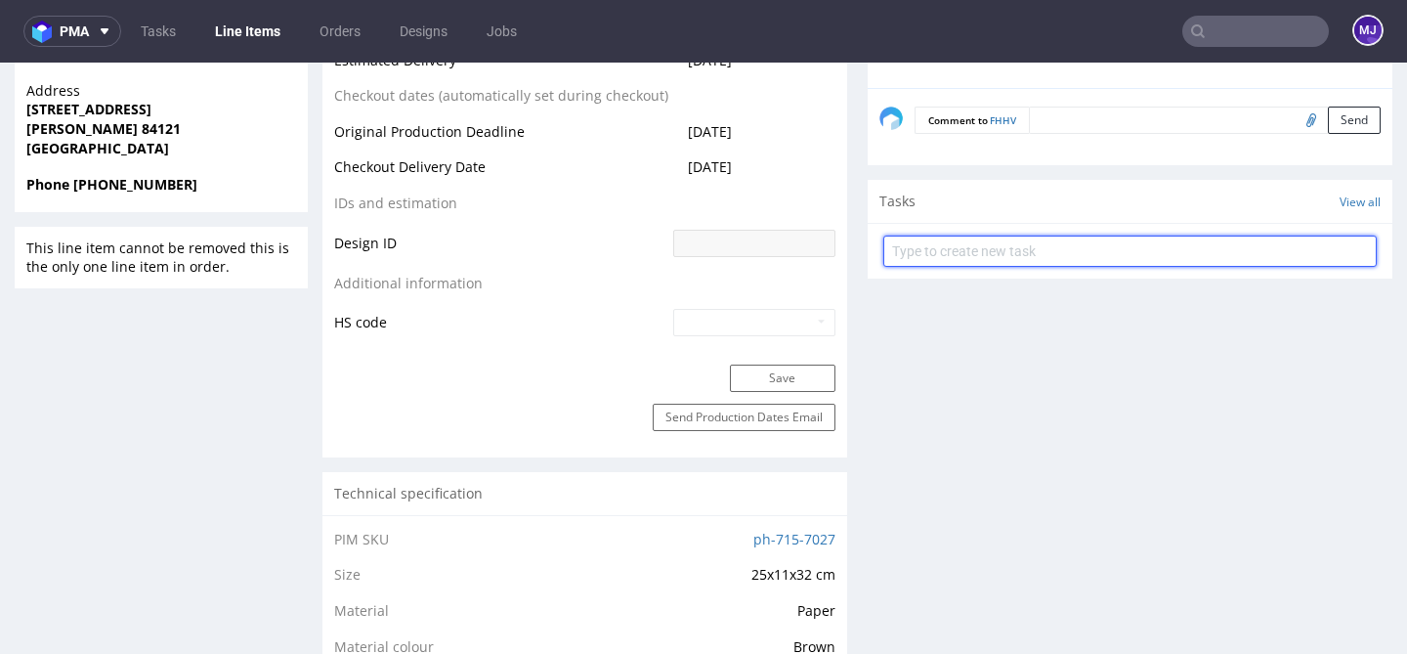
click at [965, 242] on input "text" at bounding box center [1129, 250] width 493 height 31
type input "Zwrot"
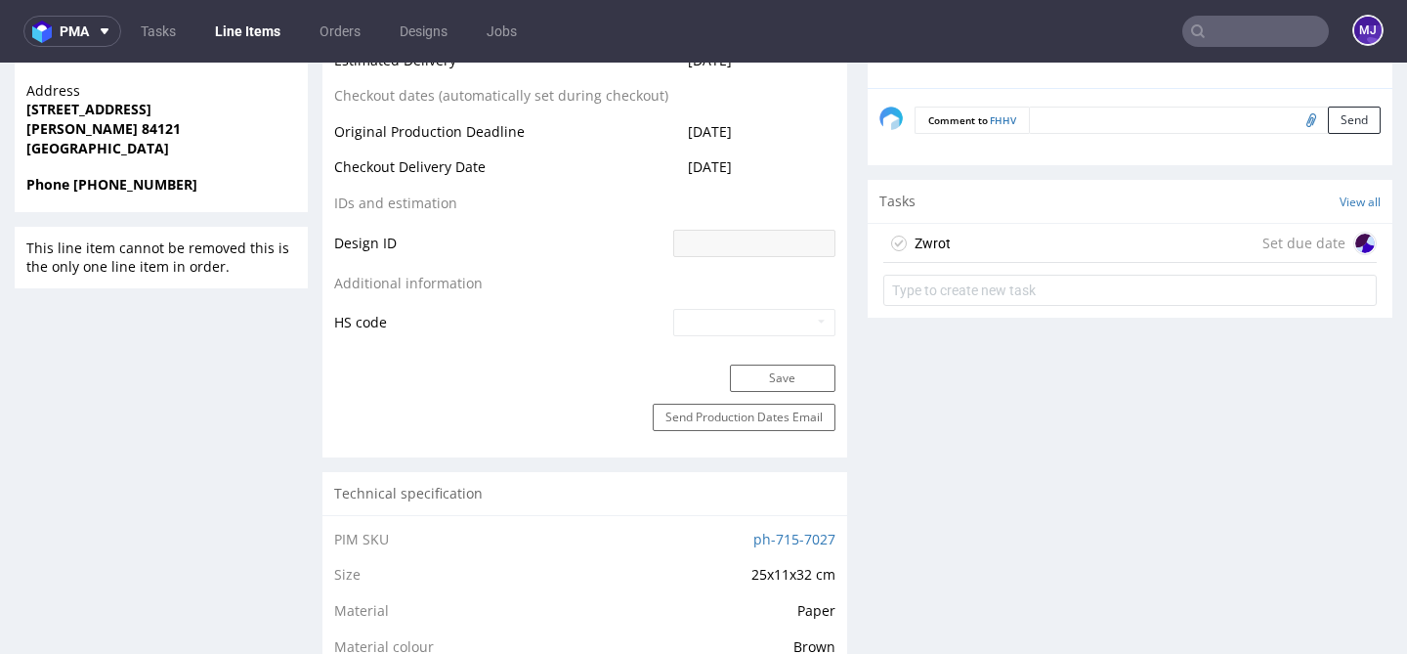
click at [1188, 232] on div "Zwrot Set due date" at bounding box center [1129, 243] width 493 height 39
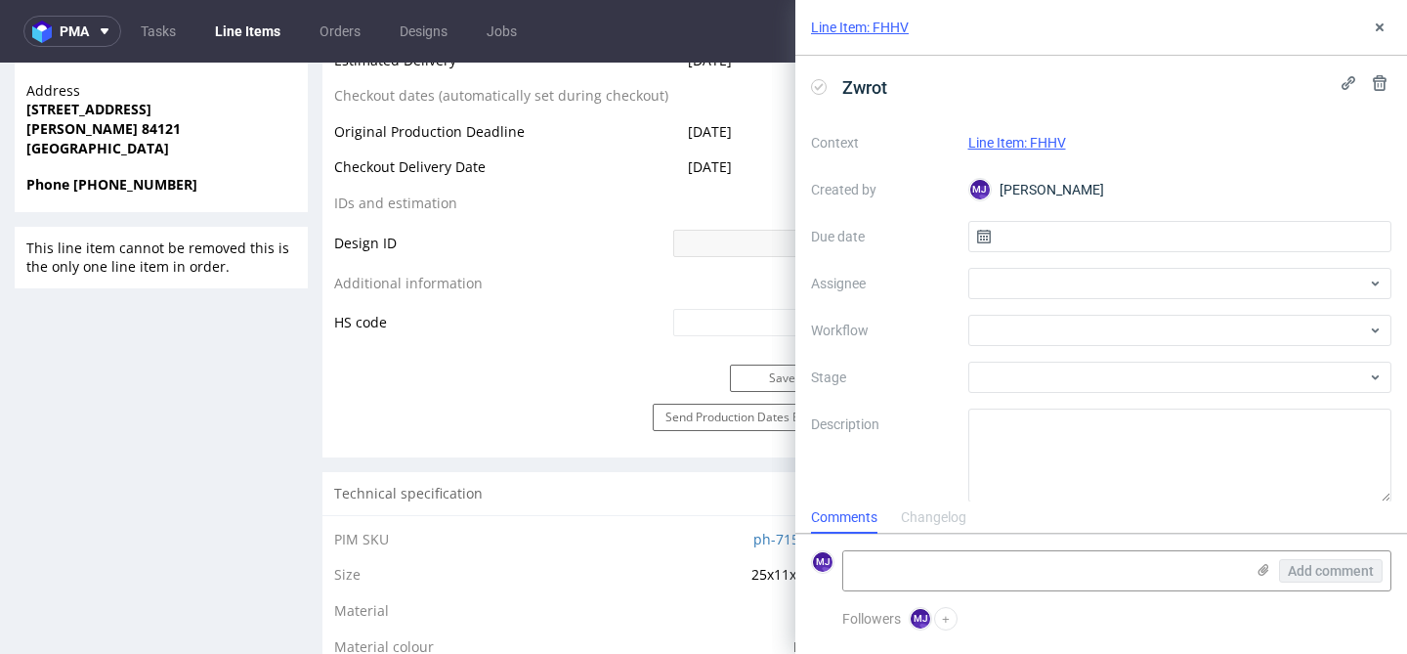
scroll to position [16, 0]
click at [1019, 237] on input "text" at bounding box center [1180, 236] width 424 height 31
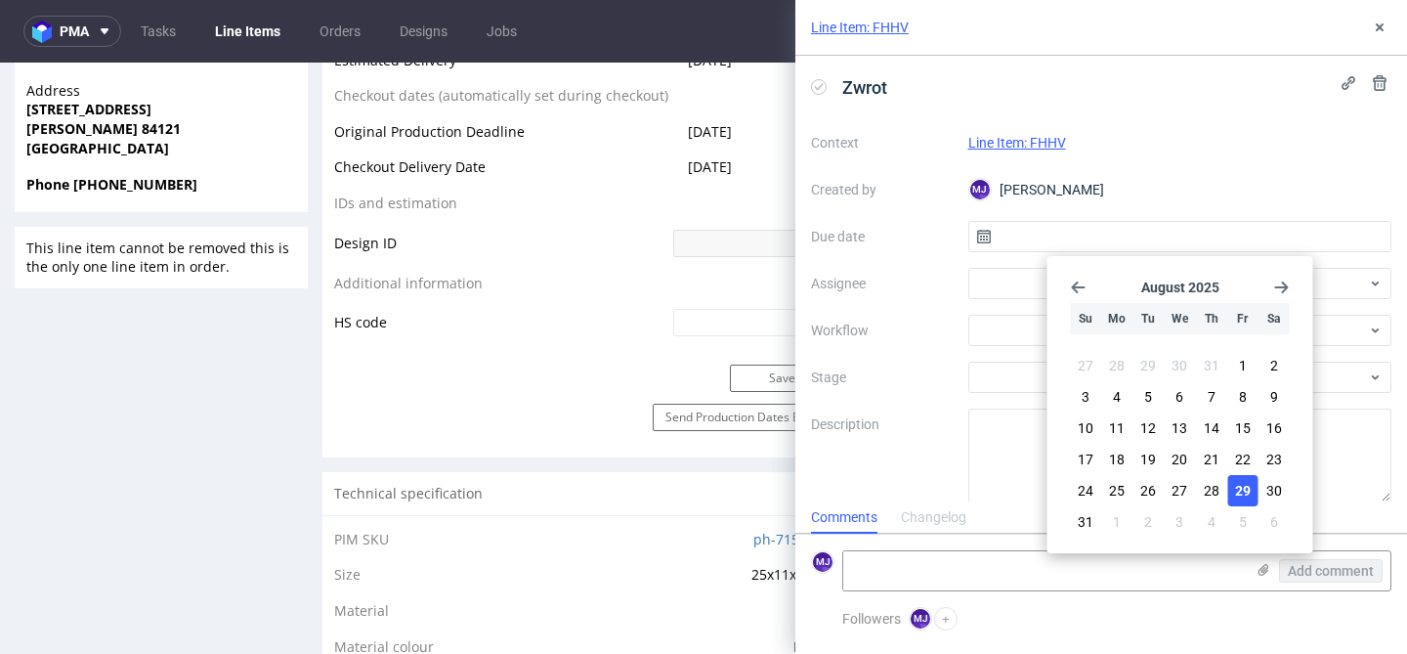
click at [1247, 499] on span "29" at bounding box center [1243, 491] width 16 height 20
type input "[DATE]"
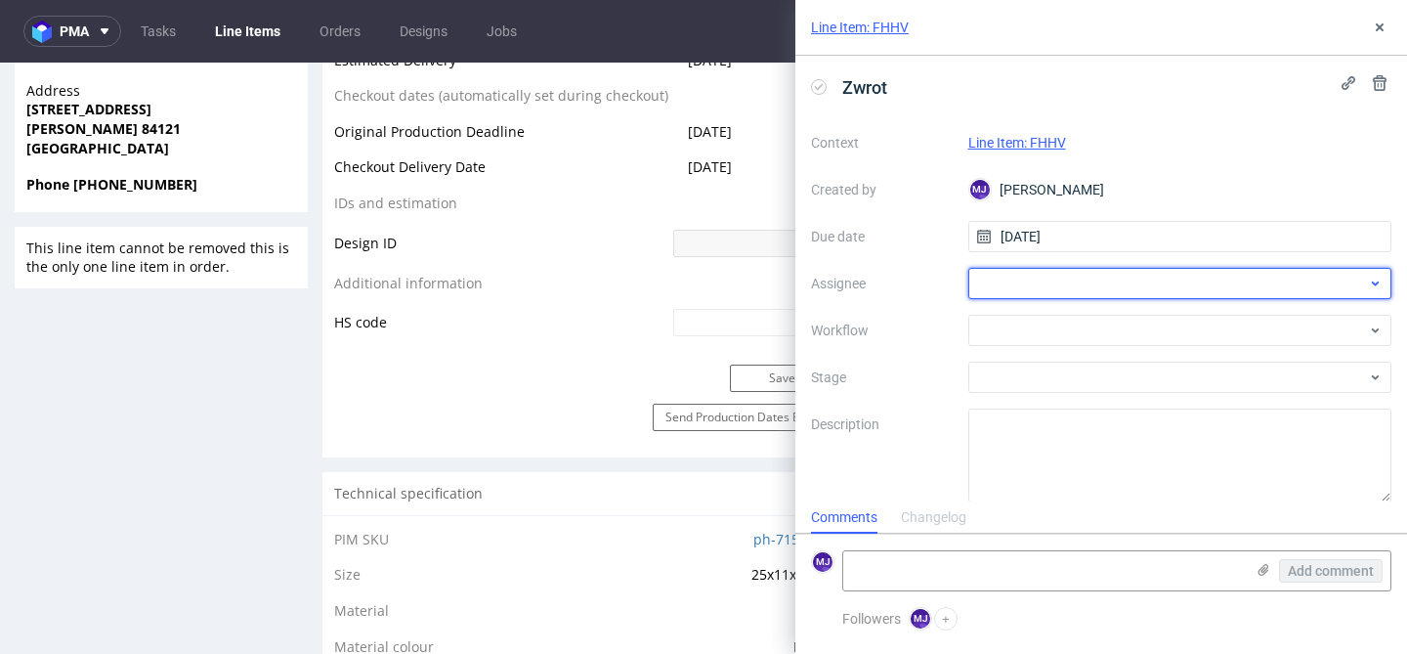
click at [1039, 283] on div at bounding box center [1180, 283] width 424 height 31
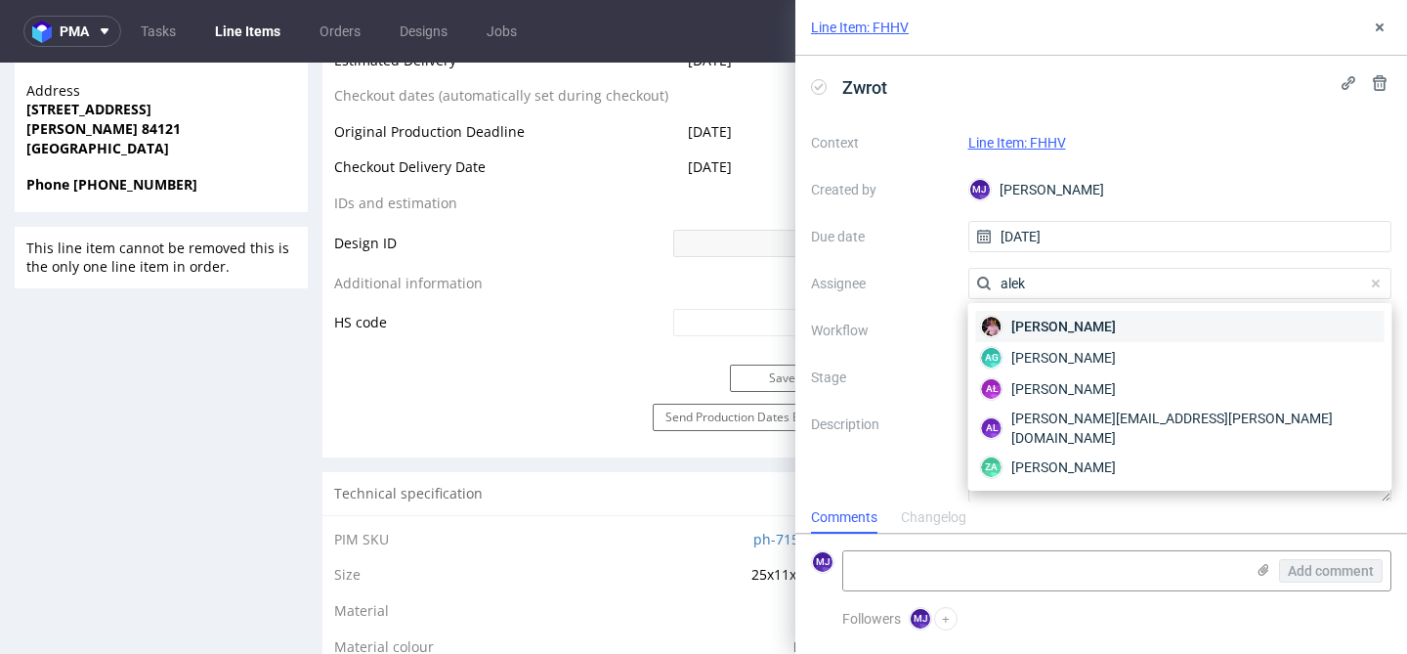
type input "alek"
click at [1070, 327] on span "Aleks Ziemkowski" at bounding box center [1063, 327] width 105 height 20
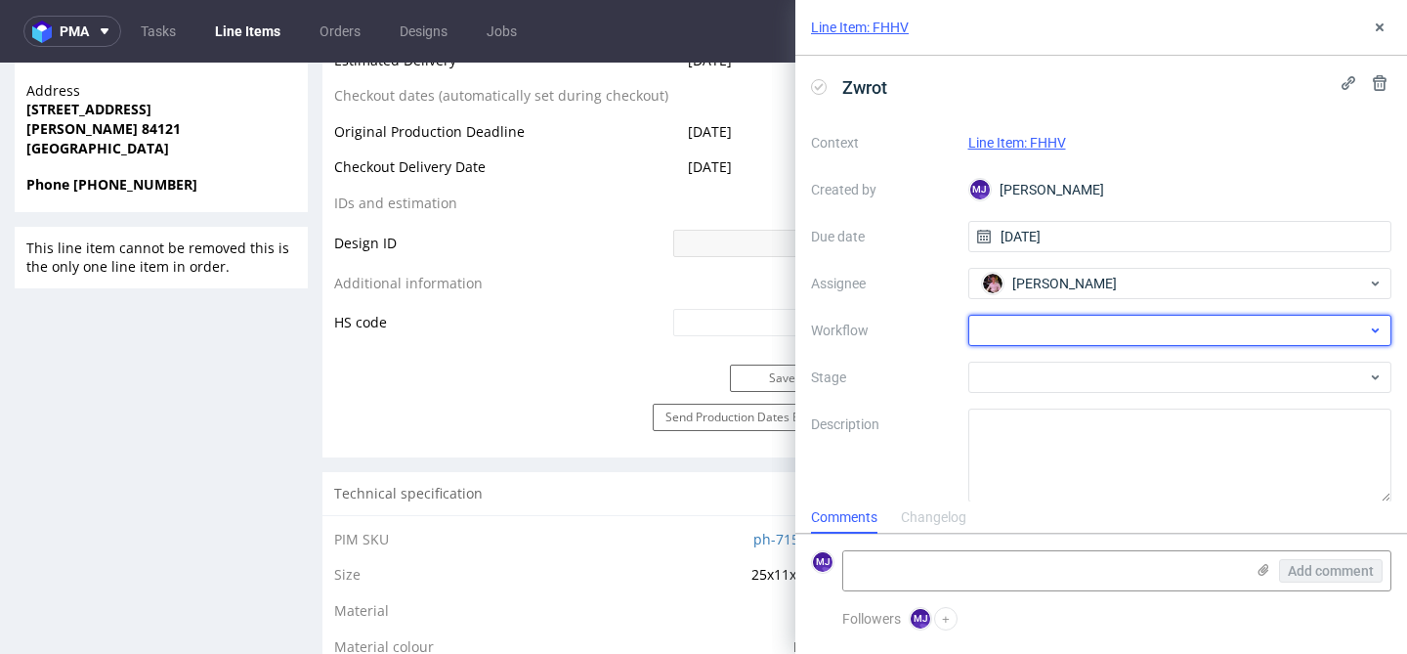
click at [1033, 334] on div at bounding box center [1180, 330] width 424 height 31
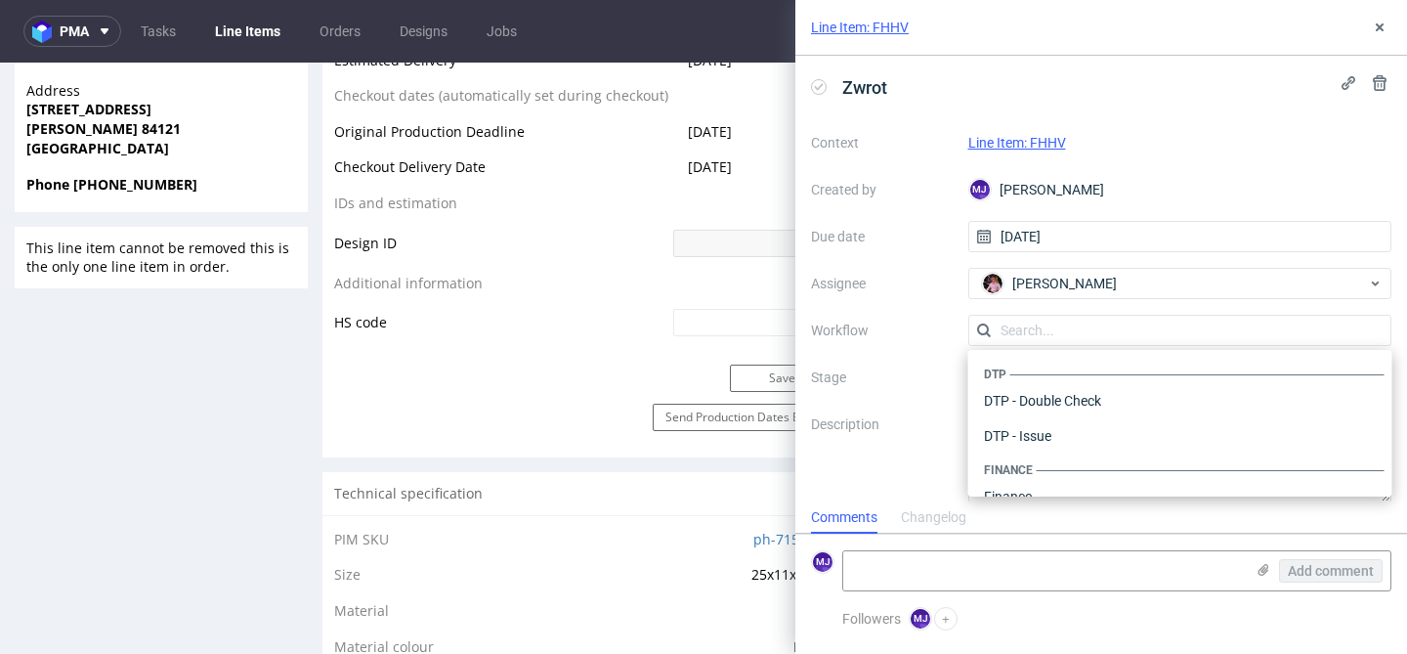
scroll to position [1202, 0]
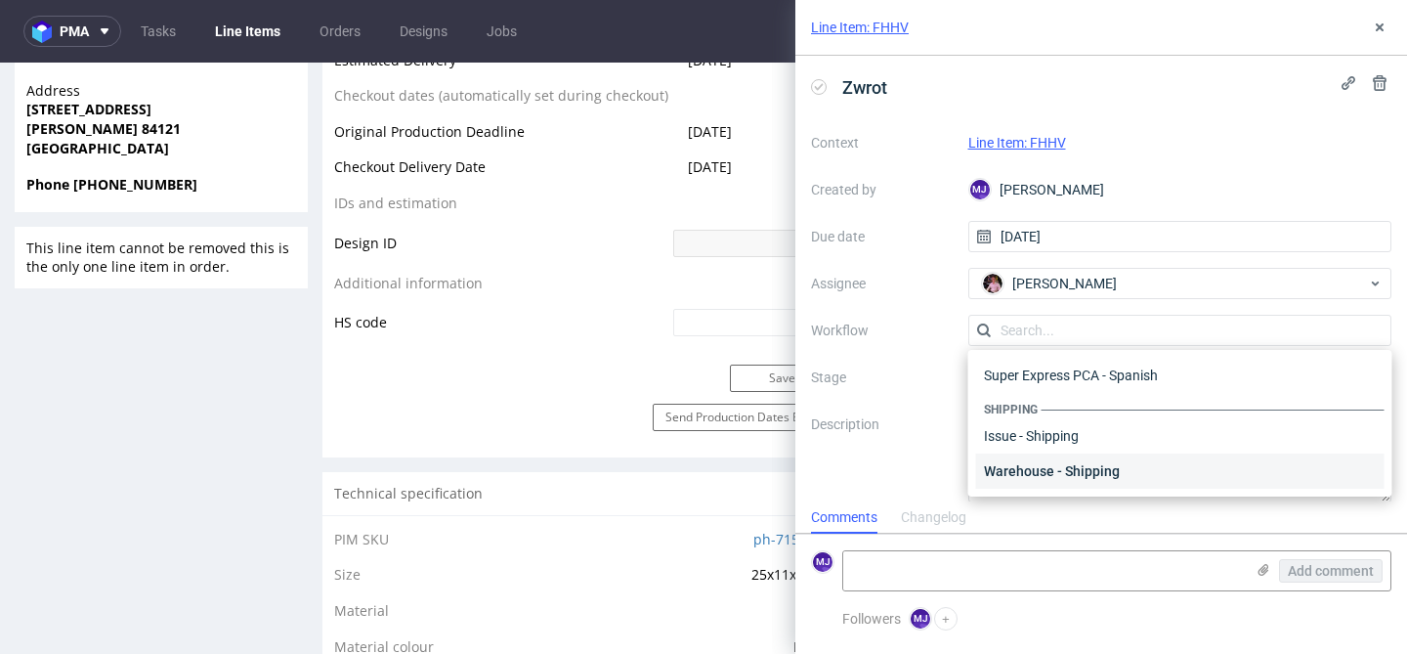
click at [1043, 460] on div "Warehouse - Shipping" at bounding box center [1180, 470] width 408 height 35
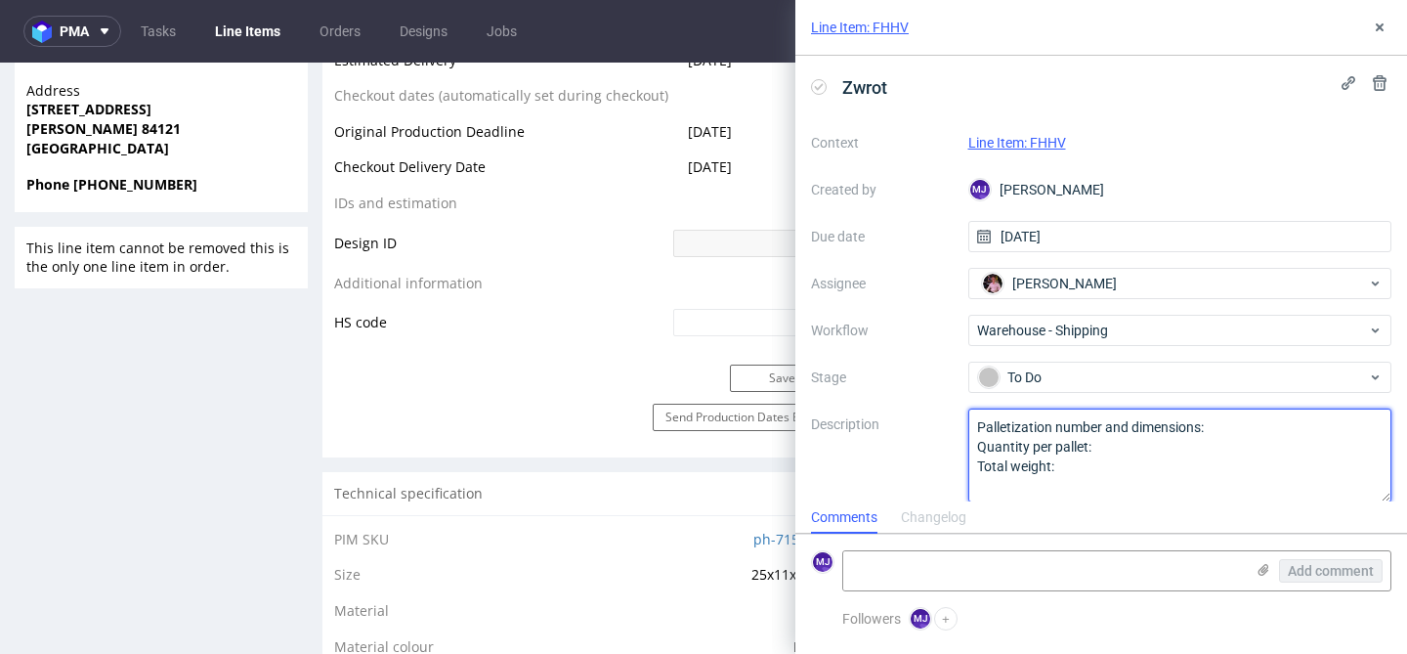
click at [1037, 460] on textarea "Palletization number and dimensions: Quantity per pallet: Total weight:" at bounding box center [1180, 455] width 424 height 94
paste textarea "[PERSON_NAME] wróciła do magazynu. Proszę o dyspozycję"
type textarea "[PERSON_NAME] wróciła do magazynu. Proszę o dyspozycję"
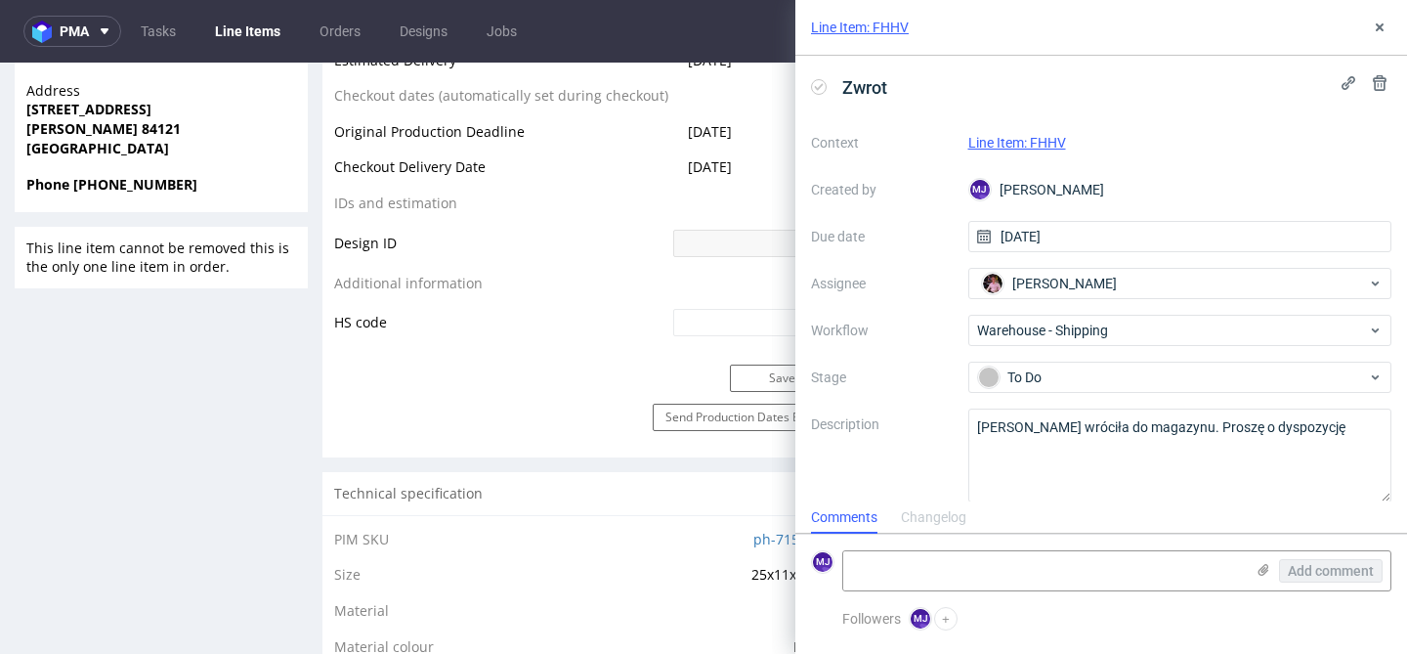
click at [931, 455] on label "Description" at bounding box center [882, 455] width 142 height 86
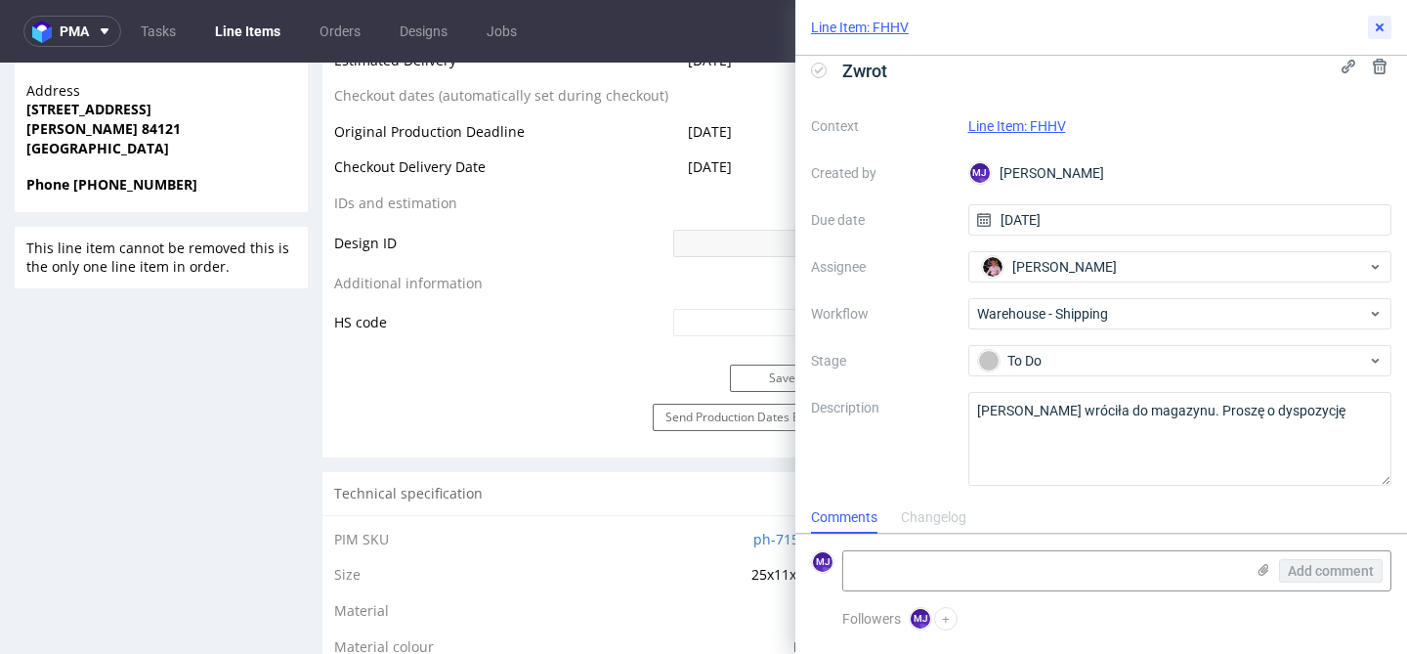
click at [1380, 34] on icon at bounding box center [1380, 28] width 16 height 16
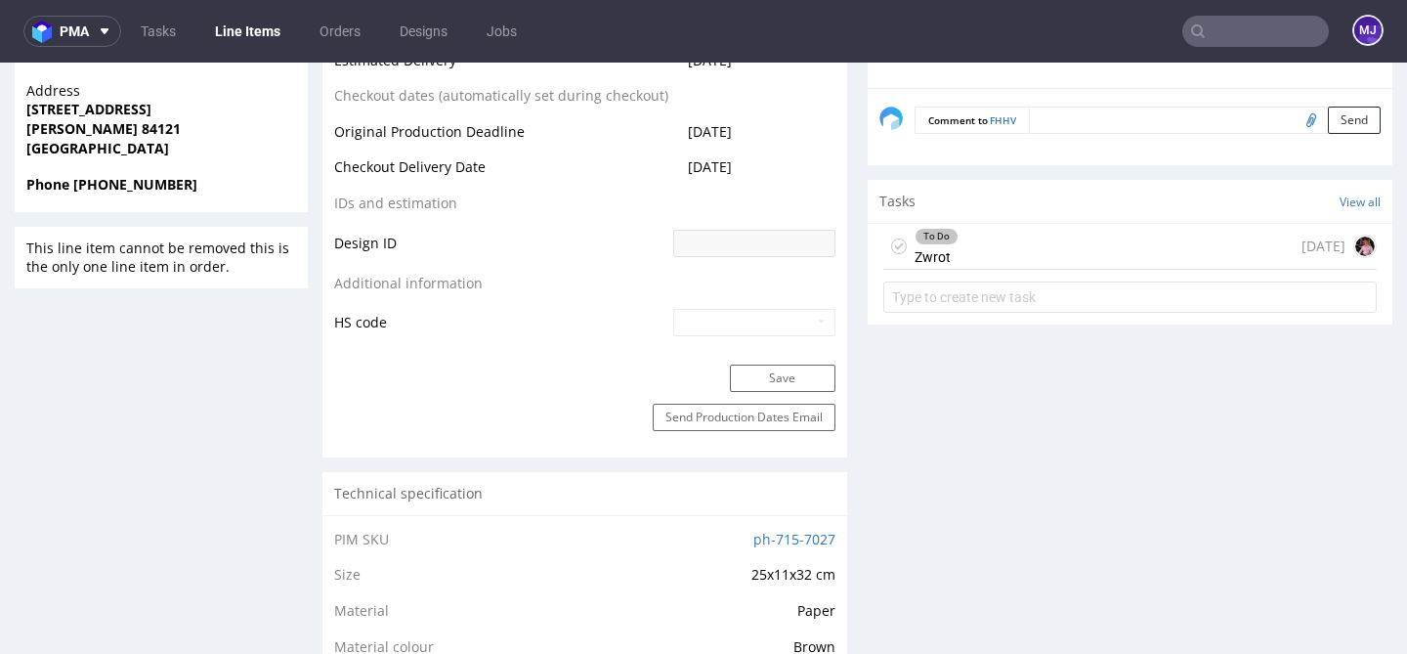
click at [1006, 248] on div "To Do Zwrot today" at bounding box center [1129, 247] width 493 height 46
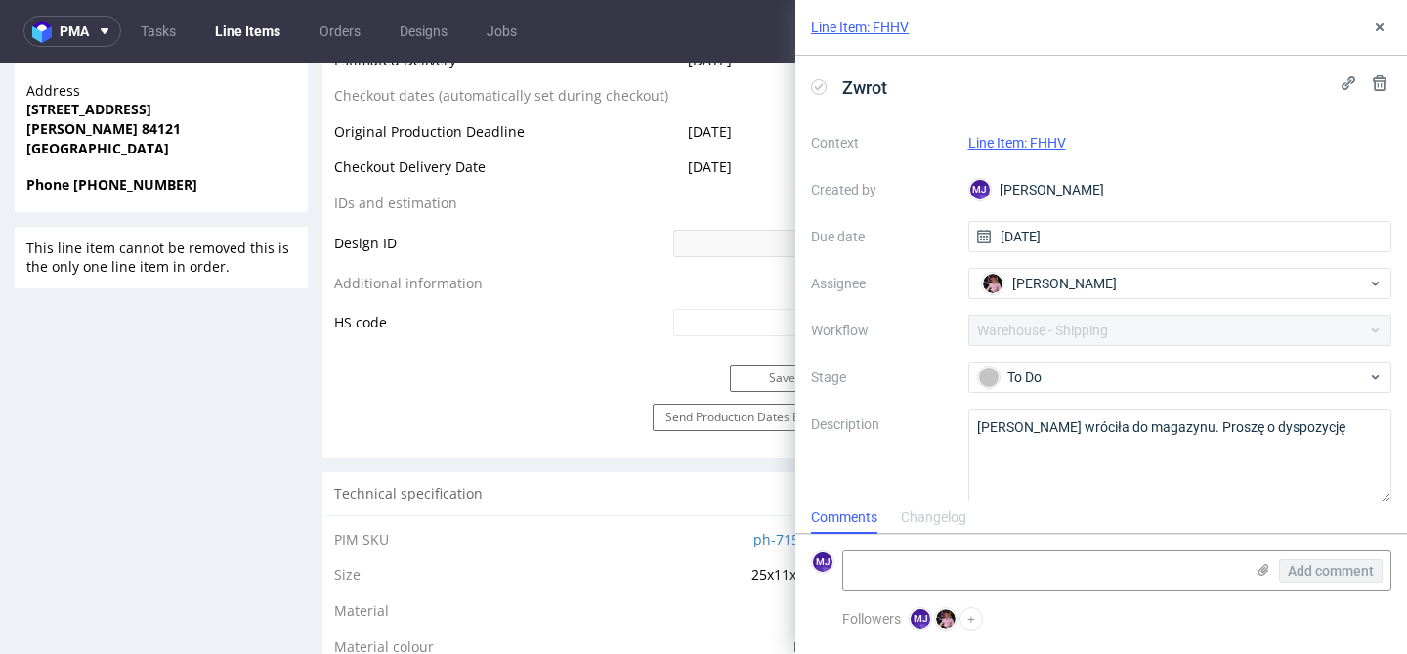
scroll to position [16, 0]
click at [1020, 140] on link "Line Item: FHHV" at bounding box center [1017, 143] width 98 height 16
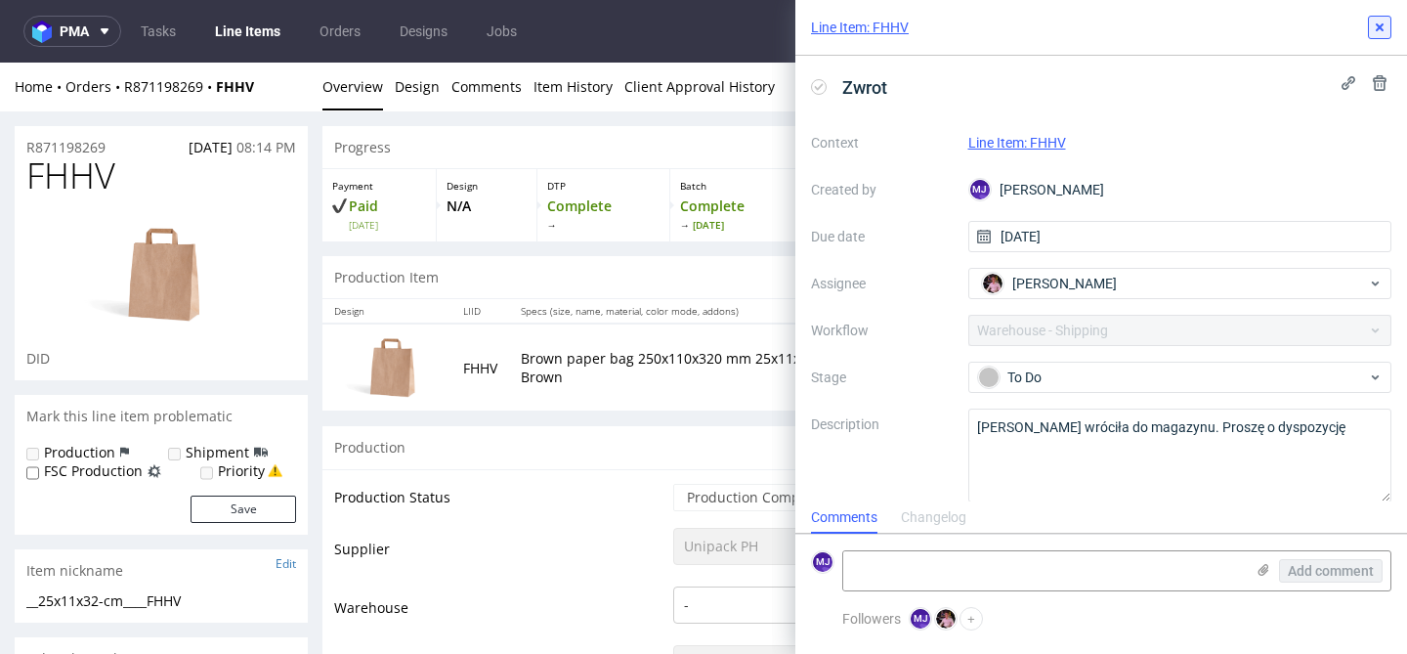
drag, startPoint x: 1381, startPoint y: 22, endPoint x: 814, endPoint y: 115, distance: 575.2
click at [1381, 22] on icon at bounding box center [1380, 28] width 16 height 16
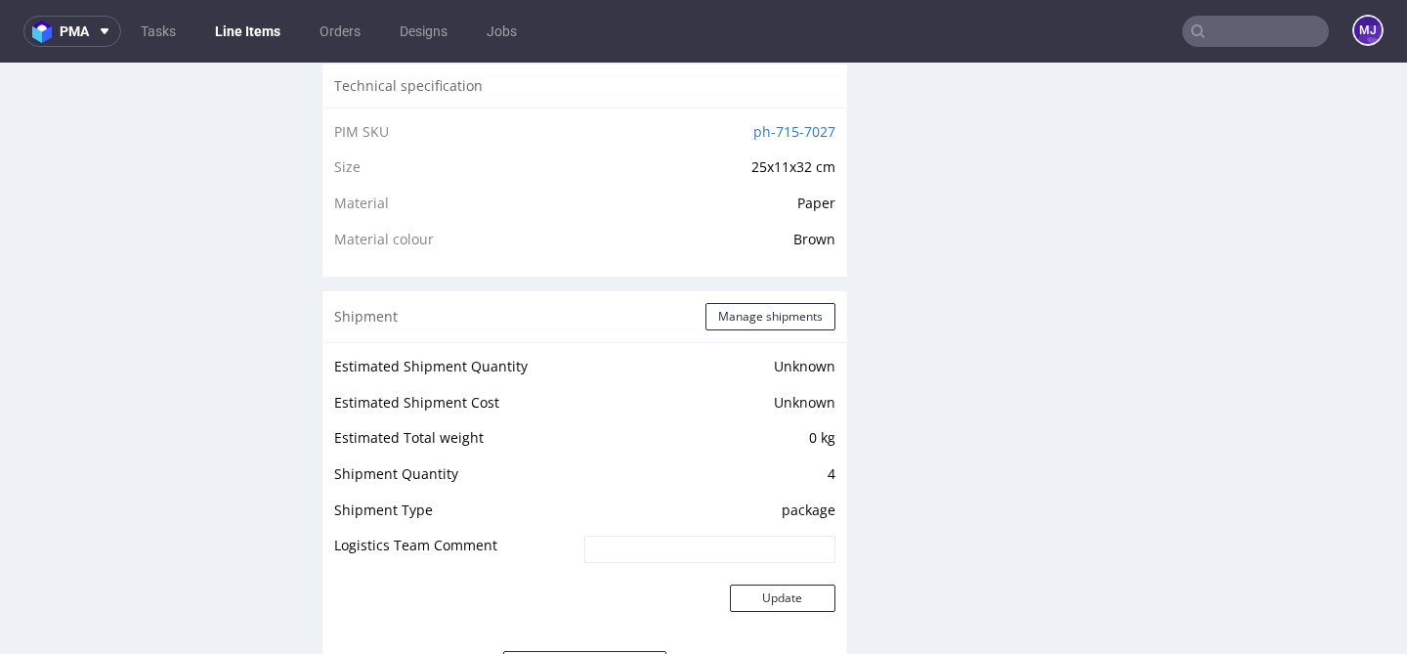
scroll to position [1390, 0]
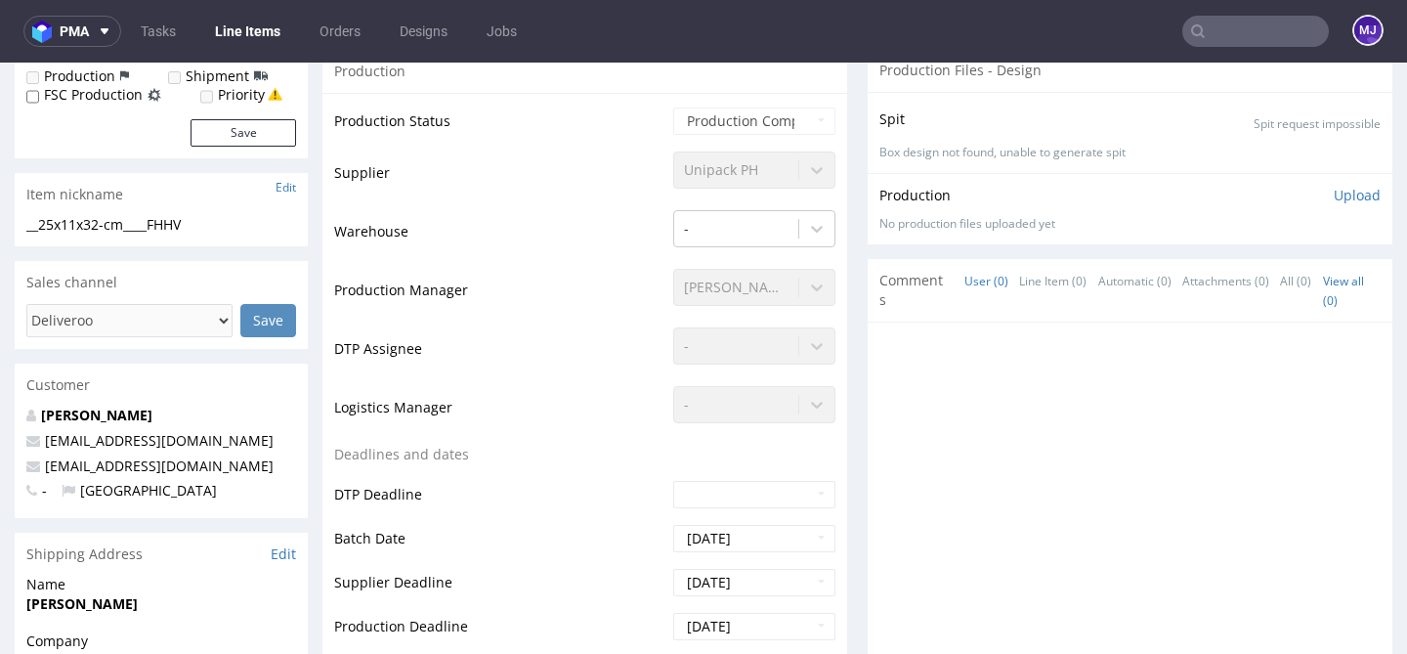
scroll to position [382, 0]
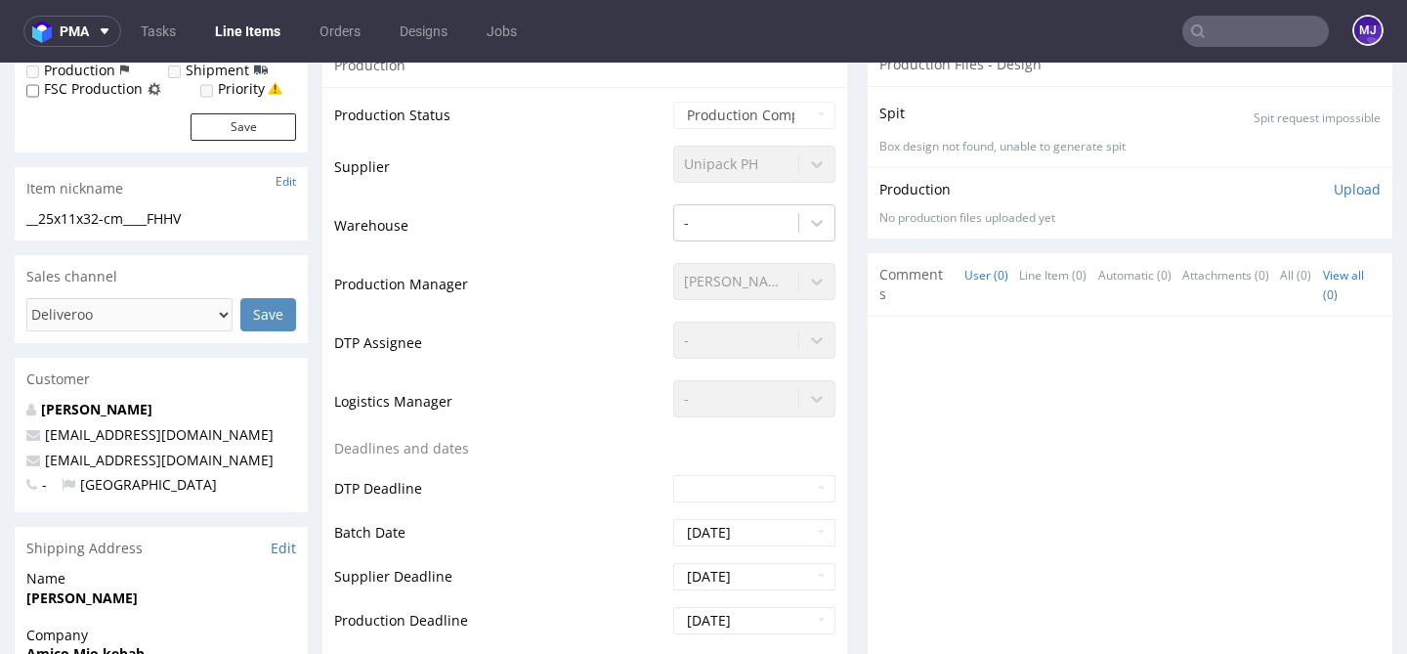
click at [1207, 30] on input "text" at bounding box center [1255, 31] width 147 height 31
paste input "RCGQ"
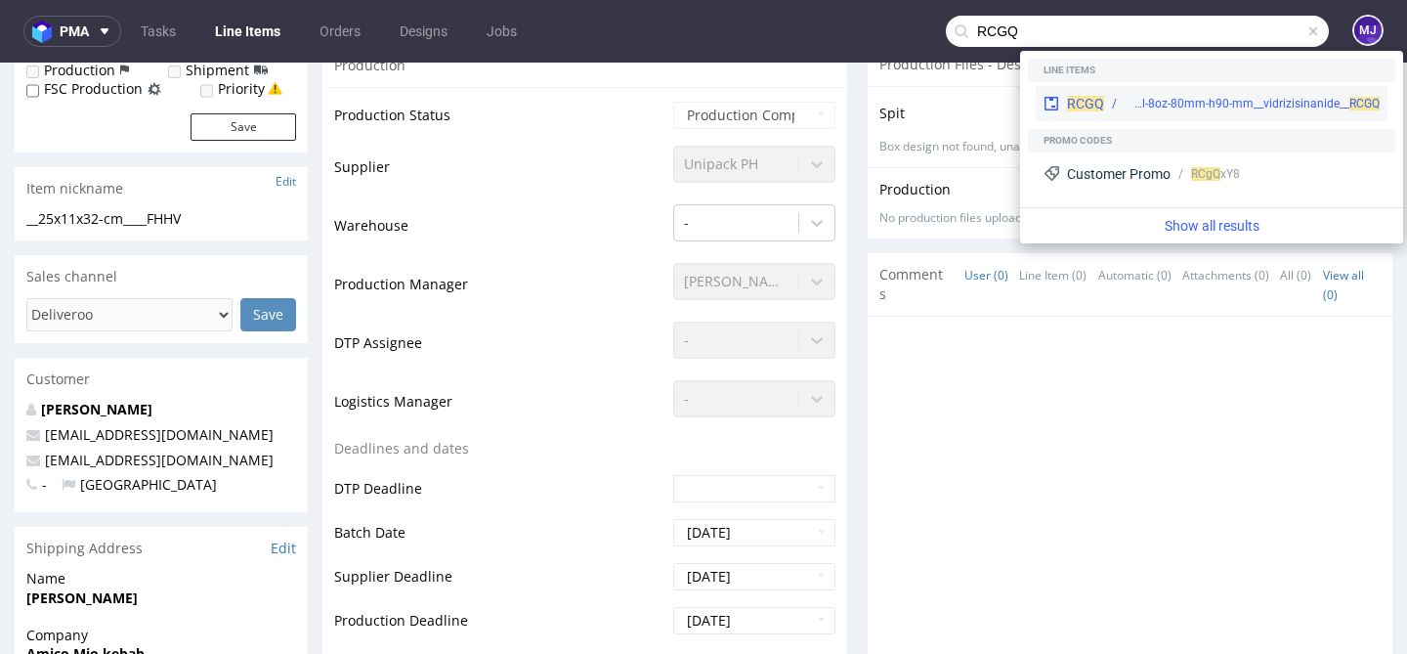
type input "RCGQ"
click at [1100, 96] on span "RCGQ" at bounding box center [1085, 104] width 37 height 16
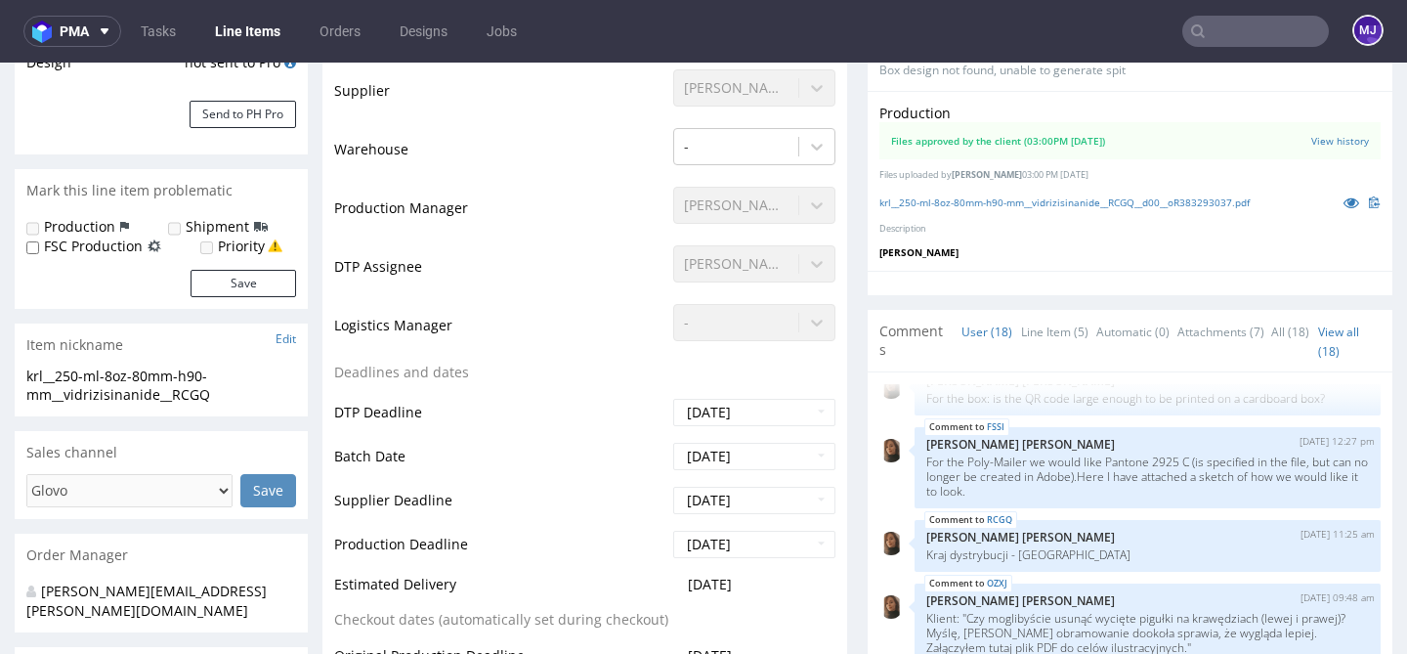
scroll to position [564, 0]
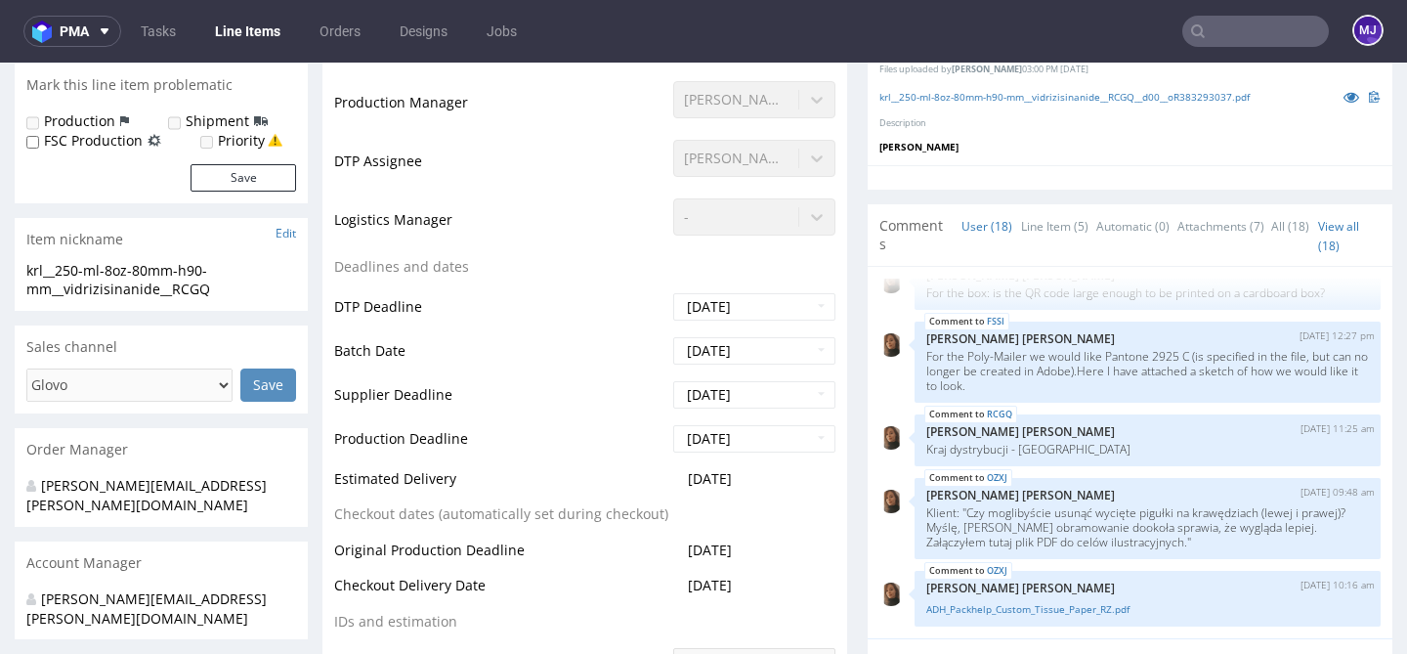
click at [574, 236] on td "Logistics Manager" at bounding box center [501, 225] width 334 height 59
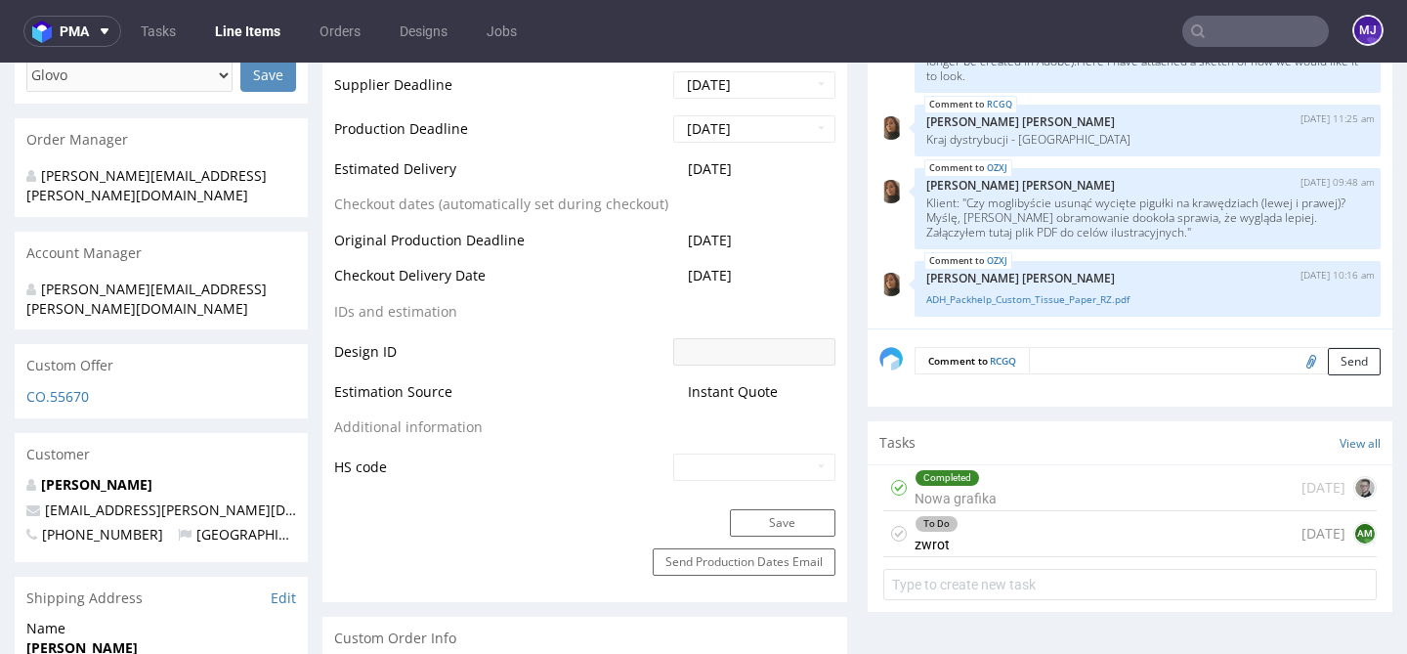
scroll to position [874, 0]
click at [1013, 525] on div "To Do zwrot [DATE] AM" at bounding box center [1129, 533] width 493 height 46
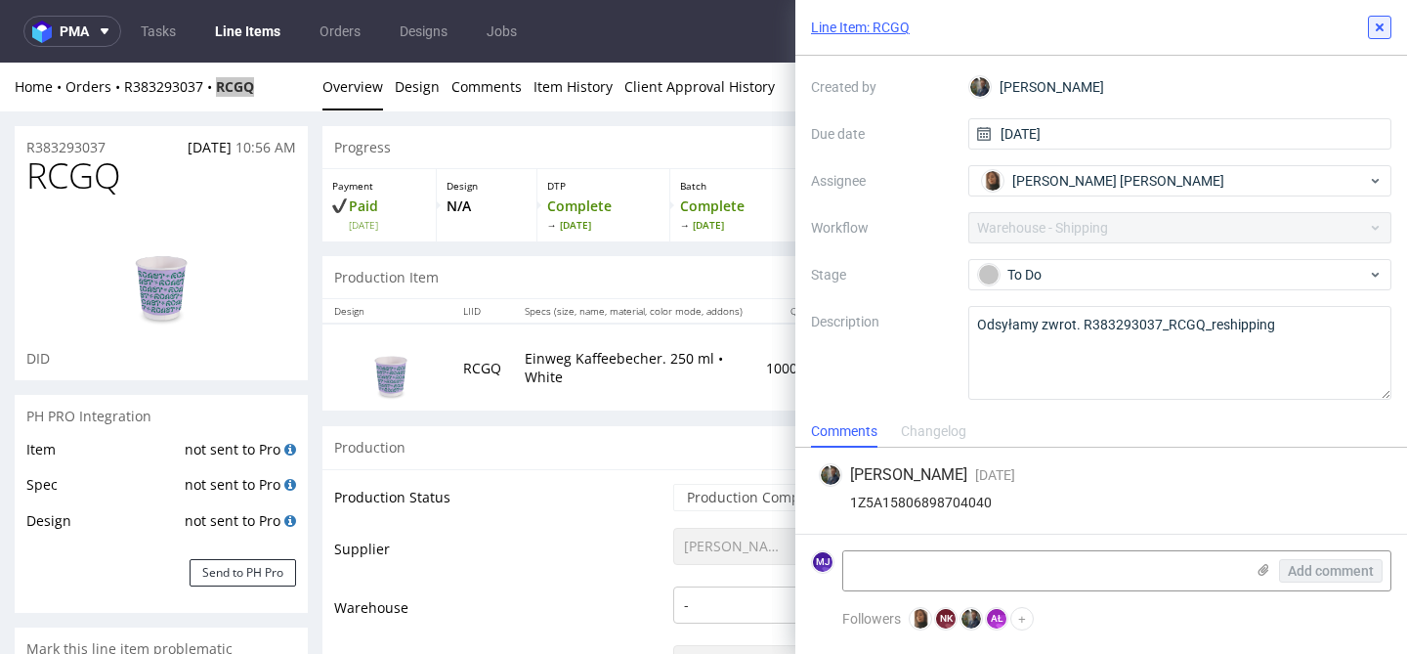
click at [1379, 26] on use at bounding box center [1380, 27] width 8 height 8
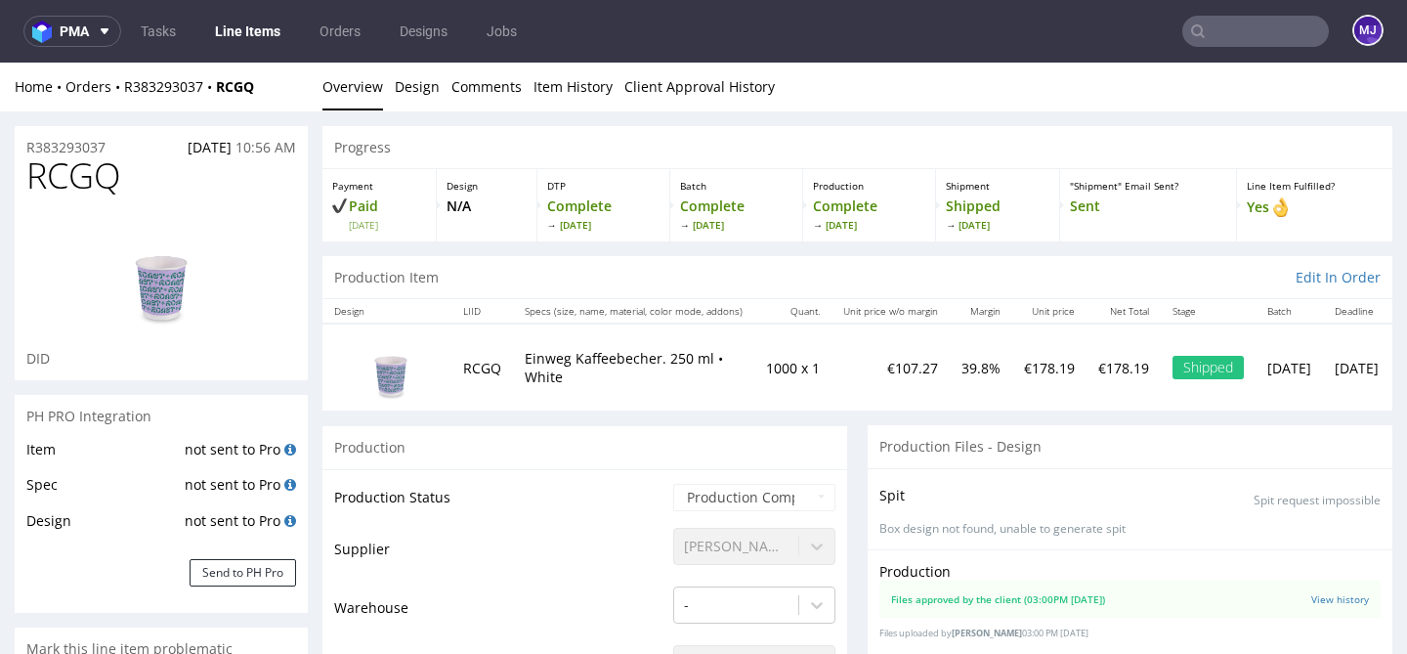
click at [391, 374] on img at bounding box center [391, 367] width 98 height 74
click at [184, 300] on img at bounding box center [161, 274] width 156 height 119
